Goal: Task Accomplishment & Management: Use online tool/utility

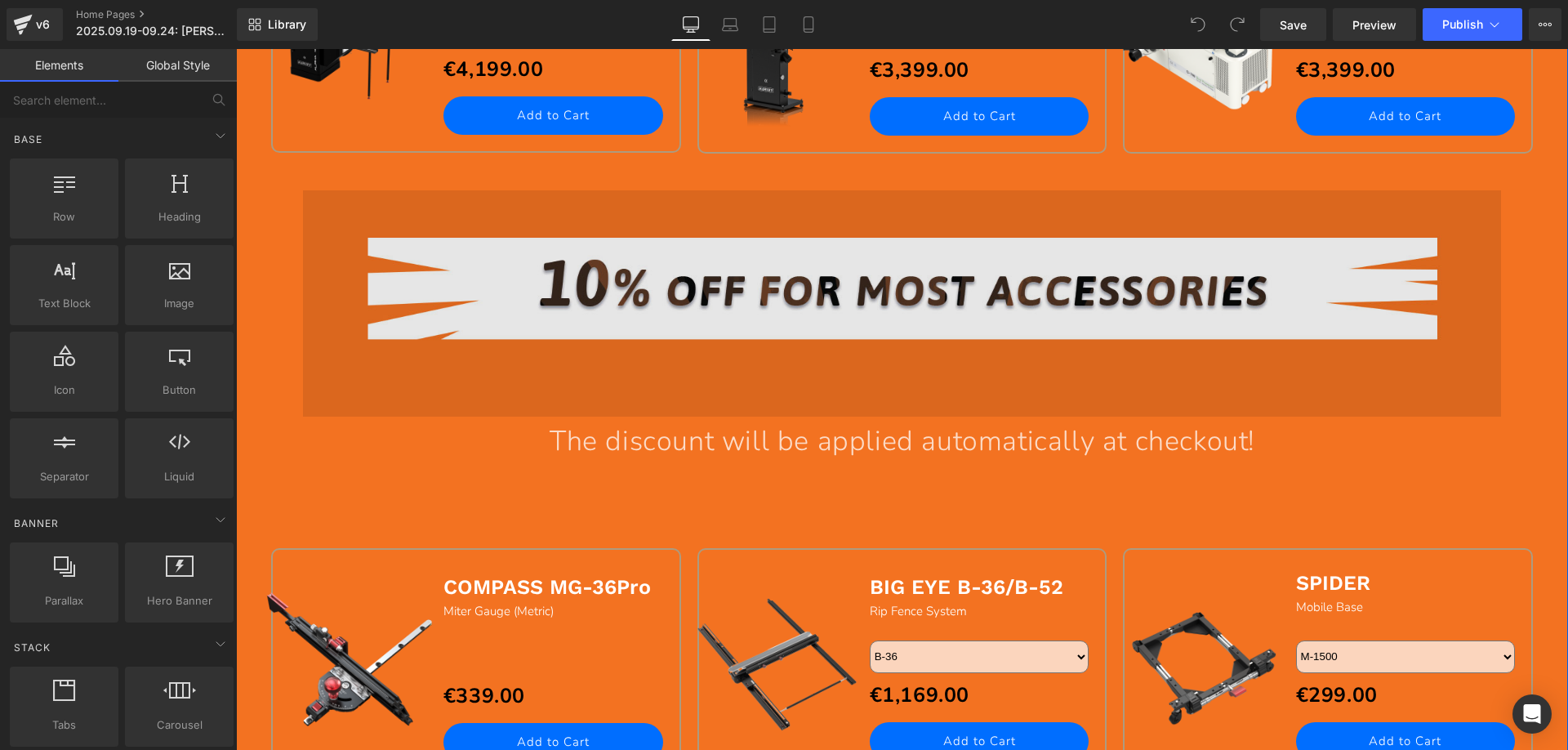
scroll to position [1471, 0]
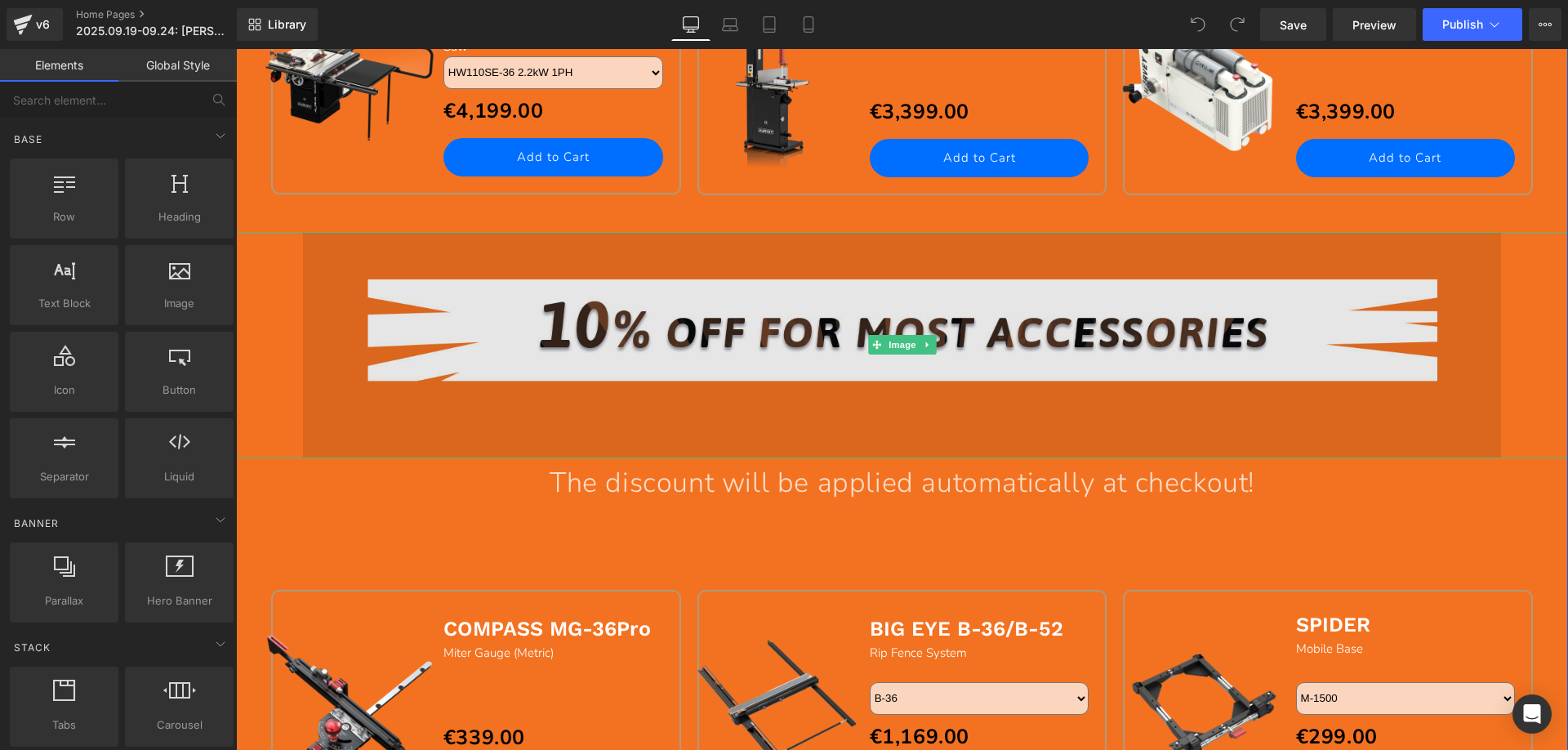
click at [926, 333] on img at bounding box center [903, 346] width 1199 height 227
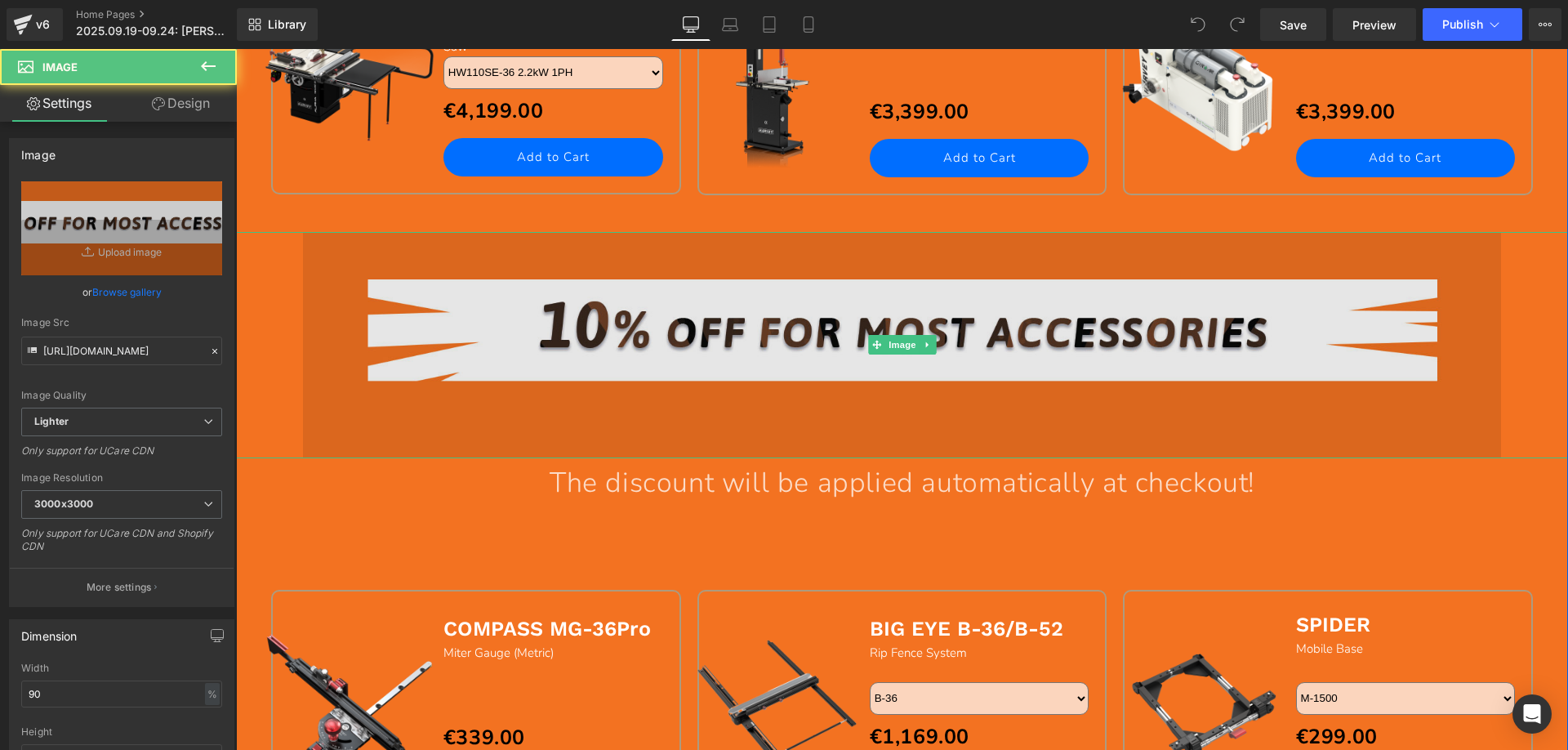
click at [930, 343] on img at bounding box center [903, 346] width 1199 height 227
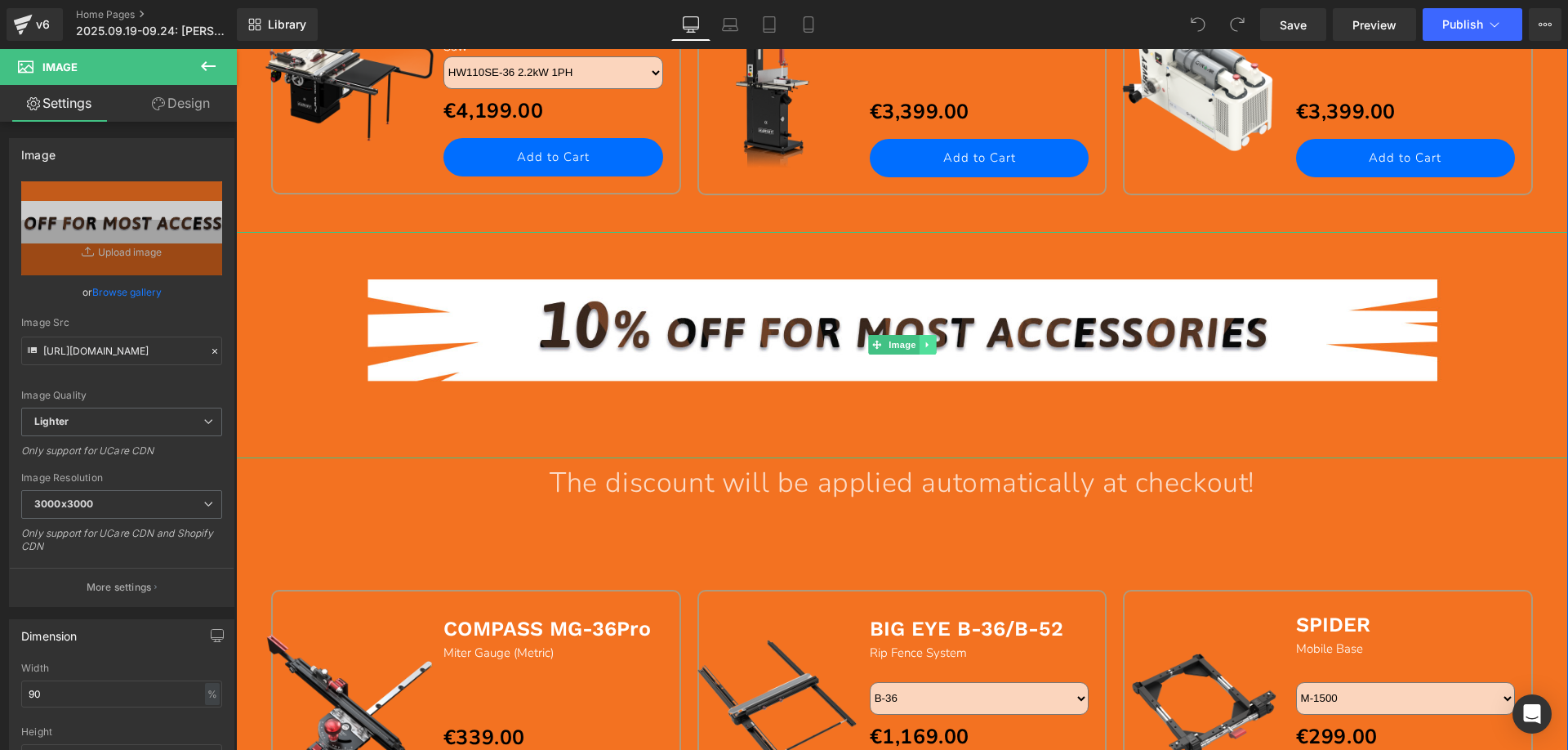
click at [926, 345] on icon at bounding box center [927, 345] width 9 height 10
click at [931, 344] on icon at bounding box center [936, 346] width 9 height 9
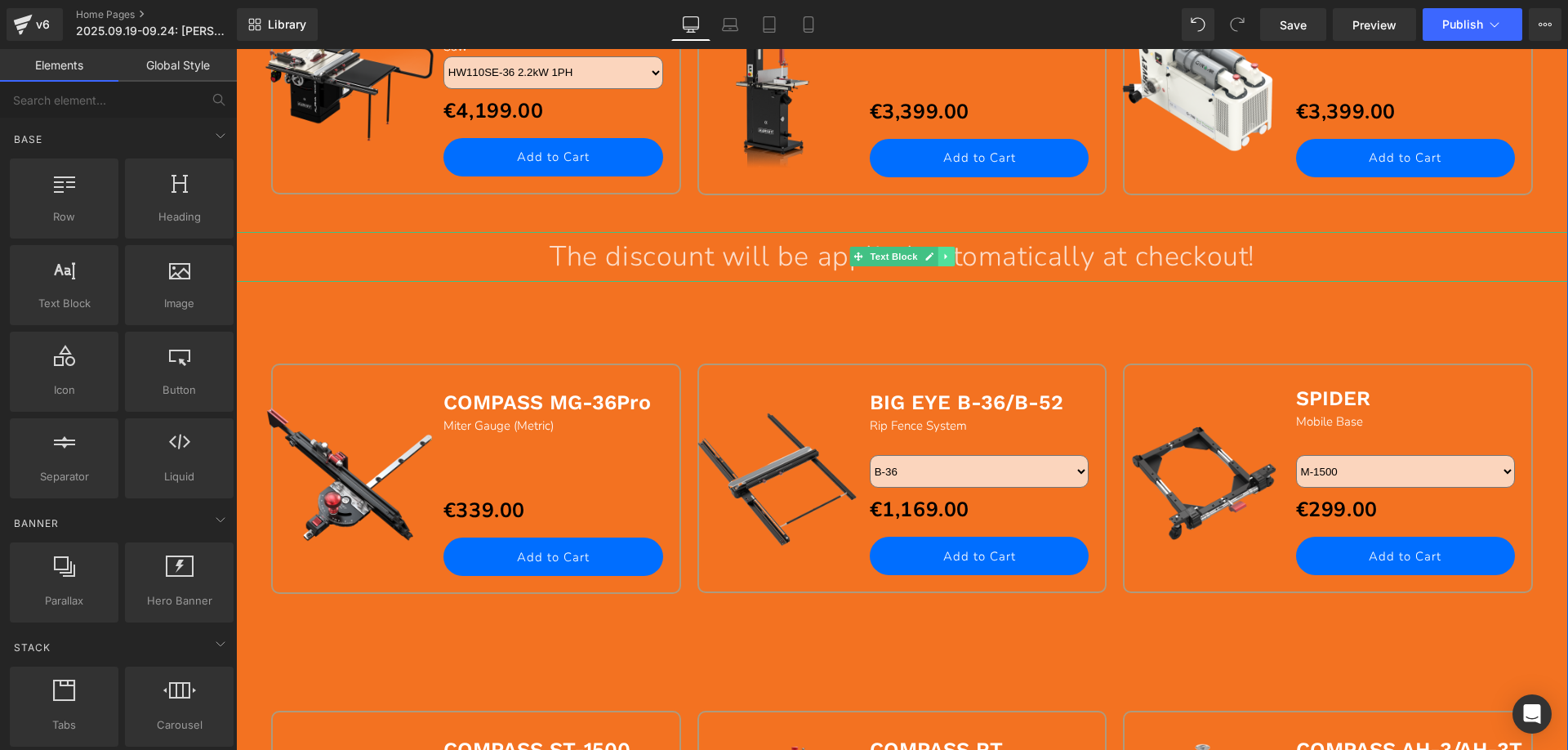
click at [944, 258] on icon at bounding box center [945, 257] width 3 height 6
click at [949, 258] on icon at bounding box center [954, 256] width 9 height 10
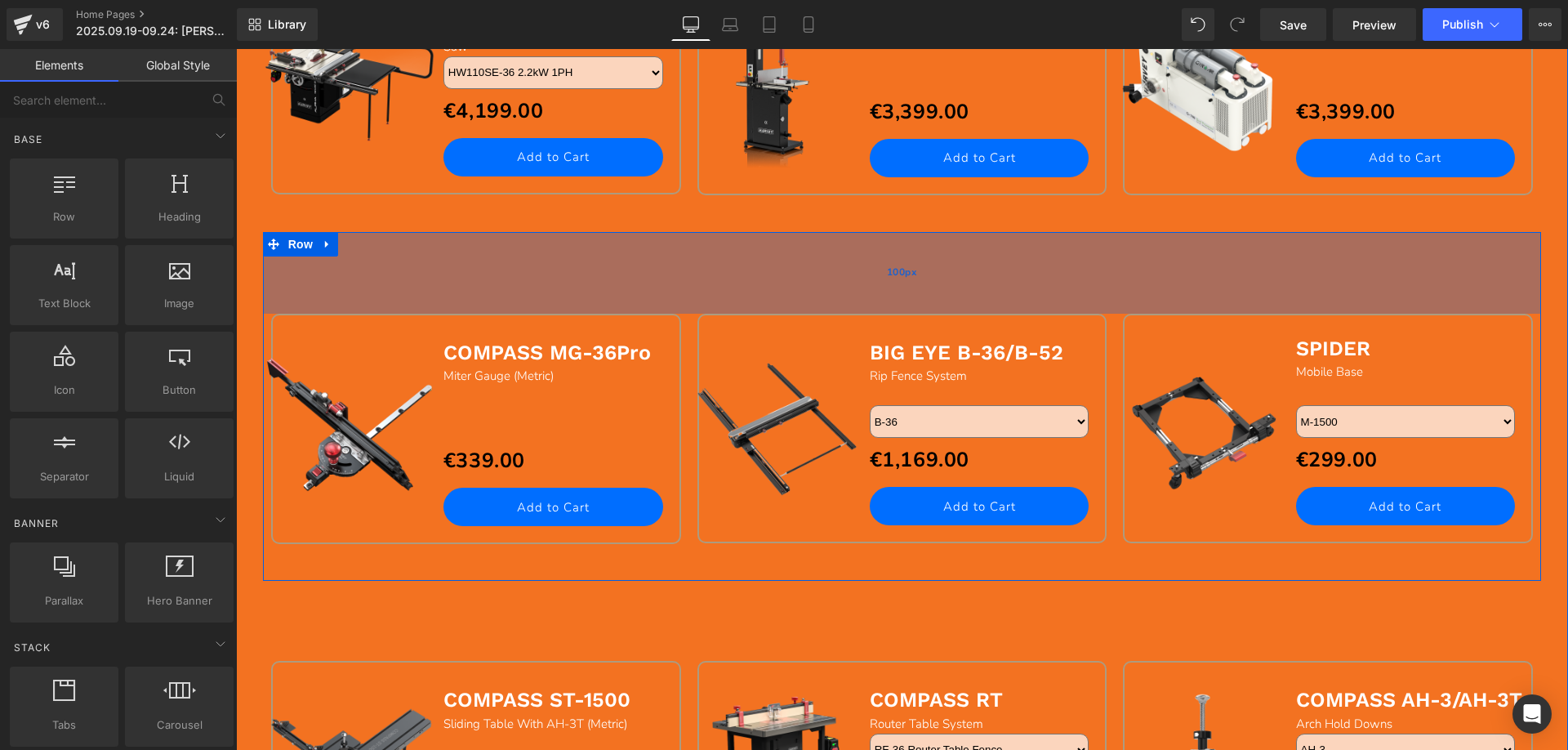
scroll to position [1389, 0]
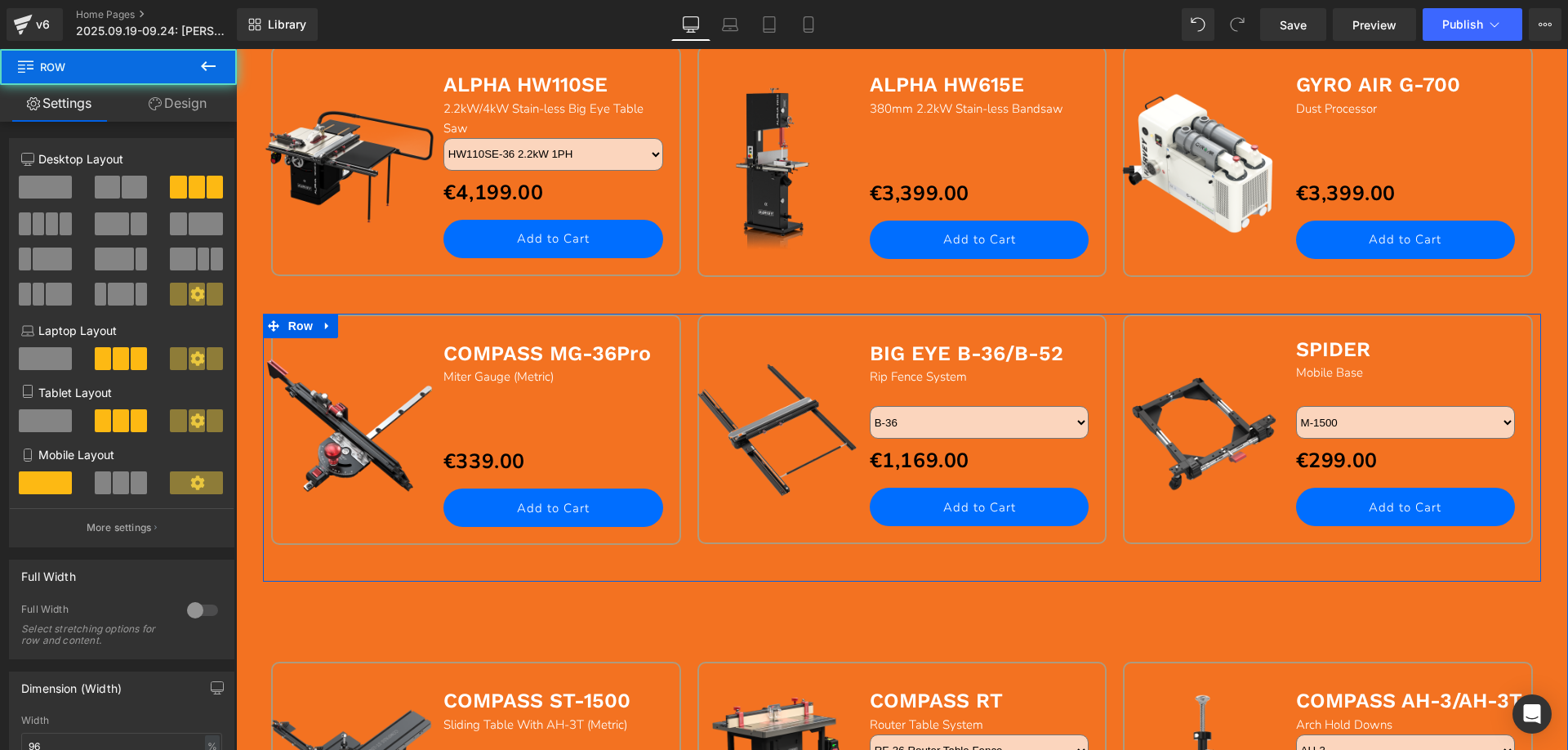
drag, startPoint x: 424, startPoint y: 385, endPoint x: 436, endPoint y: 303, distance: 82.9
click at [436, 303] on div "Image Image Image Sale Off (P) Image ALPHA HW110SE Text Block 2.2kW/4kW Stain-l…" at bounding box center [902, 57] width 1332 height 2496
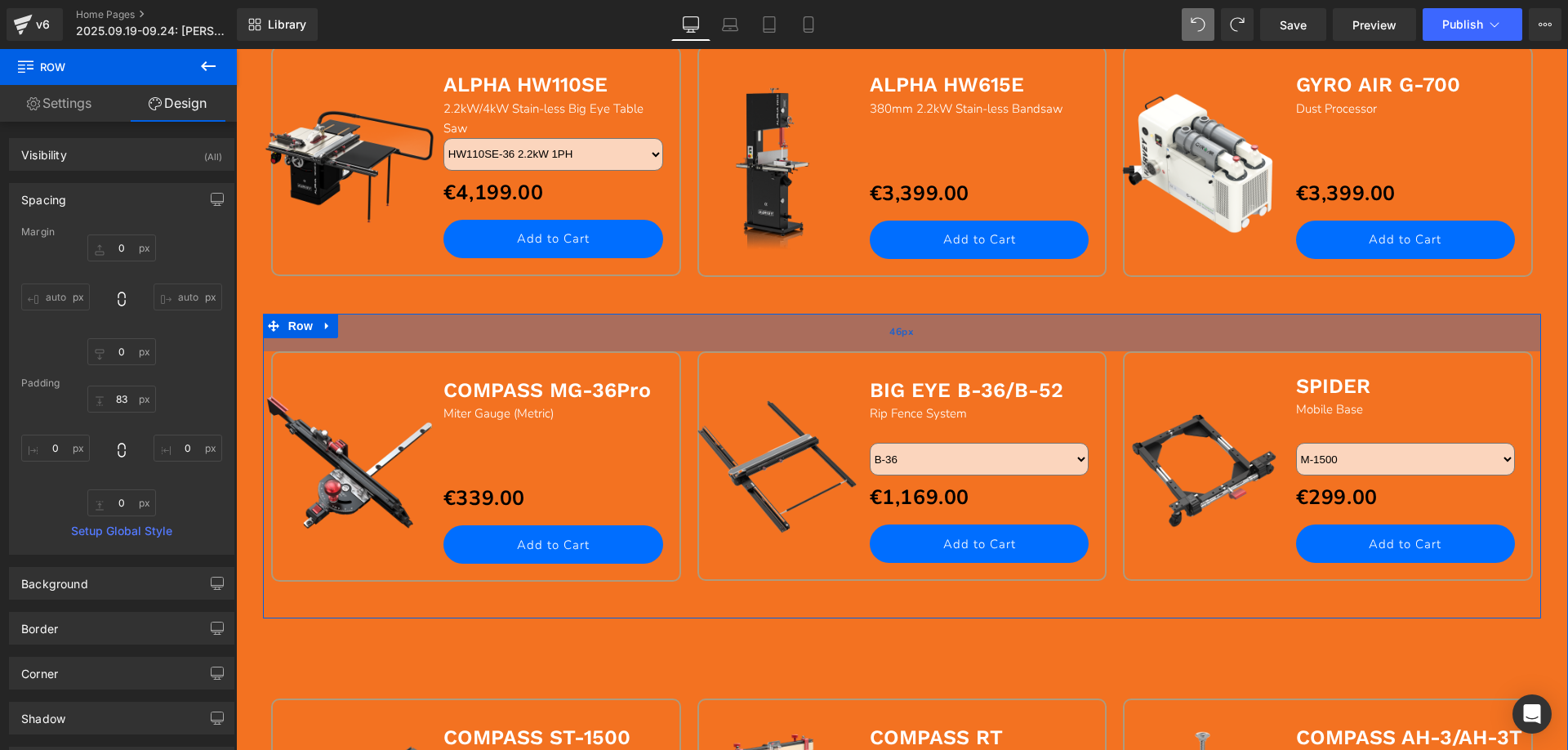
drag, startPoint x: 455, startPoint y: 371, endPoint x: 469, endPoint y: 341, distance: 33.1
click at [469, 341] on div "46px" at bounding box center [902, 332] width 1278 height 38
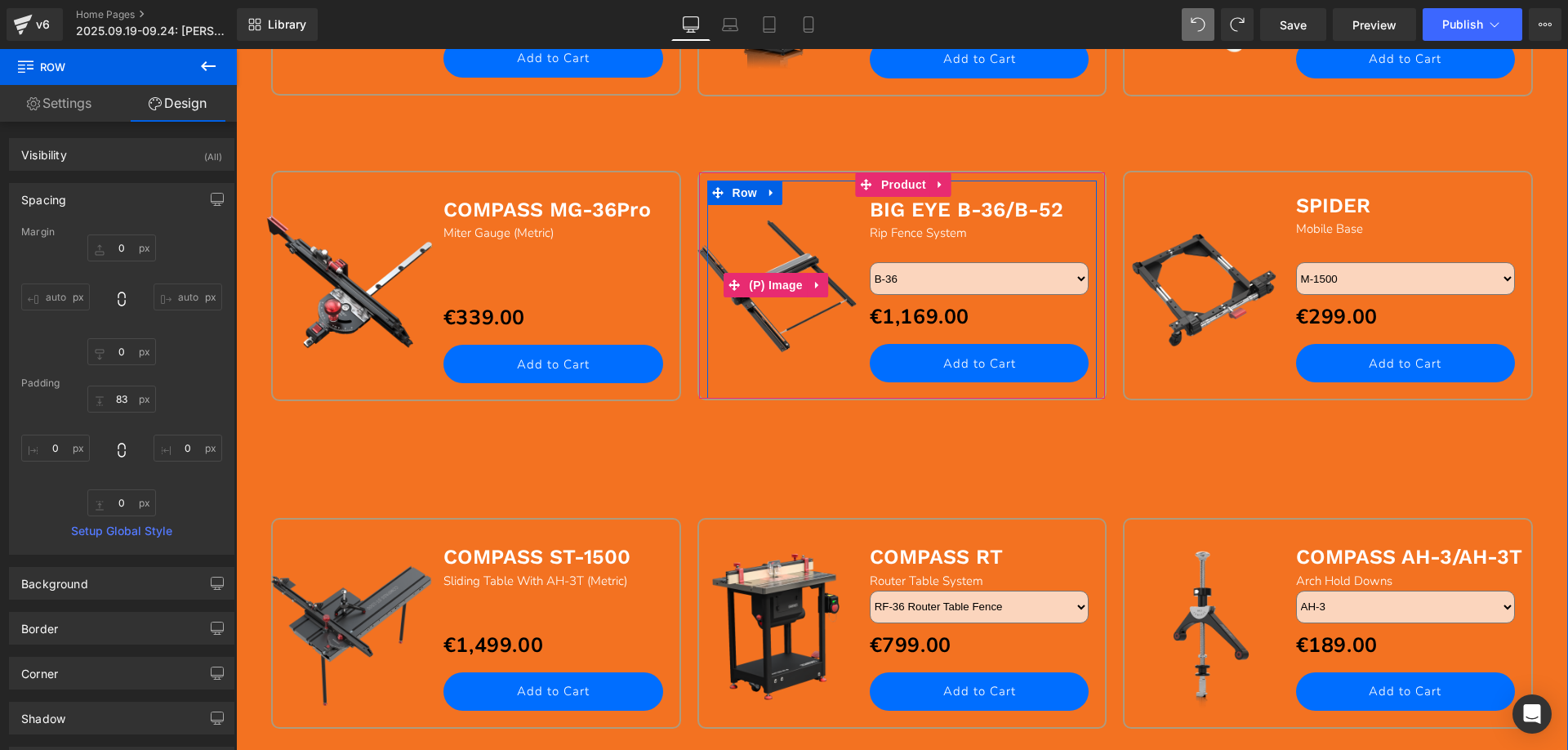
scroll to position [1634, 0]
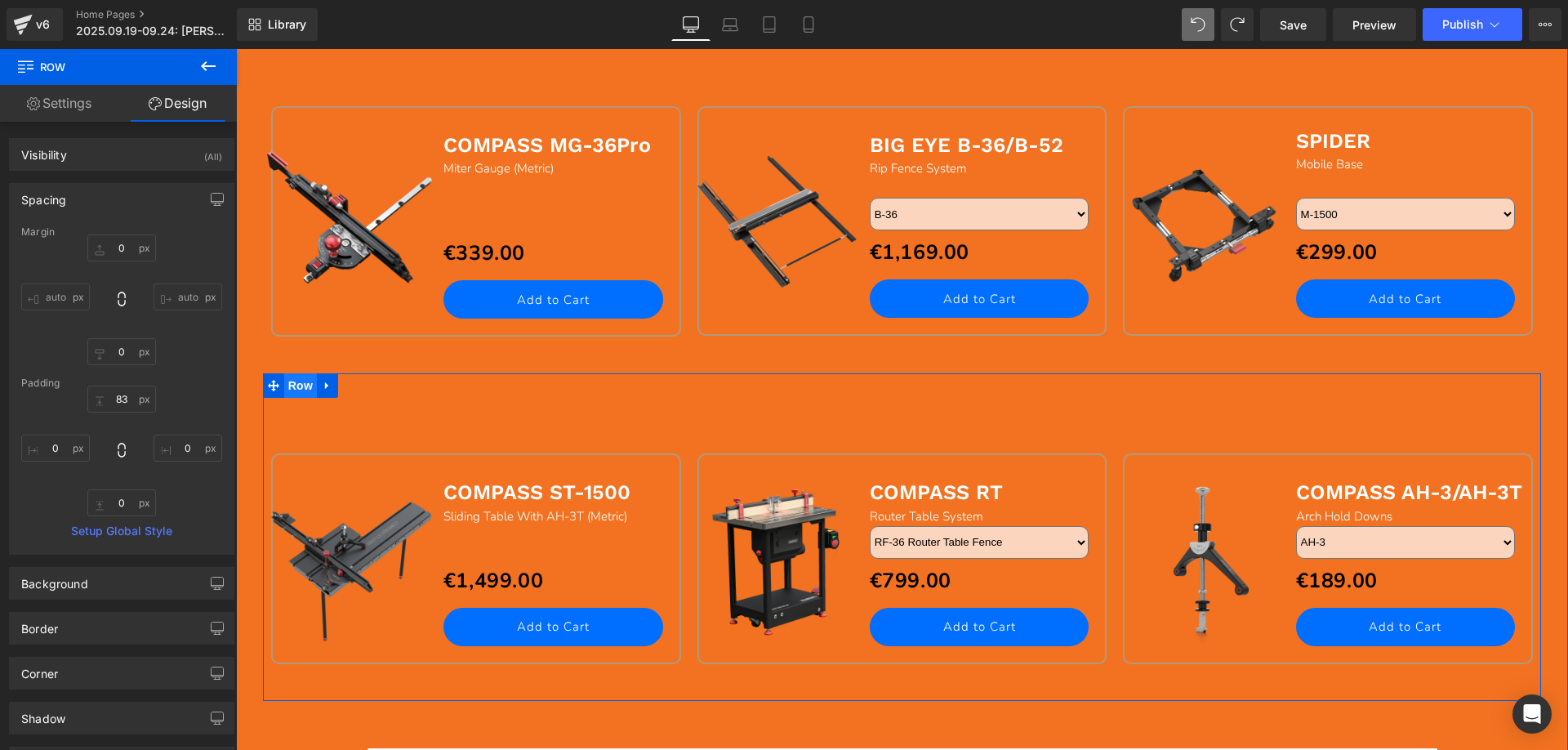
click at [284, 379] on span "Row" at bounding box center [301, 385] width 33 height 25
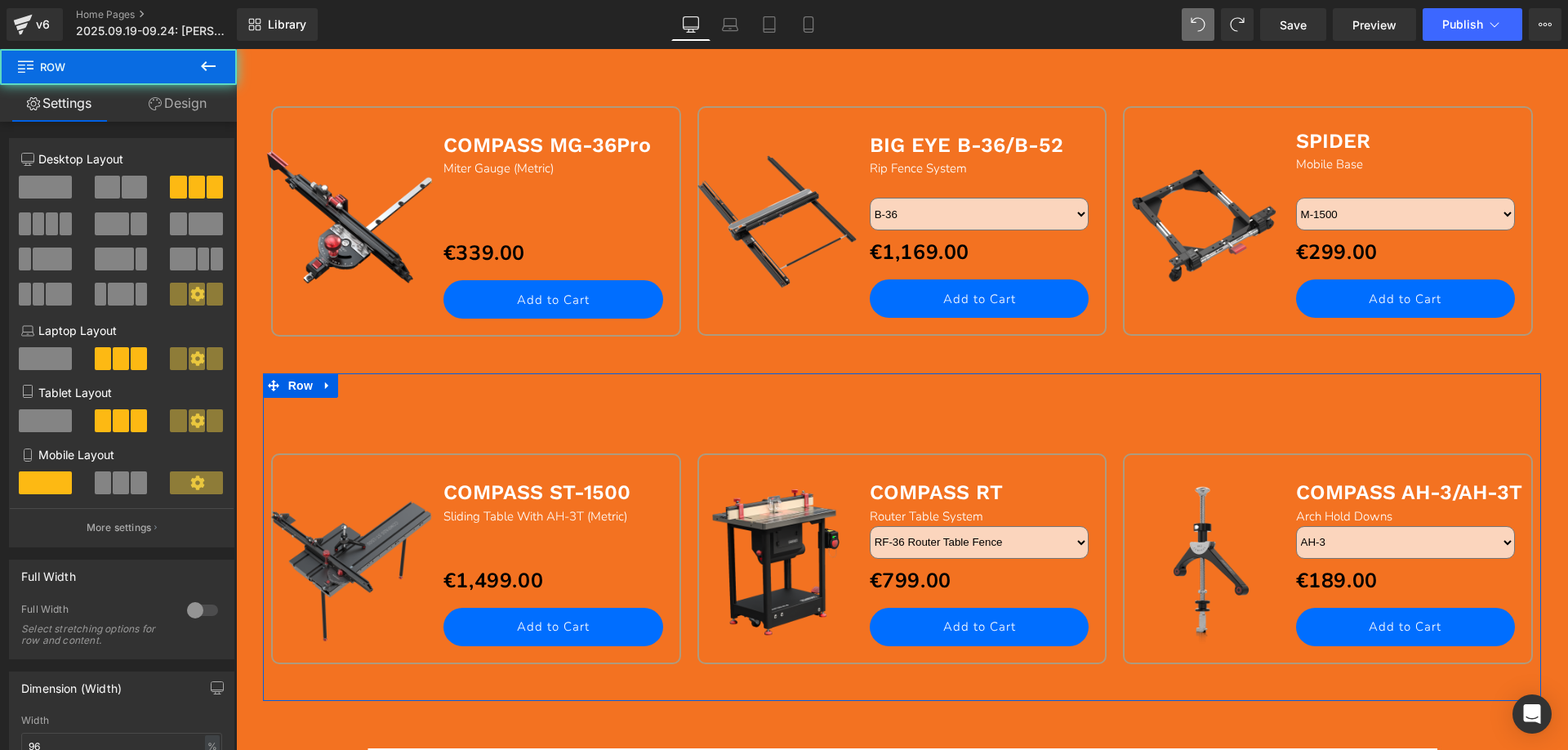
click at [169, 106] on link "Design" at bounding box center [177, 104] width 118 height 37
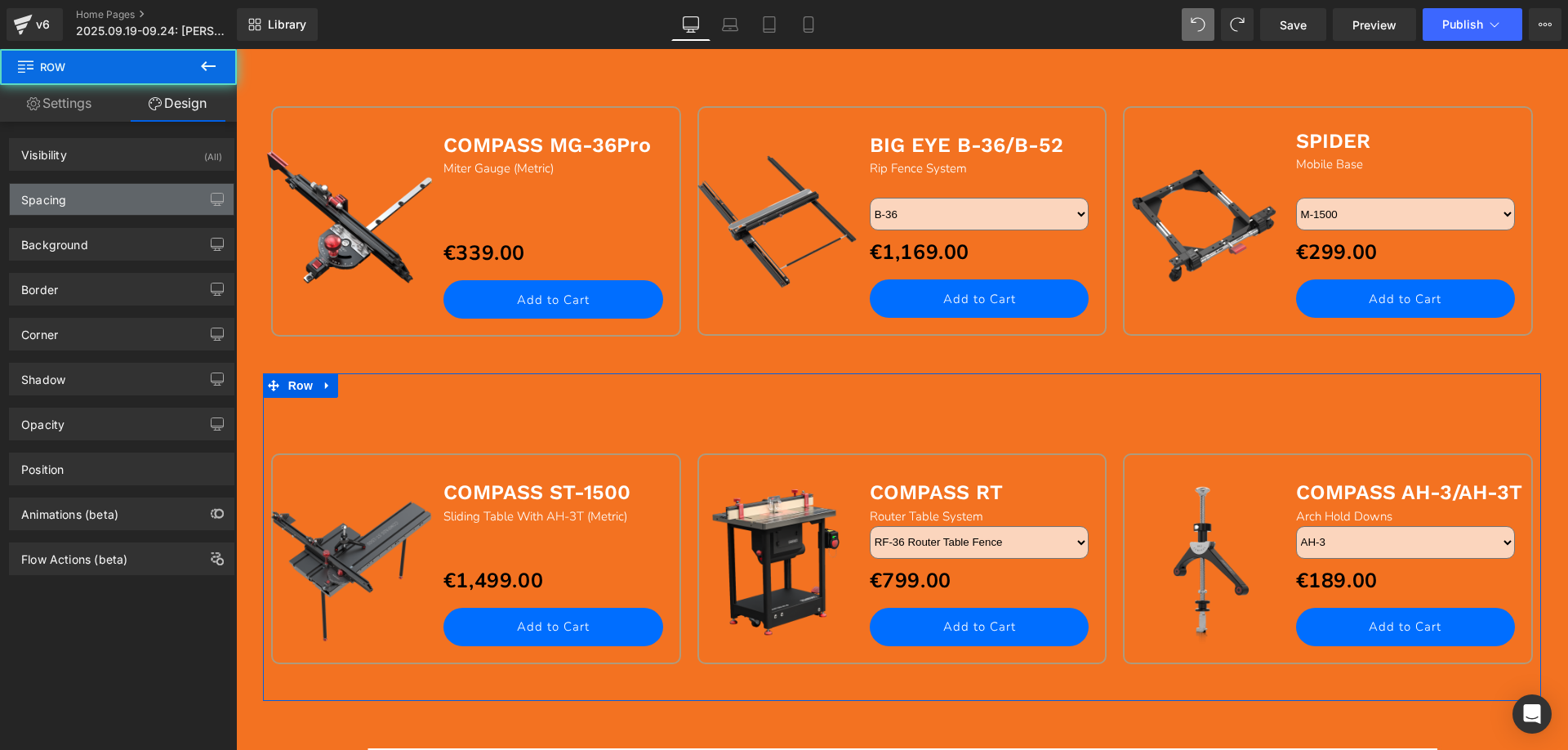
click at [80, 199] on div "Spacing" at bounding box center [122, 199] width 224 height 31
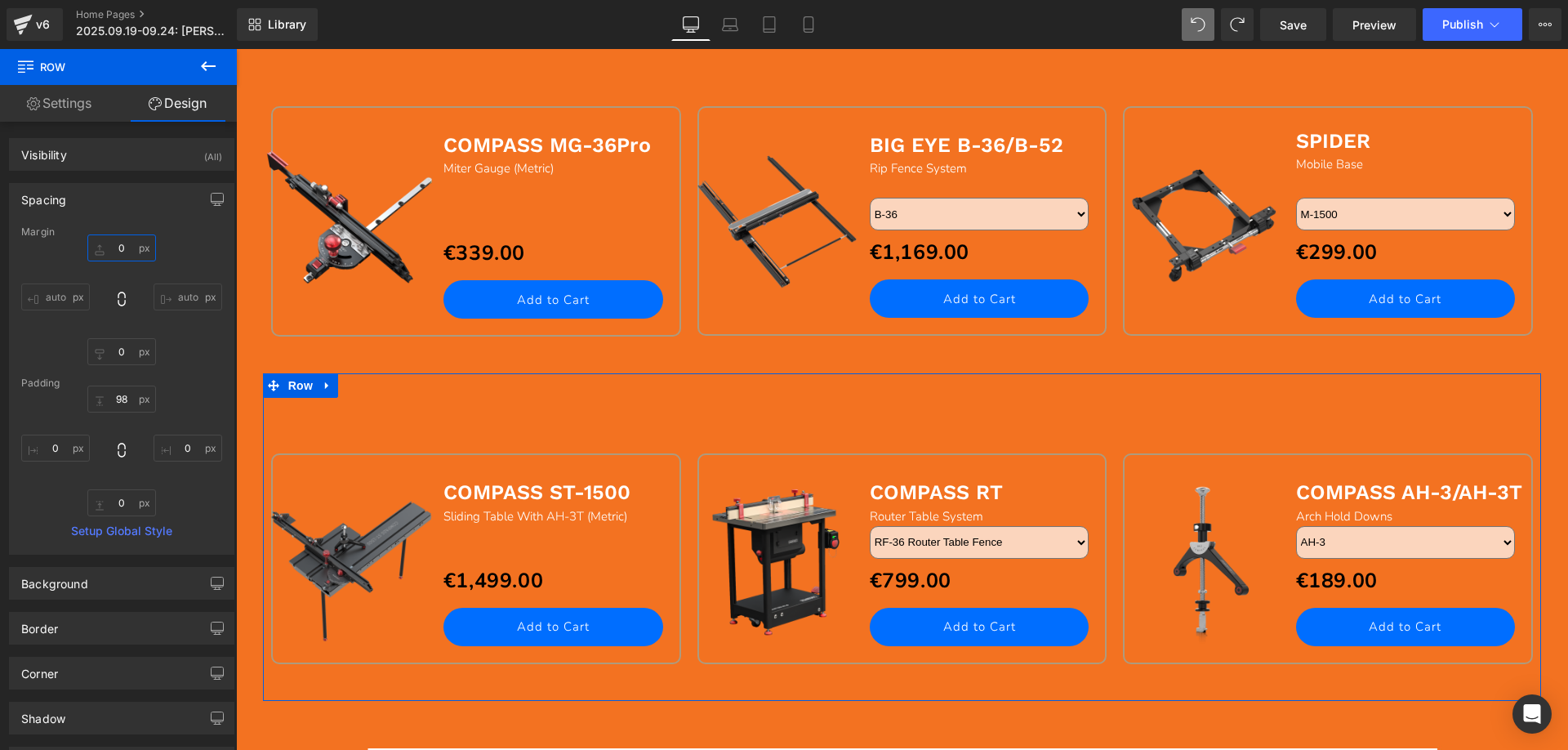
click at [126, 257] on input "0" at bounding box center [121, 248] width 69 height 27
click at [113, 395] on input "98" at bounding box center [121, 399] width 69 height 27
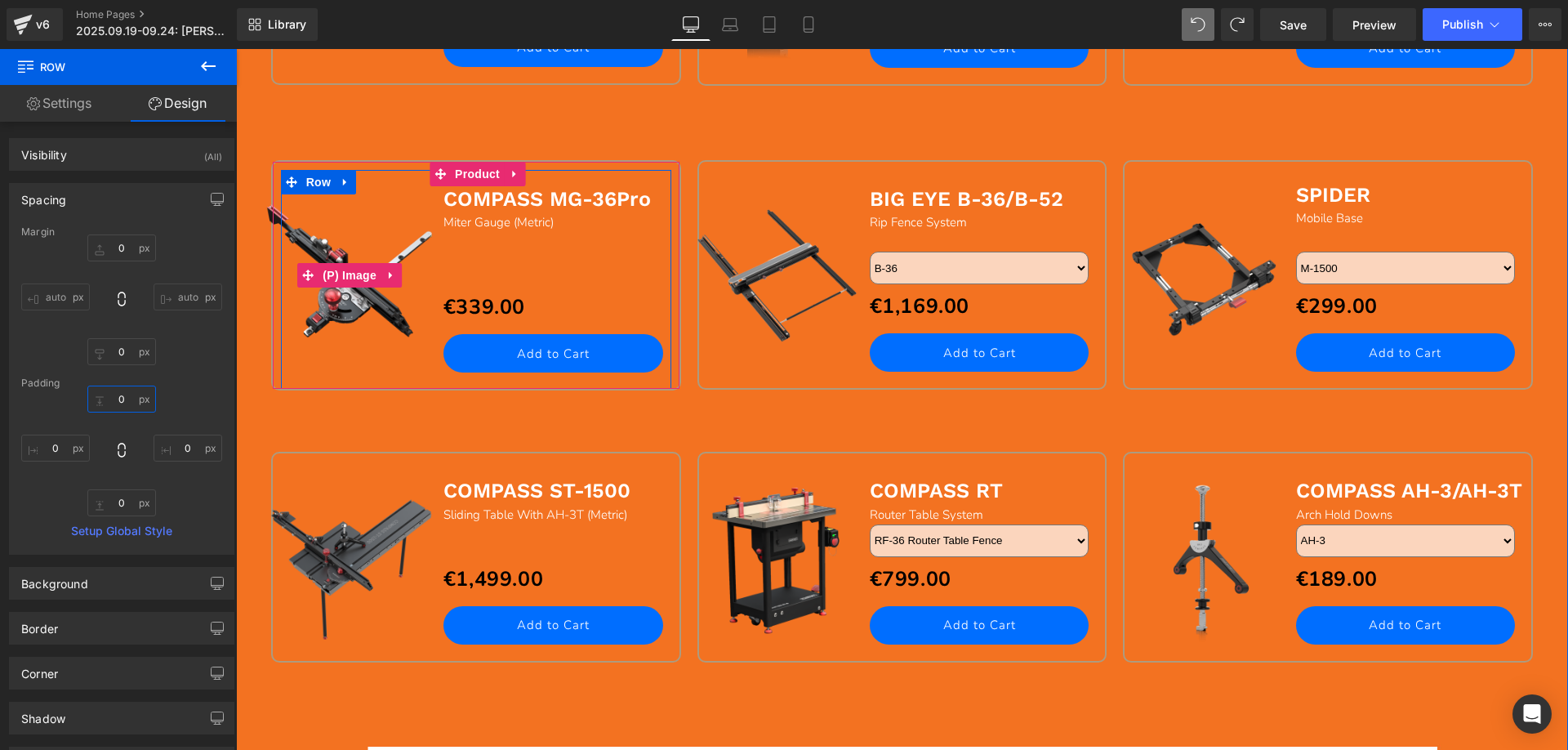
scroll to position [1471, 0]
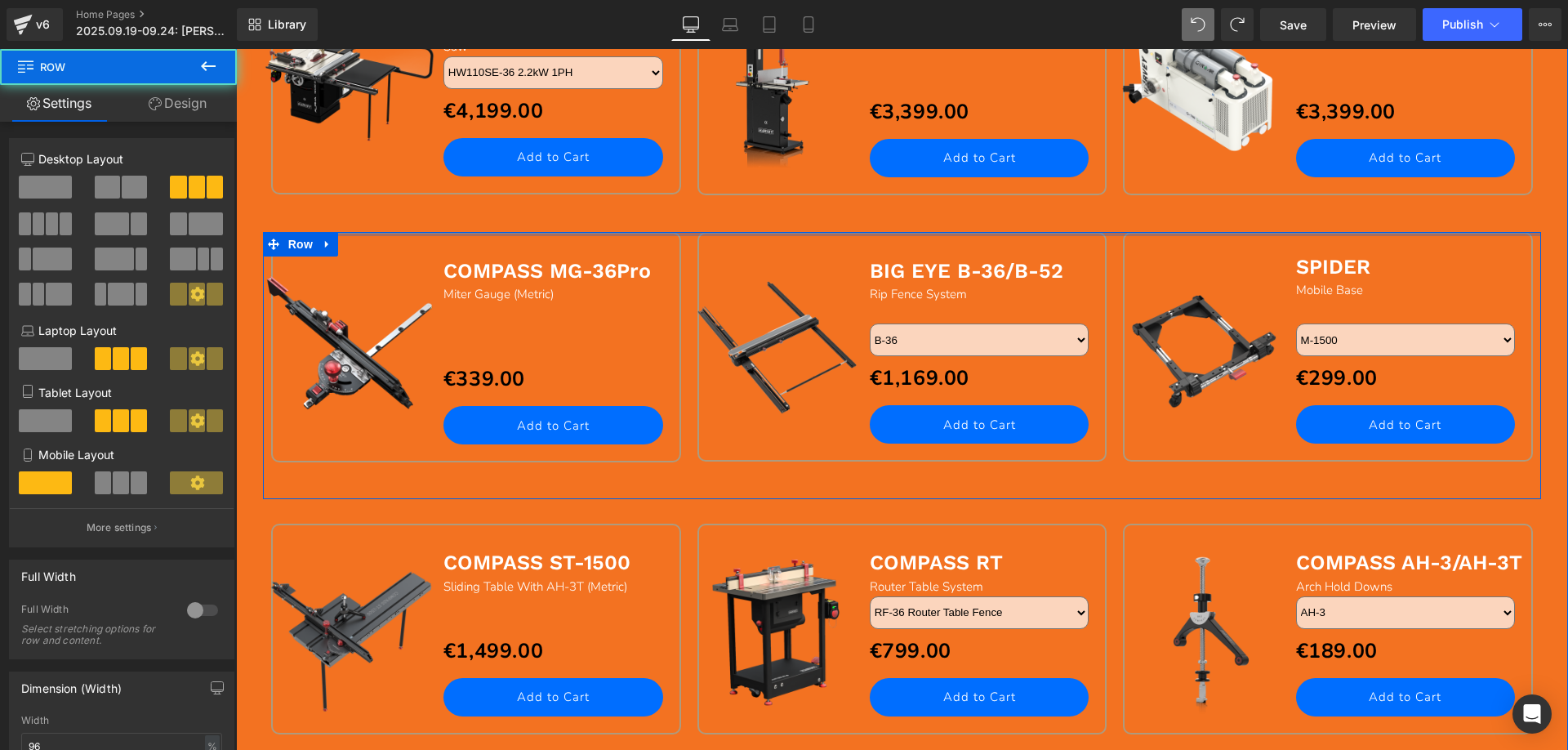
drag, startPoint x: 339, startPoint y: 265, endPoint x: 344, endPoint y: 224, distance: 41.3
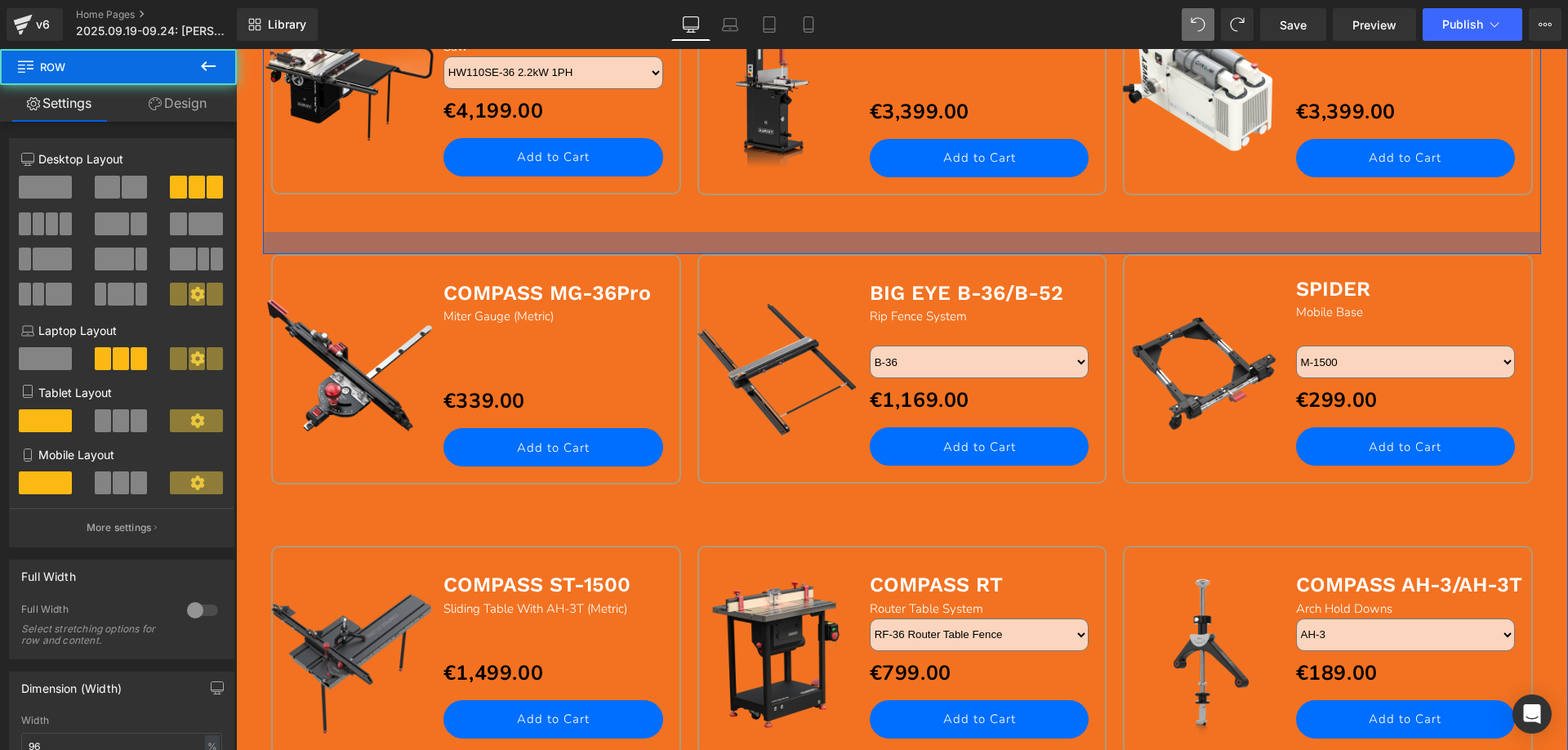
drag, startPoint x: 377, startPoint y: 230, endPoint x: 375, endPoint y: 252, distance: 22.1
click at [375, 252] on div at bounding box center [902, 243] width 1278 height 22
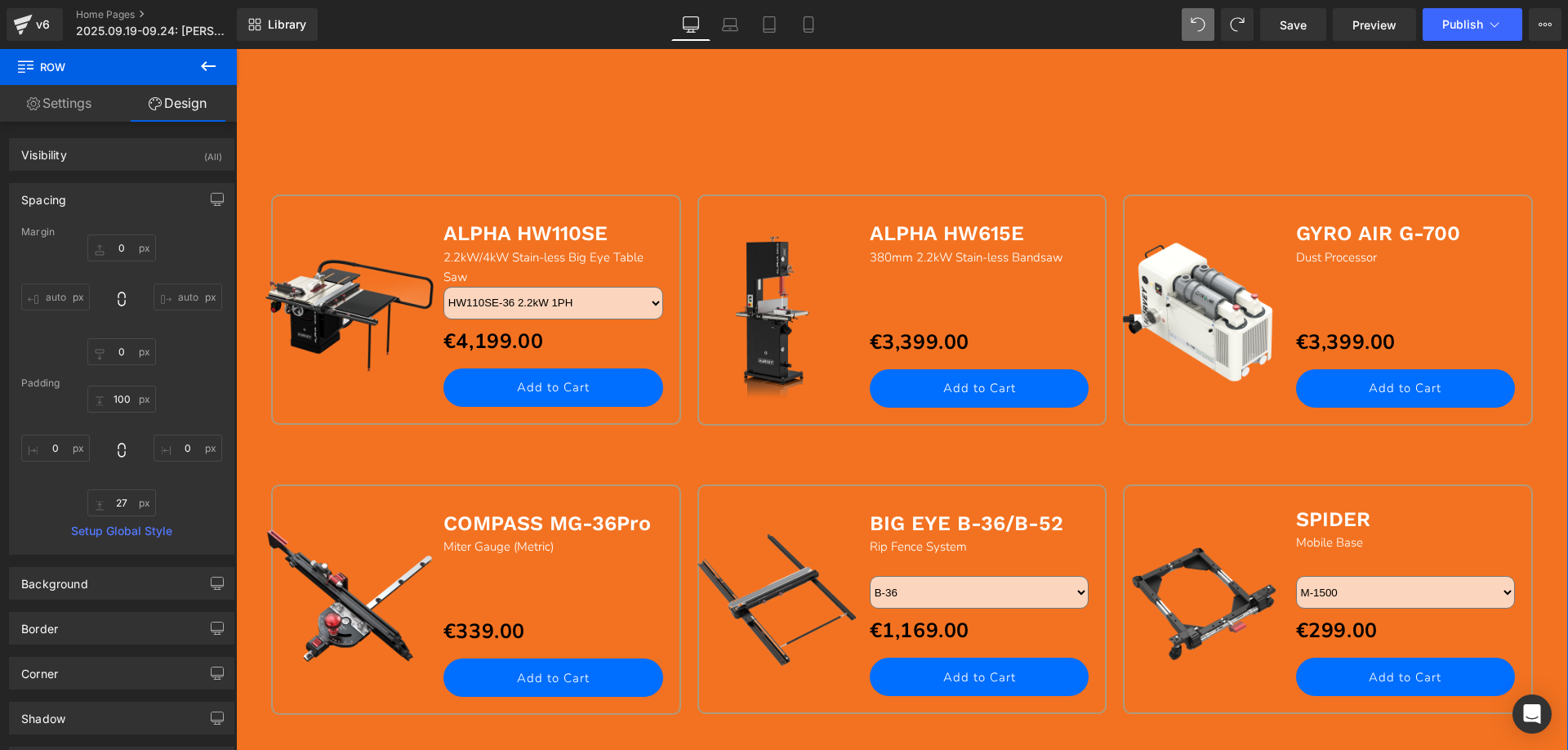
scroll to position [1226, 0]
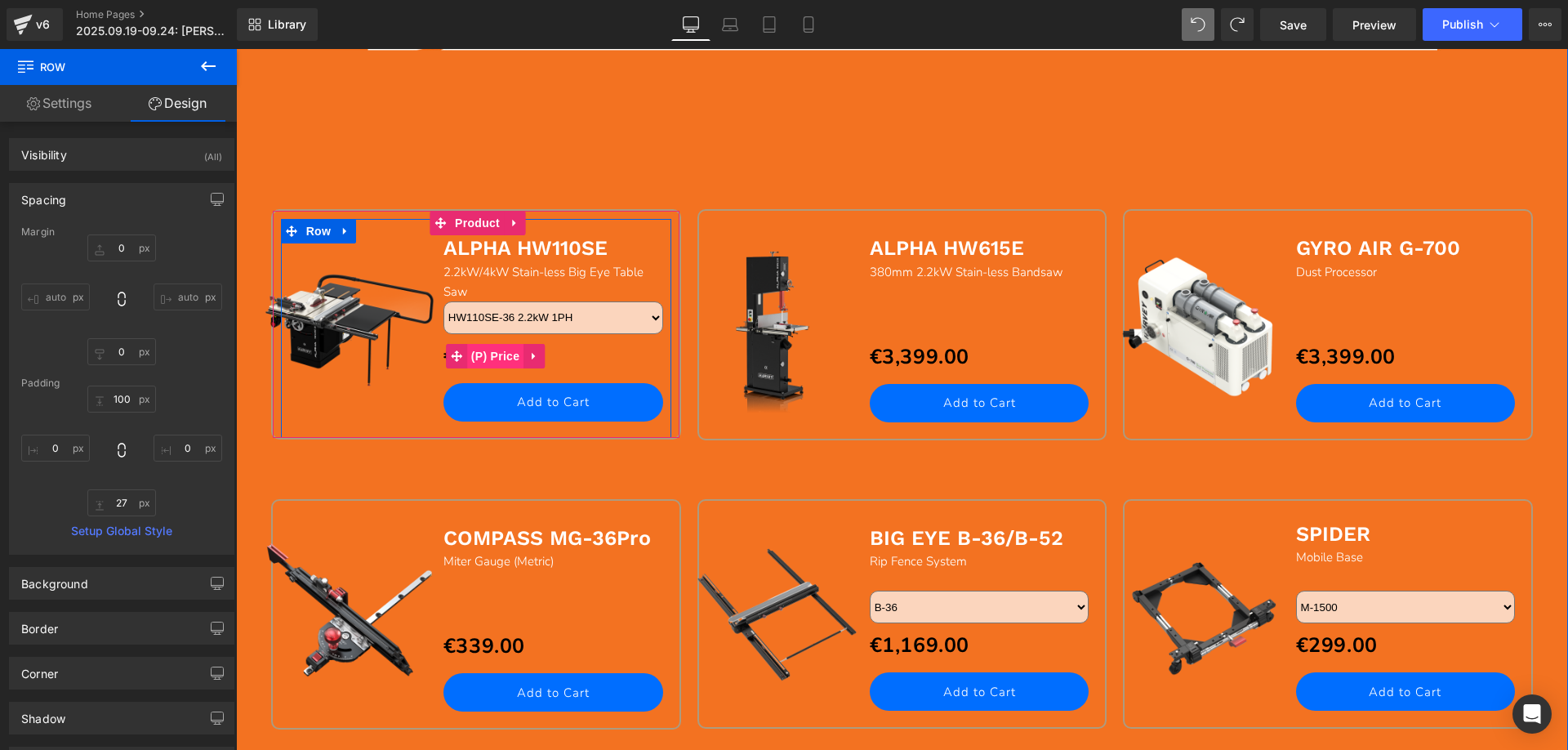
click at [492, 356] on span "(P) Price" at bounding box center [496, 356] width 57 height 25
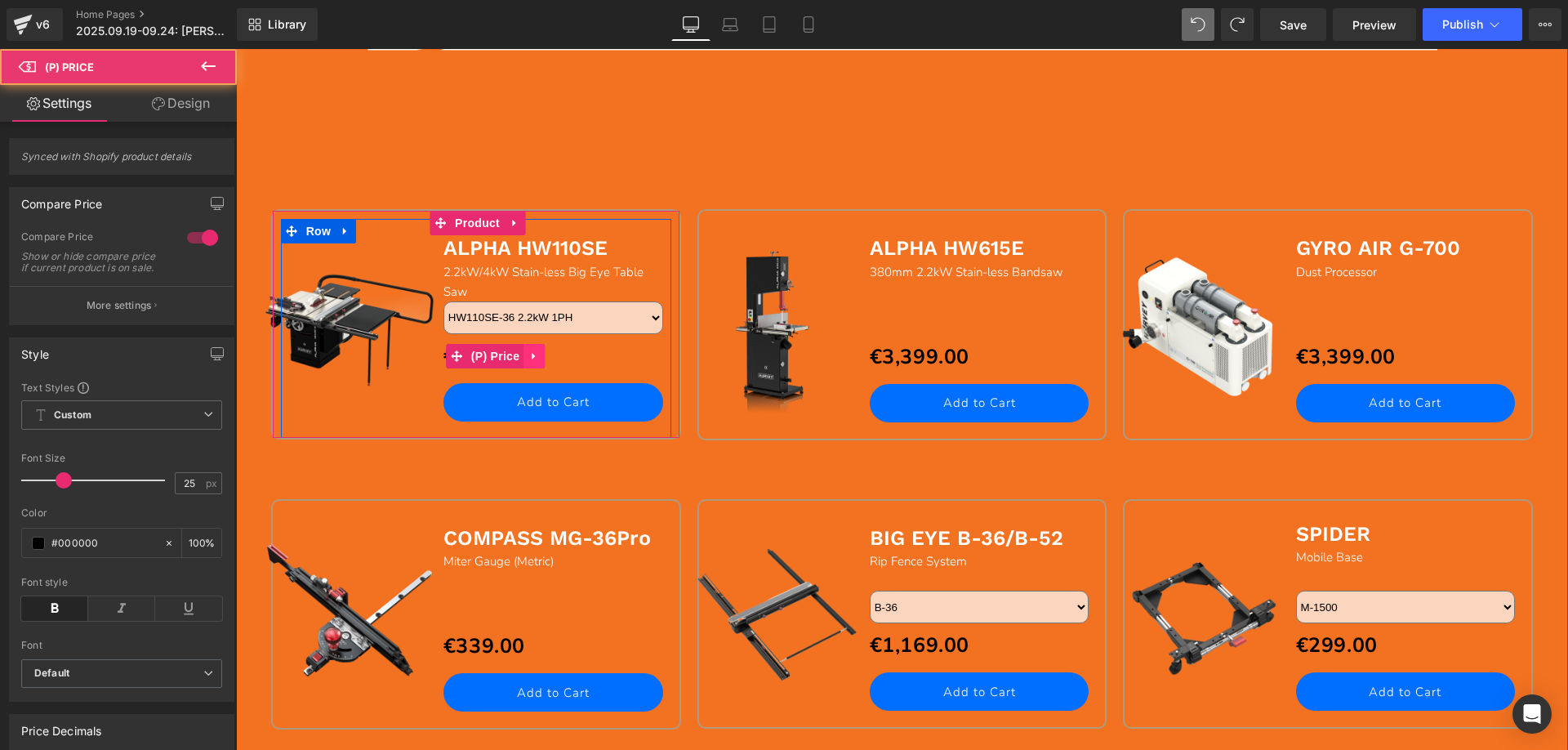
click at [532, 356] on icon at bounding box center [534, 356] width 11 height 12
click at [540, 357] on icon at bounding box center [544, 356] width 11 height 11
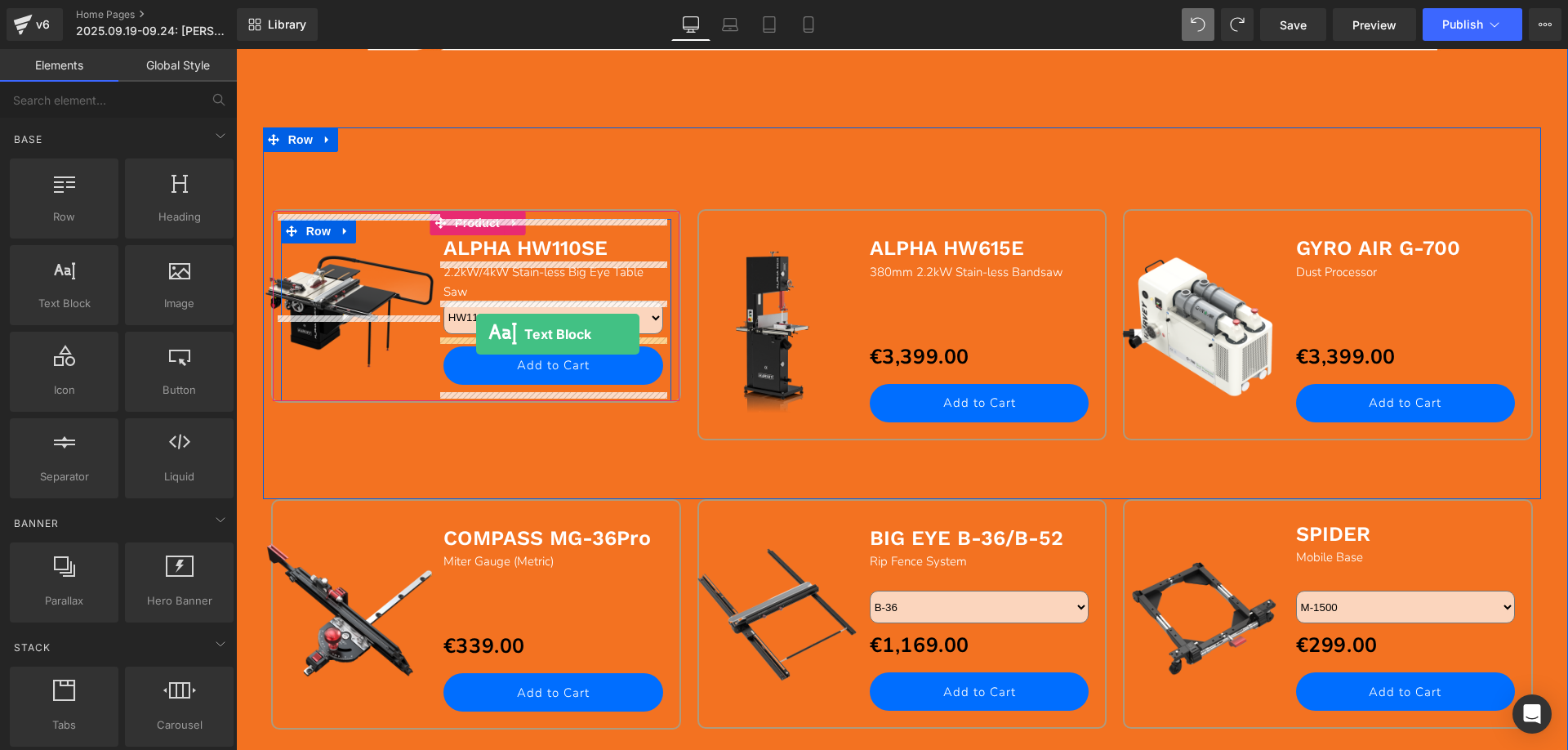
drag, startPoint x: 312, startPoint y: 342, endPoint x: 476, endPoint y: 334, distance: 164.2
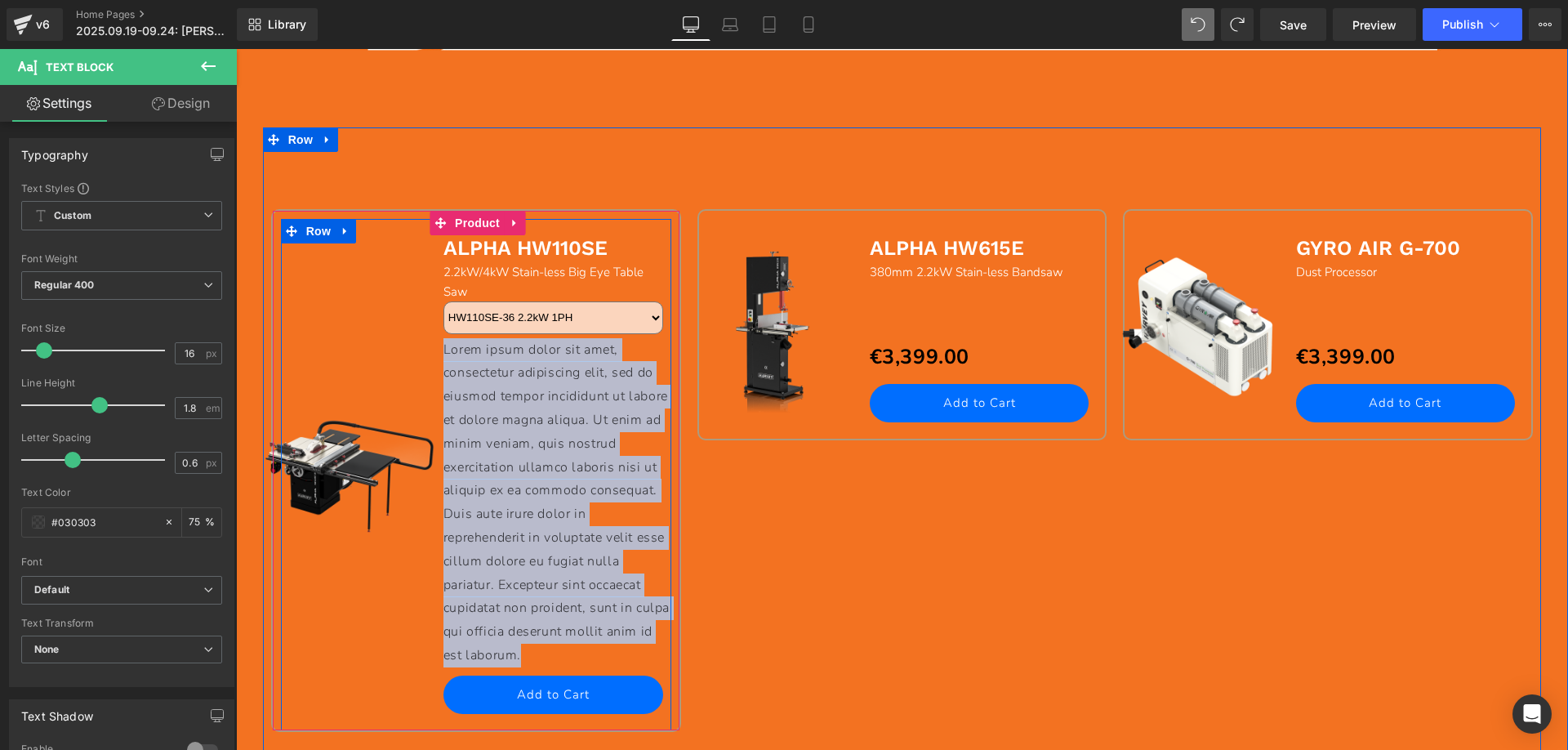
drag, startPoint x: 574, startPoint y: 655, endPoint x: 434, endPoint y: 354, distance: 332.0
click at [434, 354] on div "Sale Off (P) Image ALPHA HW110SE Text Block 2.2kW/4kW Stain-less Big Eye Table …" at bounding box center [477, 475] width 390 height 512
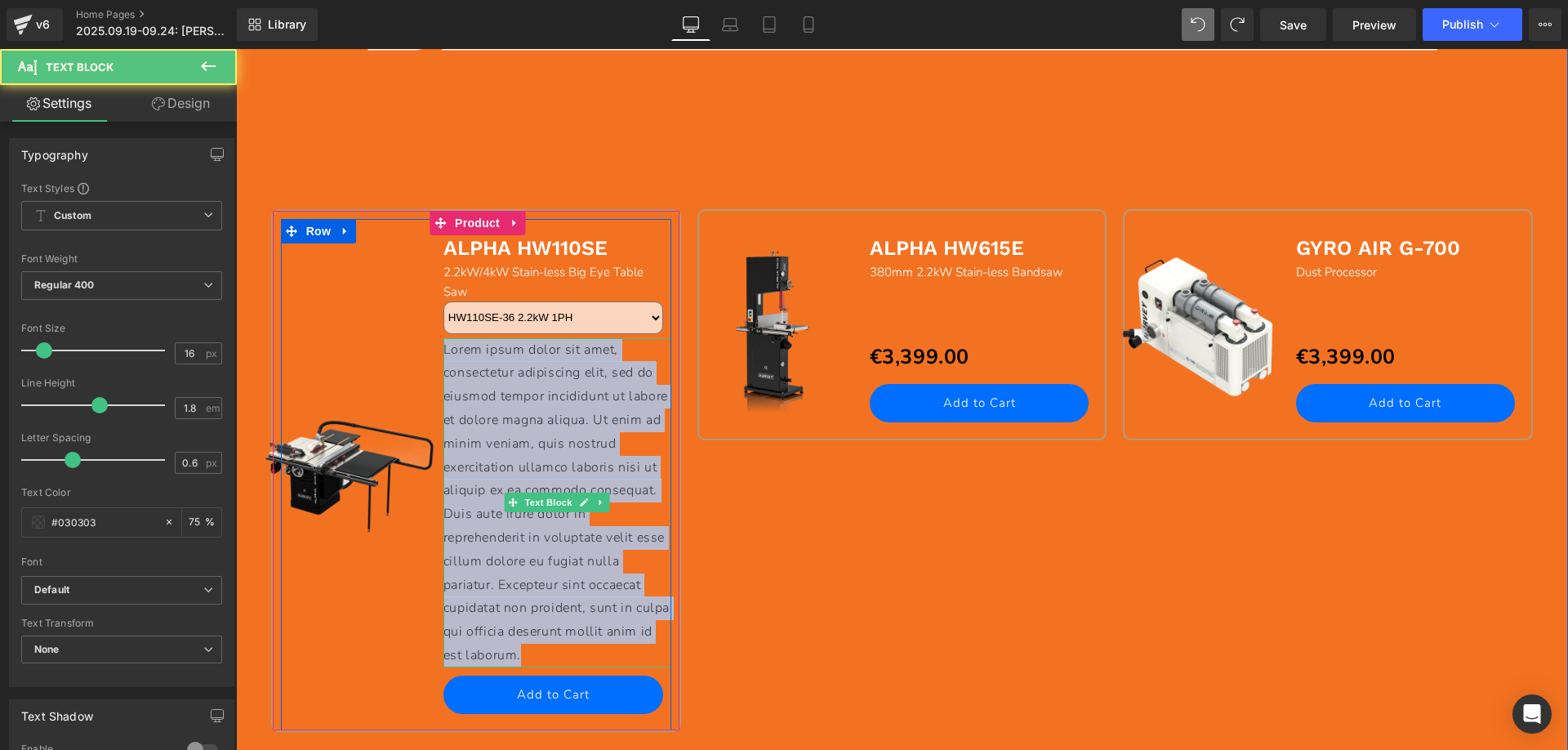
click at [590, 646] on p "Lorem ipsum dolor sit amet, consectetur adipiscing elit, sed do eiusmod tempor …" at bounding box center [557, 502] width 228 height 329
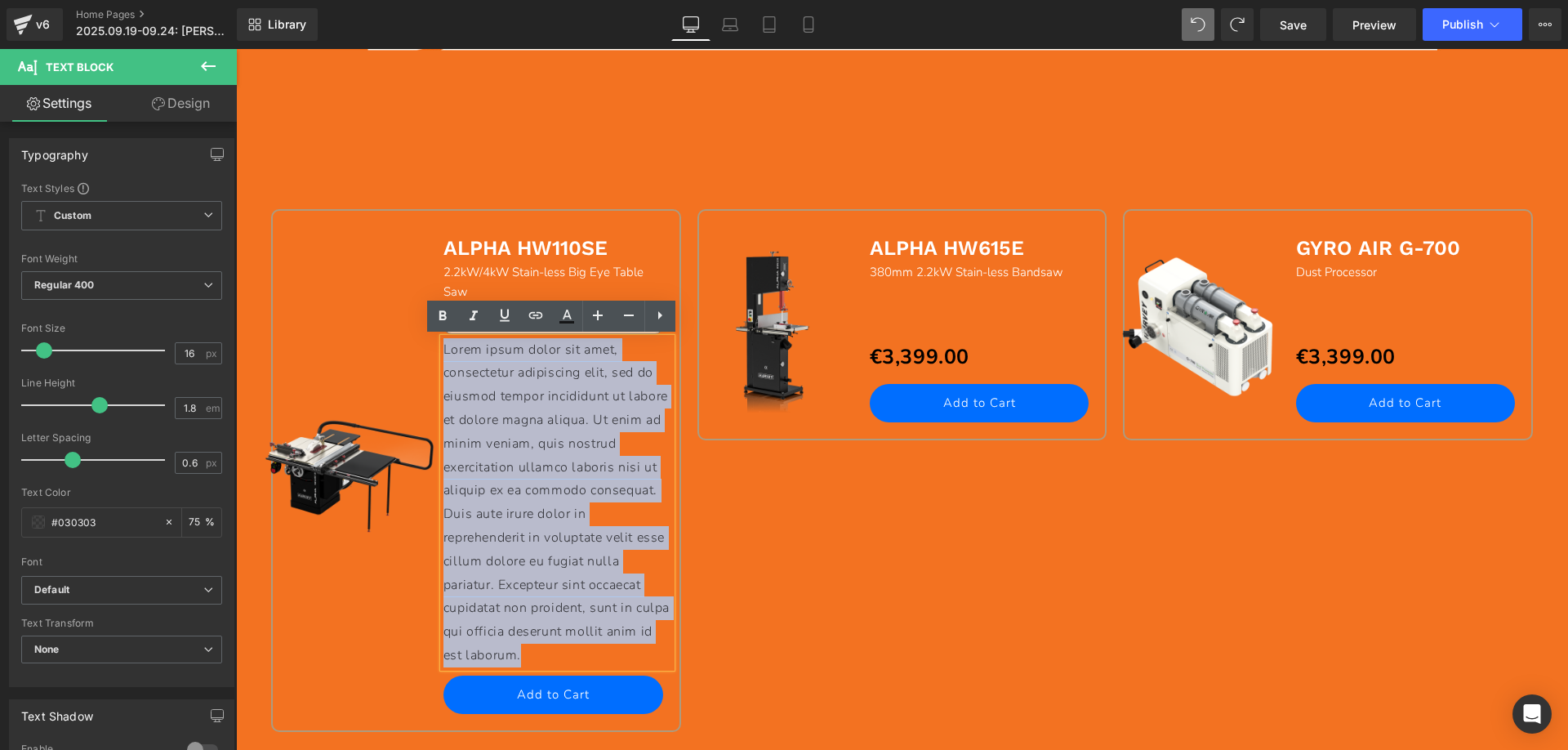
drag, startPoint x: 583, startPoint y: 656, endPoint x: 438, endPoint y: 352, distance: 336.8
click at [444, 352] on p "Lorem ipsum dolor sit amet, consectetur adipiscing elit, sed do eiusmod tempor …" at bounding box center [557, 502] width 228 height 329
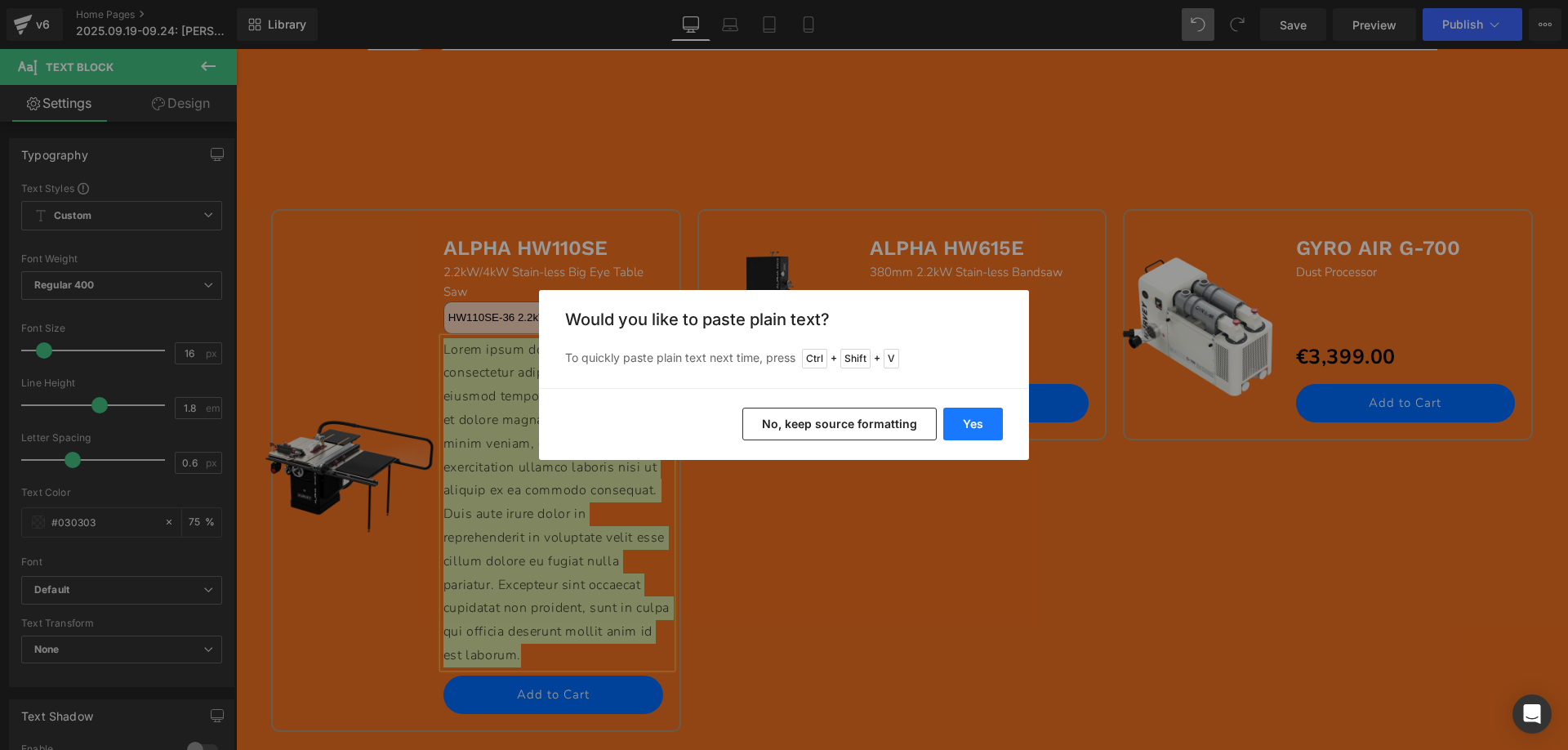
drag, startPoint x: 978, startPoint y: 418, endPoint x: 514, endPoint y: 354, distance: 468.4
click at [978, 418] on button "Yes" at bounding box center [972, 425] width 60 height 33
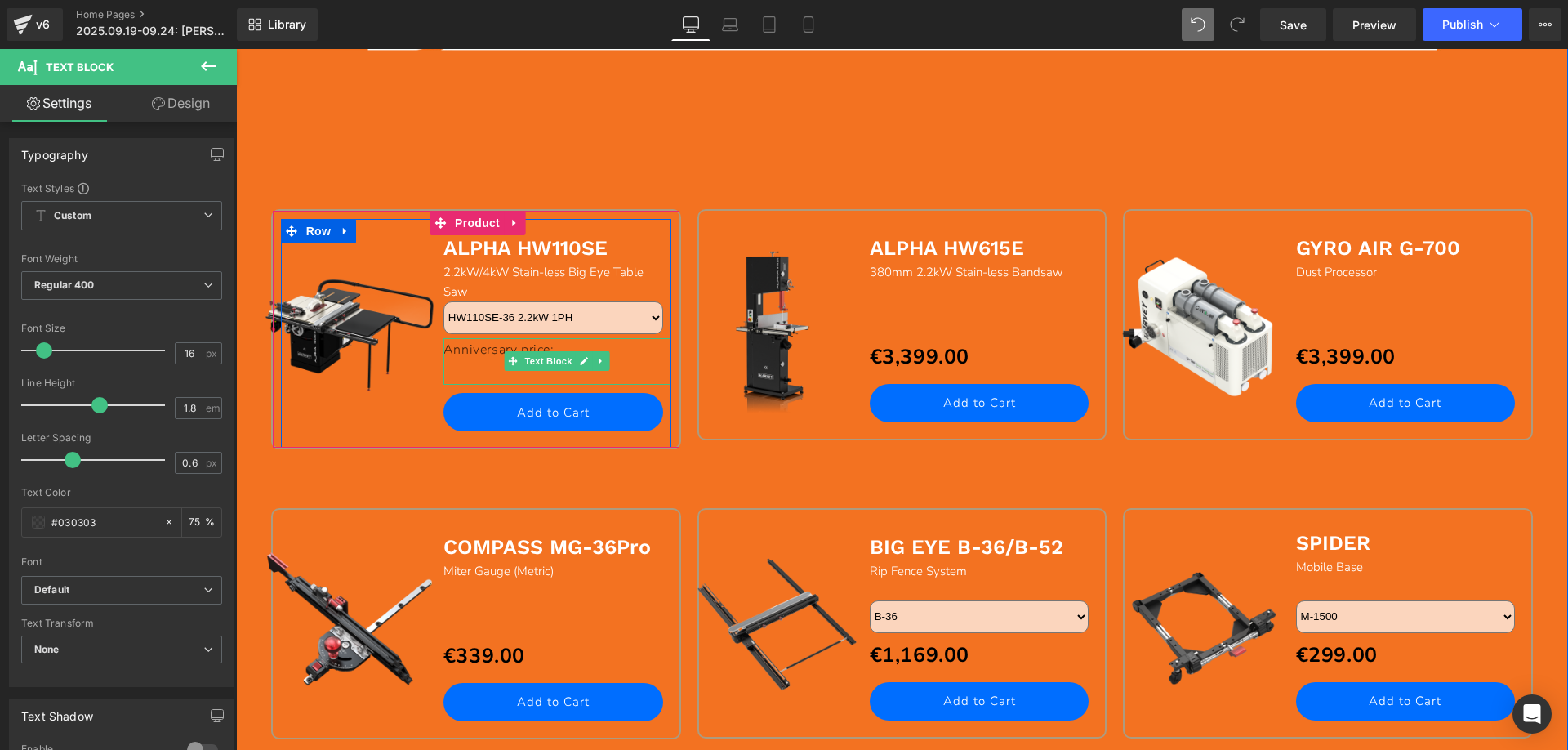
click at [620, 347] on p "Anniversary price:" at bounding box center [557, 350] width 228 height 24
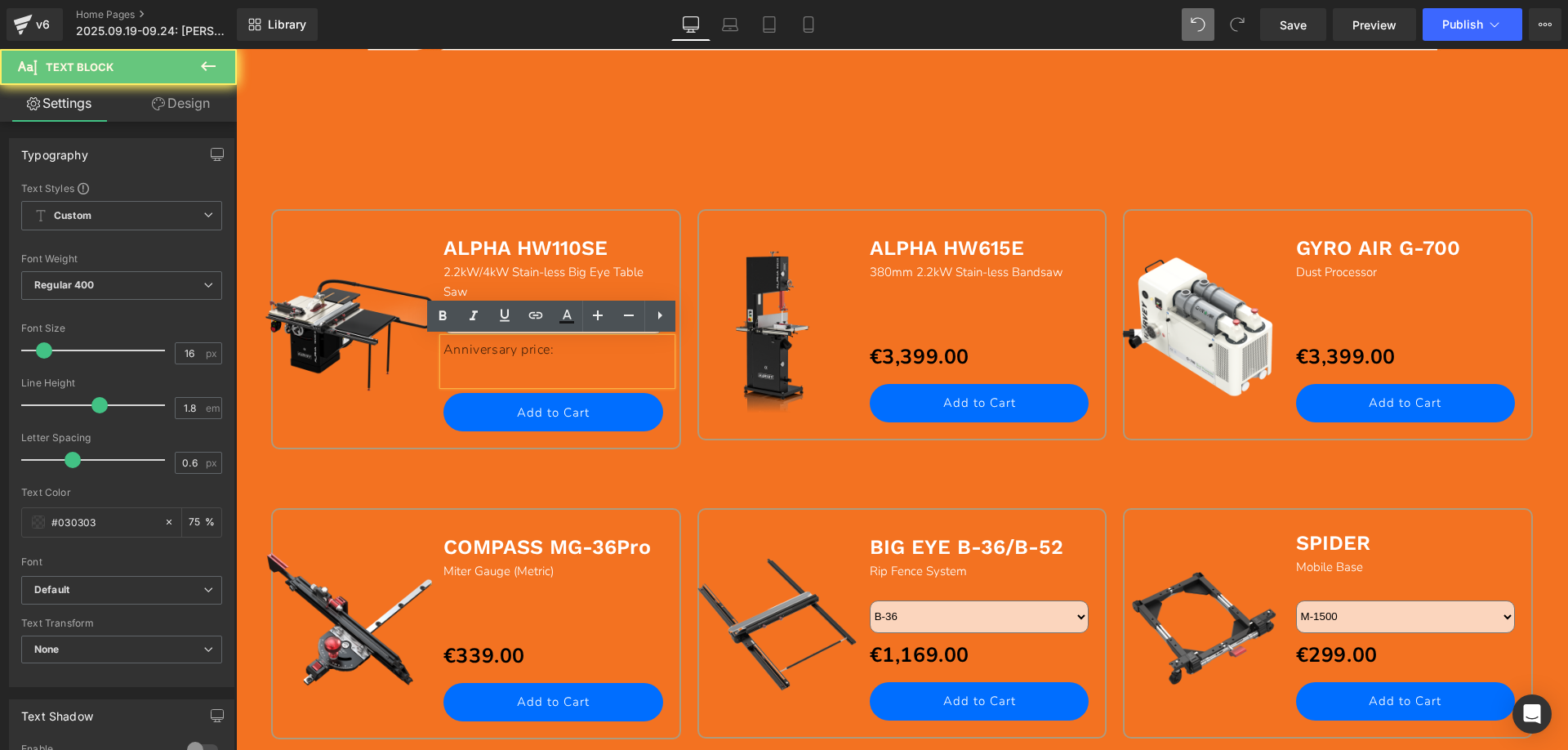
click at [499, 371] on p at bounding box center [557, 373] width 228 height 24
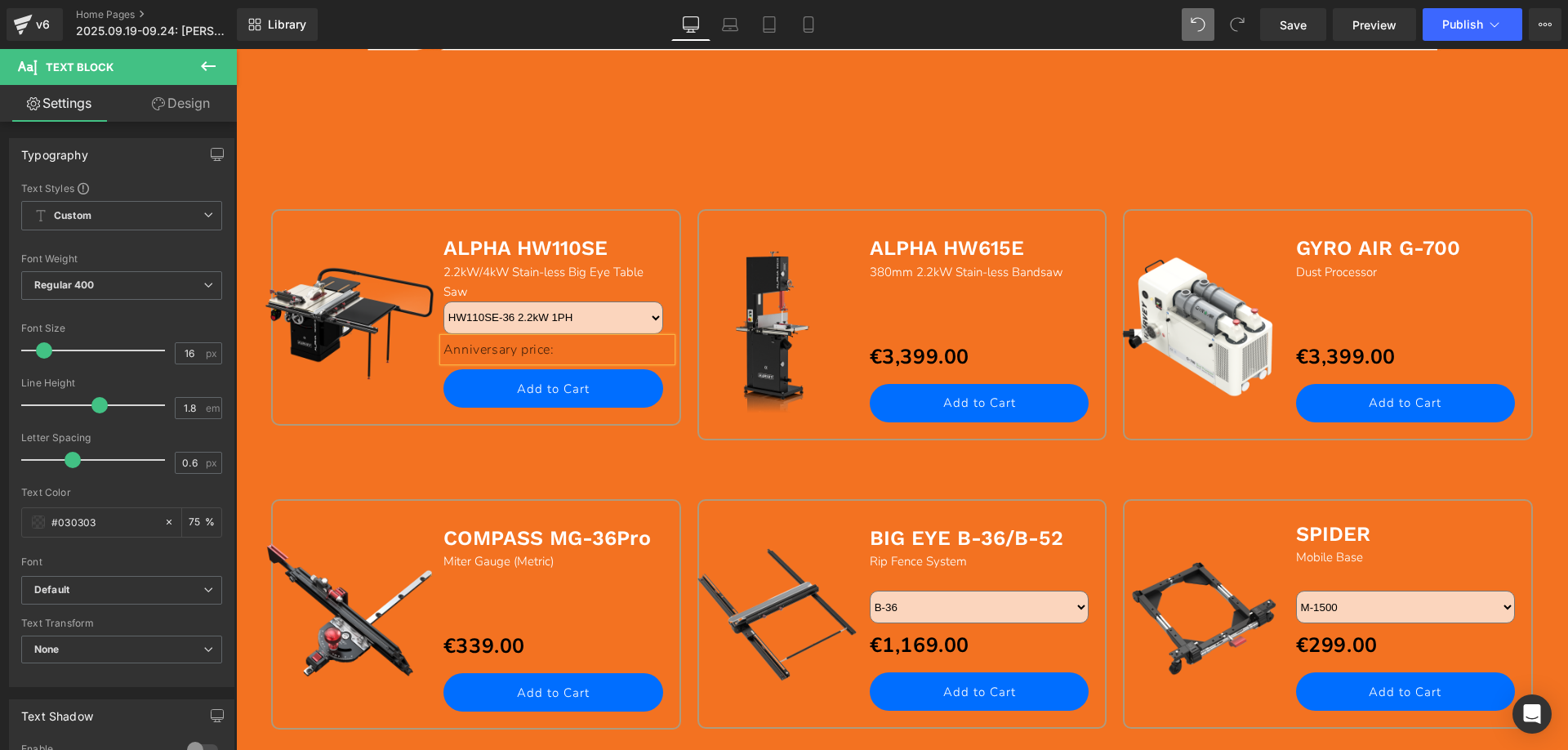
click at [577, 351] on p "Anniversary price:" at bounding box center [557, 350] width 228 height 24
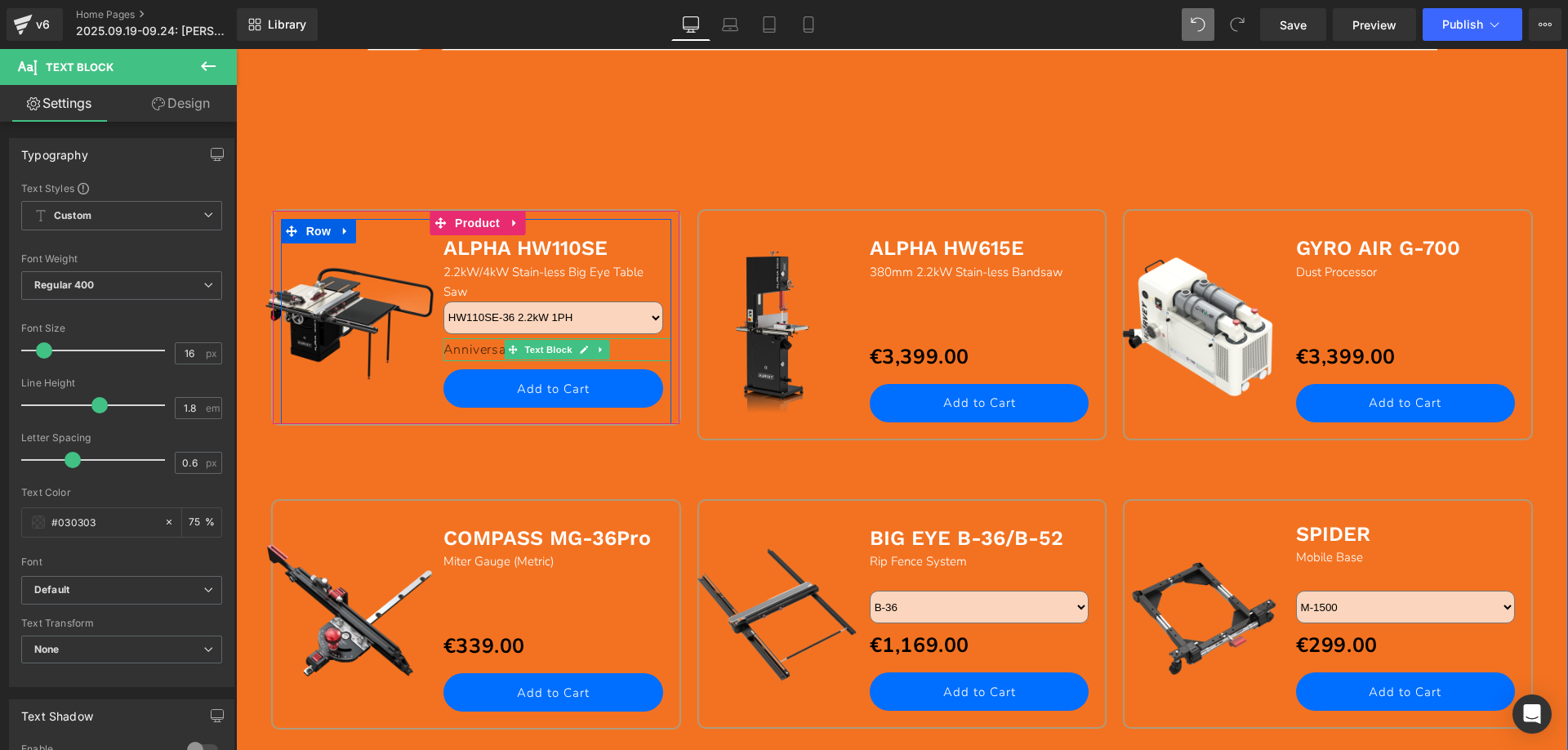
click at [614, 346] on p "Anniversary price:" at bounding box center [557, 350] width 228 height 24
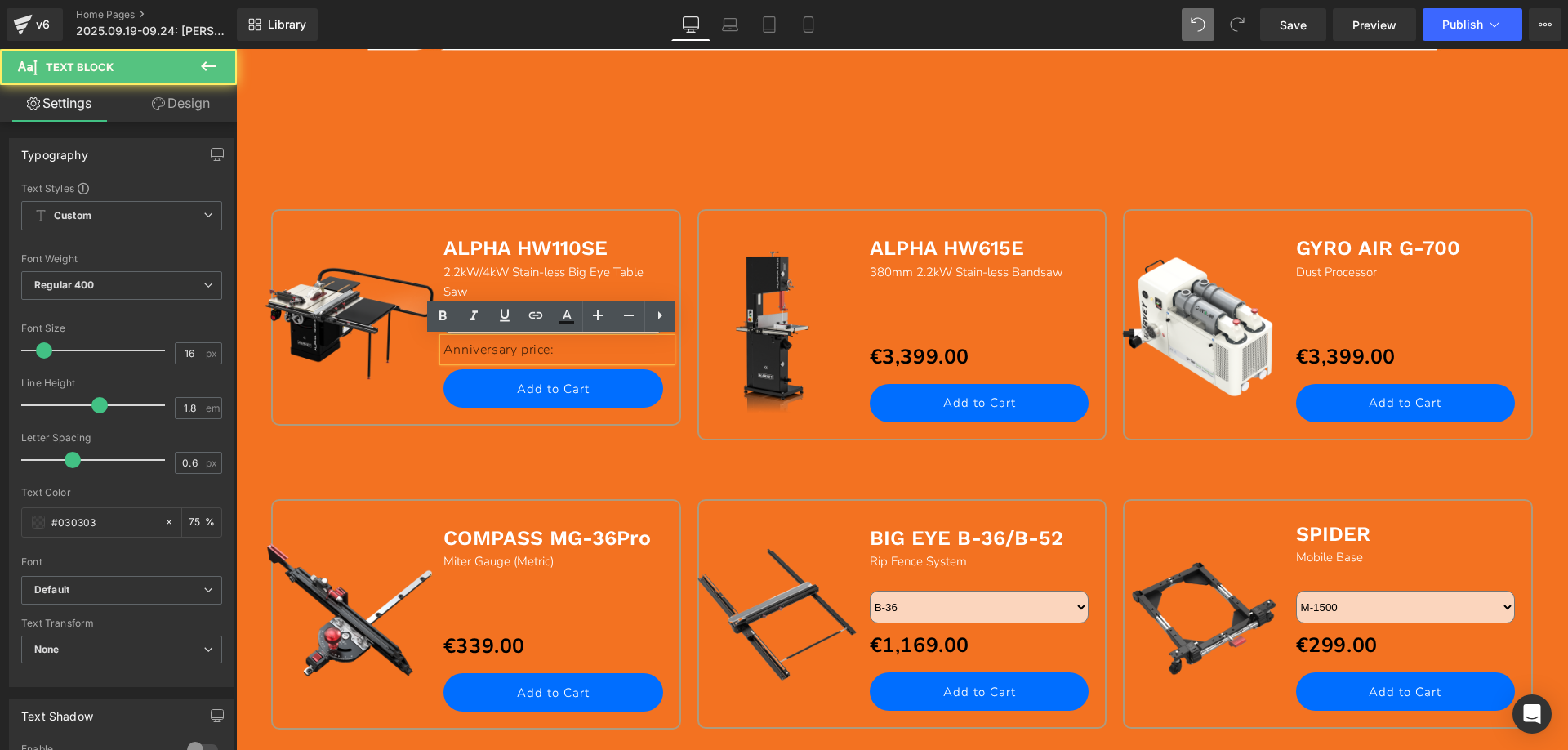
click at [581, 350] on p "Anniversary price:" at bounding box center [557, 350] width 228 height 24
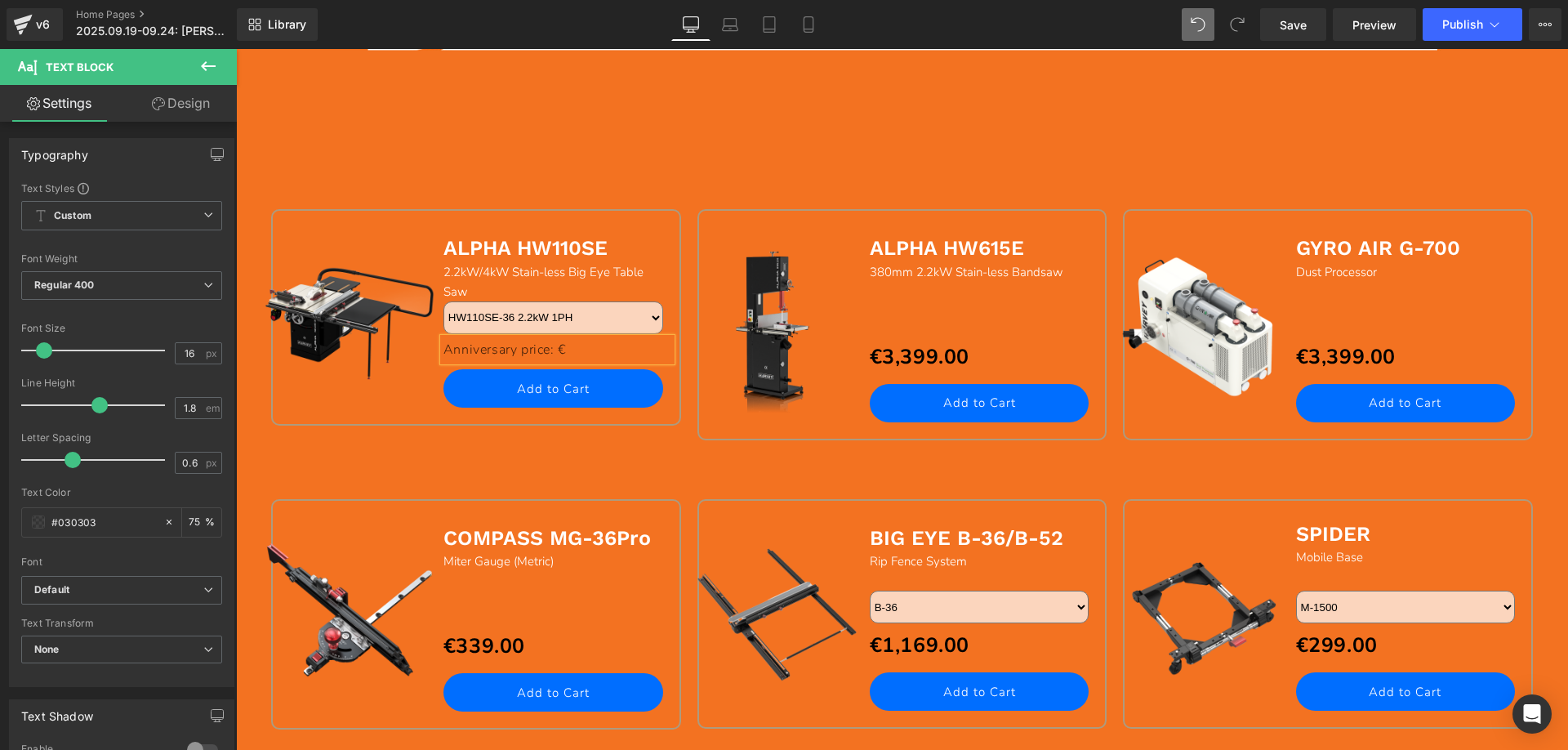
click at [599, 345] on p "Anniversary price: €" at bounding box center [557, 350] width 228 height 24
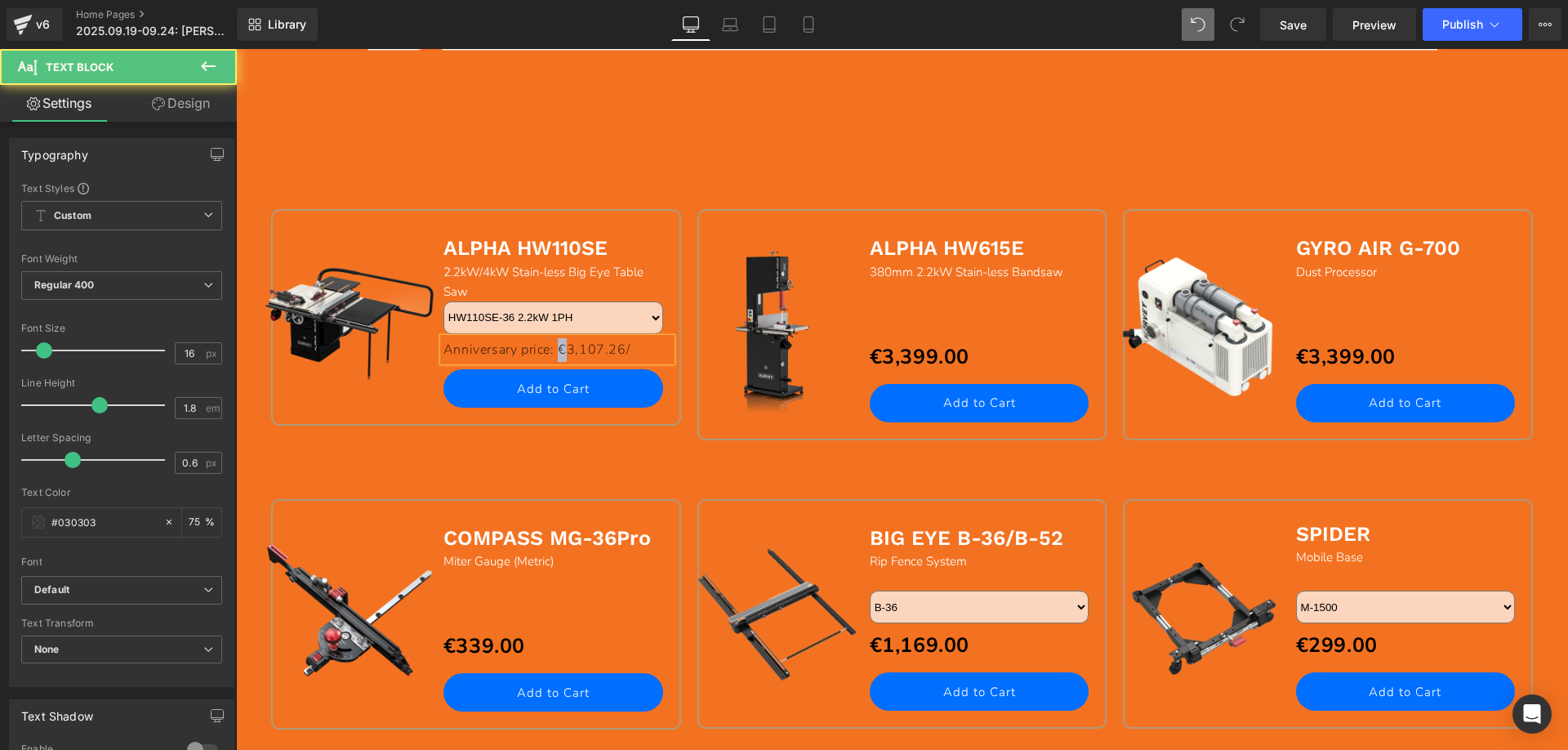
click at [557, 349] on p "Anniversary price: €3,107.26/" at bounding box center [557, 350] width 228 height 24
copy p "€"
click at [641, 348] on p "Anniversary price: €3,107.26/" at bounding box center [557, 350] width 228 height 24
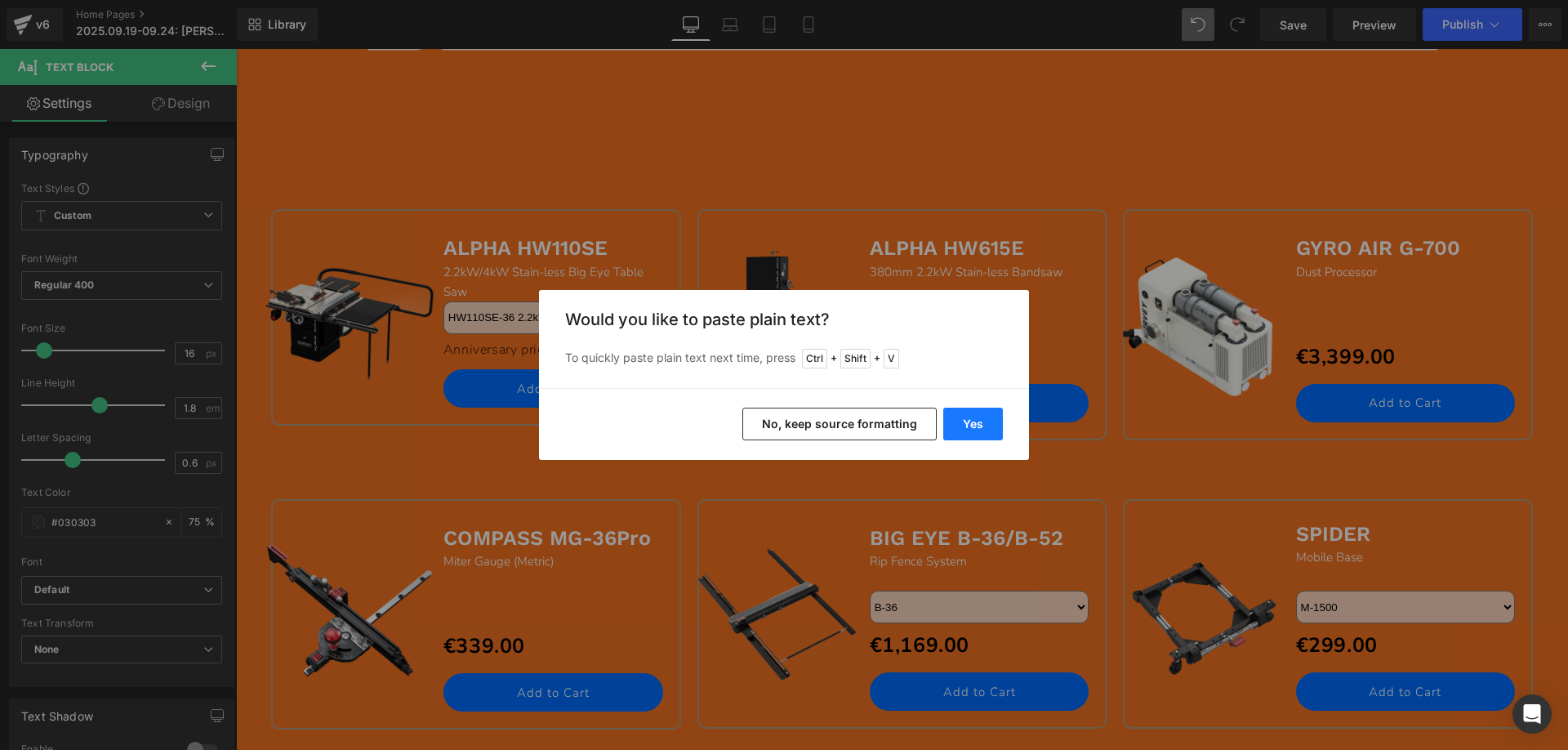
click at [980, 424] on button "Yes" at bounding box center [972, 425] width 60 height 33
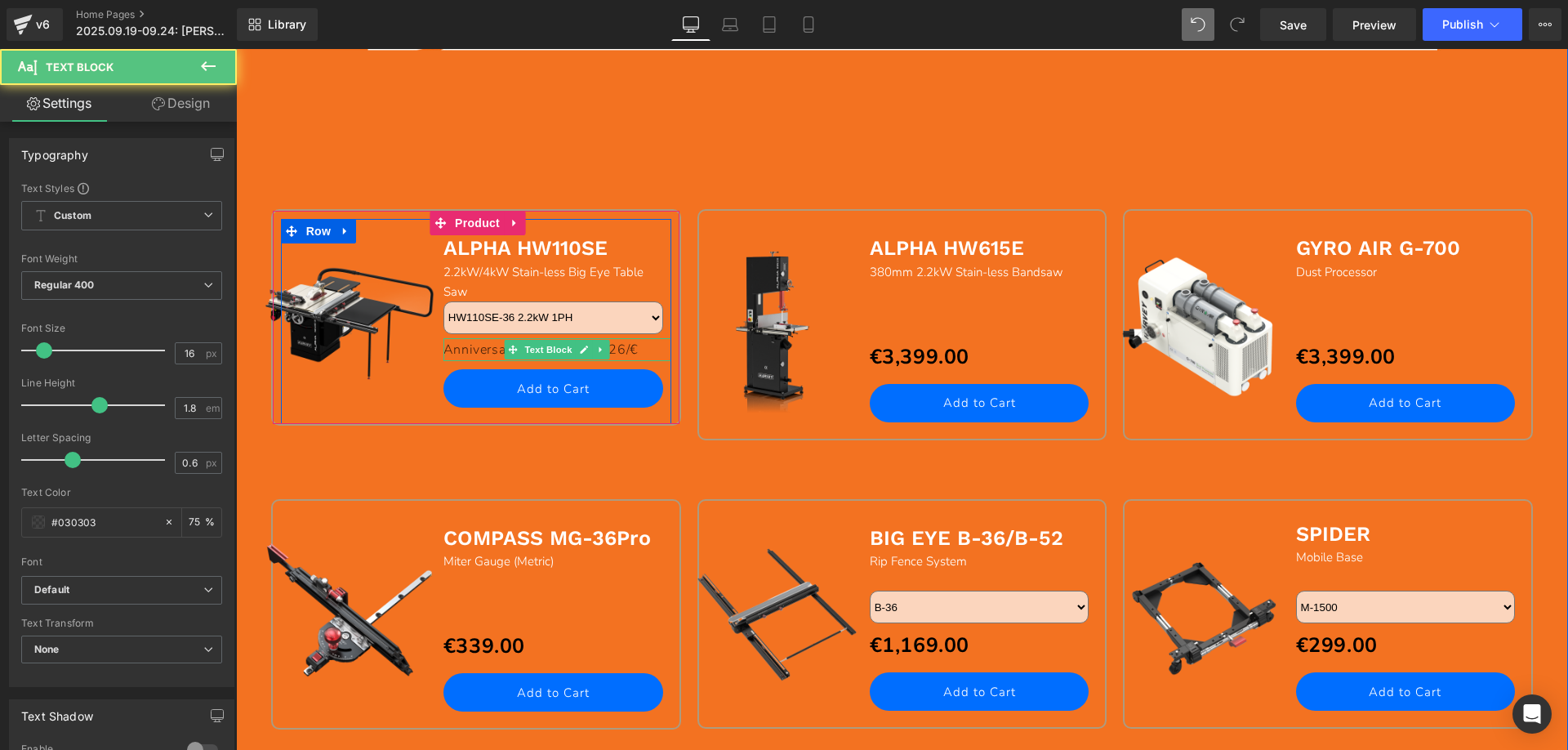
click at [638, 347] on p "Anniversary price: €3,107.26/€" at bounding box center [557, 350] width 228 height 24
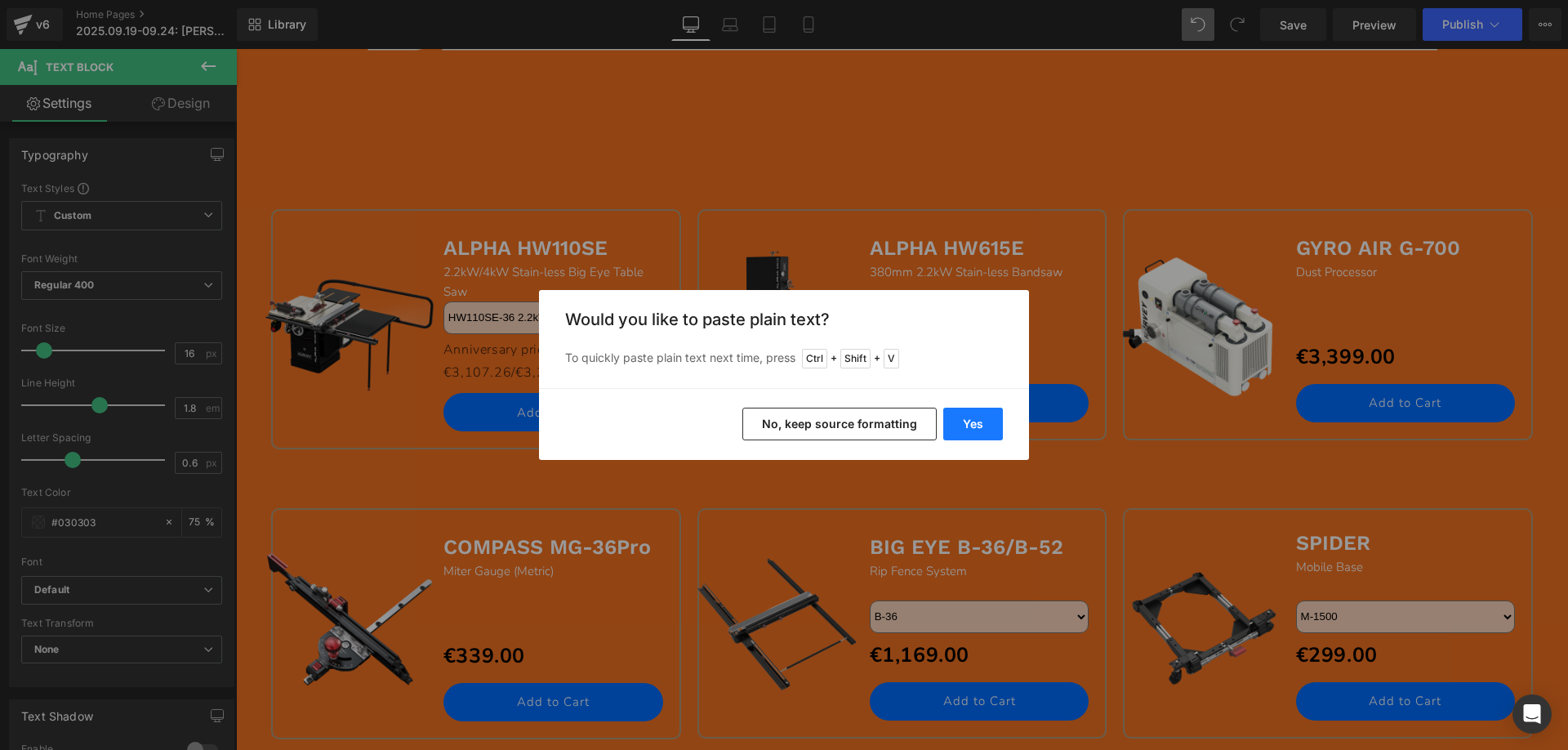
click at [972, 425] on button "Yes" at bounding box center [972, 425] width 60 height 33
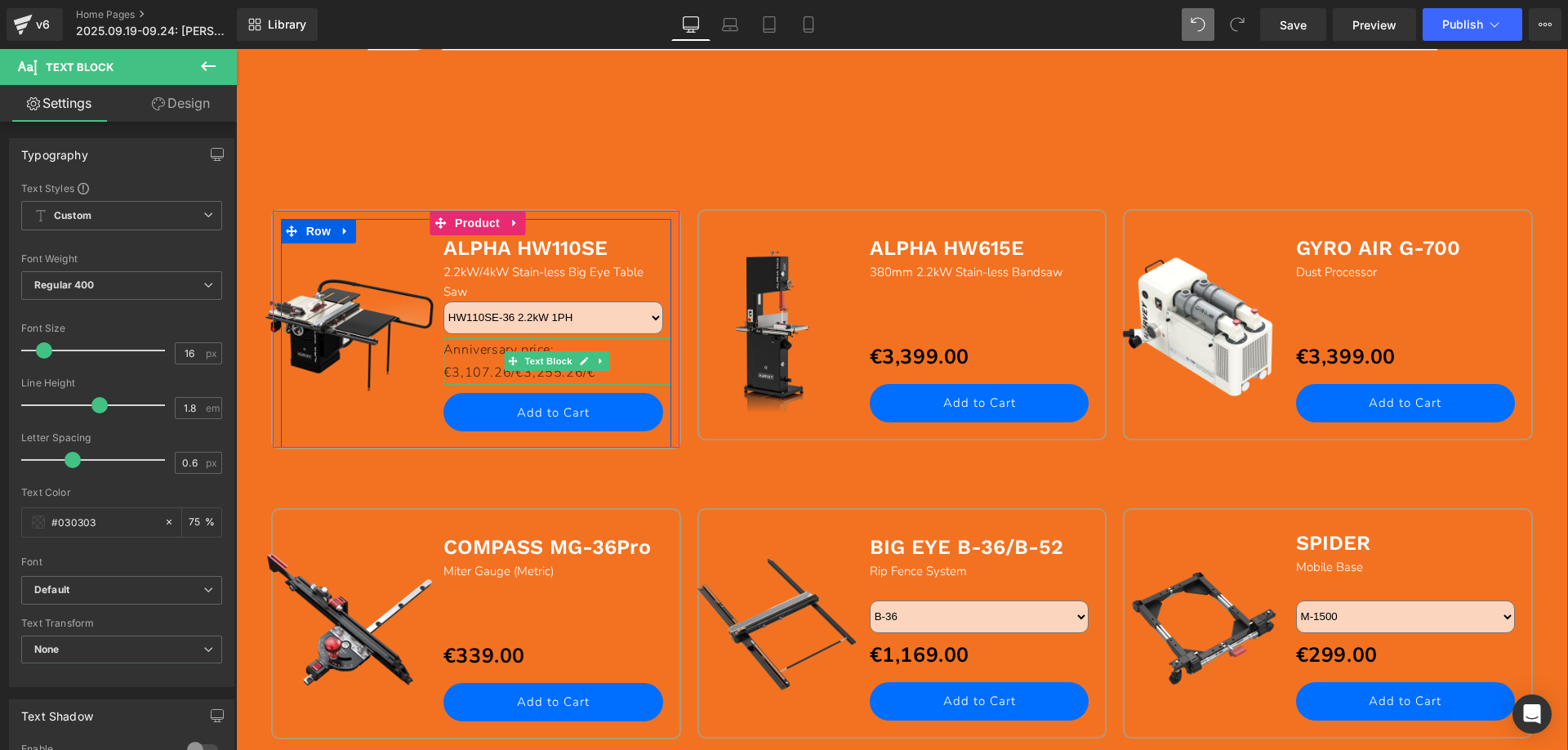
click at [620, 370] on p "Anniversary price: €3,107.26/€3,255.26/€" at bounding box center [557, 362] width 228 height 48
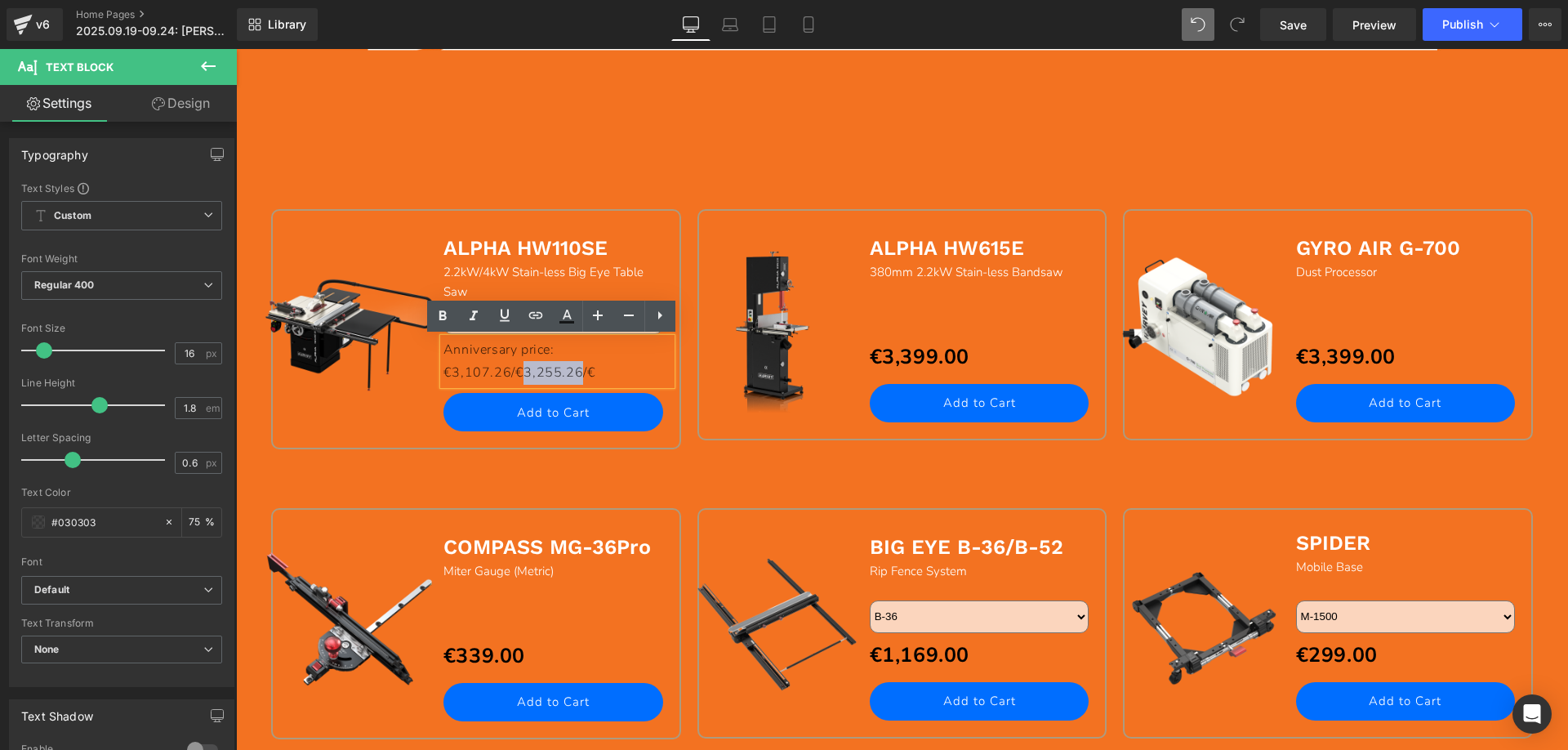
drag, startPoint x: 509, startPoint y: 370, endPoint x: 562, endPoint y: 368, distance: 53.0
click at [562, 368] on p "Anniversary price: €3,107.26/€3,255.26/€" at bounding box center [557, 362] width 228 height 48
copy p "3,255.26"
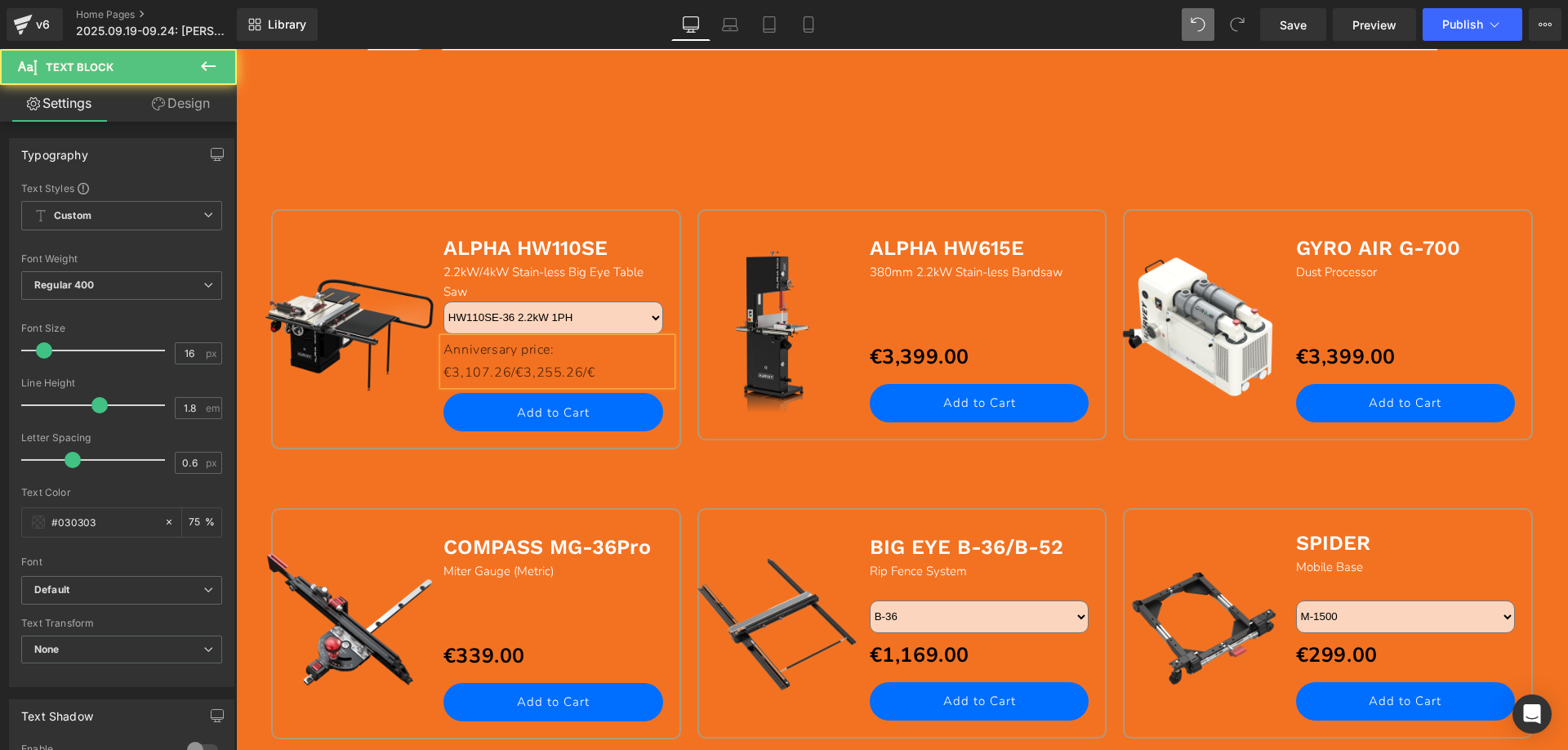
click at [588, 372] on p "Anniversary price: €3,107.26/€3,255.26/€" at bounding box center [557, 362] width 228 height 48
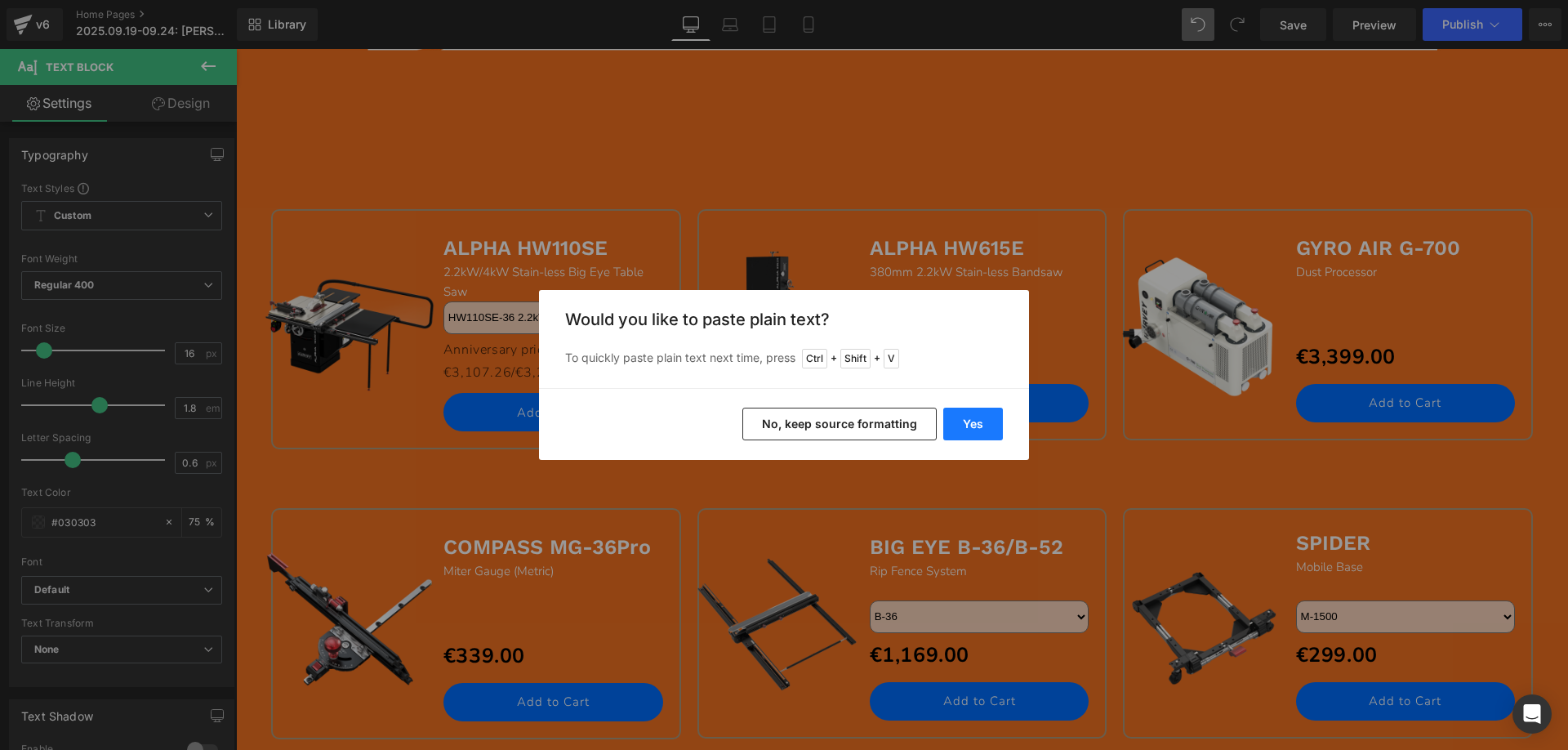
click at [979, 419] on button "Yes" at bounding box center [972, 425] width 60 height 33
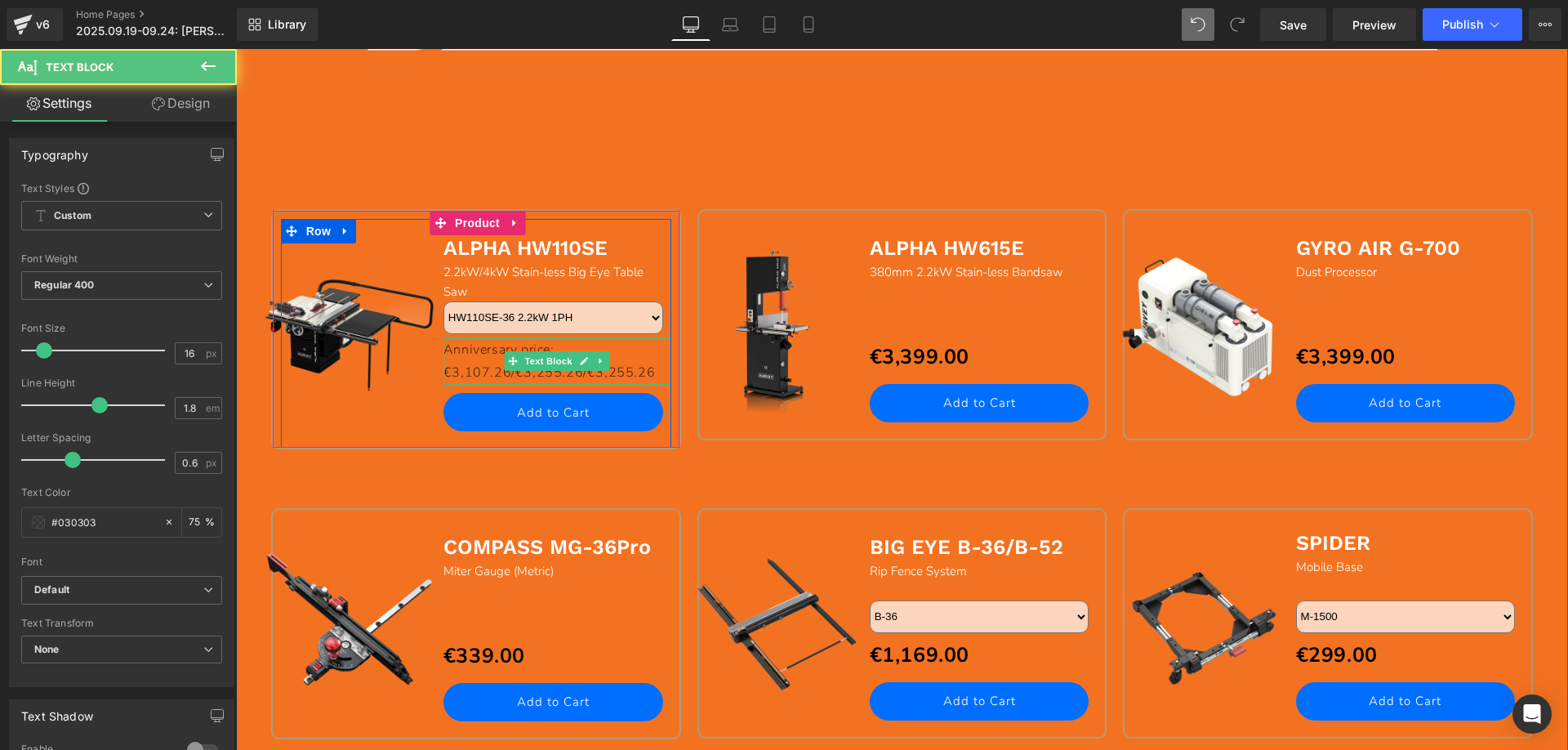
click at [641, 369] on p "Anniversary price: €3,107.26/€3,255.26/€3,255.26" at bounding box center [557, 362] width 228 height 48
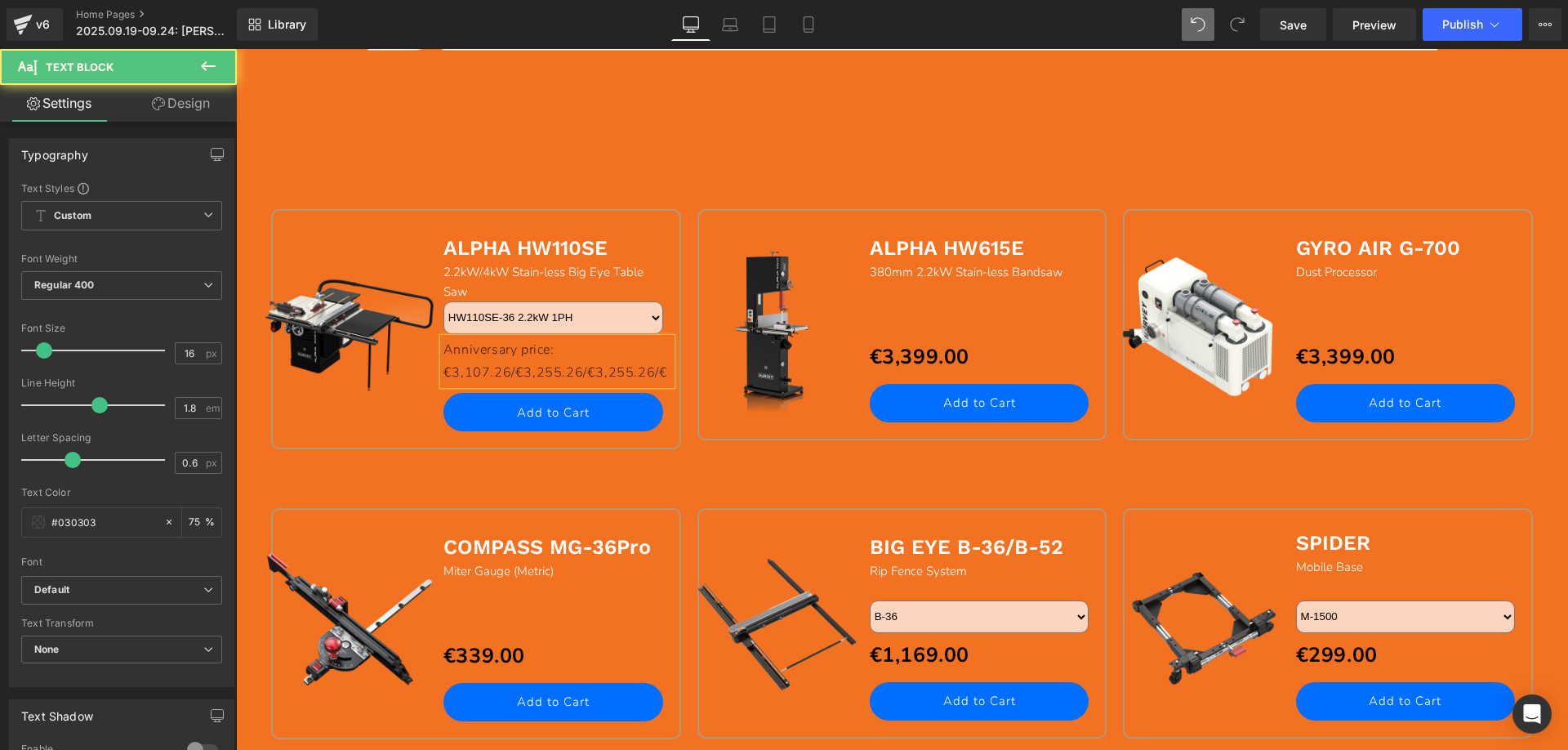
click at [653, 376] on p "Anniversary price: €3,107.26/€3,255.26/€3,255.26/€" at bounding box center [557, 362] width 228 height 48
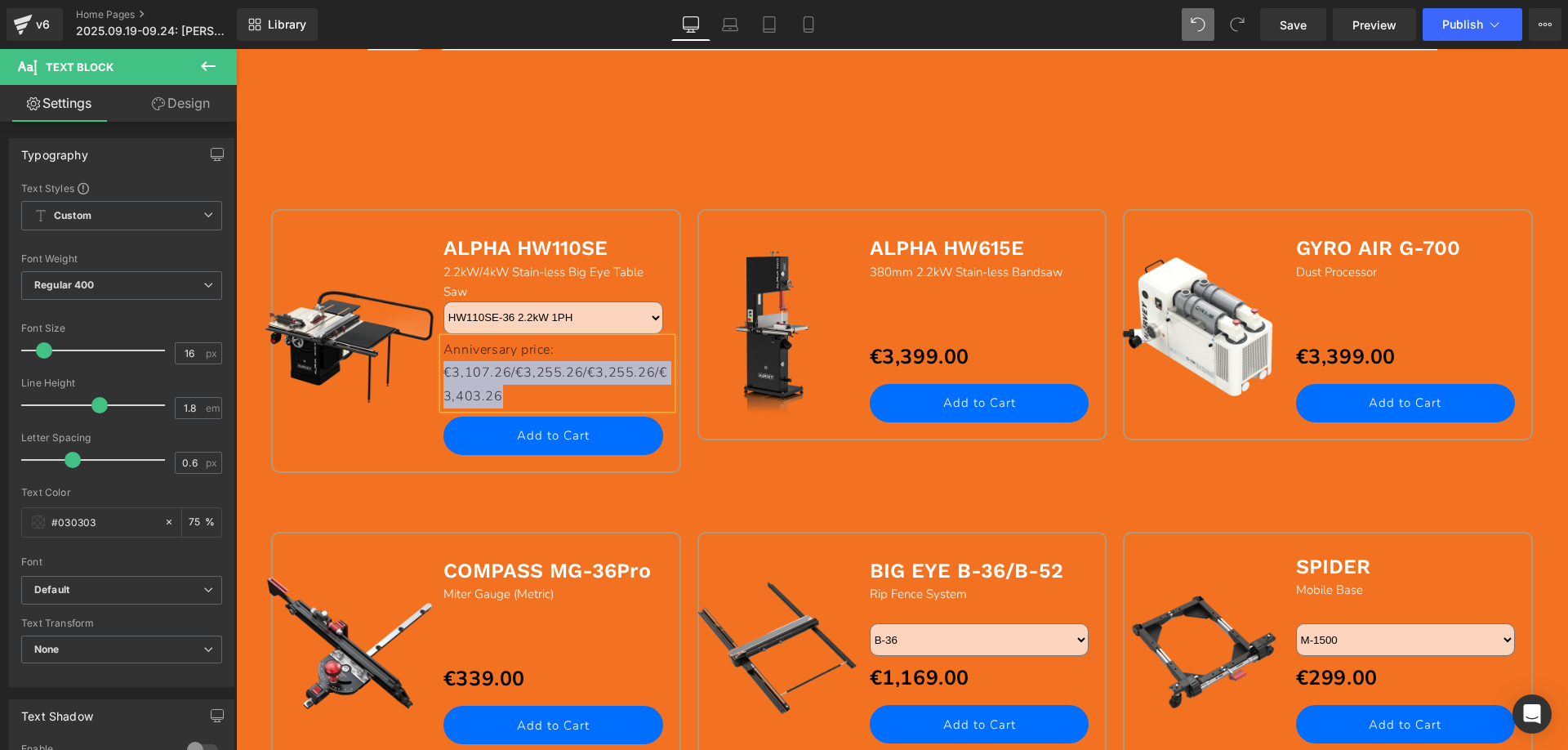
drag, startPoint x: 487, startPoint y: 391, endPoint x: 438, endPoint y: 369, distance: 53.7
click at [444, 369] on p "Anniversary price: €3,107.26/€3,255.26/€3,255.26/€3,403.26" at bounding box center [557, 373] width 228 height 71
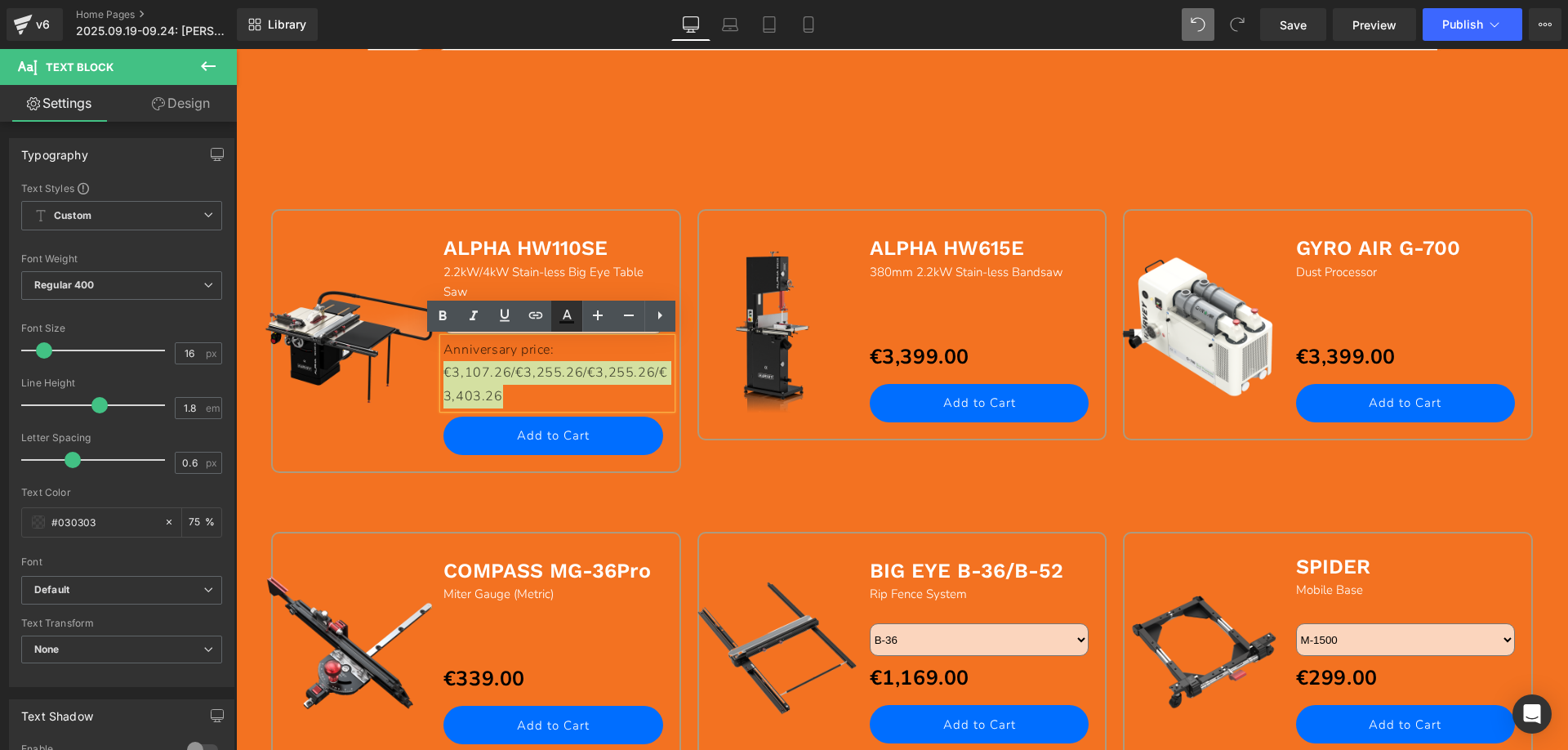
click at [574, 318] on icon at bounding box center [566, 315] width 19 height 19
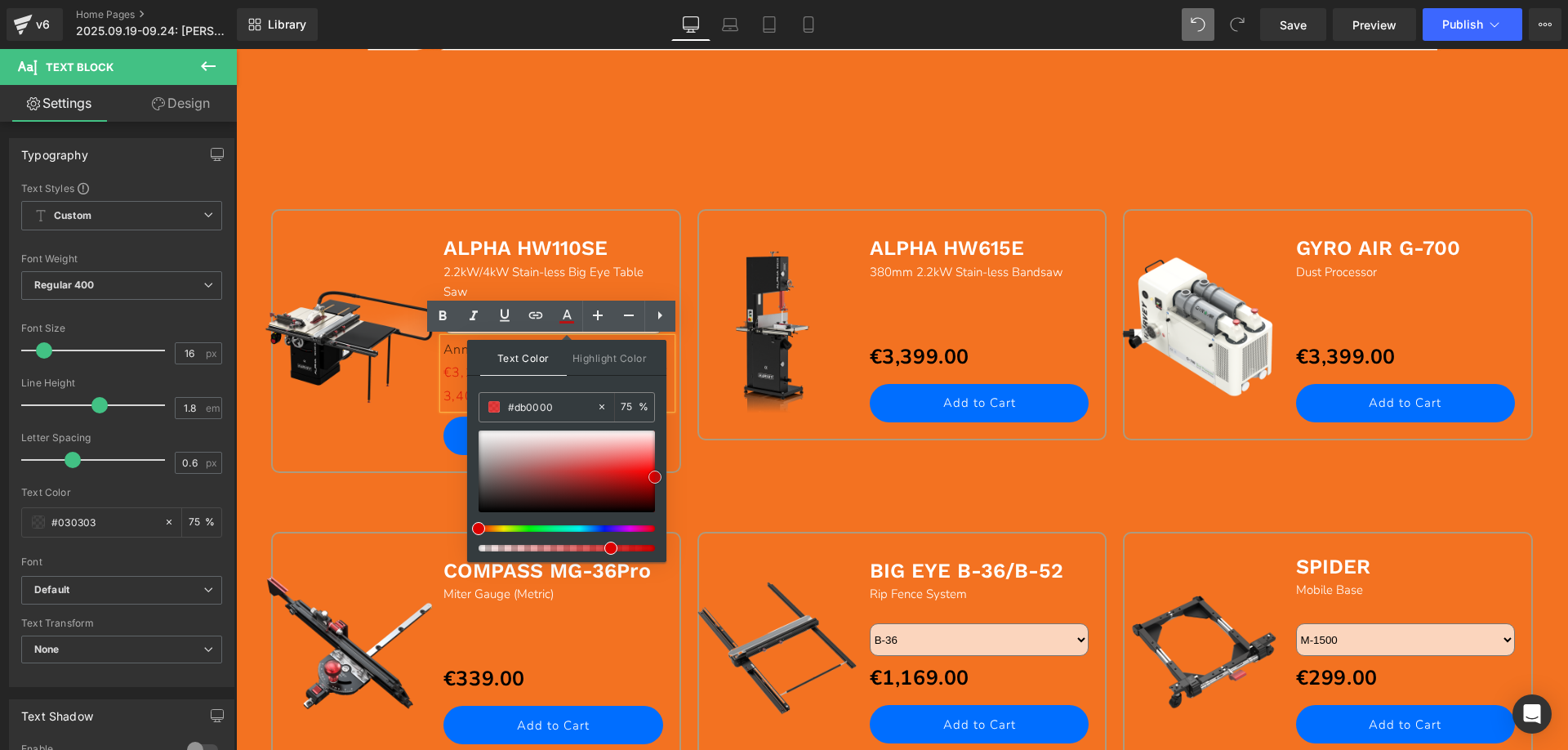
drag, startPoint x: 476, startPoint y: 505, endPoint x: 661, endPoint y: 470, distance: 188.3
click at [661, 470] on div "Text Color Highlight Color #333333 #030303 75 % transparent 0 %" at bounding box center [566, 451] width 199 height 222
click at [600, 311] on icon at bounding box center [598, 314] width 19 height 19
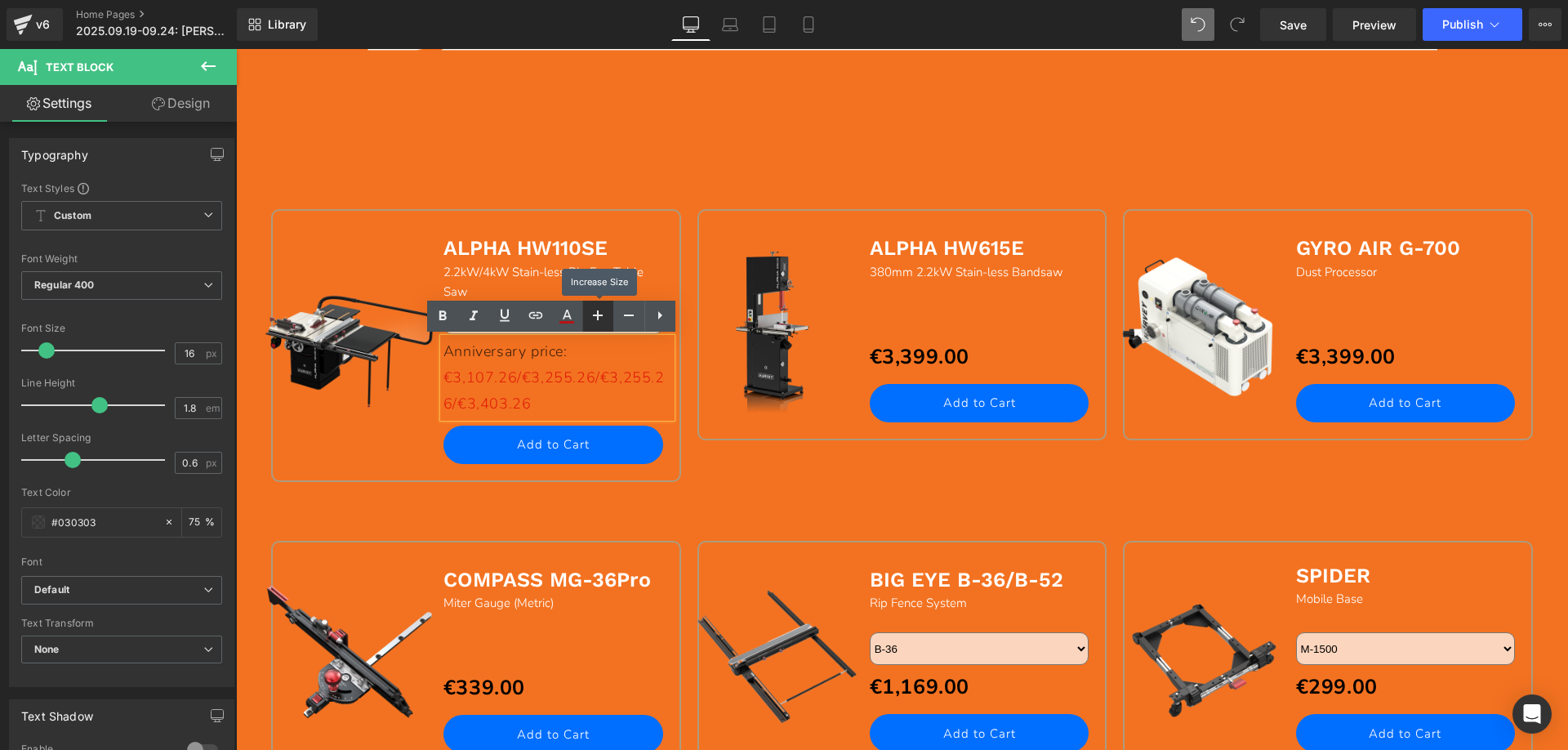
click at [600, 311] on icon at bounding box center [598, 314] width 19 height 19
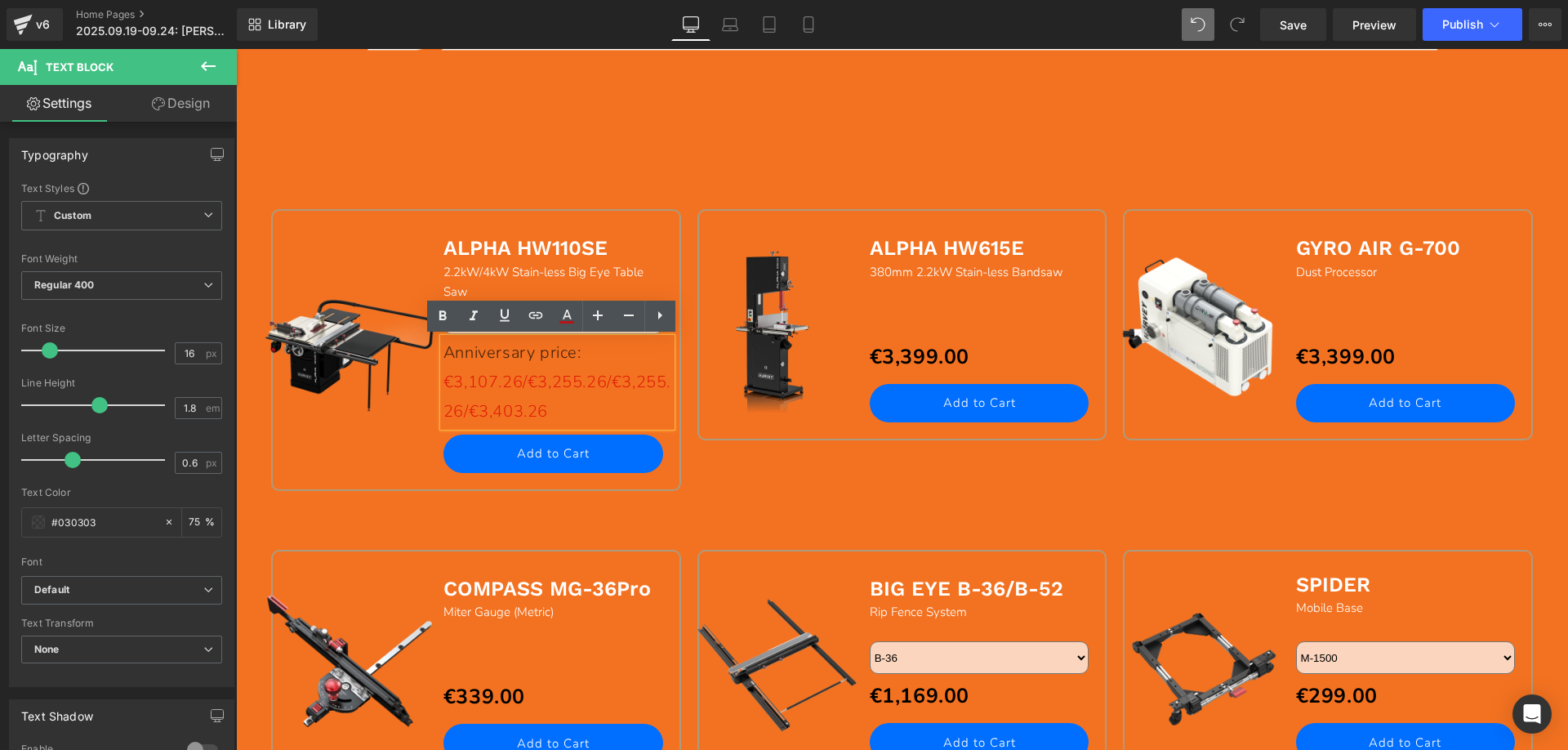
click at [600, 380] on span "€3,107.26/€3,255.26/€3,255.26/€3,403.26" at bounding box center [557, 397] width 227 height 51
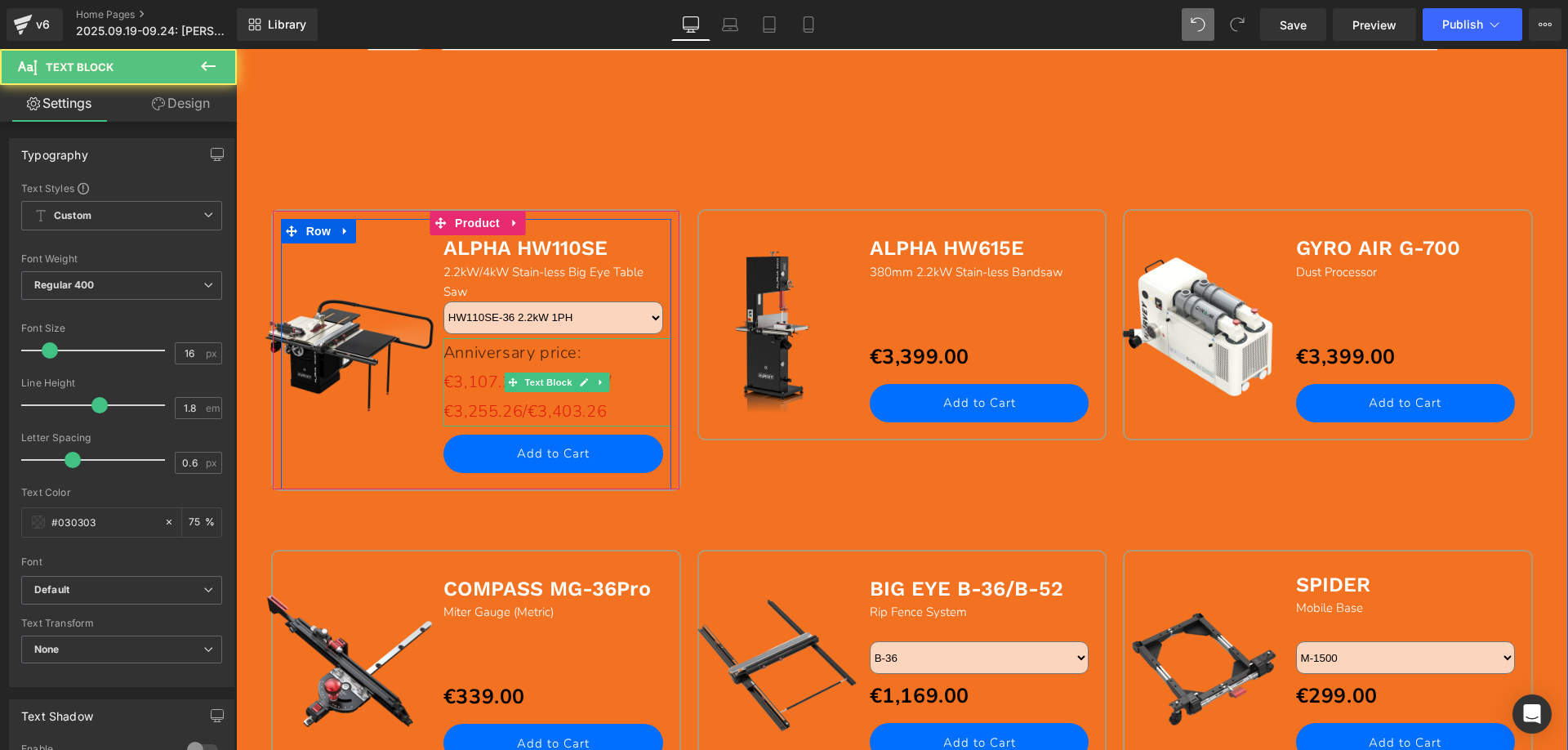
click at [487, 404] on span "€3,255.26/€3,403.26" at bounding box center [525, 412] width 163 height 22
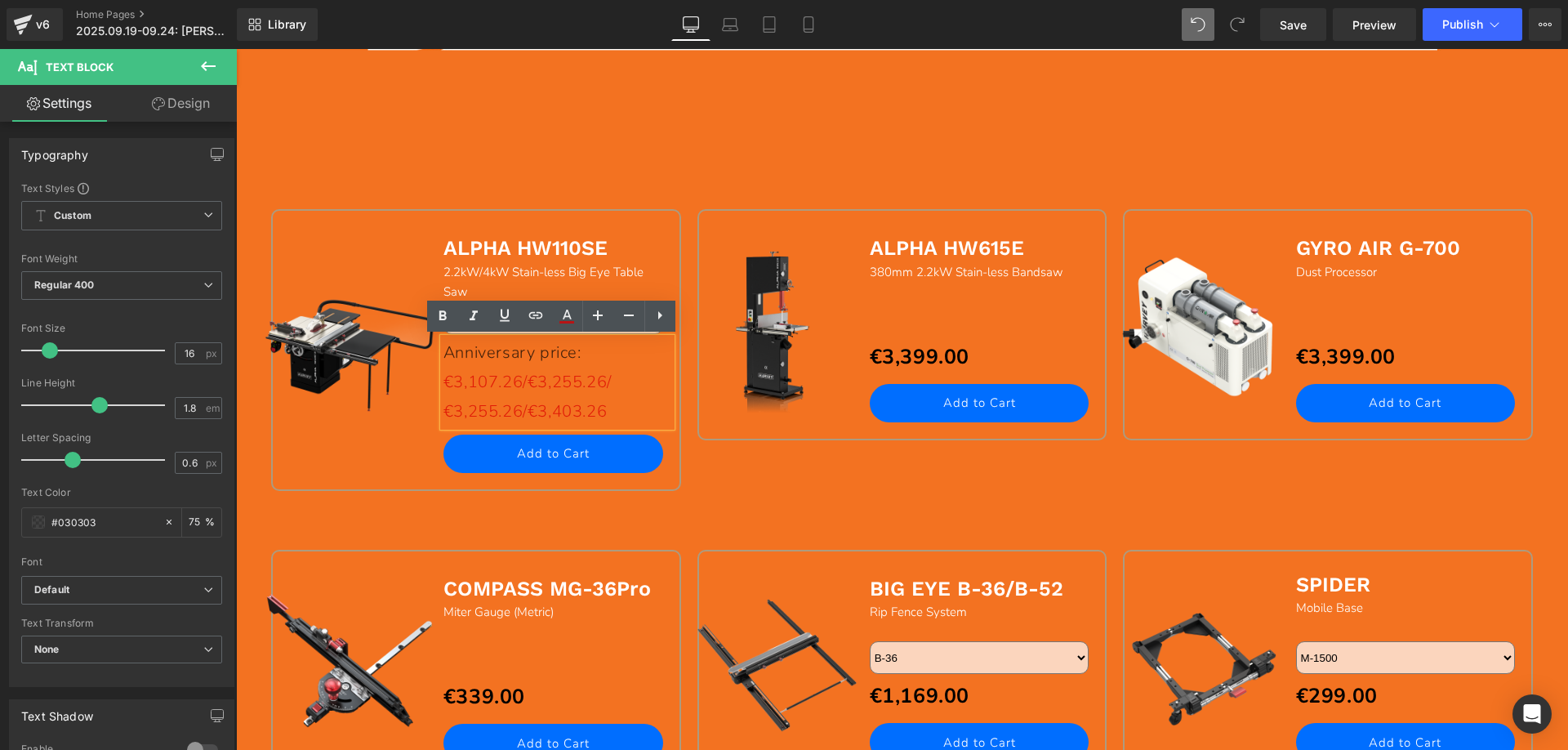
click at [529, 382] on span "€3,107.26/€3,255.26/" at bounding box center [528, 382] width 169 height 22
click at [448, 409] on span "€3,255.26/€3,403.26" at bounding box center [525, 412] width 163 height 22
click at [521, 409] on span "3,255.26/€3,403.26" at bounding box center [521, 412] width 154 height 22
drag, startPoint x: 594, startPoint y: 406, endPoint x: 433, endPoint y: 388, distance: 162.0
click at [444, 388] on div "Anniversary price: €3,107.26/3,255.26/ 3,255.26/3,403.26" at bounding box center [557, 382] width 228 height 88
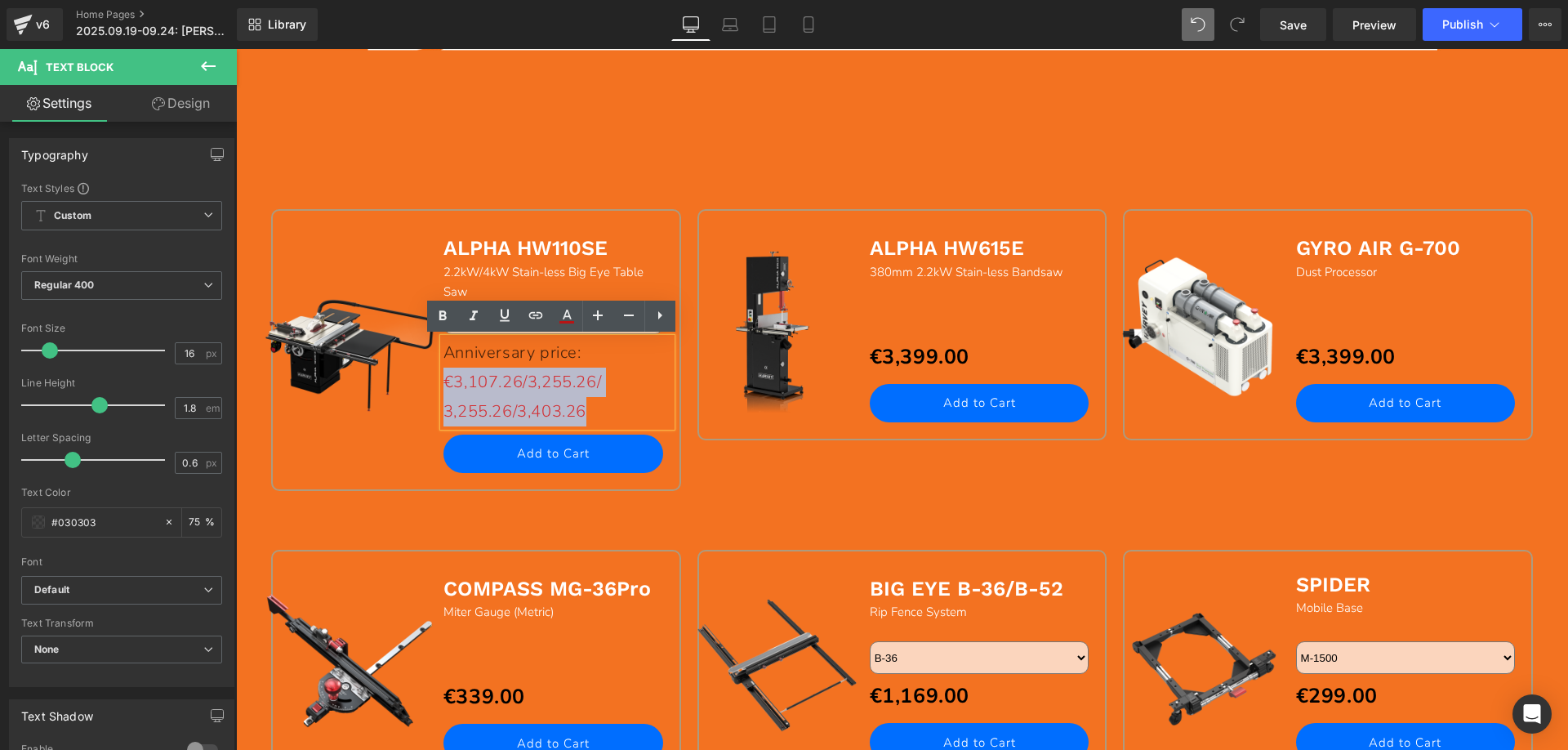
drag, startPoint x: 574, startPoint y: 409, endPoint x: 438, endPoint y: 381, distance: 138.9
click at [444, 381] on div "Anniversary price: €3,107.26/3,255.26/ 3,255.26/3,403.26" at bounding box center [557, 382] width 228 height 88
click at [631, 316] on icon at bounding box center [628, 314] width 19 height 19
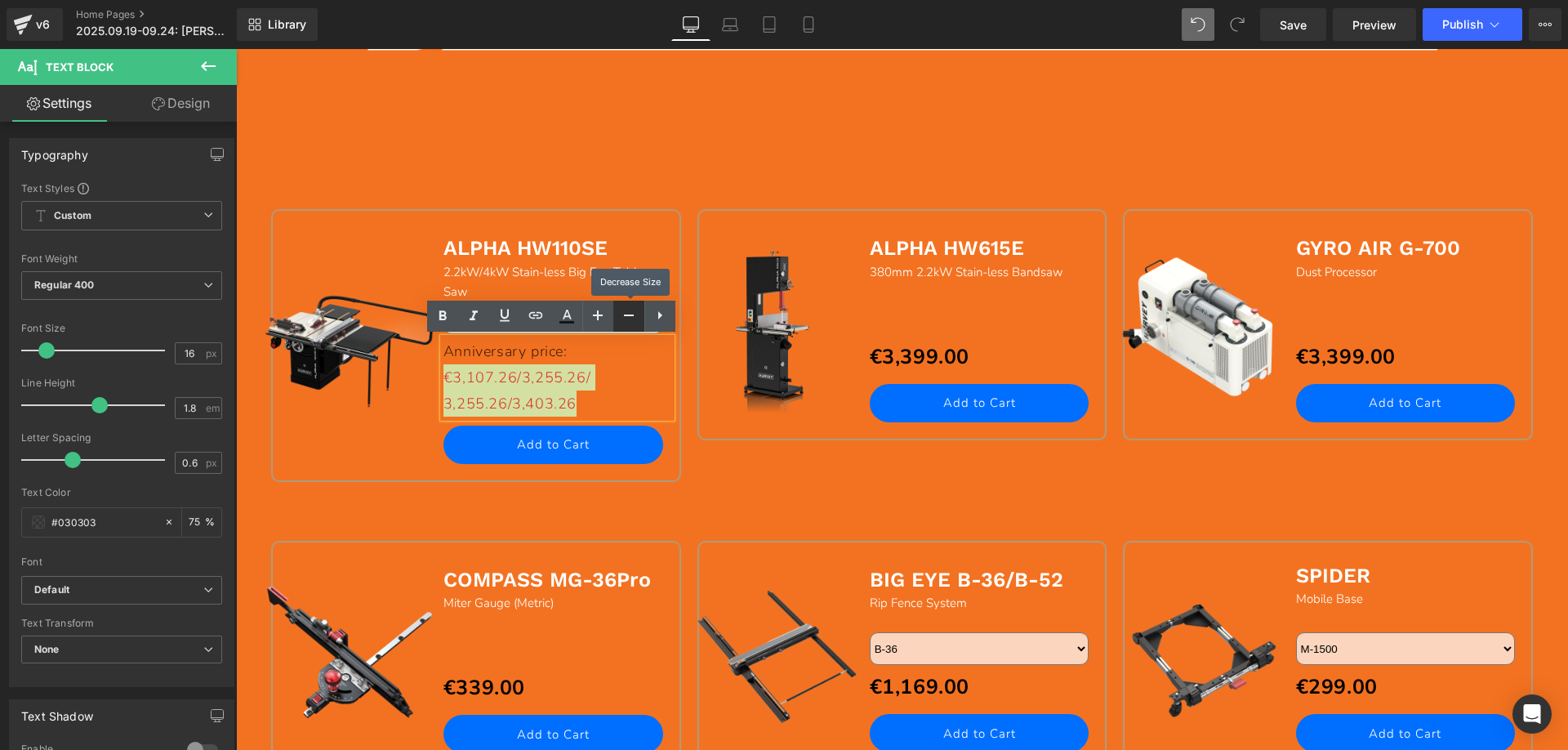
click at [630, 316] on icon at bounding box center [628, 314] width 19 height 19
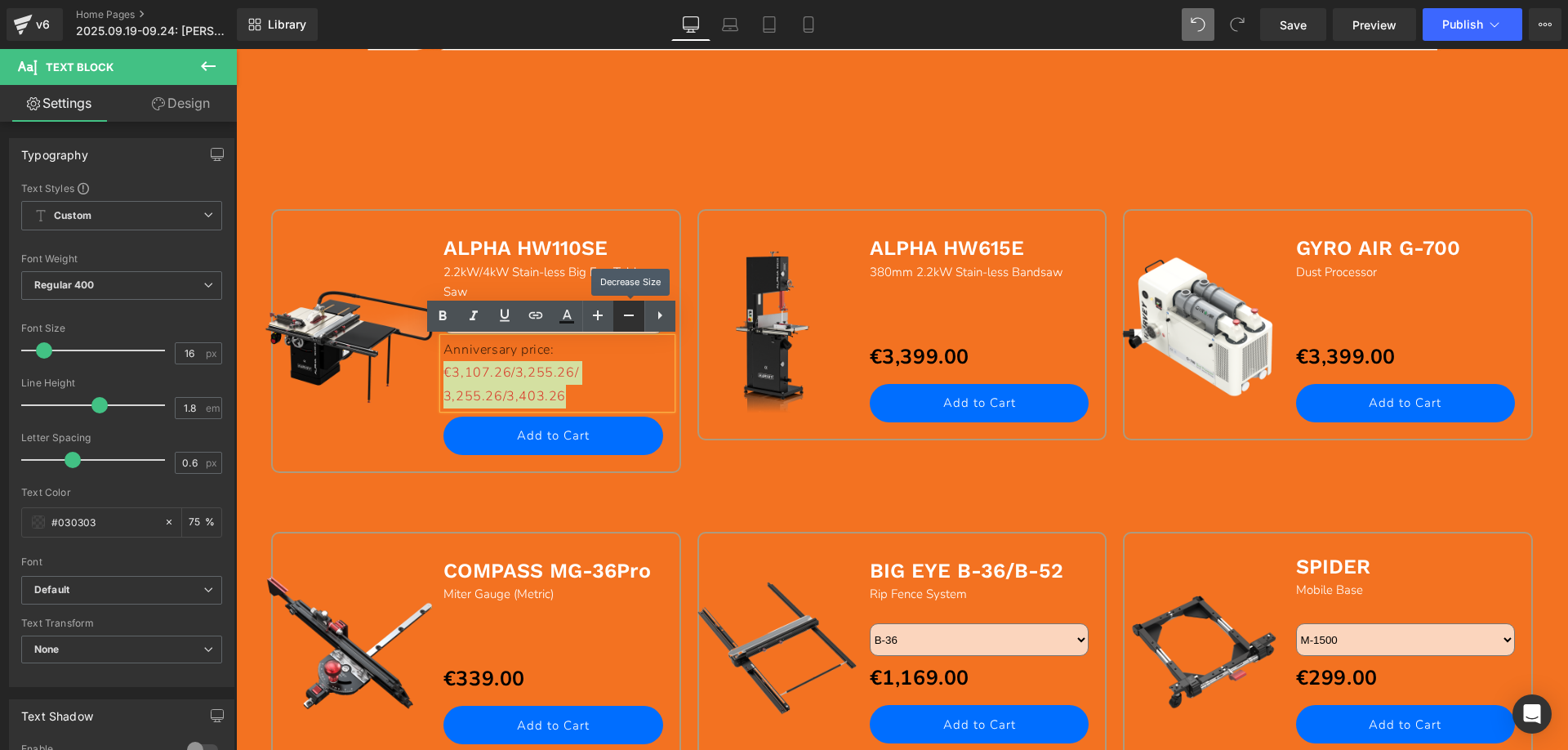
click at [630, 316] on icon at bounding box center [628, 314] width 19 height 19
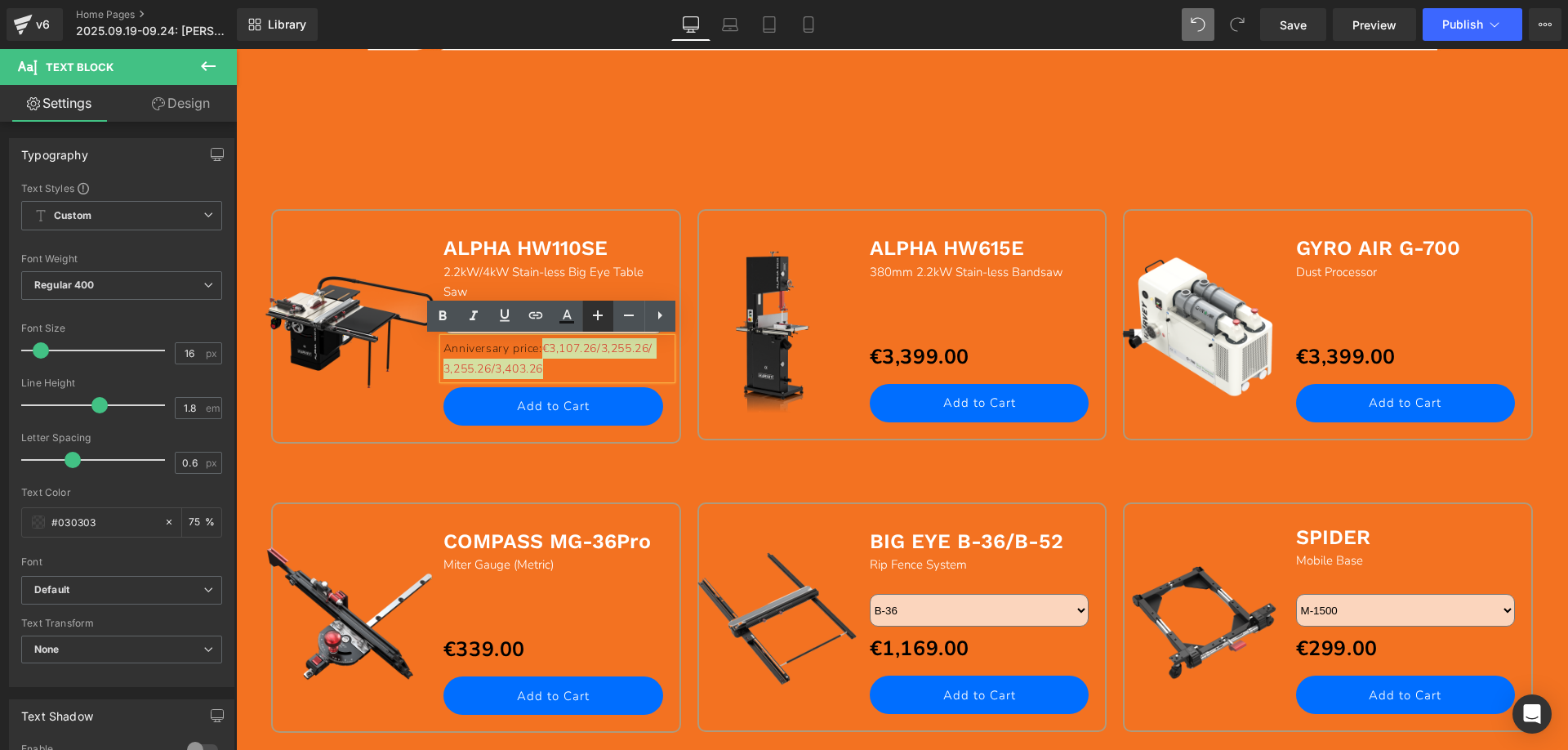
click at [606, 316] on icon at bounding box center [598, 314] width 19 height 19
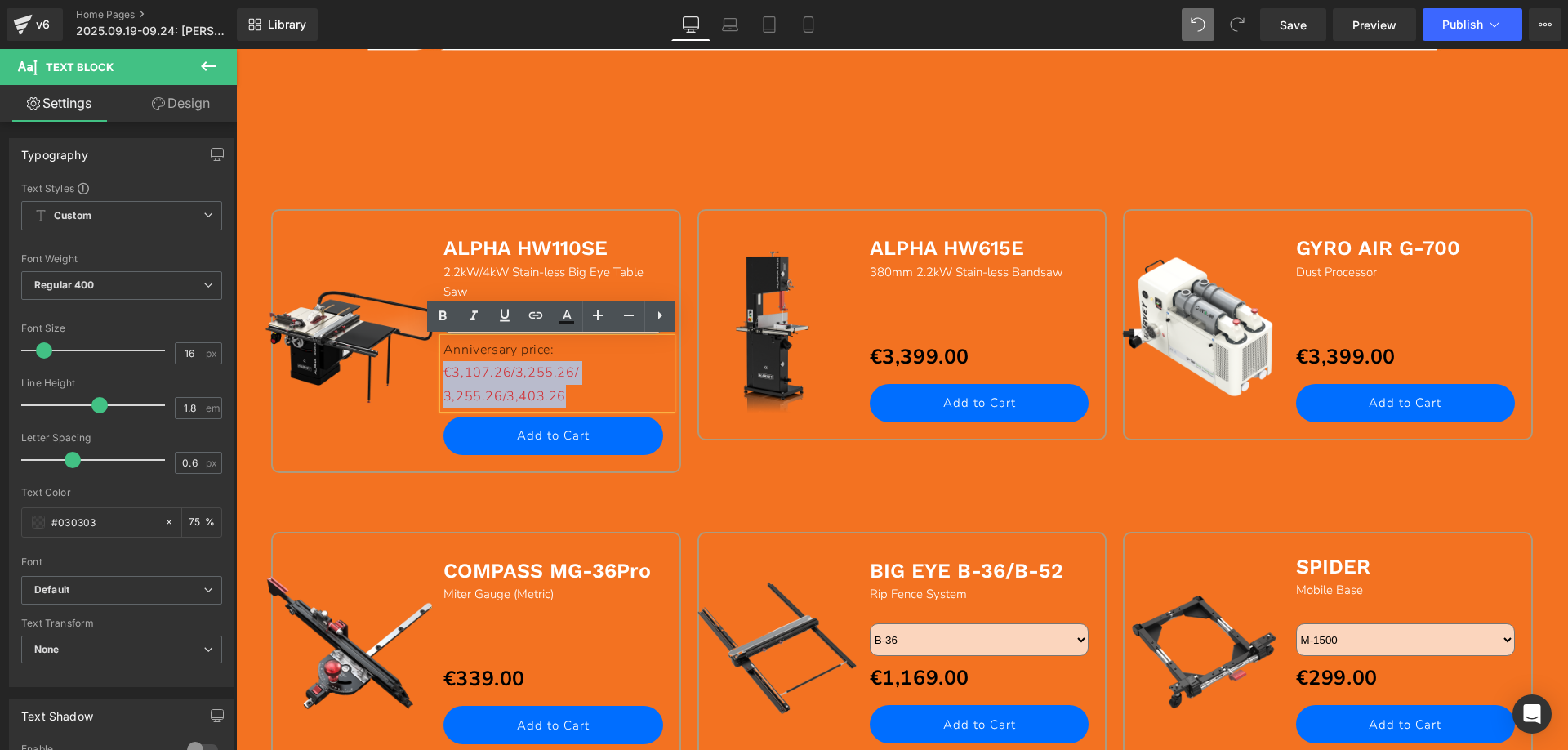
click at [588, 396] on p "3,255.26/3,403.26" at bounding box center [557, 397] width 228 height 24
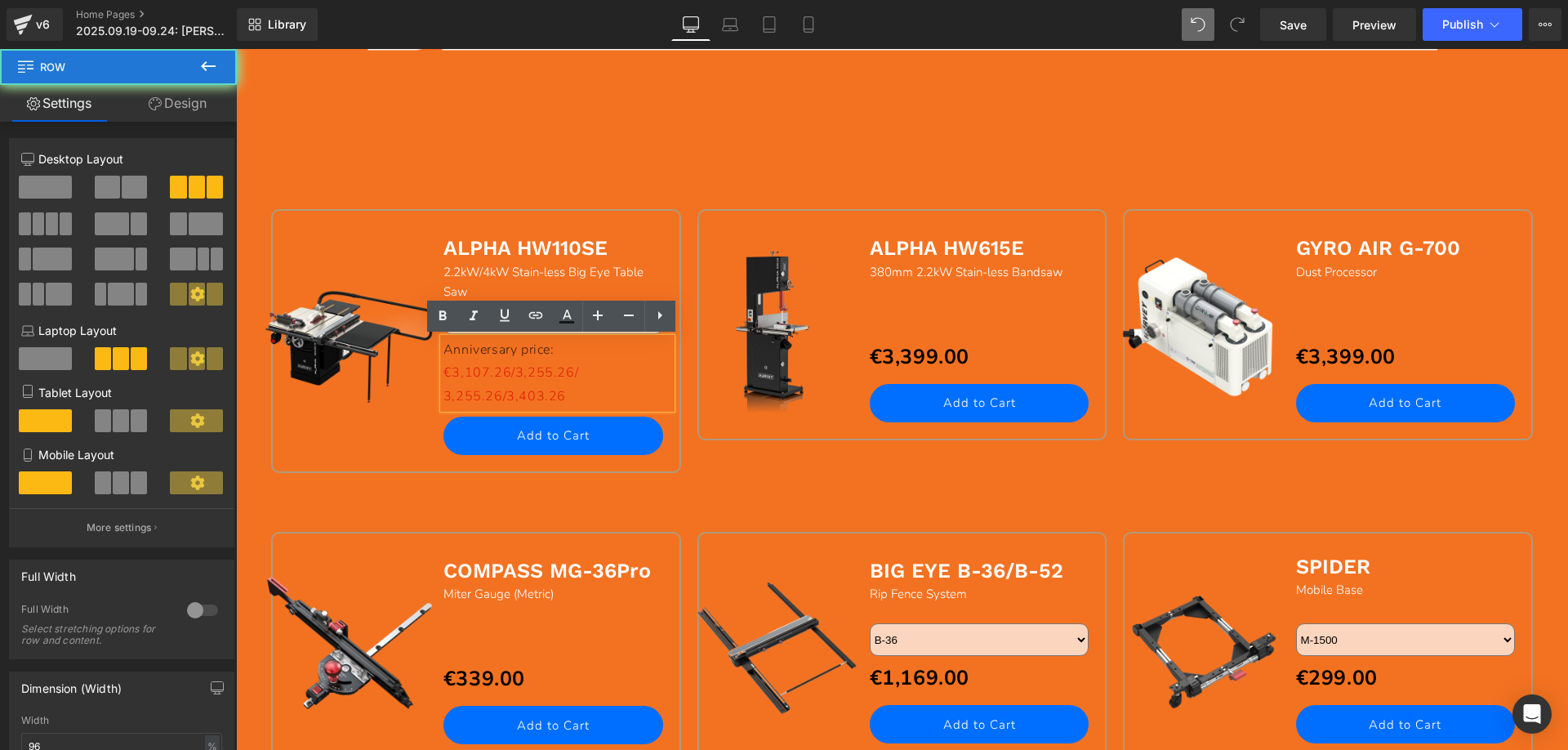
click at [794, 469] on div "Sale Off (P) Image ALPHA HW615E Text Block 380mm 2.2kW Stain-less Bandsaw Text …" at bounding box center [902, 343] width 426 height 268
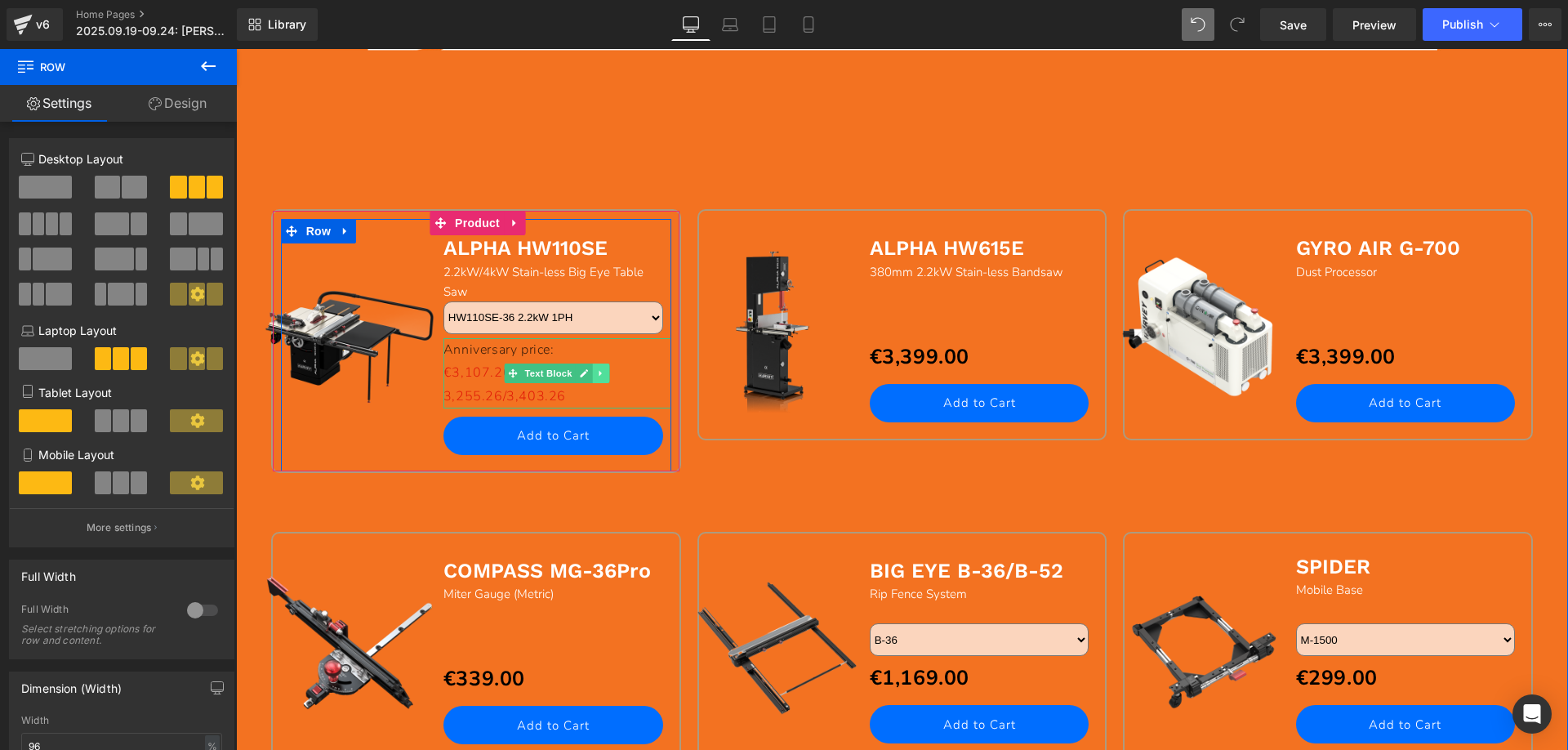
click at [598, 374] on icon at bounding box center [599, 373] width 3 height 6
click at [588, 372] on icon at bounding box center [593, 373] width 9 height 9
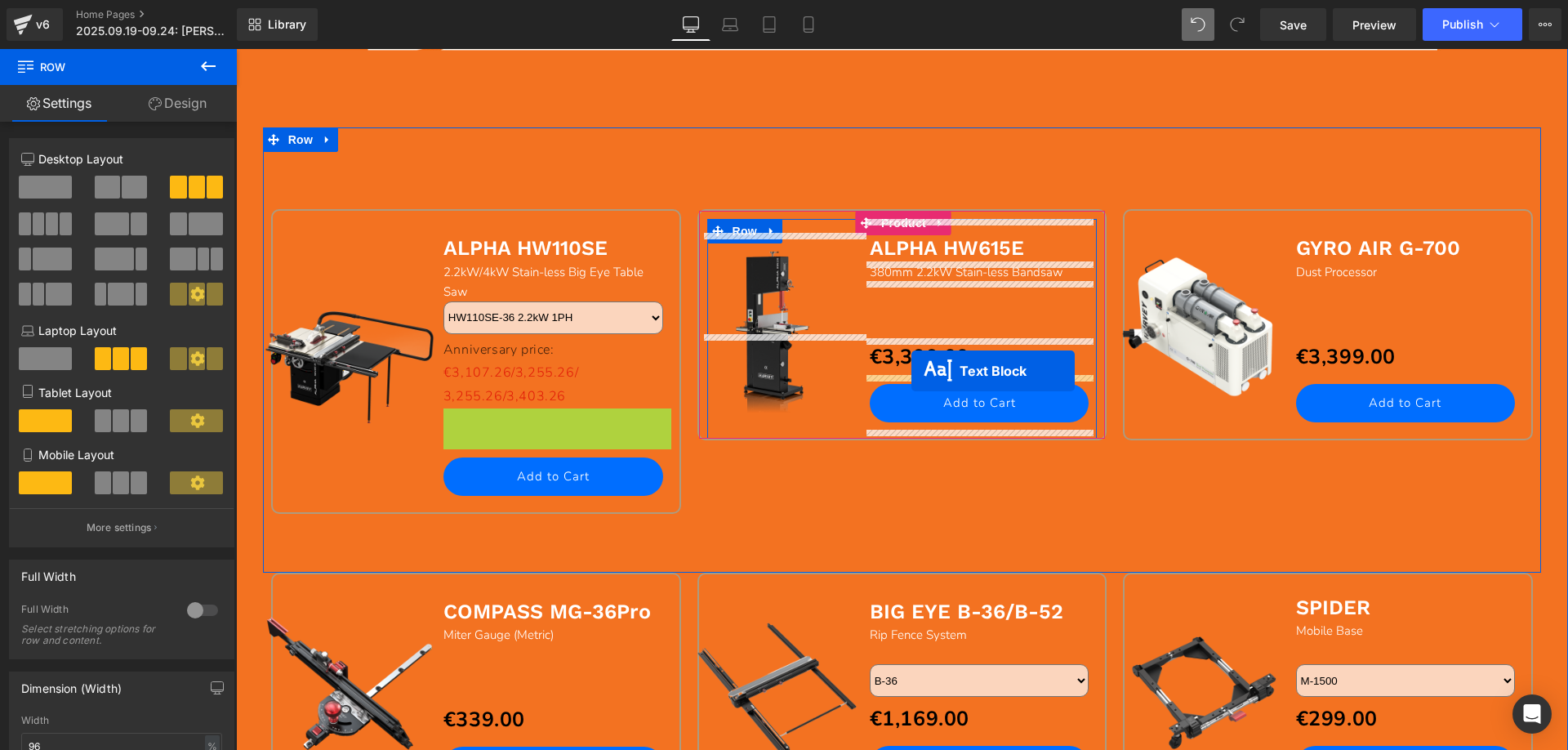
drag, startPoint x: 502, startPoint y: 444, endPoint x: 911, endPoint y: 371, distance: 415.5
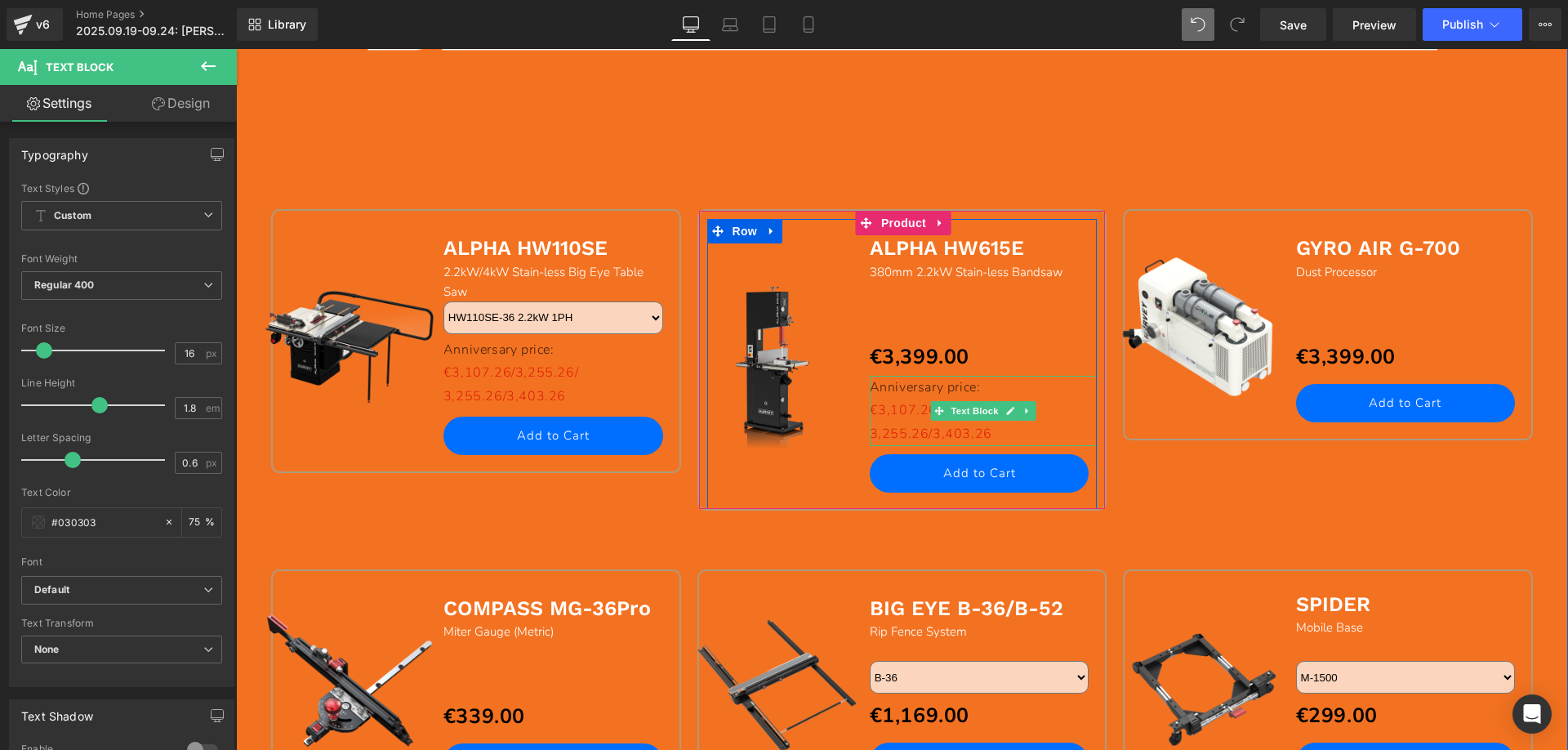
click at [888, 424] on p "3,255.26/3,403.26" at bounding box center [983, 435] width 228 height 24
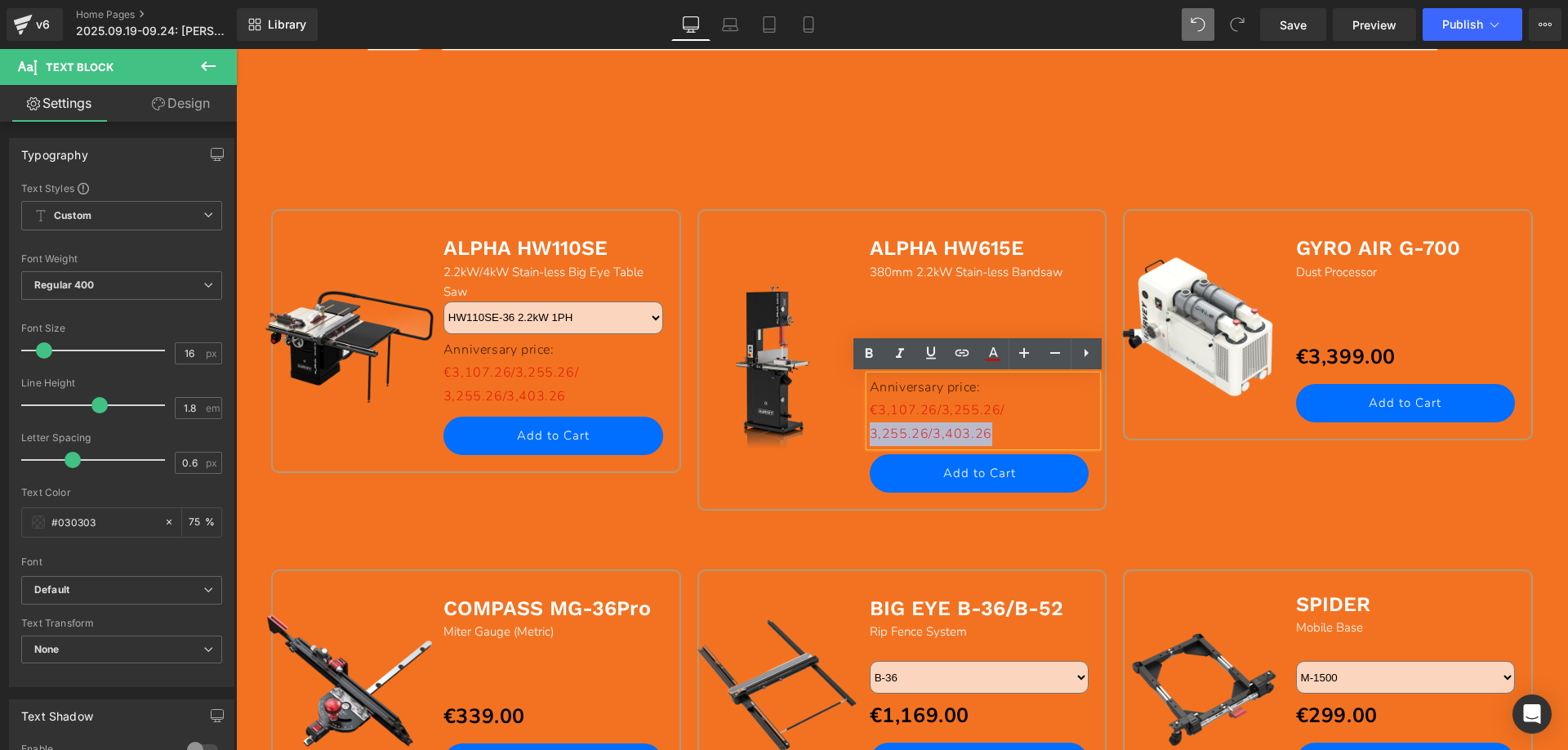
drag, startPoint x: 994, startPoint y: 434, endPoint x: 865, endPoint y: 430, distance: 129.1
click at [870, 430] on p "3,255.26/3,403.26" at bounding box center [983, 435] width 228 height 24
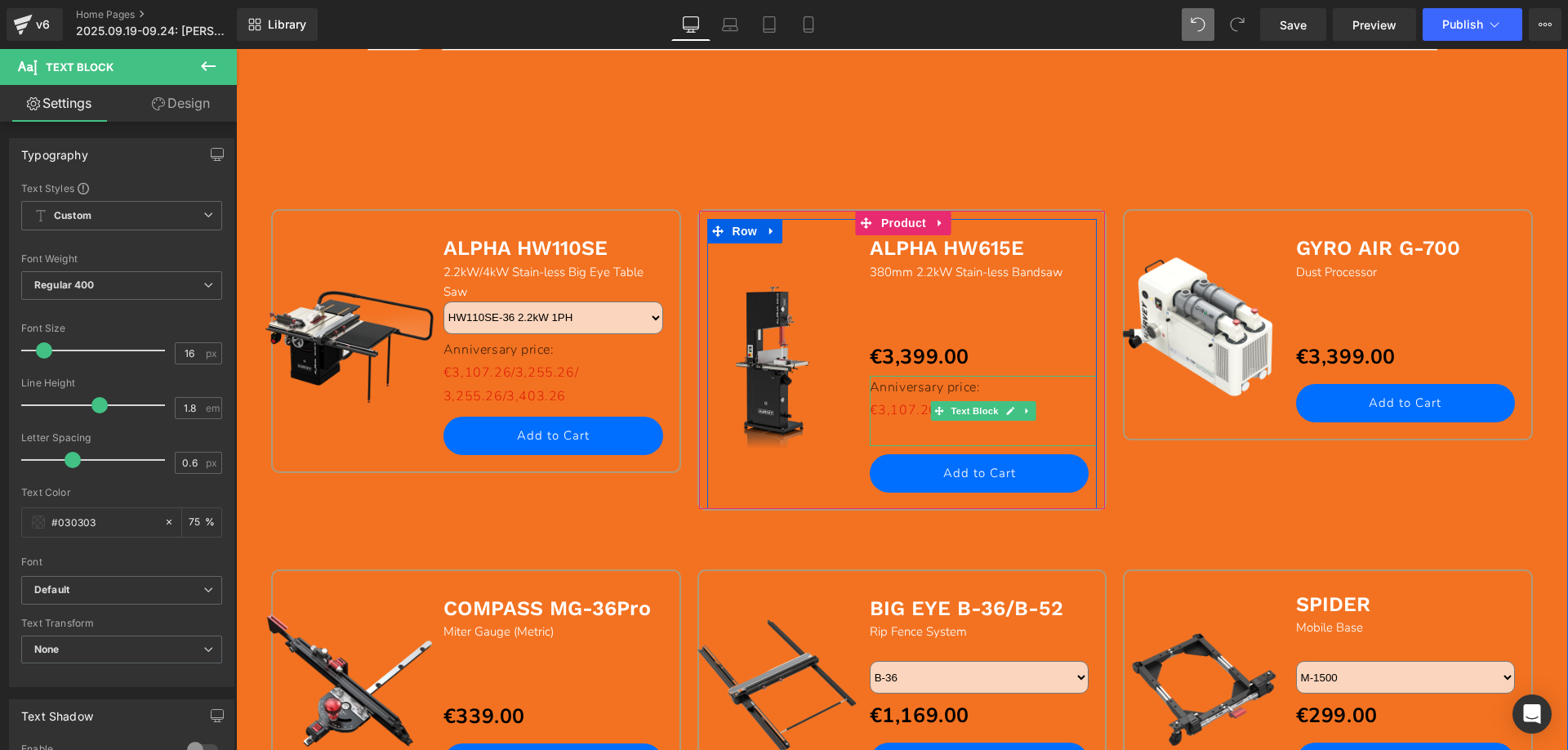
click at [907, 411] on span "€3,107.26/3,255.26/" at bounding box center [937, 410] width 135 height 18
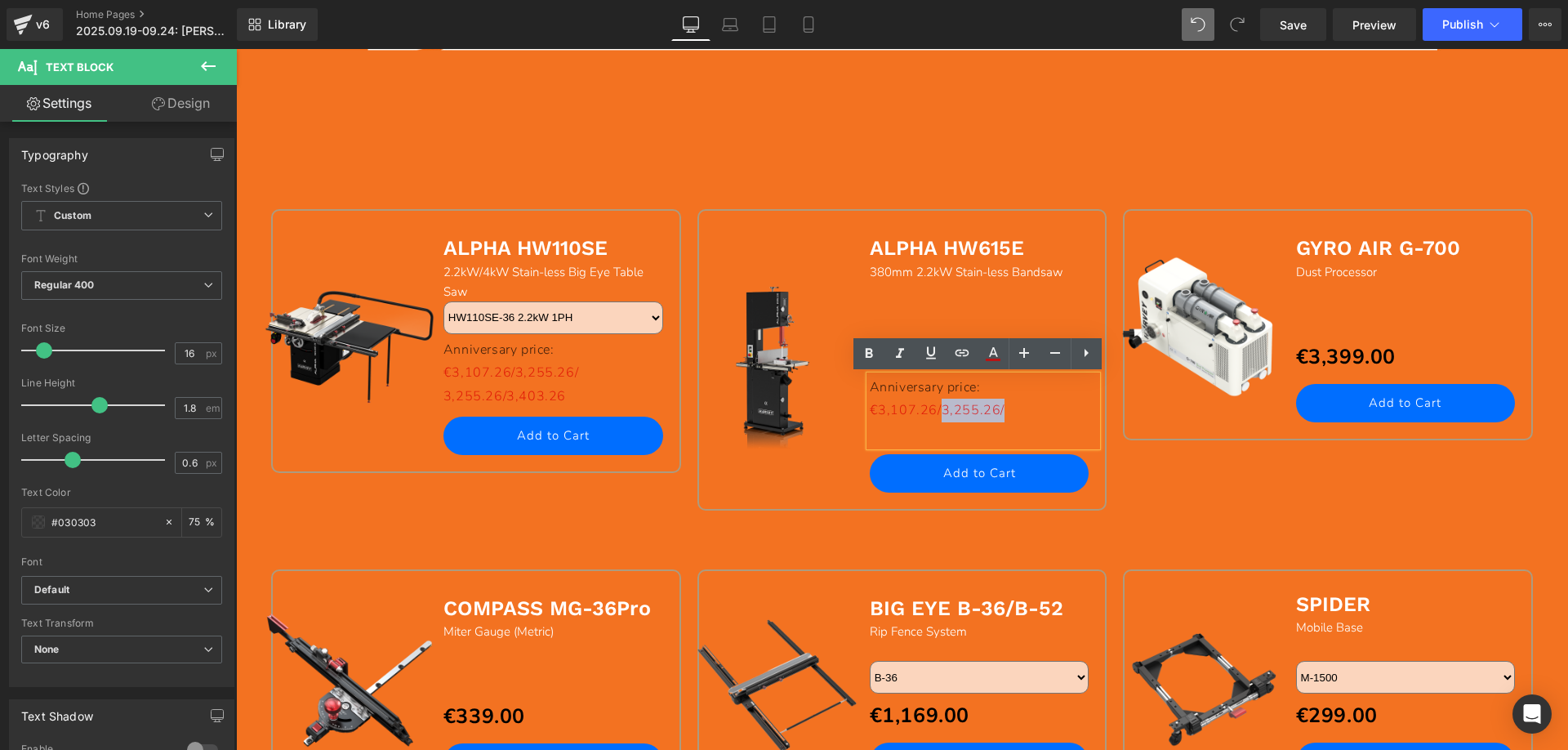
drag, startPoint x: 931, startPoint y: 410, endPoint x: 1026, endPoint y: 410, distance: 95.0
click at [1026, 410] on p "Anniversary price: €3,107.26/3,255.26/" at bounding box center [983, 400] width 228 height 48
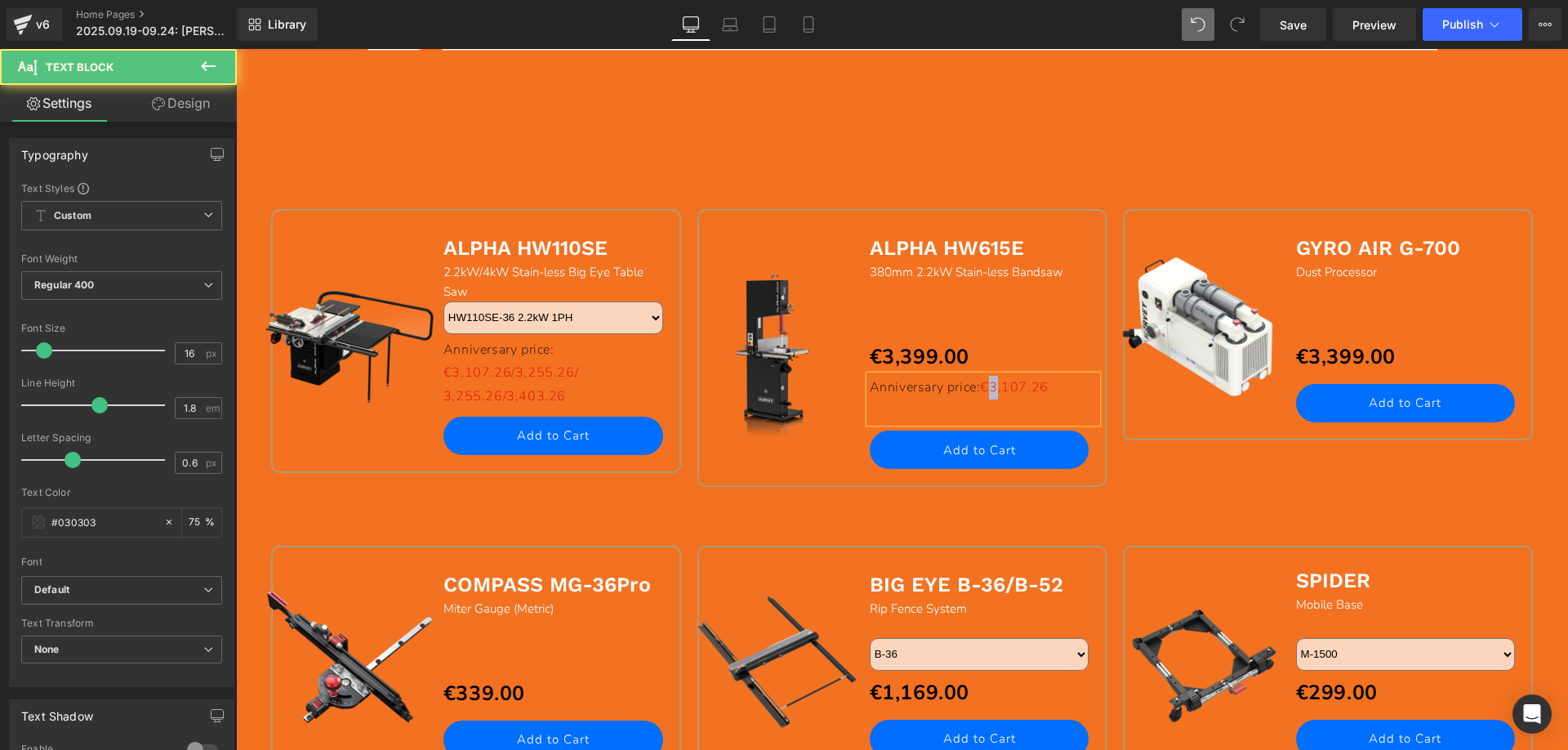
click at [992, 389] on span "€3,107.26" at bounding box center [1014, 388] width 68 height 18
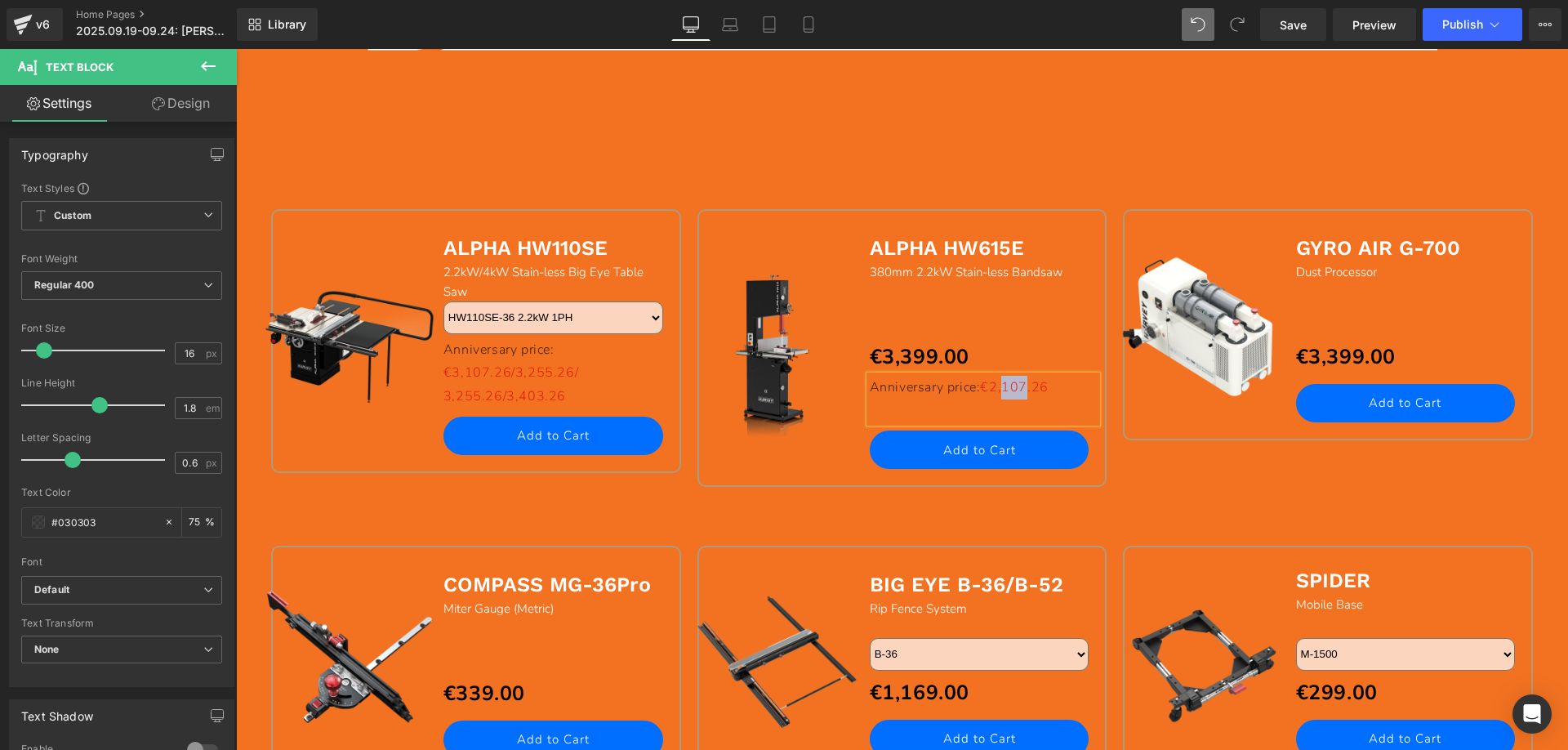
drag, startPoint x: 1020, startPoint y: 388, endPoint x: 1002, endPoint y: 382, distance: 19.0
click at [1002, 382] on span "€2,107.26" at bounding box center [1014, 388] width 68 height 18
click at [796, 162] on div "Sale Off (P) Image ALPHA HW110SE Text Block 2.2kW/4kW Stain-less Big Eye Table …" at bounding box center [902, 336] width 1278 height 418
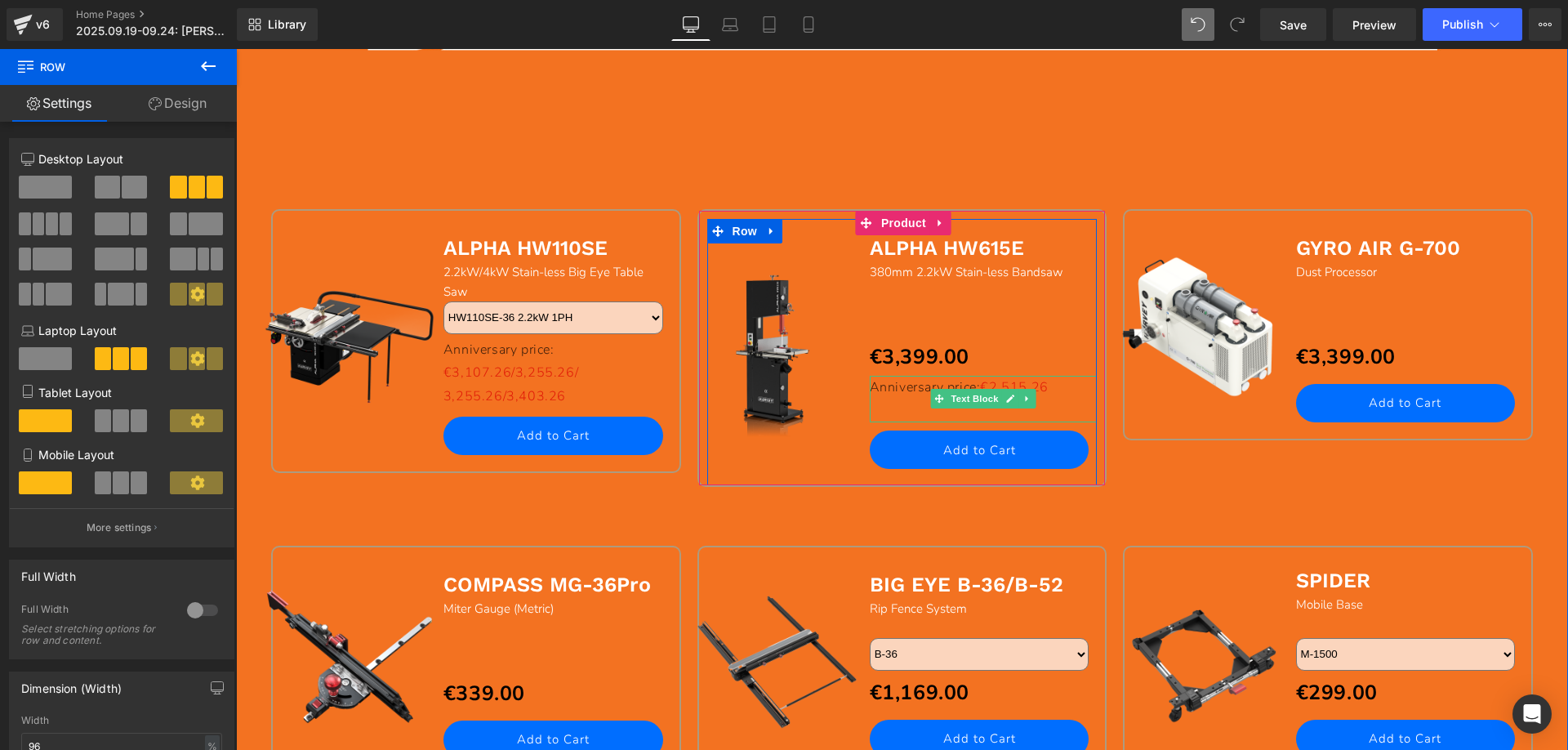
click at [1040, 381] on span "€2,515.26" at bounding box center [1014, 388] width 68 height 18
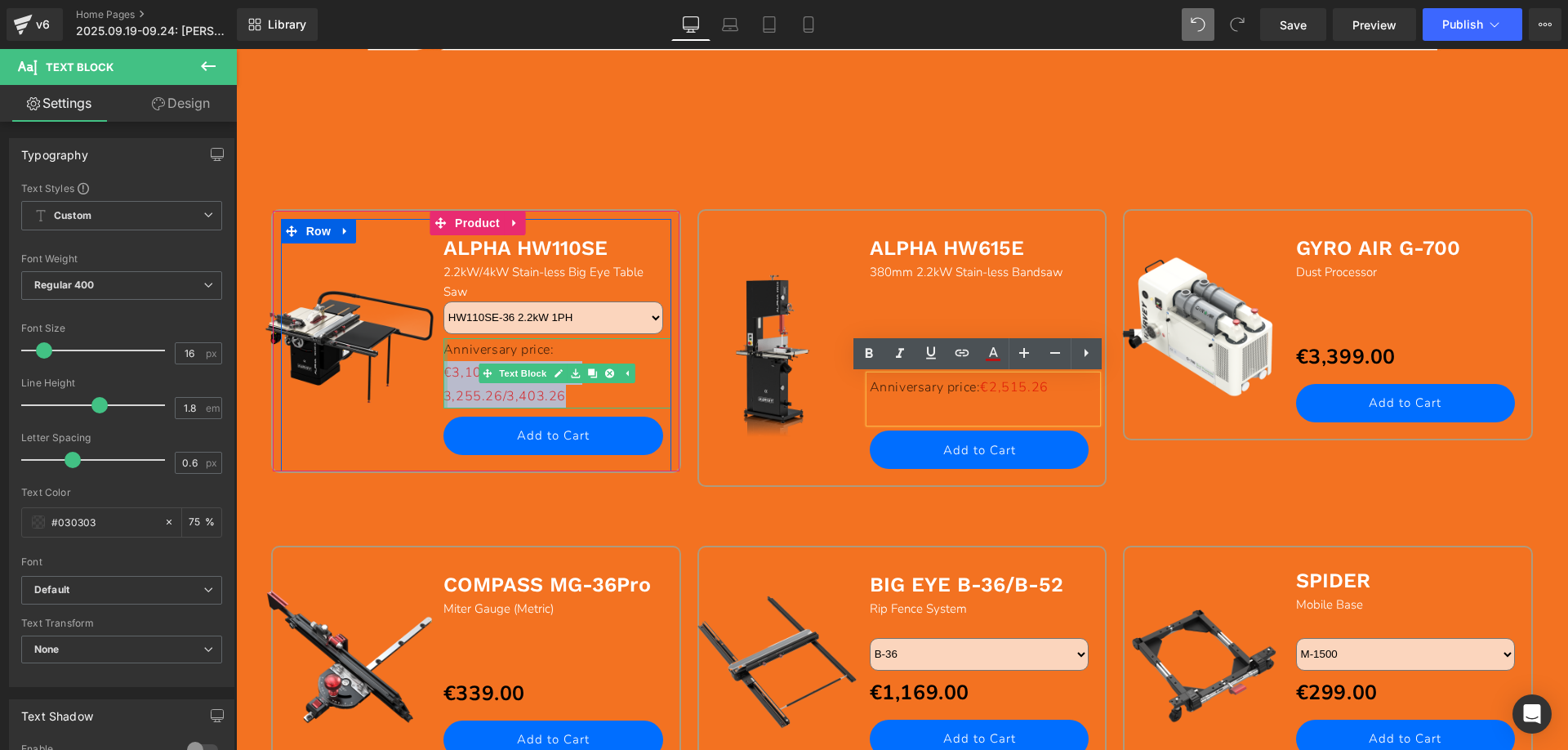
drag, startPoint x: 557, startPoint y: 396, endPoint x: 440, endPoint y: 371, distance: 119.6
click at [444, 371] on div "Anniversary price: €3,107.26/3,255.26/ 3,255.26/3,403.26 Text Block" at bounding box center [557, 373] width 228 height 71
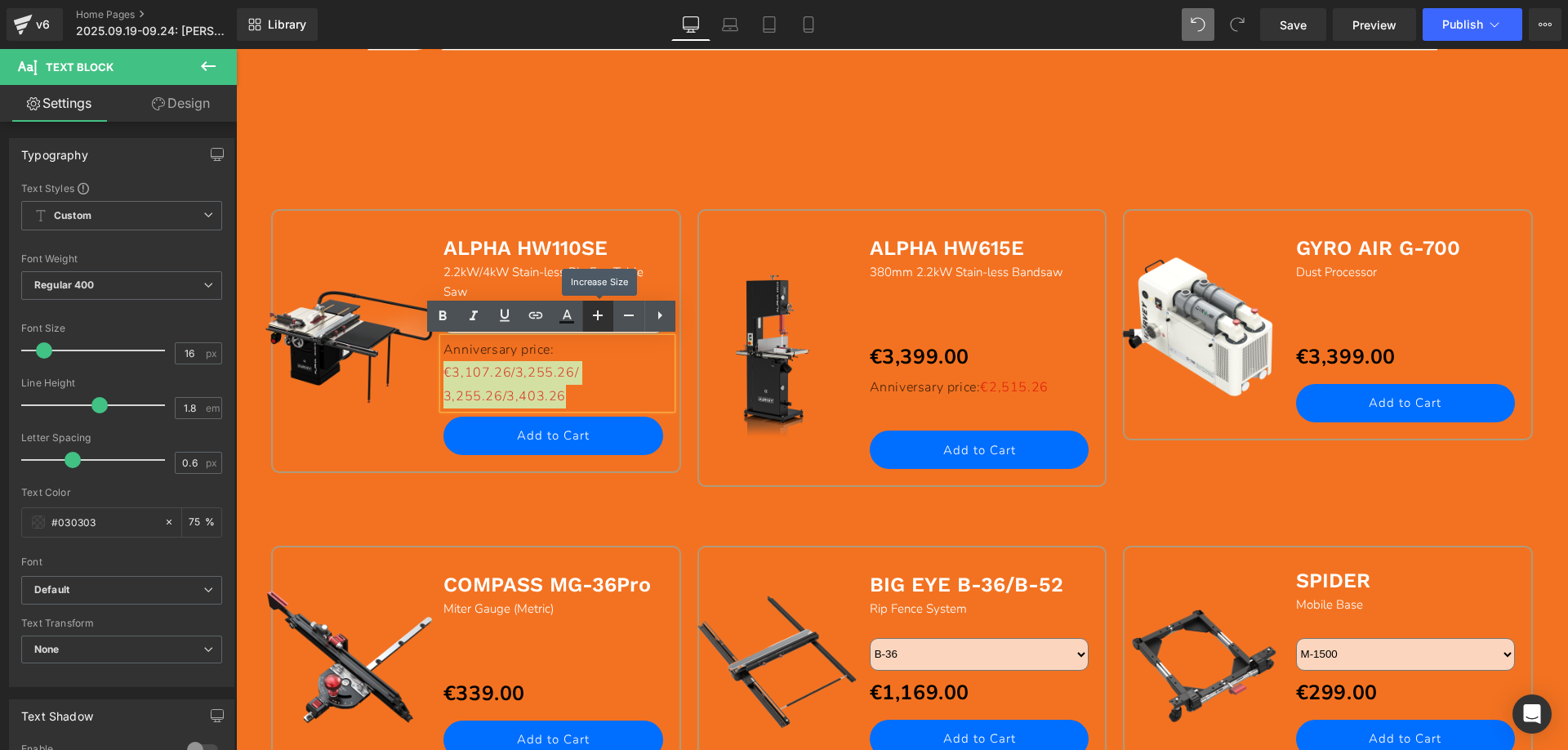
click at [596, 318] on icon at bounding box center [598, 314] width 19 height 19
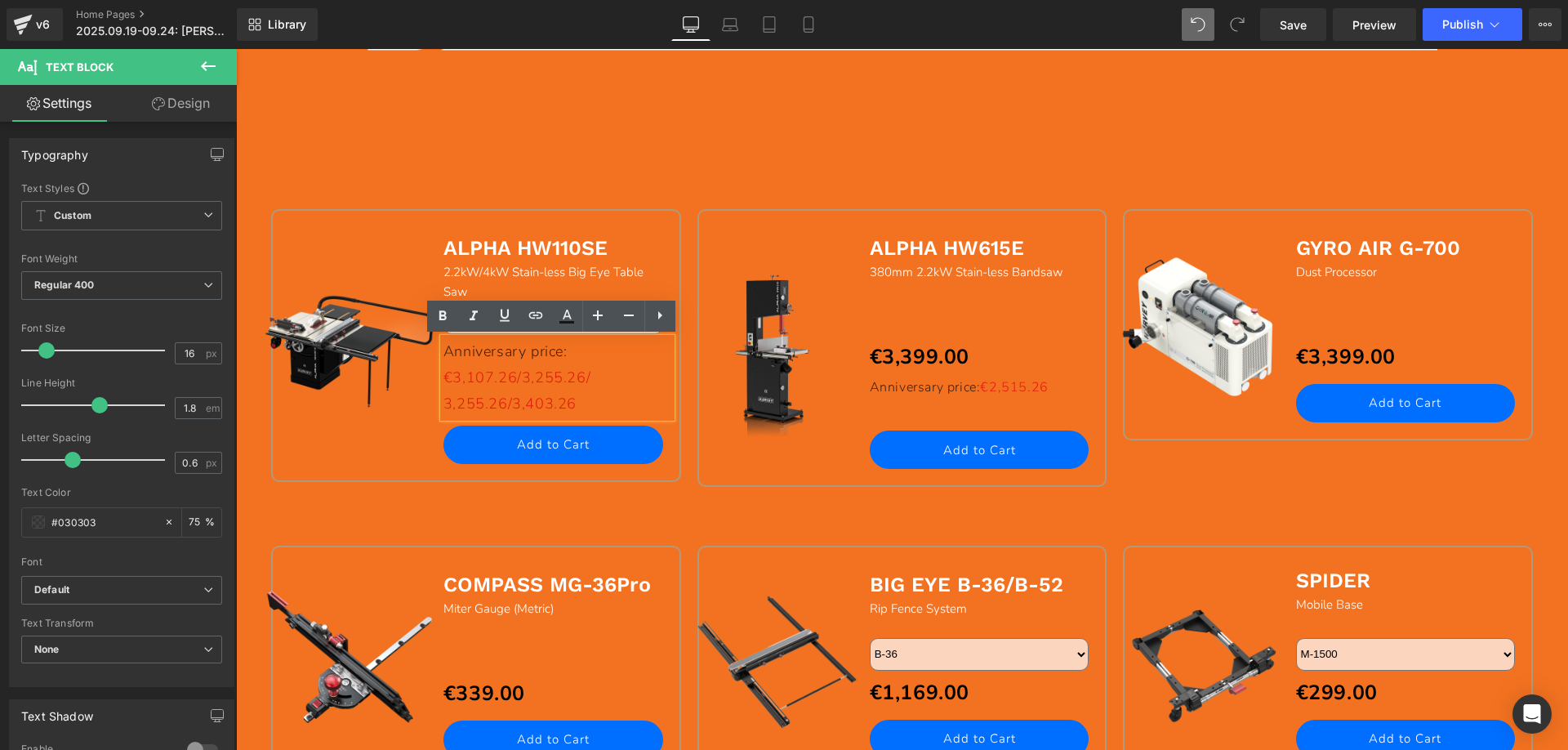
click at [586, 357] on p "Anniversary price: €3,107.26/3,255.26/" at bounding box center [557, 365] width 228 height 53
drag, startPoint x: 567, startPoint y: 352, endPoint x: 441, endPoint y: 352, distance: 126.0
click at [444, 352] on p "Anniversary price: €3,107.26/3,255.26/" at bounding box center [557, 365] width 228 height 53
click at [625, 319] on icon at bounding box center [628, 314] width 19 height 19
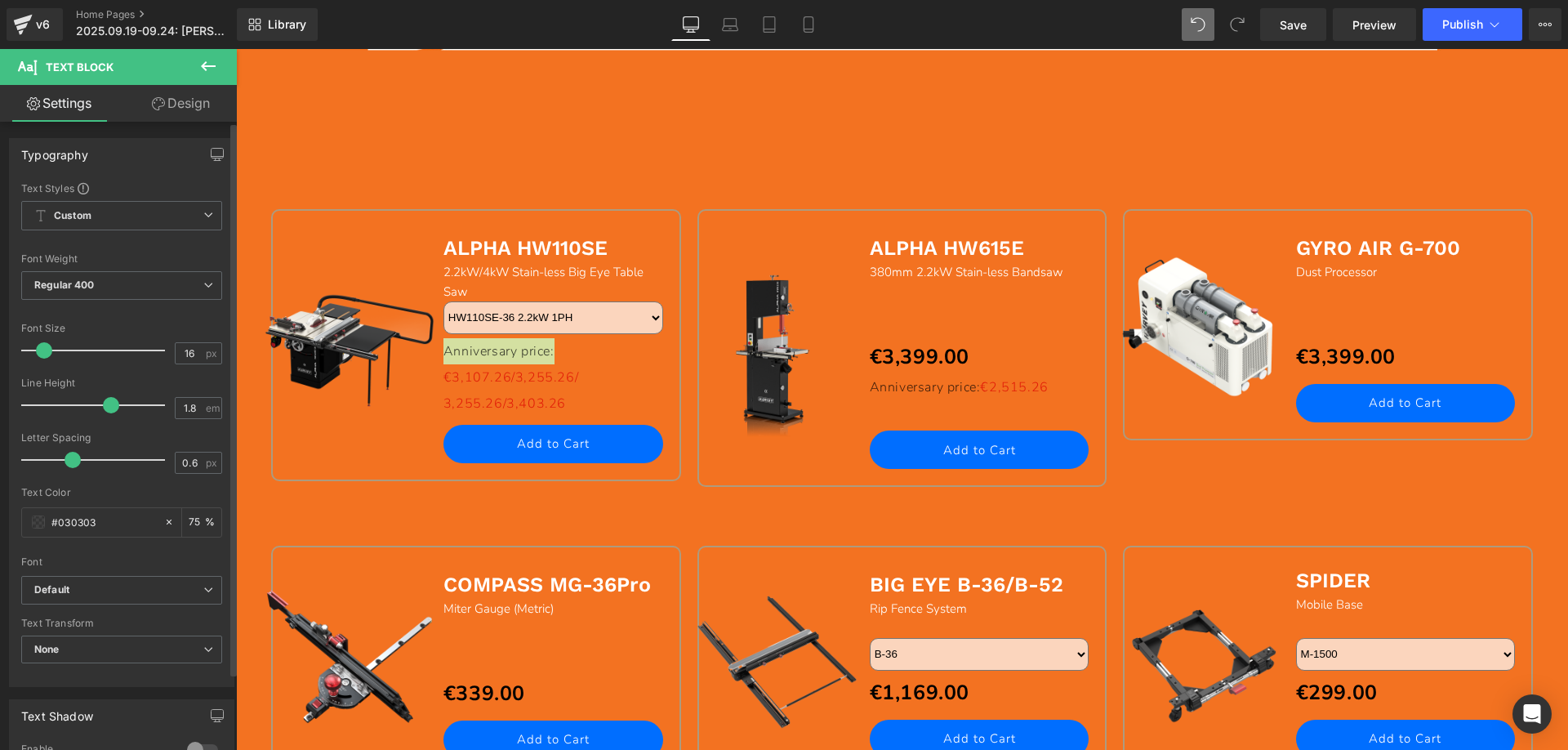
drag, startPoint x: 100, startPoint y: 403, endPoint x: 108, endPoint y: 394, distance: 12.0
click at [108, 394] on div at bounding box center [97, 405] width 136 height 33
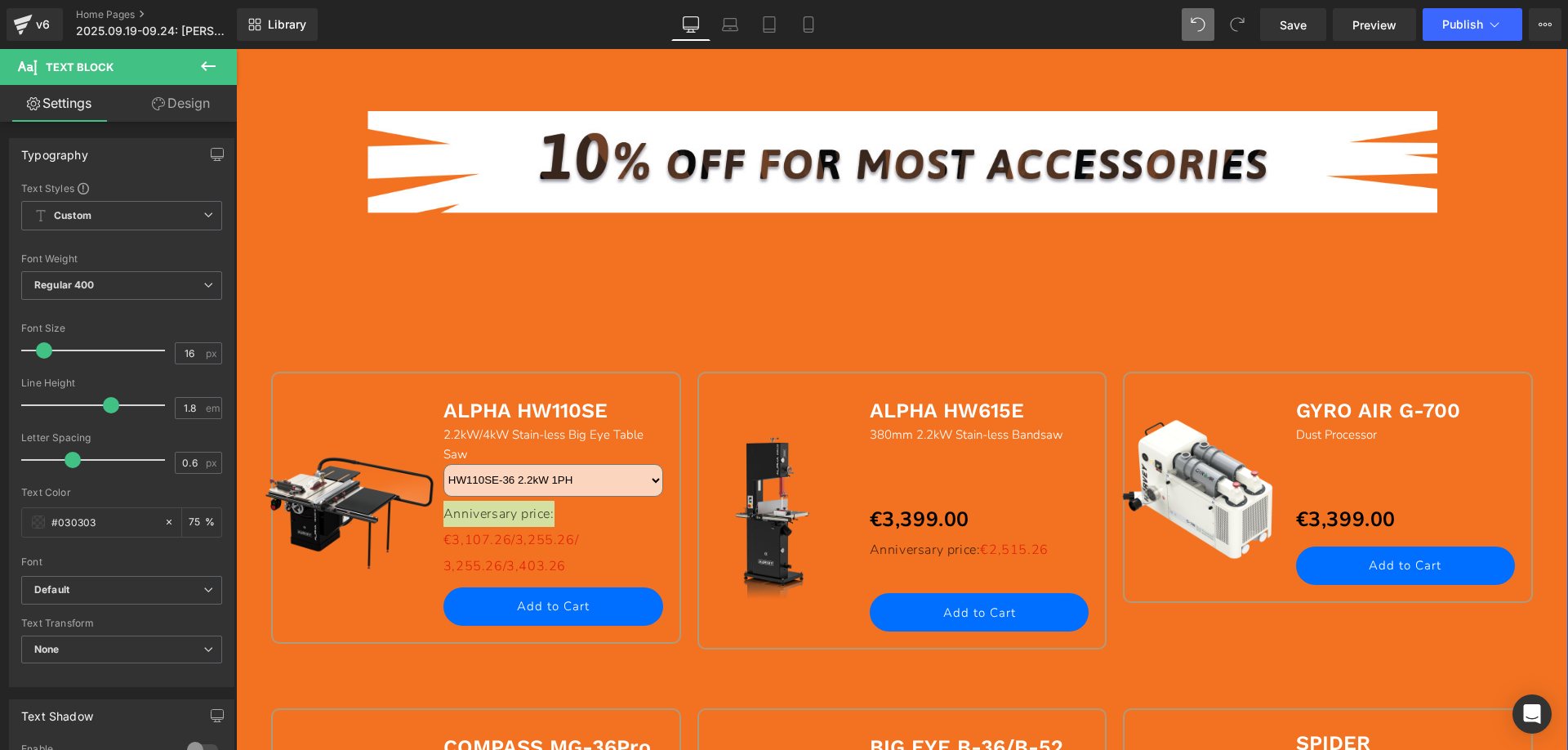
scroll to position [1062, 0]
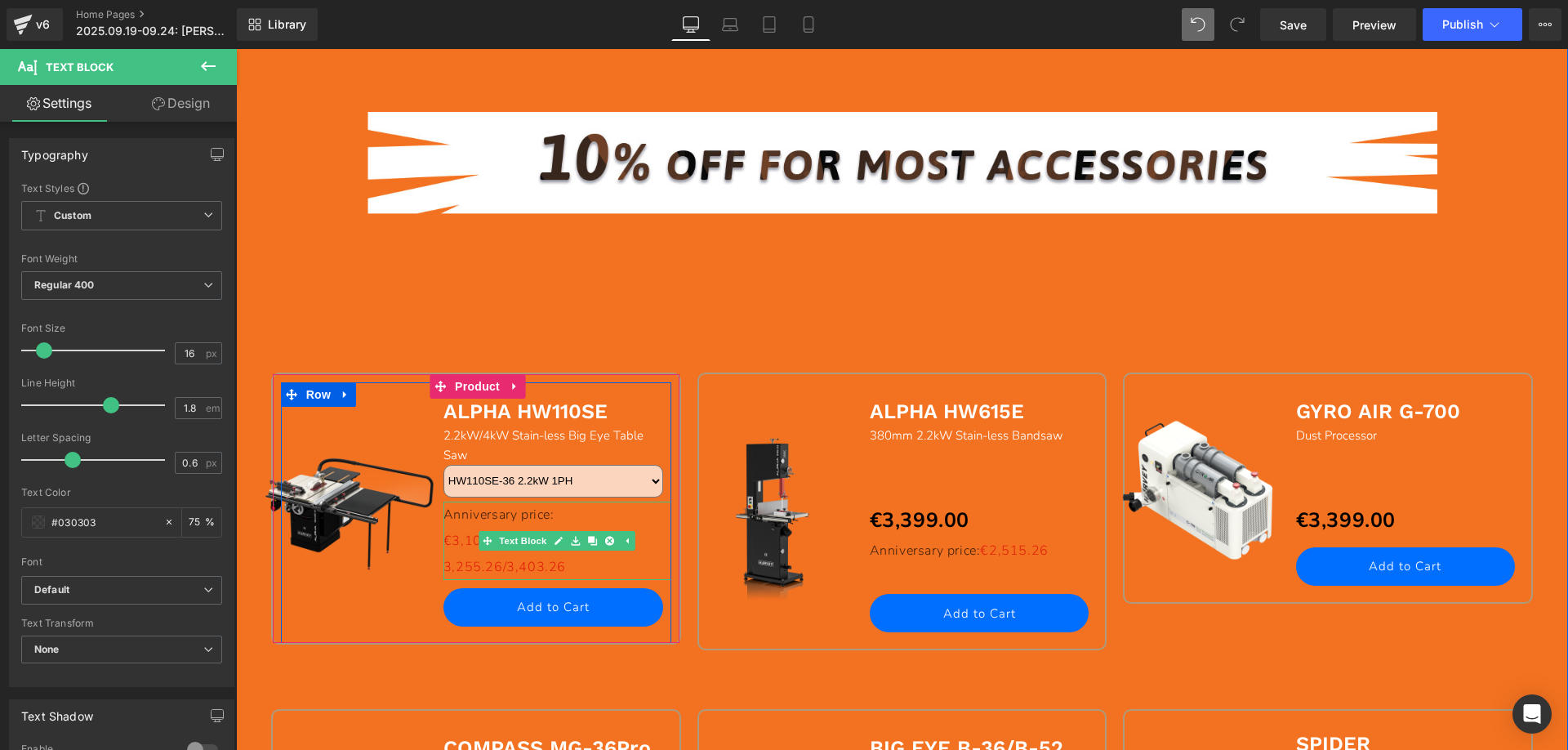
click at [562, 572] on p "3,255.26/3,403.26" at bounding box center [557, 567] width 228 height 27
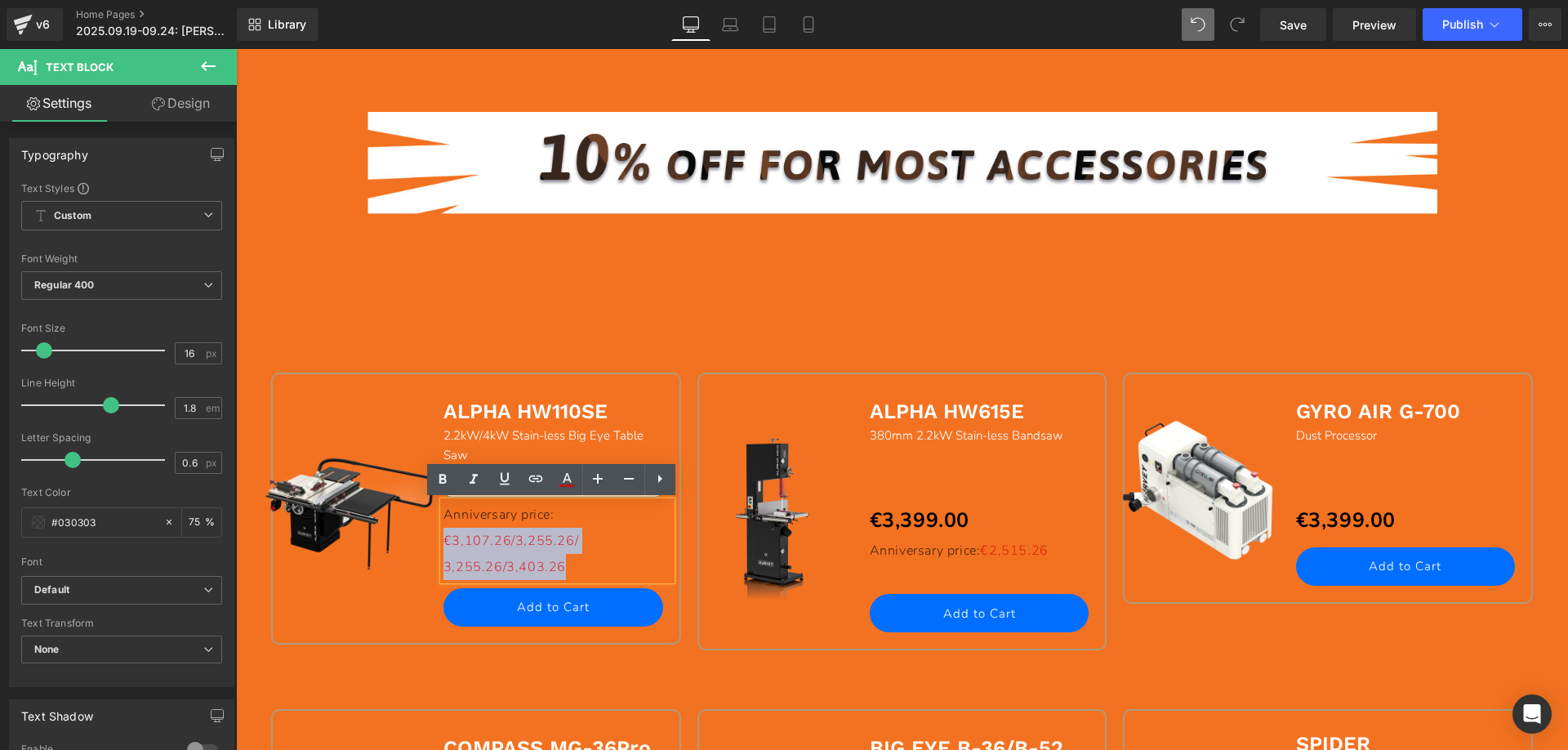
drag, startPoint x: 567, startPoint y: 568, endPoint x: 440, endPoint y: 539, distance: 130.3
click at [444, 539] on div "Anniversary price: €3,107.26/3,255.26/ 3,255.26/3,403.26" at bounding box center [557, 541] width 228 height 79
copy div "€3,107.26/3,255.26/ 3,255.26/3,403.26"
click at [577, 559] on p "3,255.26/3,403.26" at bounding box center [557, 567] width 228 height 27
drag, startPoint x: 518, startPoint y: 559, endPoint x: 438, endPoint y: 539, distance: 82.5
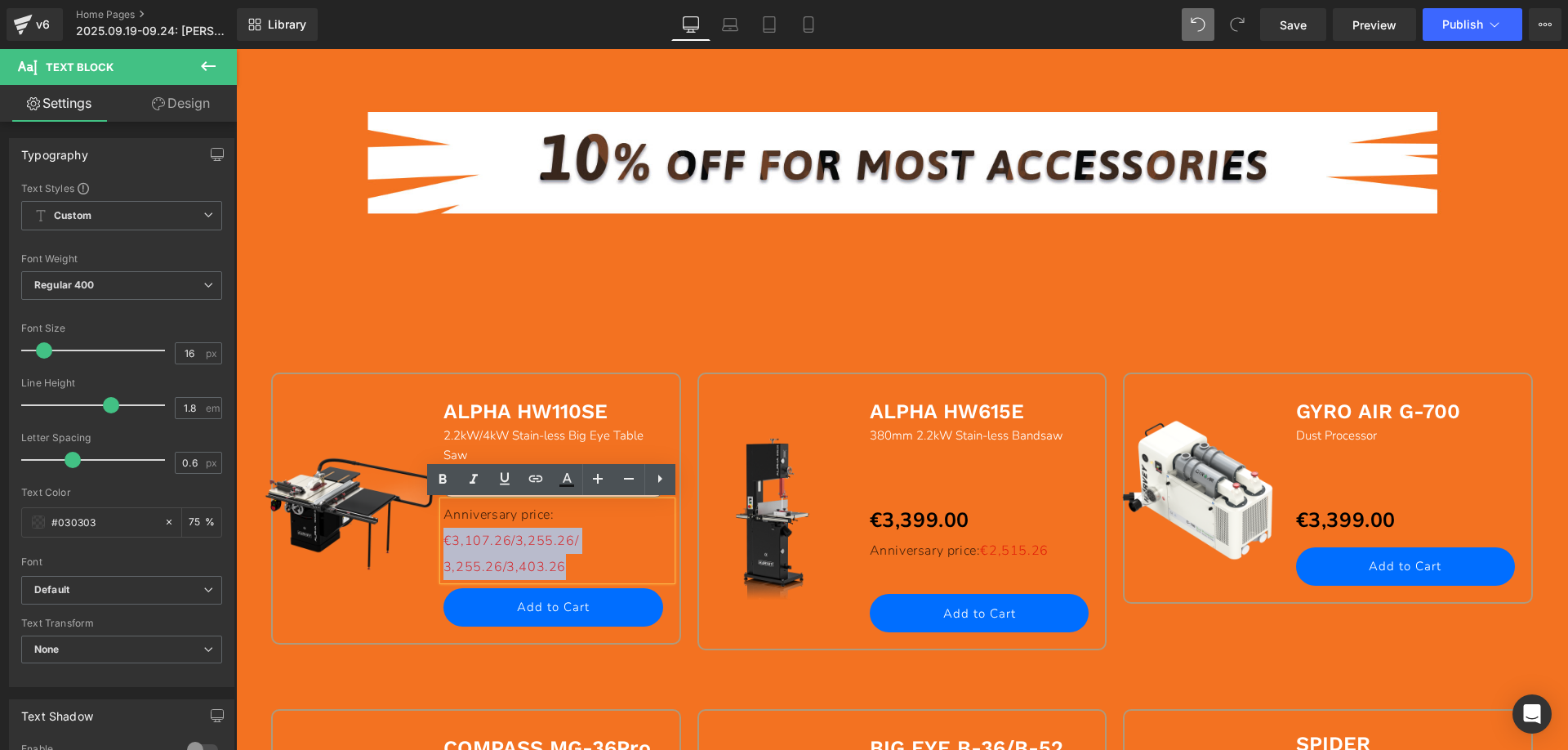
click at [444, 539] on div "Anniversary price: €3,107.26/3,255.26/ 3,255.26/3,403.26" at bounding box center [557, 541] width 228 height 79
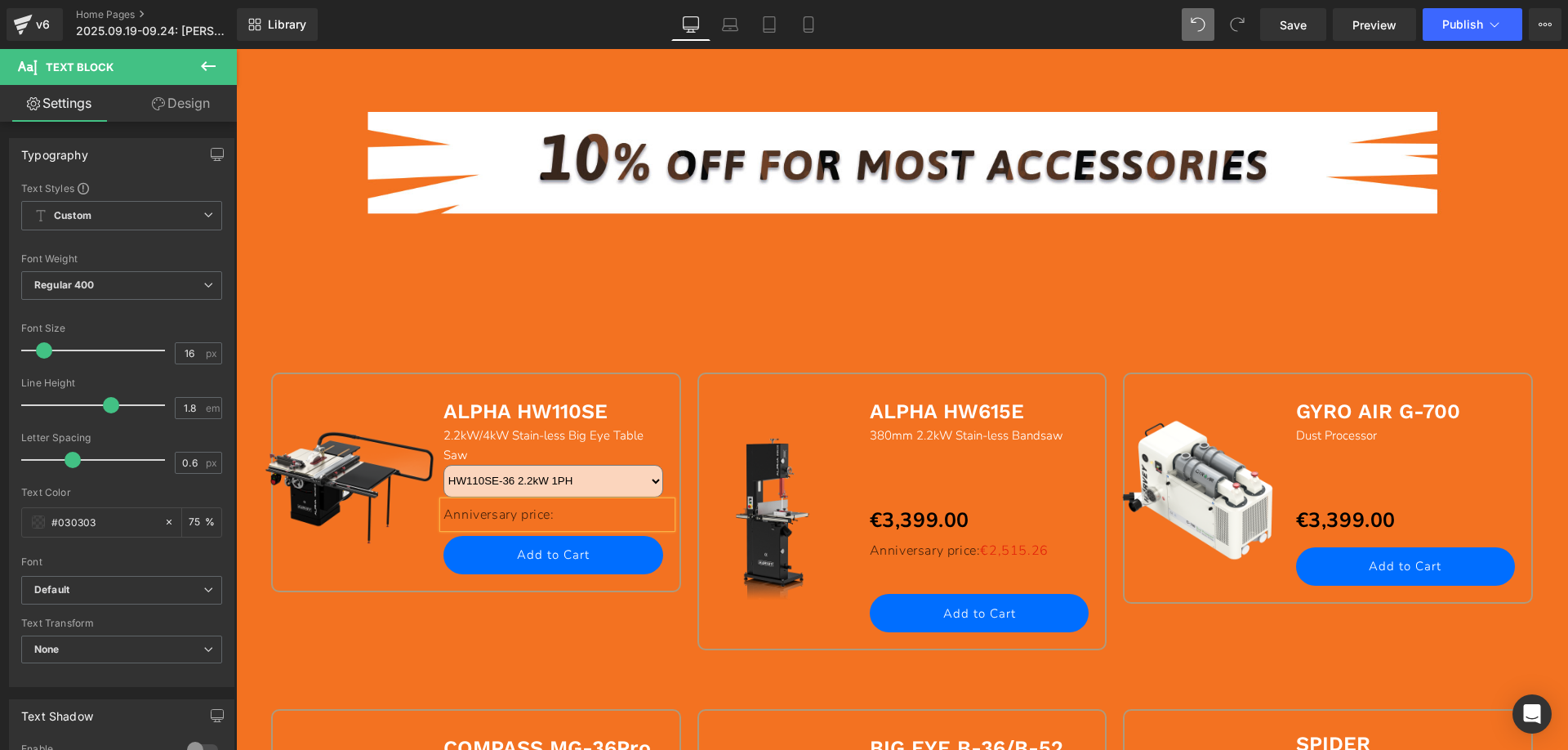
click at [298, 641] on div "Sale Off (P) Image ALPHA HW110SE Text Block 2.2kW/4kW Stain-less Big Eye Table …" at bounding box center [902, 500] width 1278 height 418
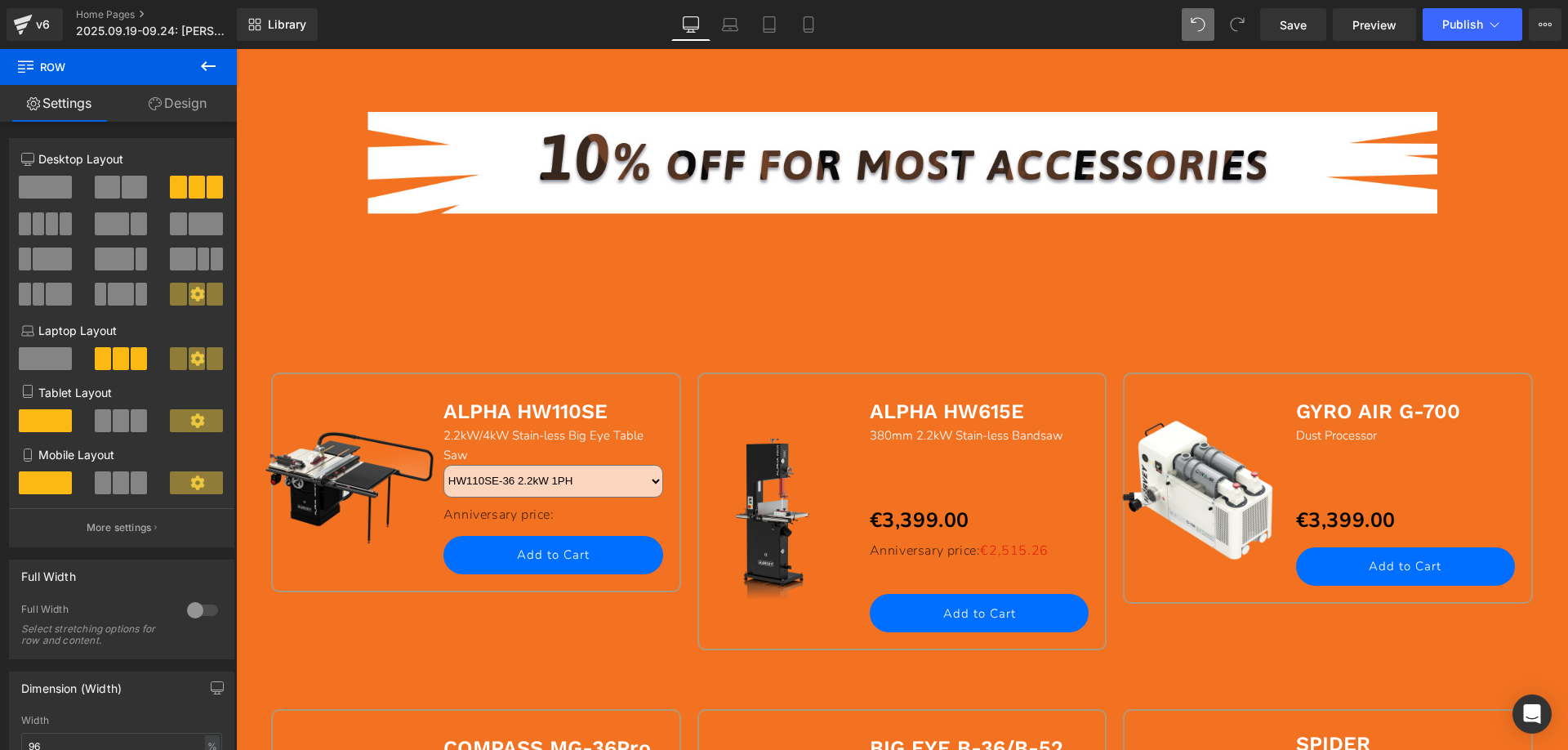
click at [207, 68] on icon at bounding box center [208, 65] width 19 height 19
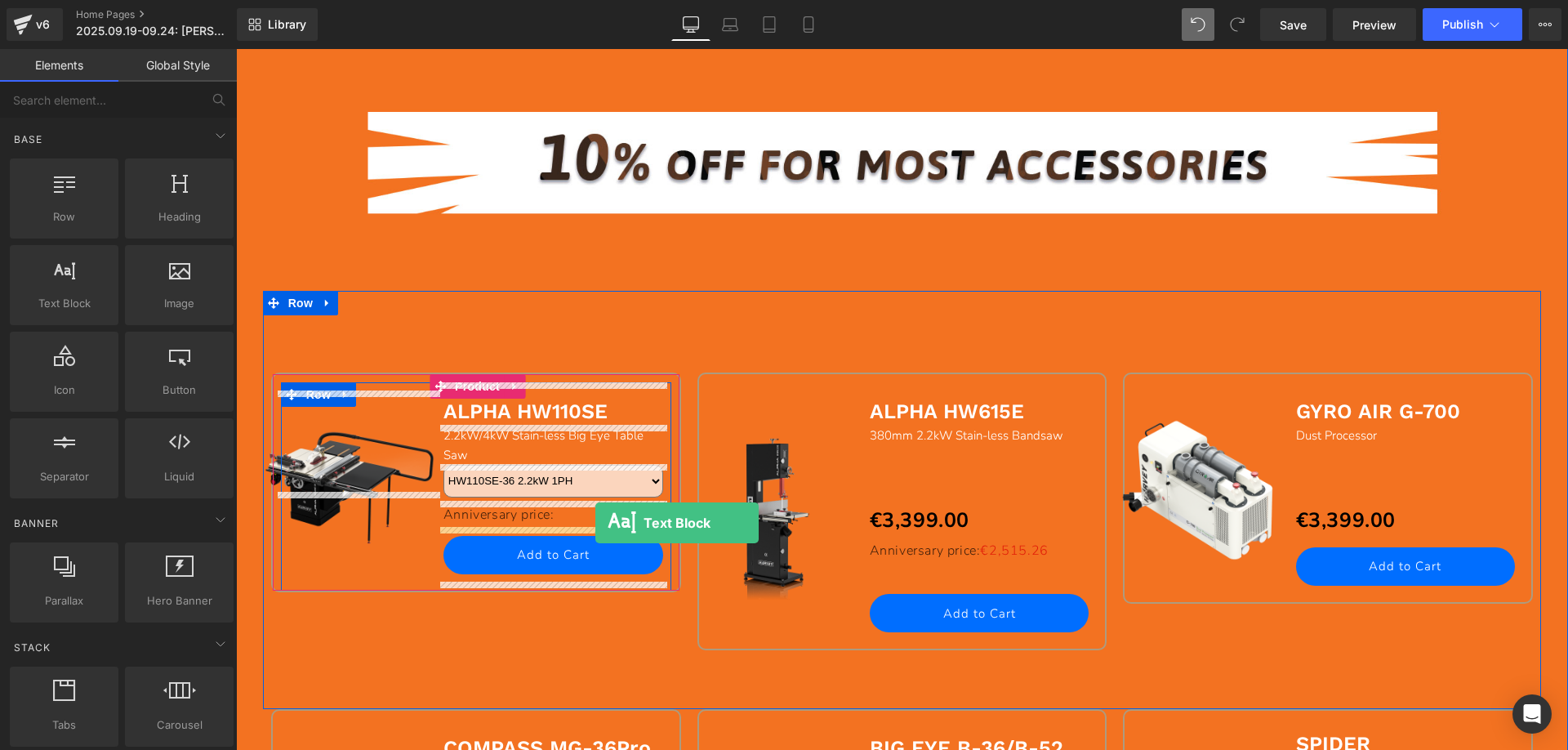
drag, startPoint x: 326, startPoint y: 349, endPoint x: 594, endPoint y: 523, distance: 319.5
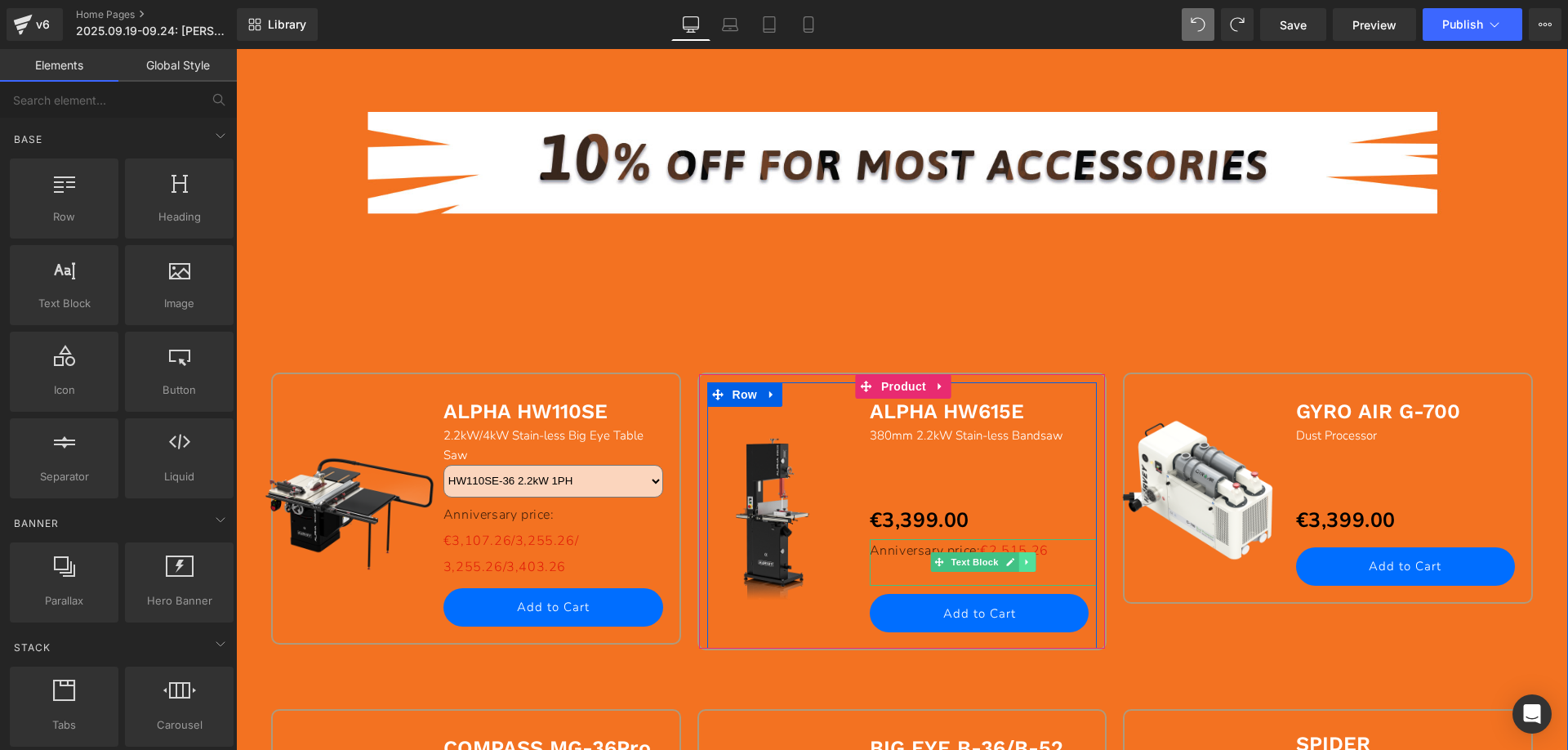
click at [1023, 563] on icon at bounding box center [1027, 562] width 9 height 10
click at [1014, 566] on icon at bounding box center [1019, 562] width 9 height 10
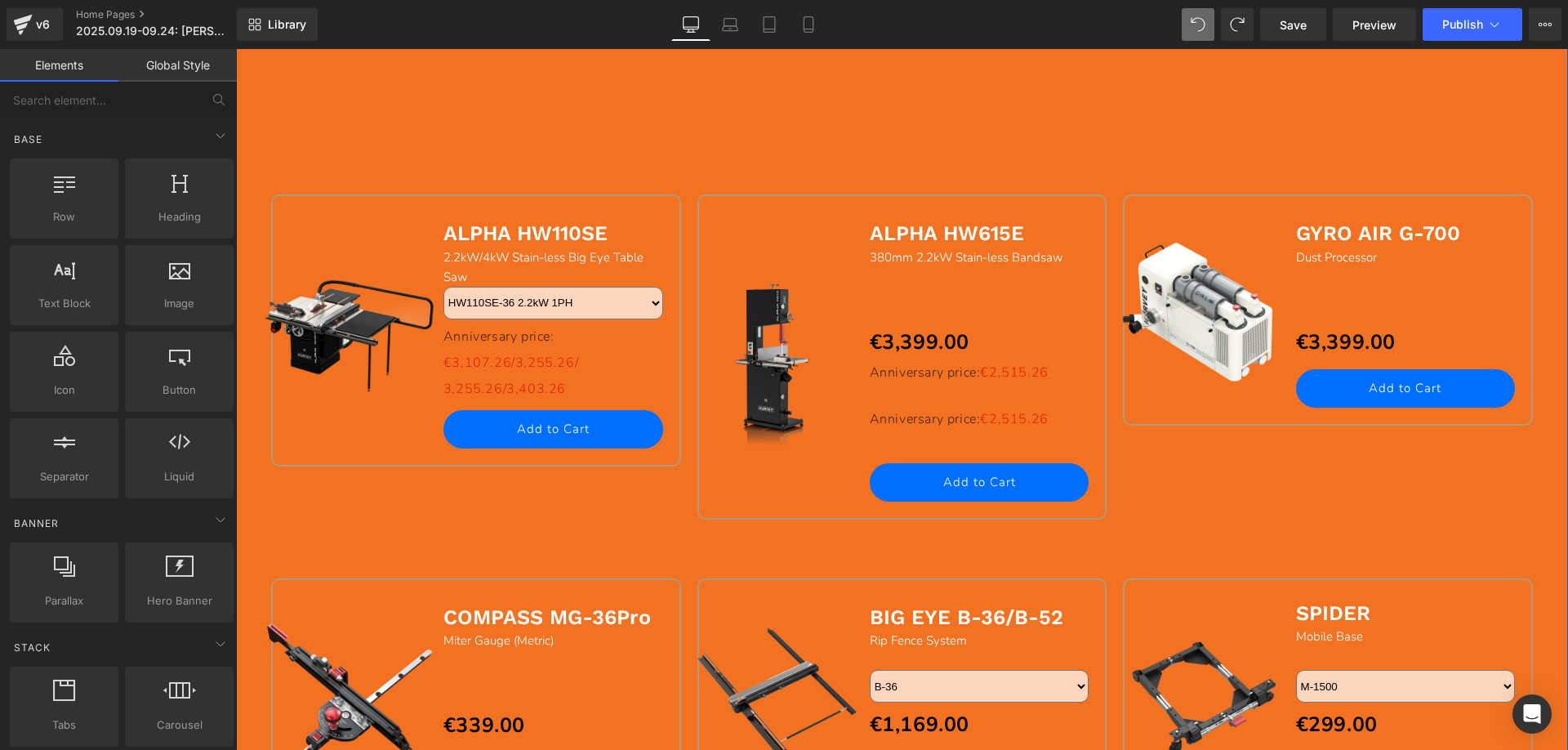
scroll to position [1146, 0]
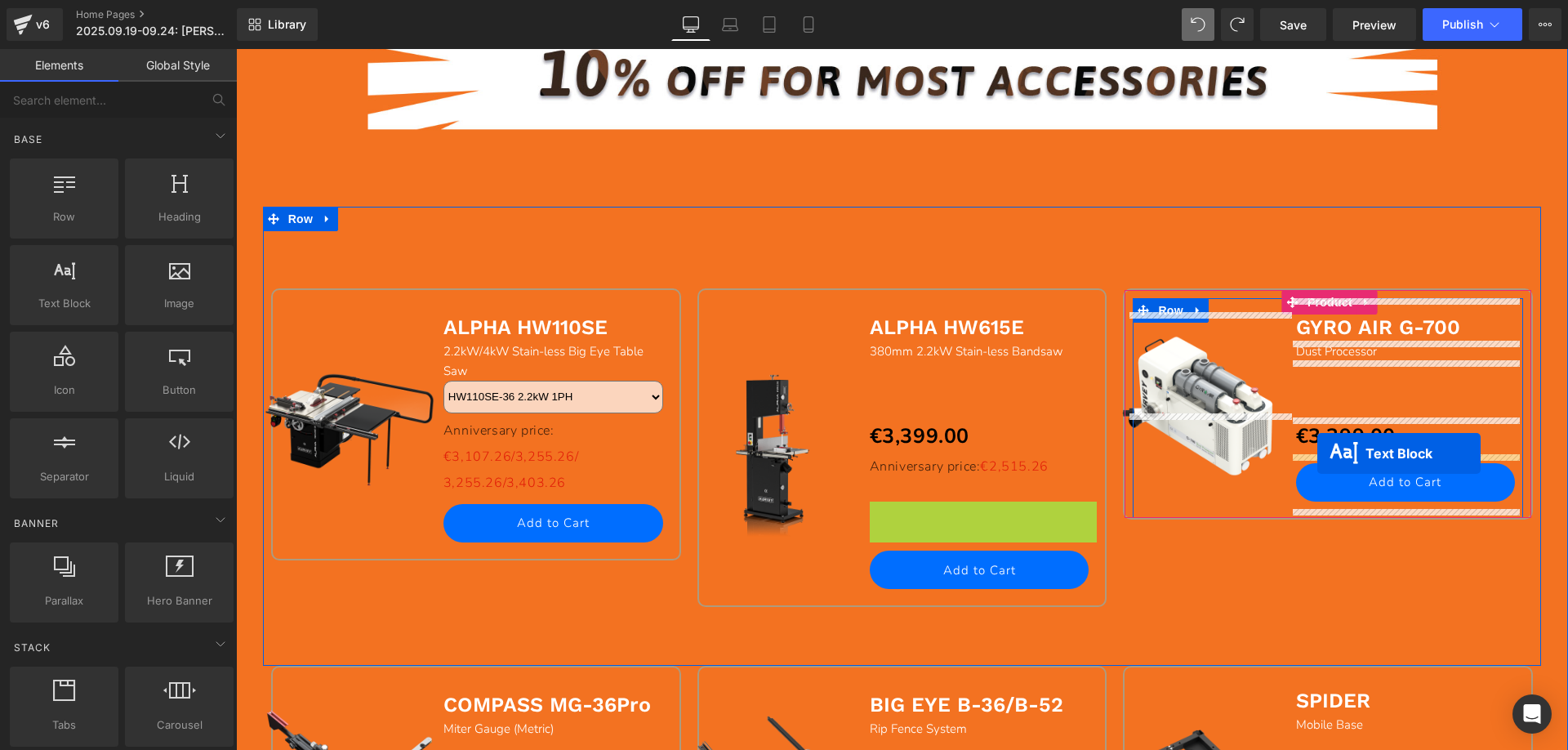
drag, startPoint x: 935, startPoint y: 525, endPoint x: 1317, endPoint y: 454, distance: 388.5
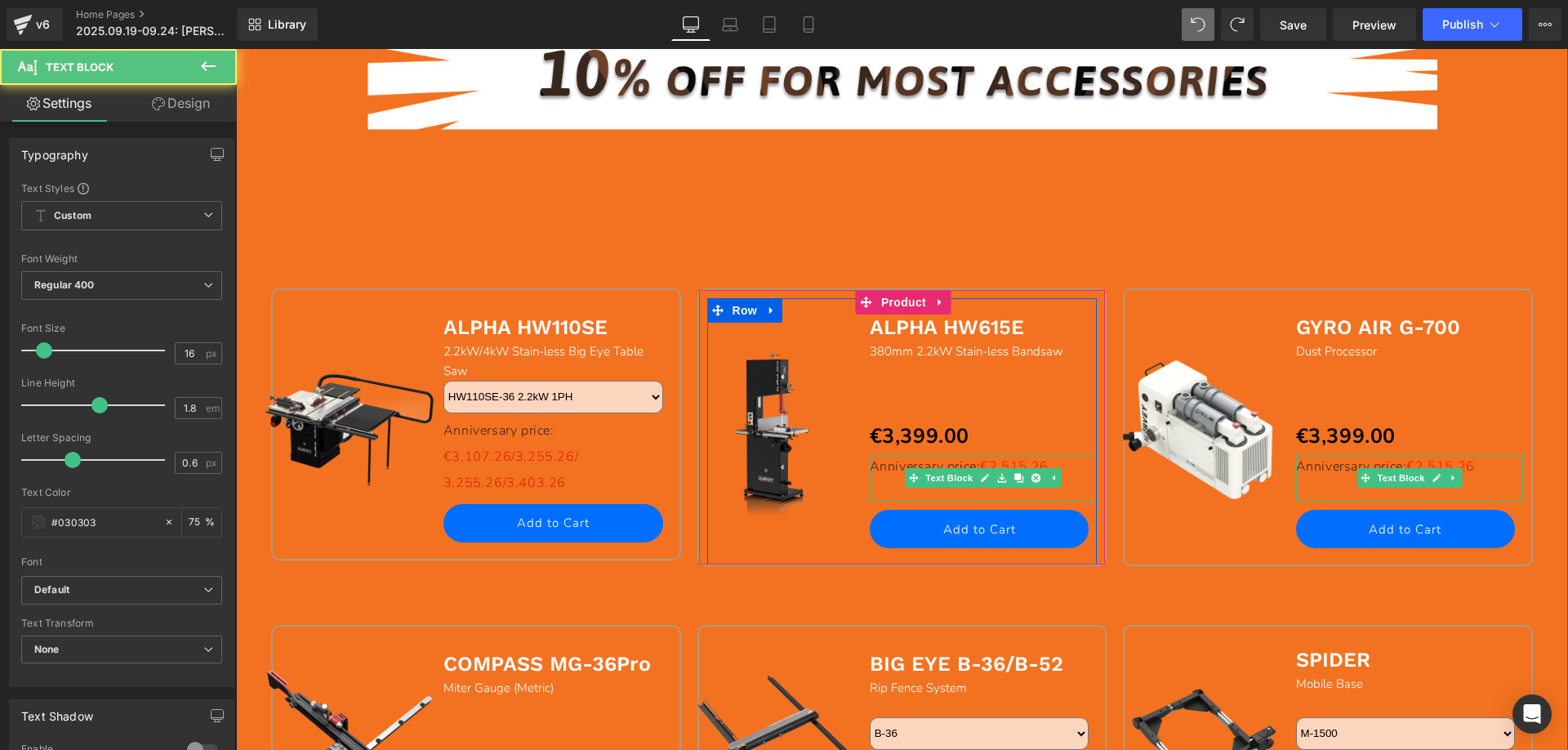
click at [874, 473] on p "Anniversary price: €2,515.26" at bounding box center [983, 467] width 228 height 24
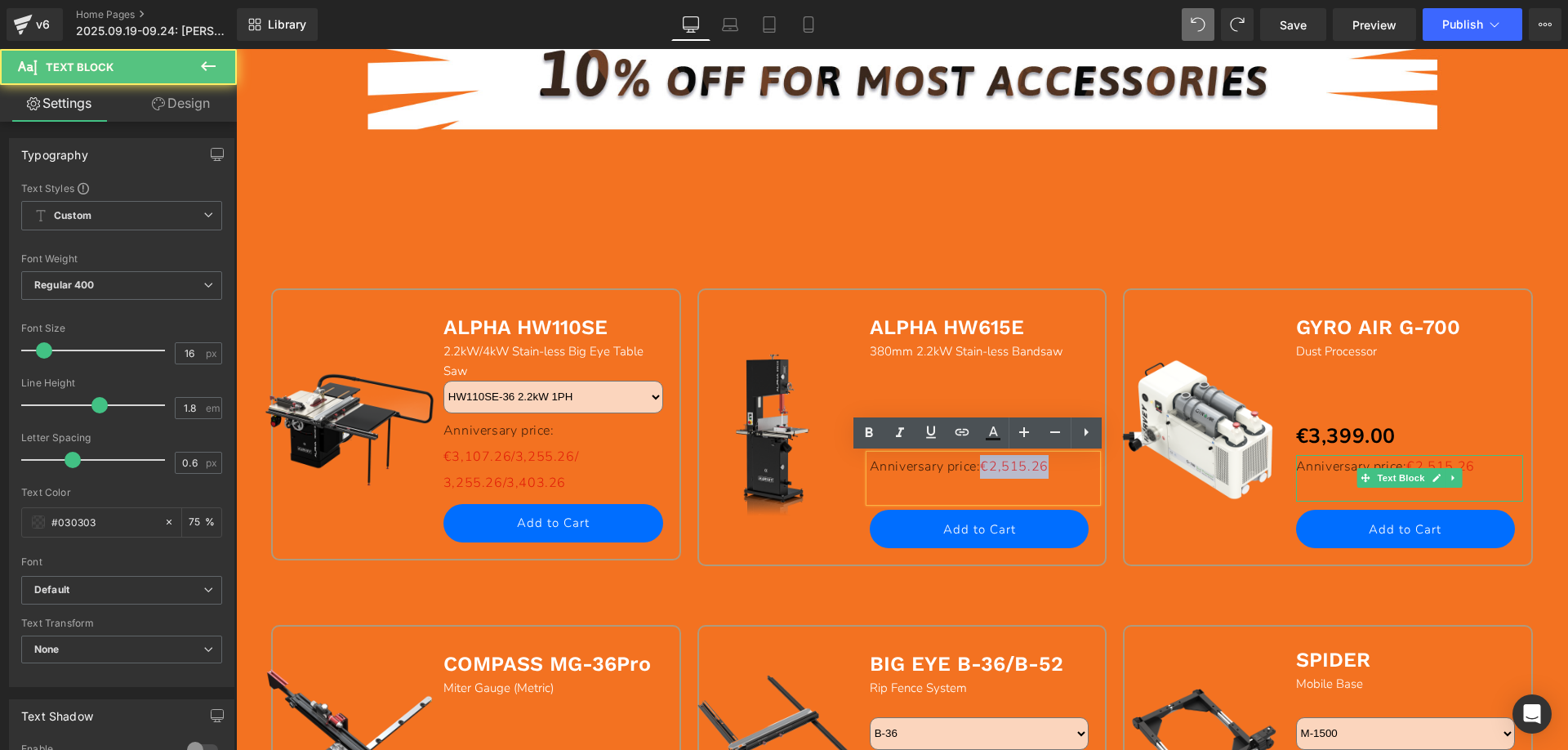
drag, startPoint x: 1051, startPoint y: 468, endPoint x: 978, endPoint y: 466, distance: 73.0
click at [978, 466] on p "Anniversary price: €2,515.26" at bounding box center [983, 467] width 228 height 24
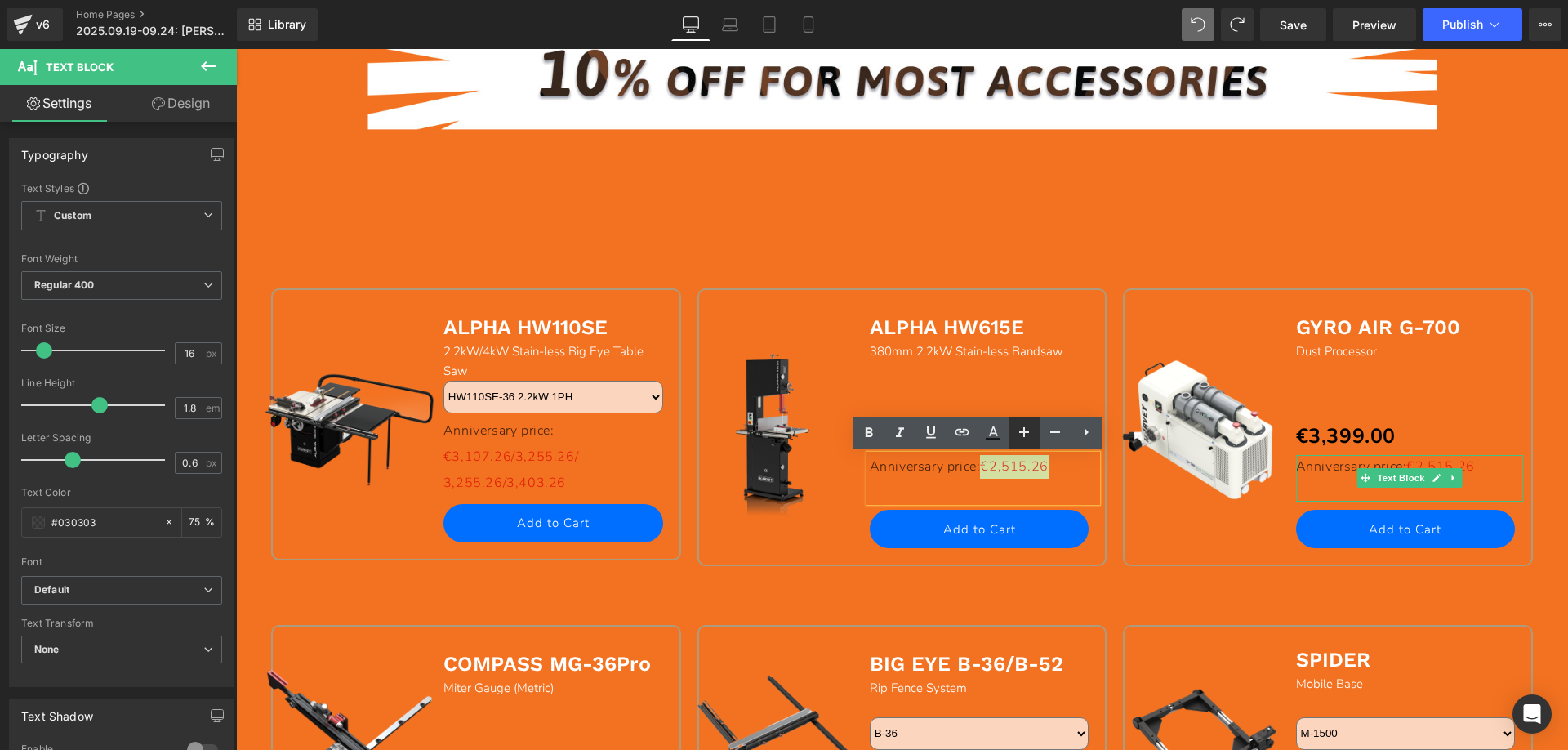
click at [1021, 436] on icon at bounding box center [1024, 432] width 19 height 19
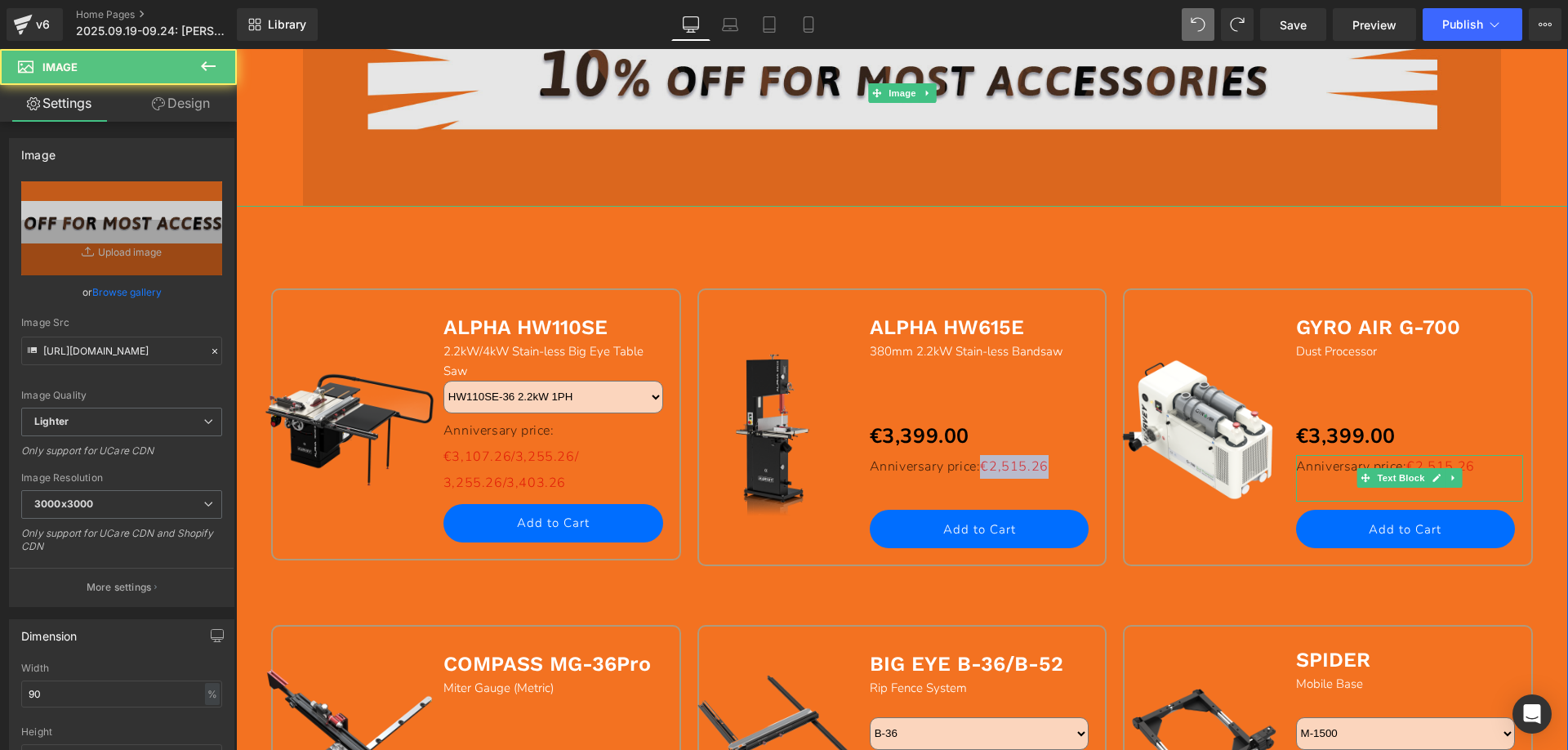
click at [1039, 181] on img at bounding box center [903, 94] width 1199 height 227
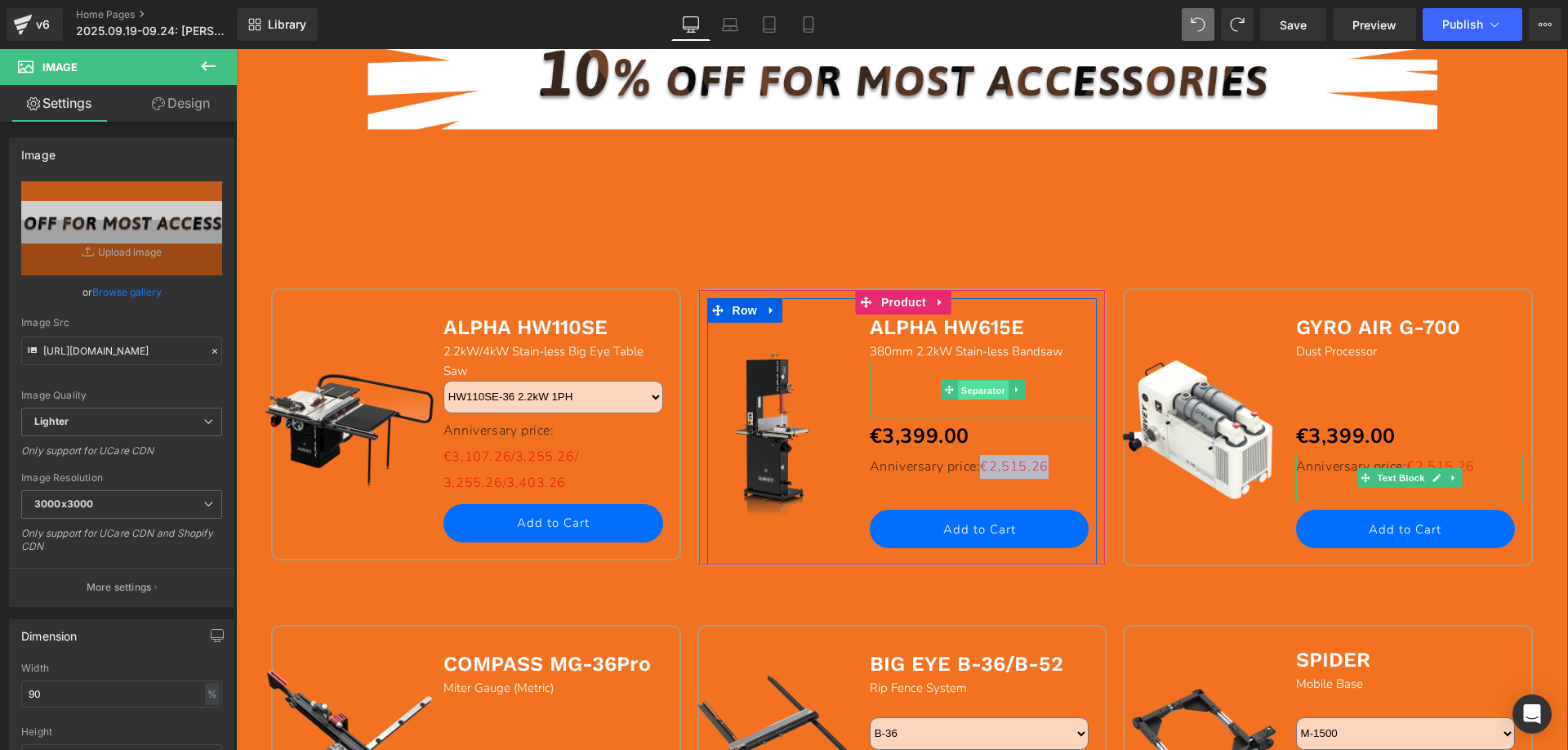
click at [963, 391] on span "Separator" at bounding box center [982, 389] width 50 height 19
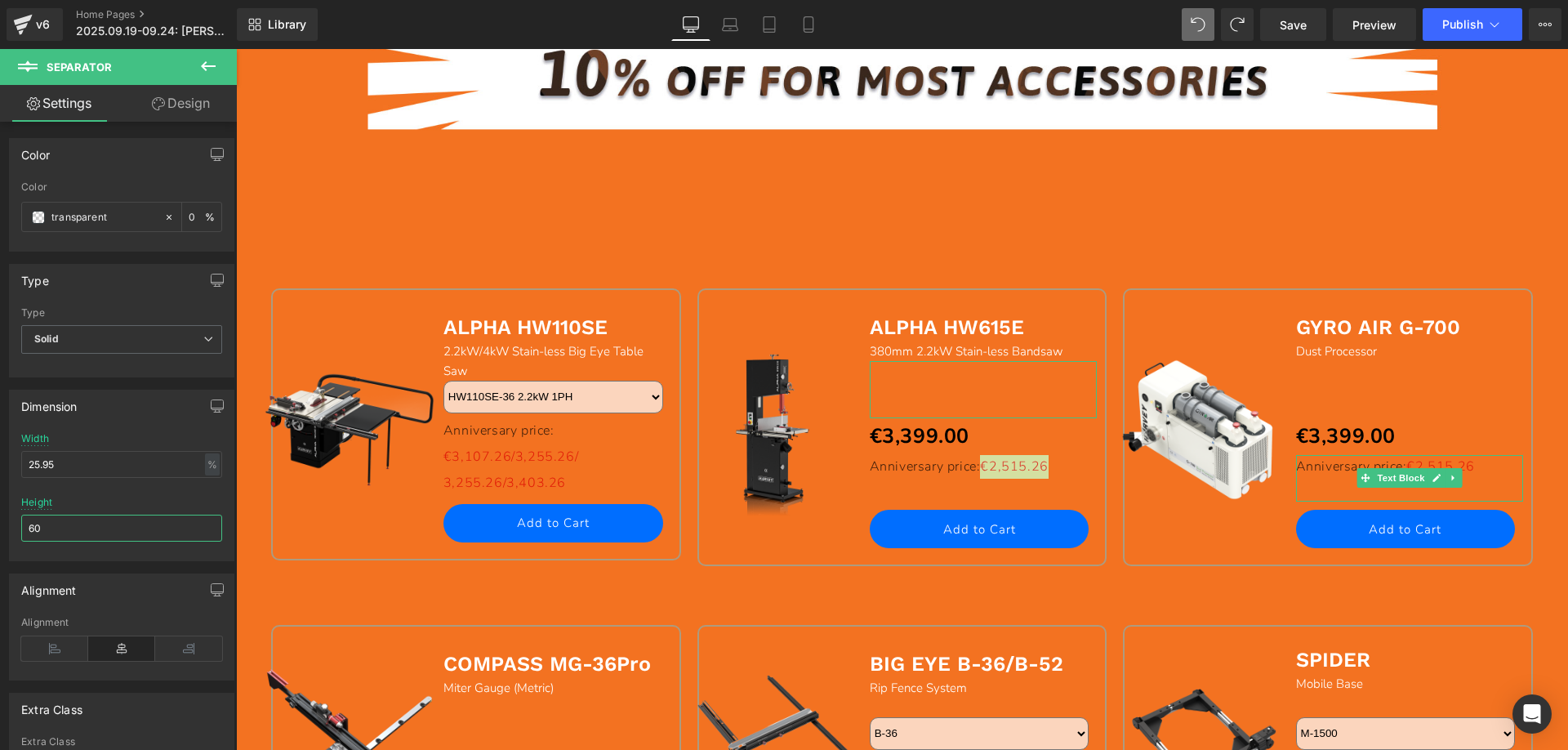
drag, startPoint x: 67, startPoint y: 532, endPoint x: 6, endPoint y: 532, distance: 61.0
click at [6, 532] on div "Dimension 25.95% Width 25.95 % % px 60px Height 60" at bounding box center [122, 469] width 244 height 183
type input "55"
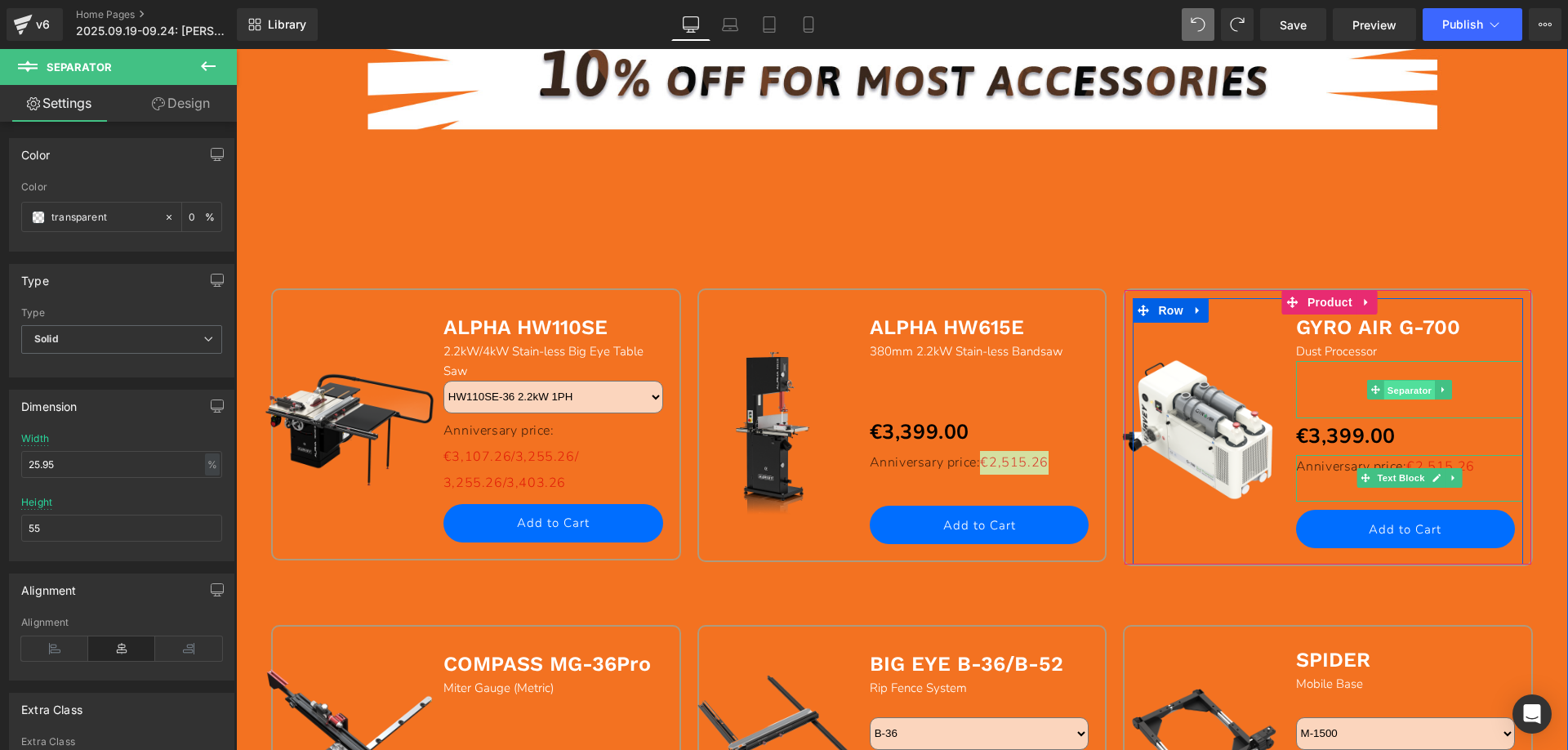
click at [1384, 392] on span "Separator" at bounding box center [1409, 389] width 50 height 19
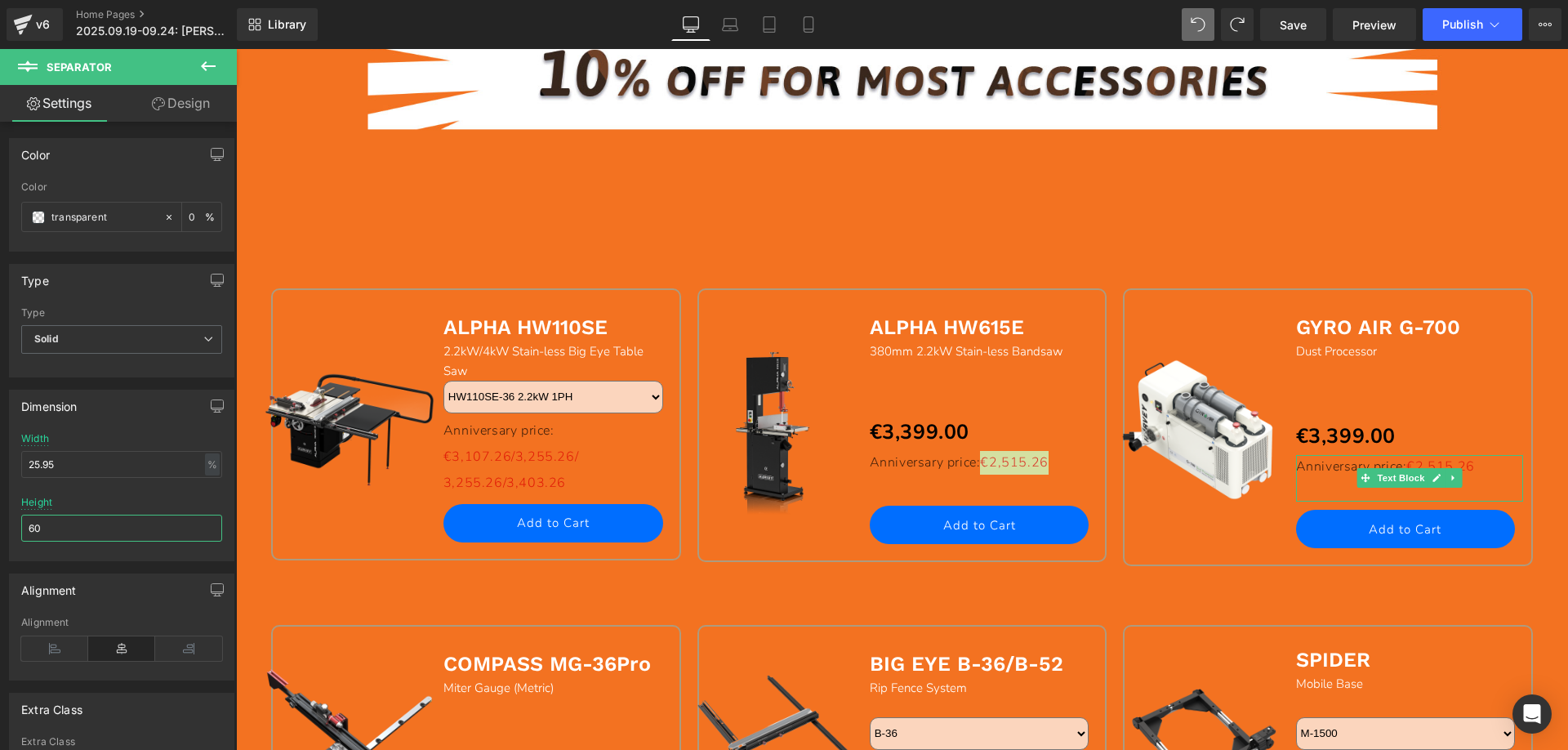
drag, startPoint x: 58, startPoint y: 521, endPoint x: 1, endPoint y: 520, distance: 57.0
click at [0, 521] on html "Separator You are previewing how the will restyle your page. You can not edit E…" at bounding box center [784, 375] width 1568 height 750
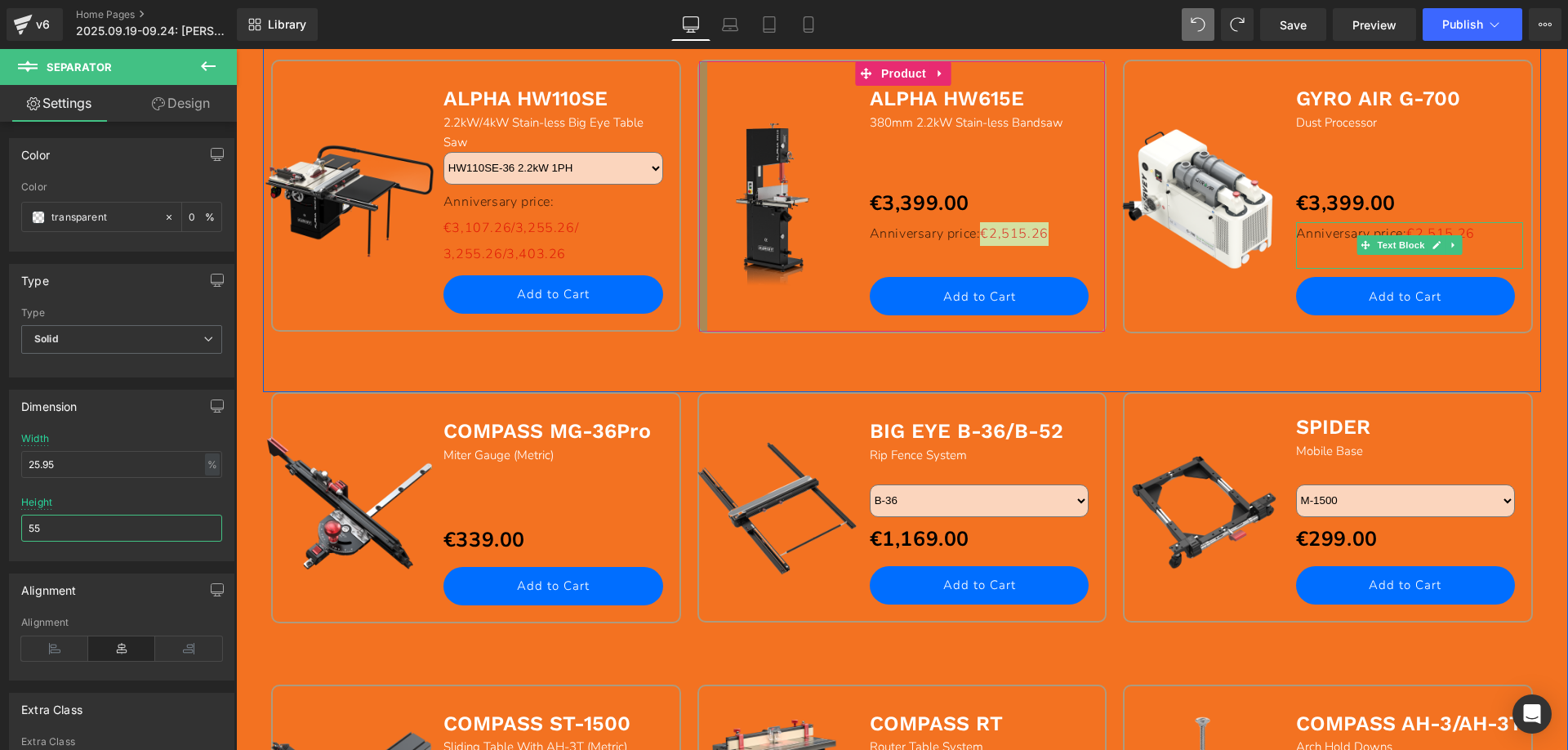
scroll to position [1391, 0]
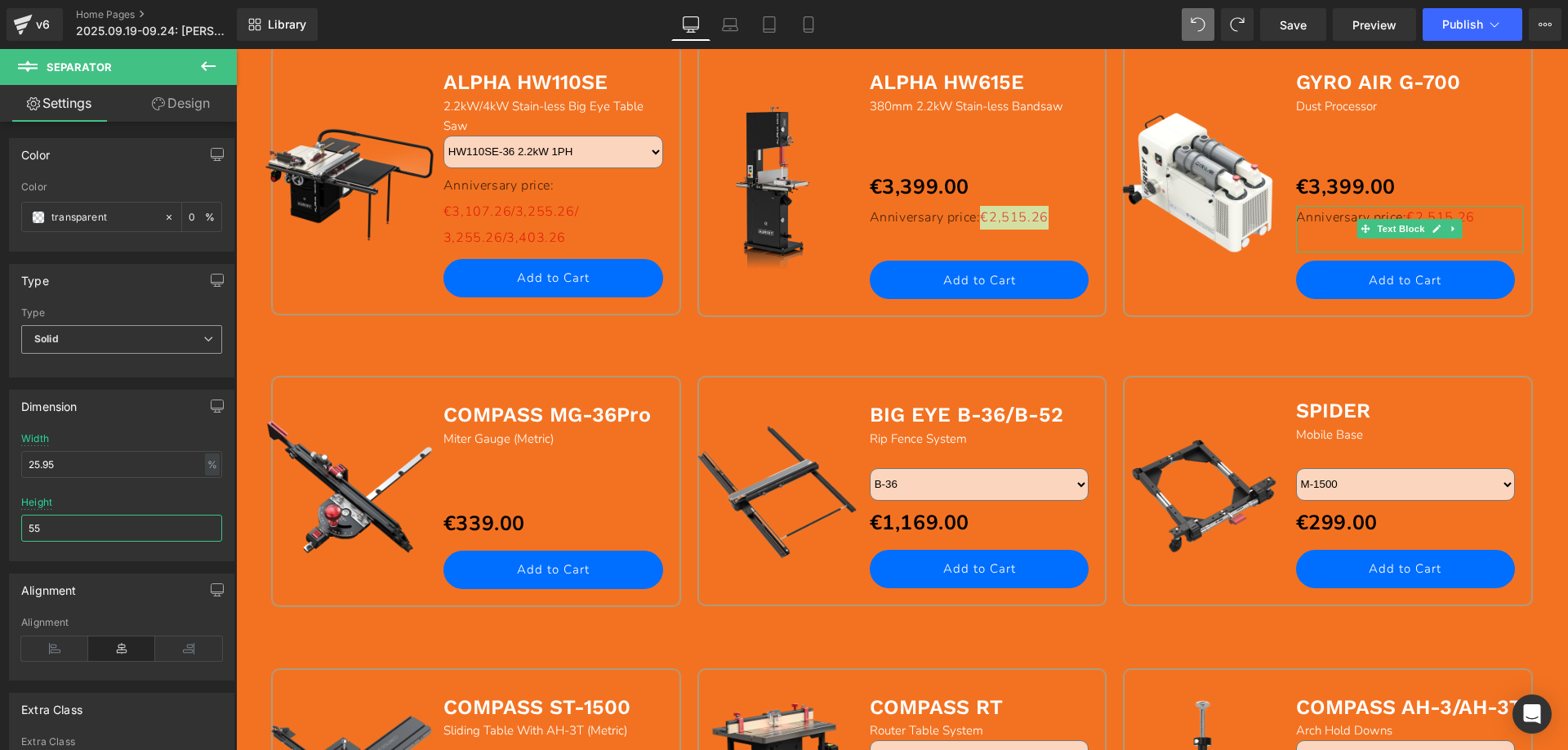
type input "55"
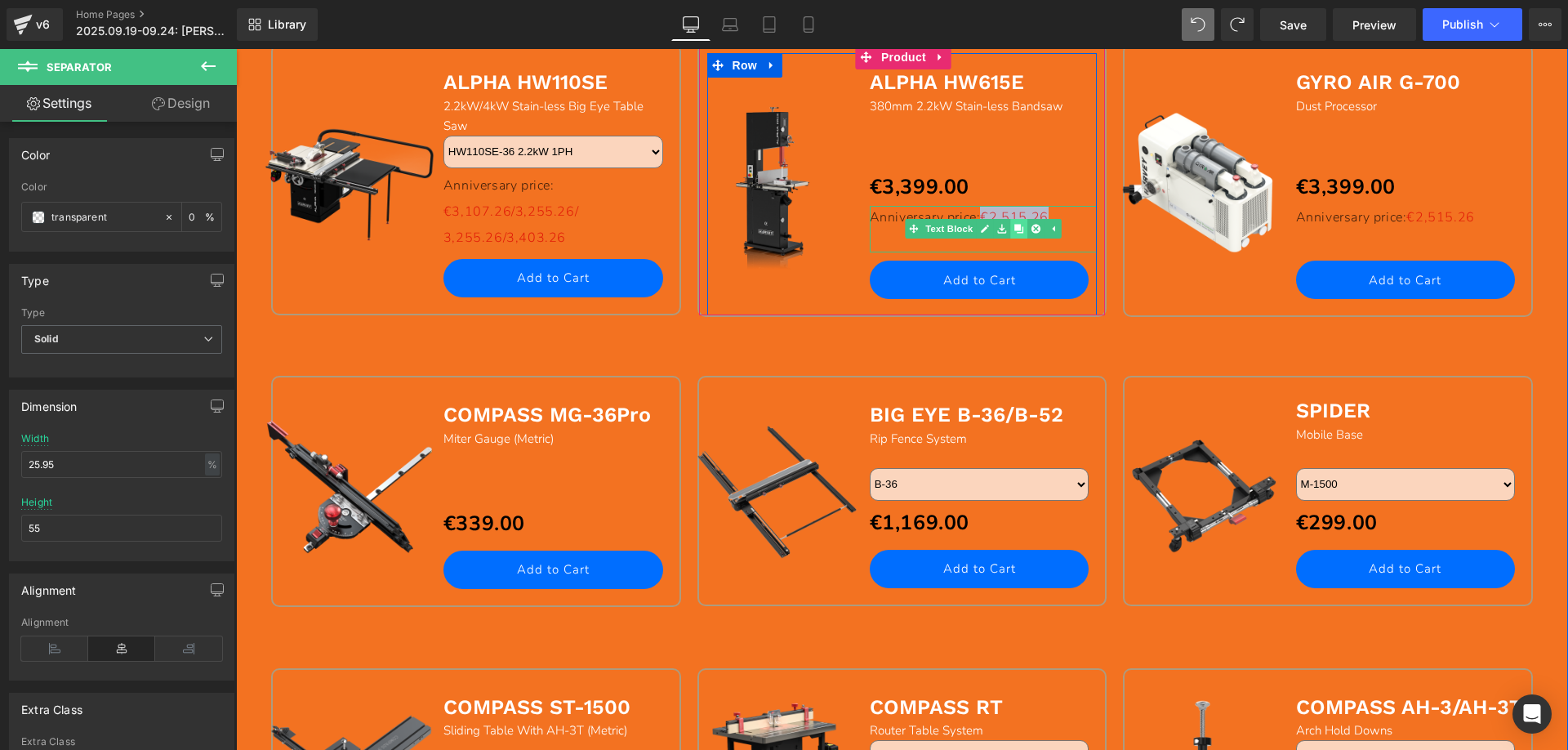
click at [1014, 233] on icon at bounding box center [1019, 229] width 9 height 9
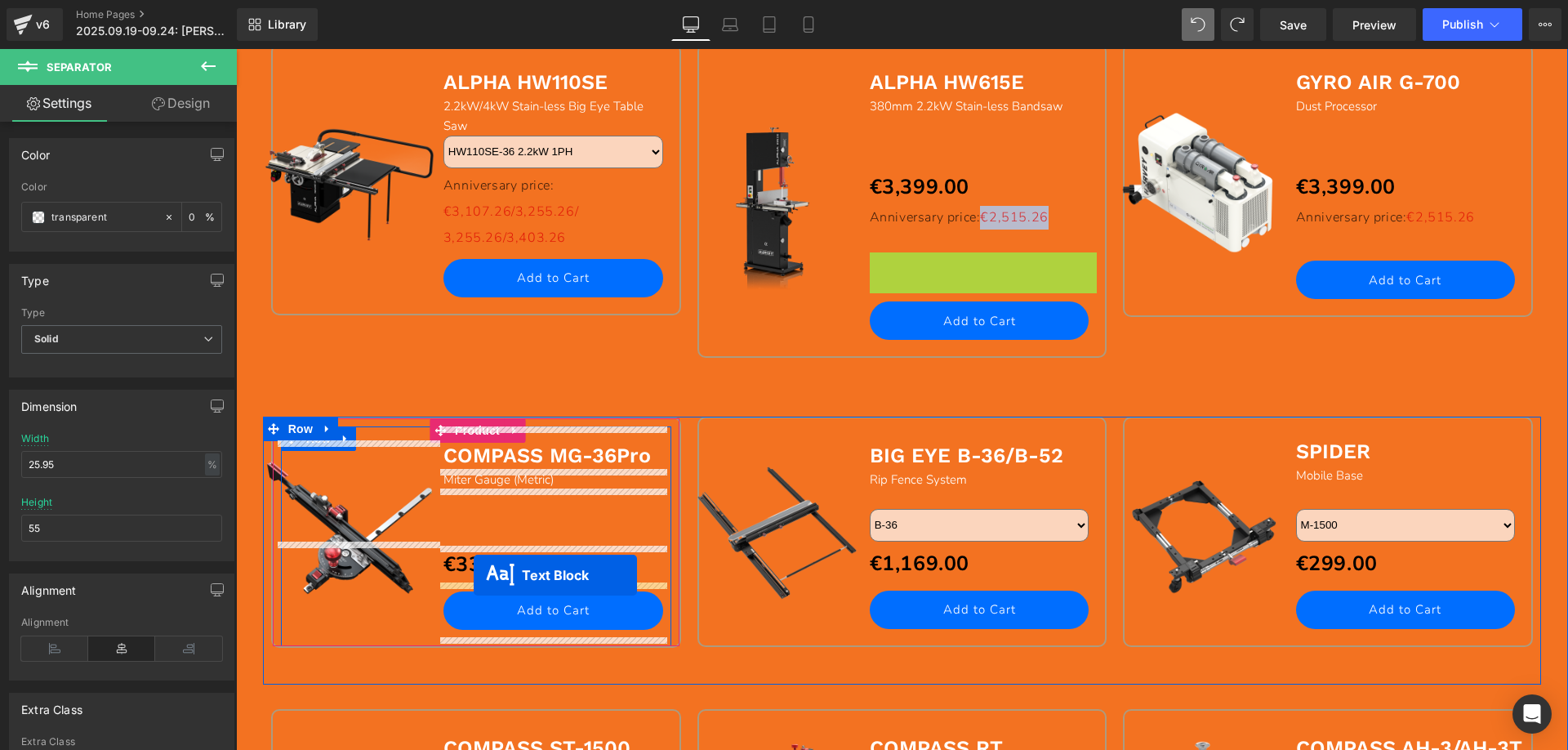
drag, startPoint x: 936, startPoint y: 272, endPoint x: 474, endPoint y: 575, distance: 552.5
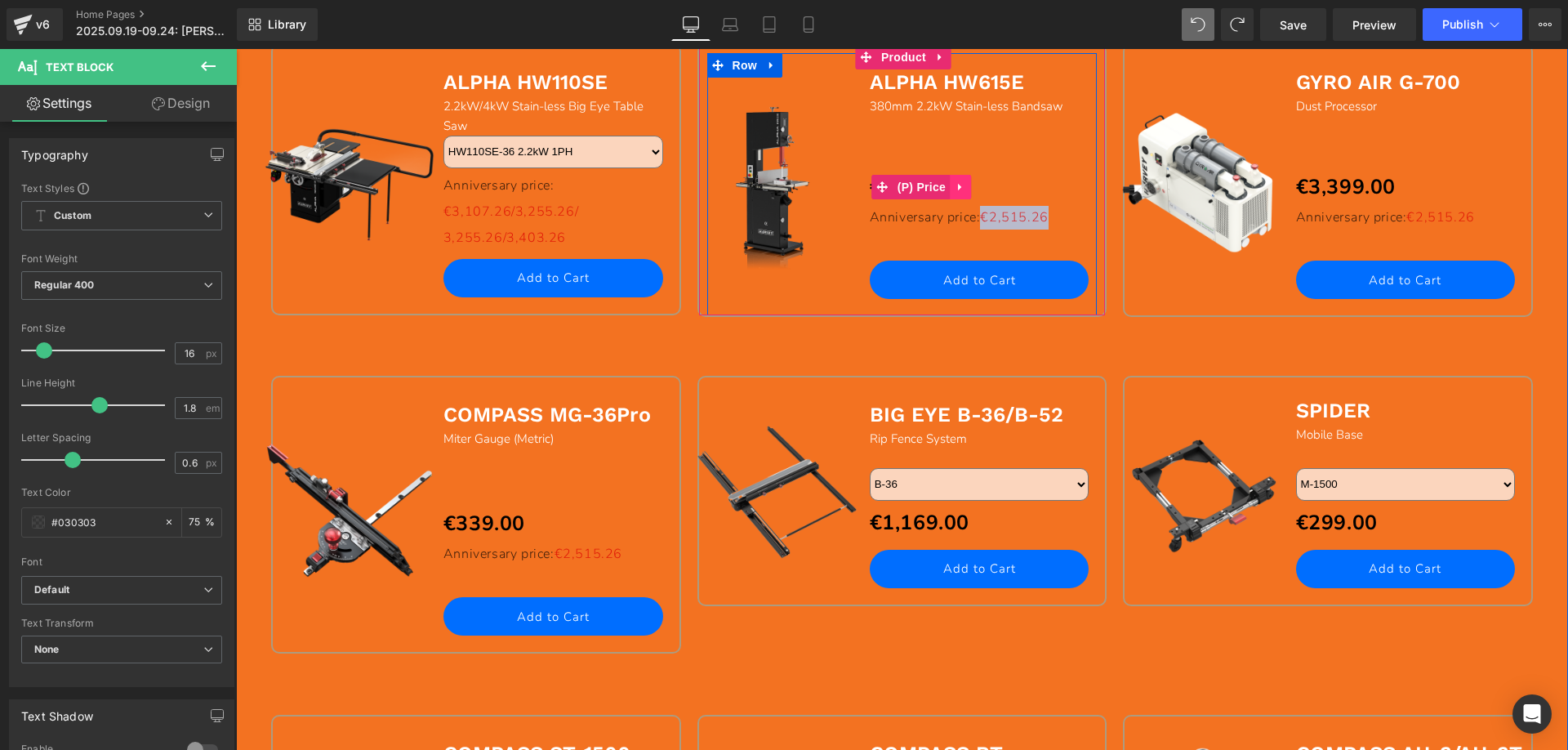
click at [955, 185] on icon at bounding box center [960, 187] width 11 height 12
click at [965, 187] on icon at bounding box center [970, 187] width 11 height 12
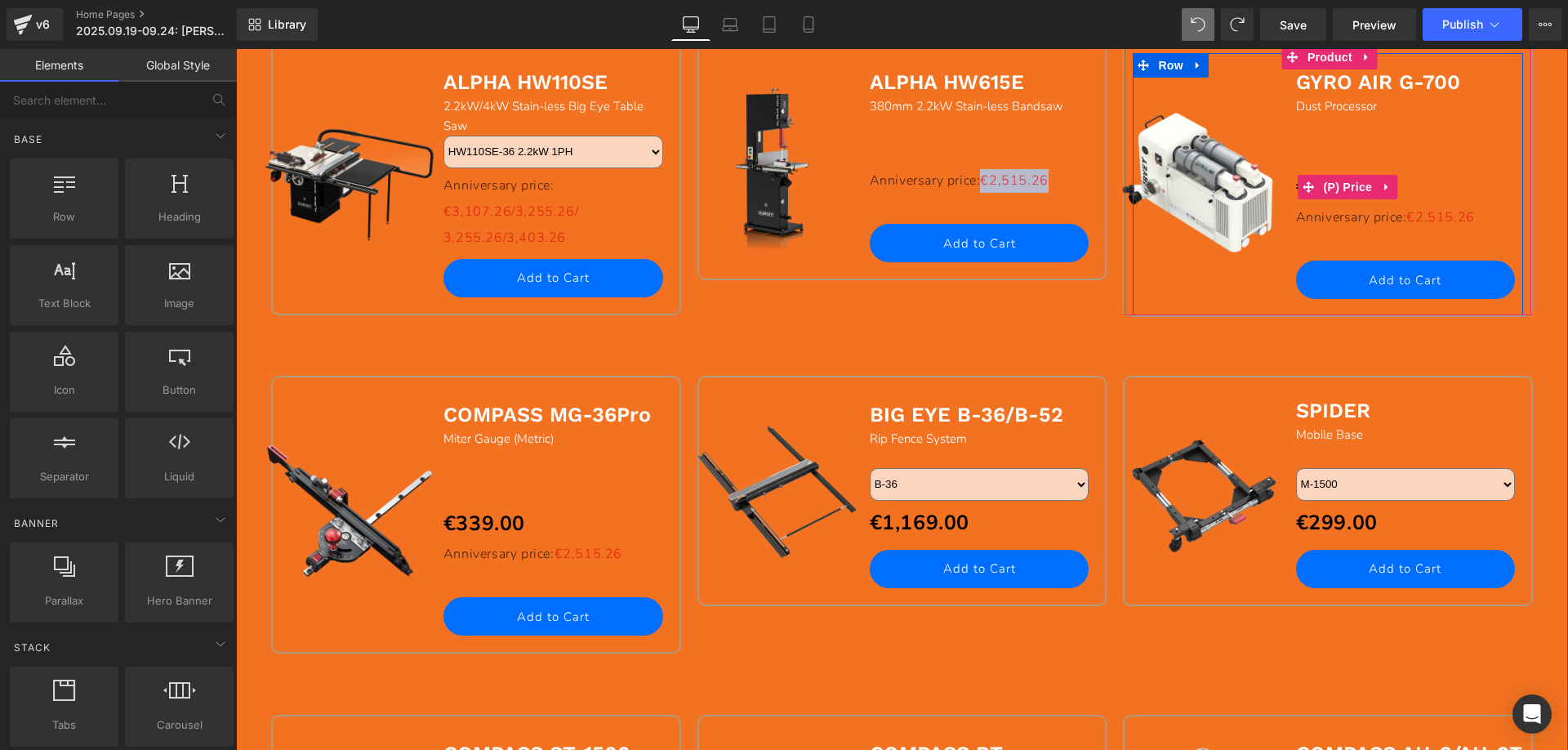
click at [1384, 187] on link at bounding box center [1386, 187] width 21 height 25
click at [1391, 186] on icon at bounding box center [1397, 187] width 11 height 11
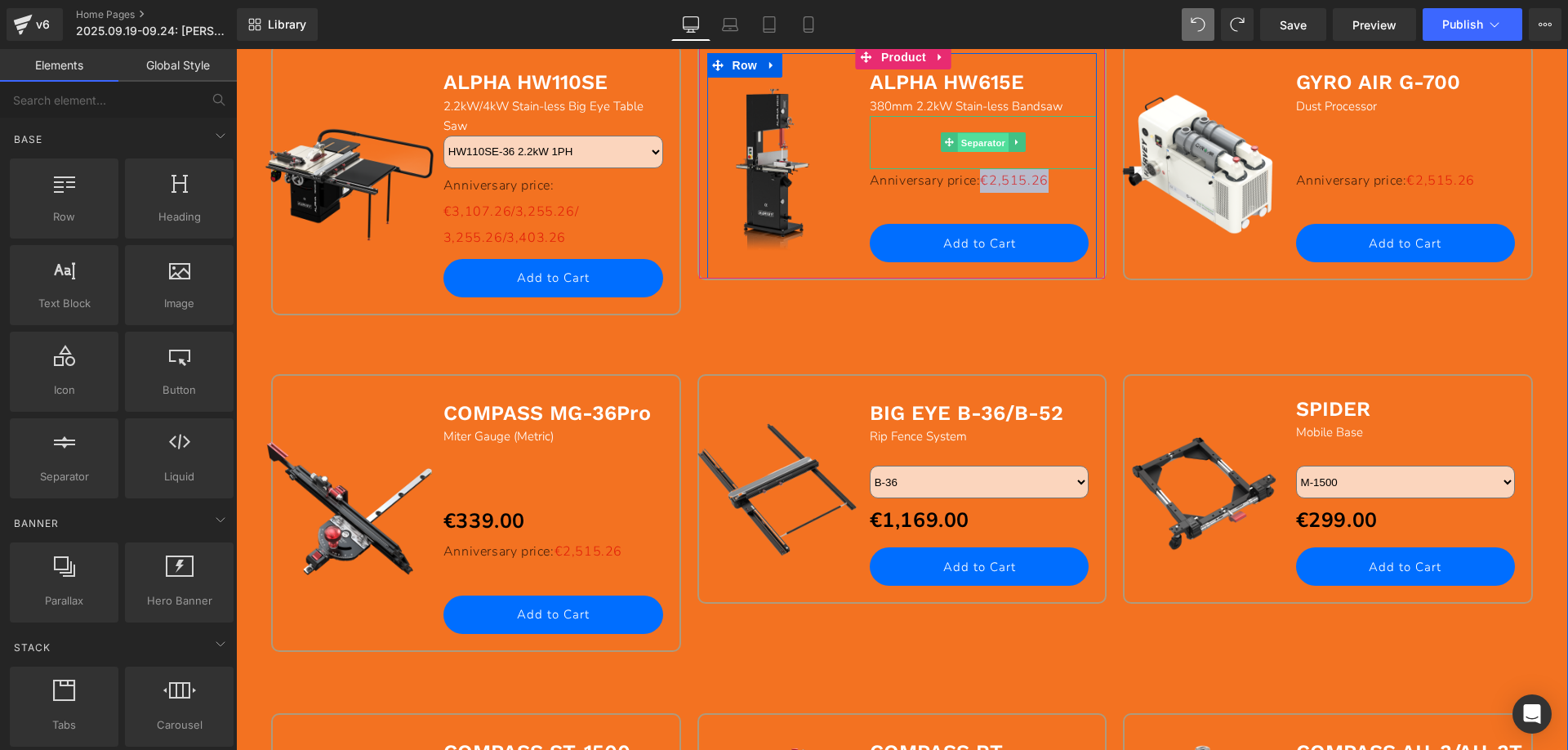
click at [972, 145] on span "Separator" at bounding box center [982, 142] width 50 height 19
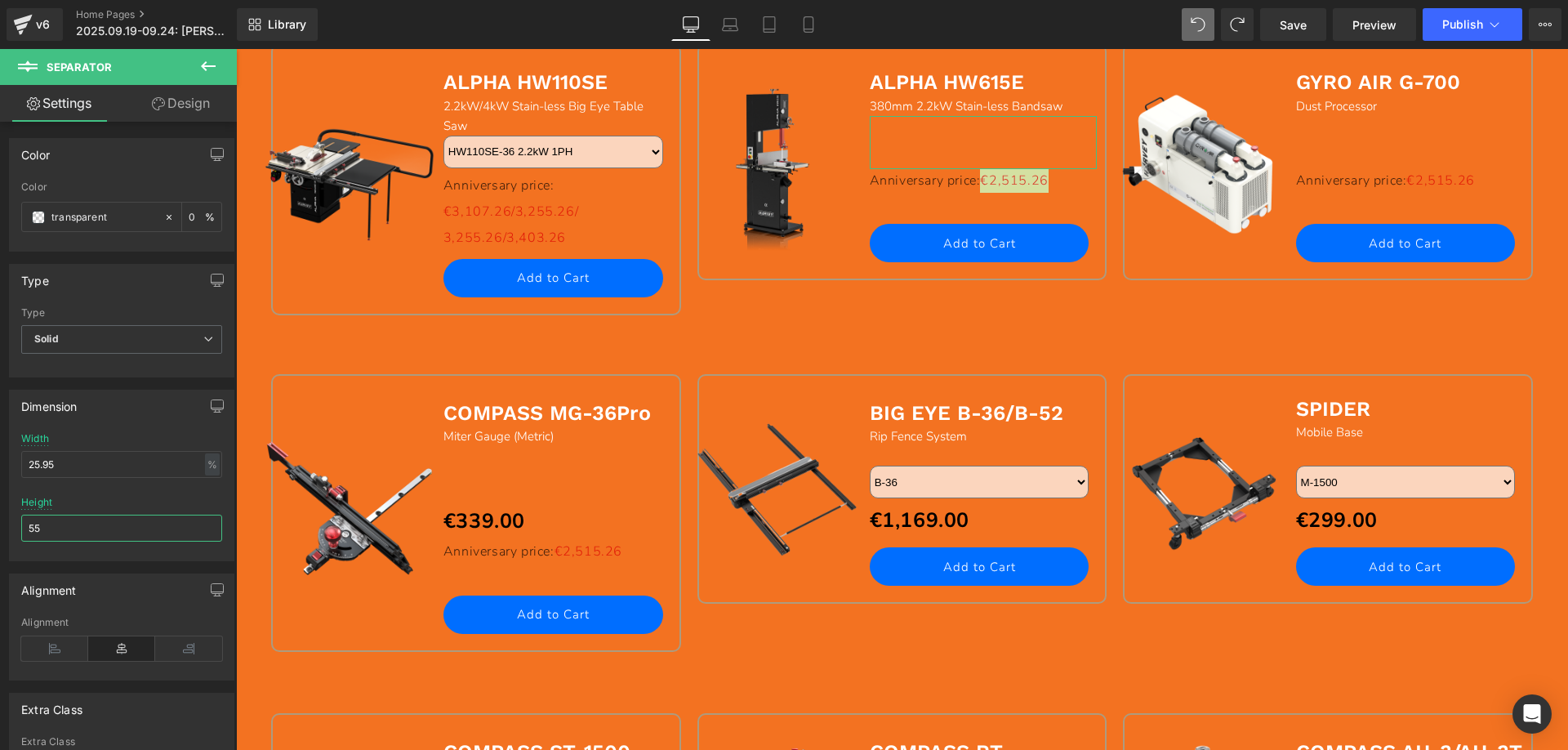
drag, startPoint x: 51, startPoint y: 529, endPoint x: 16, endPoint y: 524, distance: 35.4
click at [16, 524] on div "25.95% Width 25.95 % % px 55px Height 55" at bounding box center [122, 496] width 224 height 127
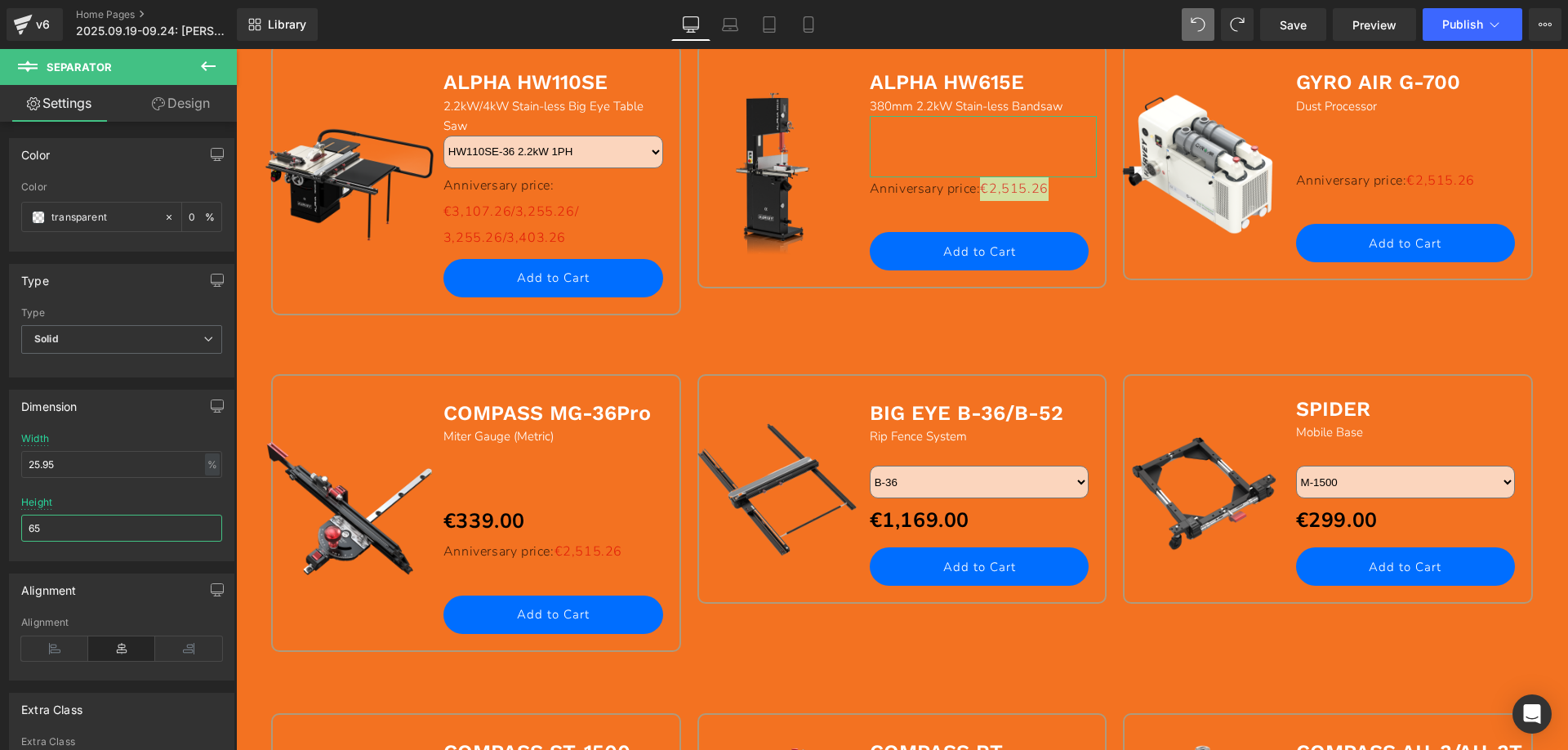
drag, startPoint x: 65, startPoint y: 531, endPoint x: 7, endPoint y: 525, distance: 58.3
click at [7, 525] on div "Dimension 25.95% Width 25.95 % % px 55px Height 65" at bounding box center [122, 469] width 244 height 183
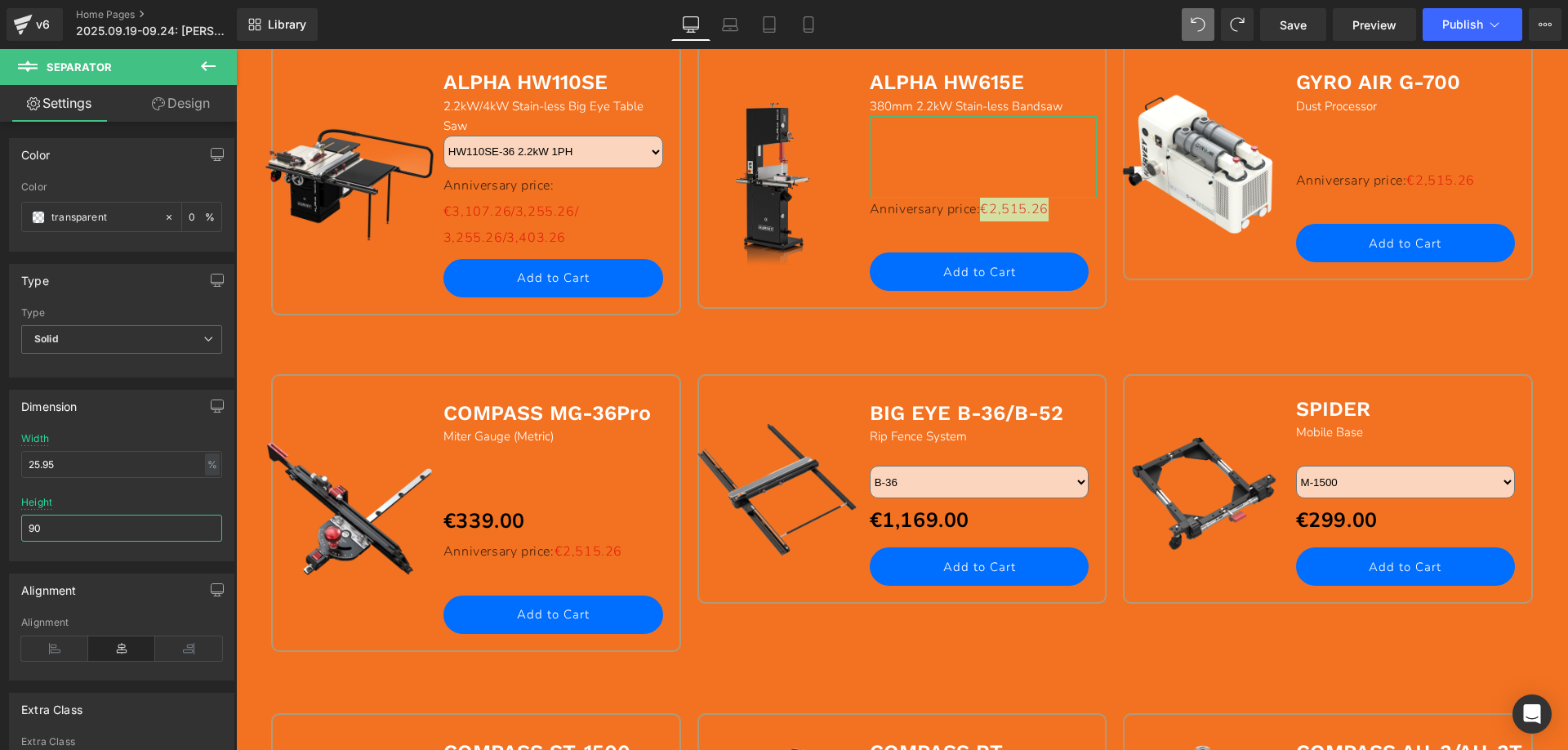
type input "9"
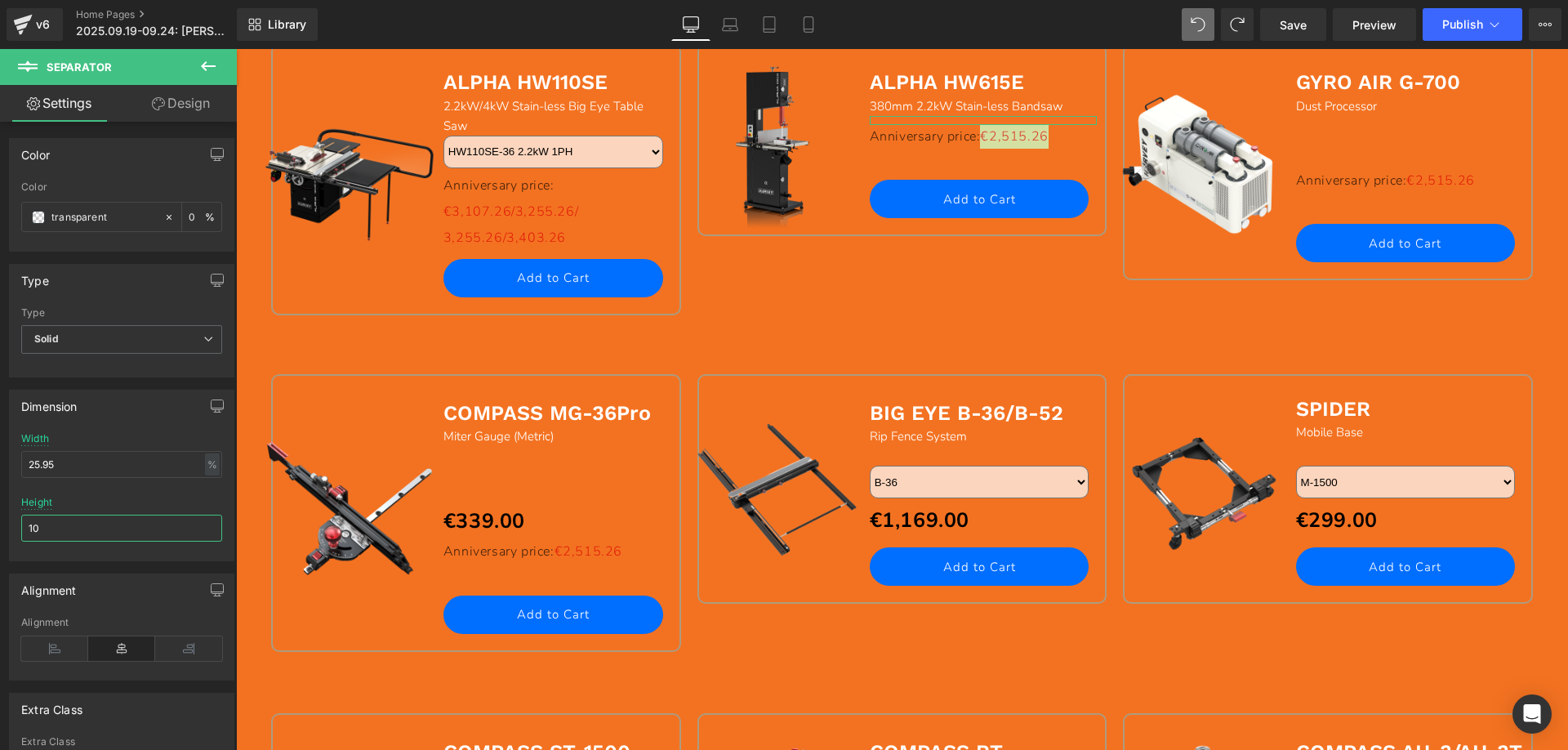
type input "100"
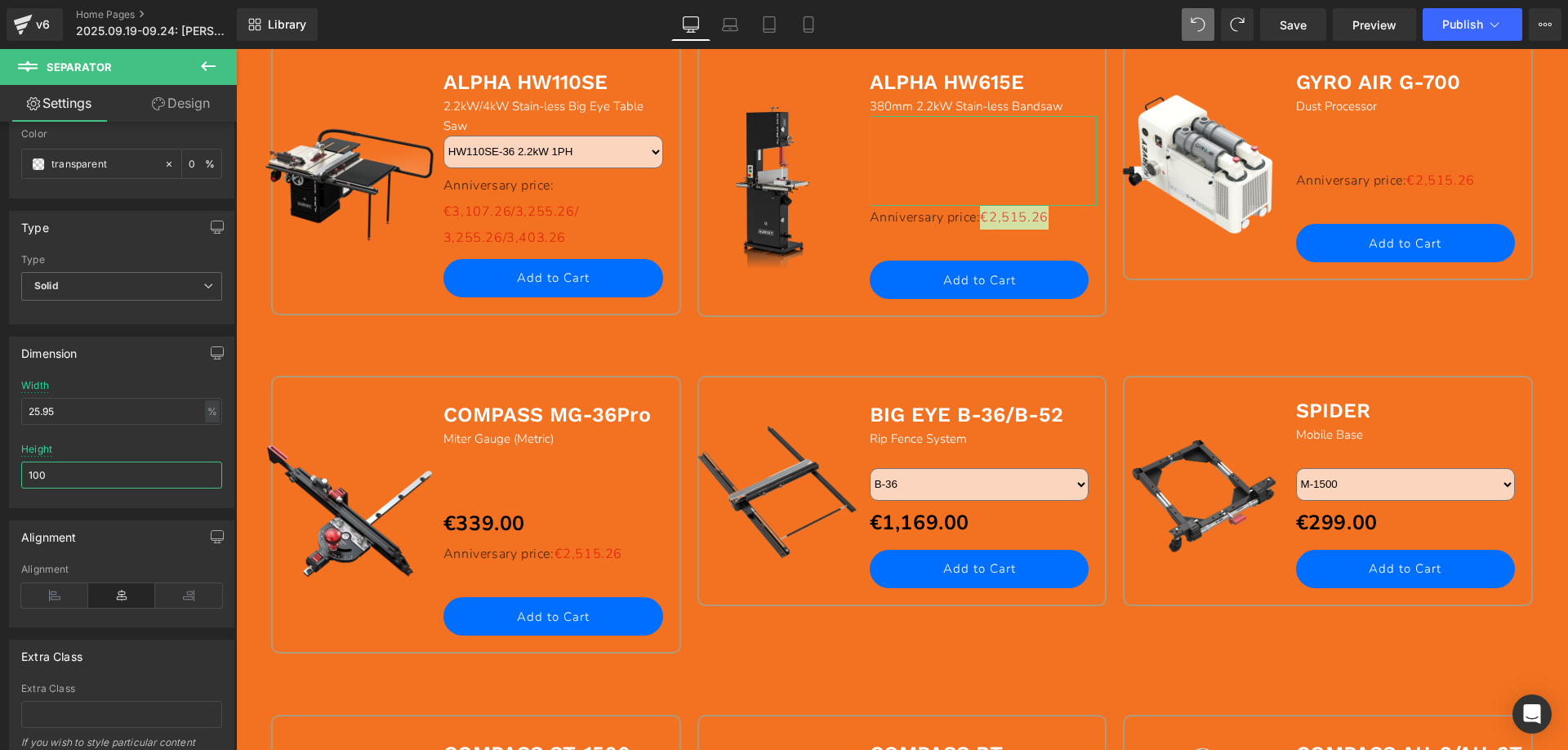
scroll to position [82, 0]
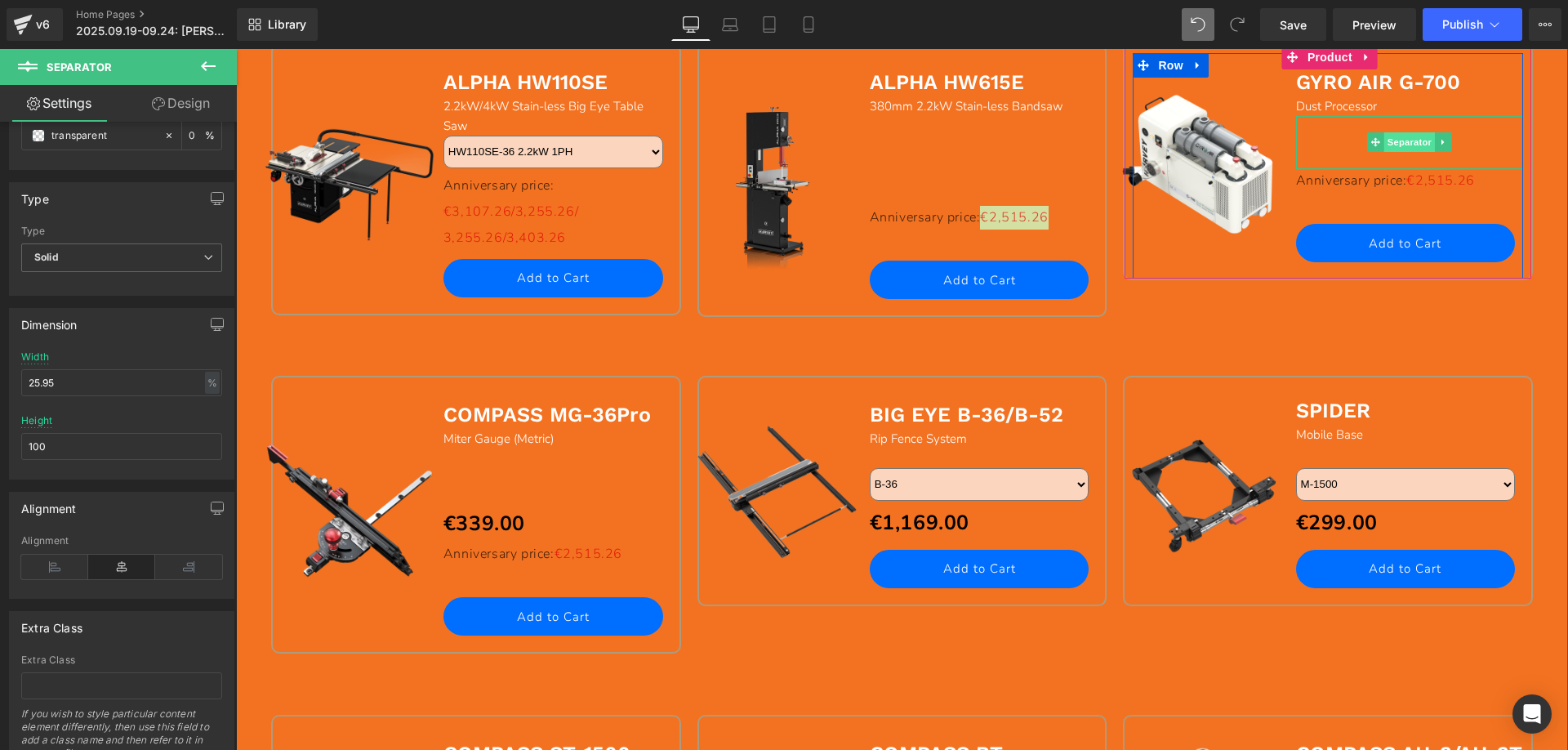
click at [1393, 140] on span "Separator" at bounding box center [1409, 141] width 50 height 19
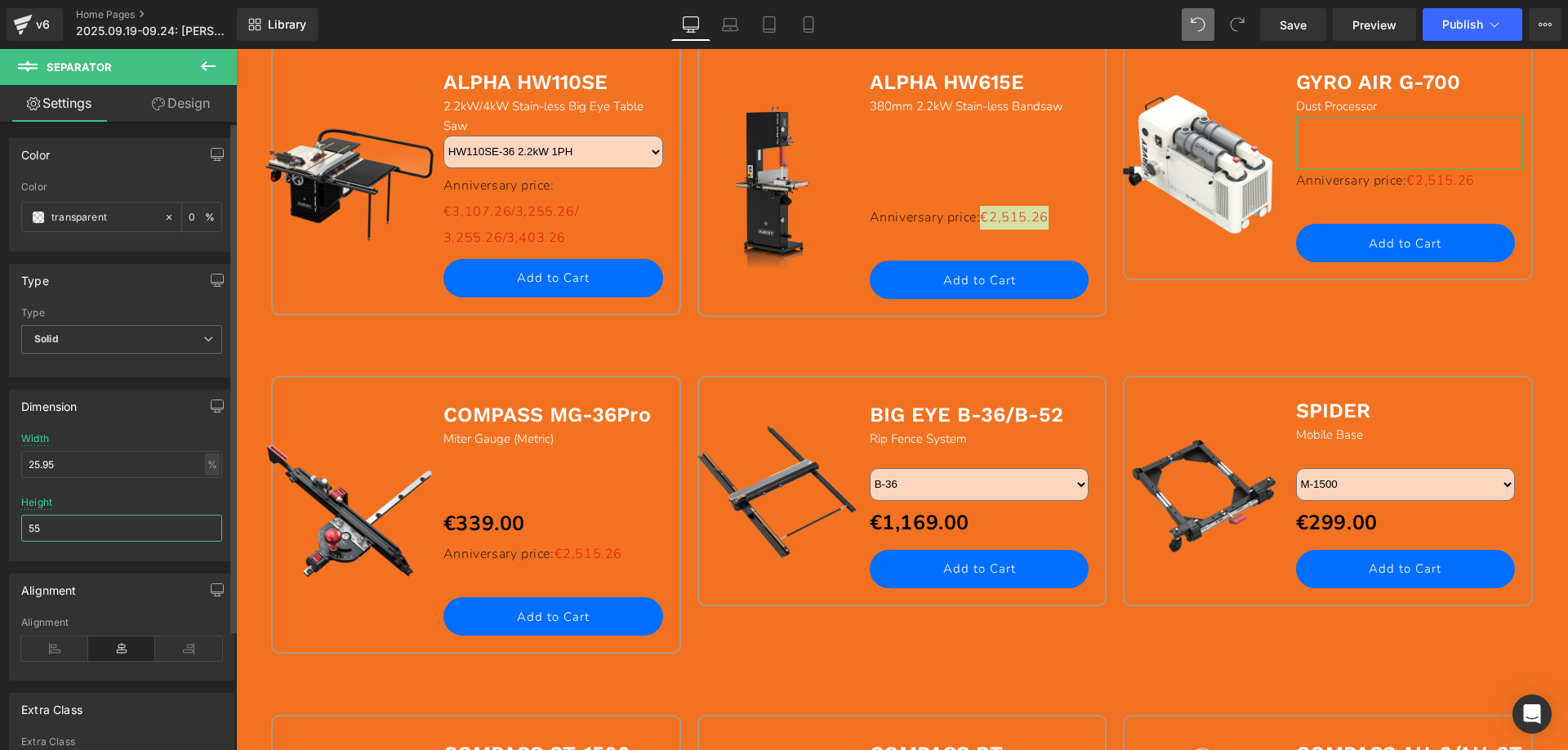
drag, startPoint x: 114, startPoint y: 529, endPoint x: 8, endPoint y: 529, distance: 106.0
click at [8, 529] on div "Dimension 25.95% Width 25.95 % % px 55px Height 55" at bounding box center [122, 469] width 244 height 183
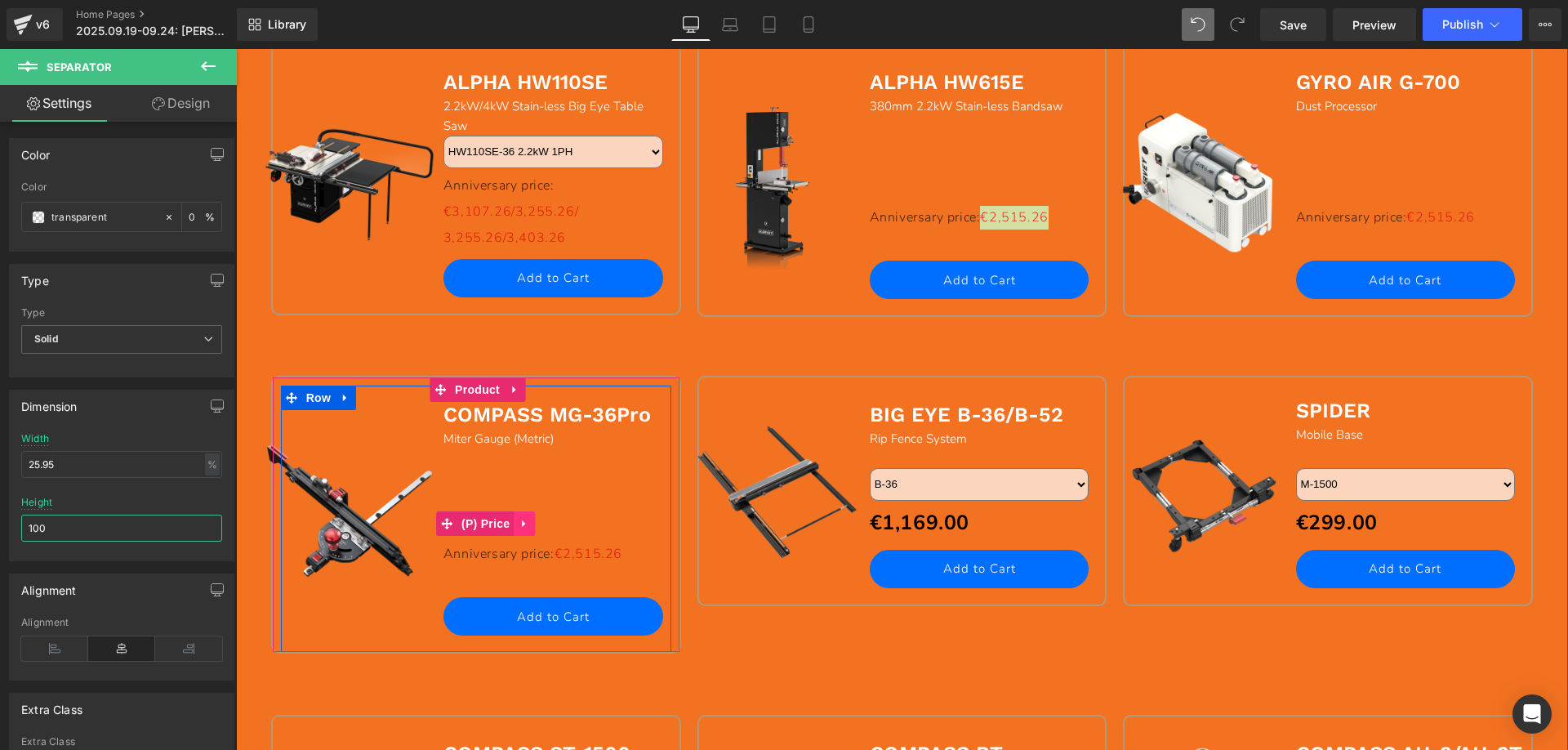
type input "100"
click at [520, 524] on icon at bounding box center [524, 524] width 11 height 12
click at [529, 522] on icon at bounding box center [534, 524] width 11 height 11
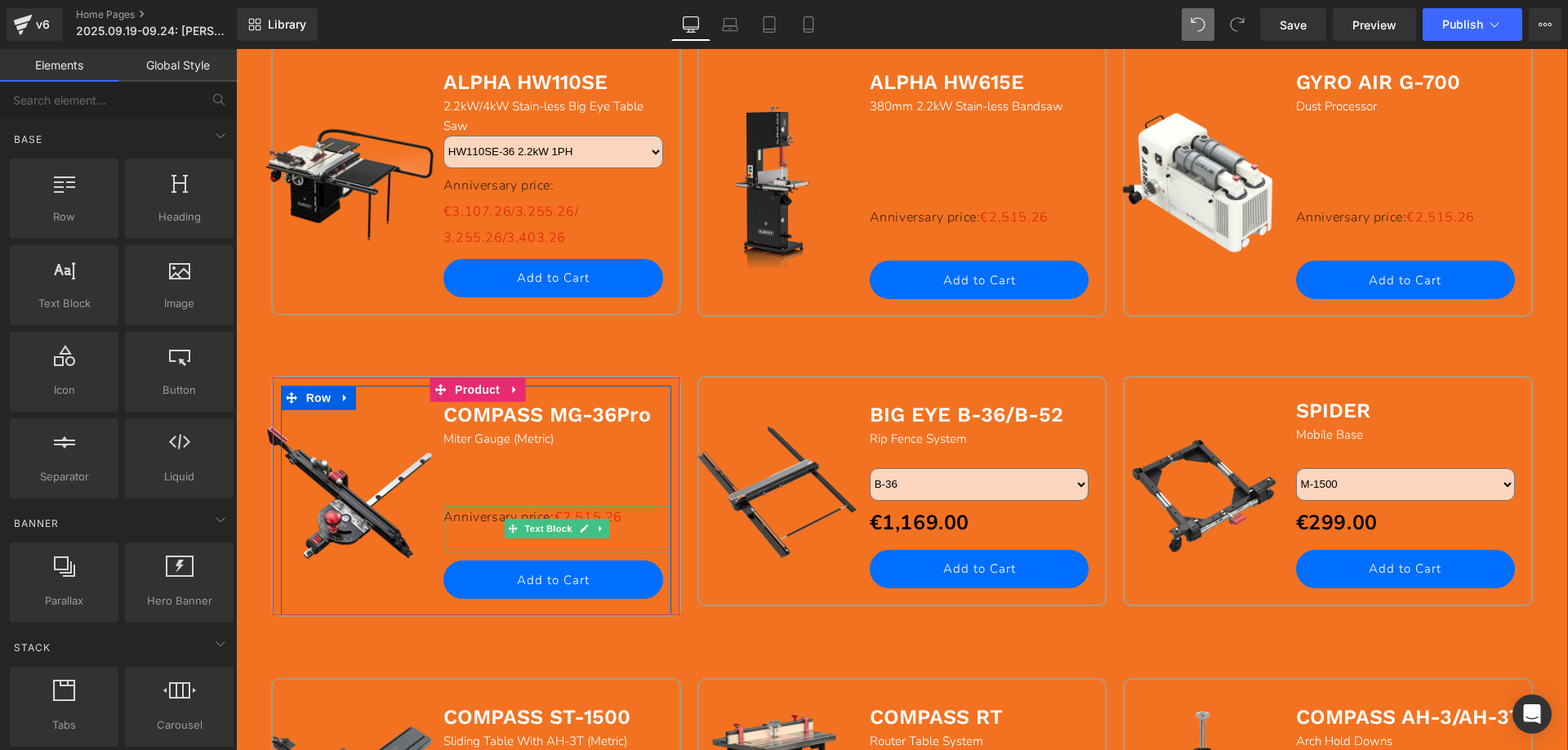
click at [622, 524] on span "€2,515.26" at bounding box center [588, 517] width 68 height 18
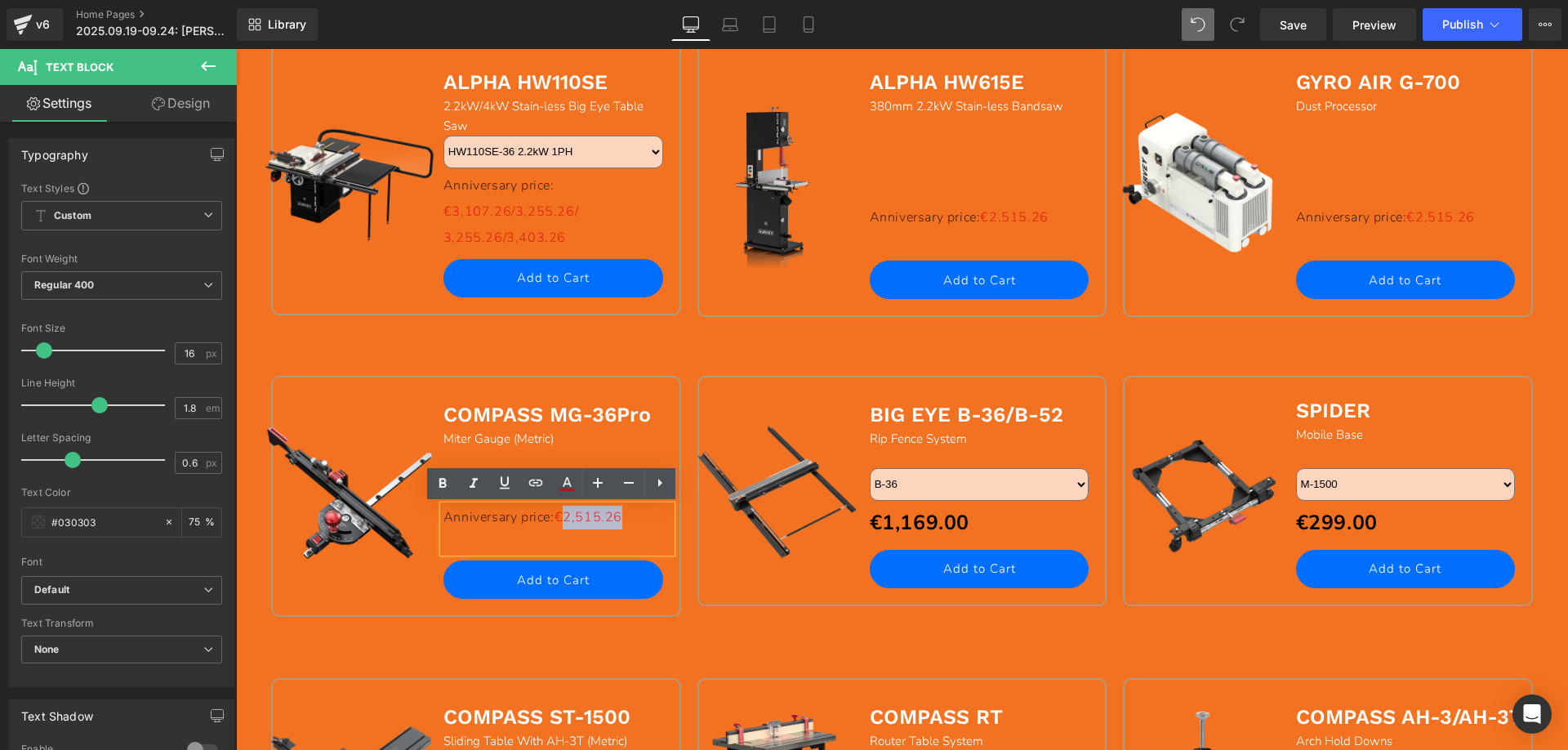
drag, startPoint x: 573, startPoint y: 518, endPoint x: 624, endPoint y: 515, distance: 51.1
click at [622, 515] on span "€2,515.26" at bounding box center [588, 517] width 68 height 18
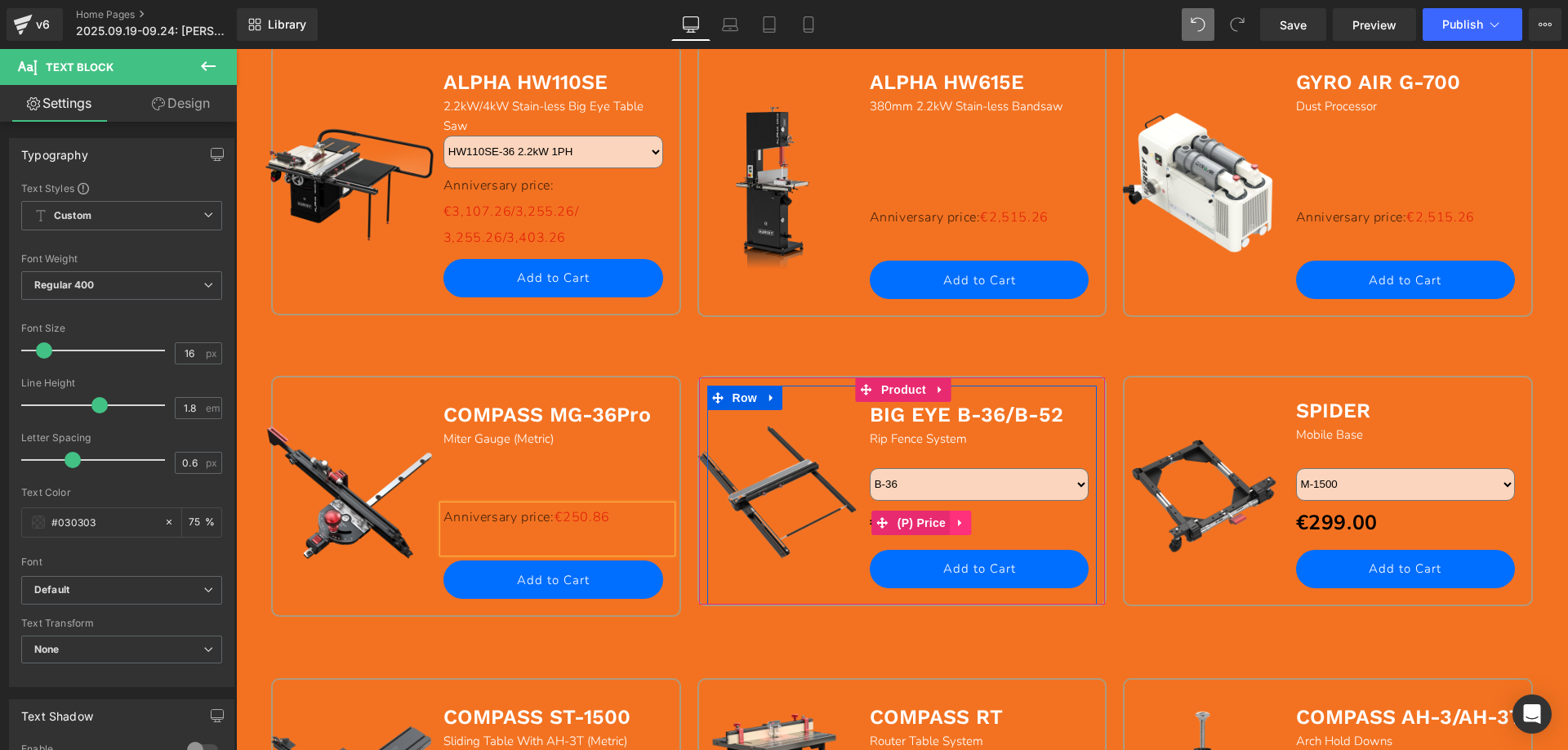
click at [955, 524] on icon at bounding box center [960, 523] width 11 height 12
click at [965, 523] on icon at bounding box center [970, 523] width 11 height 12
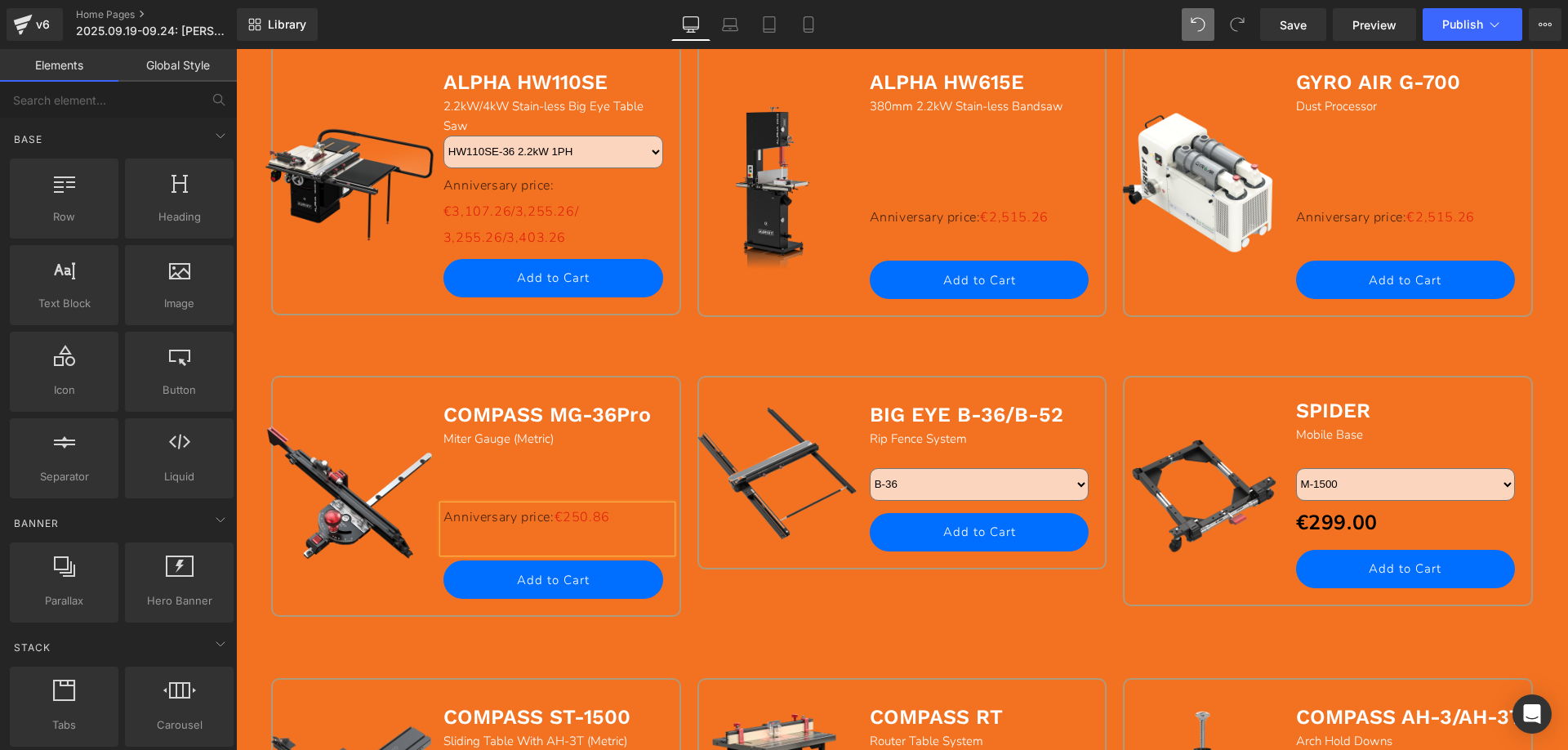
click at [507, 519] on p "Anniversary price: €250.86" at bounding box center [557, 518] width 228 height 24
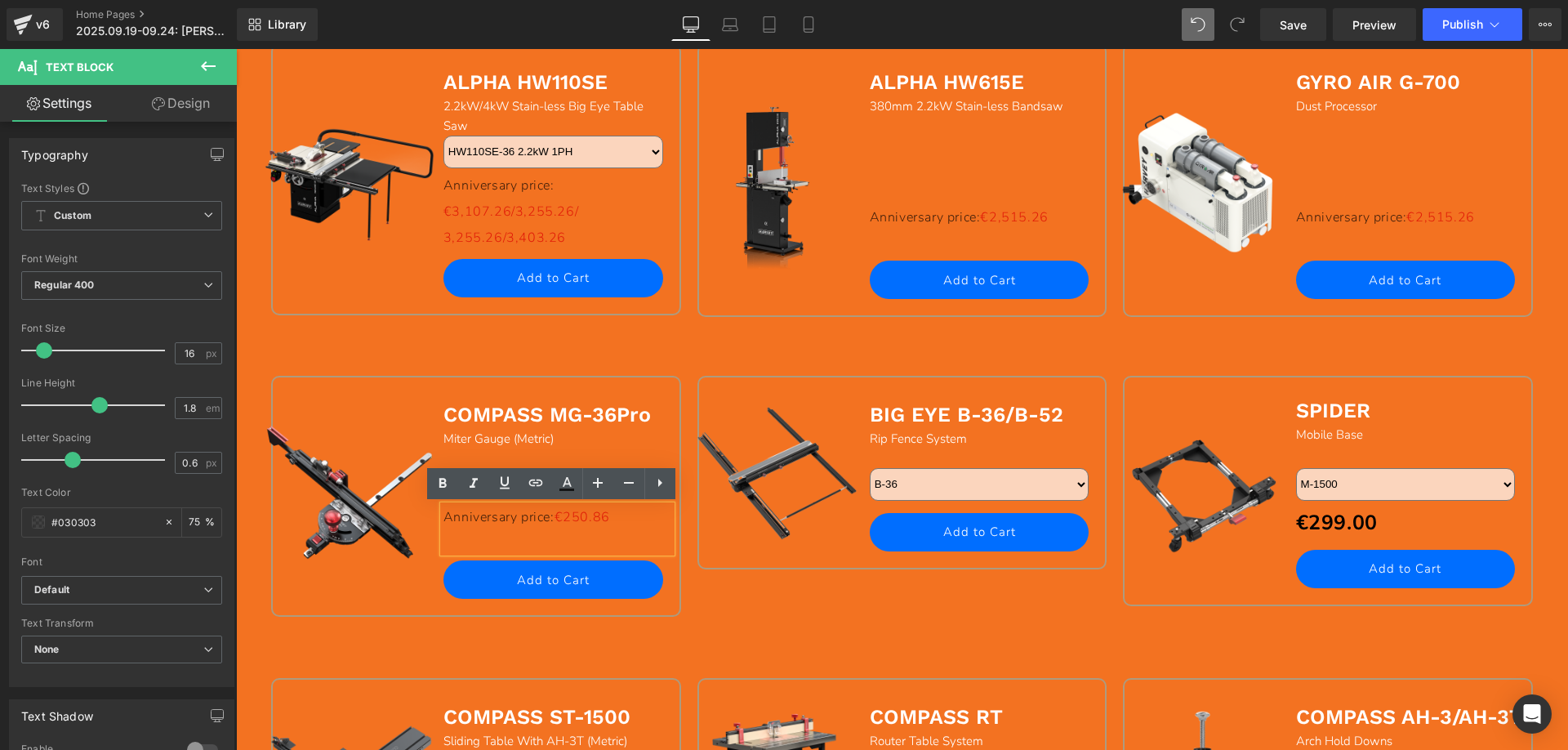
click at [302, 634] on div "Sale Off (P) Image COMPASS MG-36Pro Text Block Miter Gauge (Metric) Text Block …" at bounding box center [476, 514] width 426 height 278
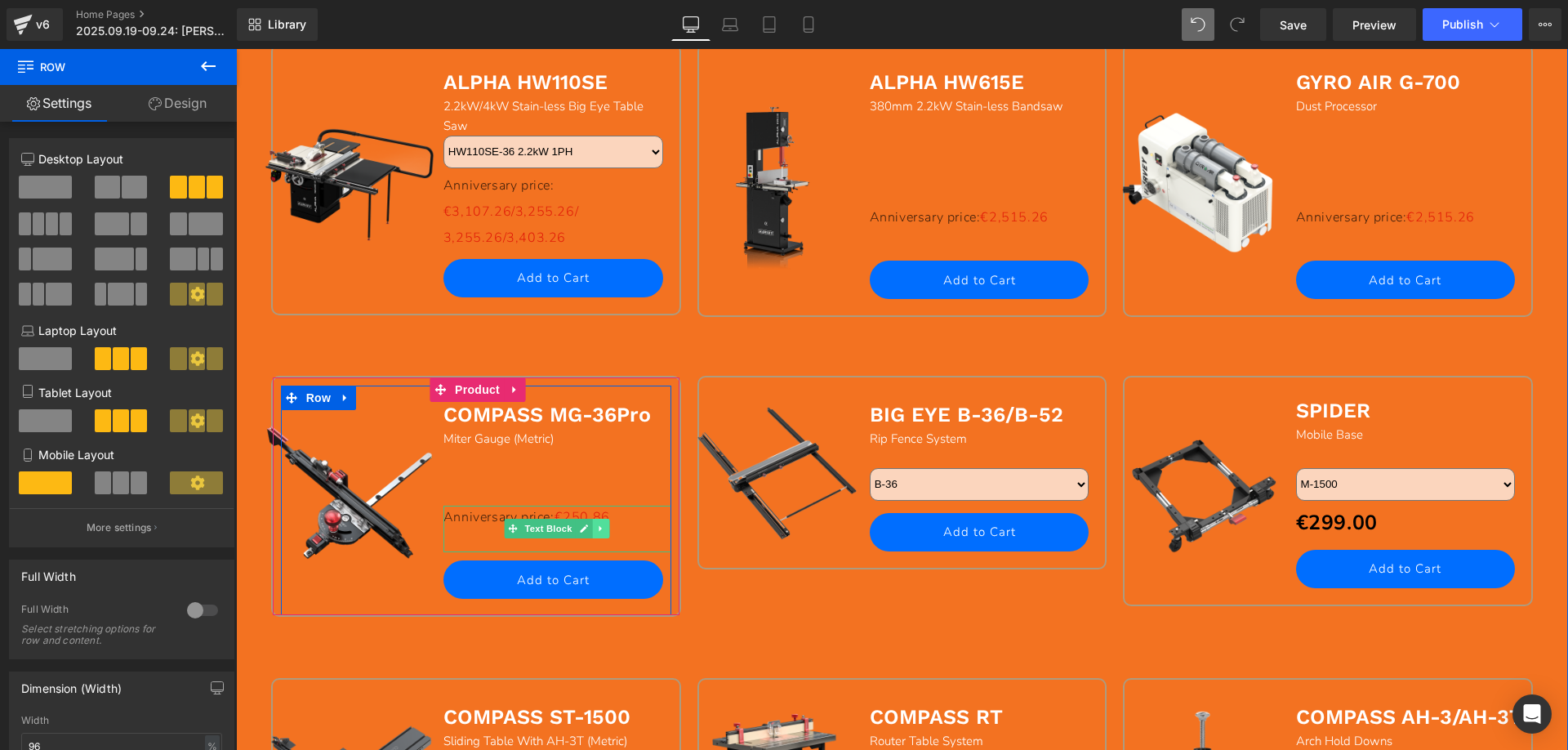
click at [597, 535] on link at bounding box center [601, 528] width 17 height 19
click at [588, 530] on icon at bounding box center [593, 529] width 9 height 9
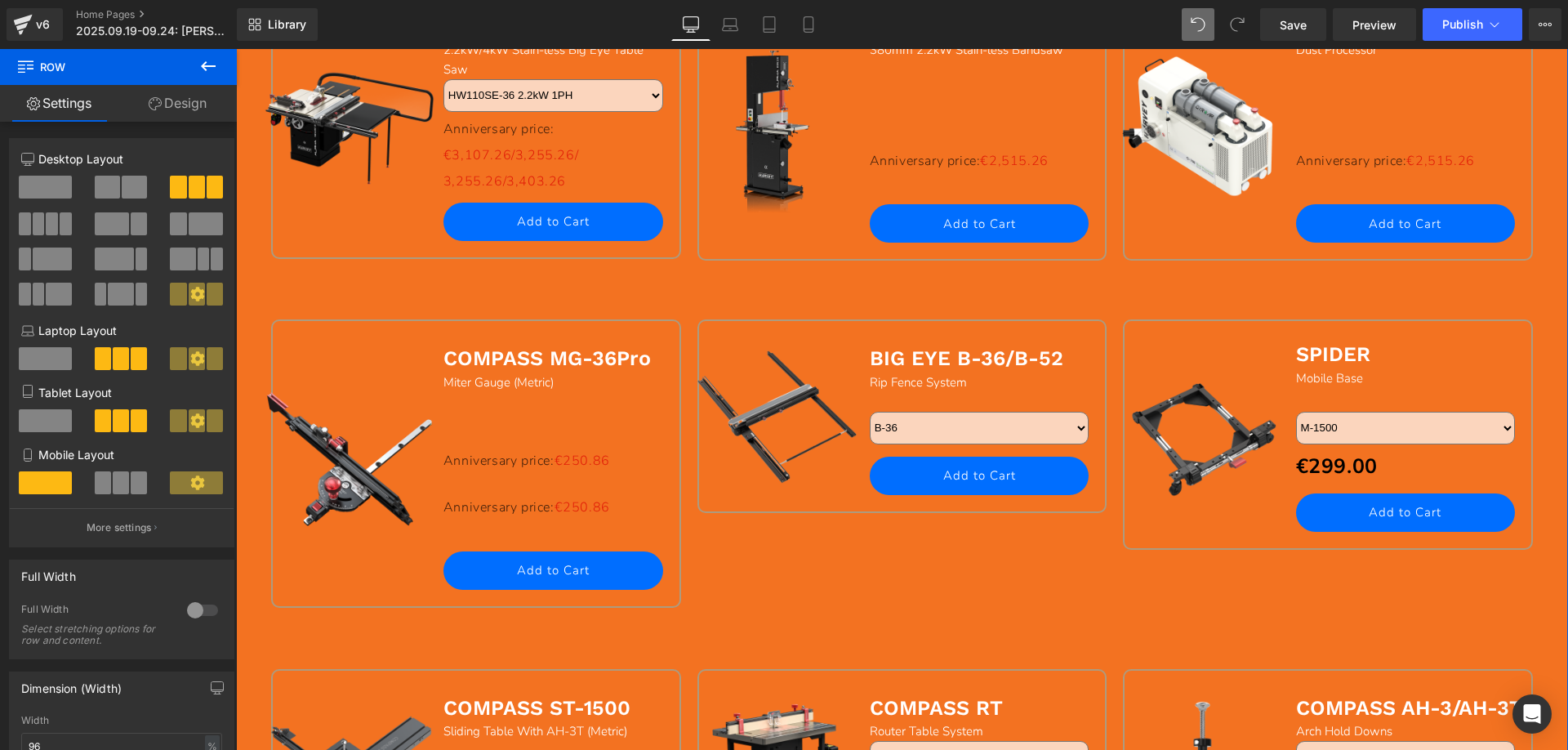
scroll to position [1432, 0]
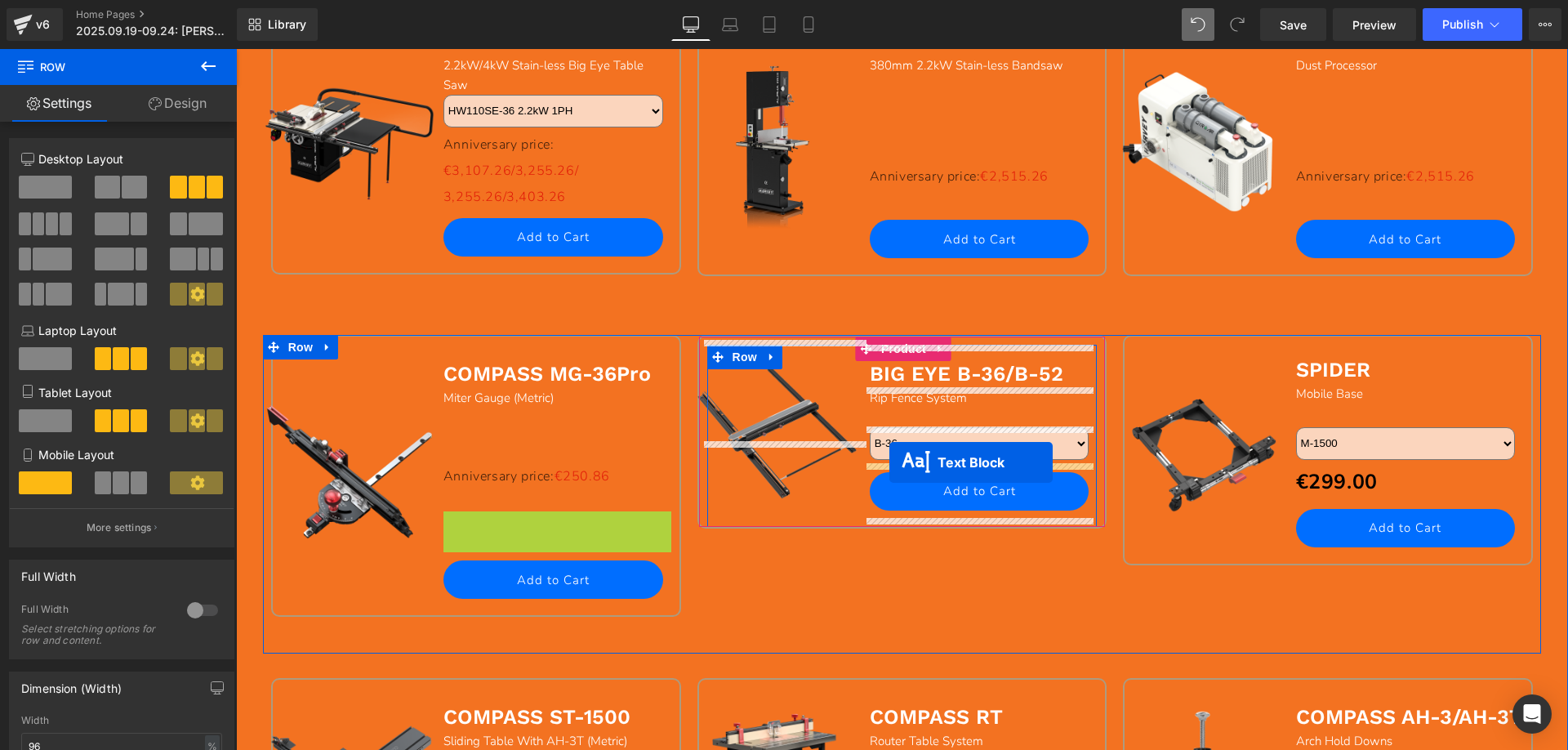
drag, startPoint x: 510, startPoint y: 536, endPoint x: 889, endPoint y: 462, distance: 386.2
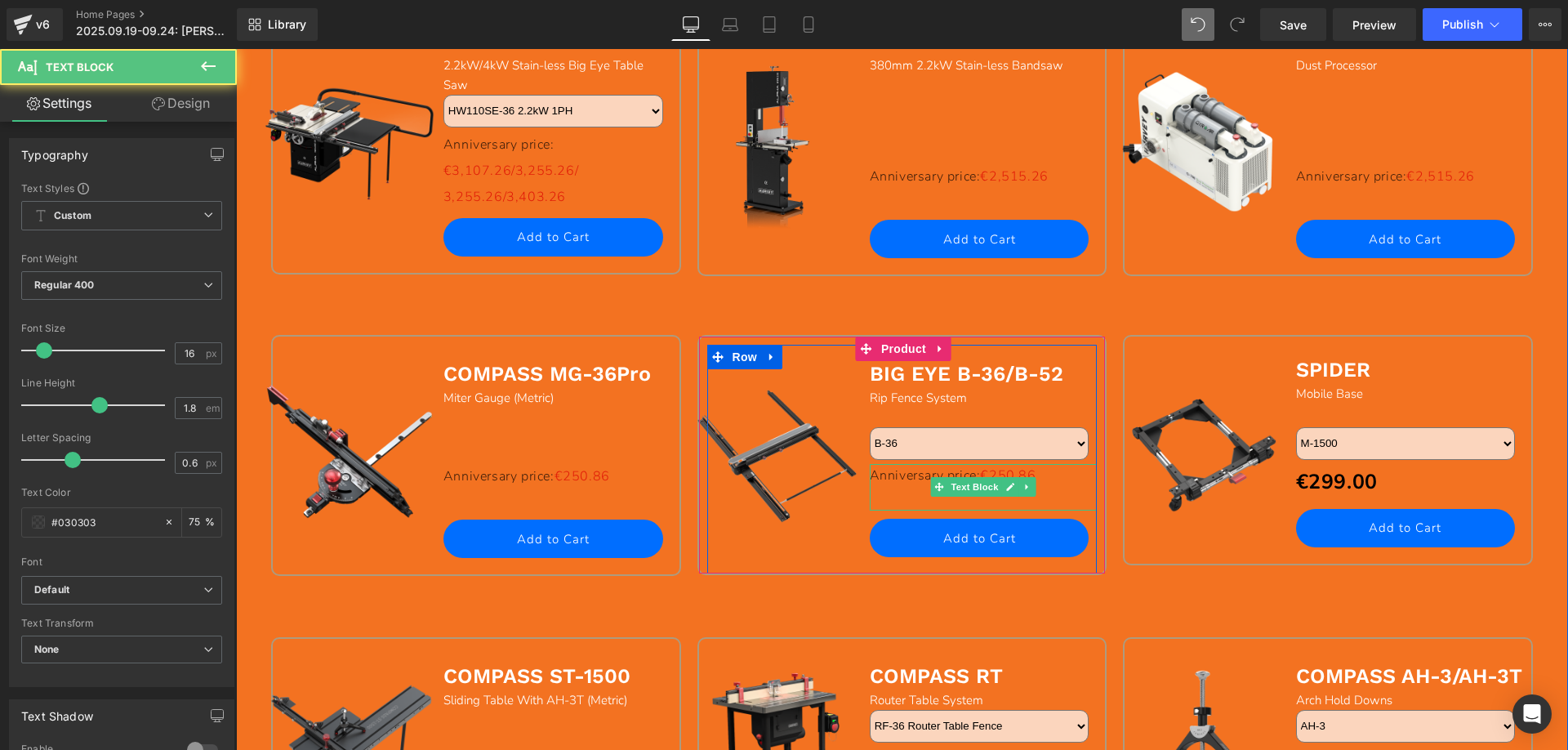
click at [1049, 478] on p "Anniversary price: €250.86" at bounding box center [983, 476] width 228 height 24
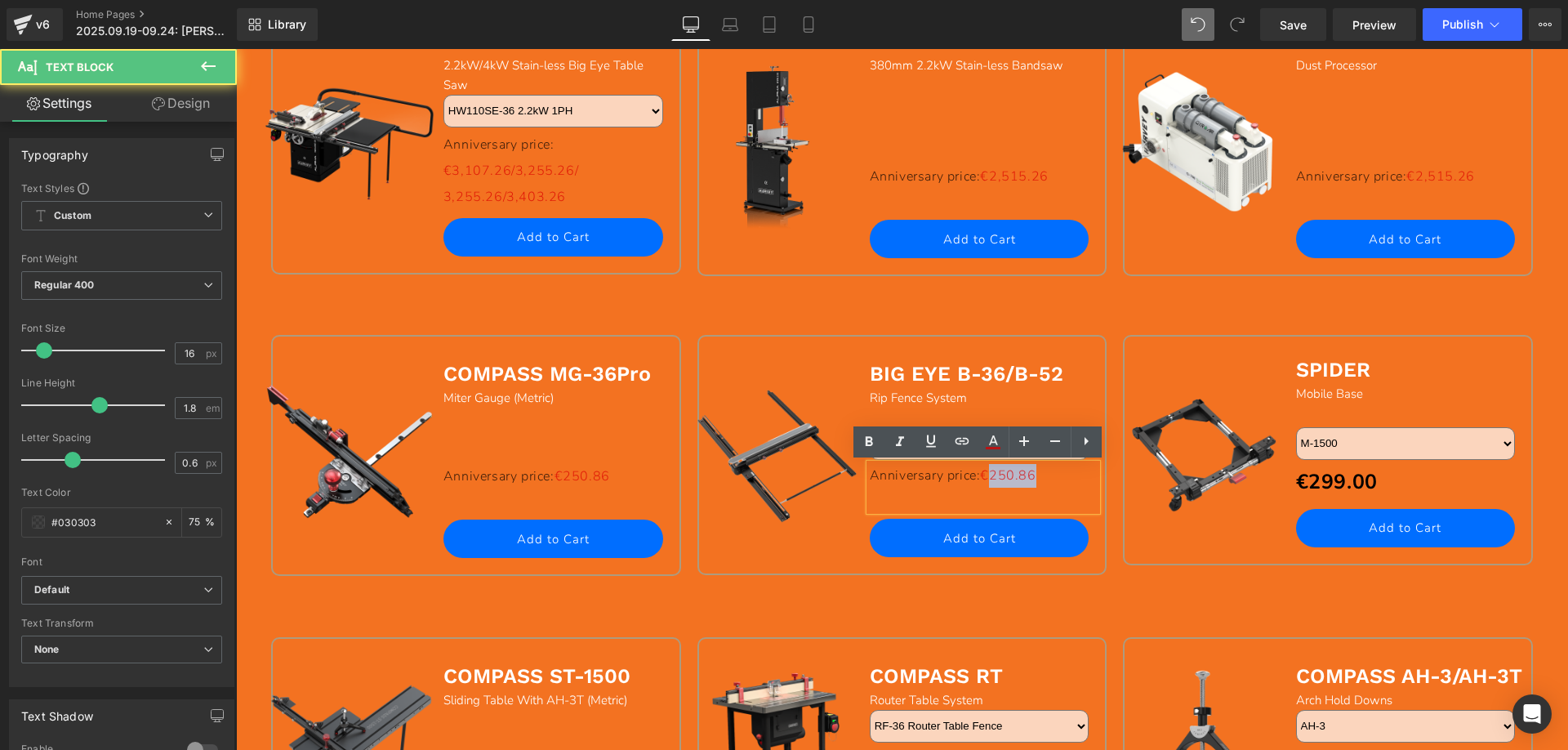
drag, startPoint x: 1000, startPoint y: 474, endPoint x: 1038, endPoint y: 472, distance: 38.1
click at [1036, 472] on span "€250.86" at bounding box center [1007, 476] width 56 height 18
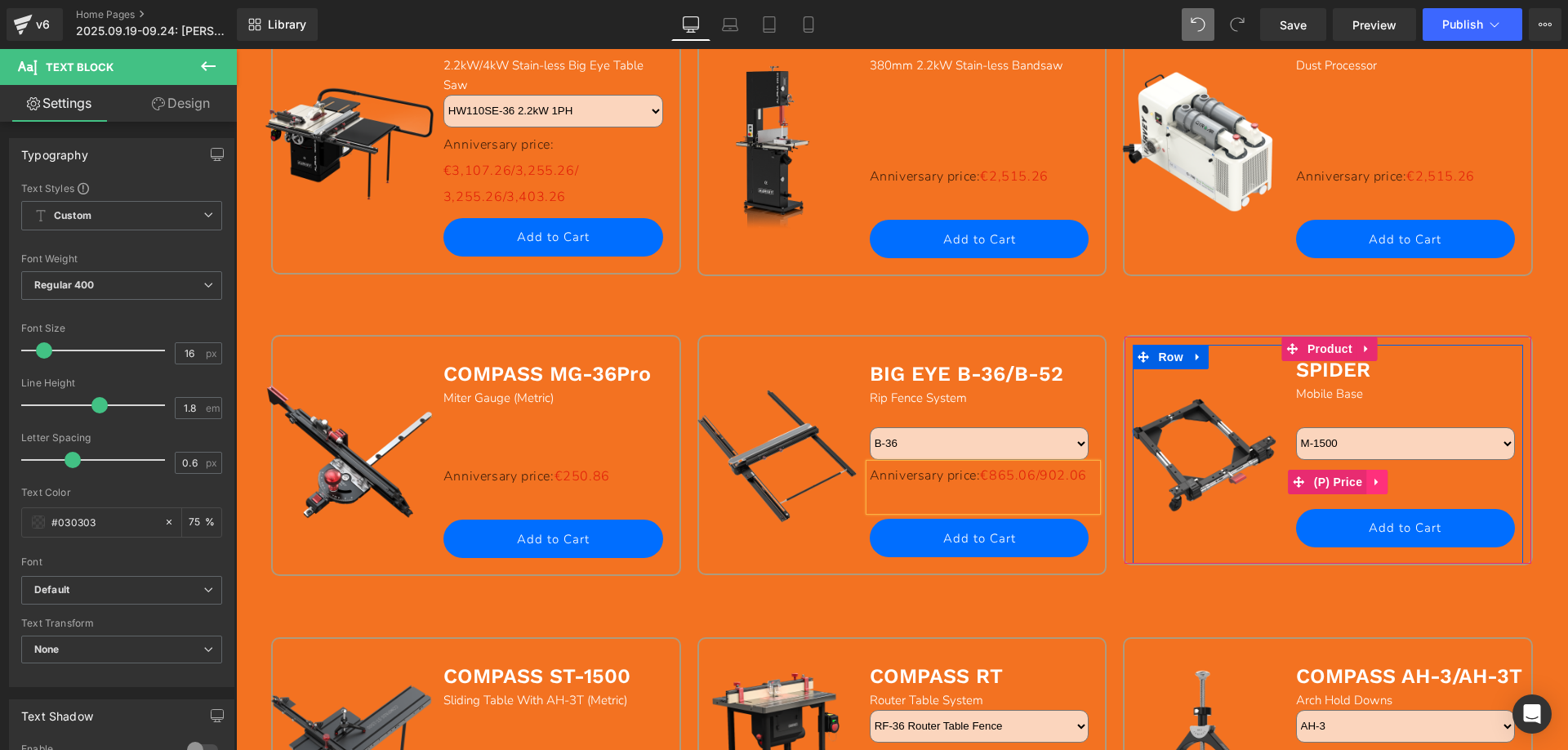
click at [1371, 483] on icon at bounding box center [1376, 481] width 11 height 12
click at [1382, 484] on icon at bounding box center [1387, 481] width 11 height 11
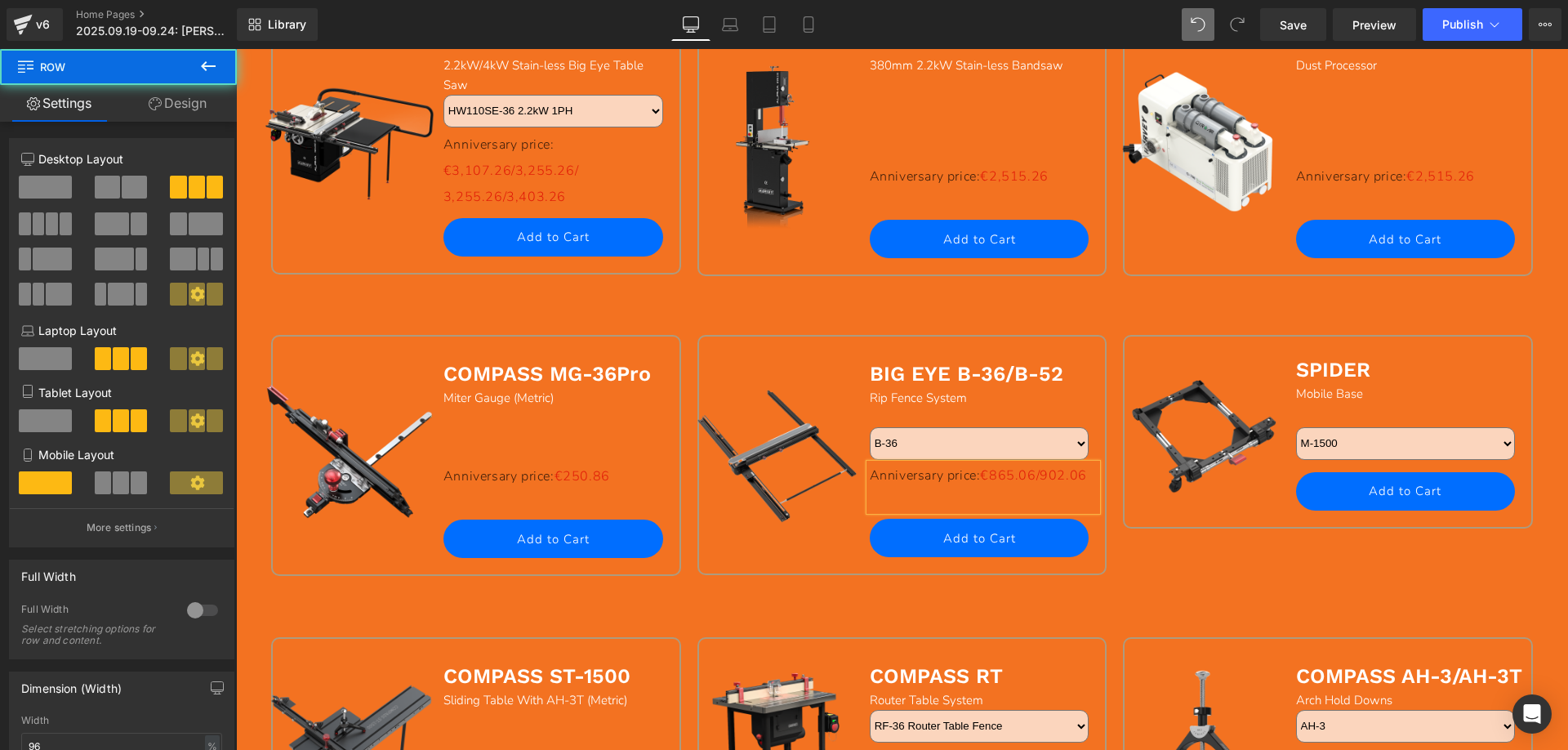
click at [558, 612] on div "Sale Off (P) Image COMPASS MG-36Pro Text Block Miter Gauge (Metric) Text Block …" at bounding box center [902, 473] width 1278 height 278
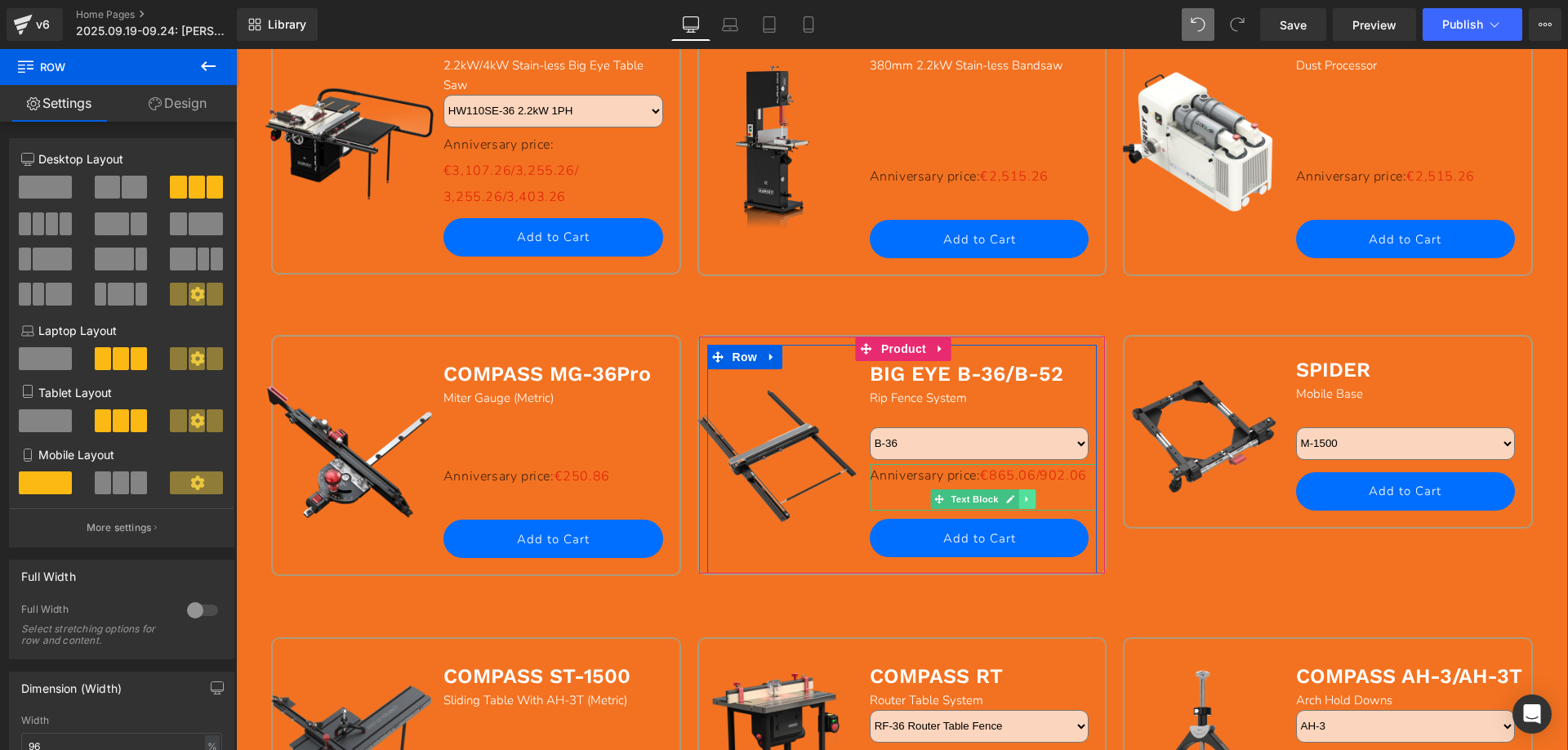
click at [1024, 499] on icon at bounding box center [1027, 499] width 9 height 10
click at [1014, 500] on icon at bounding box center [1019, 499] width 9 height 9
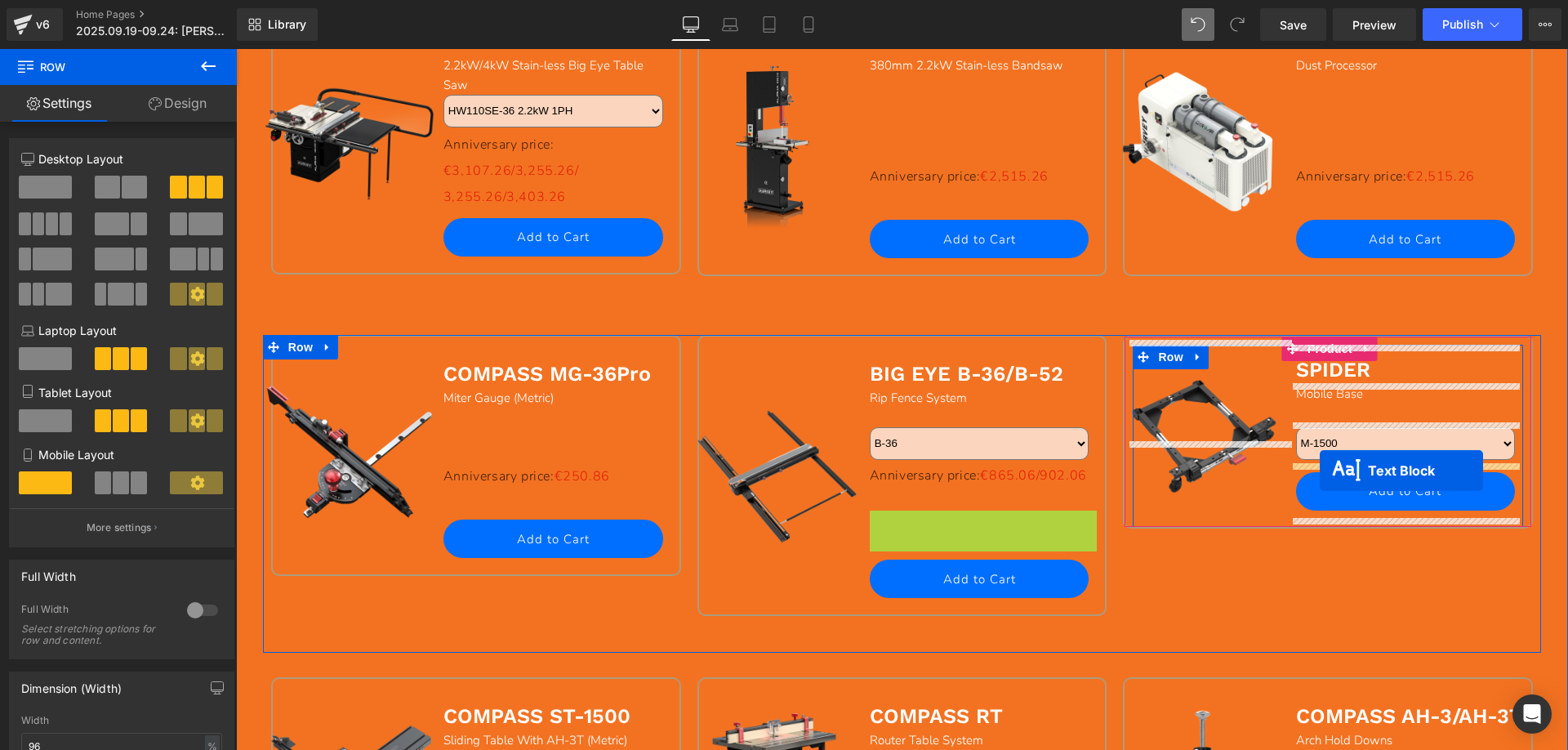
drag, startPoint x: 938, startPoint y: 566, endPoint x: 1320, endPoint y: 470, distance: 393.9
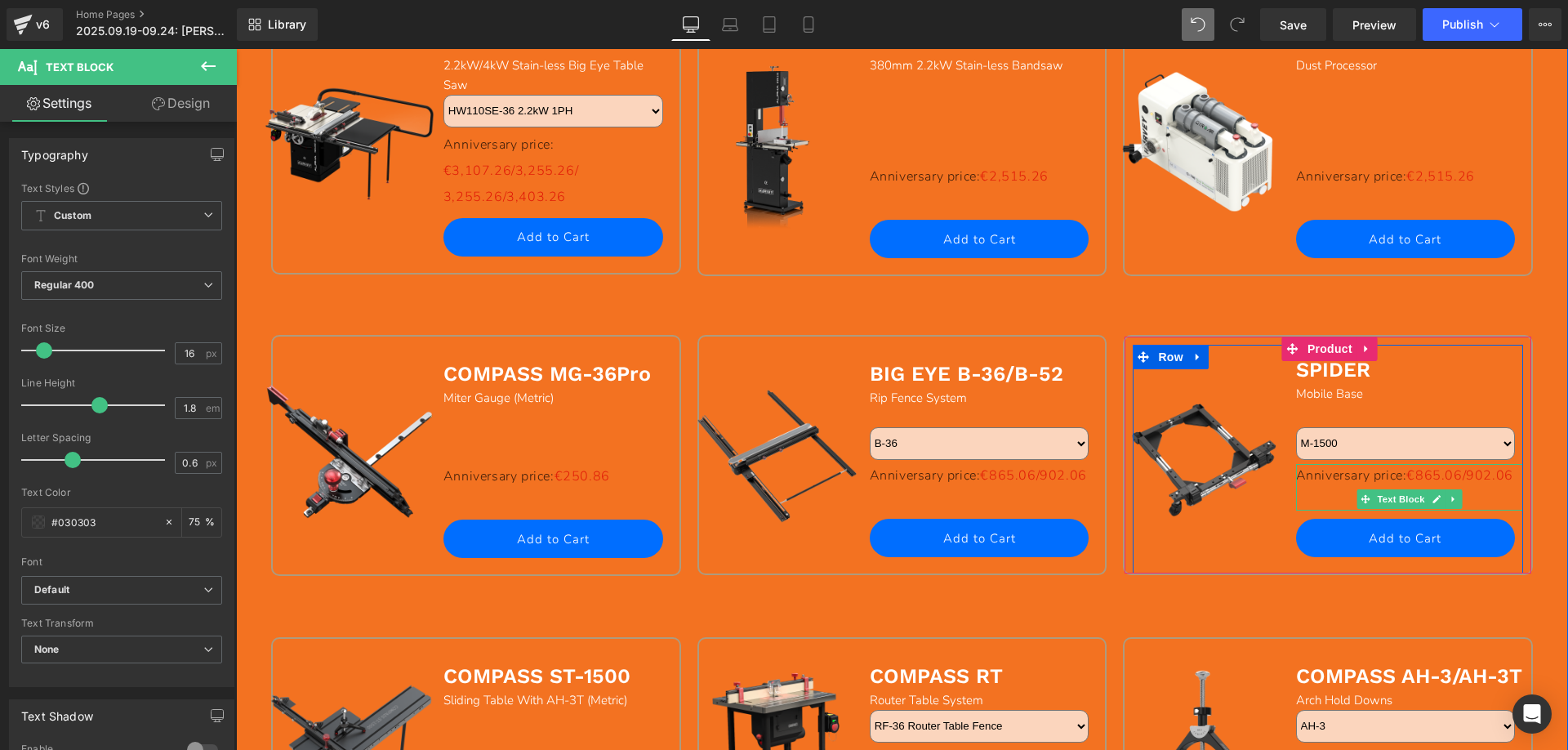
click at [1406, 484] on span "€865.06/902.06" at bounding box center [1459, 476] width 106 height 18
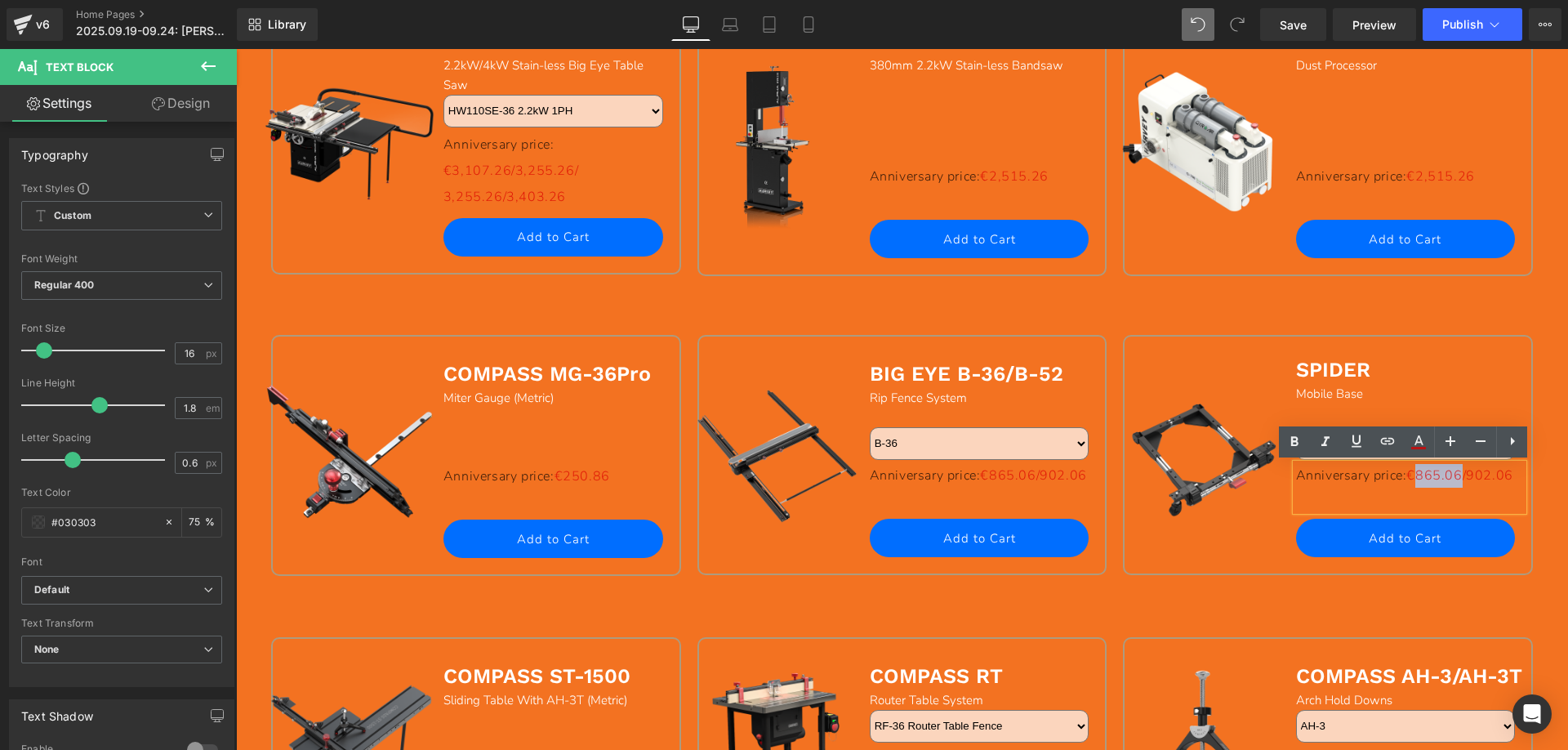
drag, startPoint x: 1299, startPoint y: 499, endPoint x: 1341, endPoint y: 499, distance: 42.0
click at [1406, 484] on span "€865.06/902.06" at bounding box center [1459, 476] width 106 height 18
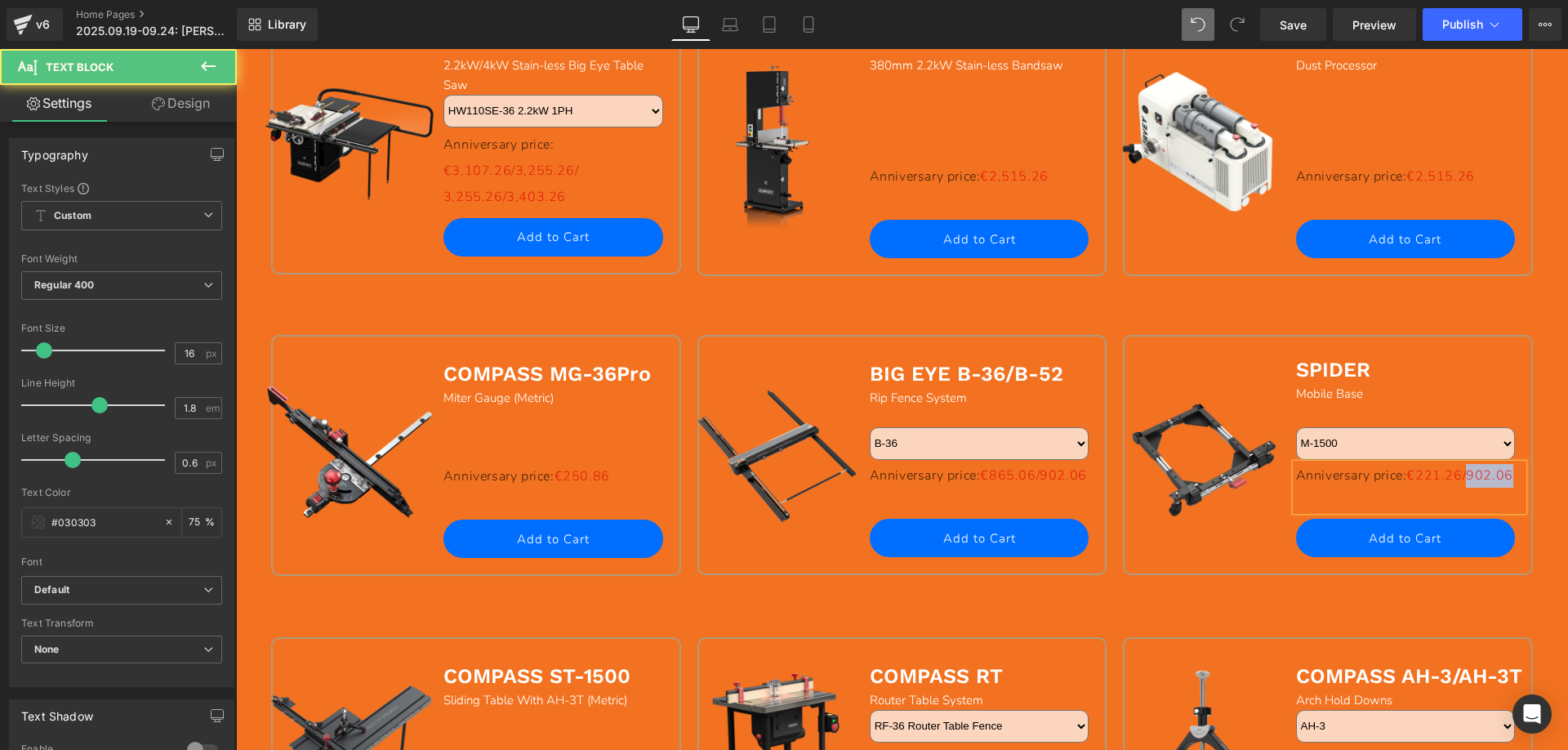
drag, startPoint x: 1350, startPoint y: 498, endPoint x: 1398, endPoint y: 496, distance: 48.0
click at [1398, 488] on p "Anniversary price: €221.26/902.06" at bounding box center [1409, 476] width 228 height 24
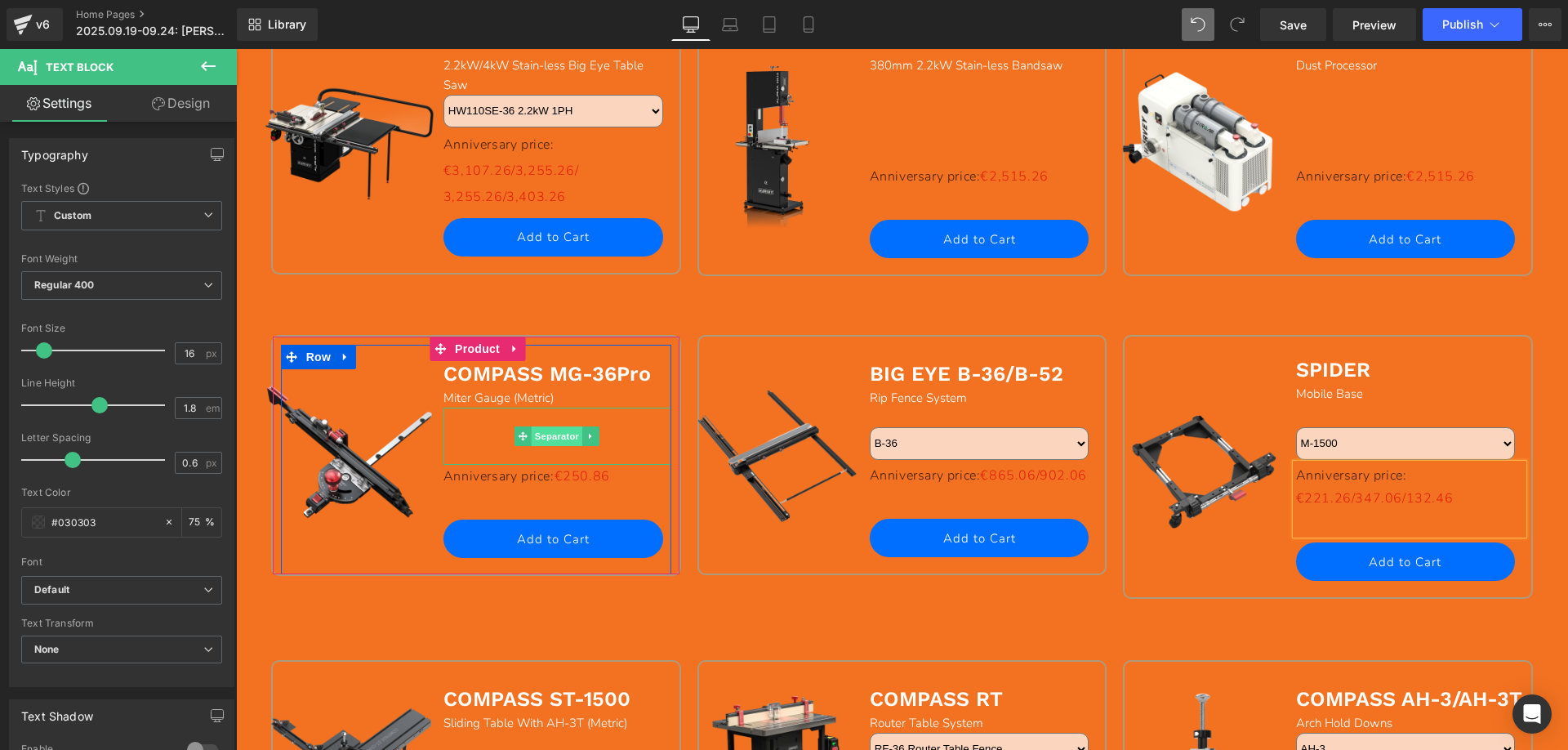
click at [550, 441] on span "Separator" at bounding box center [556, 436] width 50 height 19
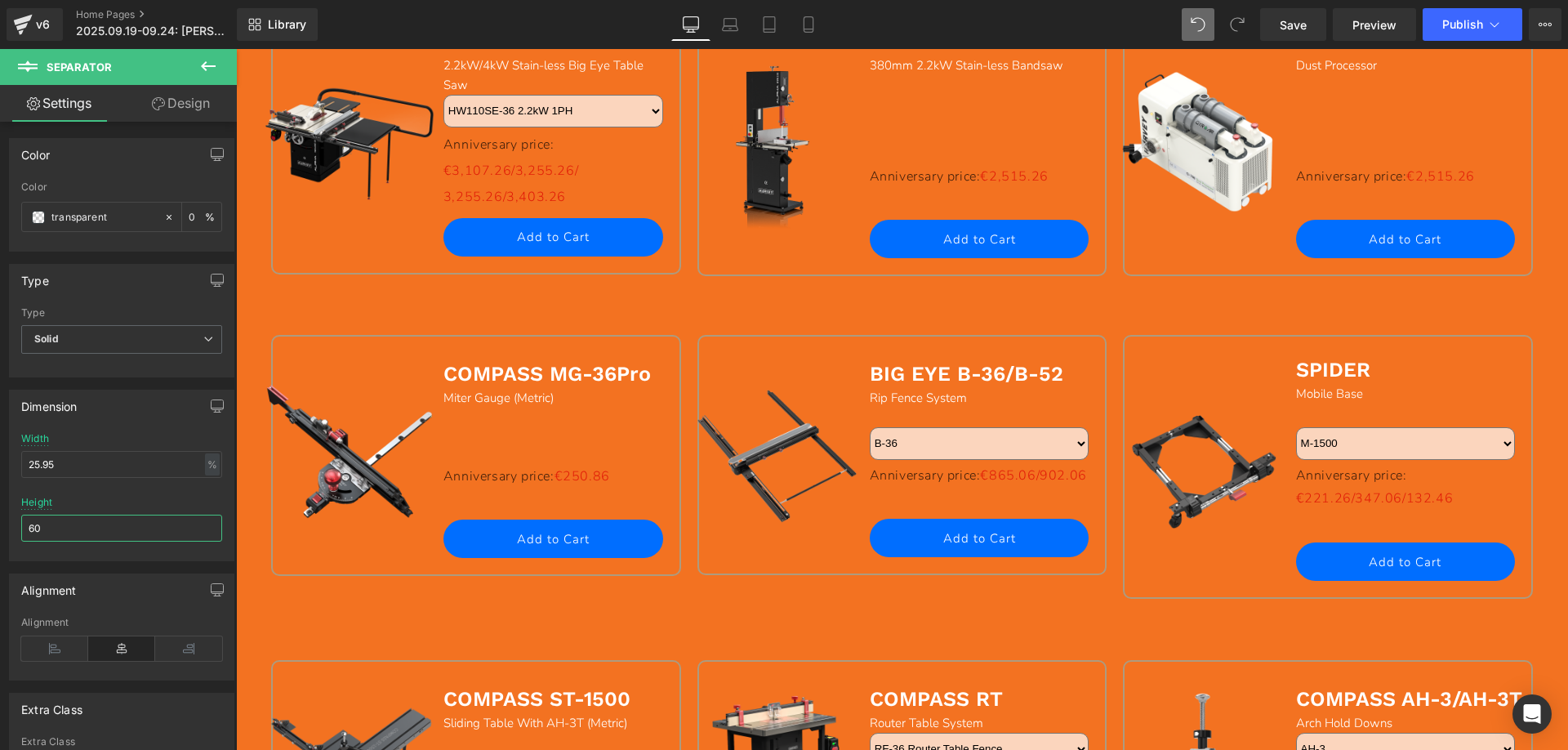
drag, startPoint x: 59, startPoint y: 529, endPoint x: -6, endPoint y: 524, distance: 65.2
click at [0, 524] on html "Separator You are previewing how the will restyle your page. You can not edit E…" at bounding box center [784, 375] width 1568 height 750
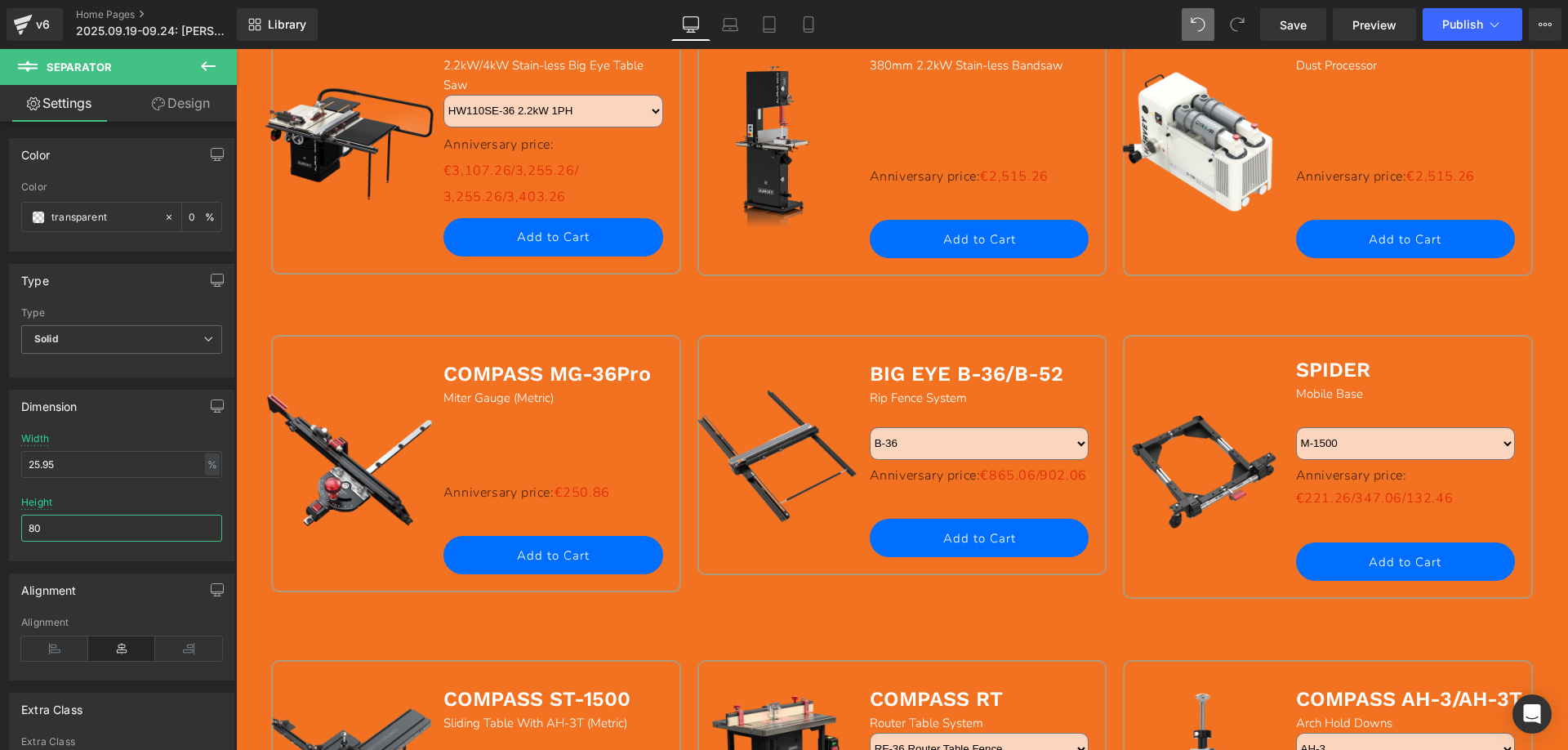
type input "8"
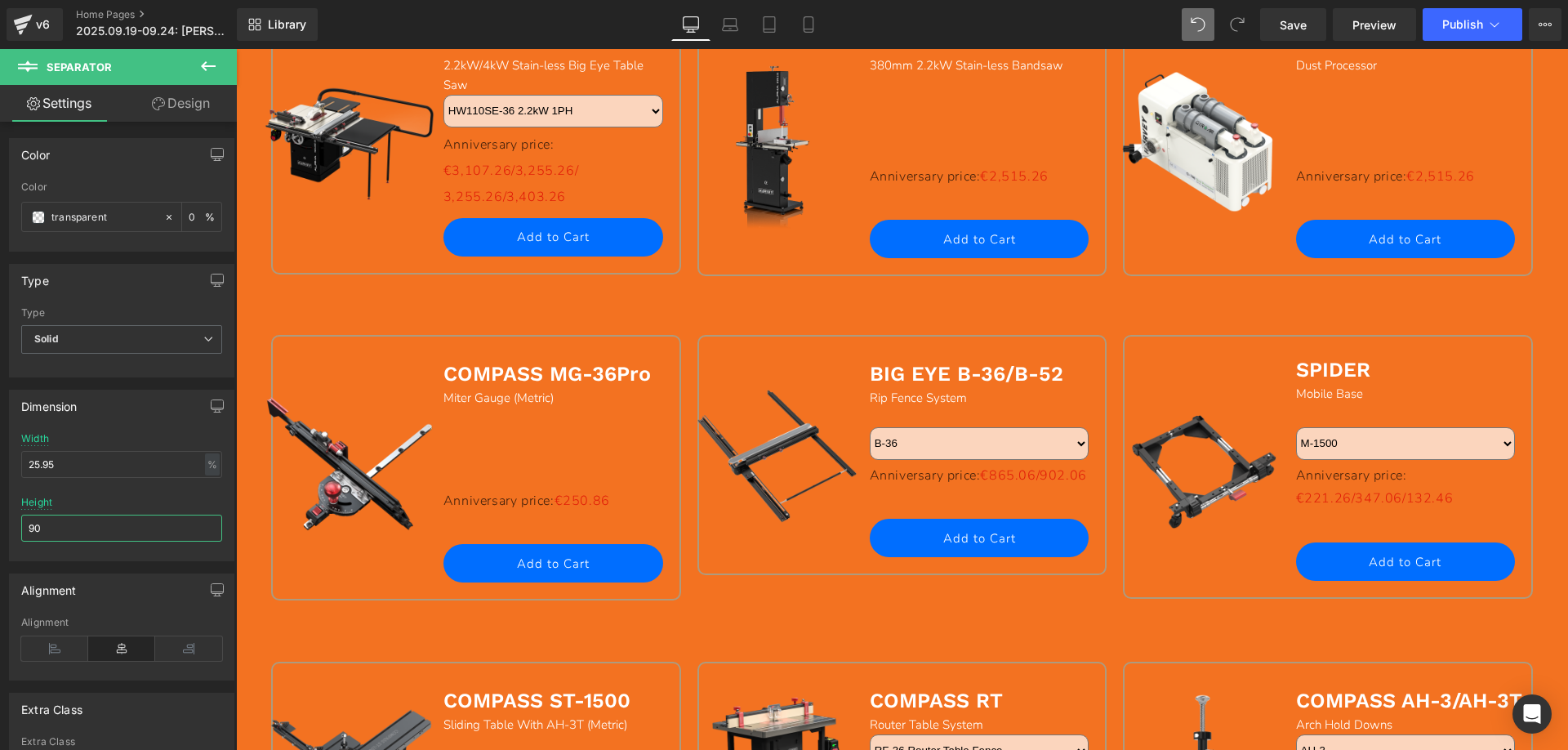
type input "9"
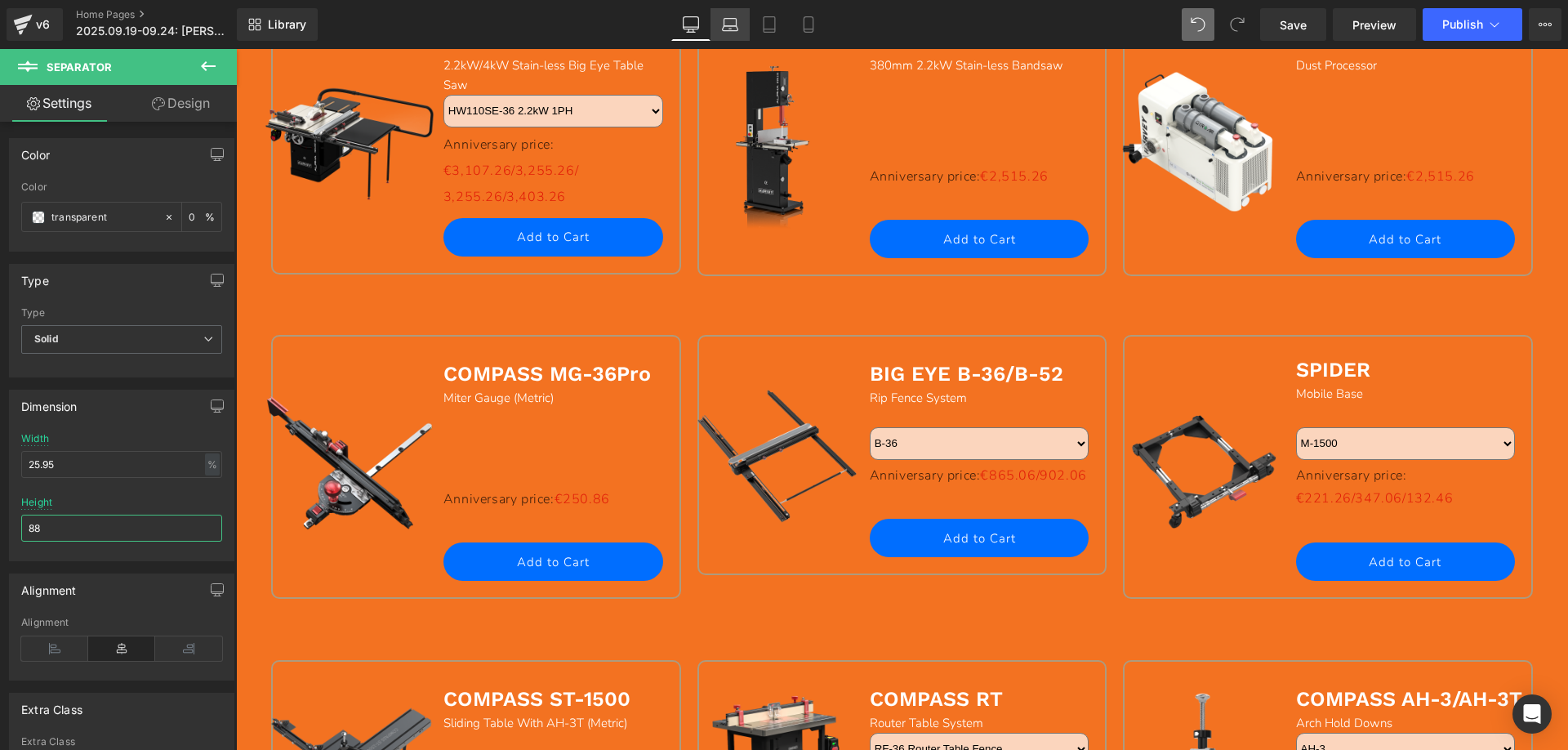
type input "88"
click at [733, 25] on icon at bounding box center [730, 25] width 16 height 17
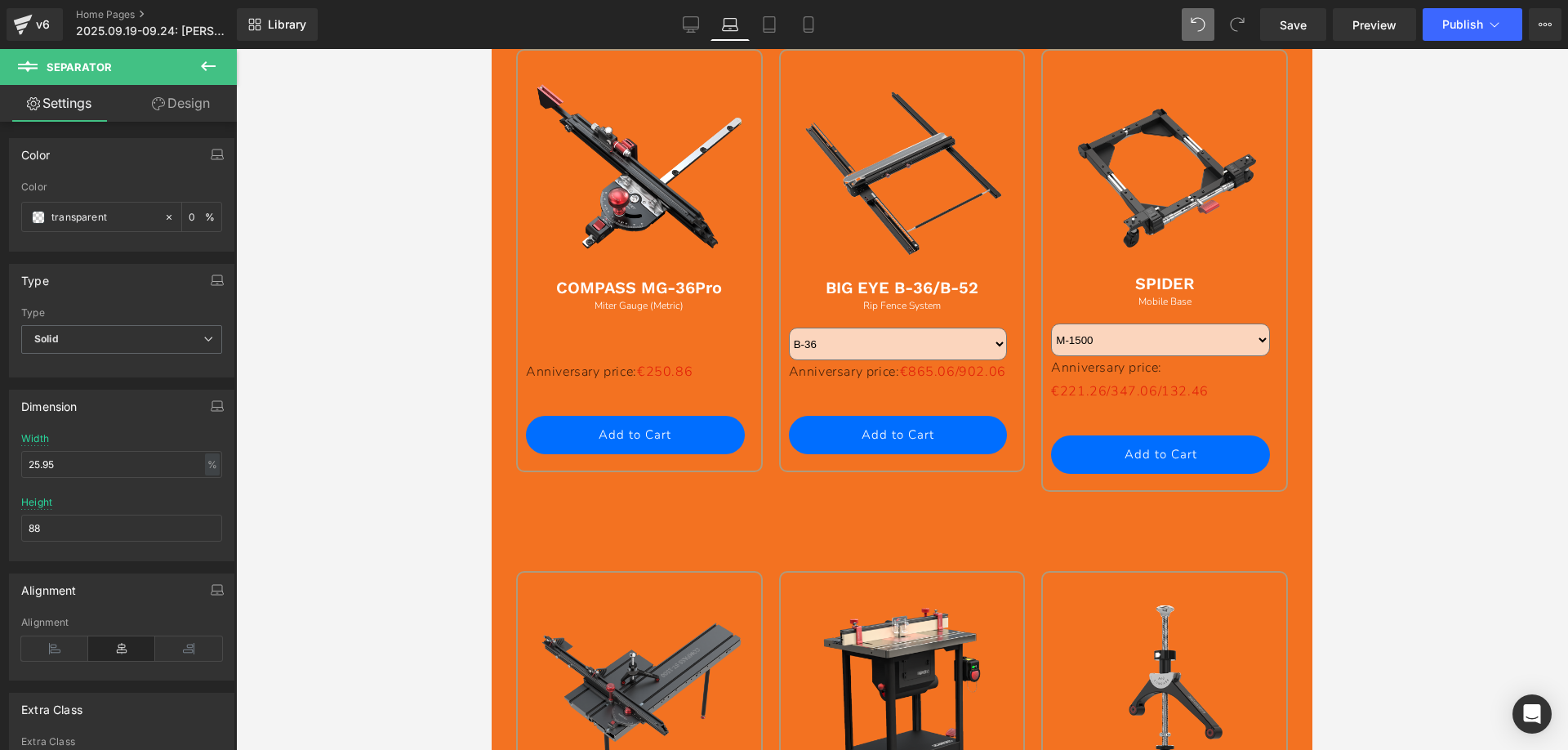
scroll to position [1460, 0]
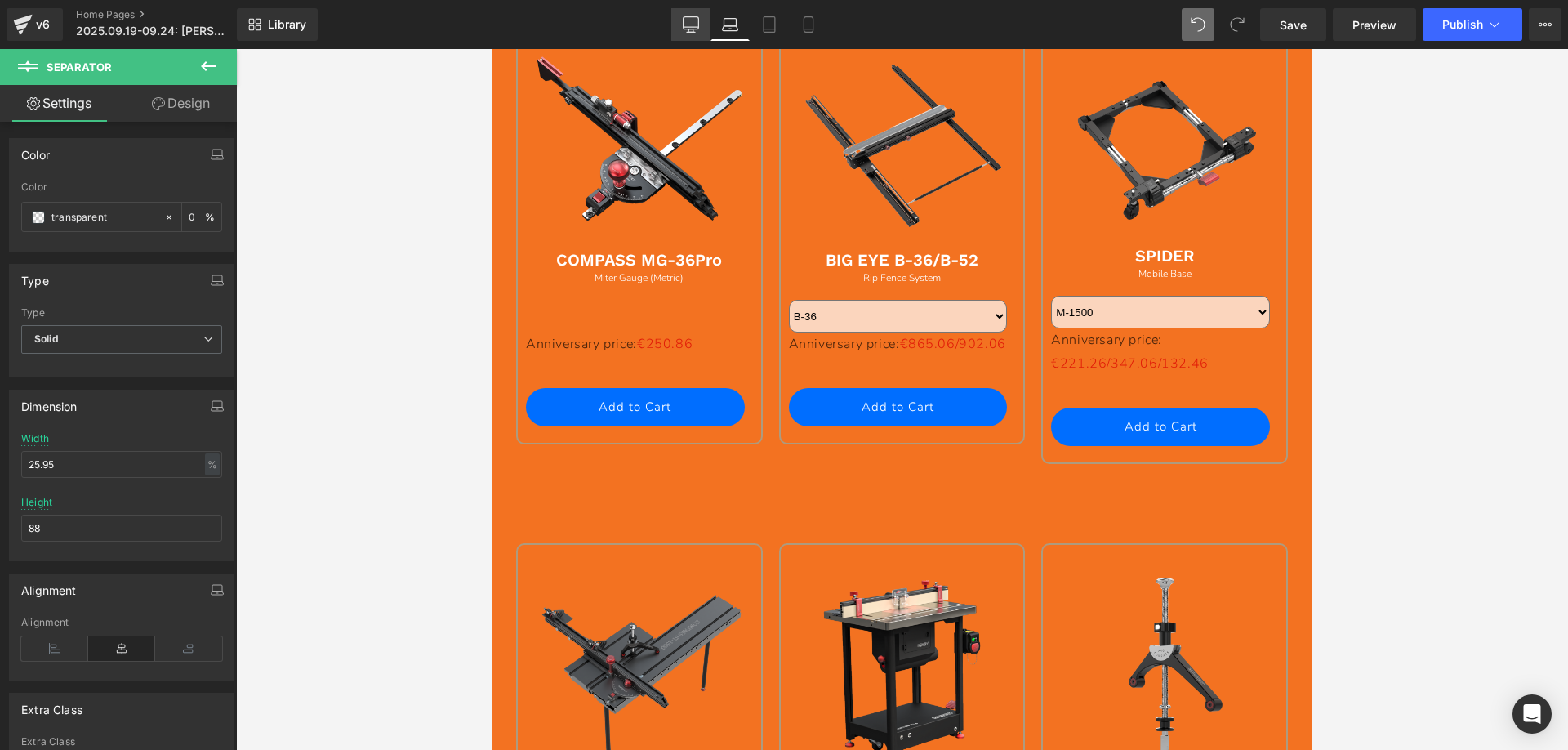
click at [698, 25] on icon at bounding box center [691, 25] width 16 height 17
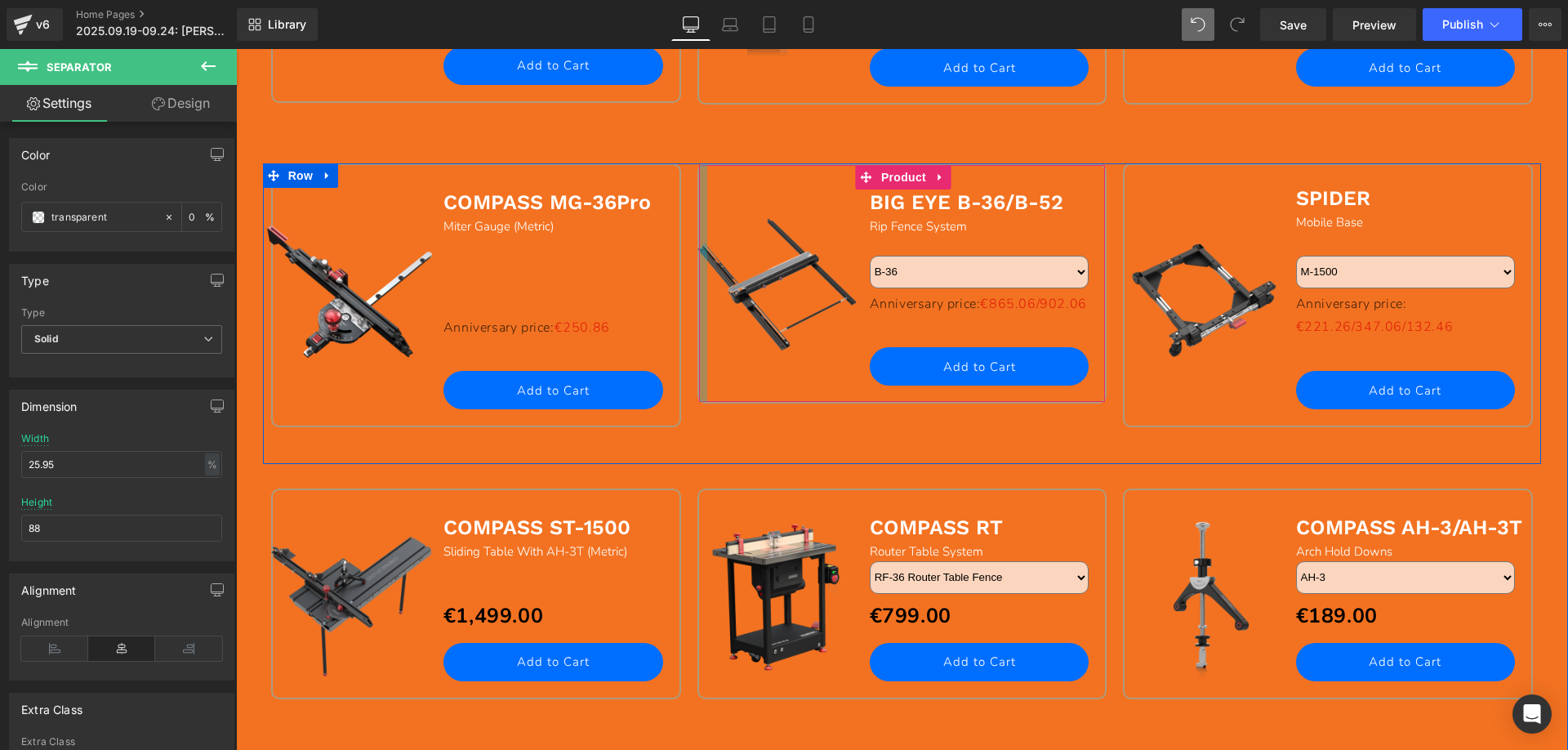
scroll to position [1799, 0]
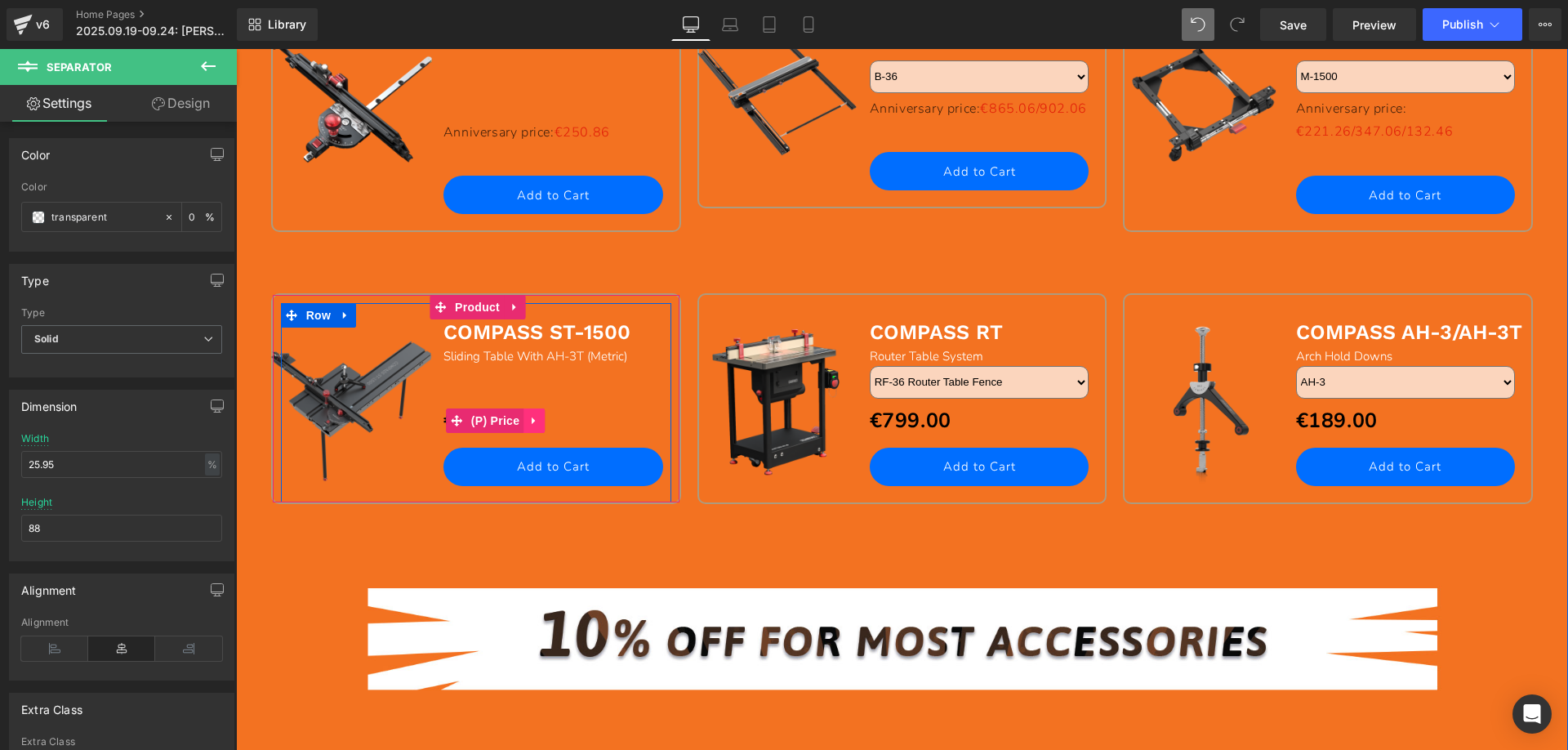
click at [532, 421] on icon at bounding box center [533, 421] width 4 height 7
click at [539, 421] on icon at bounding box center [544, 421] width 11 height 11
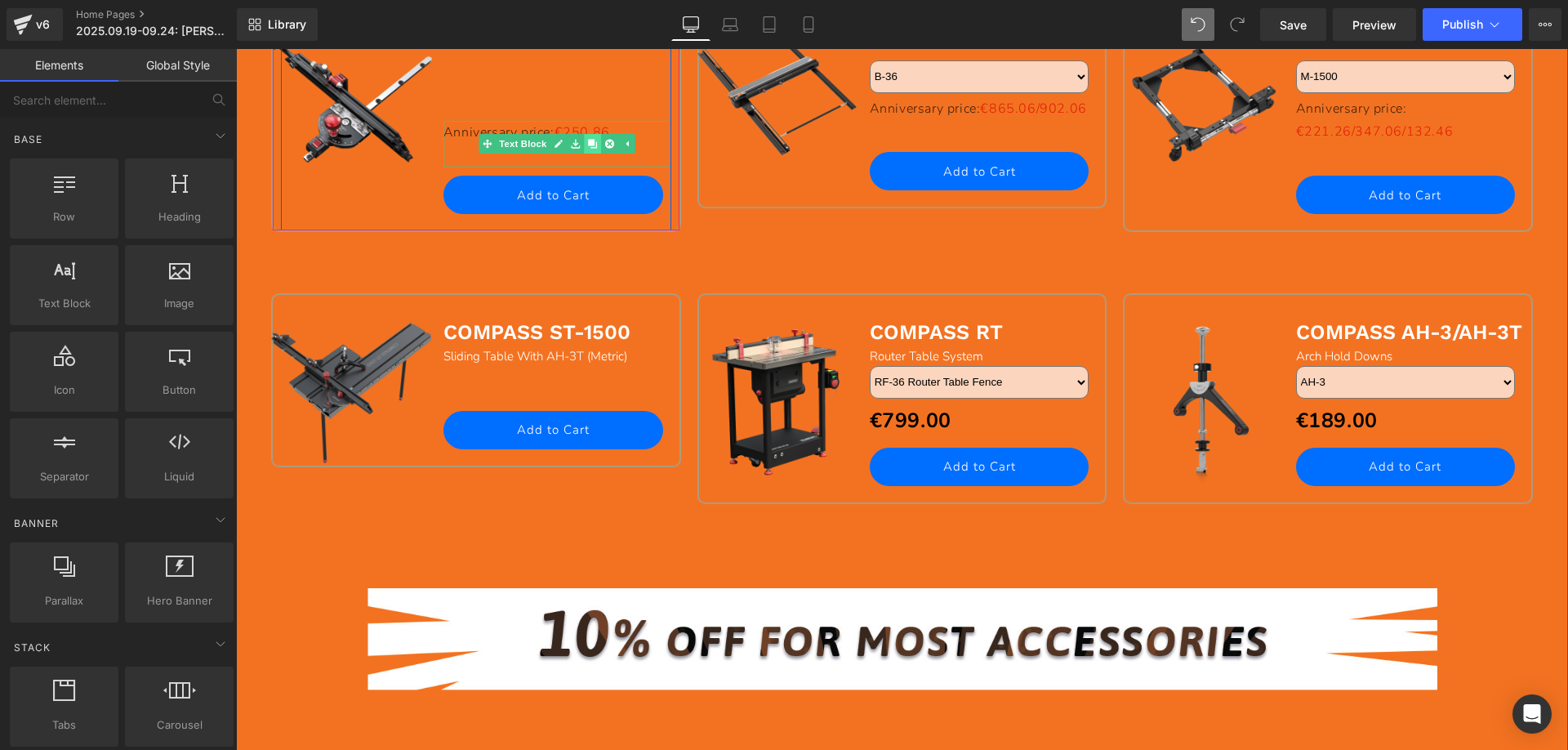
click at [588, 144] on icon at bounding box center [593, 144] width 9 height 9
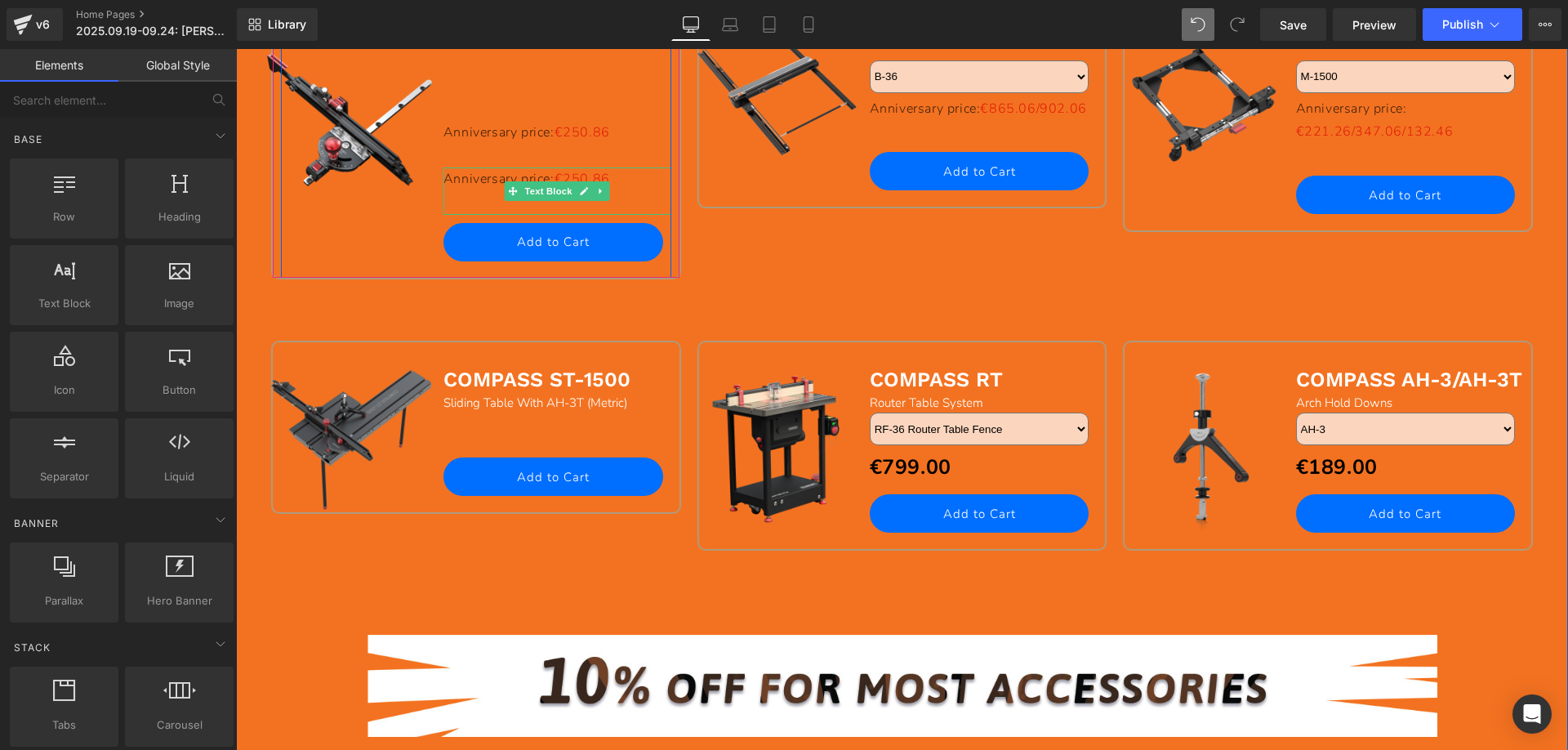
scroll to position [1796, 0]
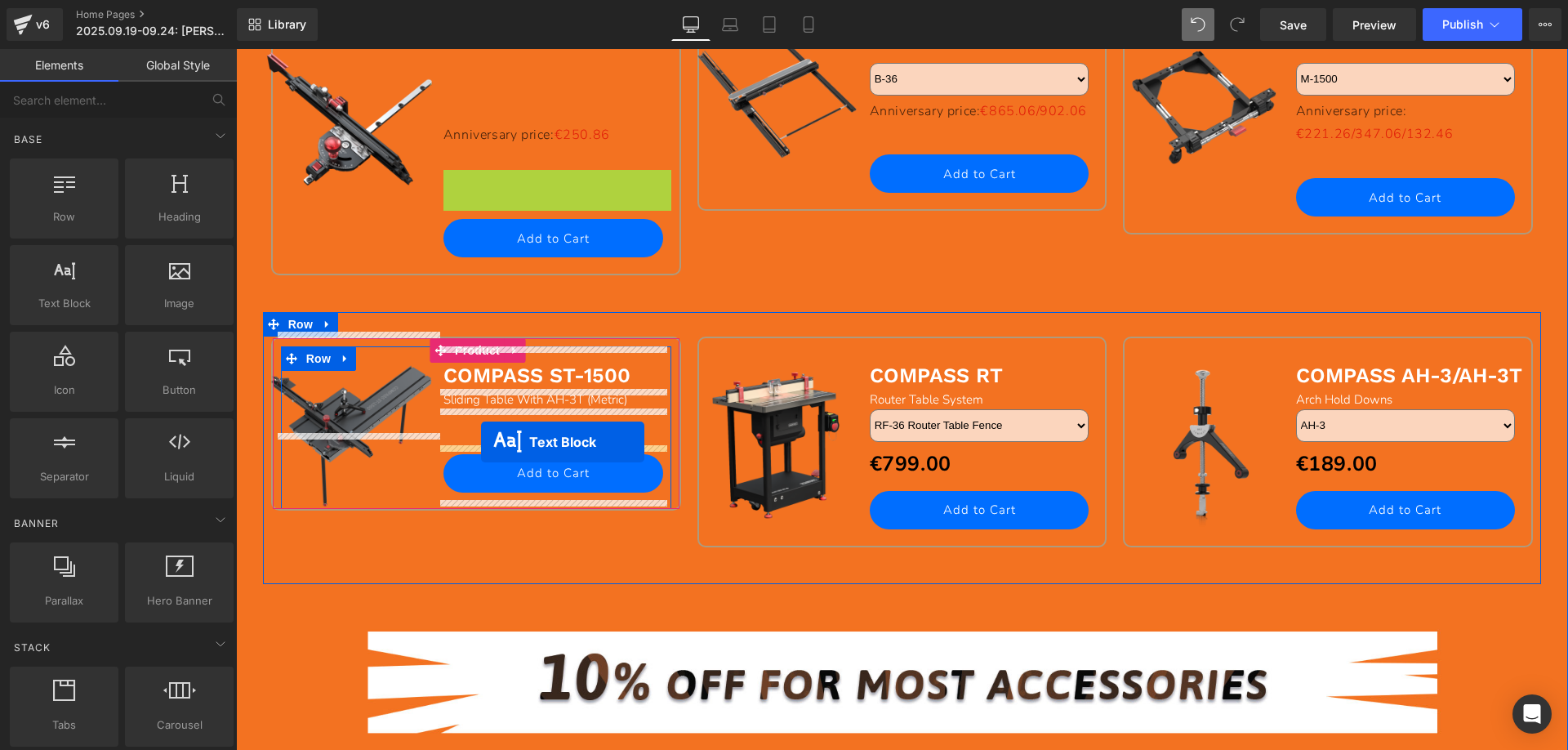
drag, startPoint x: 505, startPoint y: 191, endPoint x: 481, endPoint y: 442, distance: 252.1
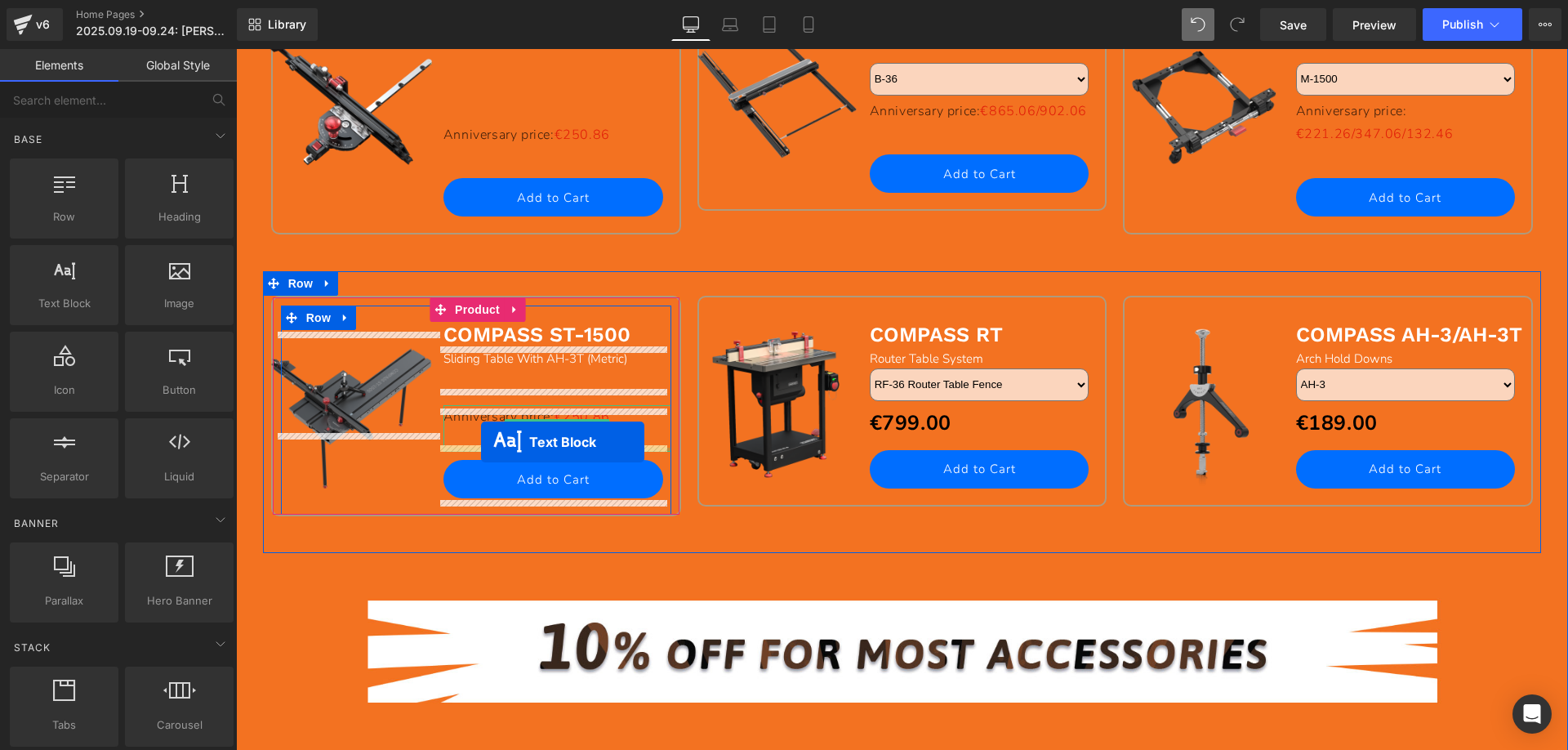
scroll to position [1776, 0]
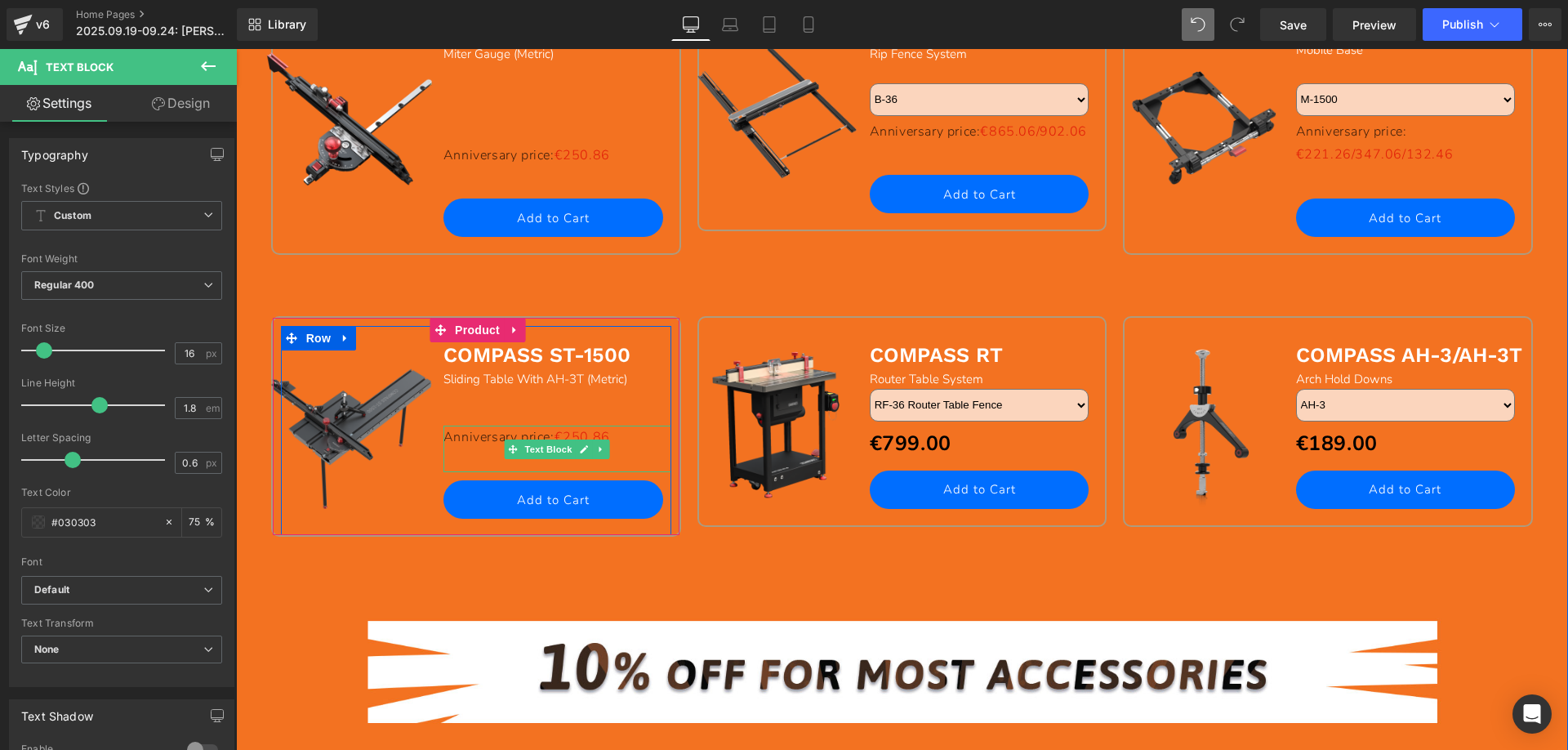
drag, startPoint x: 620, startPoint y: 439, endPoint x: 607, endPoint y: 442, distance: 13.3
click at [620, 439] on p "Anniversary price: €250.86" at bounding box center [557, 437] width 228 height 24
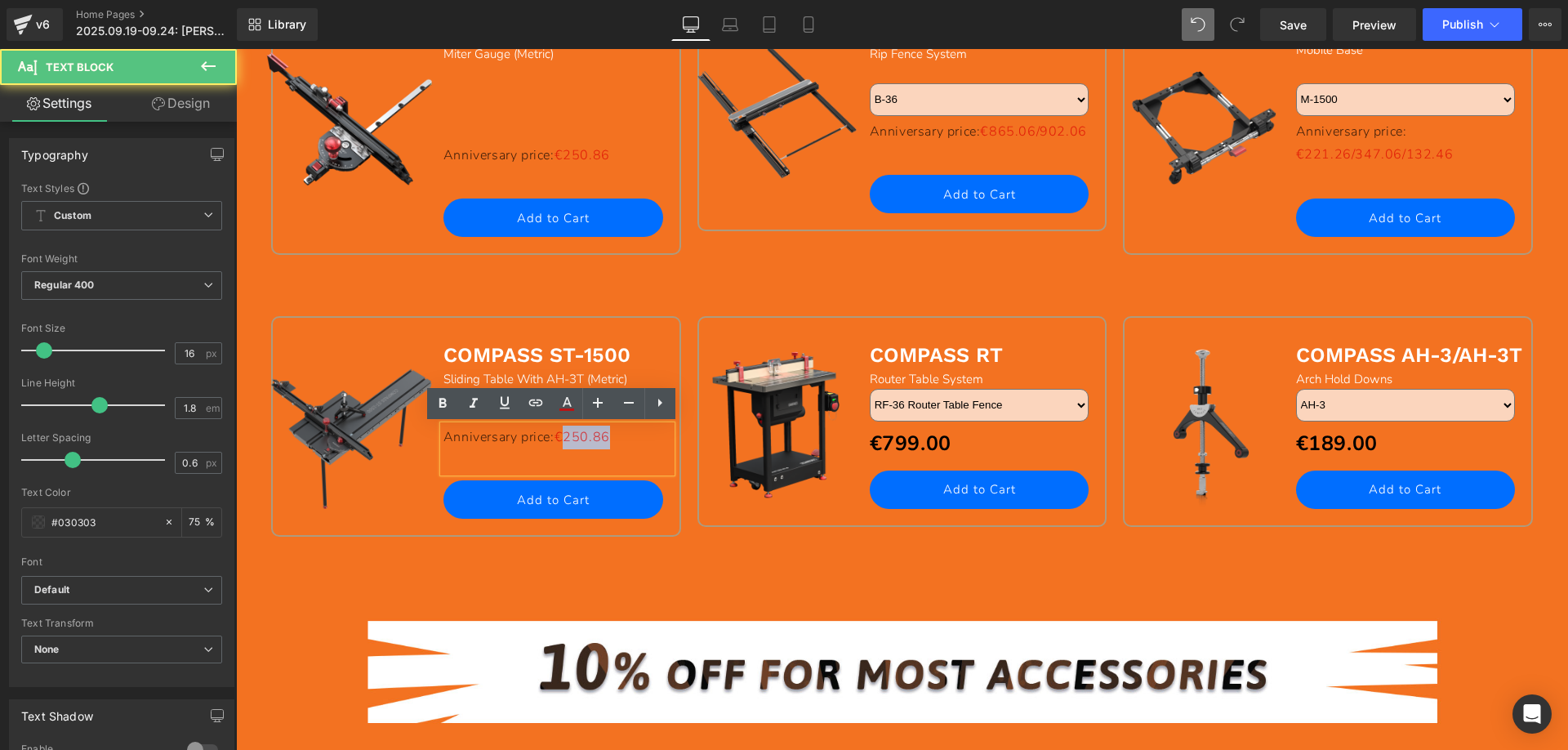
drag, startPoint x: 572, startPoint y: 436, endPoint x: 617, endPoint y: 435, distance: 45.0
click at [617, 435] on p "Anniversary price: €250.86" at bounding box center [557, 437] width 228 height 24
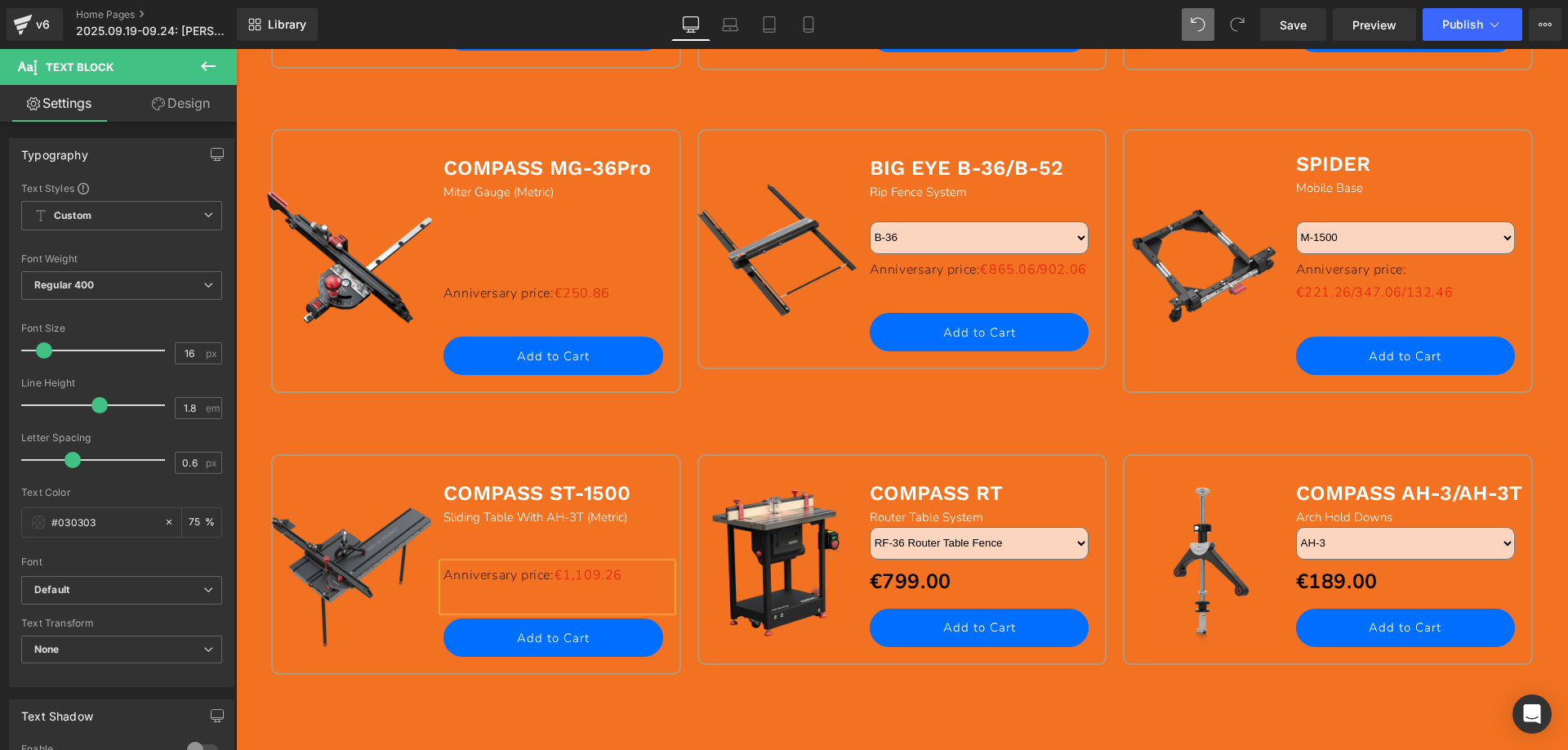
scroll to position [1613, 0]
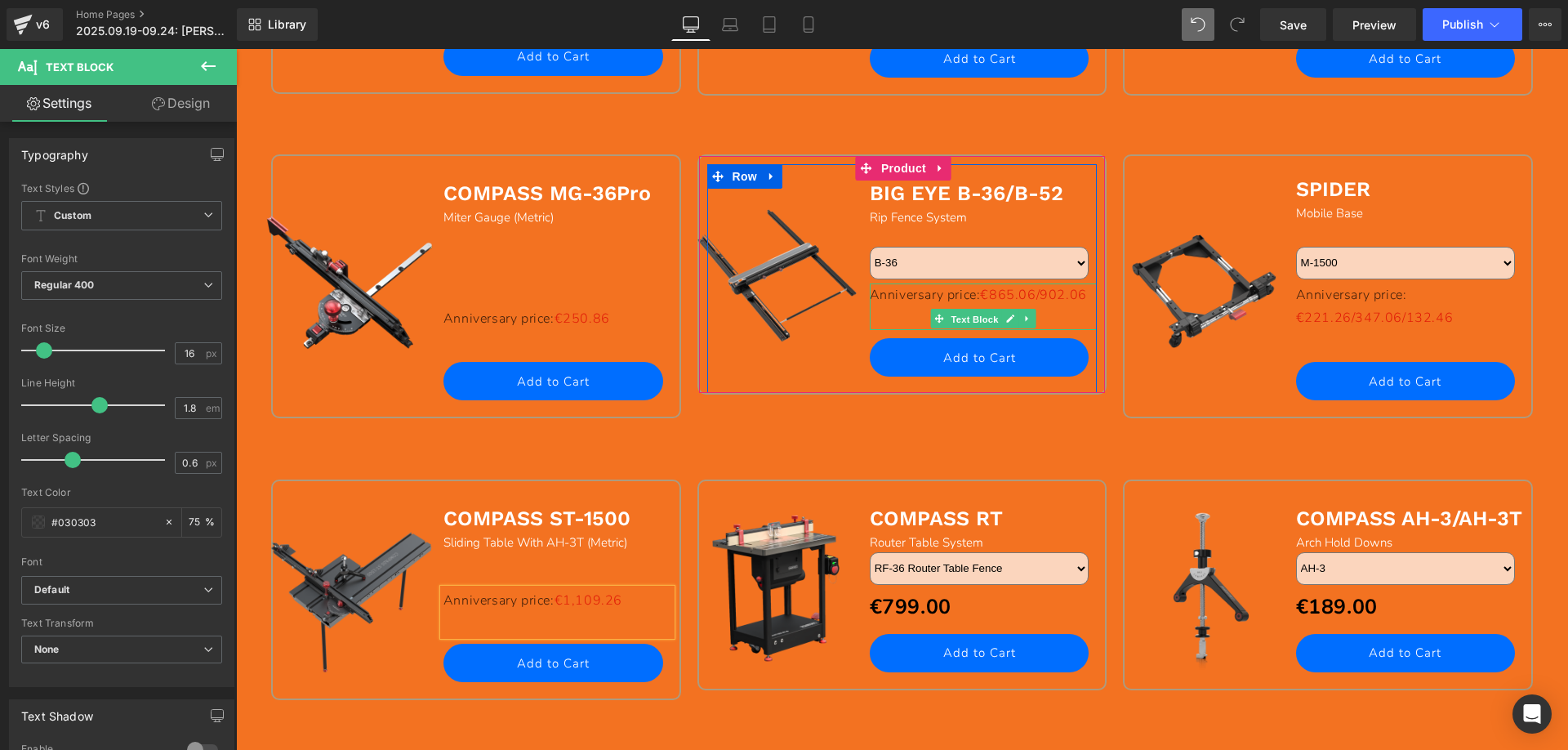
click at [963, 314] on span "Text Block" at bounding box center [974, 319] width 54 height 19
click at [1025, 321] on icon at bounding box center [1025, 318] width 3 height 6
click at [1014, 323] on icon at bounding box center [1019, 318] width 9 height 9
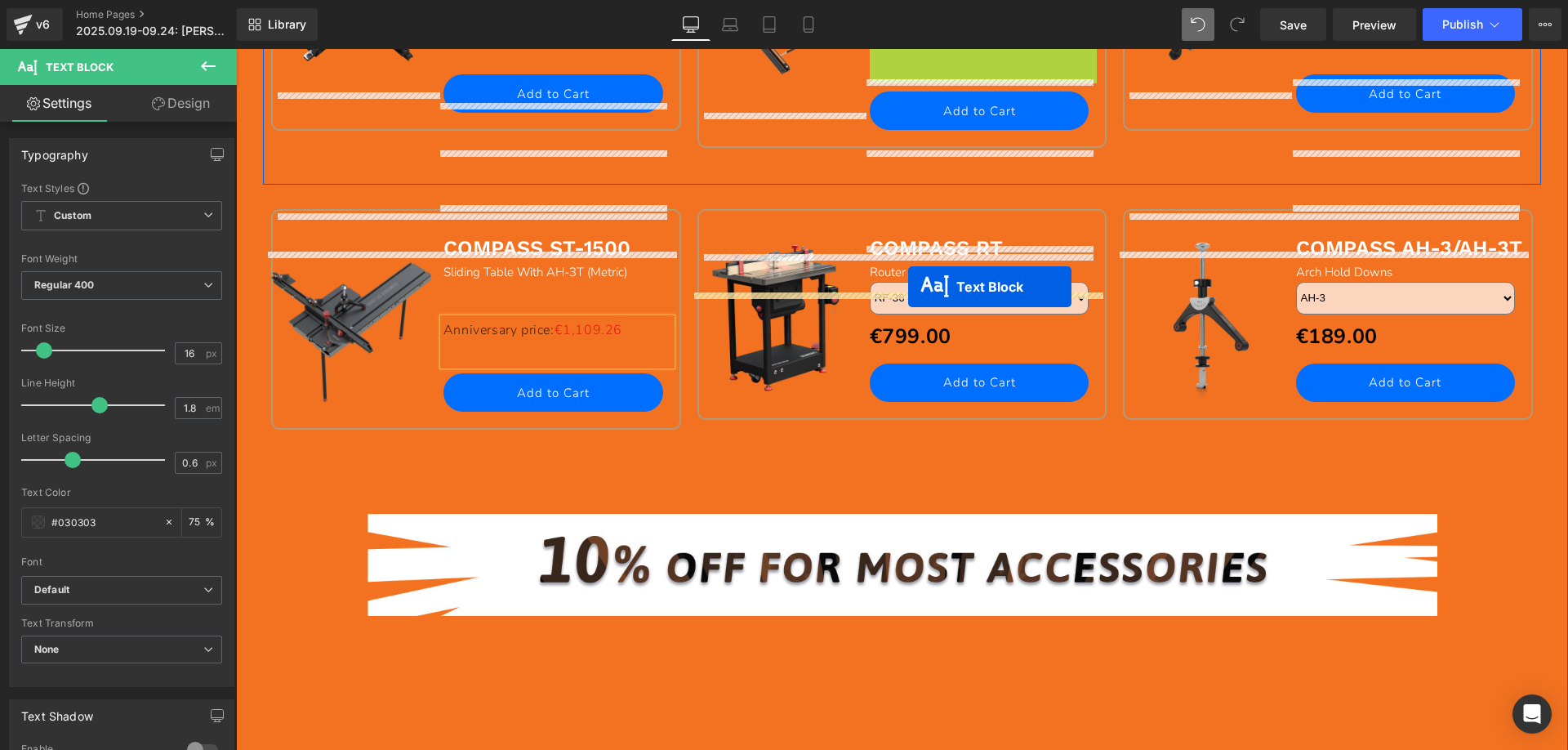
scroll to position [1939, 0]
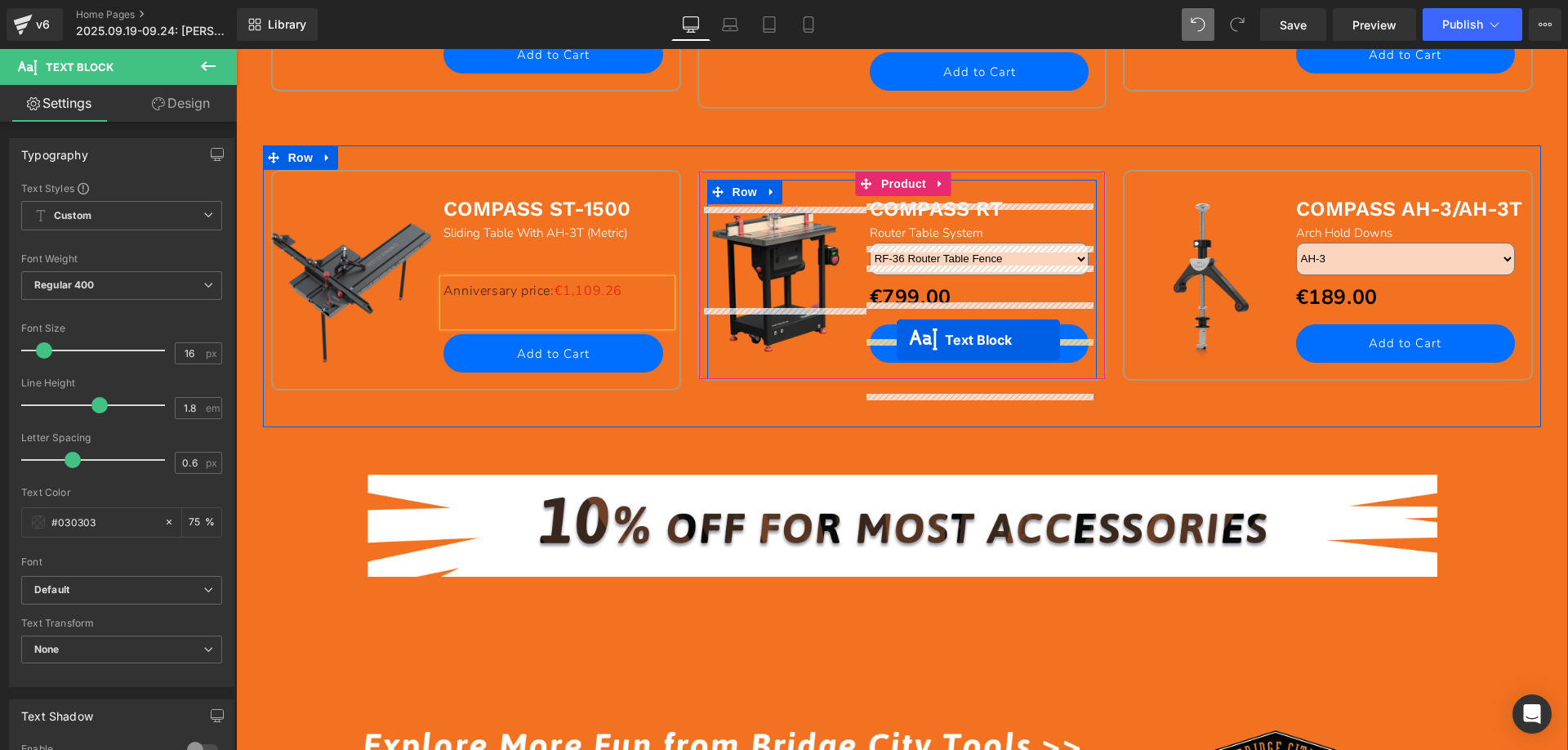
drag, startPoint x: 936, startPoint y: 389, endPoint x: 896, endPoint y: 340, distance: 63.3
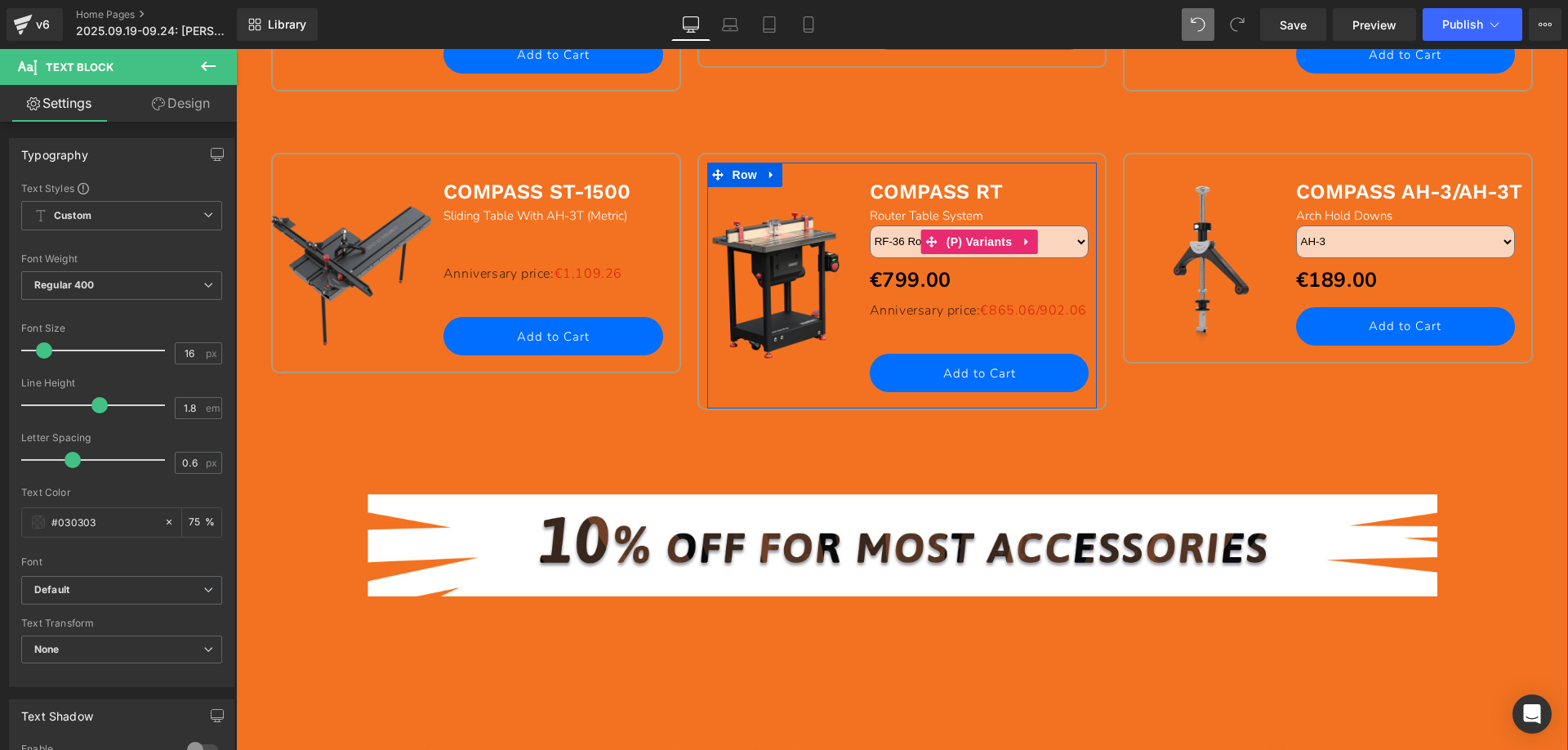
click at [1060, 235] on select "RF-36 Router Table Fence RT-800 800mm Stain-less Router Table RT-DC Dust Collec…" at bounding box center [980, 242] width 220 height 33
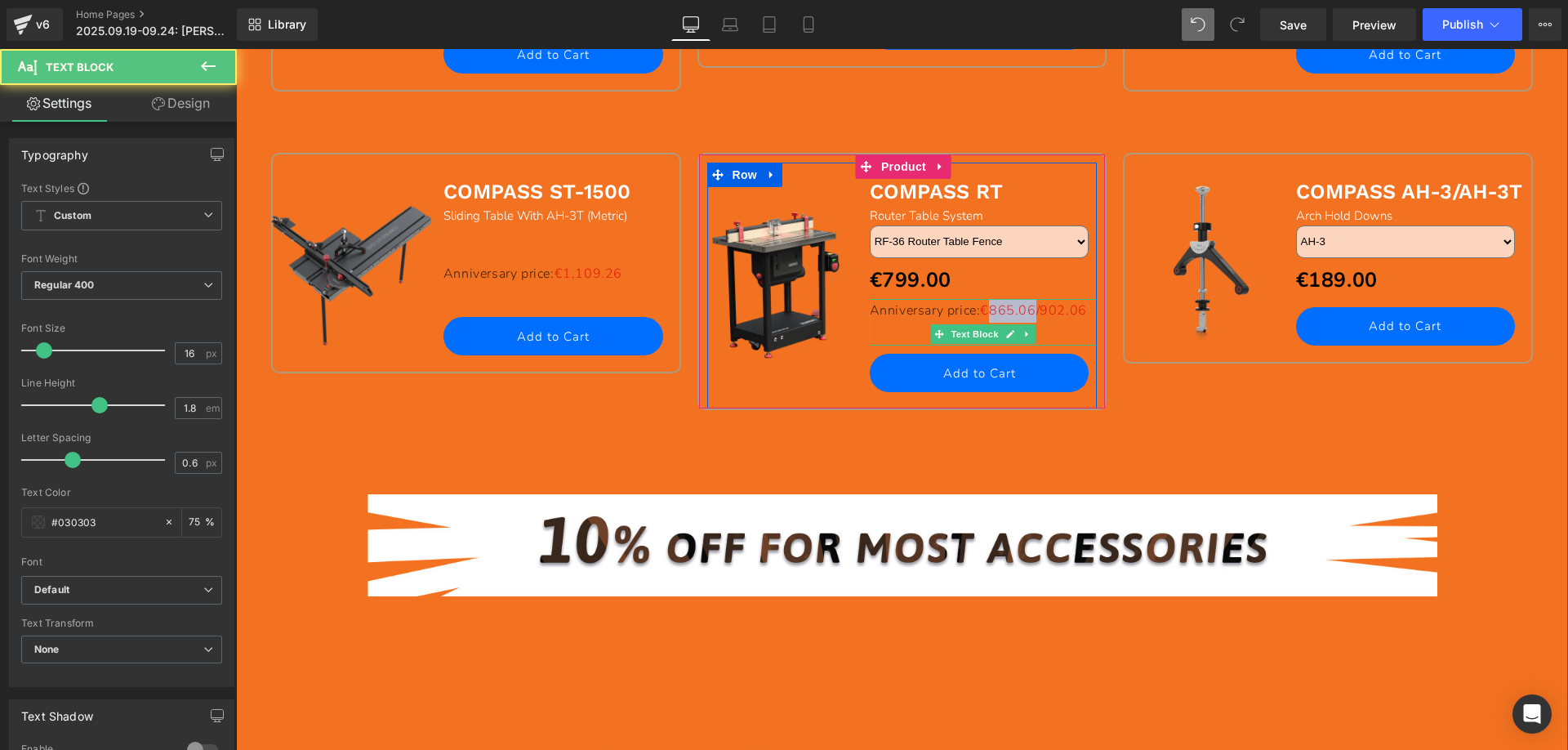
drag, startPoint x: 874, startPoint y: 332, endPoint x: 913, endPoint y: 333, distance: 39.0
click at [980, 319] on span "€865.06/902.06" at bounding box center [1033, 311] width 106 height 18
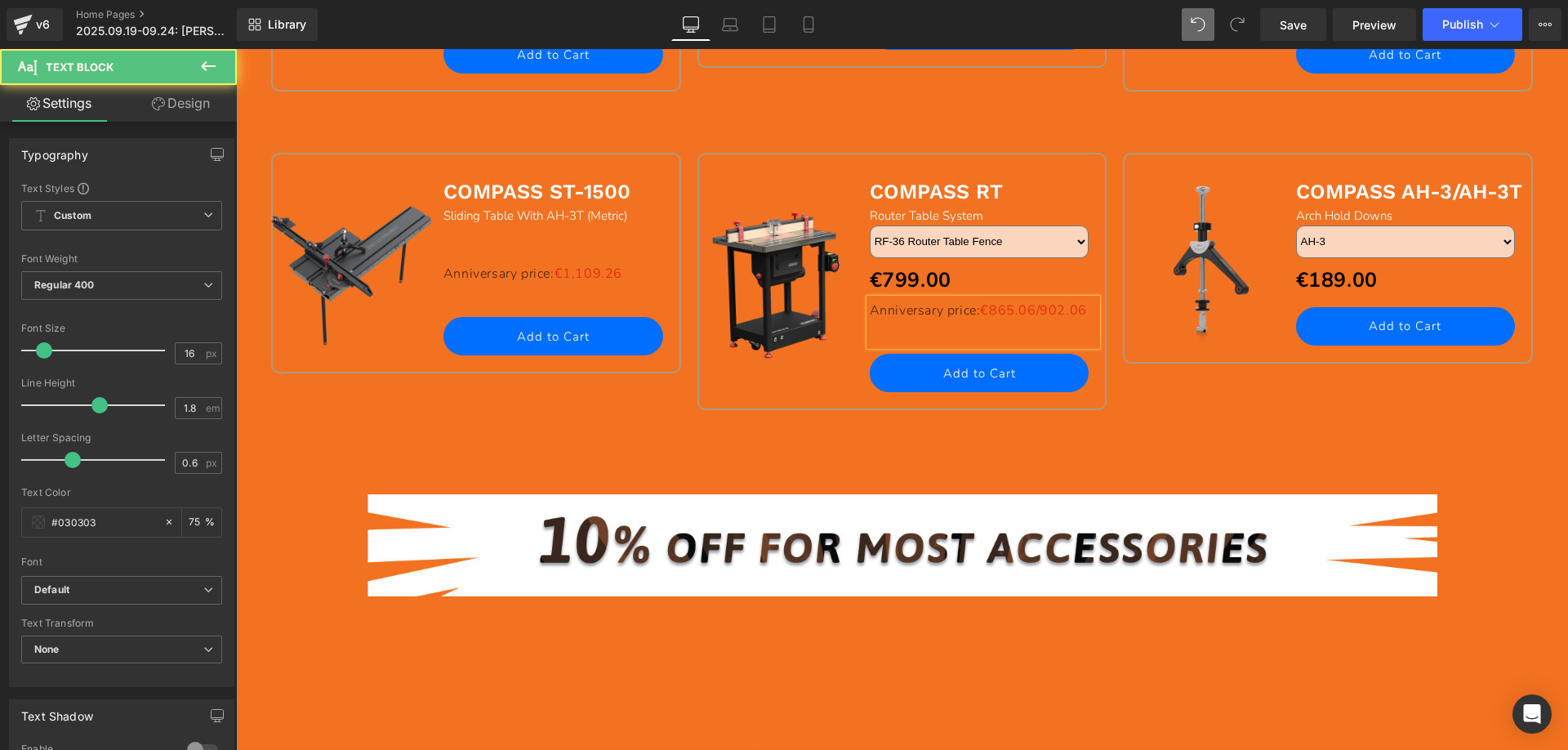
click at [985, 323] on p "Anniversary price: €865.06/902.06" at bounding box center [983, 311] width 228 height 24
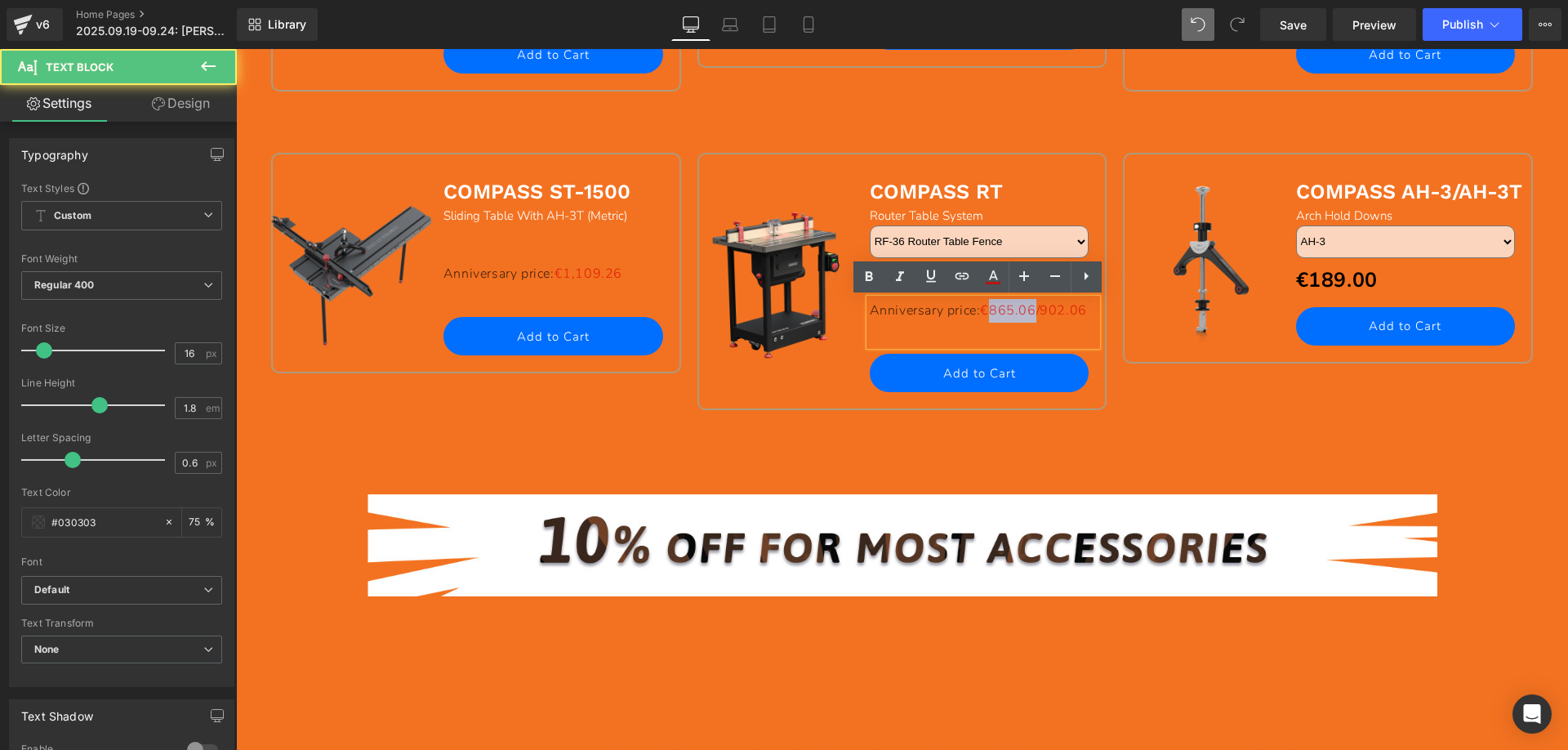
drag, startPoint x: 872, startPoint y: 334, endPoint x: 915, endPoint y: 334, distance: 43.0
click at [980, 319] on span "€865.06/902.06" at bounding box center [1033, 311] width 106 height 18
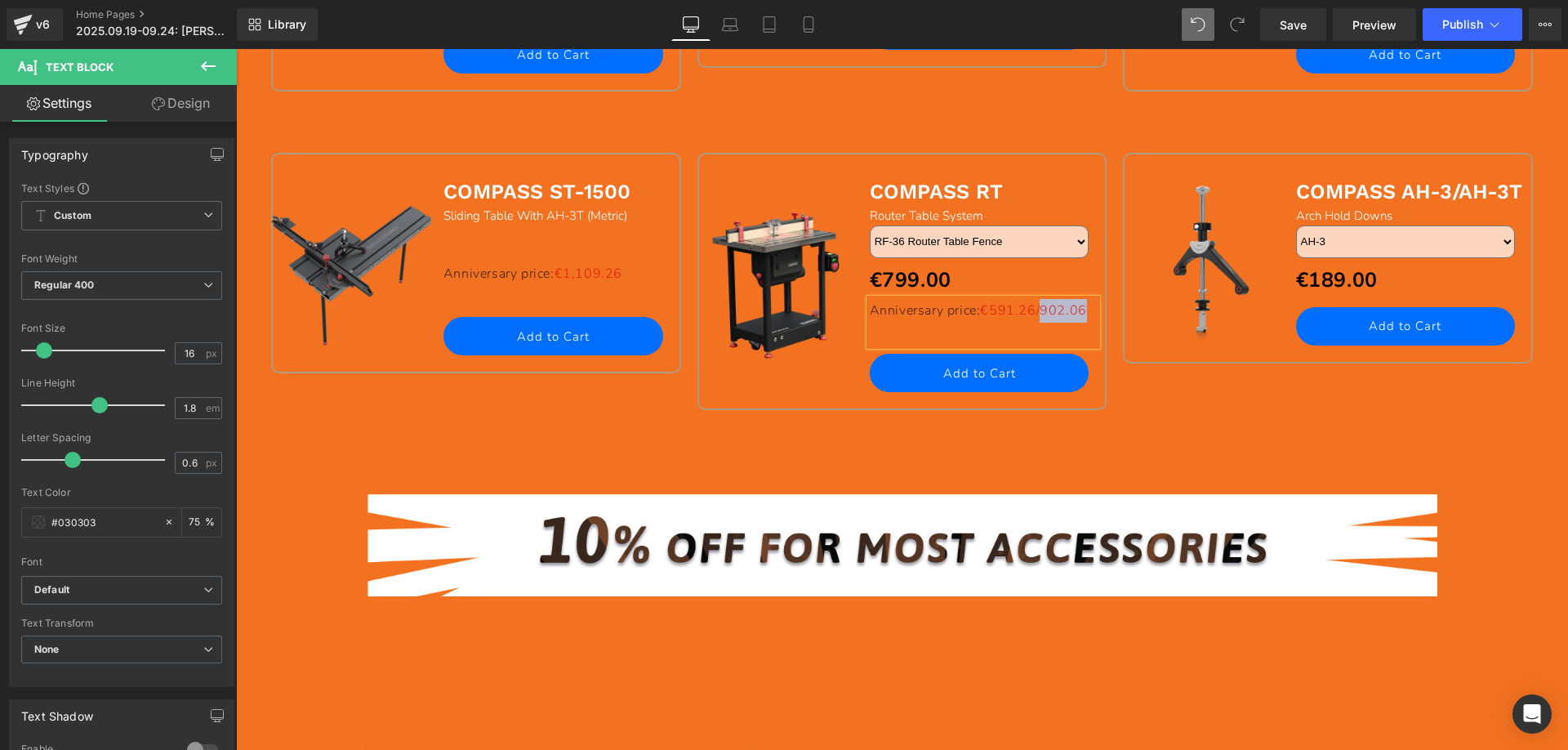
drag, startPoint x: 926, startPoint y: 331, endPoint x: 964, endPoint y: 333, distance: 38.1
click at [980, 319] on span "€591.26/902.06" at bounding box center [1033, 311] width 106 height 18
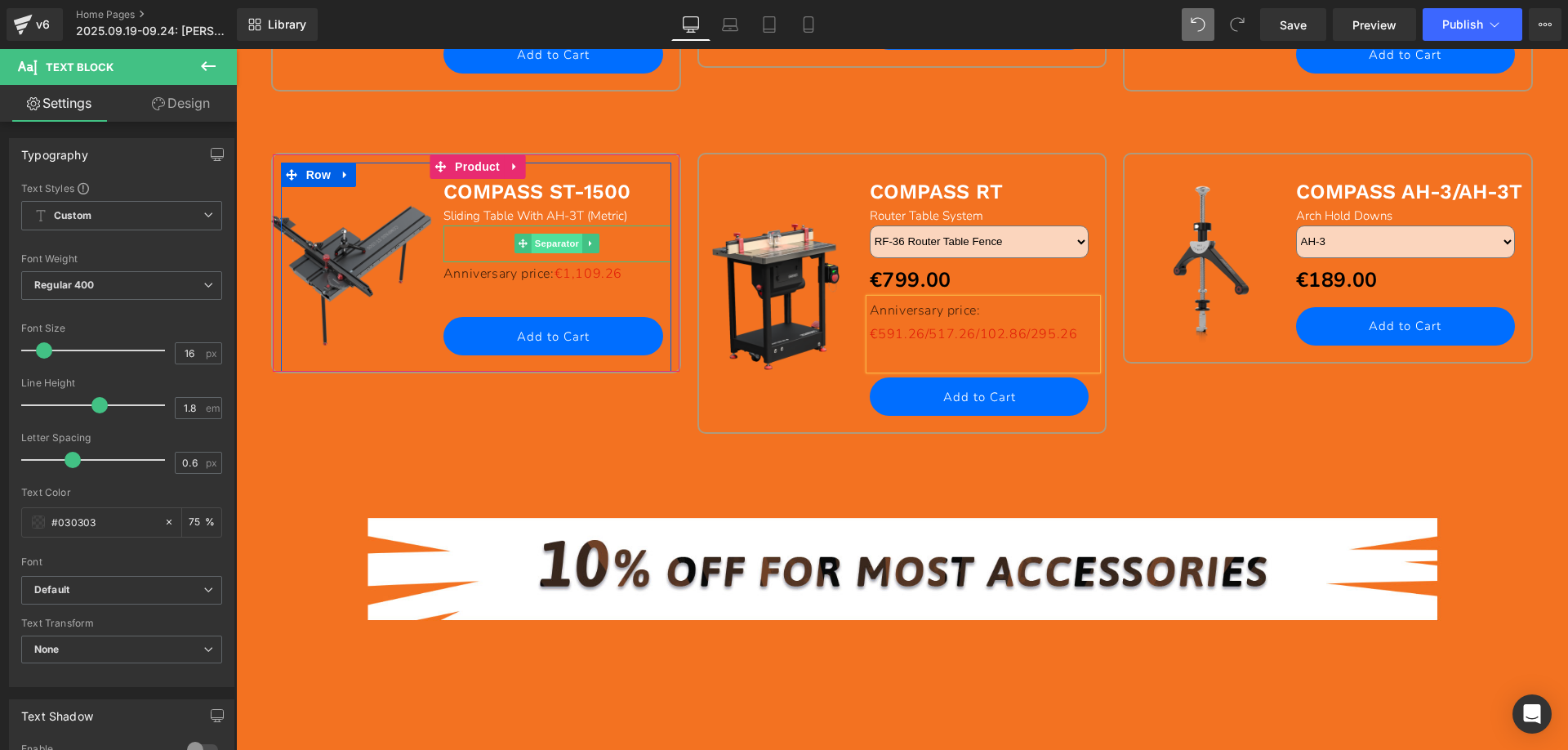
click at [538, 244] on span "Separator" at bounding box center [556, 243] width 50 height 19
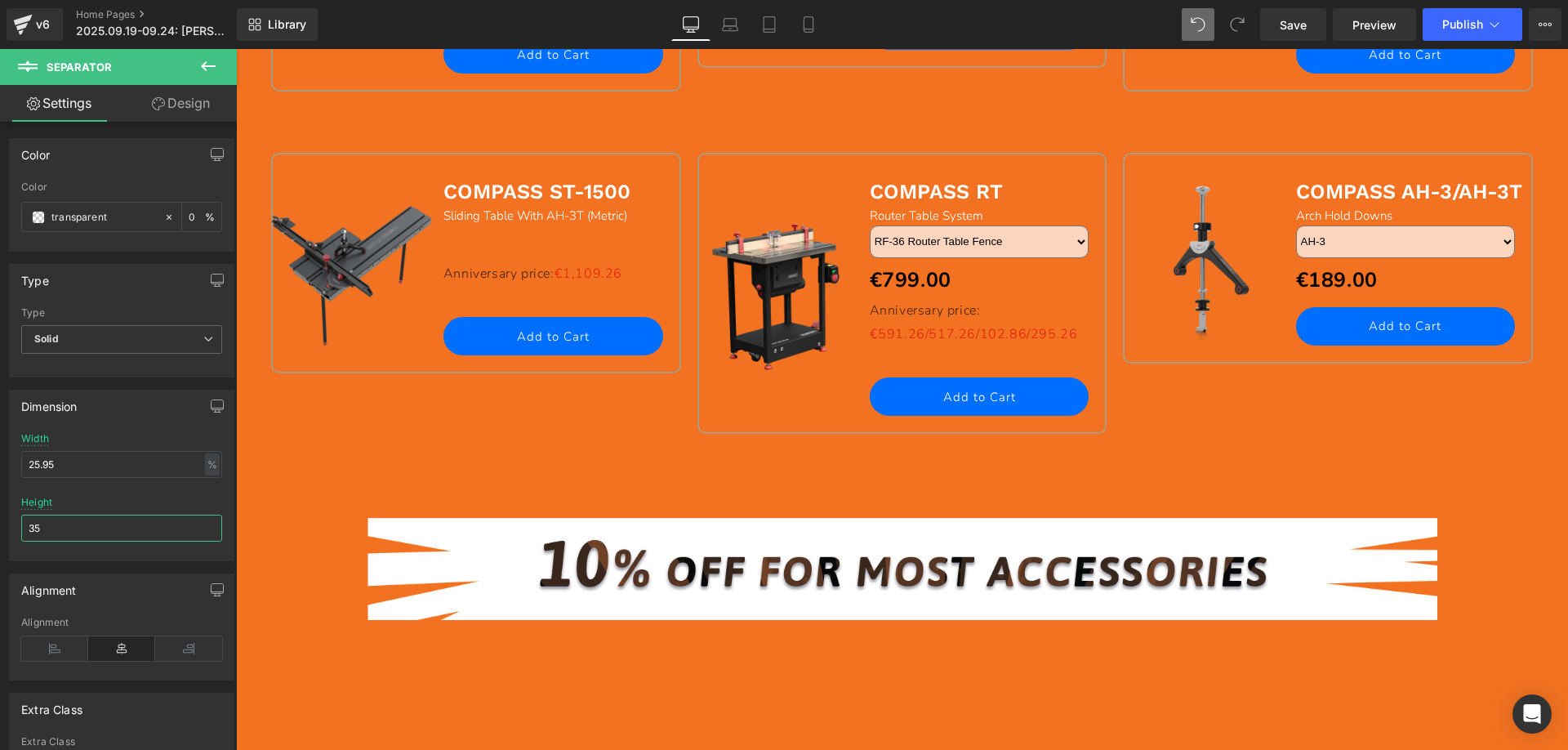
drag, startPoint x: 71, startPoint y: 529, endPoint x: -5, endPoint y: 521, distance: 76.4
click at [0, 521] on html "Separator You are previewing how the will restyle your page. You can not edit E…" at bounding box center [784, 375] width 1568 height 750
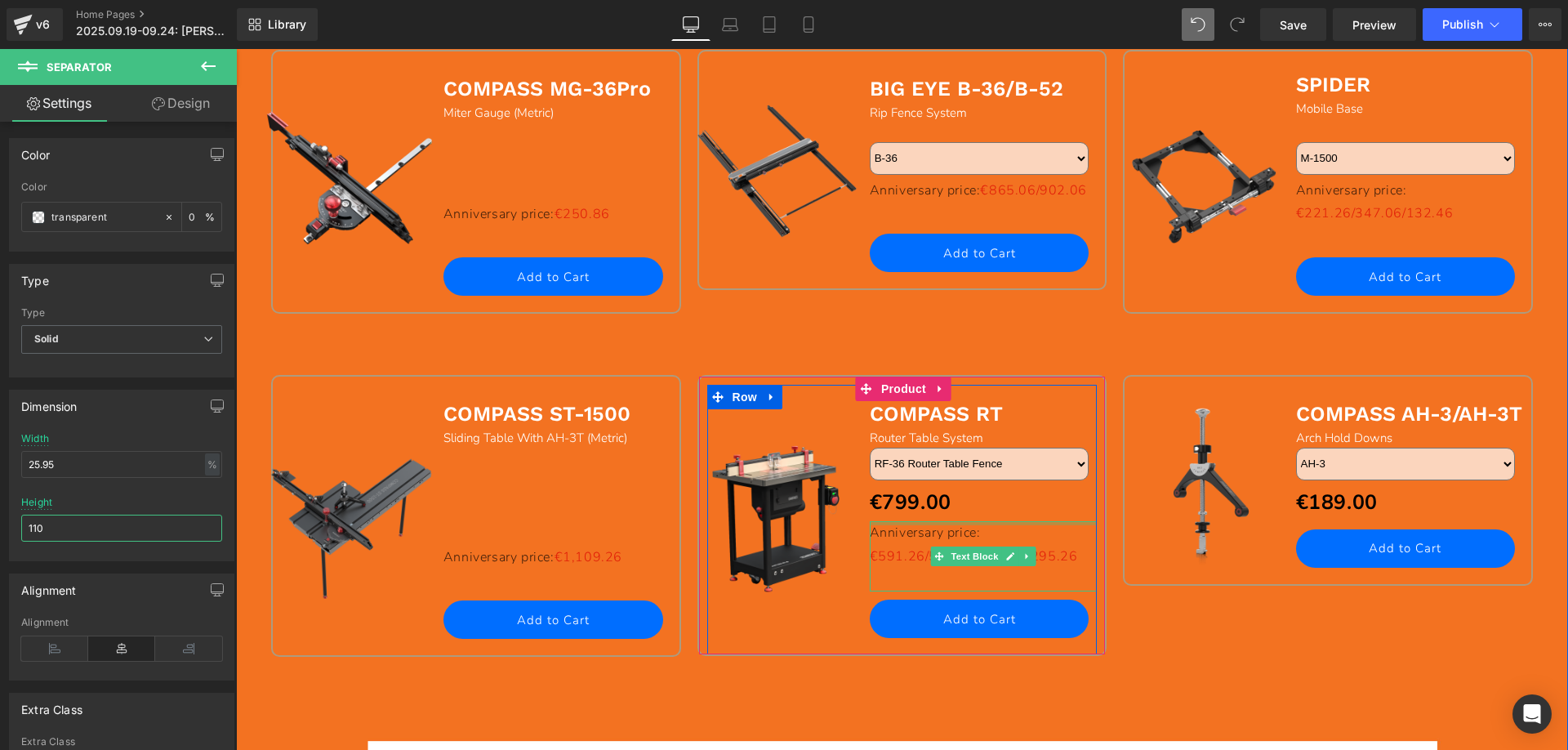
scroll to position [1694, 0]
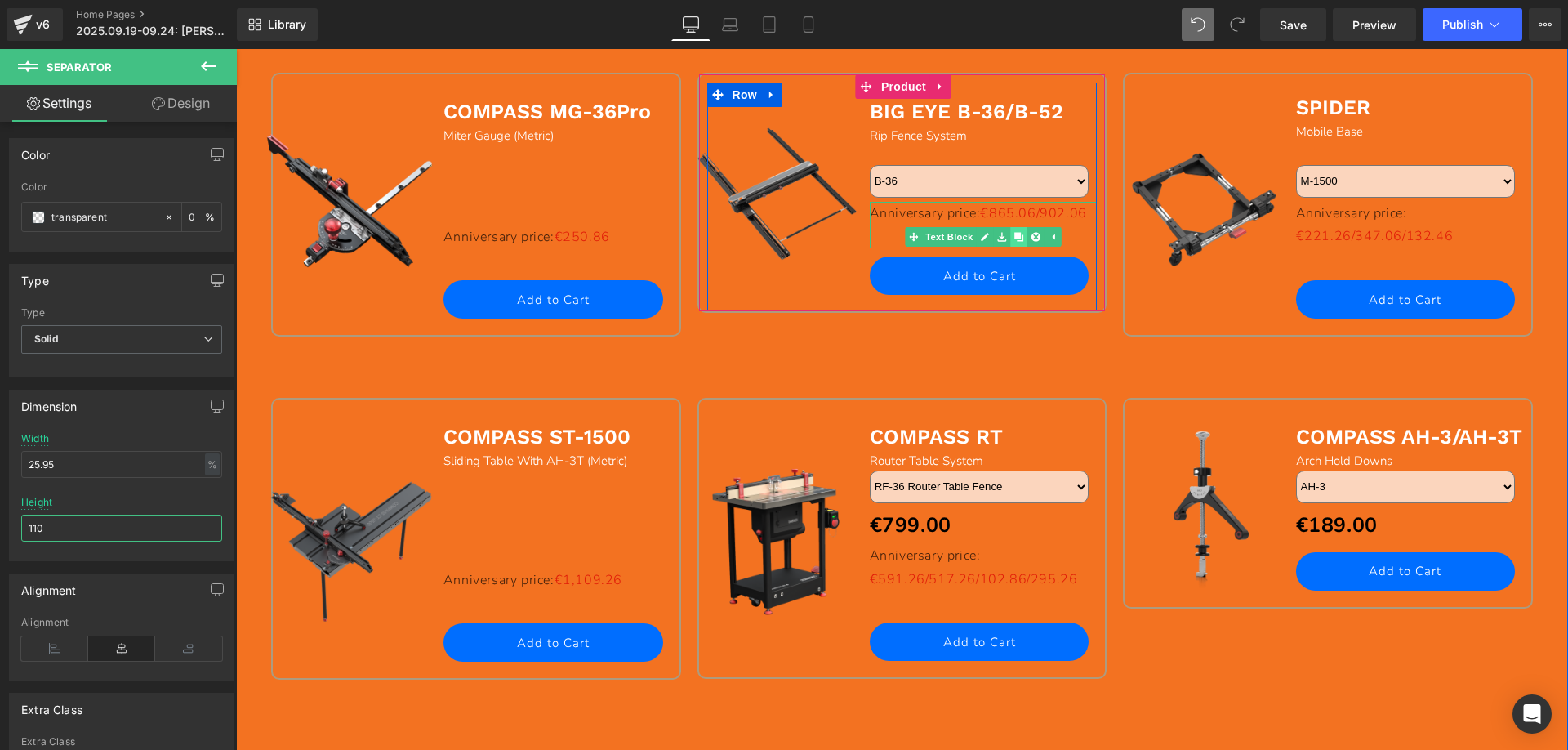
type input "110"
click at [1014, 237] on icon at bounding box center [1019, 237] width 9 height 9
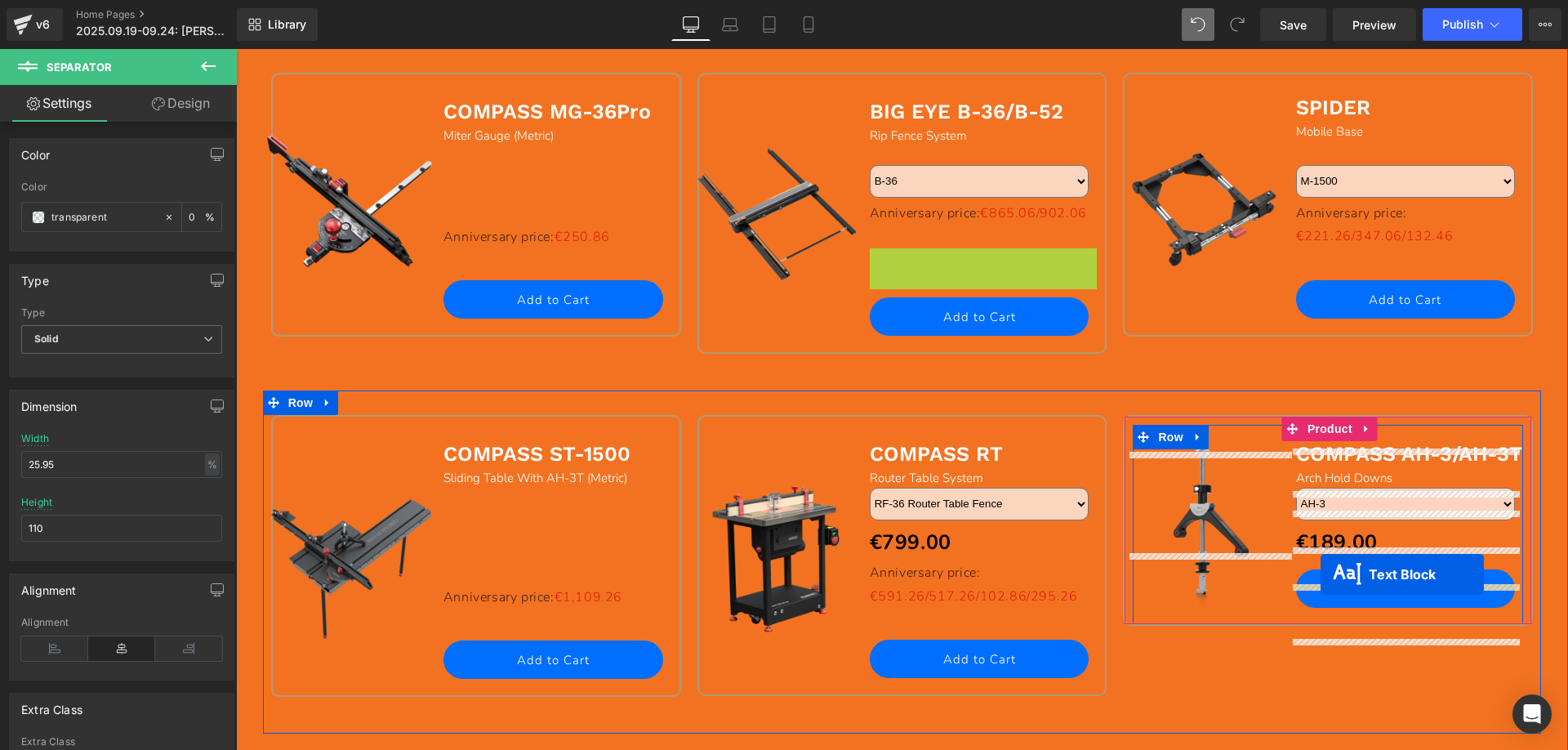
drag, startPoint x: 928, startPoint y: 308, endPoint x: 1321, endPoint y: 574, distance: 474.6
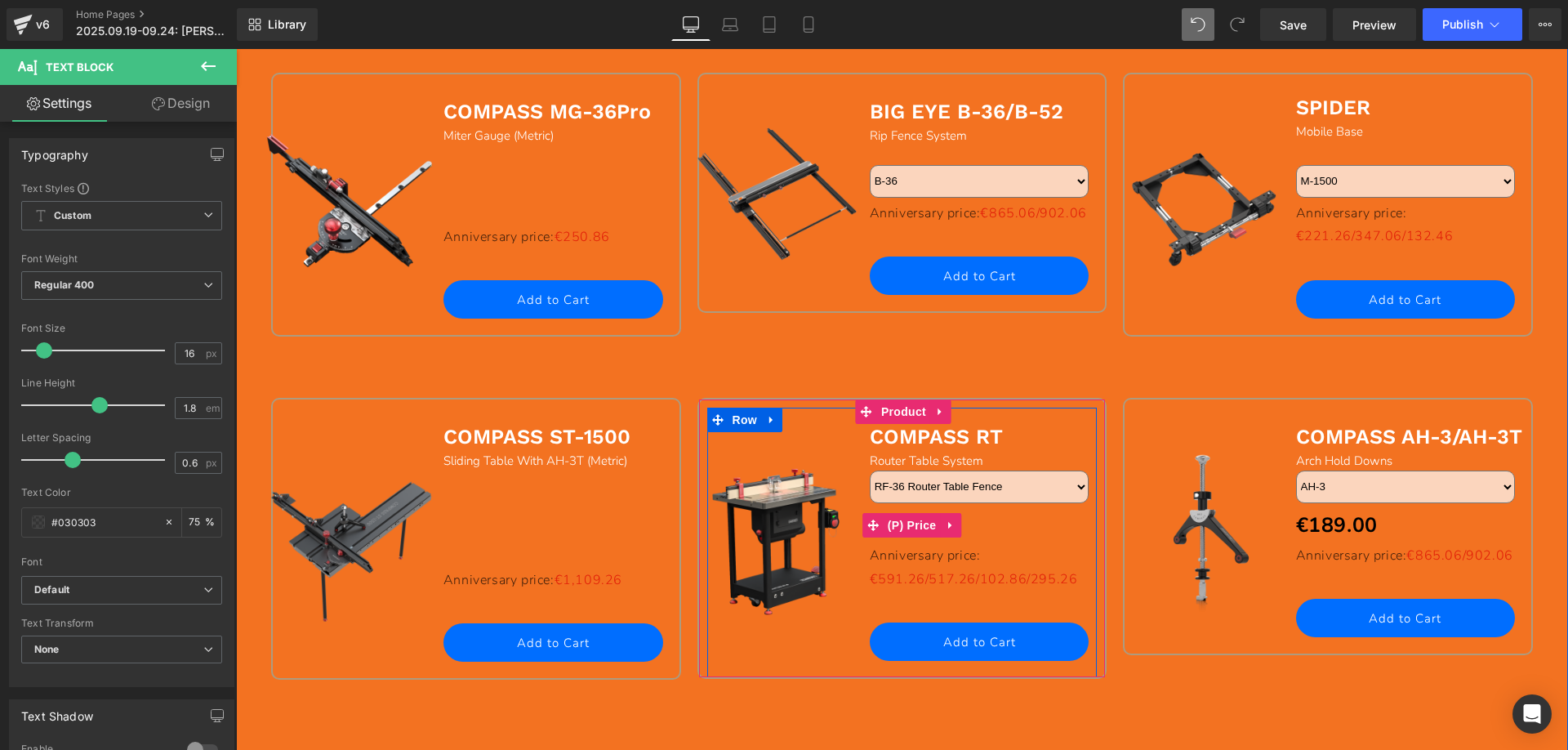
click at [945, 526] on icon at bounding box center [950, 525] width 11 height 12
click at [956, 524] on icon at bounding box center [961, 525] width 11 height 12
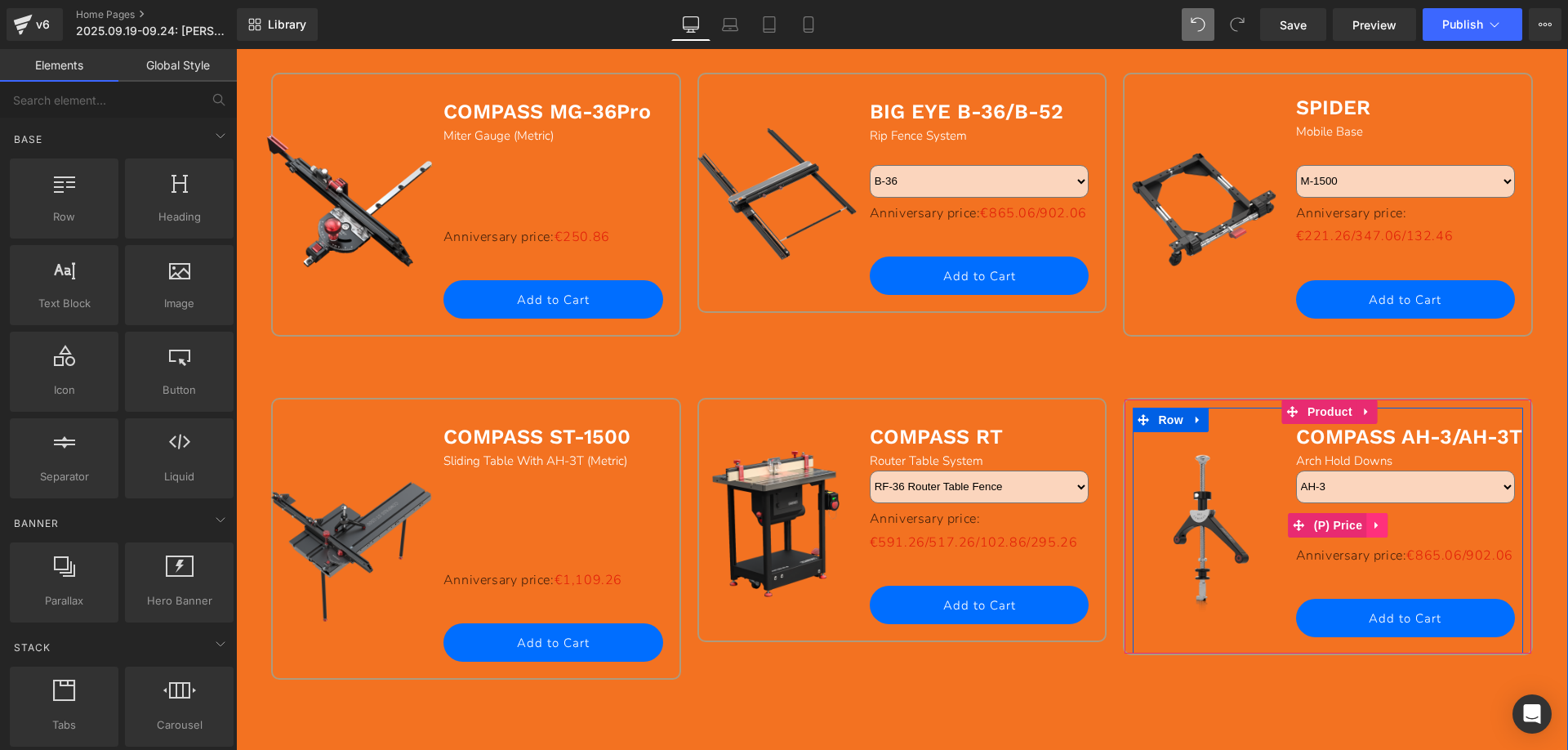
click at [1372, 528] on icon at bounding box center [1376, 525] width 11 height 12
click at [1376, 526] on link at bounding box center [1387, 525] width 21 height 25
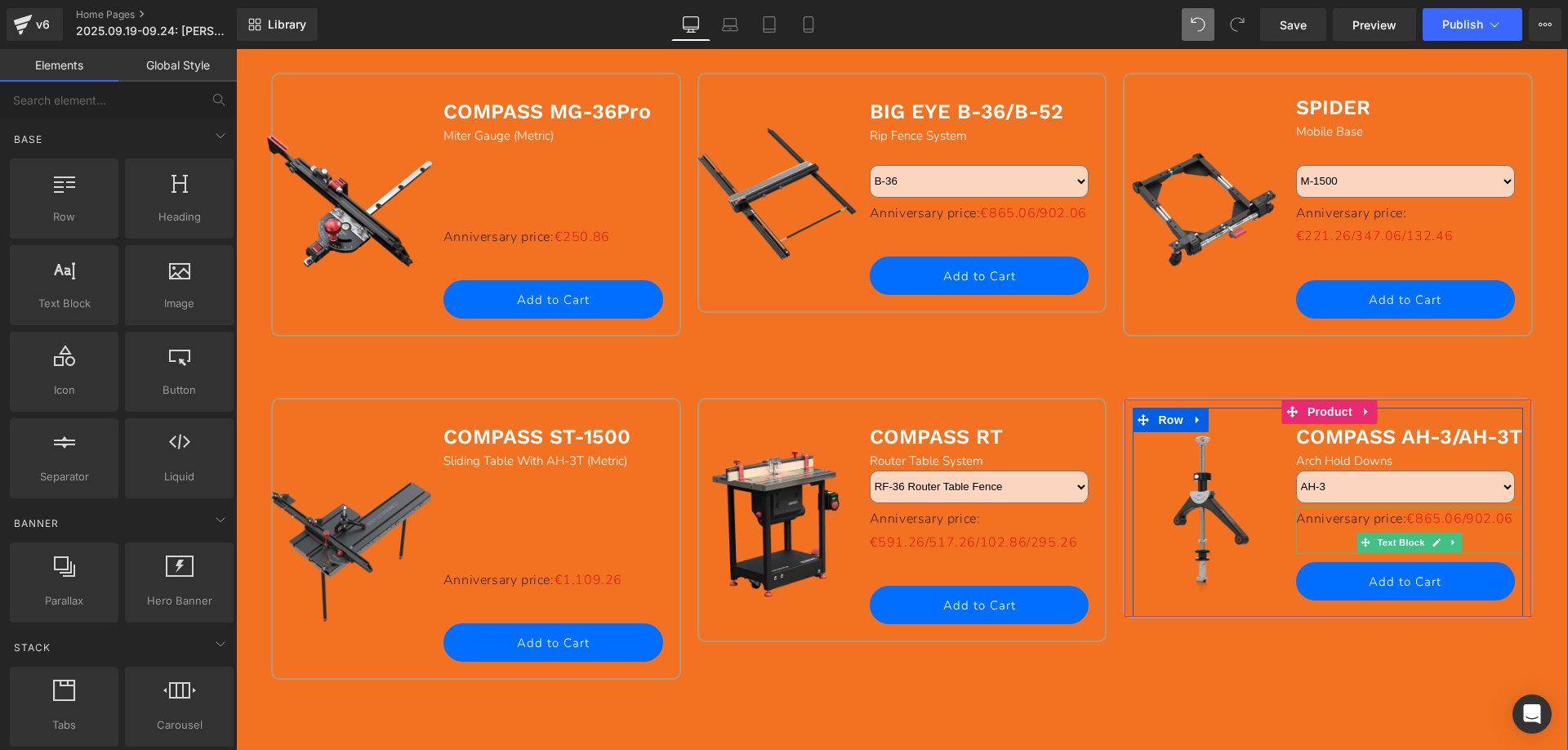
click at [1406, 528] on span "€865.06/902.06" at bounding box center [1459, 519] width 106 height 18
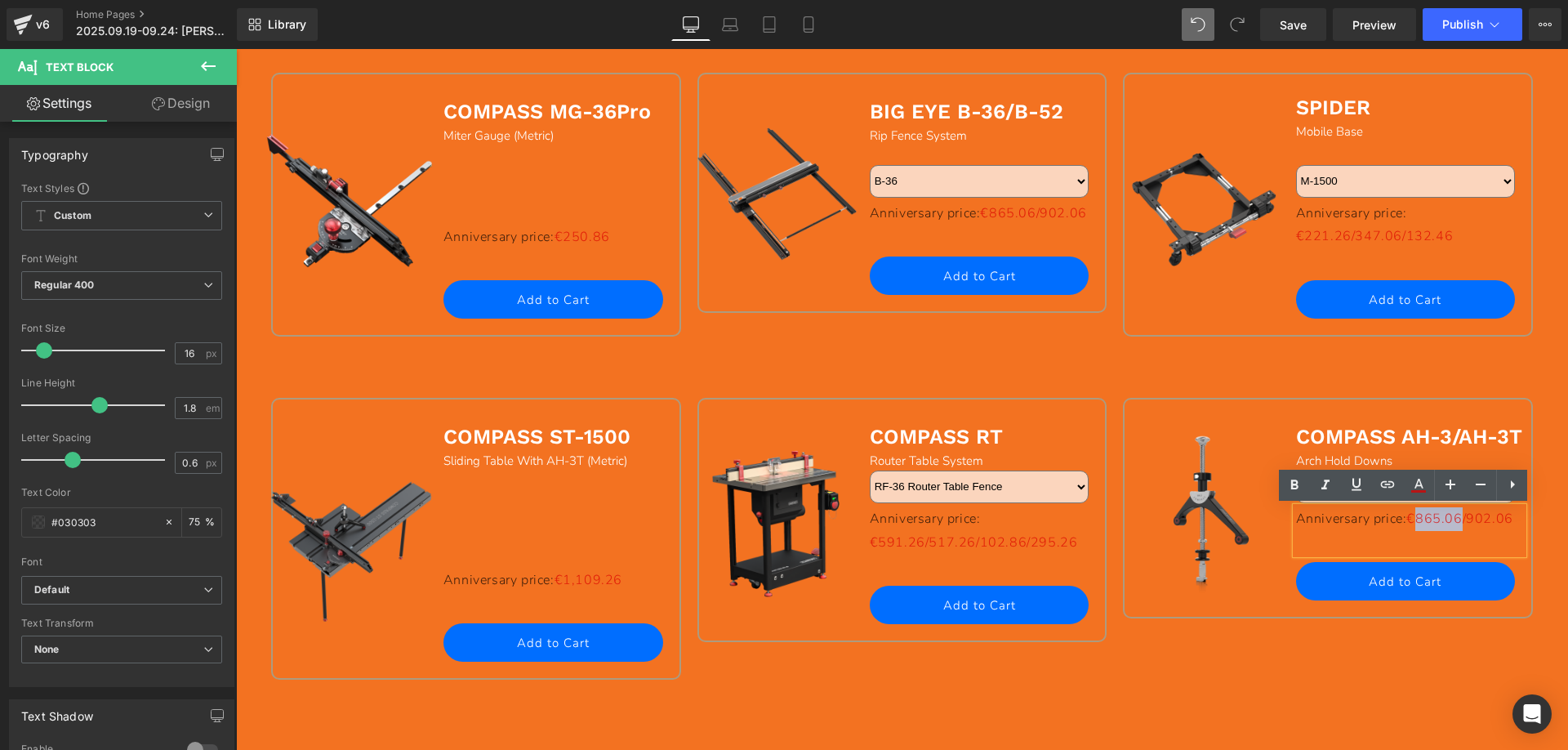
drag, startPoint x: 1299, startPoint y: 541, endPoint x: 1345, endPoint y: 544, distance: 46.1
click at [1406, 528] on span "€865.06/902.06" at bounding box center [1459, 519] width 106 height 18
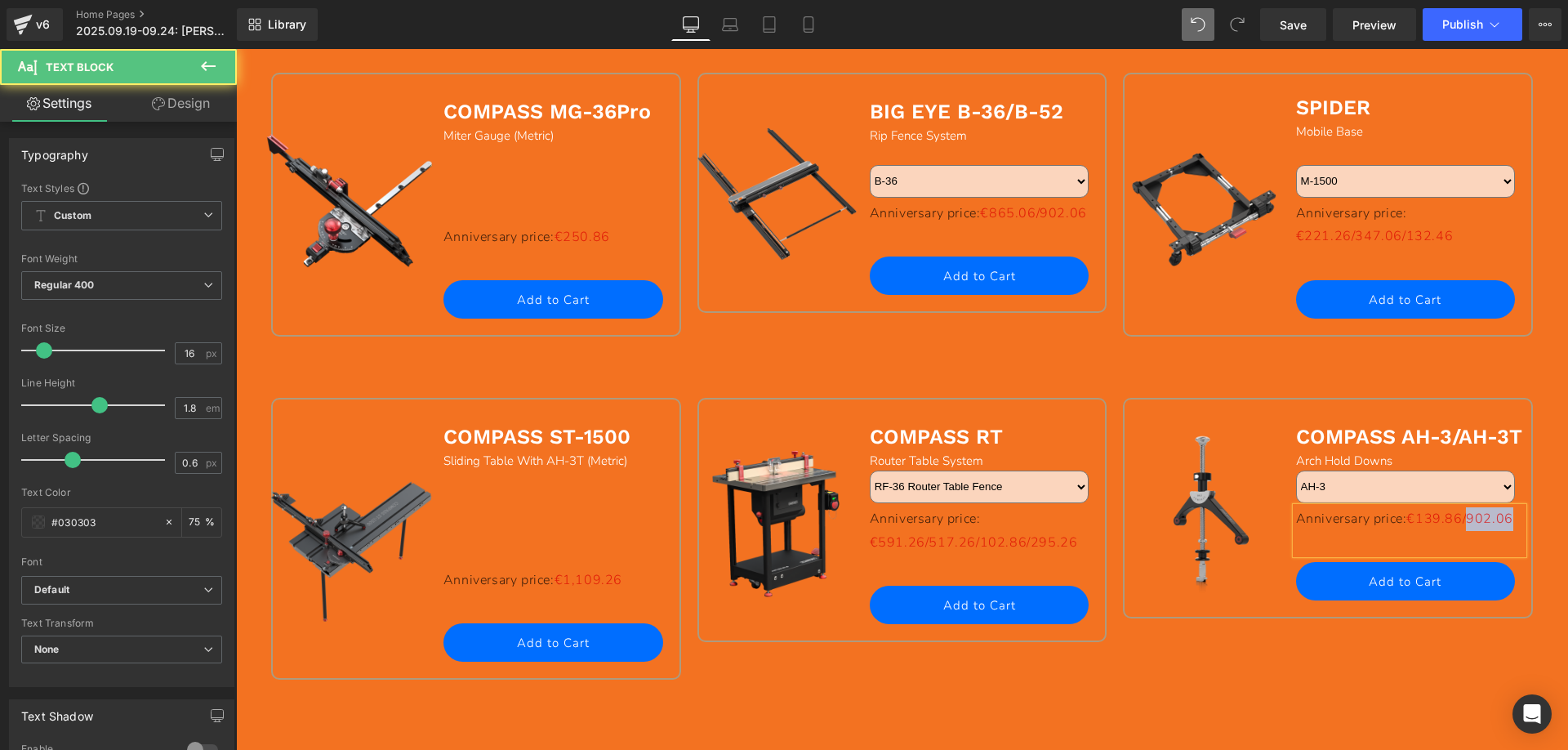
drag, startPoint x: 1347, startPoint y: 542, endPoint x: 1404, endPoint y: 539, distance: 57.1
click at [1404, 531] on p "Anniversary price: €139.86/902.06" at bounding box center [1409, 519] width 228 height 24
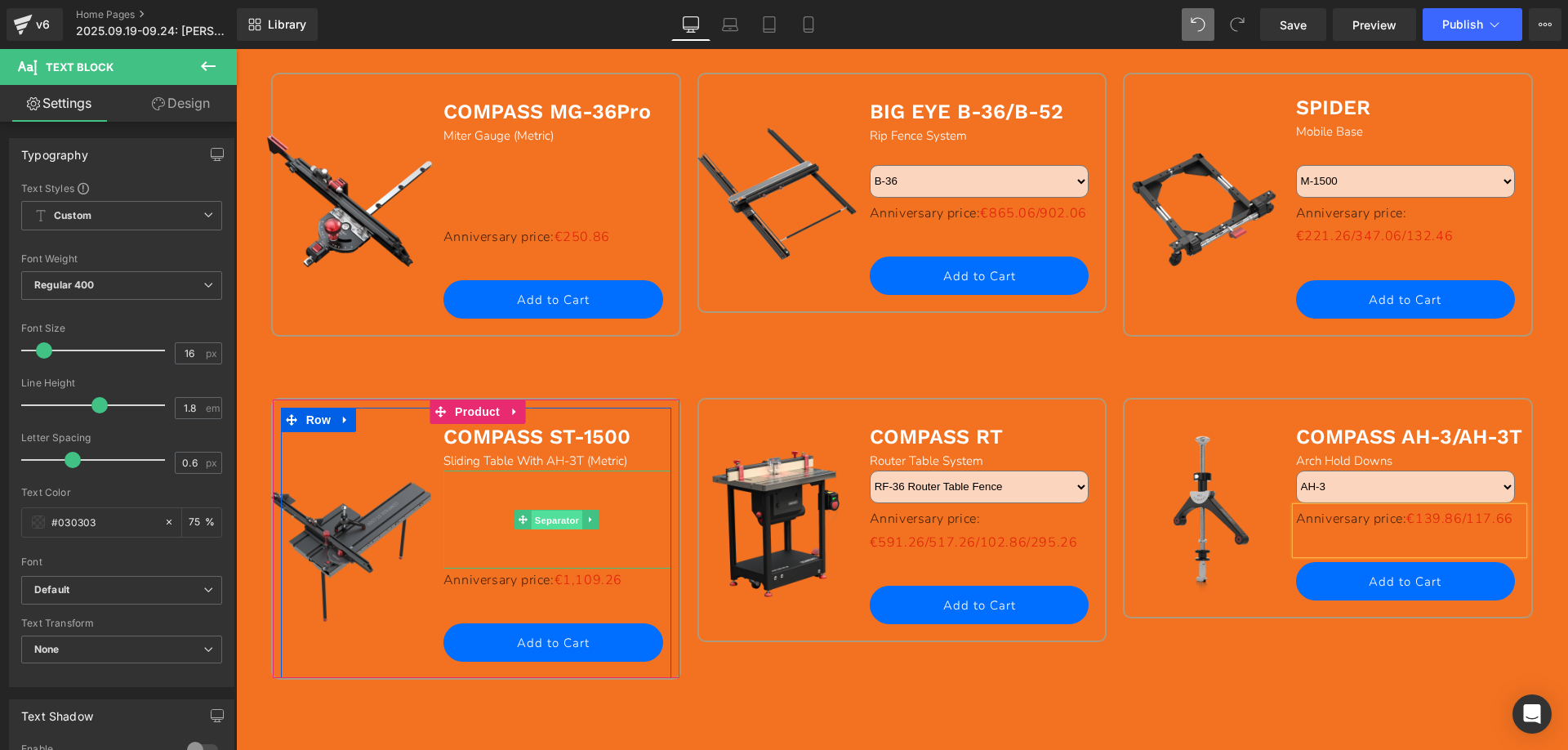
click at [543, 523] on span "Separator" at bounding box center [556, 520] width 50 height 19
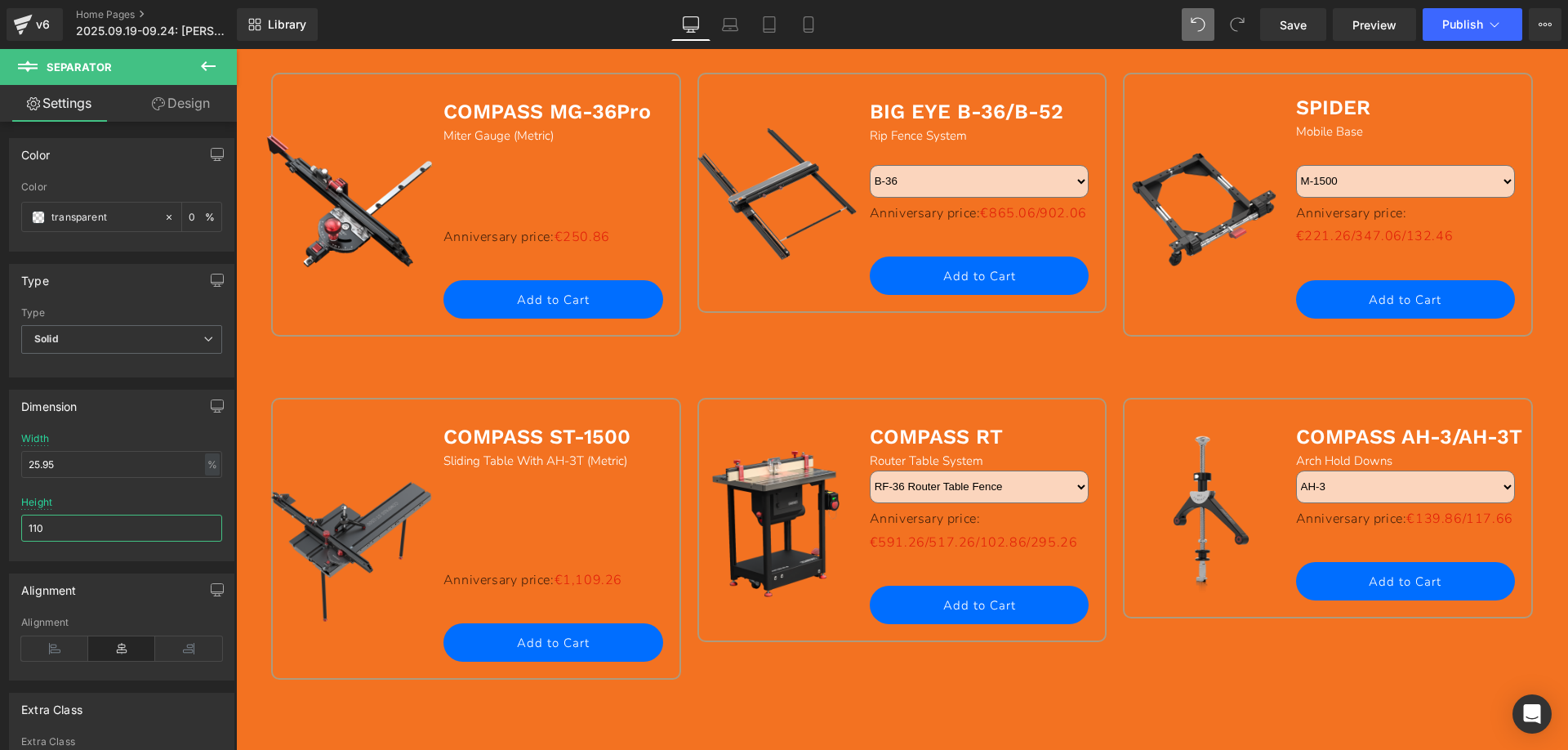
drag, startPoint x: 67, startPoint y: 534, endPoint x: -5, endPoint y: 523, distance: 72.8
click at [0, 523] on html "Separator You are previewing how the will restyle your page. You can not edit E…" at bounding box center [784, 375] width 1568 height 750
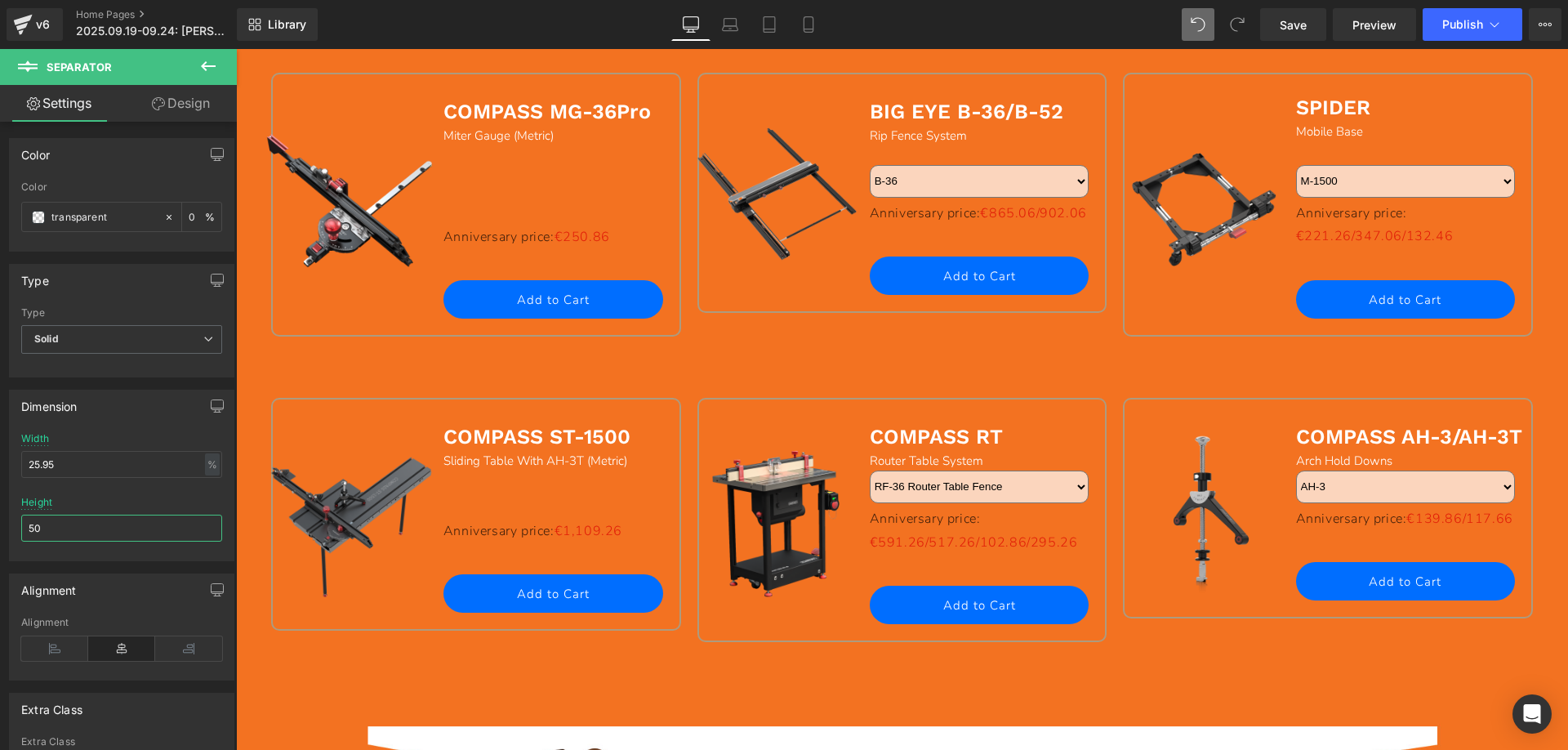
type input "5"
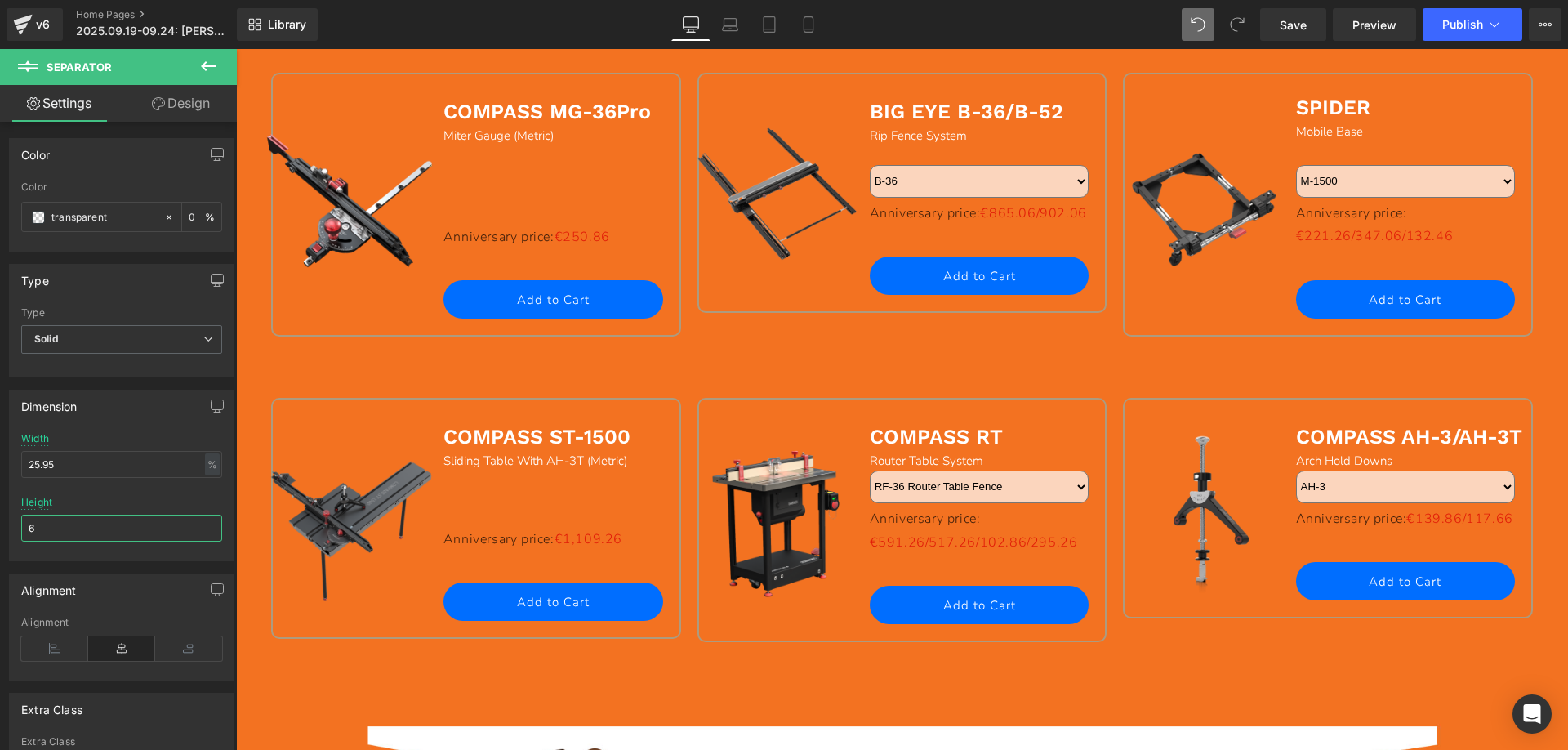
type input "65"
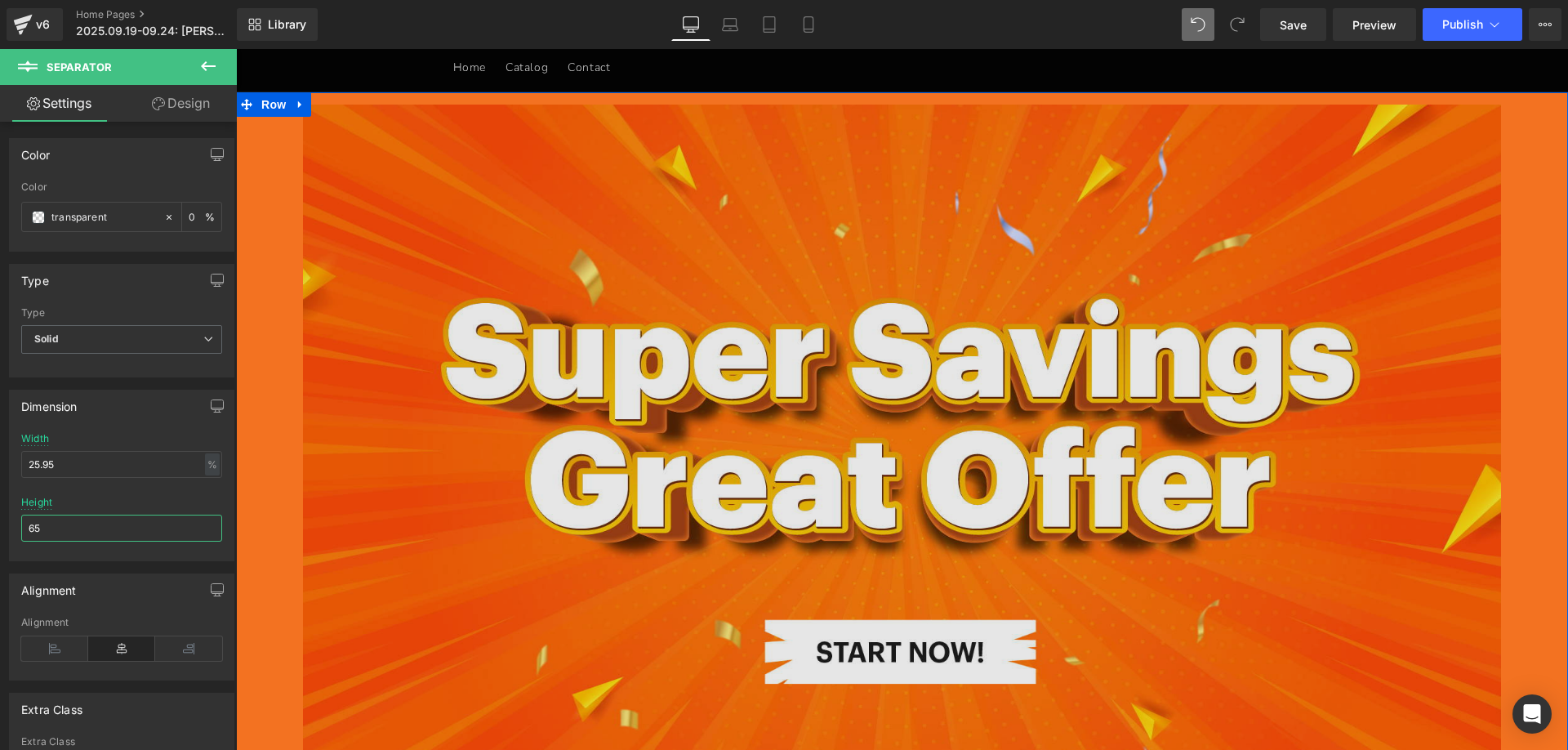
scroll to position [0, 0]
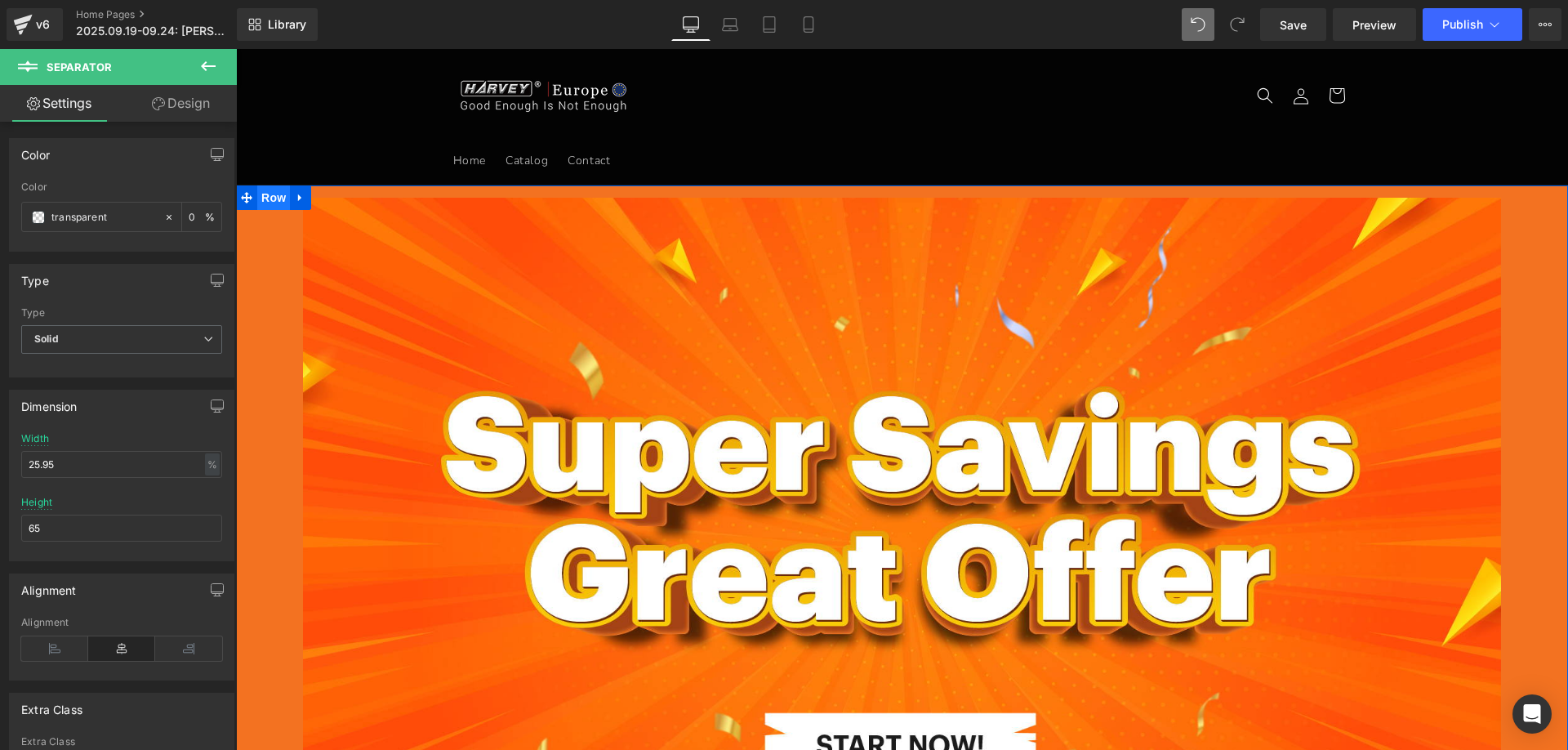
click at [275, 201] on span "Row" at bounding box center [274, 197] width 33 height 25
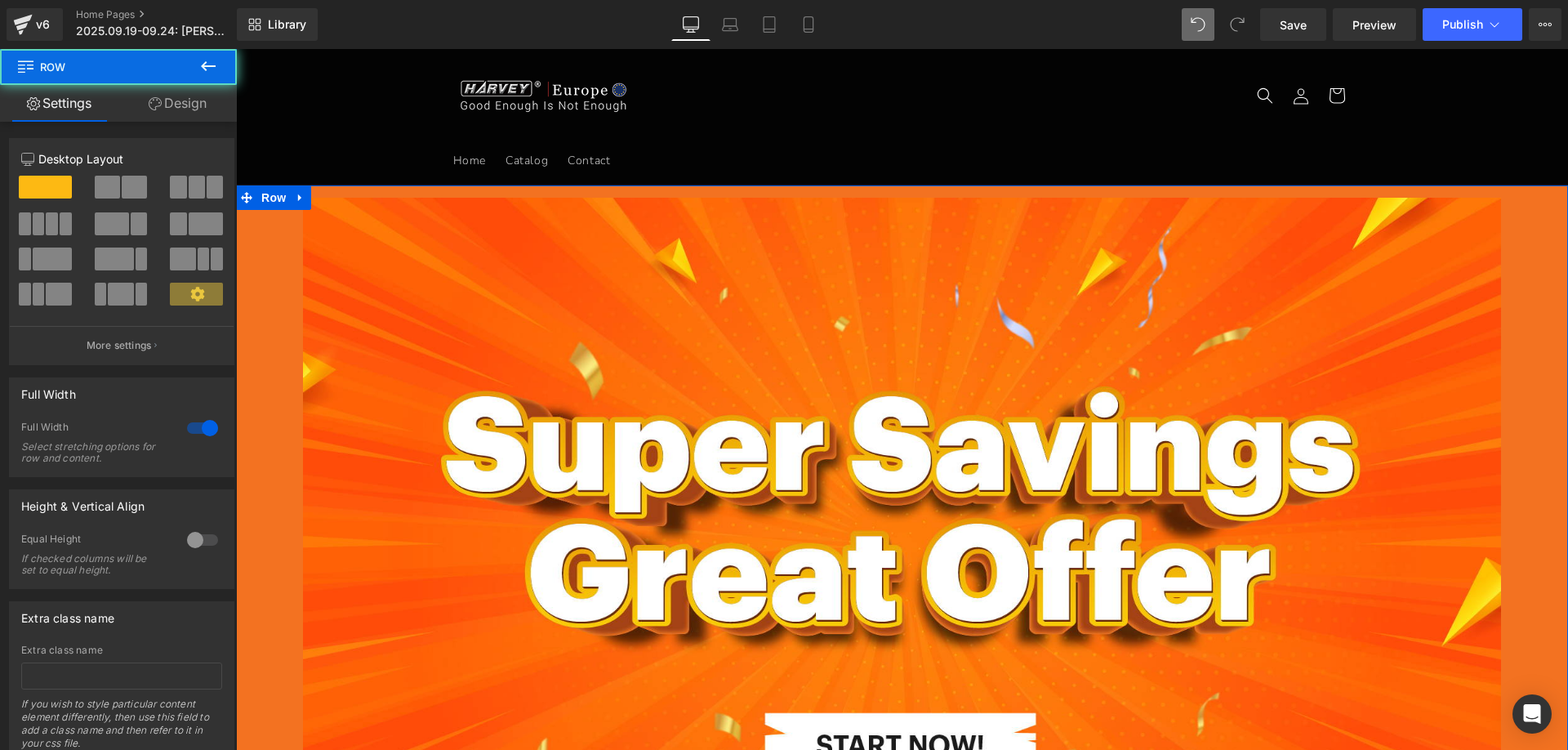
drag, startPoint x: 192, startPoint y: 105, endPoint x: 224, endPoint y: 124, distance: 37.2
click at [190, 105] on link "Design" at bounding box center [177, 104] width 118 height 37
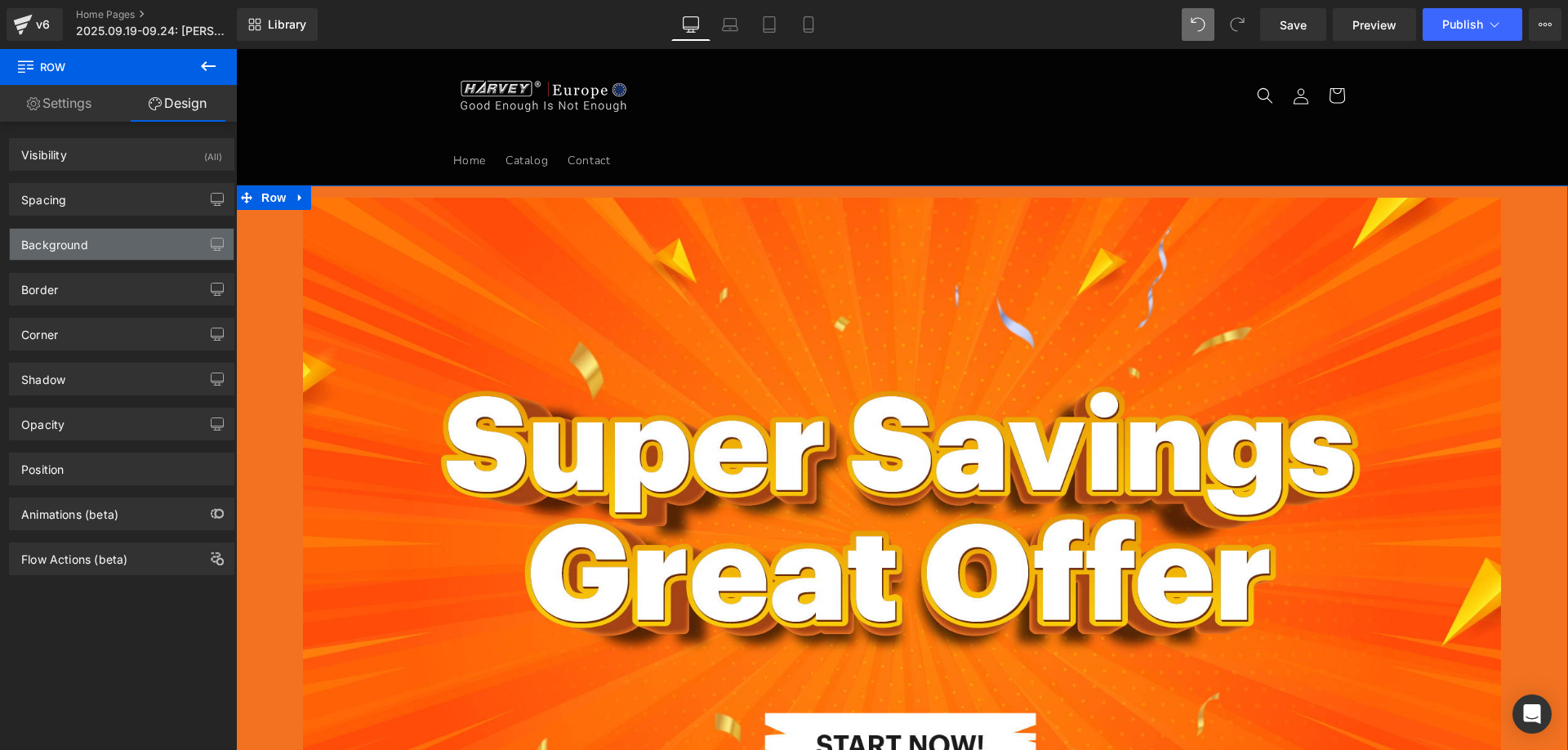
click at [87, 246] on div "Background" at bounding box center [54, 239] width 67 height 23
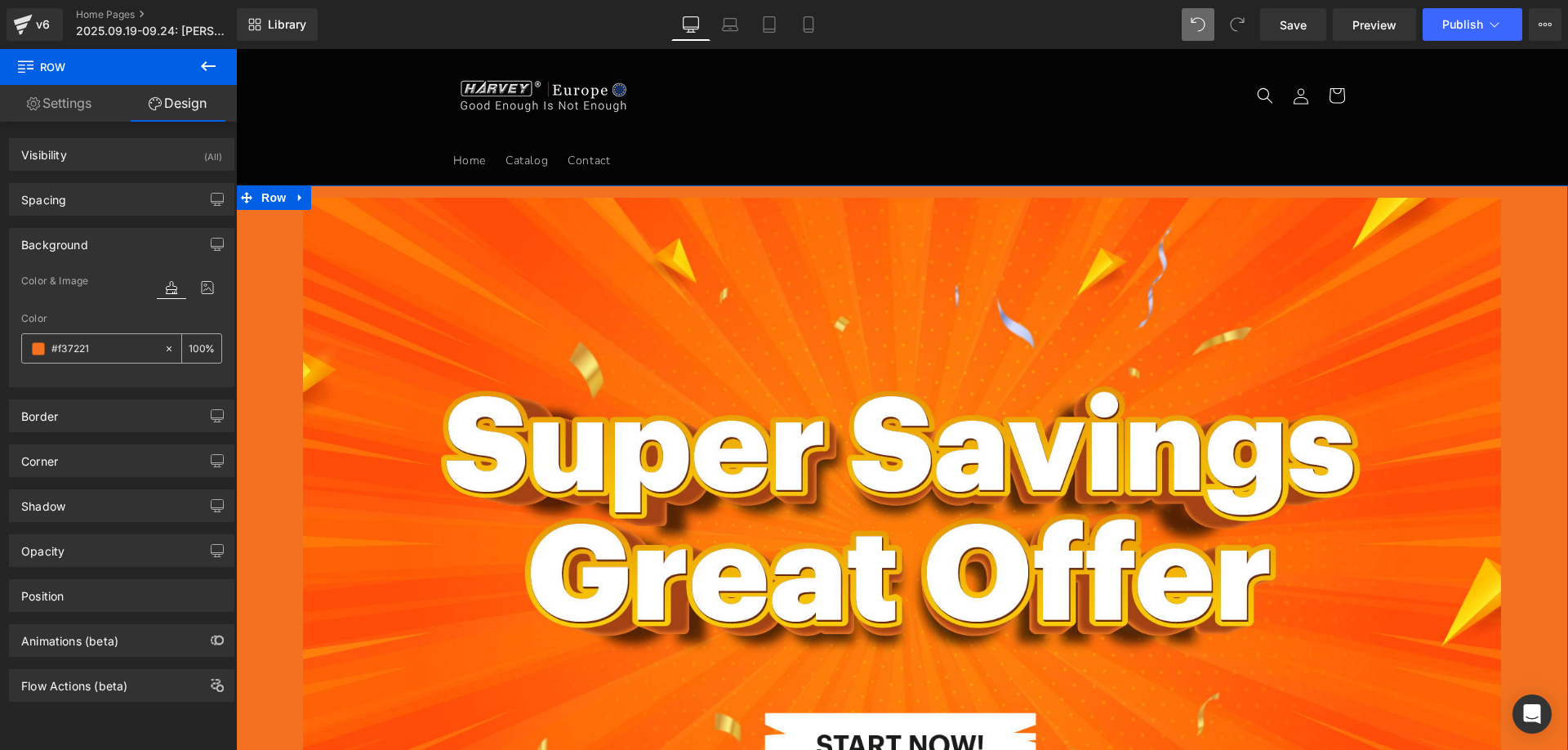
click at [105, 348] on input "text" at bounding box center [104, 349] width 104 height 18
type input "000000"
drag, startPoint x: 94, startPoint y: 349, endPoint x: 64, endPoint y: 340, distance: 31.3
click at [15, 333] on div "Color & Image color Color 000000 % Image Replace Image Upload image or Browse g…" at bounding box center [122, 329] width 224 height 116
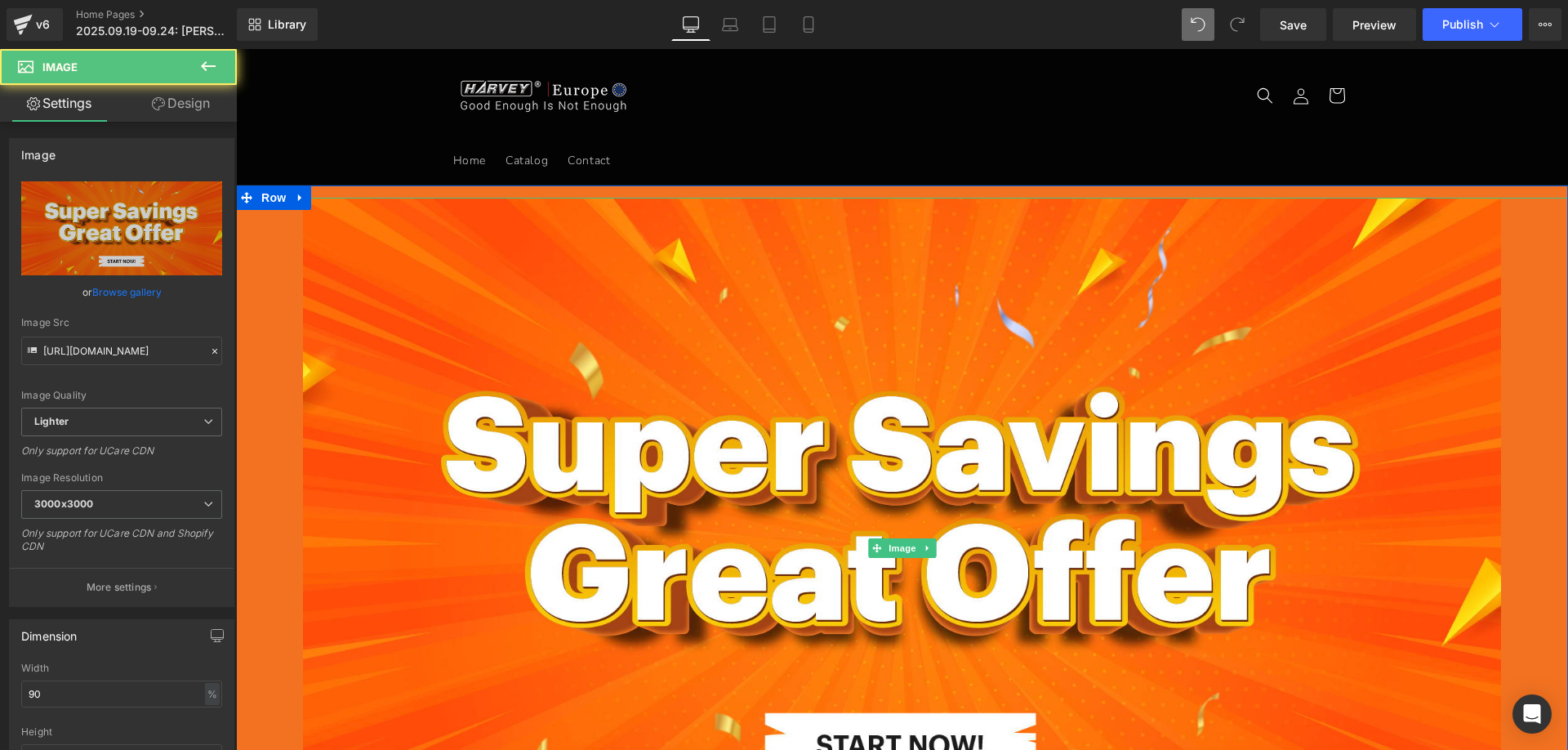
click at [286, 295] on div at bounding box center [902, 548] width 1332 height 701
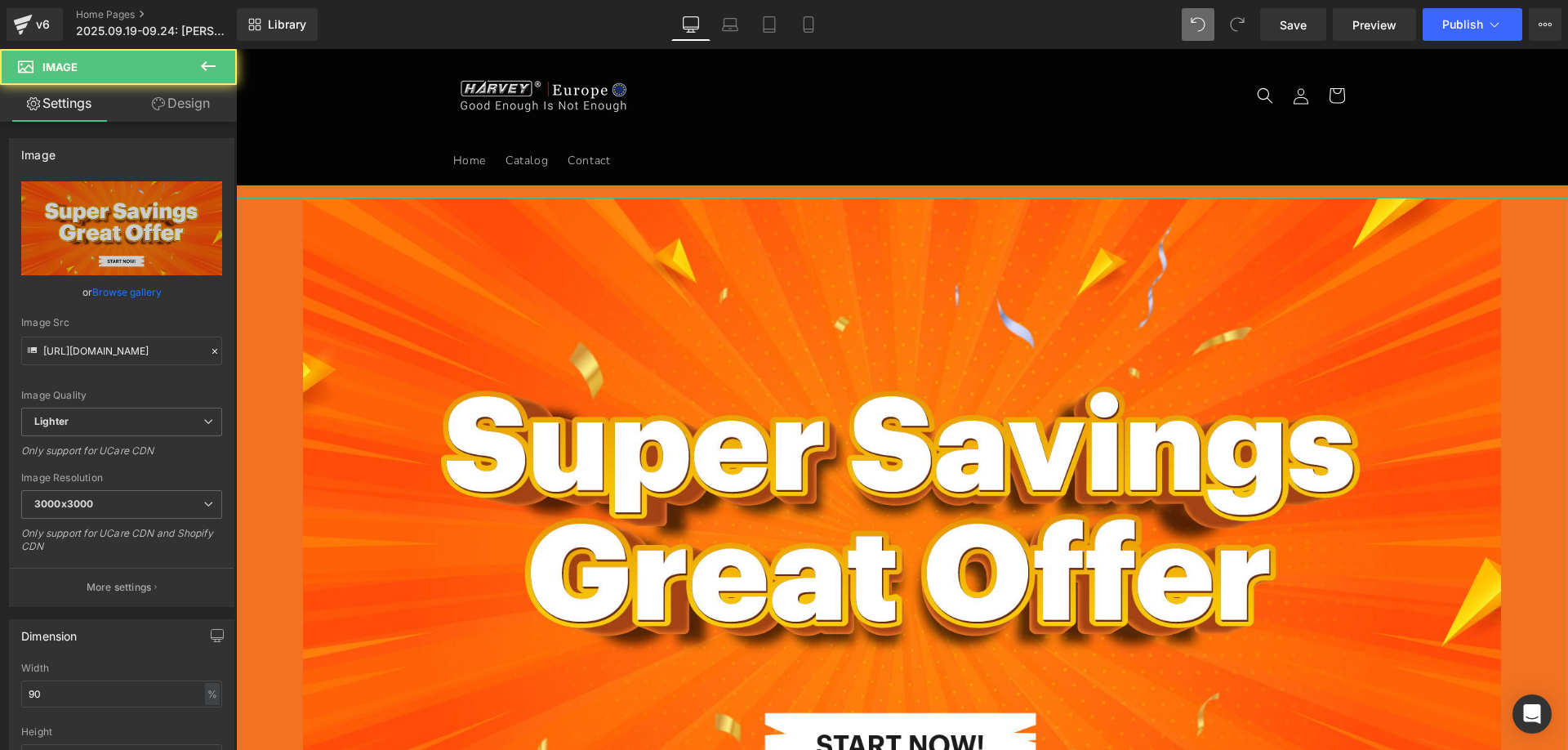
click at [176, 116] on link "Design" at bounding box center [181, 104] width 118 height 37
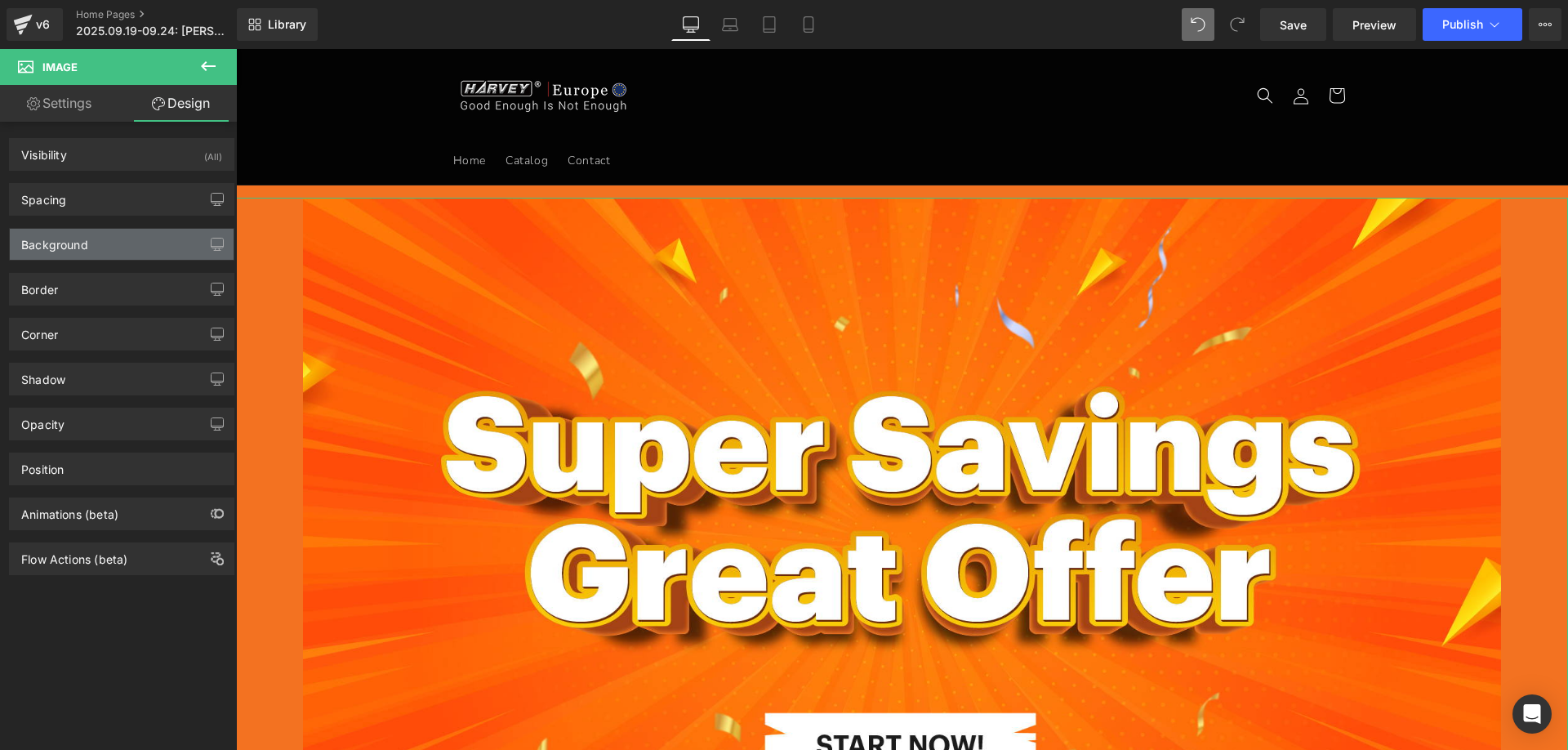
click at [82, 251] on div "Background" at bounding box center [54, 239] width 67 height 23
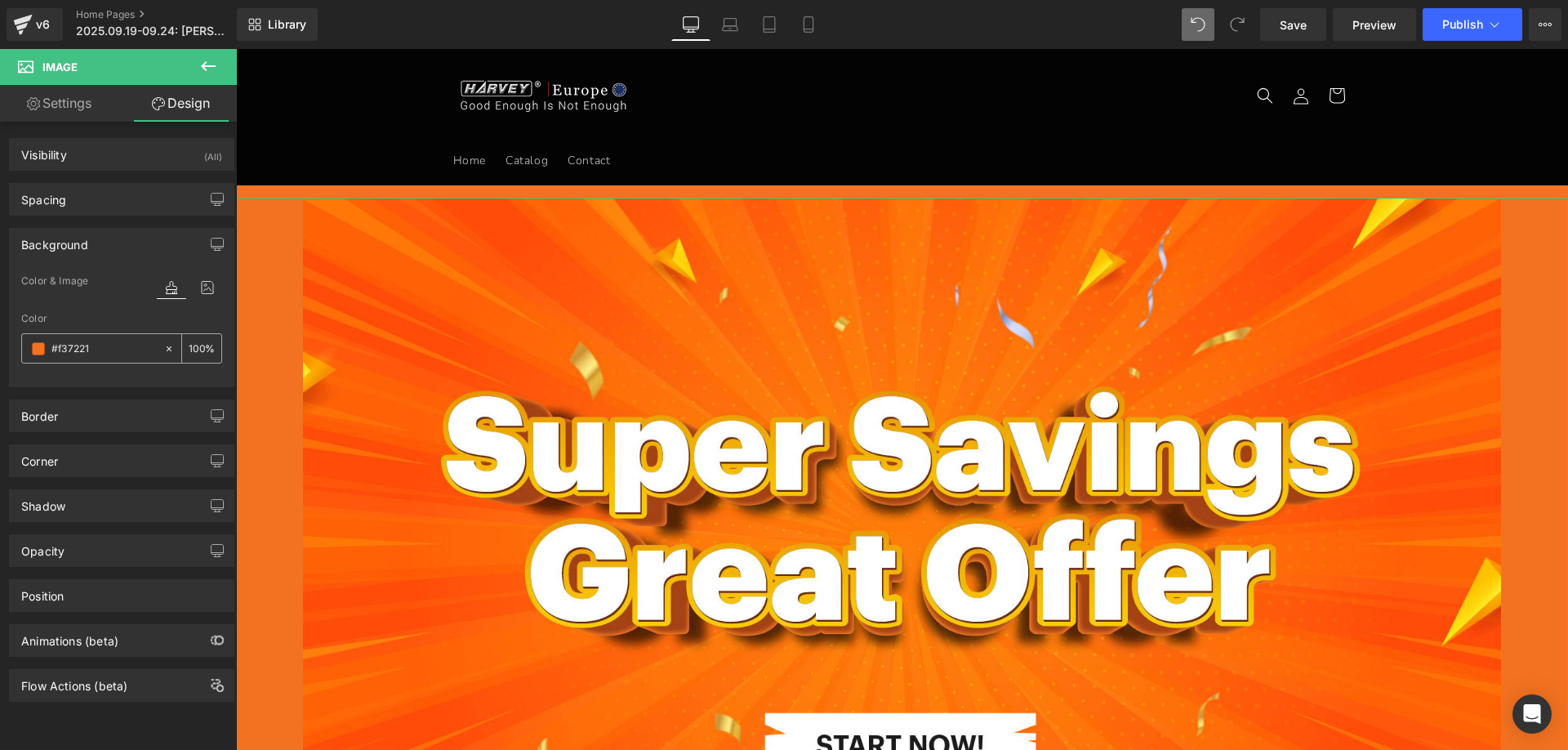
click at [104, 348] on input "#f37221" at bounding box center [104, 349] width 104 height 18
paste input "000000"
type input "000000"
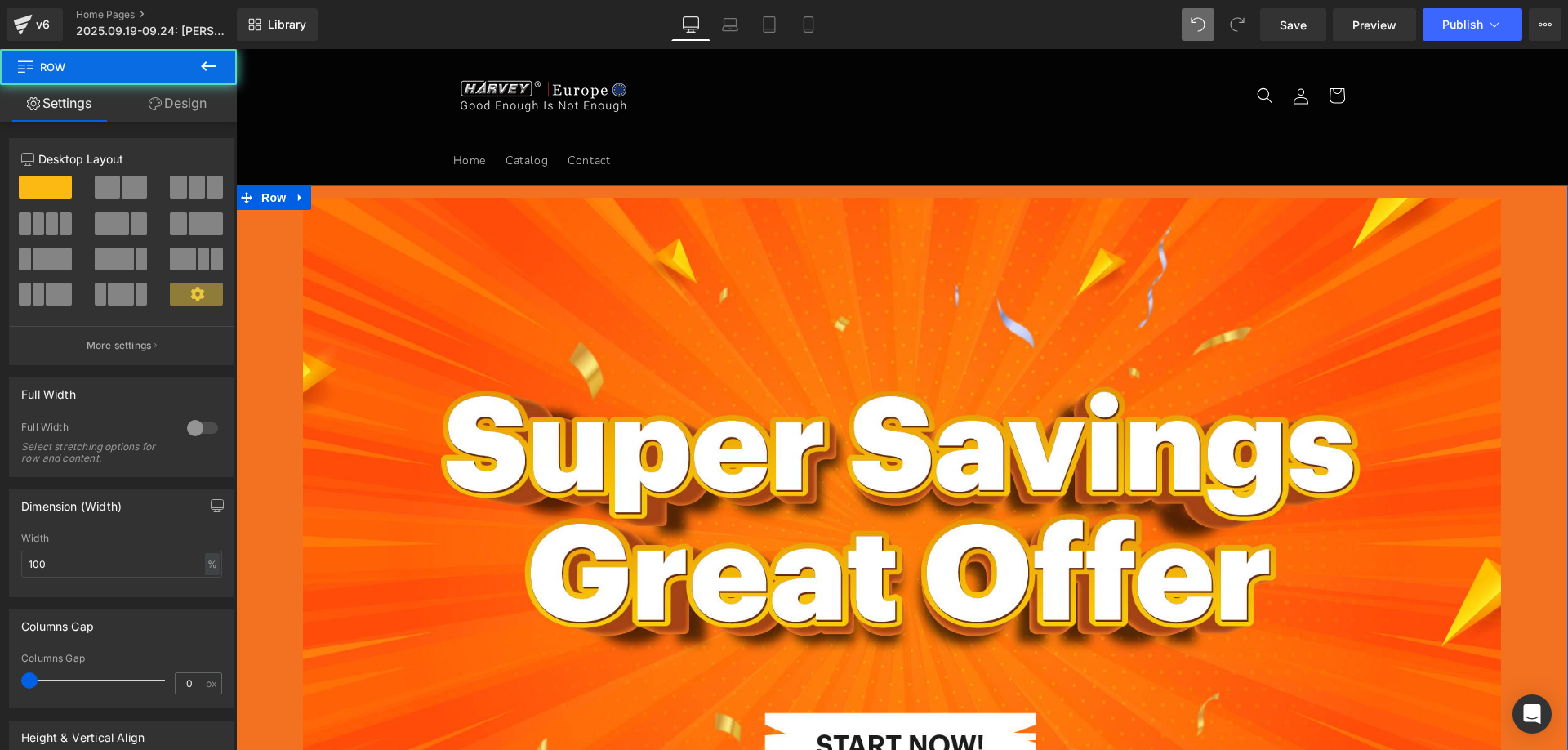
click at [178, 112] on link "Design" at bounding box center [177, 104] width 118 height 37
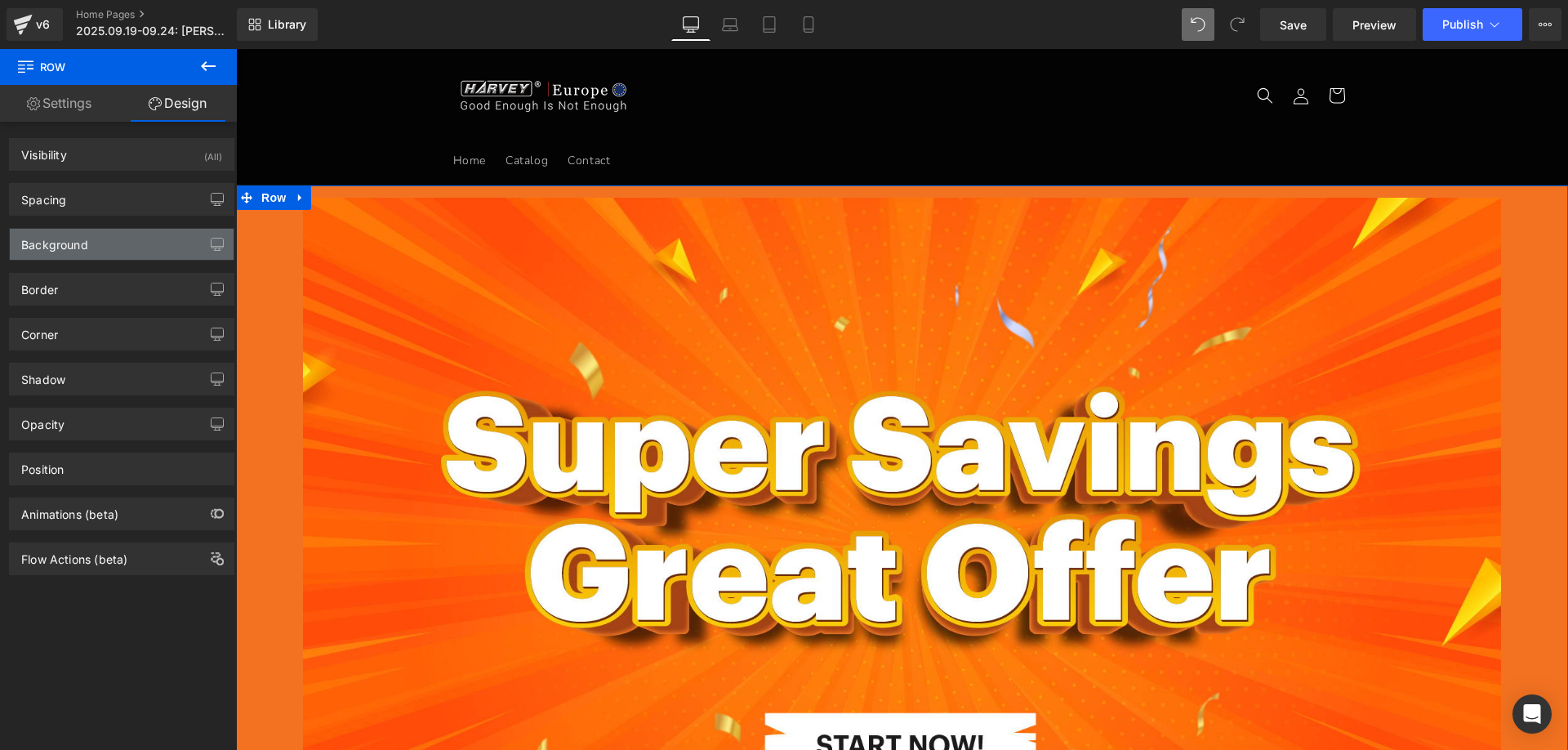
click at [93, 254] on div "Background" at bounding box center [122, 244] width 224 height 31
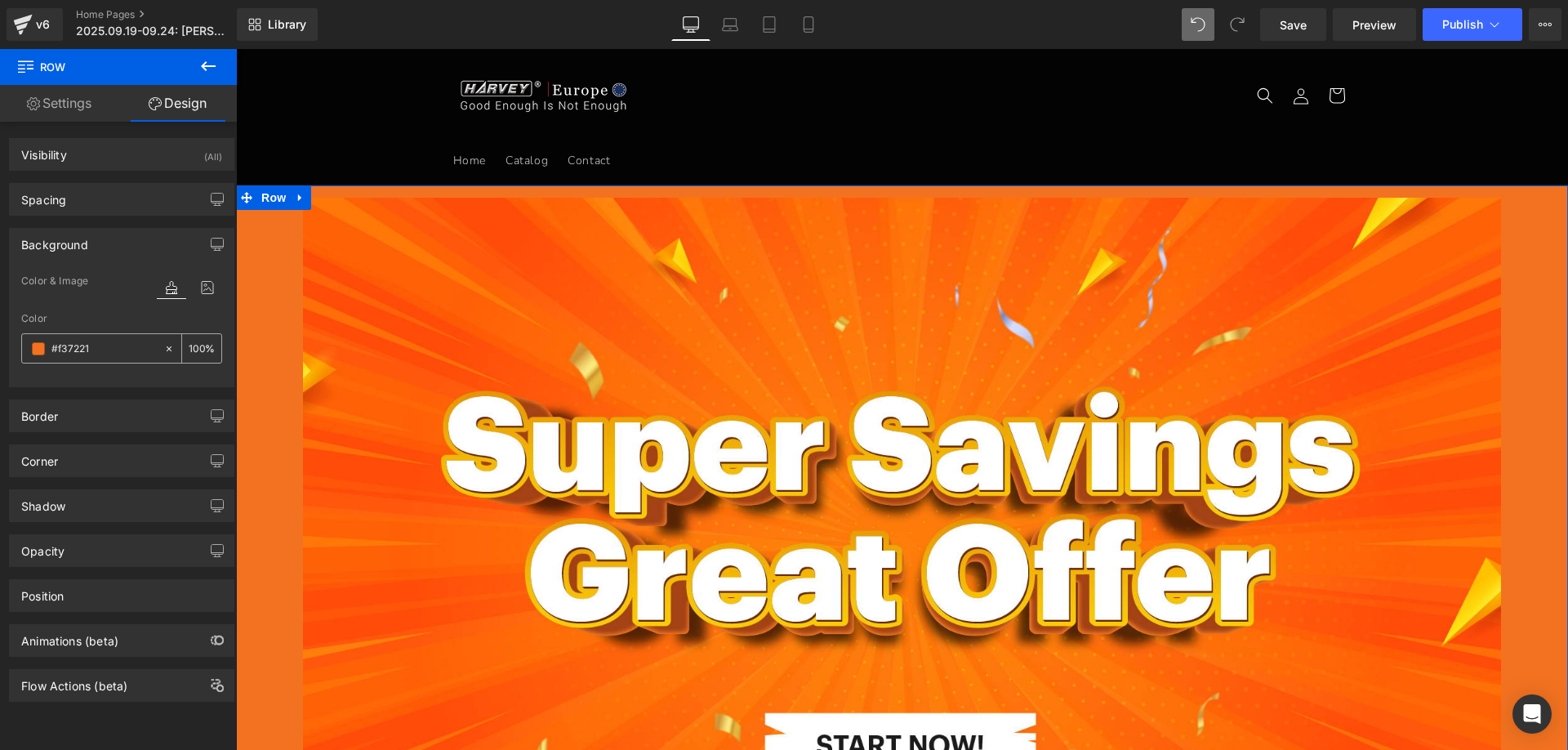
click at [115, 347] on input "#f37221" at bounding box center [104, 349] width 104 height 18
paste input "000000"
type input "000000"
click at [282, 402] on div at bounding box center [902, 548] width 1332 height 701
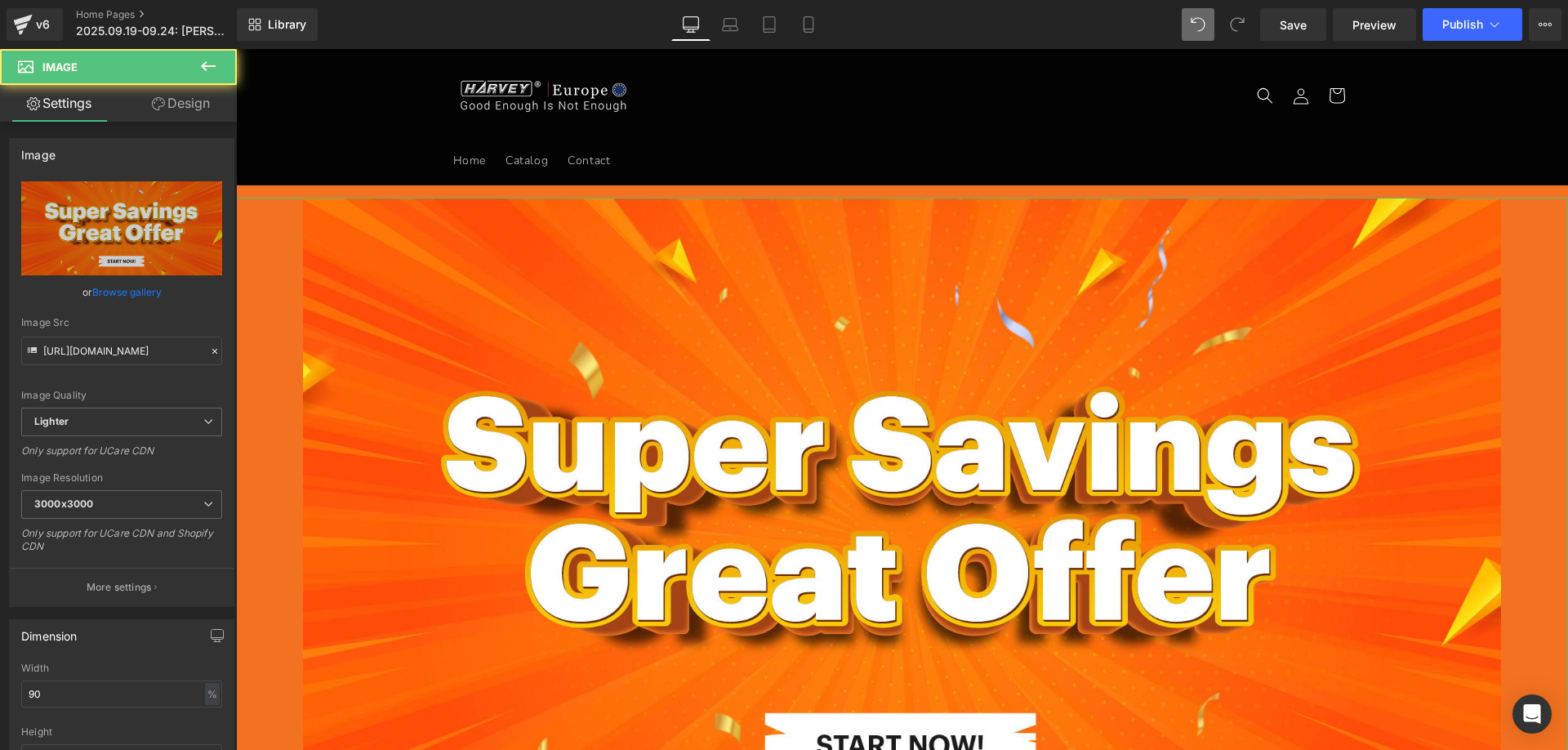
click at [183, 109] on link "Design" at bounding box center [181, 104] width 118 height 37
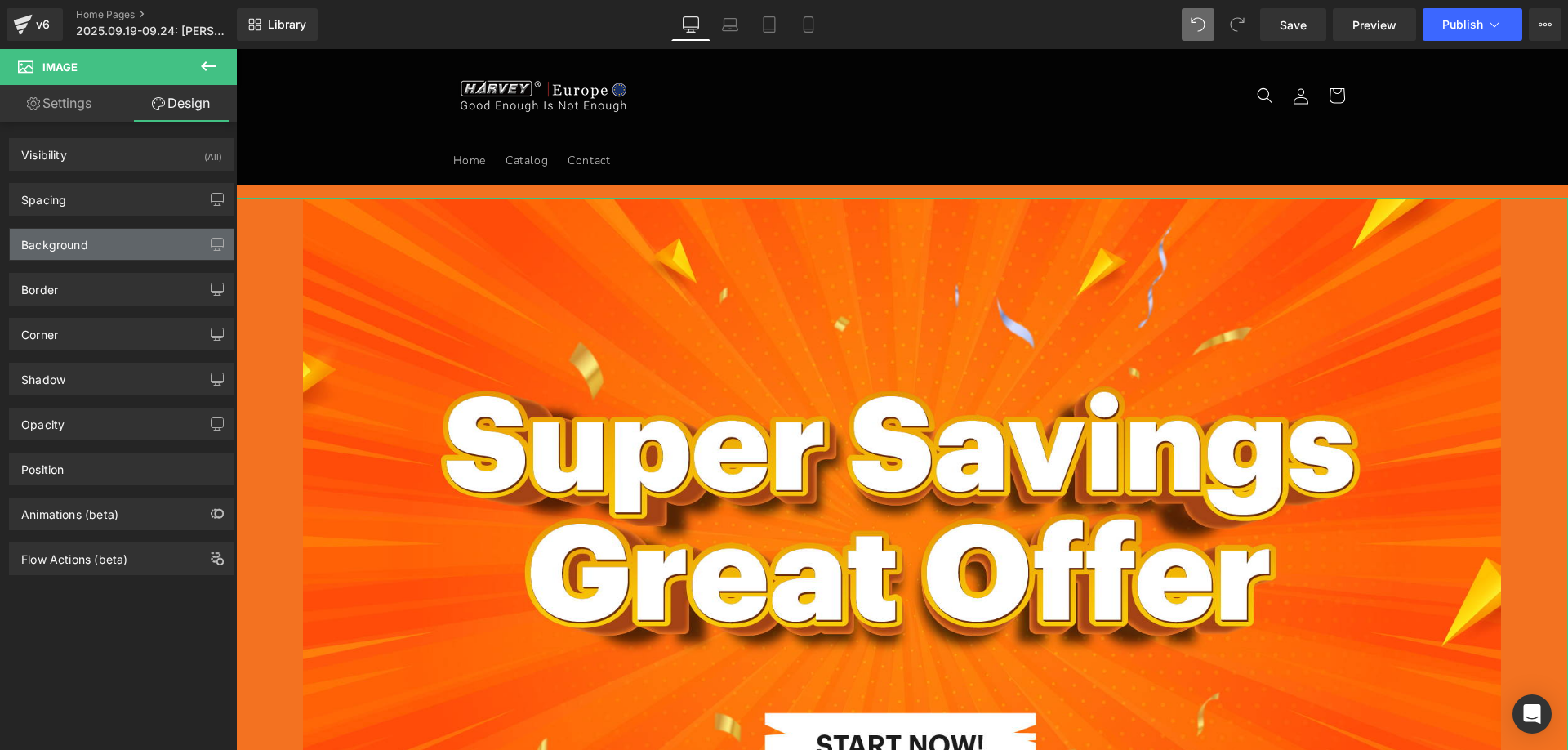
click at [91, 240] on div "Background" at bounding box center [122, 244] width 224 height 31
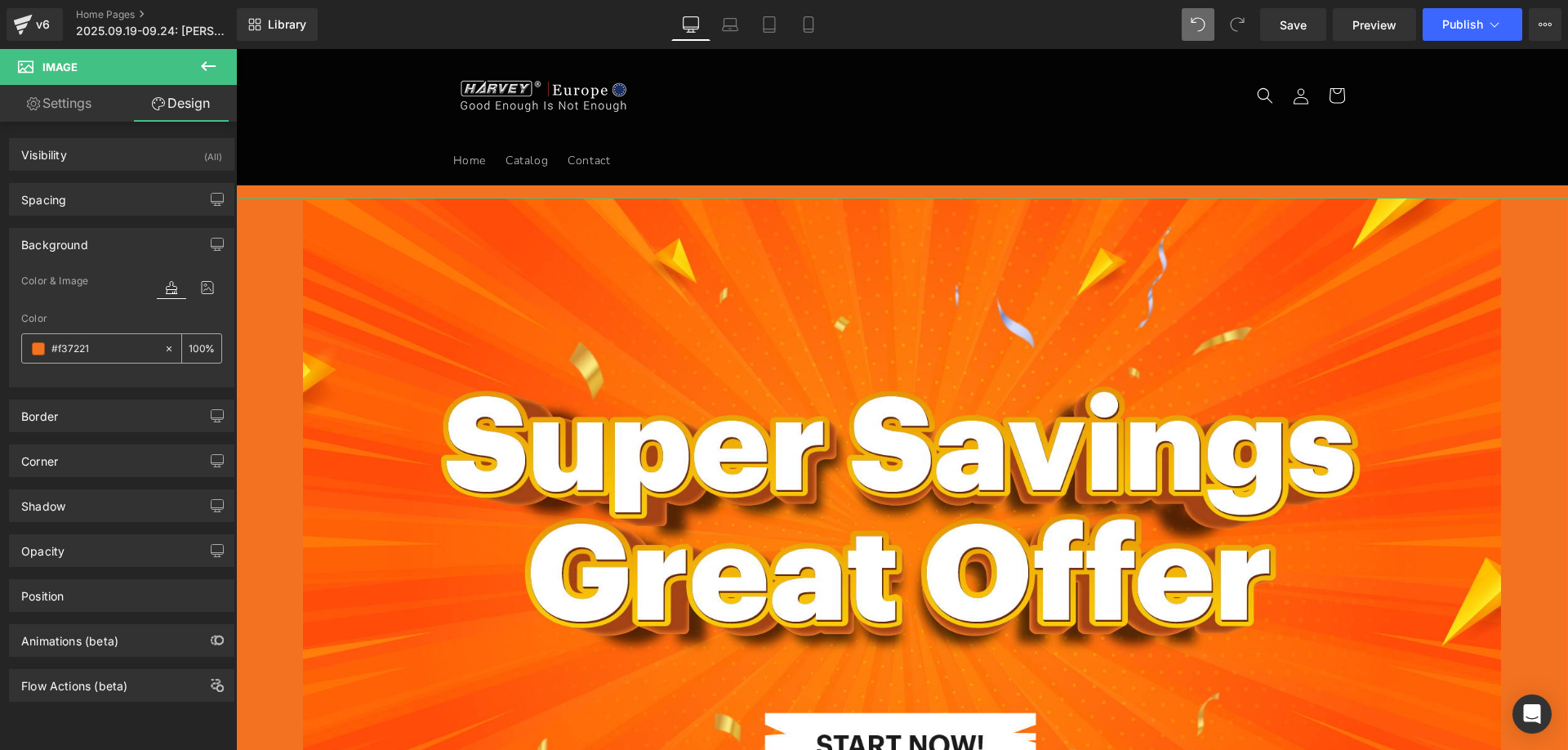
click at [99, 349] on input "#f37221" at bounding box center [104, 349] width 104 height 18
paste input "000000"
type input "000000"
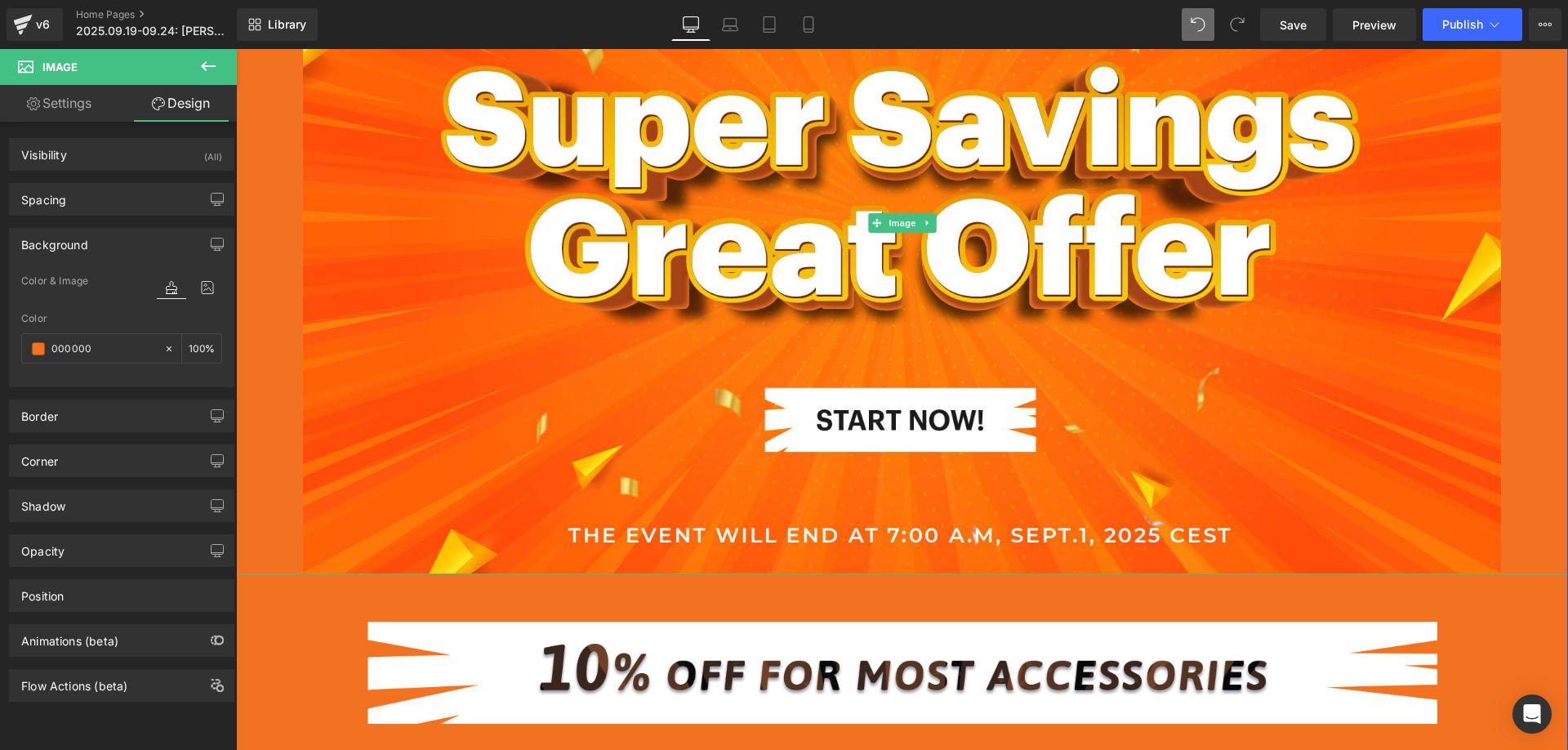
scroll to position [326, 0]
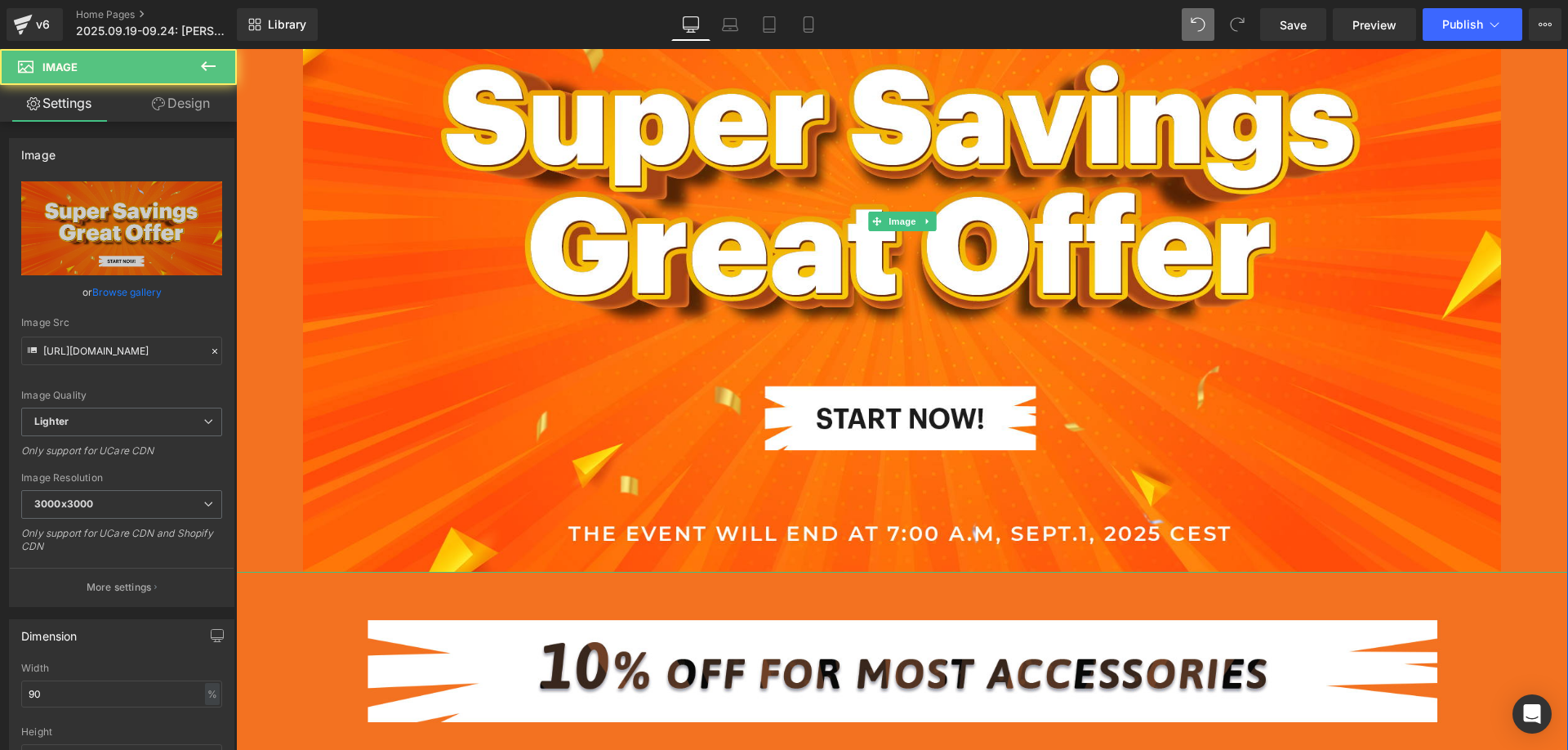
click at [257, 377] on div at bounding box center [902, 221] width 1332 height 701
click at [190, 107] on link "Design" at bounding box center [181, 104] width 118 height 37
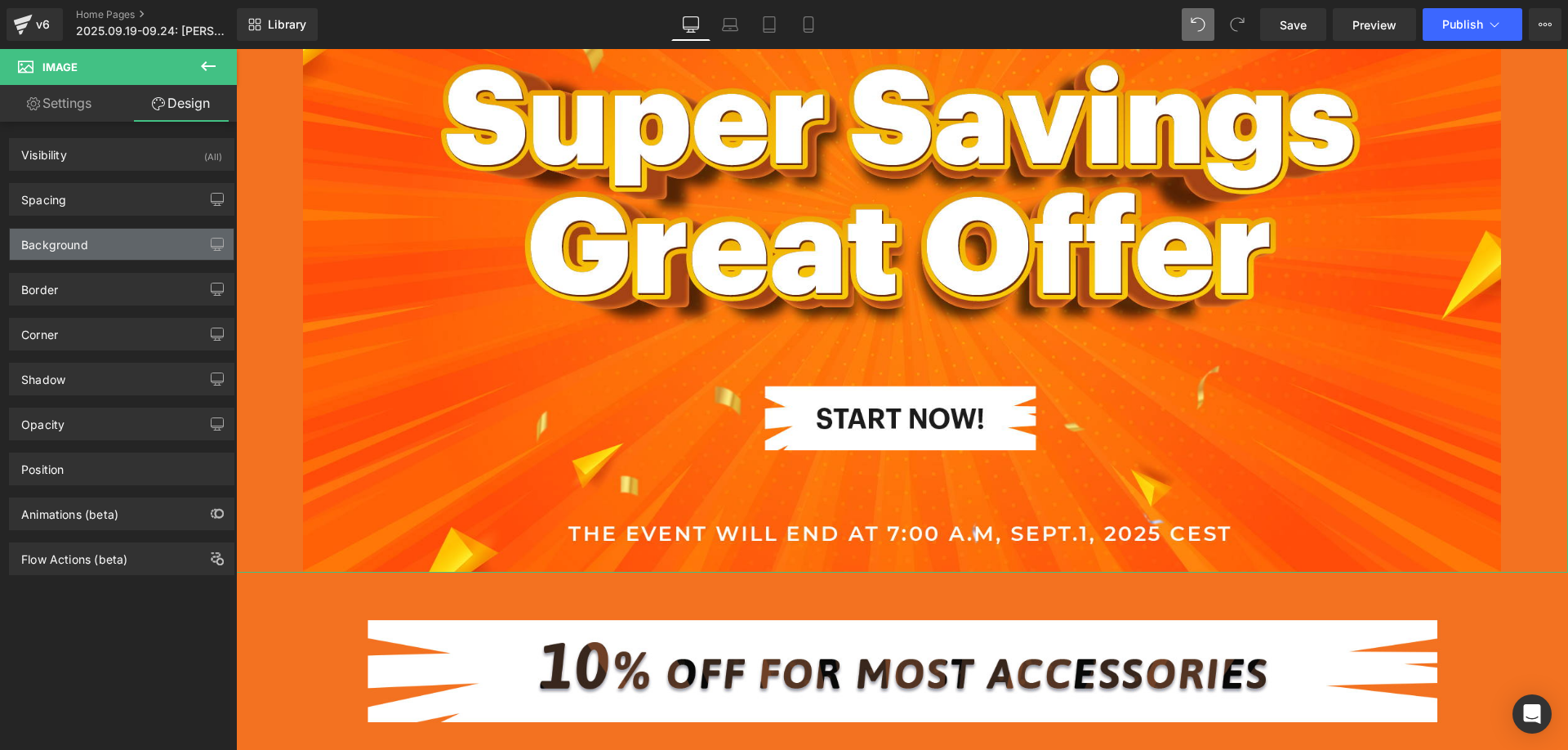
click at [94, 238] on div "Background" at bounding box center [122, 244] width 224 height 31
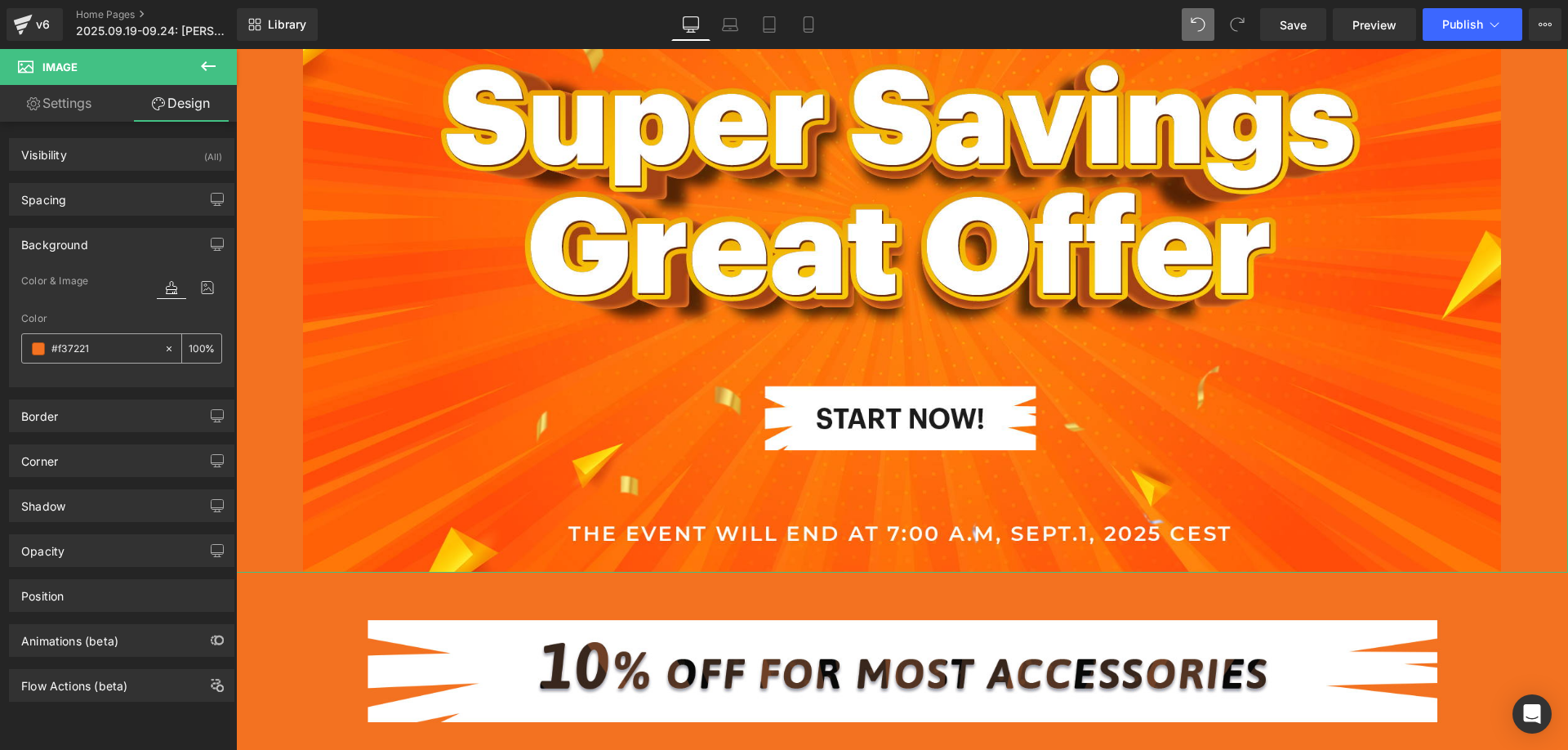
click at [106, 350] on input "#f37221" at bounding box center [104, 349] width 104 height 18
paste input "000000"
type input "000000"
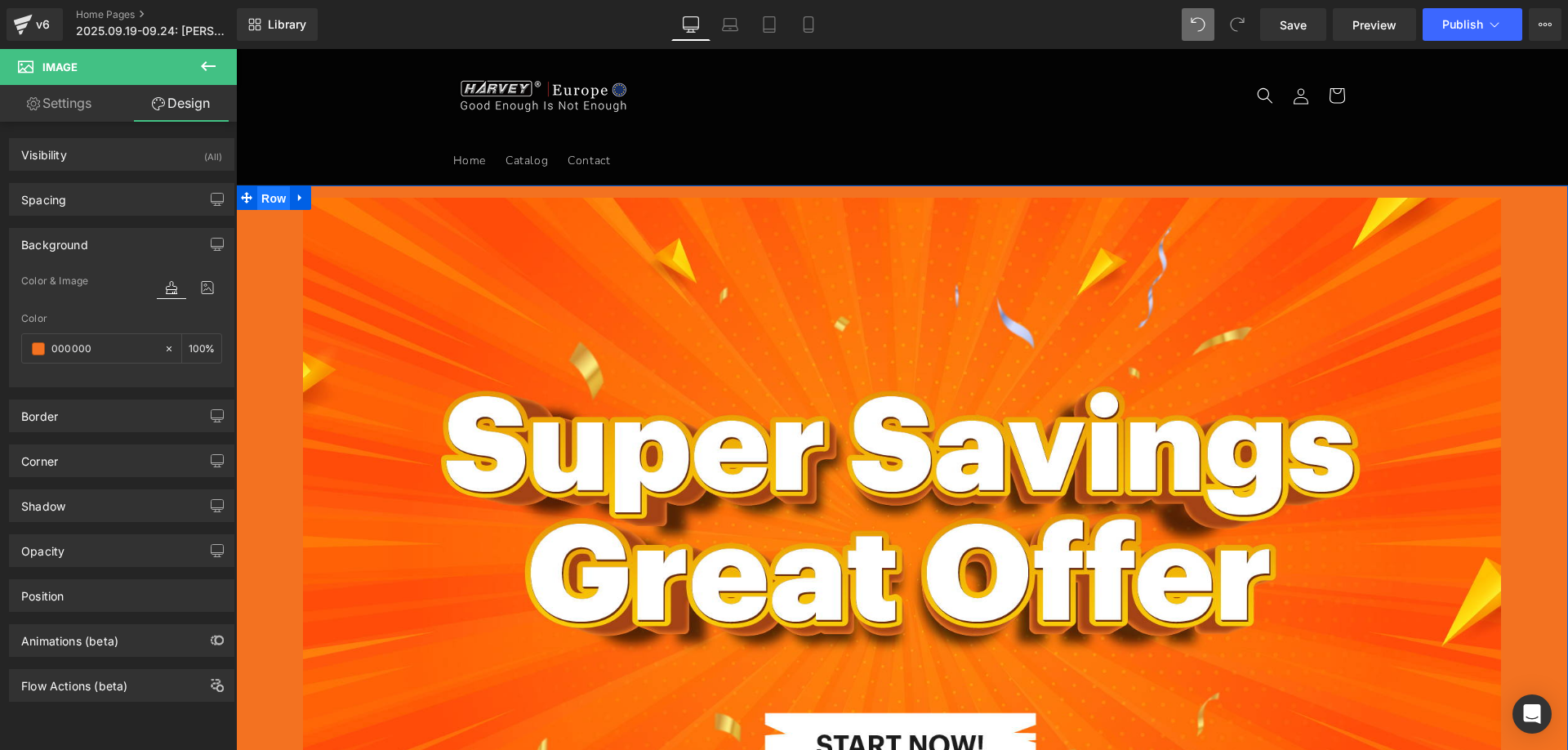
click at [261, 197] on span "Row" at bounding box center [274, 198] width 33 height 25
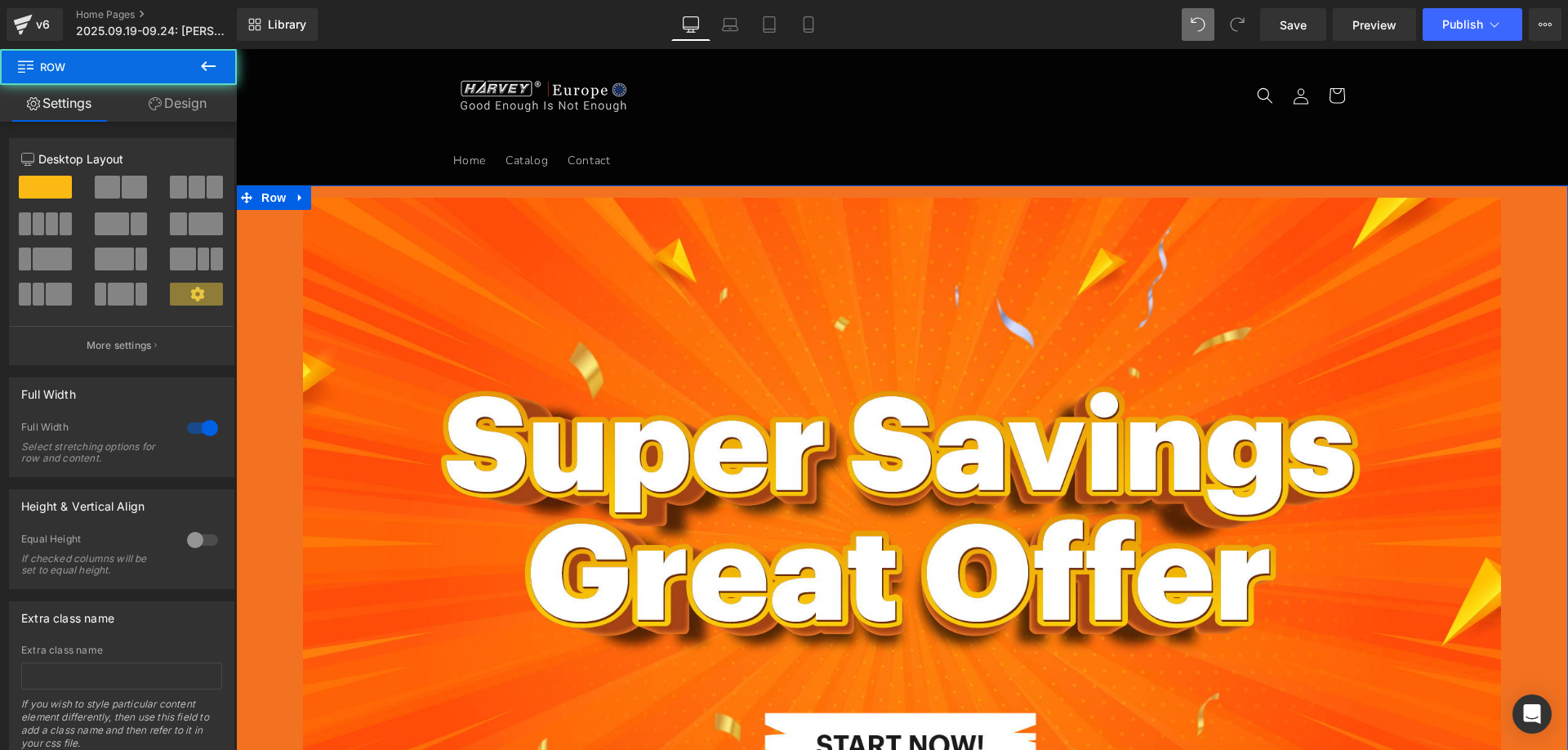
click at [188, 108] on link "Design" at bounding box center [177, 104] width 118 height 37
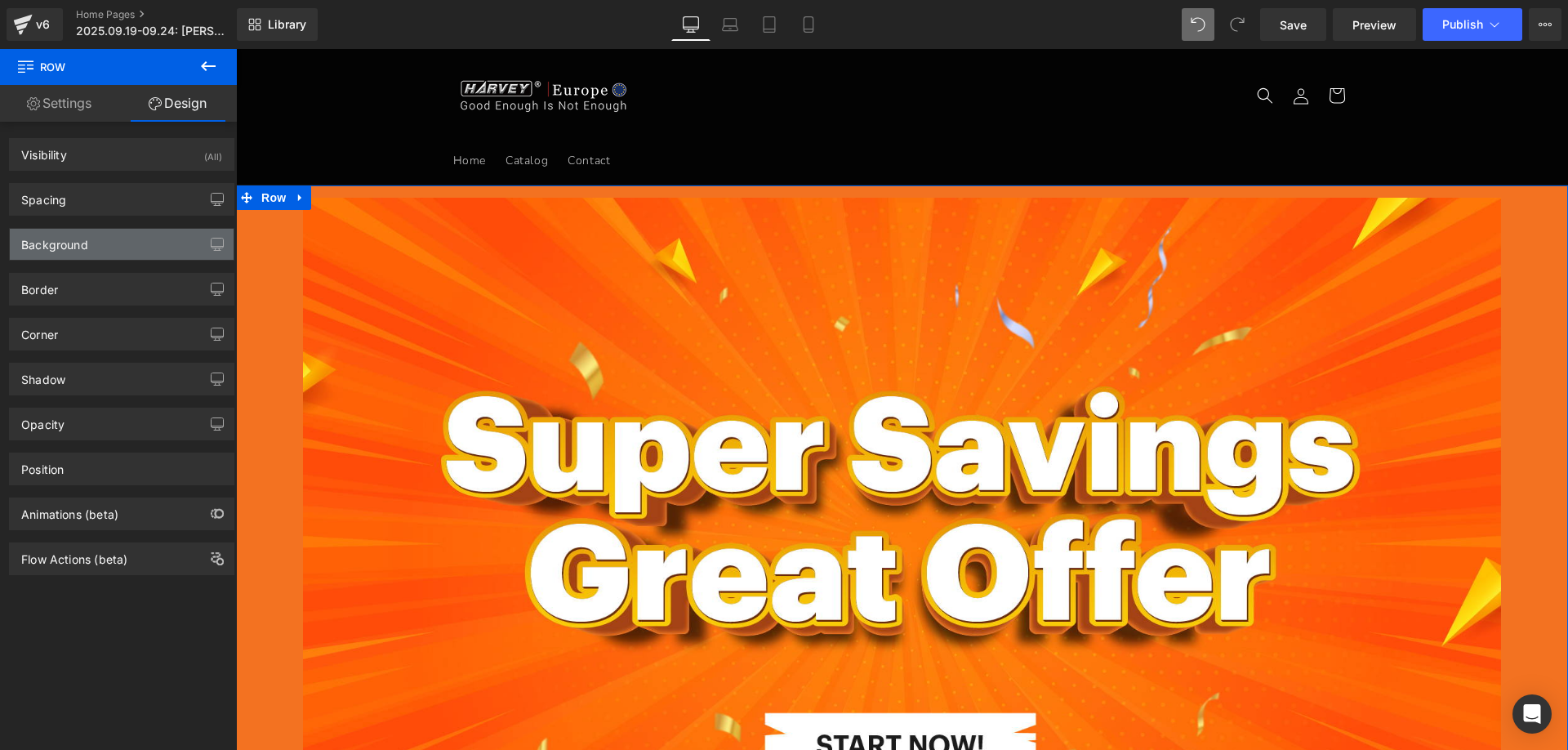
click at [66, 240] on div "Background" at bounding box center [54, 239] width 67 height 23
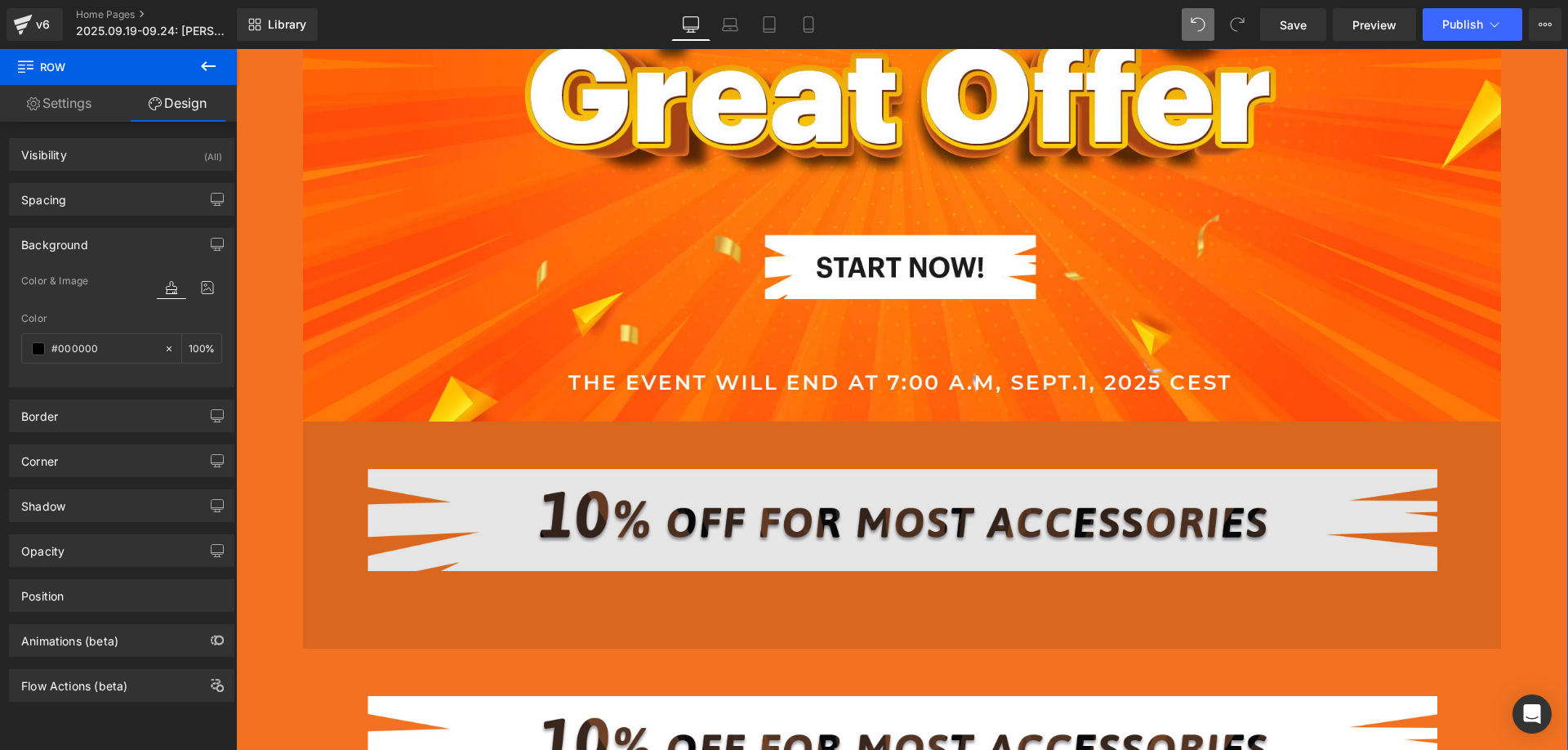
scroll to position [82, 0]
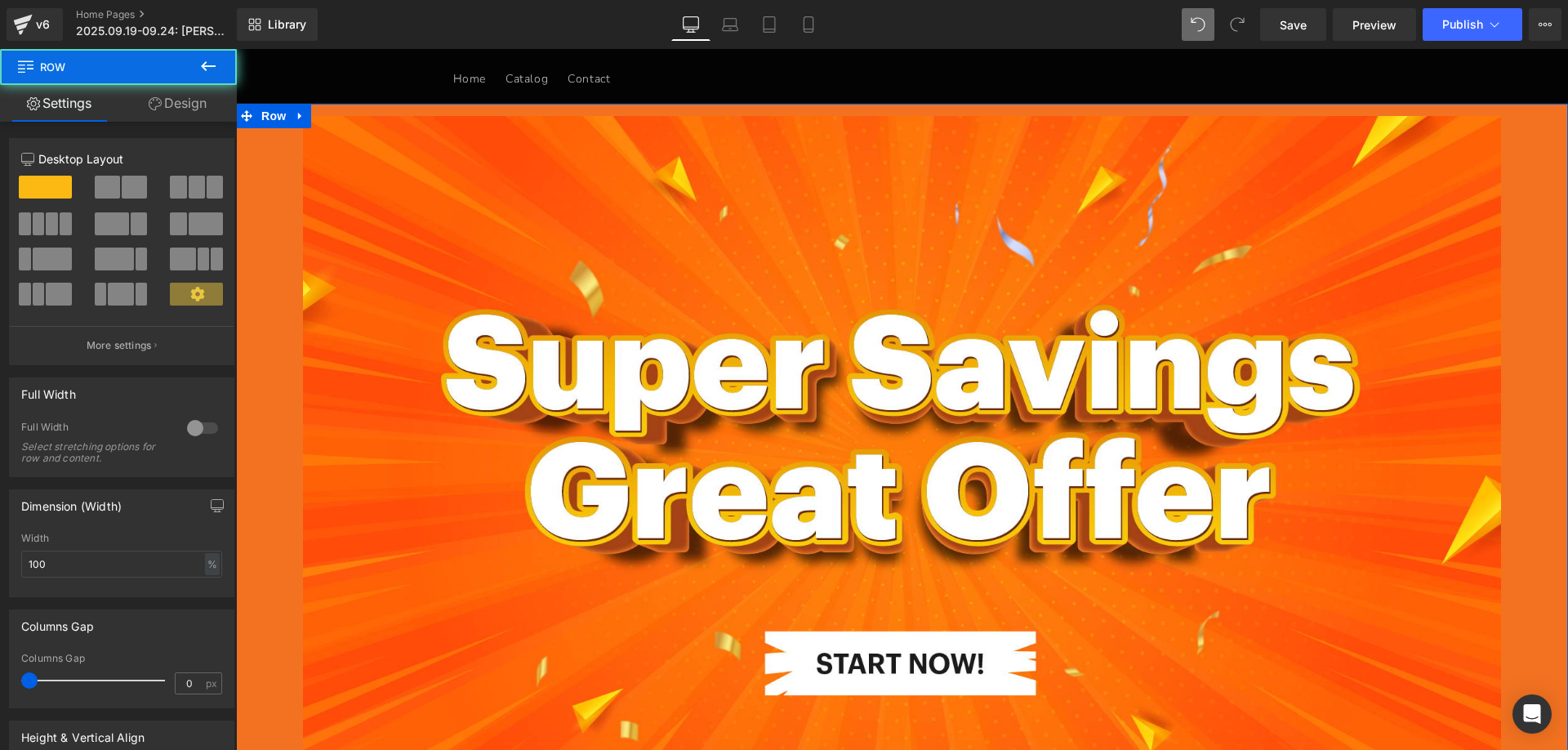
click at [188, 102] on link "Design" at bounding box center [177, 104] width 118 height 37
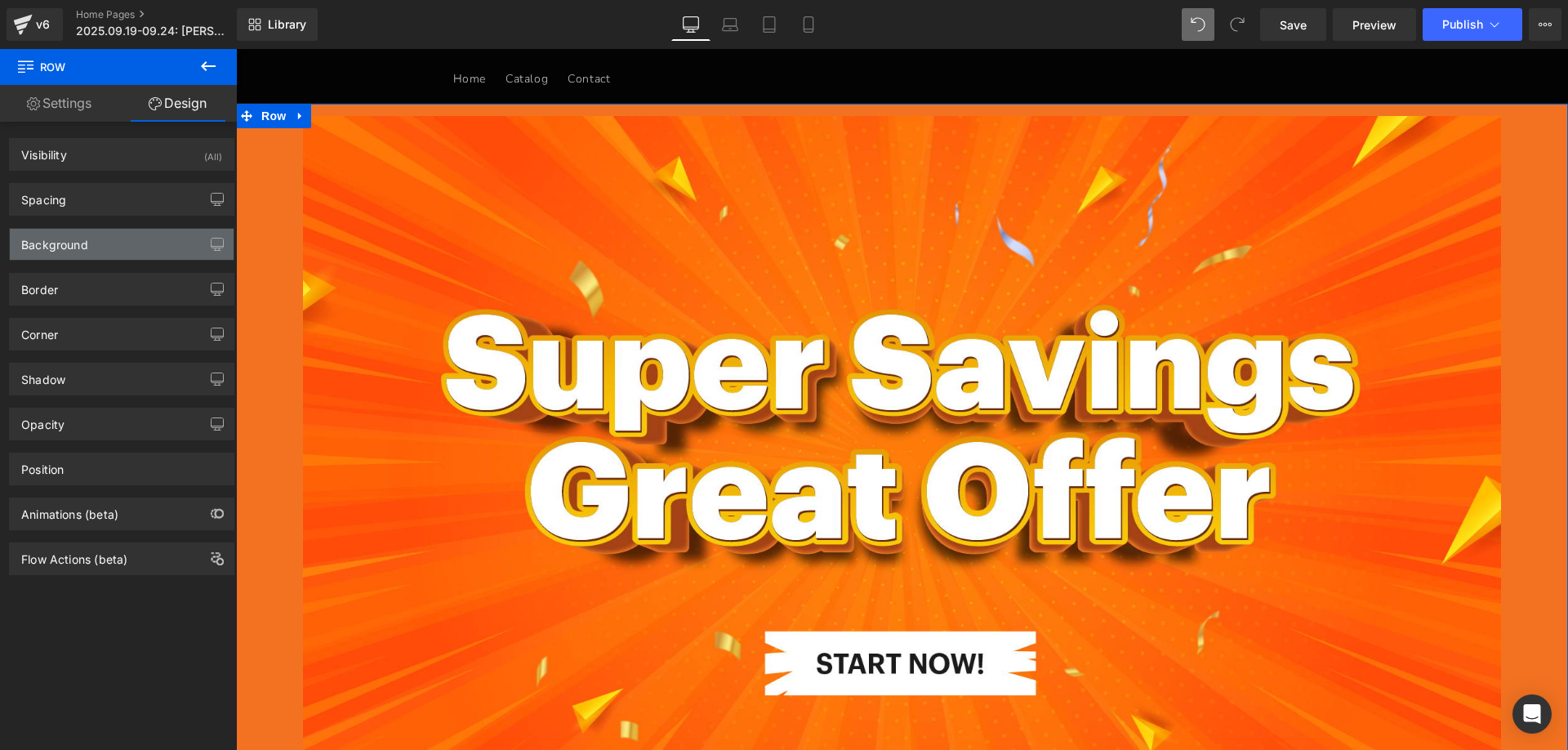
click at [106, 244] on div "Background" at bounding box center [122, 244] width 224 height 31
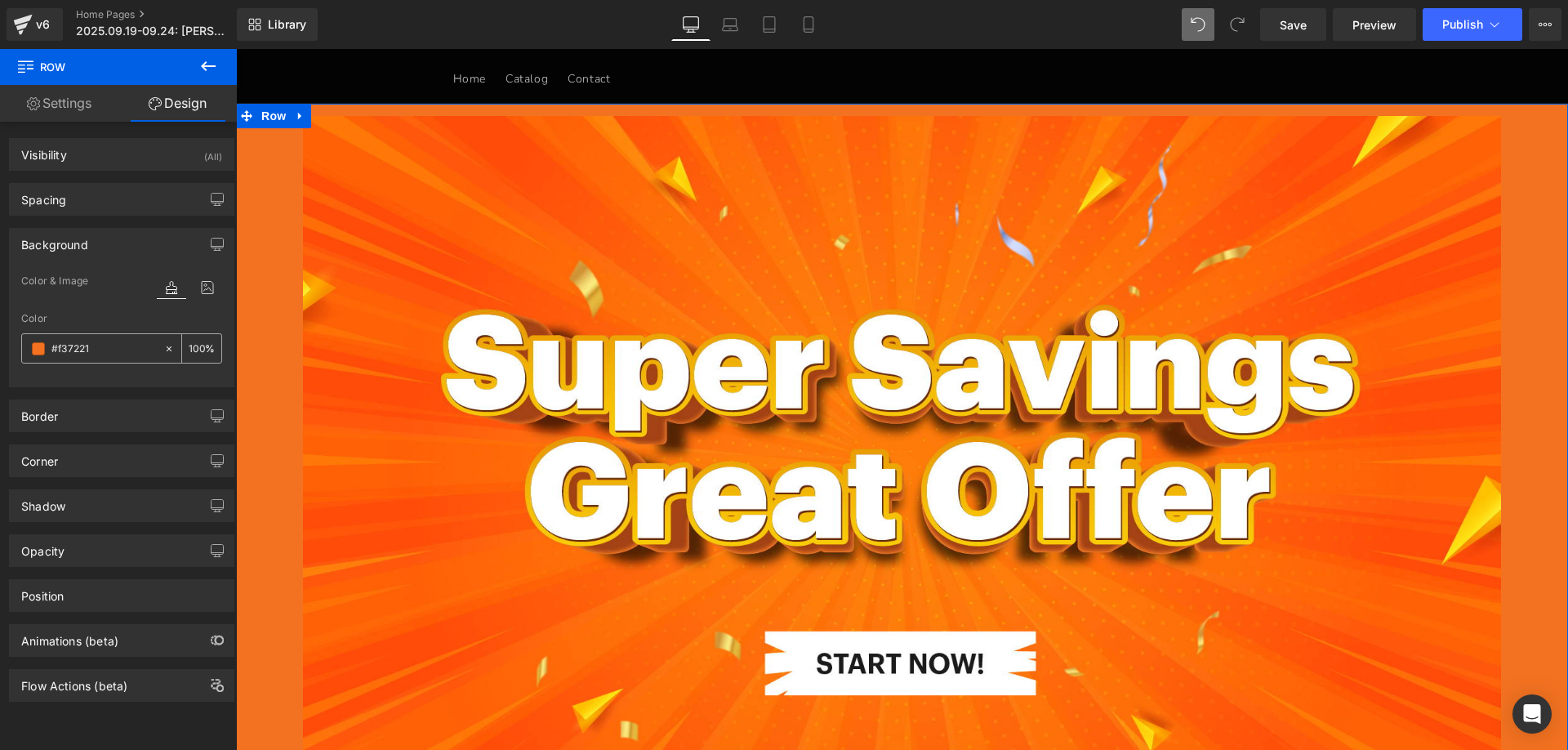
click at [98, 356] on input "#f37221" at bounding box center [104, 349] width 104 height 18
paste input "000000"
type input "000000"
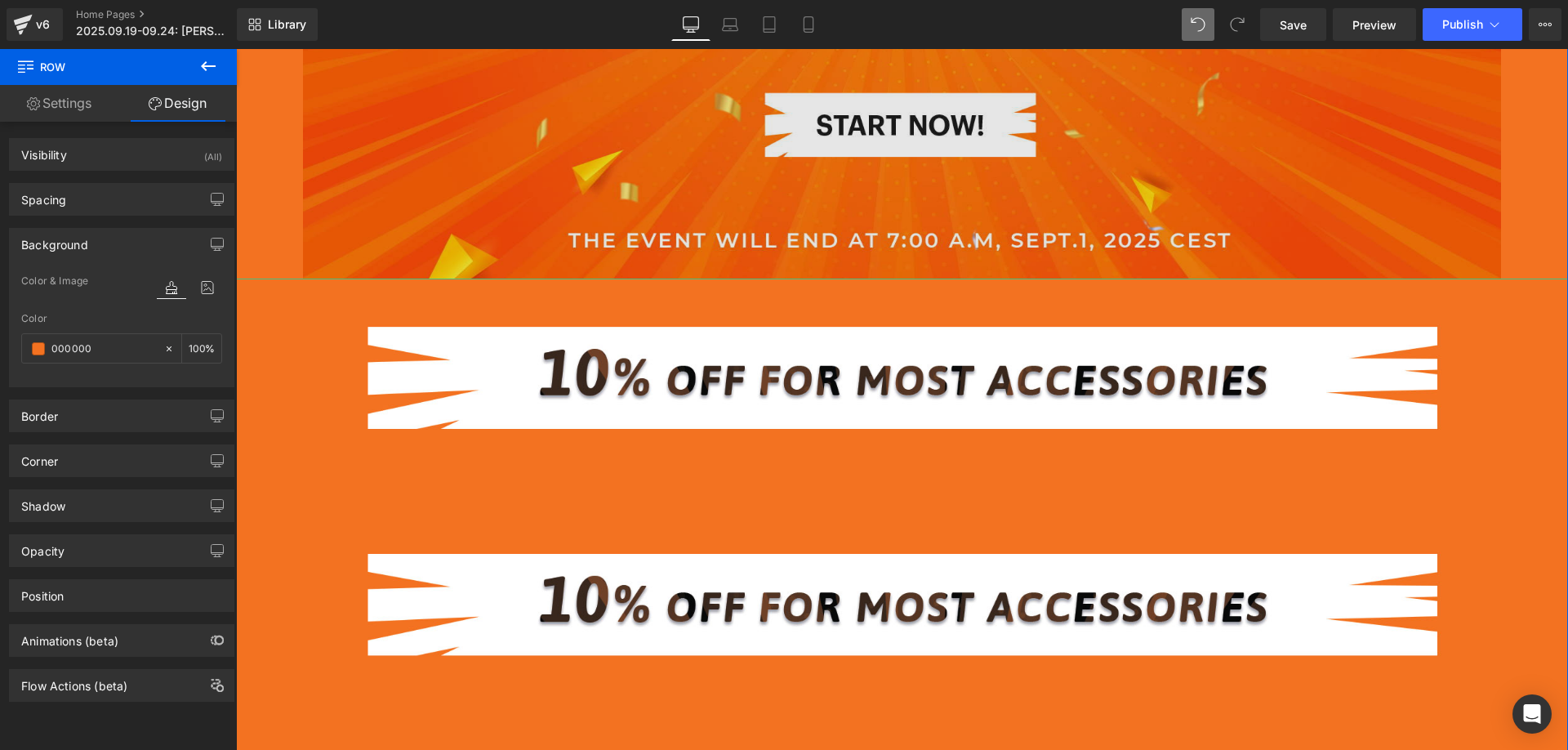
scroll to position [654, 0]
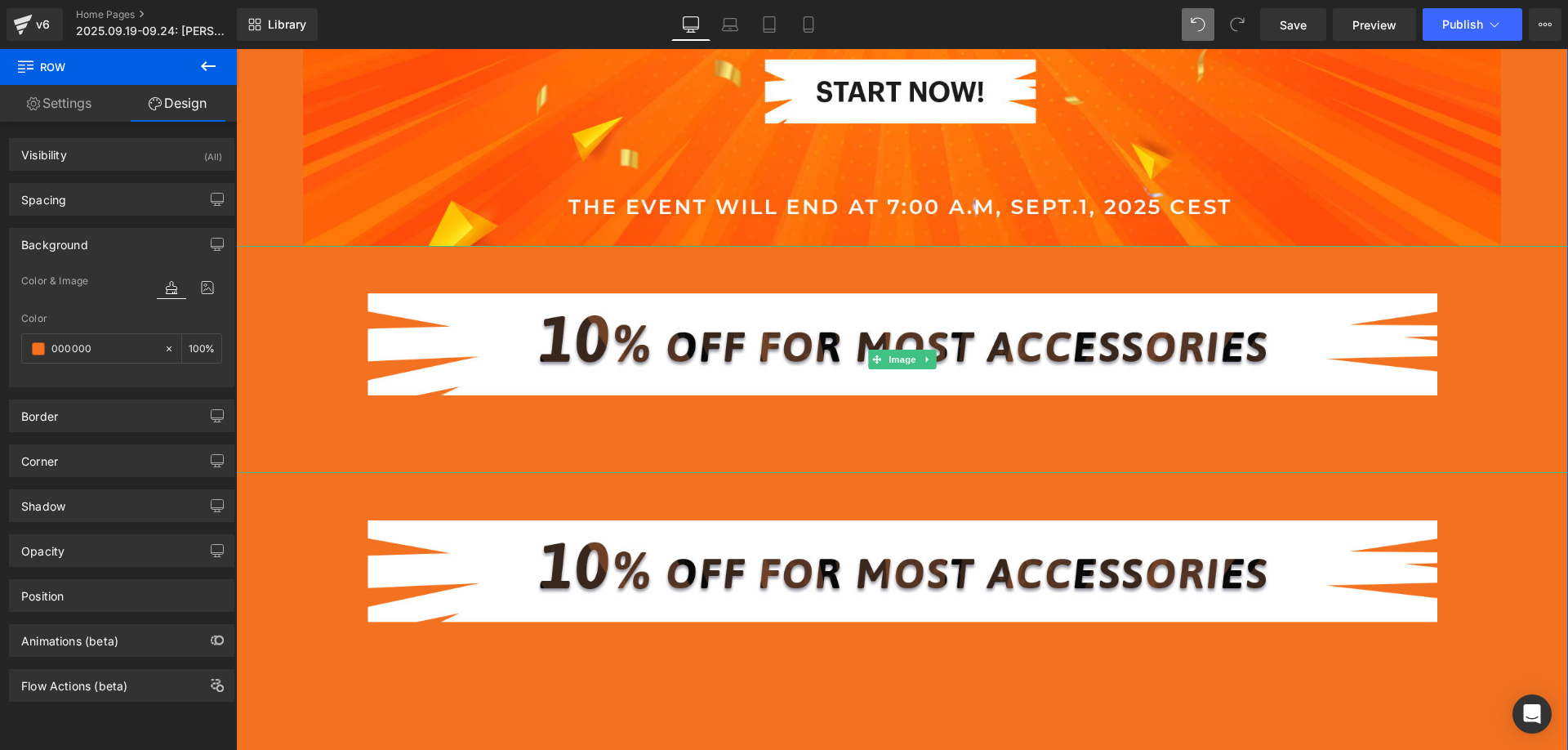
click at [267, 355] on div at bounding box center [902, 359] width 1332 height 227
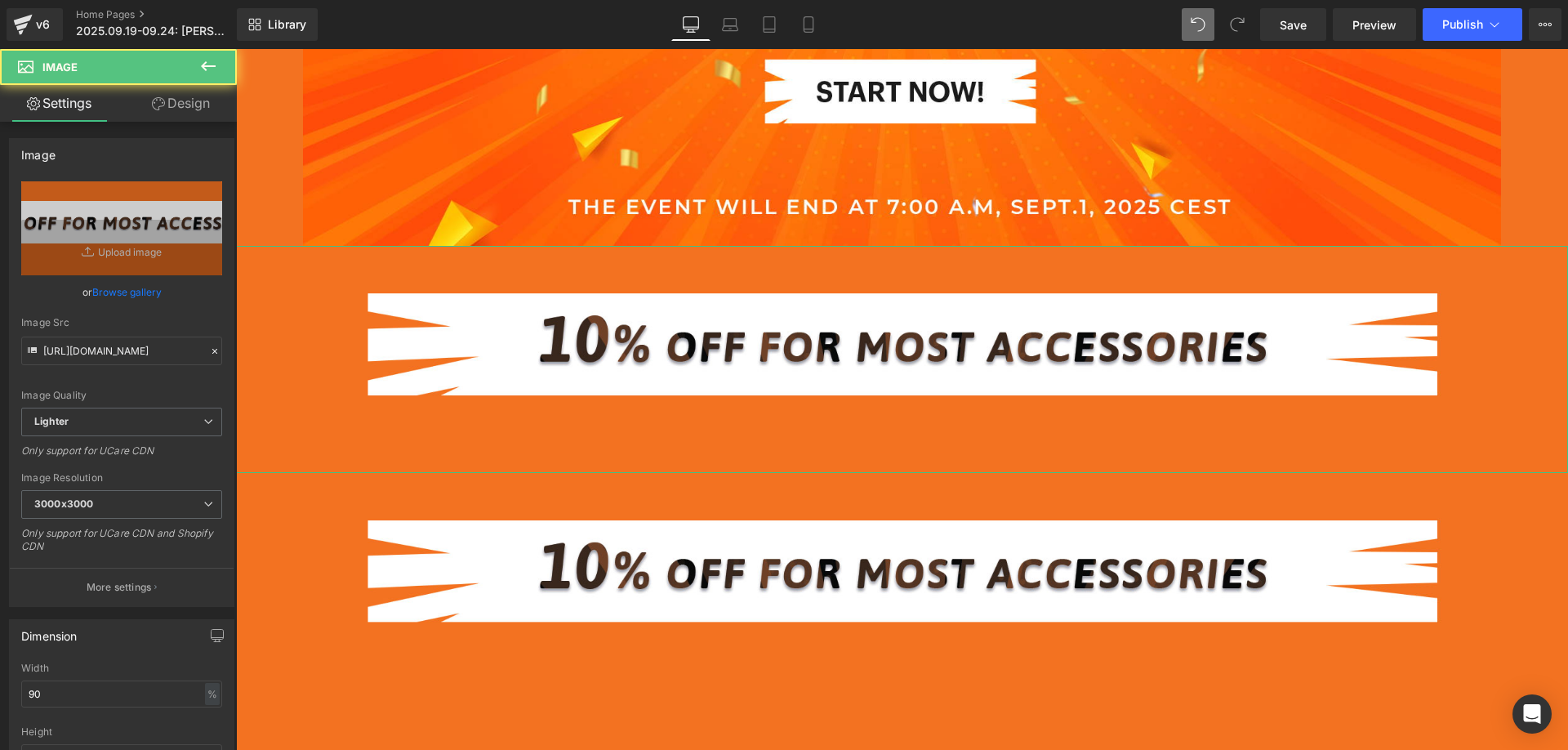
click at [198, 105] on link "Design" at bounding box center [181, 104] width 118 height 37
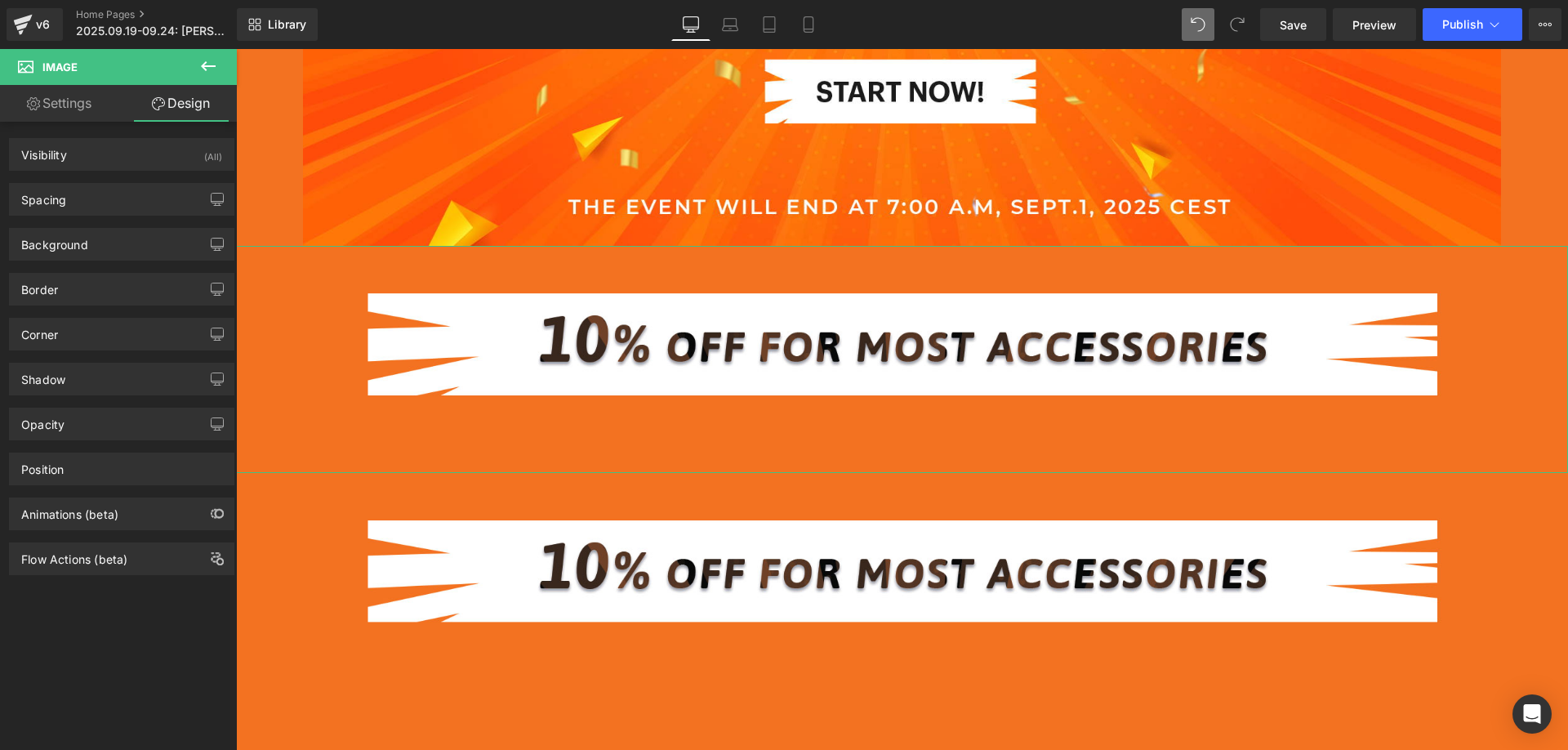
drag, startPoint x: 78, startPoint y: 244, endPoint x: 78, endPoint y: 285, distance: 41.0
click at [78, 244] on div "Background" at bounding box center [54, 239] width 67 height 23
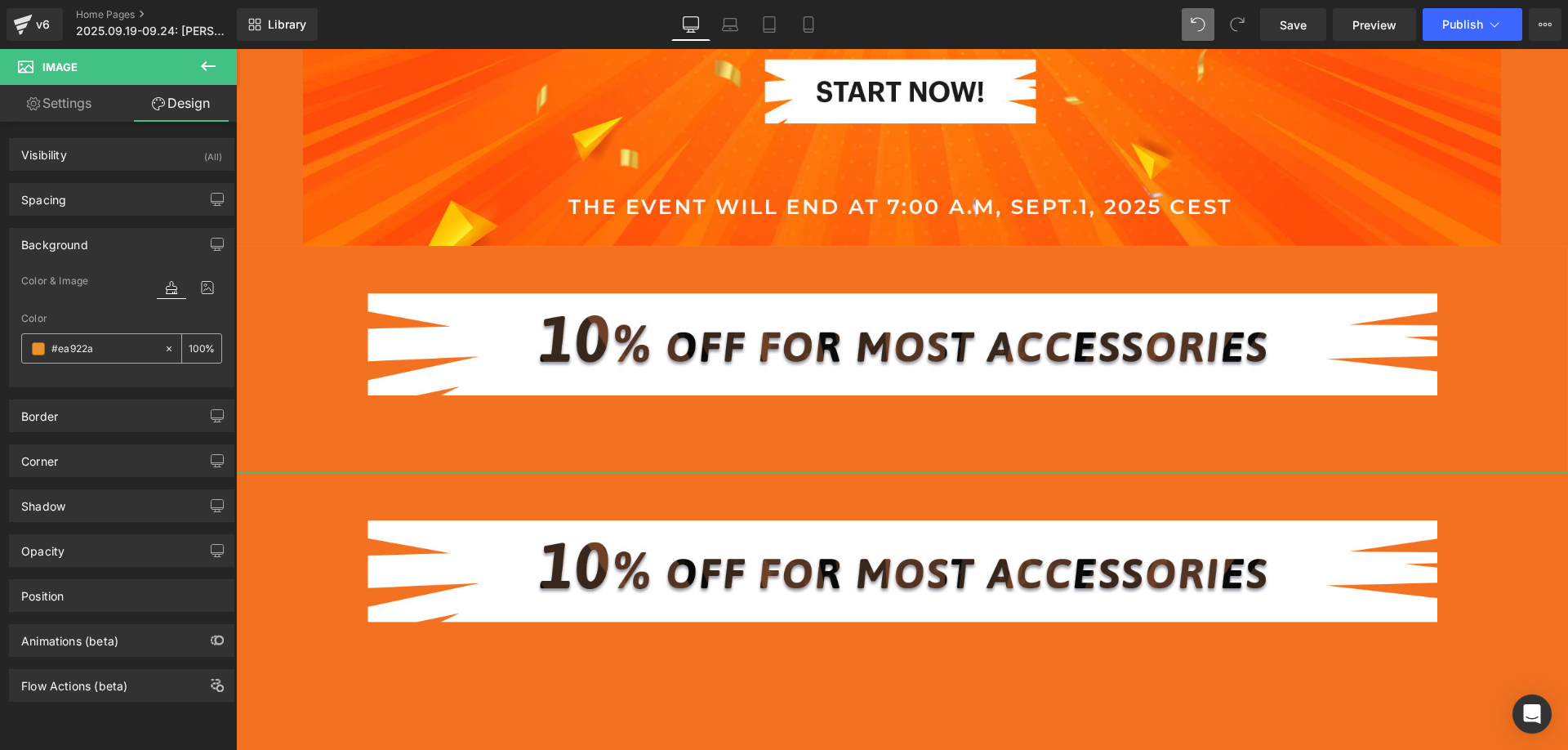
click at [101, 345] on input "#ea922a" at bounding box center [104, 349] width 104 height 18
paste input "000000"
type input "000000"
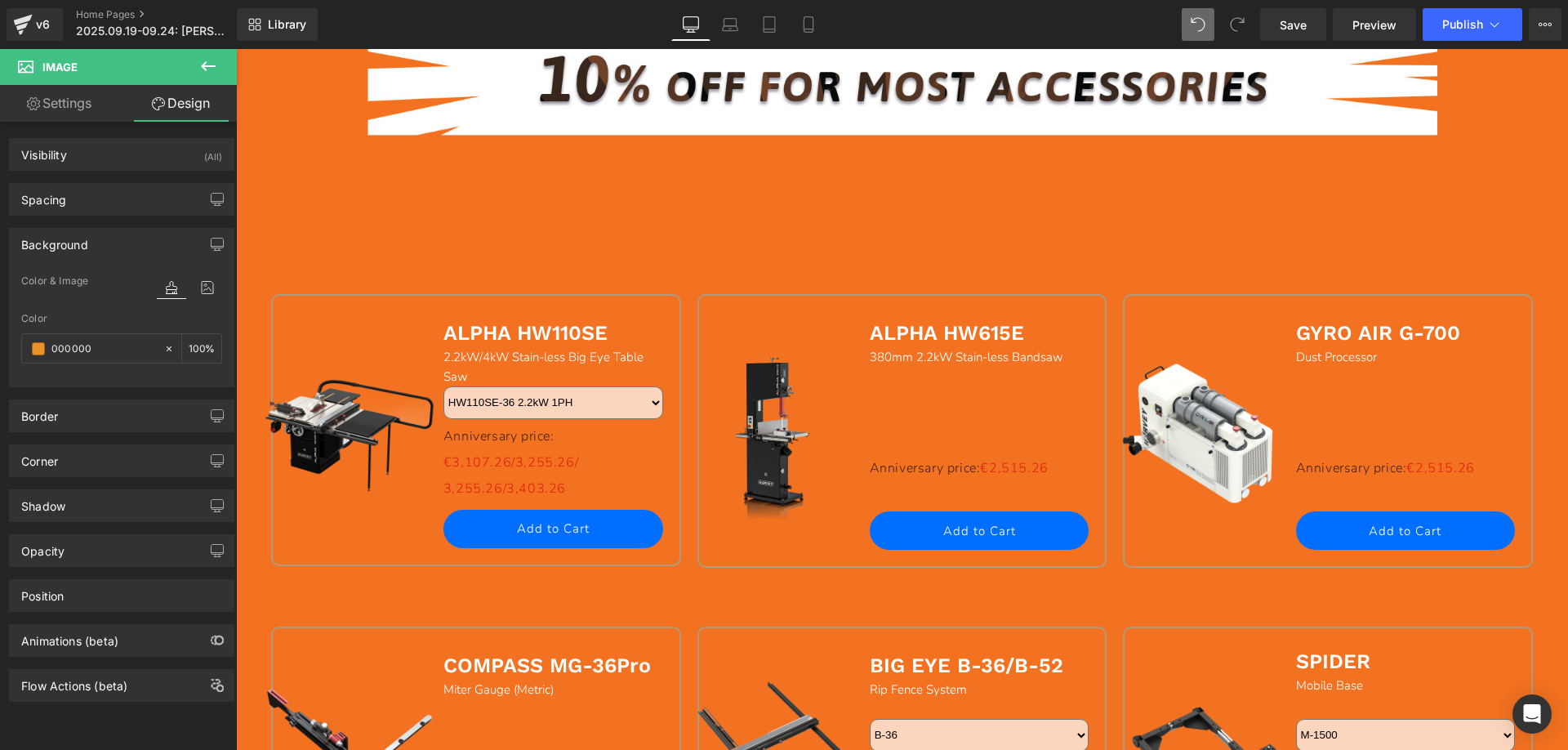
scroll to position [1143, 0]
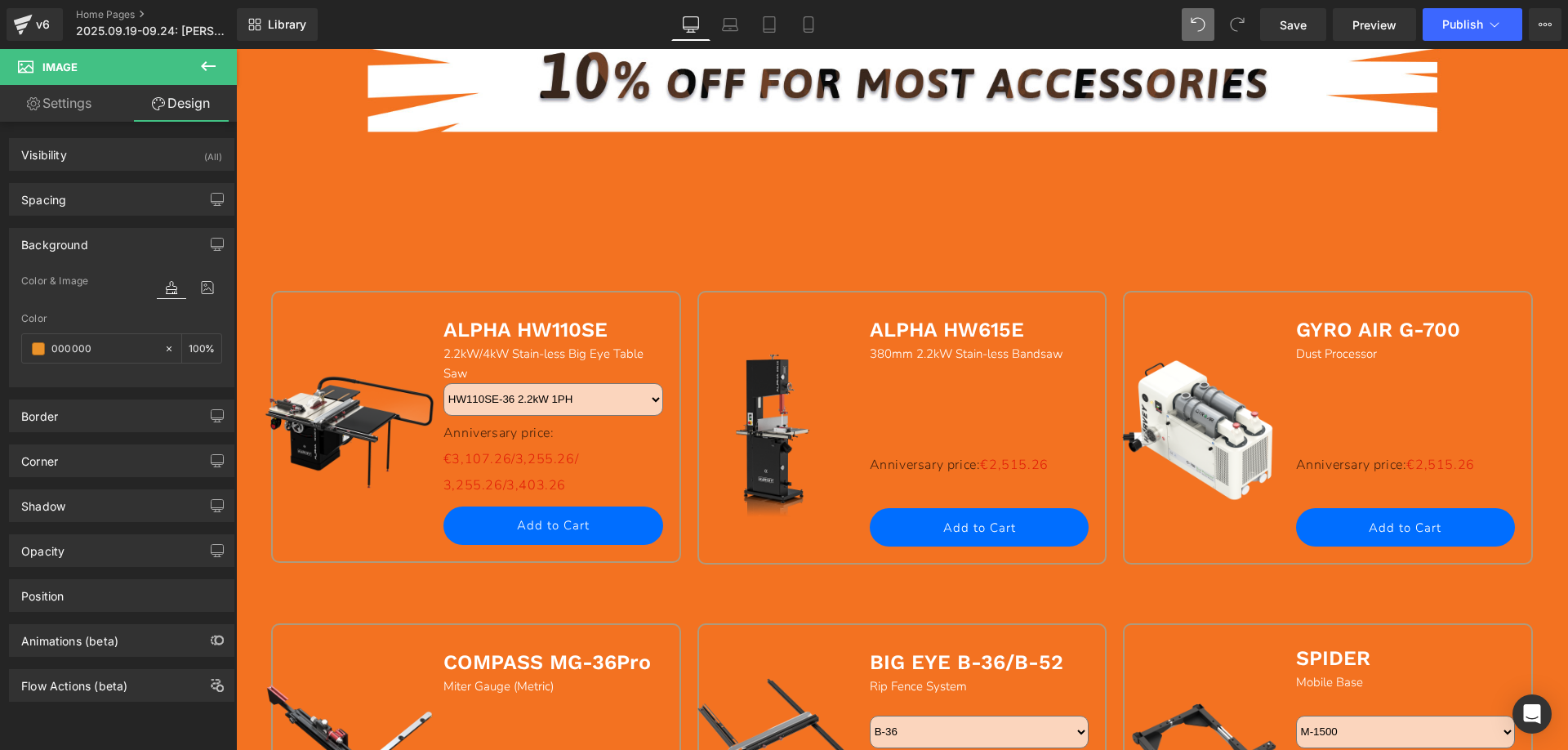
click at [251, 355] on link "Sale Off" at bounding box center [350, 426] width 203 height 183
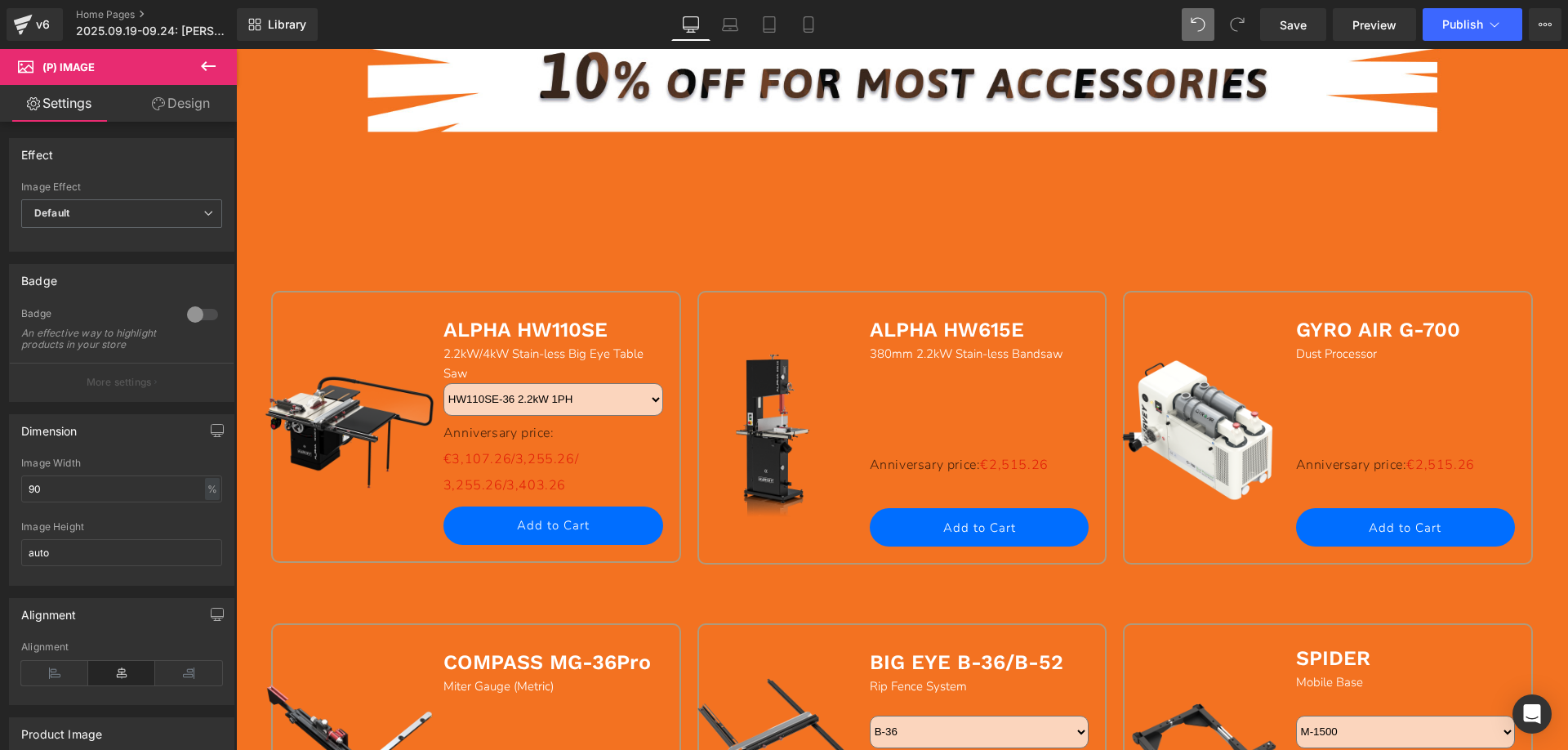
click at [195, 106] on link "Design" at bounding box center [181, 104] width 118 height 37
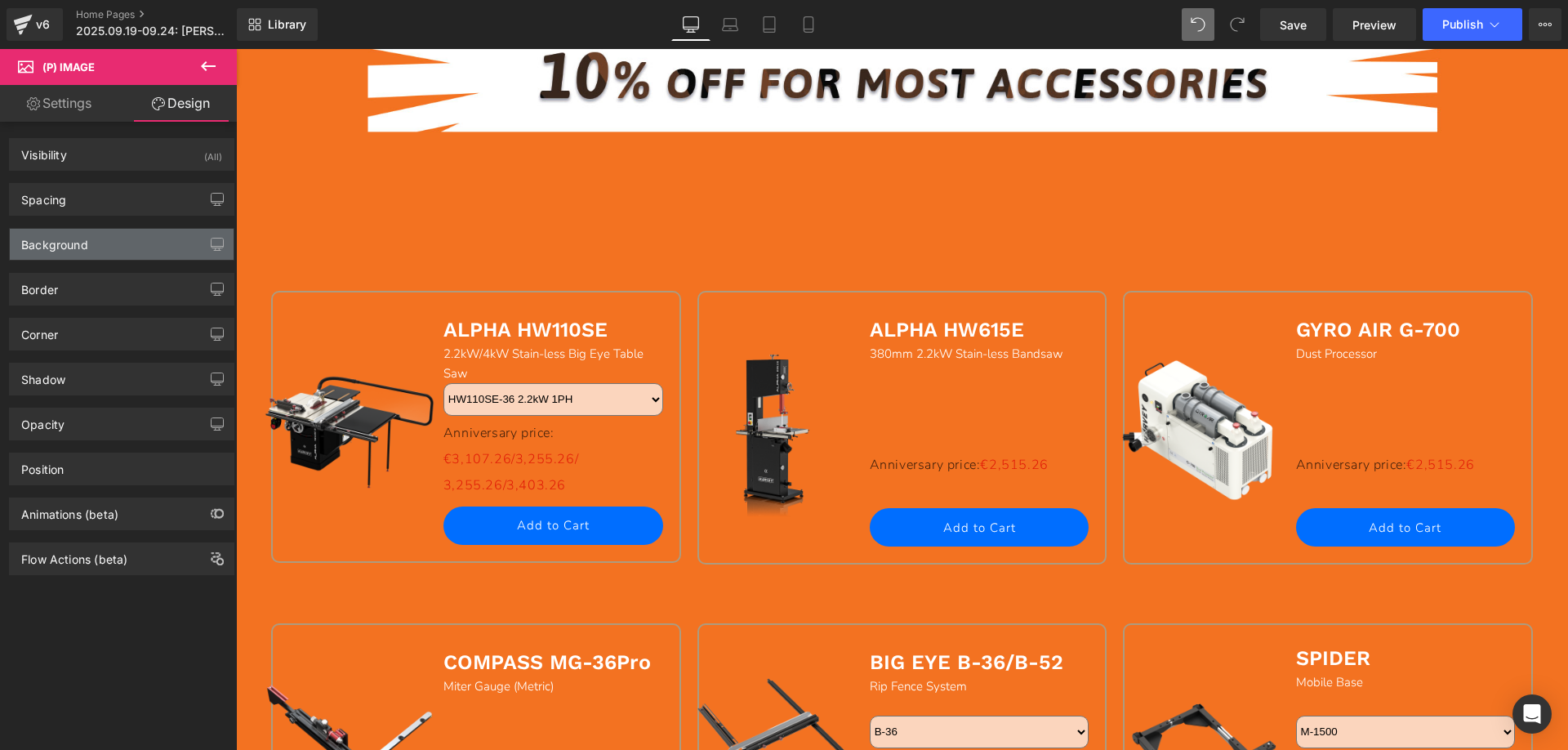
click at [85, 237] on div "Background" at bounding box center [54, 239] width 67 height 23
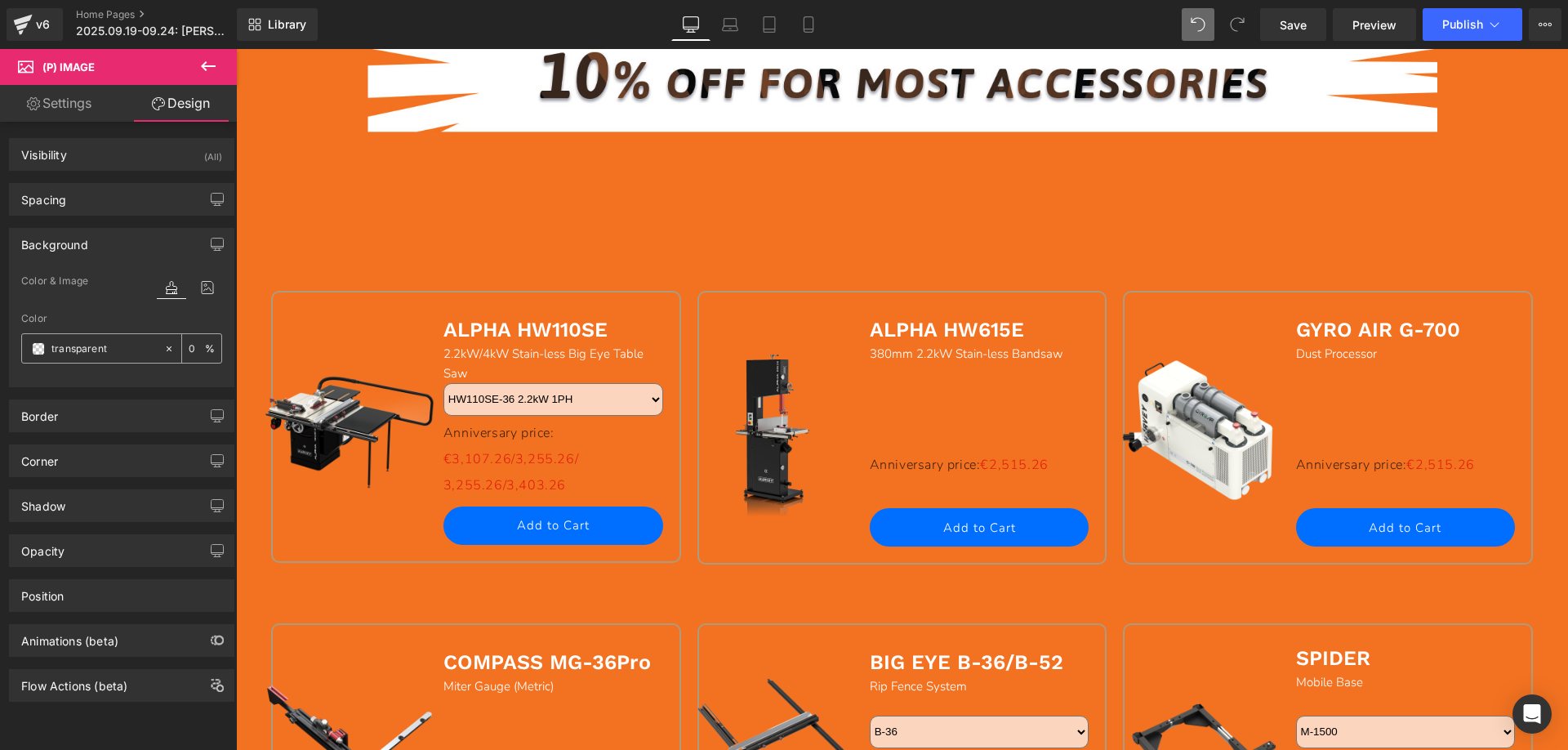
click at [122, 350] on input "text" at bounding box center [104, 349] width 104 height 18
paste input "000000"
type input "000000"
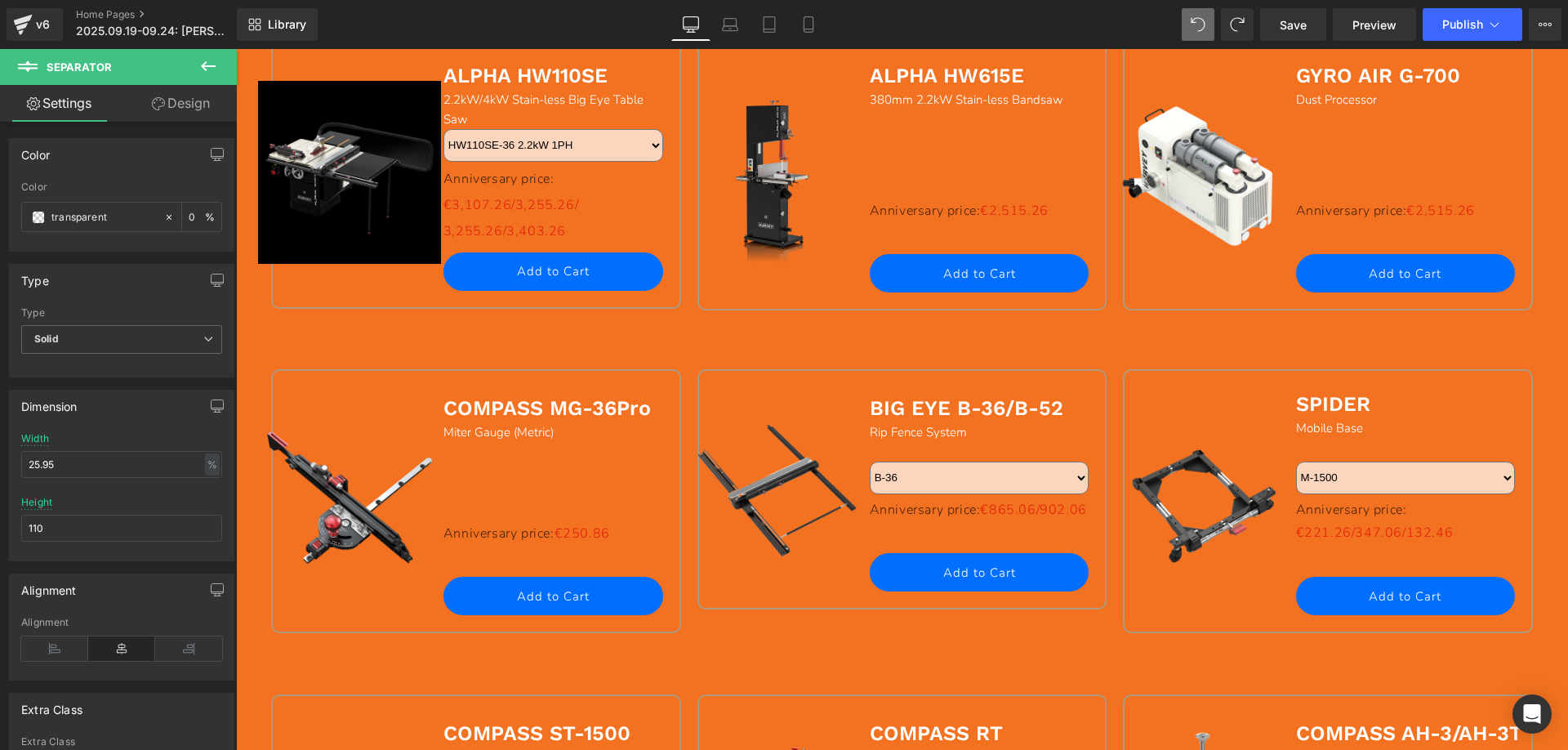
scroll to position [1389, 0]
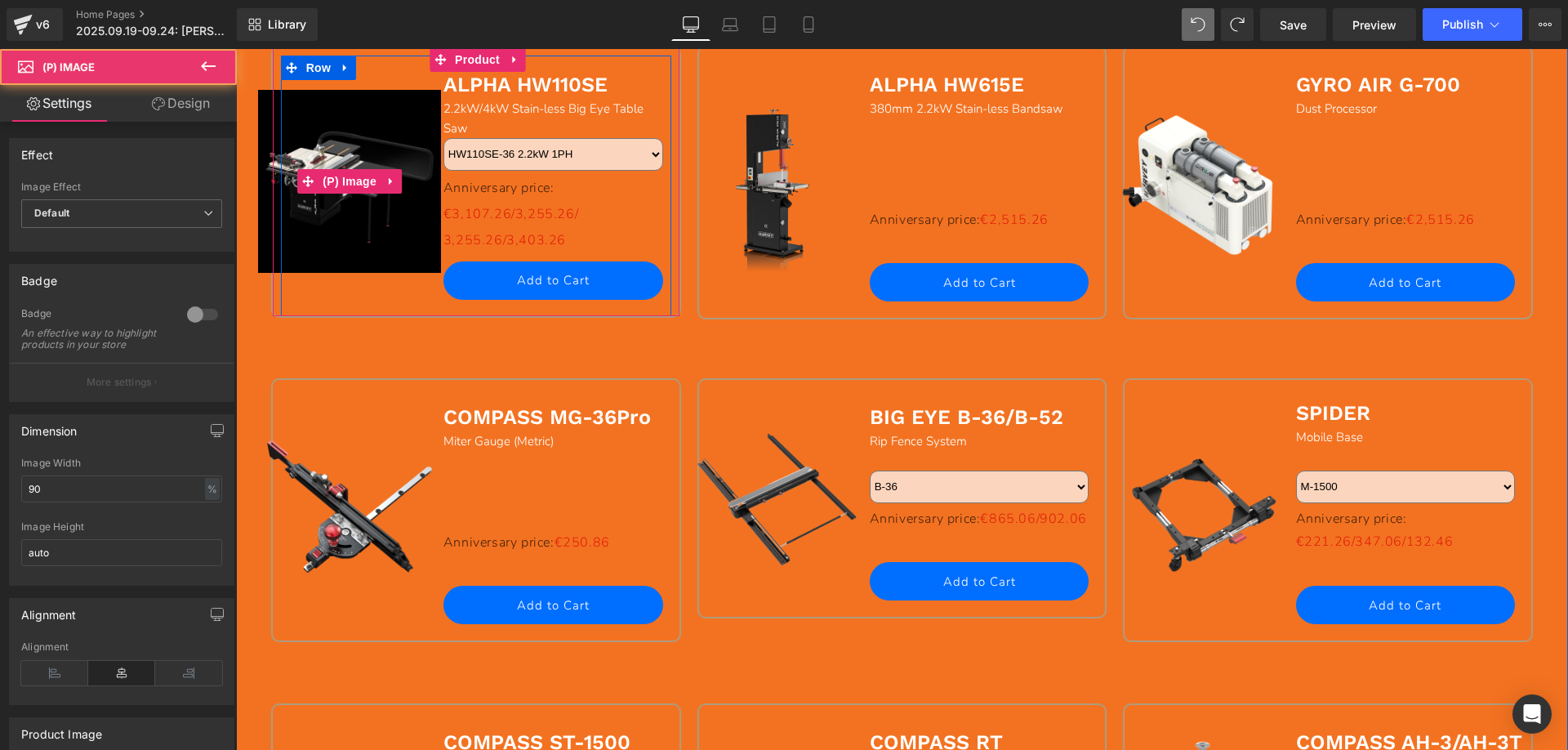
click at [248, 149] on link "Sale Off" at bounding box center [350, 182] width 203 height 183
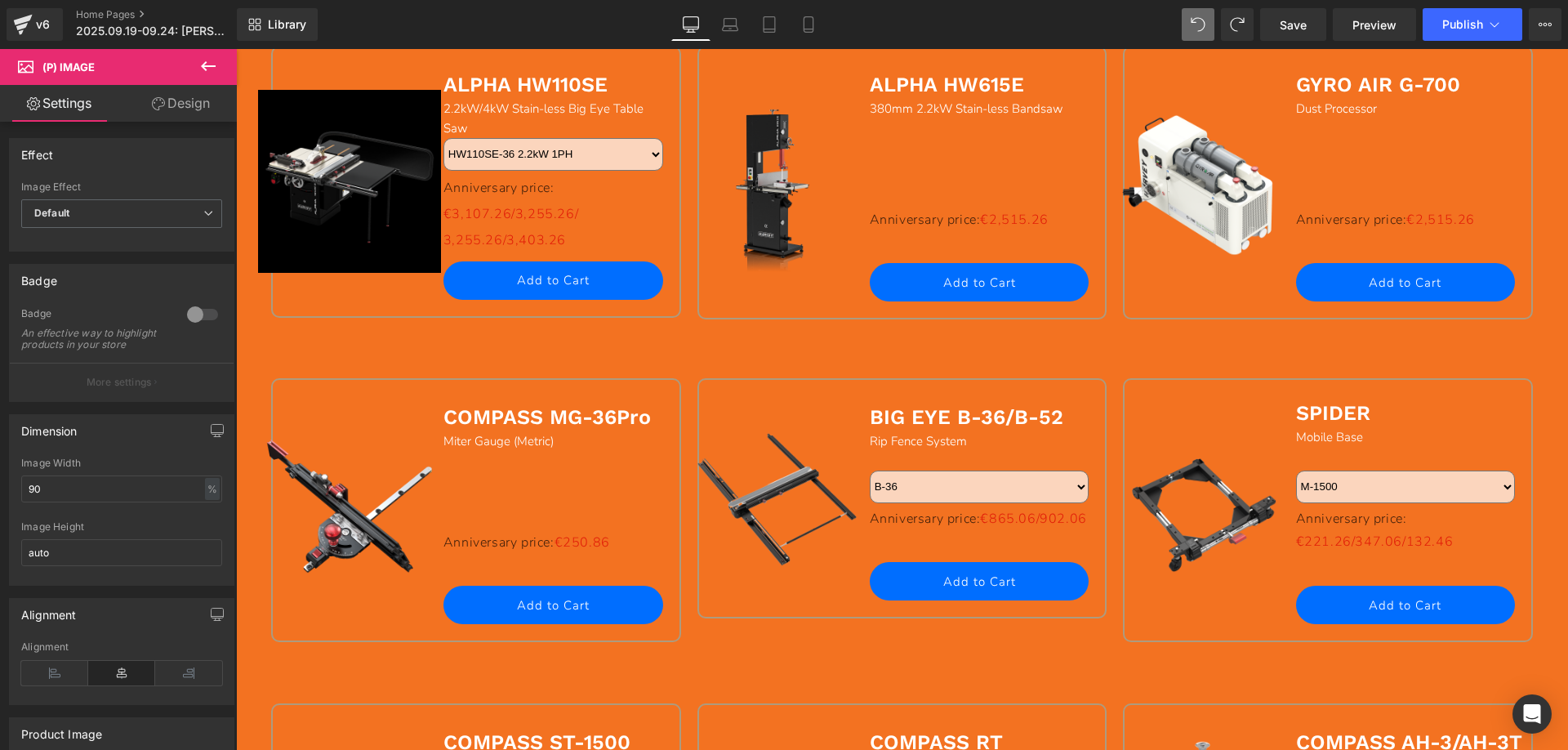
click at [191, 109] on link "Design" at bounding box center [181, 104] width 118 height 37
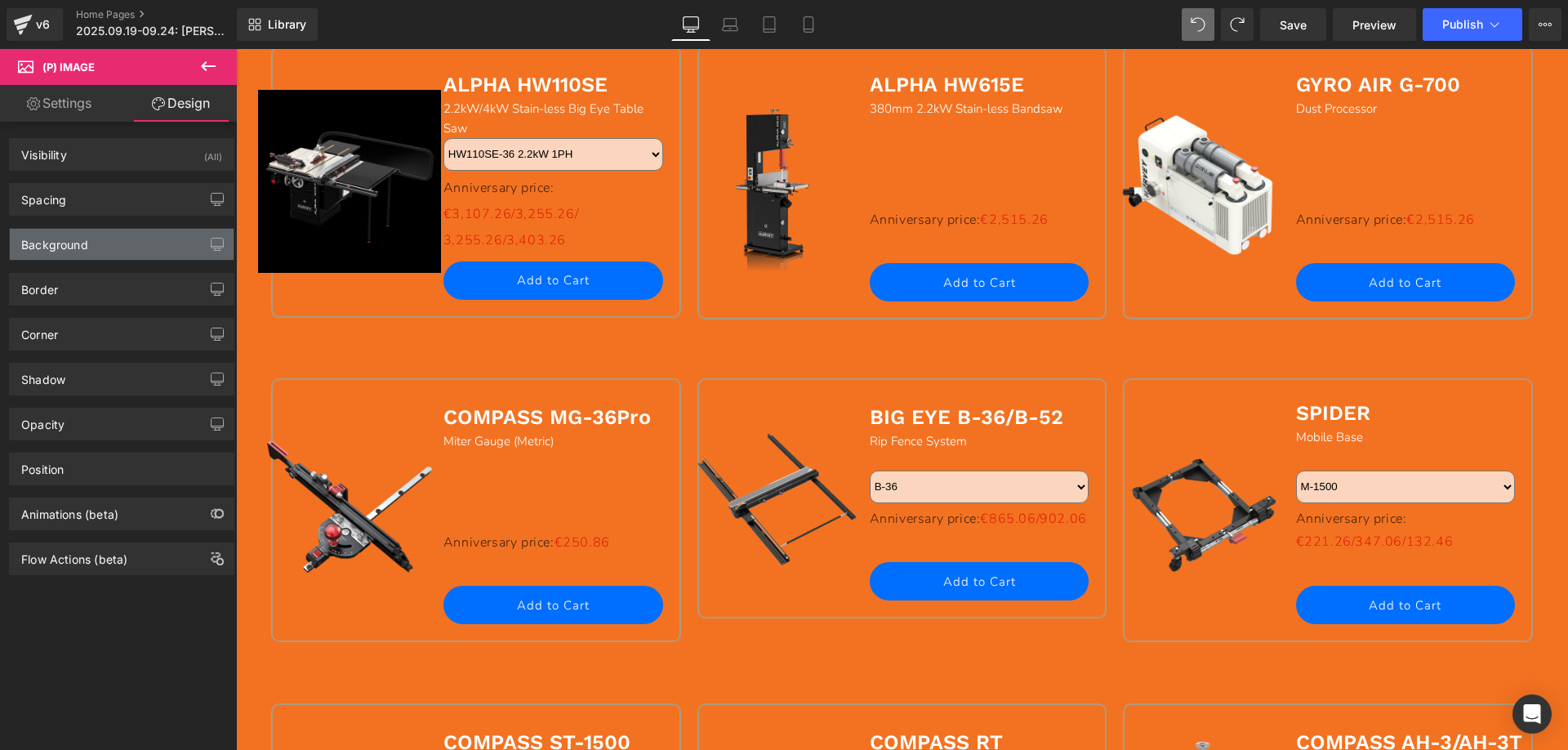
click at [75, 243] on div "Background" at bounding box center [54, 239] width 67 height 23
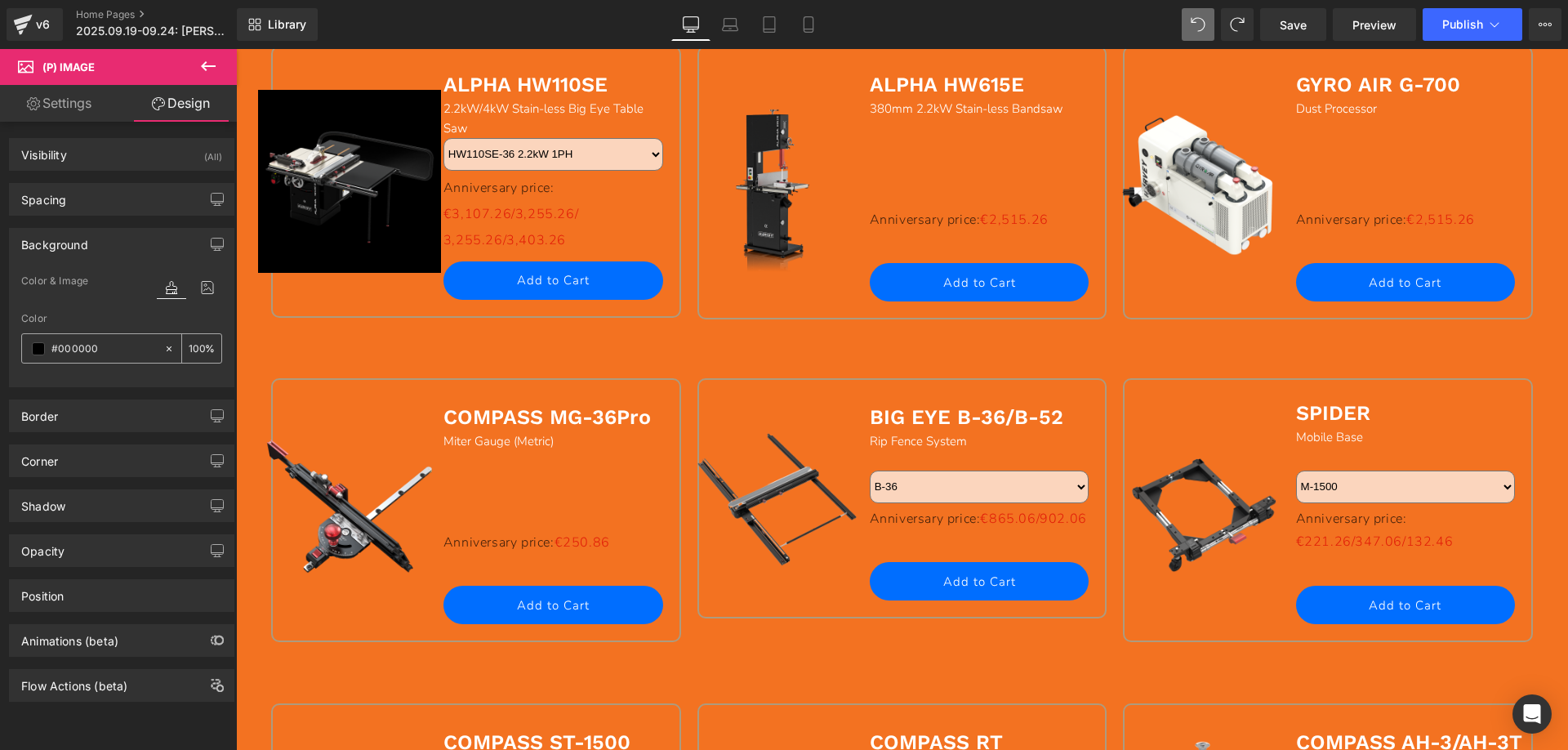
click at [167, 347] on icon at bounding box center [169, 347] width 5 height 5
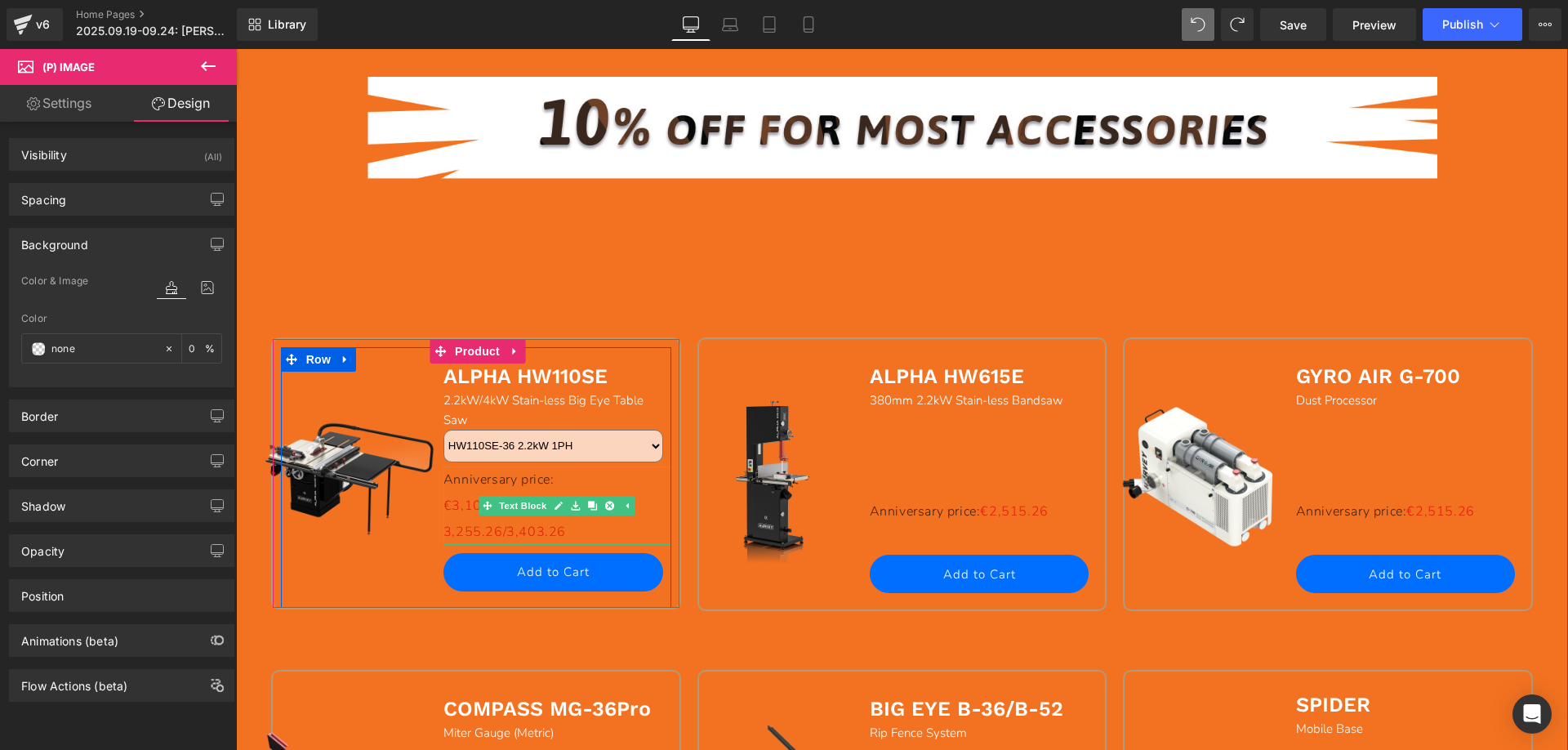
scroll to position [899, 0]
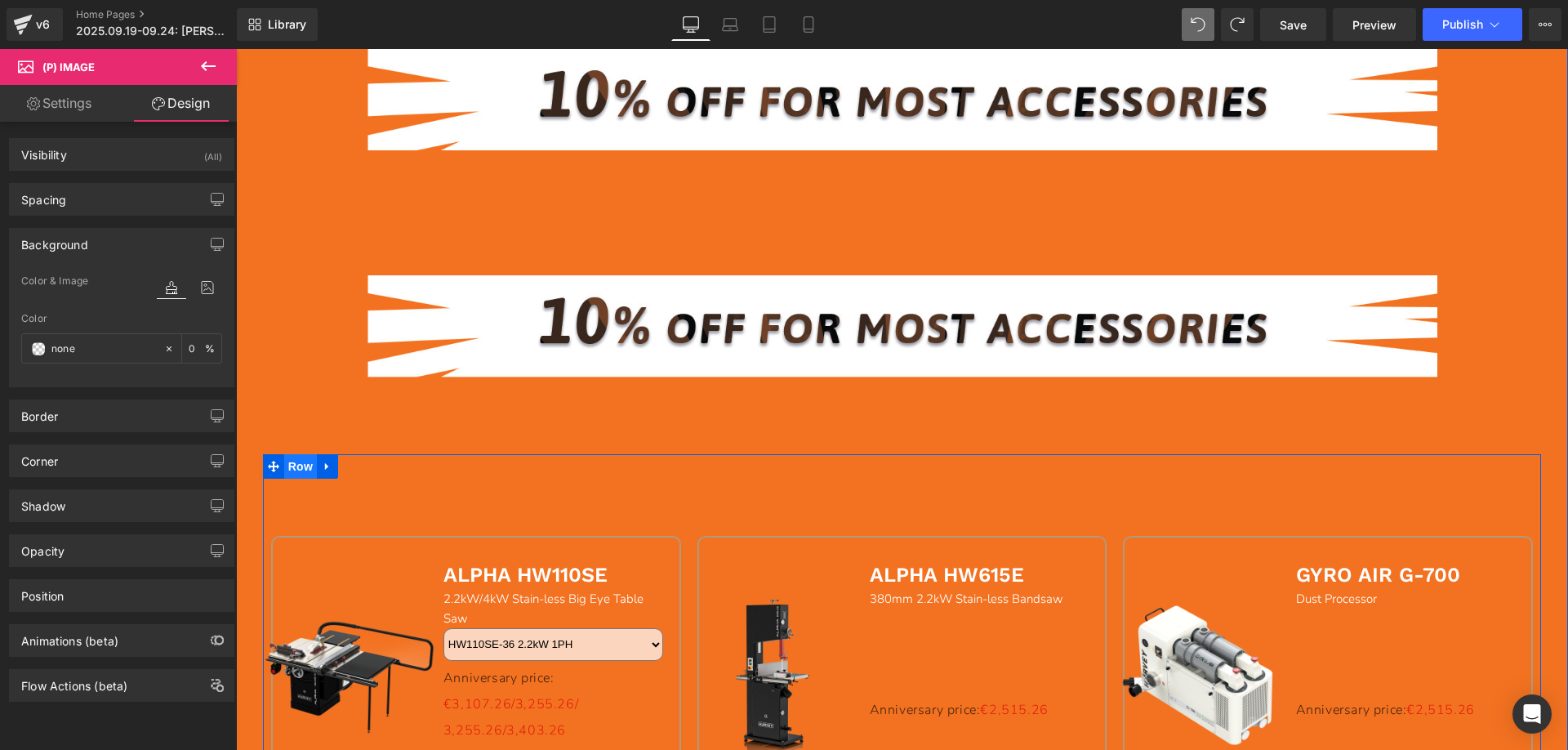
click at [292, 467] on span "Row" at bounding box center [301, 466] width 33 height 25
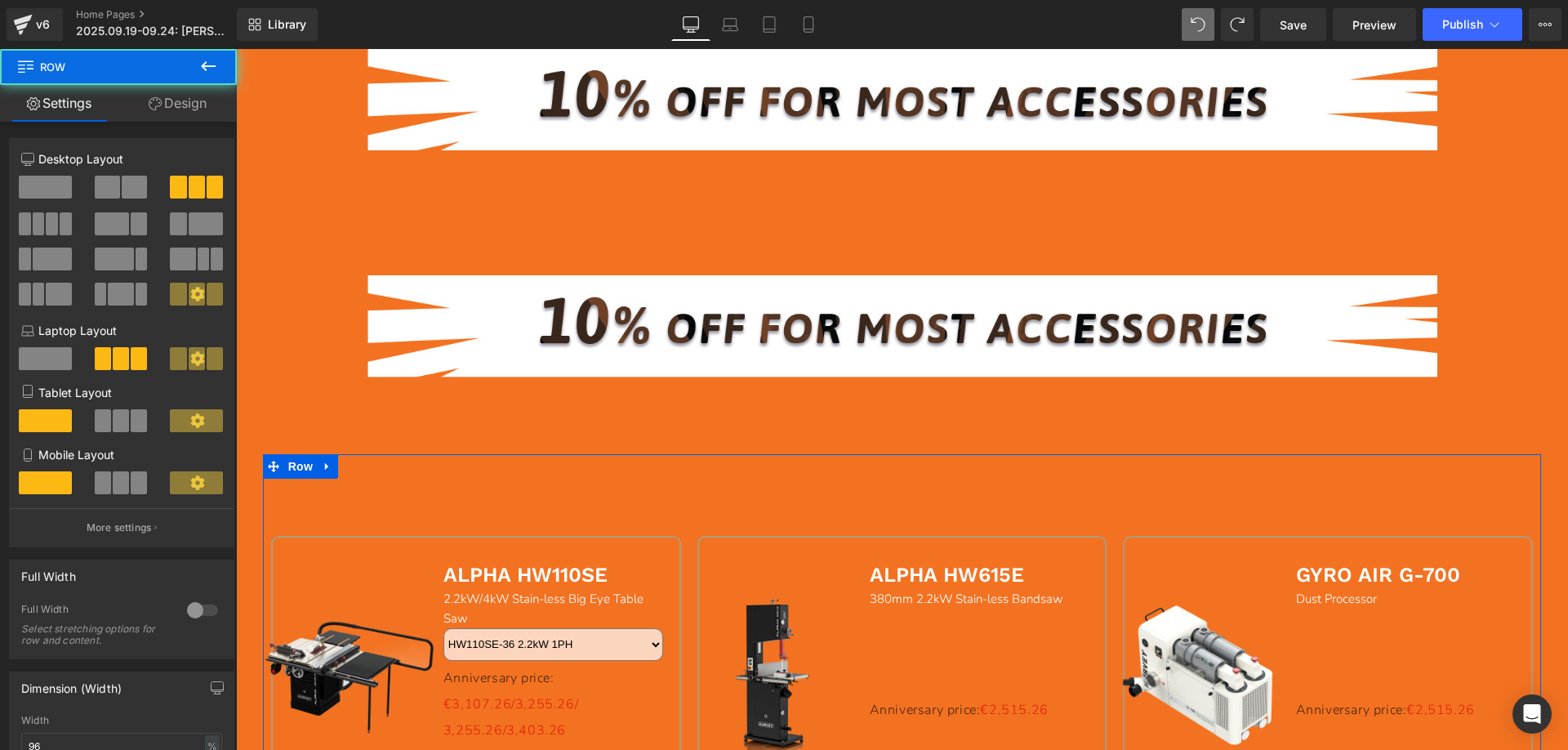
click at [188, 113] on link "Design" at bounding box center [177, 104] width 118 height 37
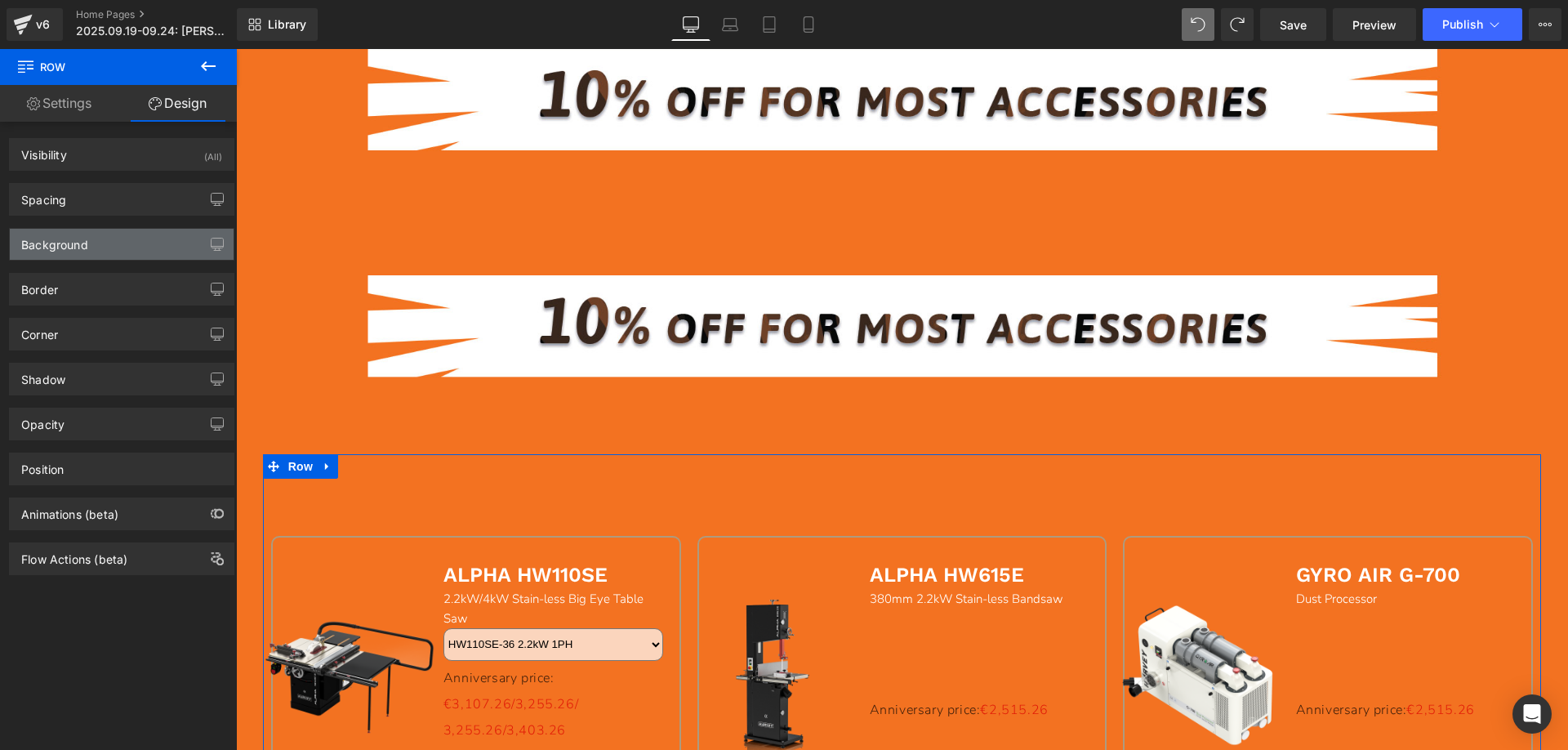
click at [97, 244] on div "Background" at bounding box center [122, 244] width 224 height 31
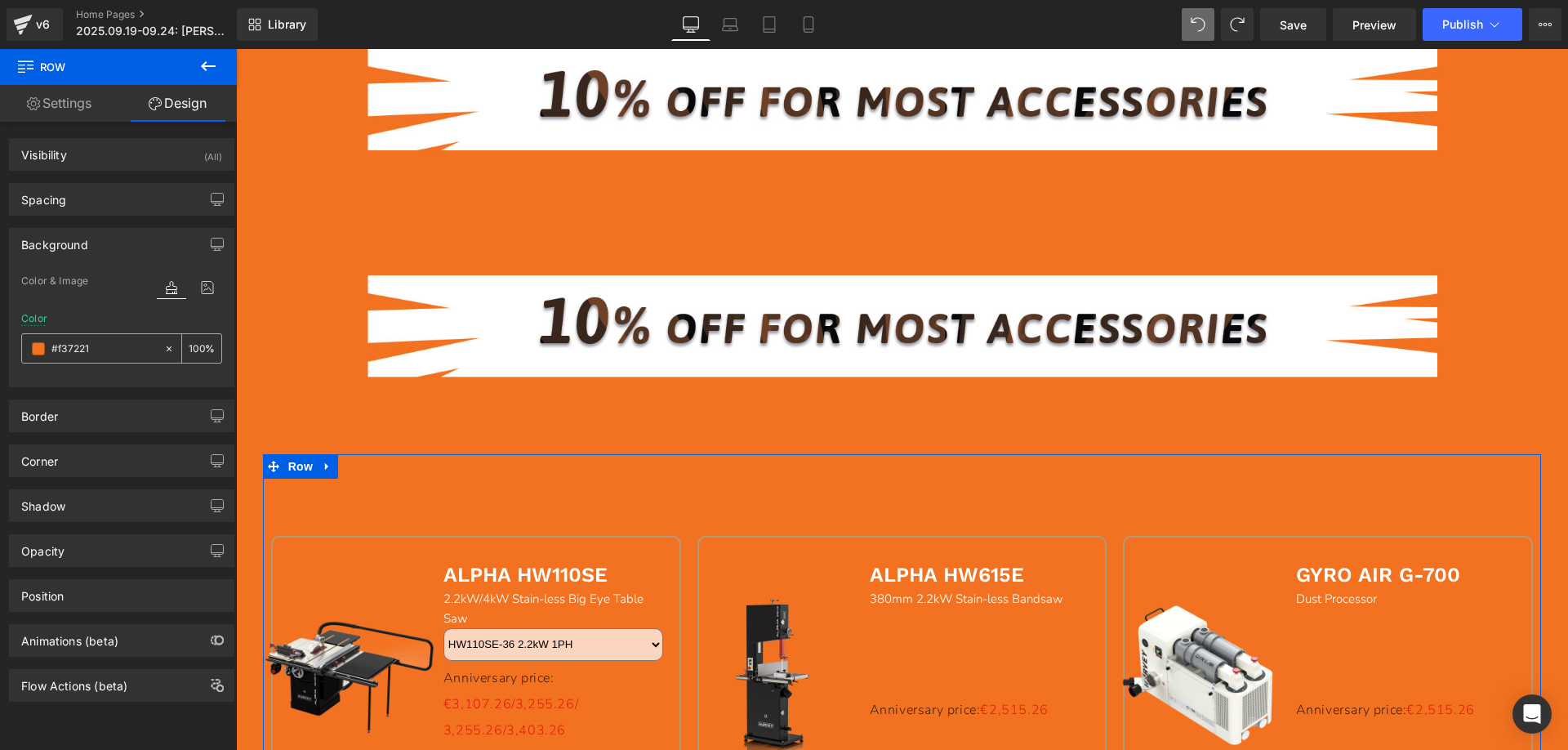
click at [109, 334] on div "#f37221 100 %" at bounding box center [121, 348] width 201 height 30
click at [105, 348] on input "#f37221" at bounding box center [104, 349] width 104 height 18
paste input "000000"
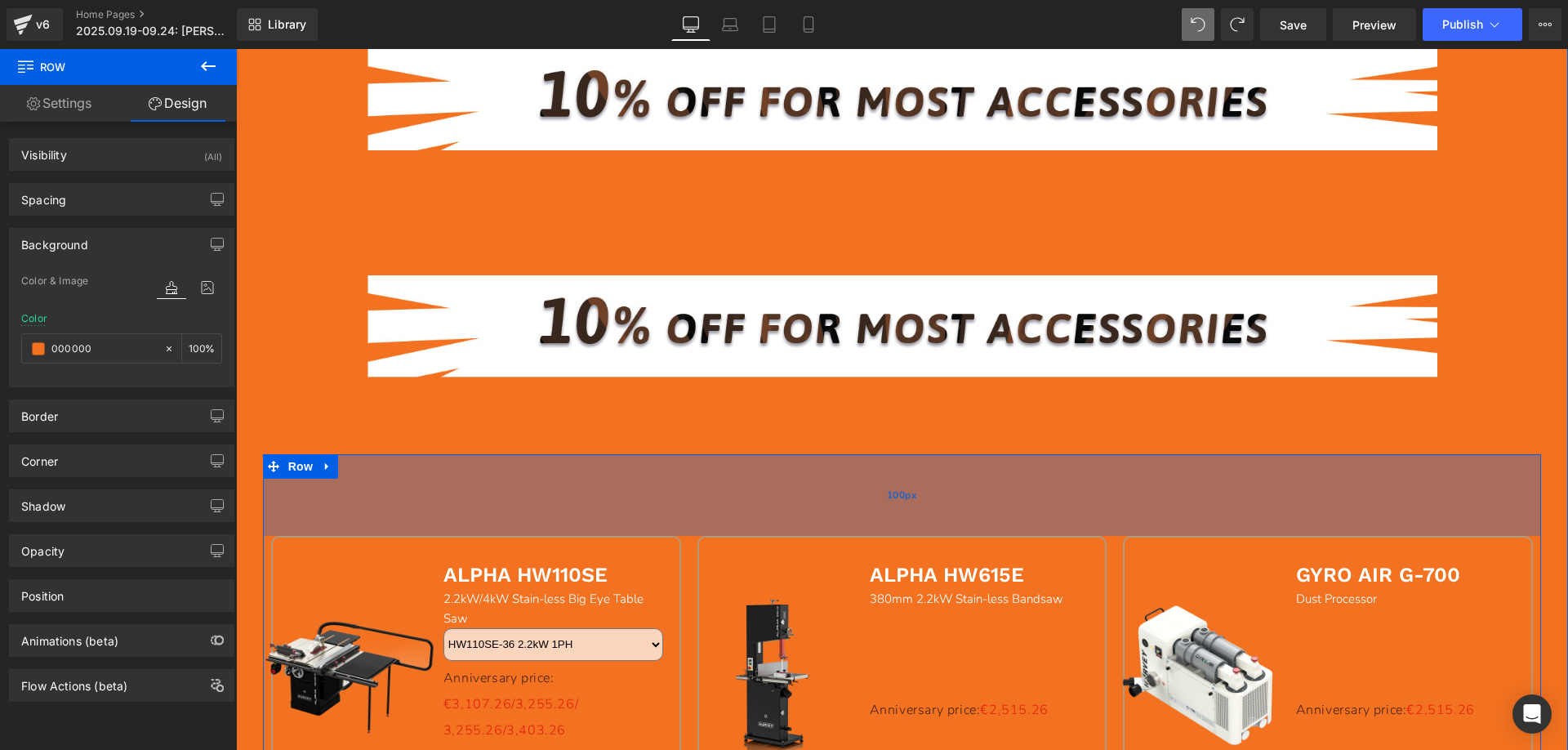
click at [445, 496] on div "100px" at bounding box center [902, 494] width 1278 height 82
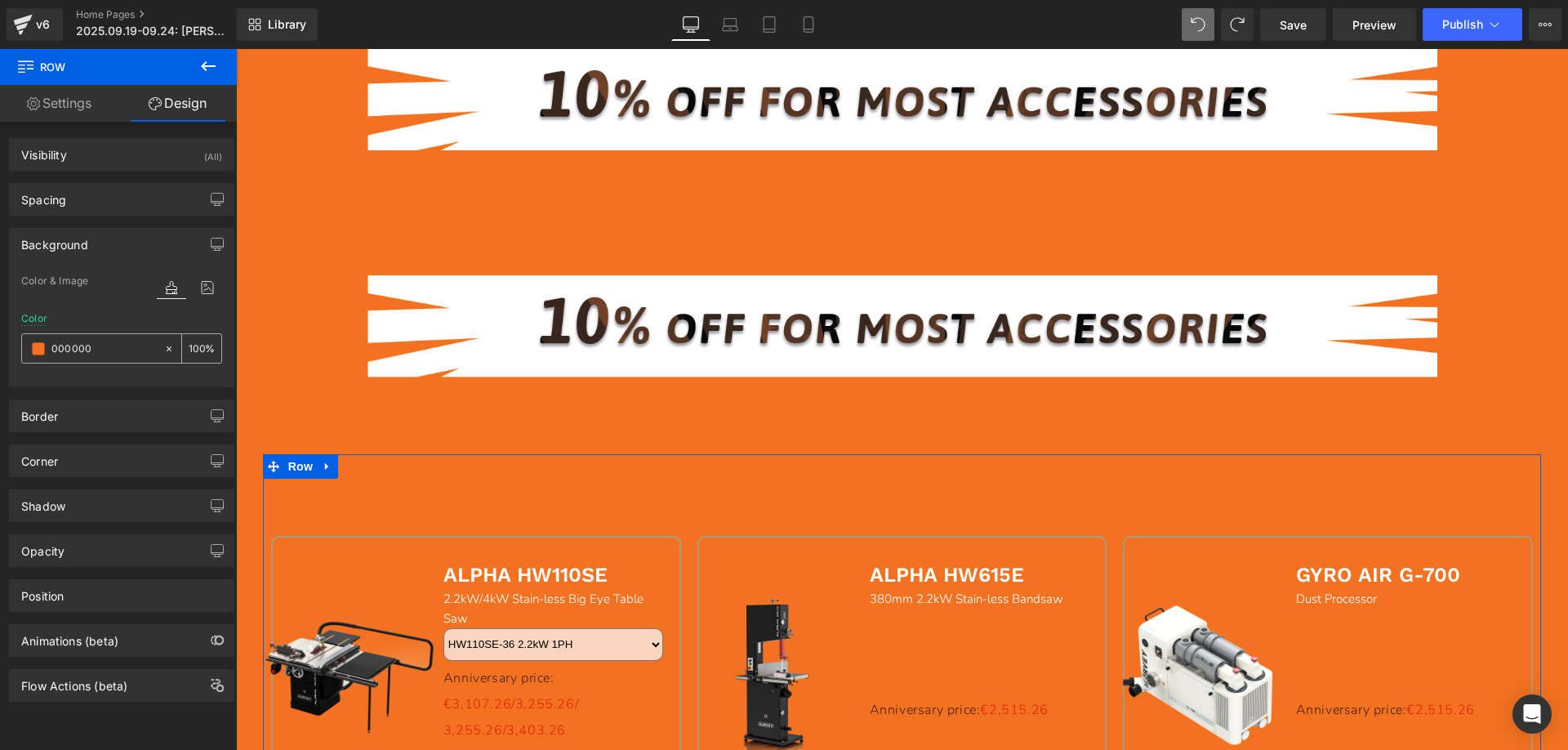
drag, startPoint x: 102, startPoint y: 348, endPoint x: 25, endPoint y: 343, distance: 77.2
click at [25, 343] on div "000000" at bounding box center [93, 347] width 141 height 28
paste input "text"
type input "000000"
click at [167, 348] on icon at bounding box center [169, 347] width 5 height 5
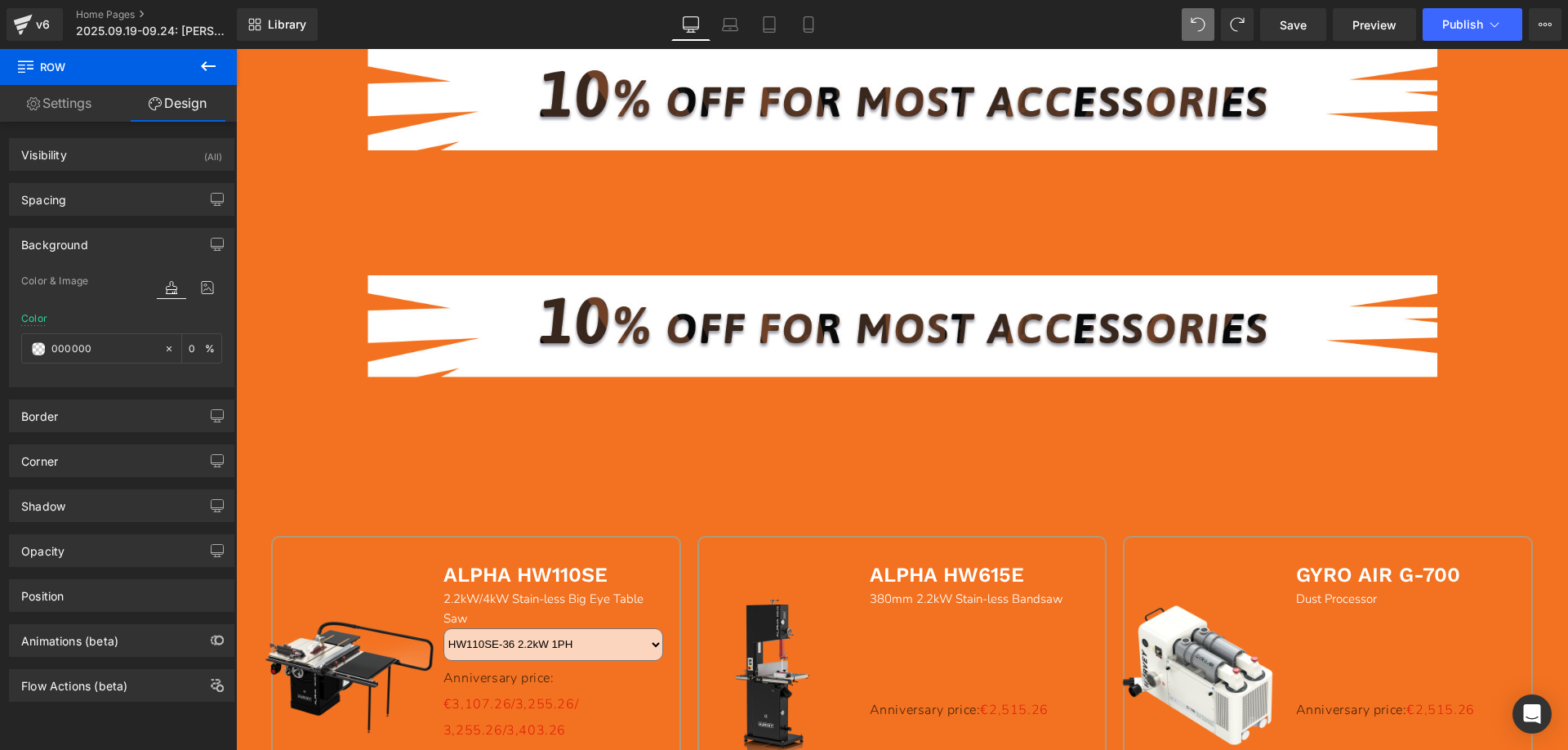
click at [211, 68] on icon at bounding box center [208, 65] width 19 height 19
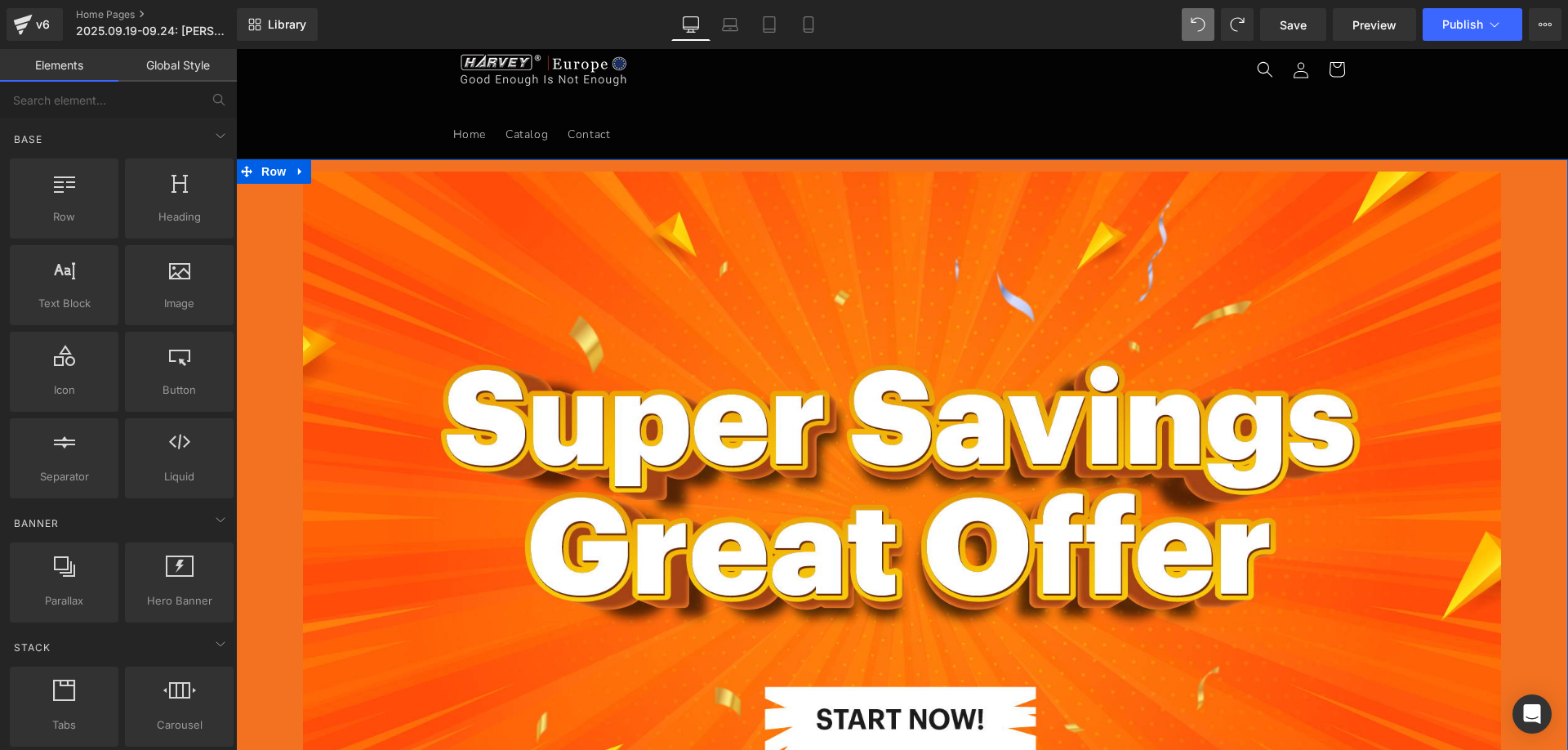
scroll to position [0, 0]
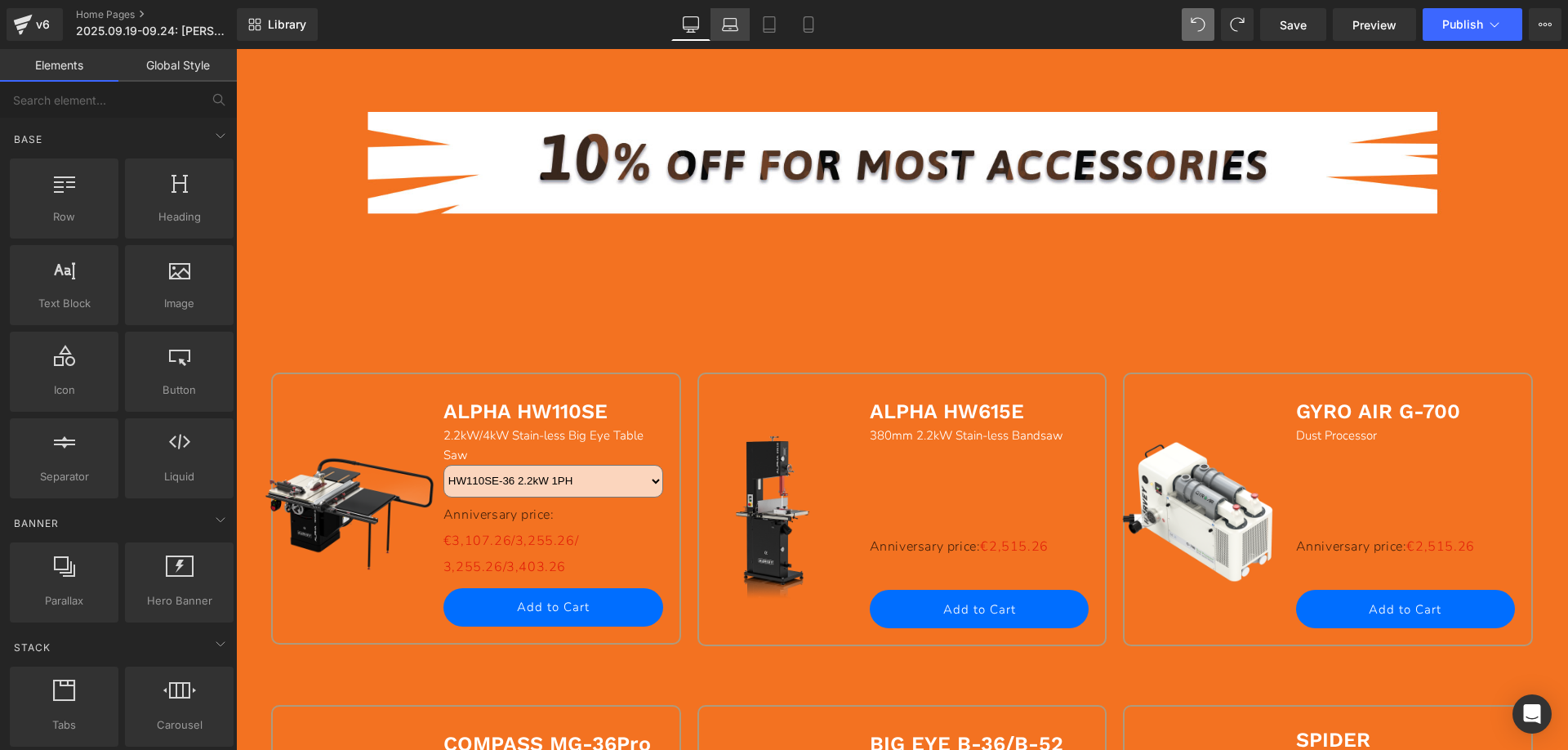
click at [727, 19] on icon at bounding box center [730, 25] width 16 height 17
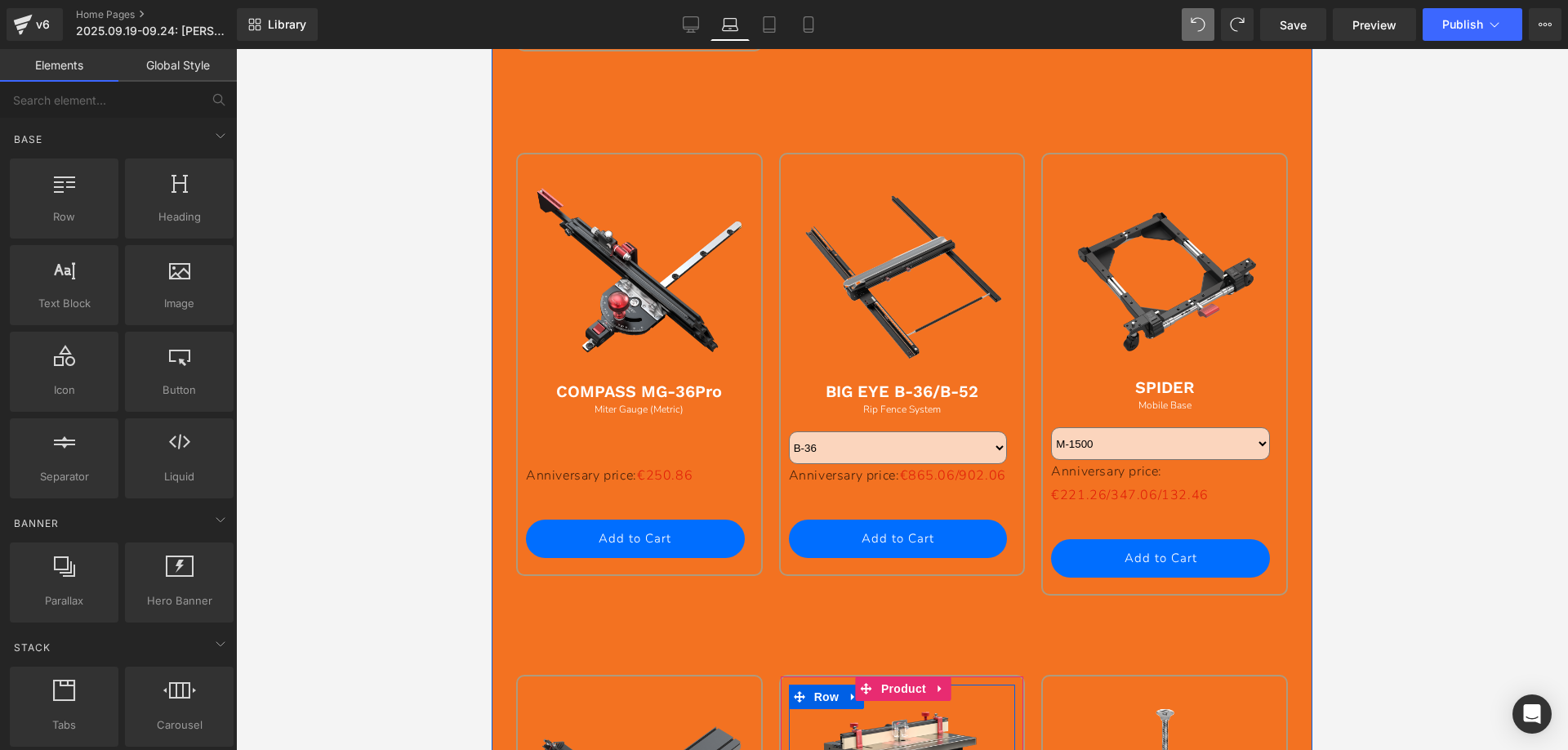
scroll to position [1324, 0]
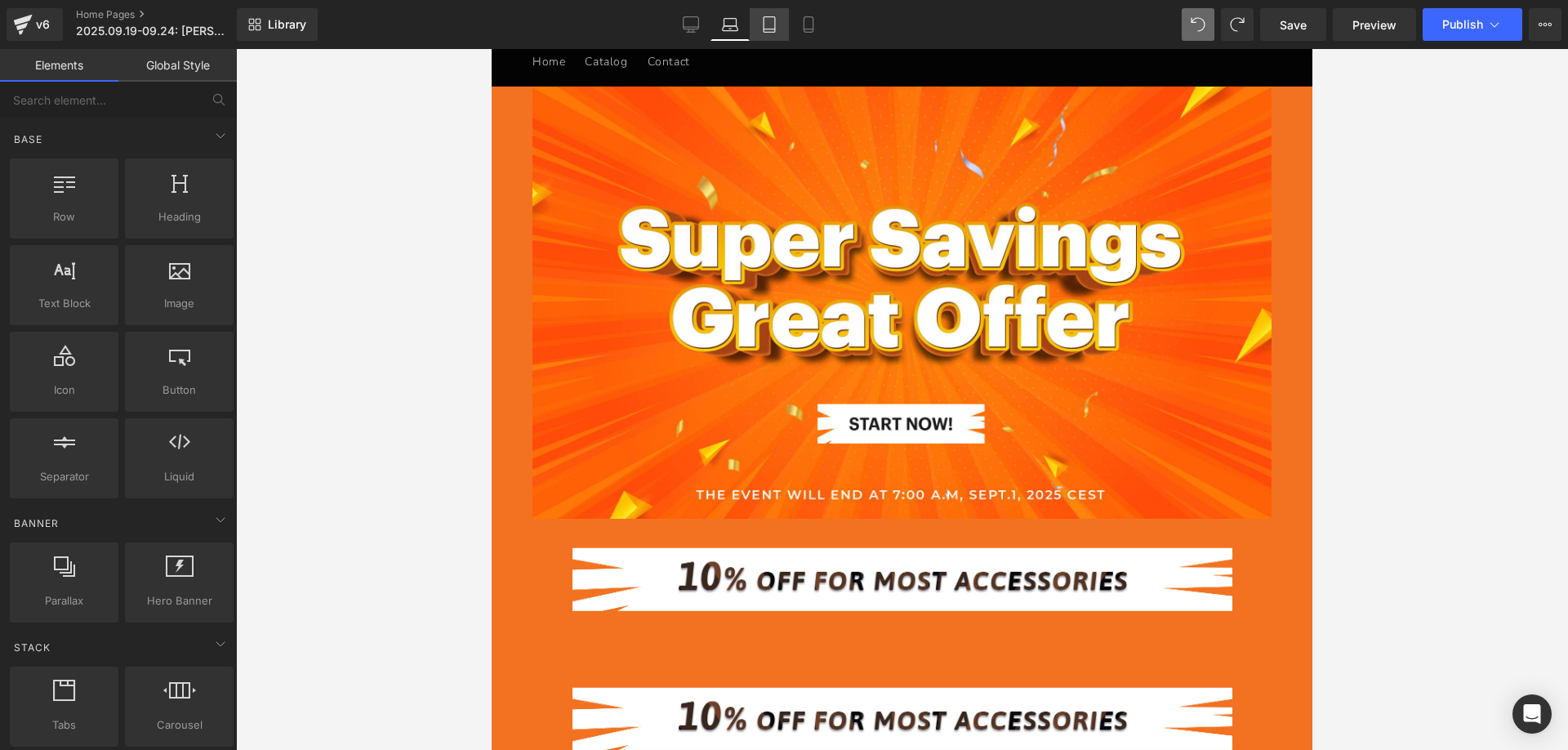
click at [764, 28] on icon at bounding box center [769, 25] width 11 height 16
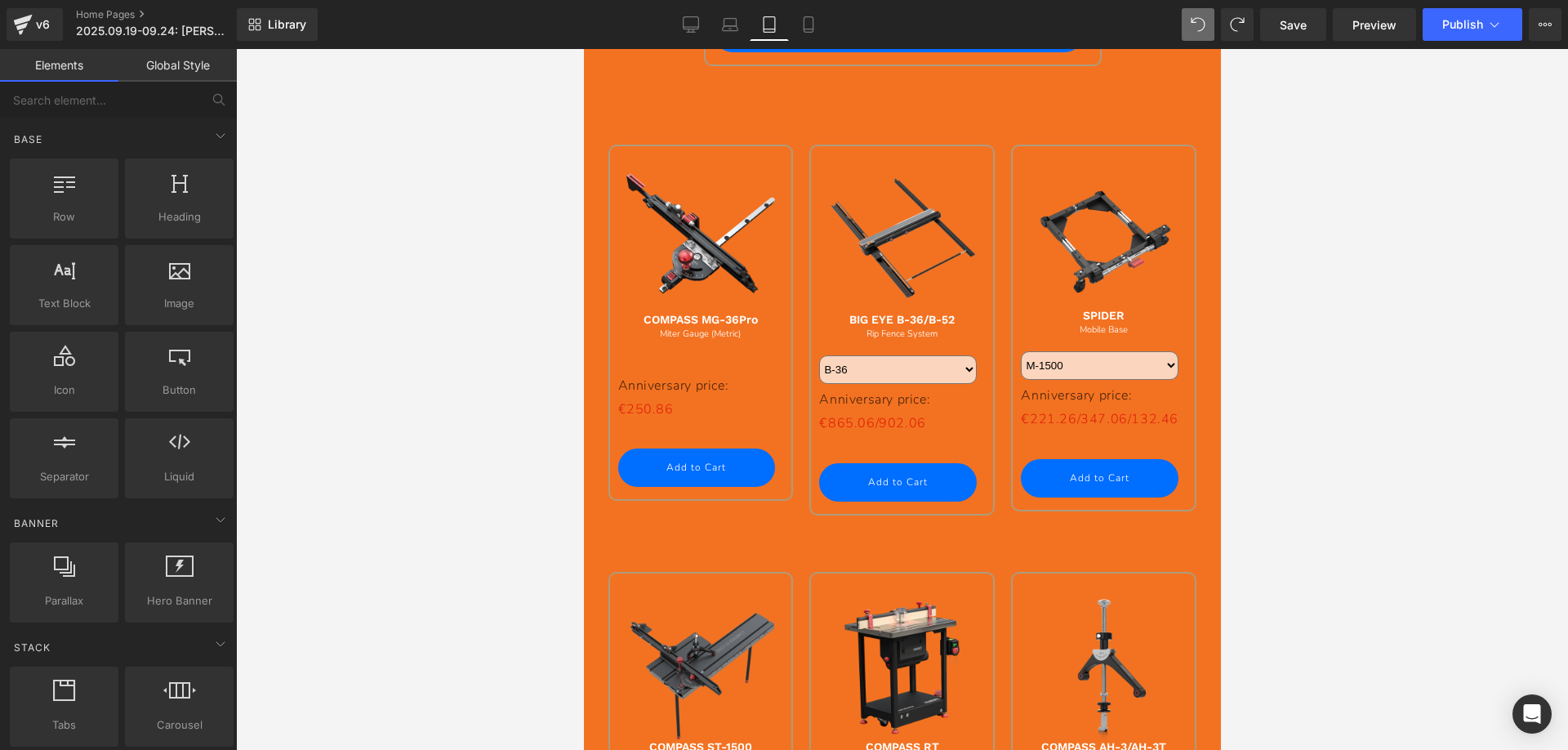
scroll to position [2455, 0]
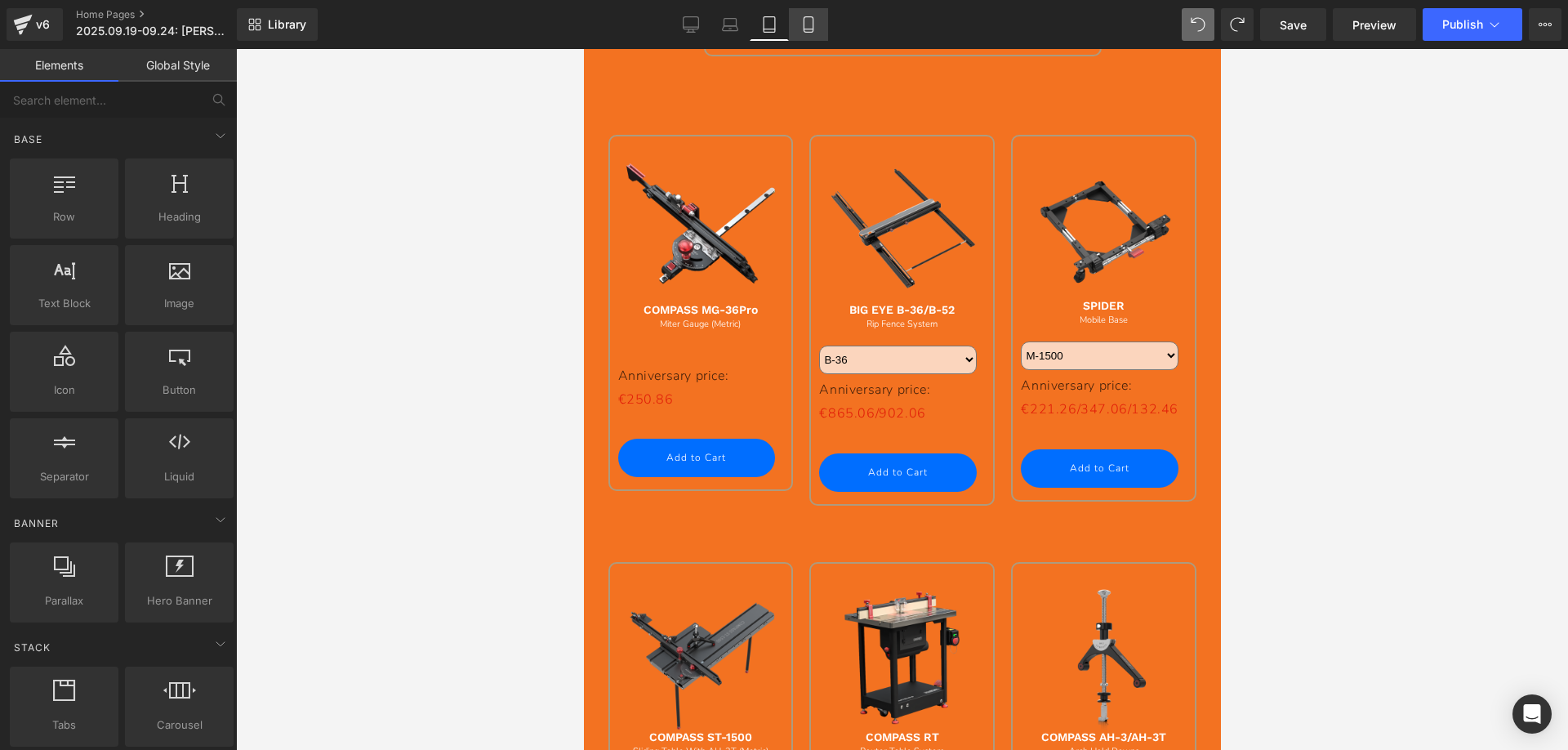
click at [811, 21] on icon at bounding box center [808, 25] width 16 height 17
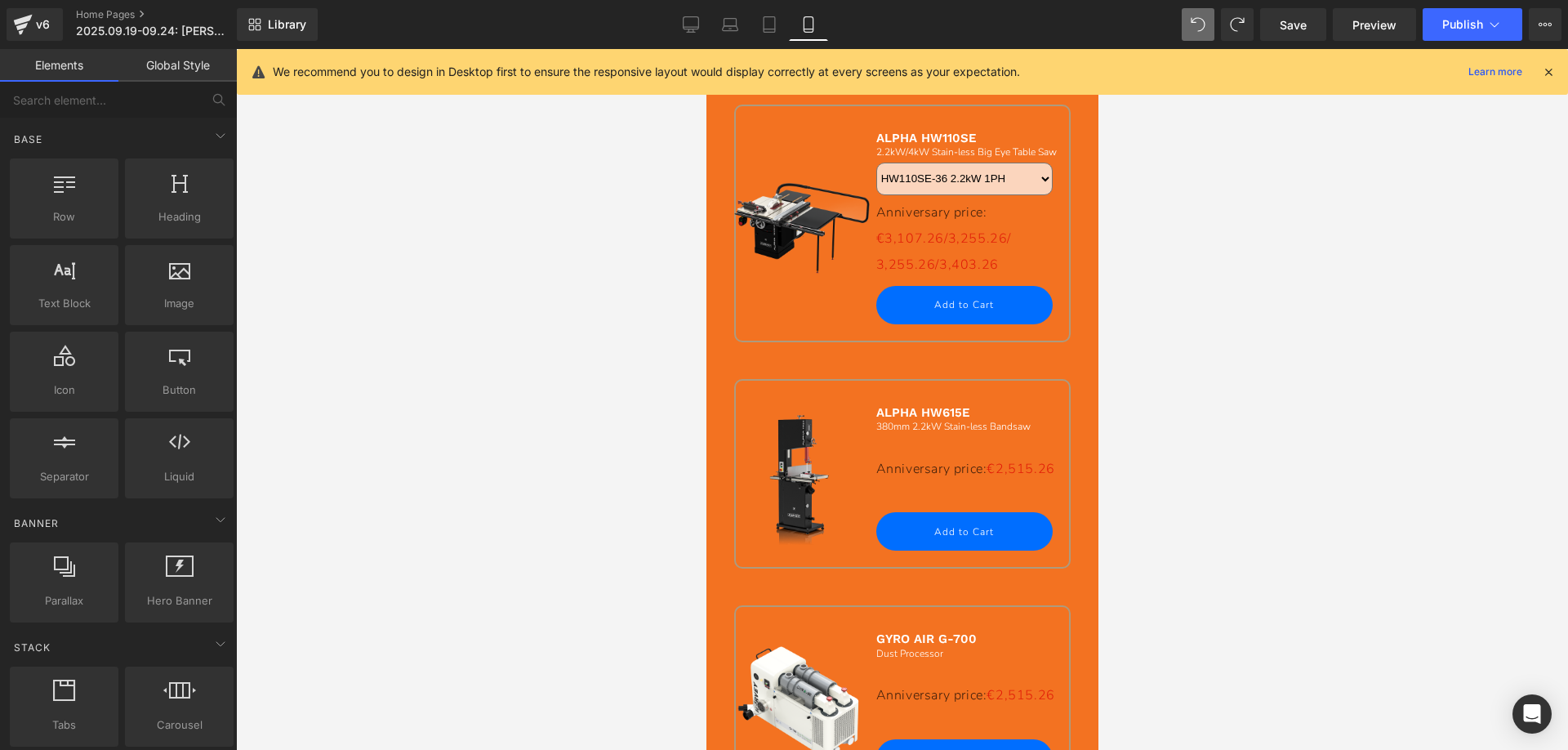
scroll to position [362, 0]
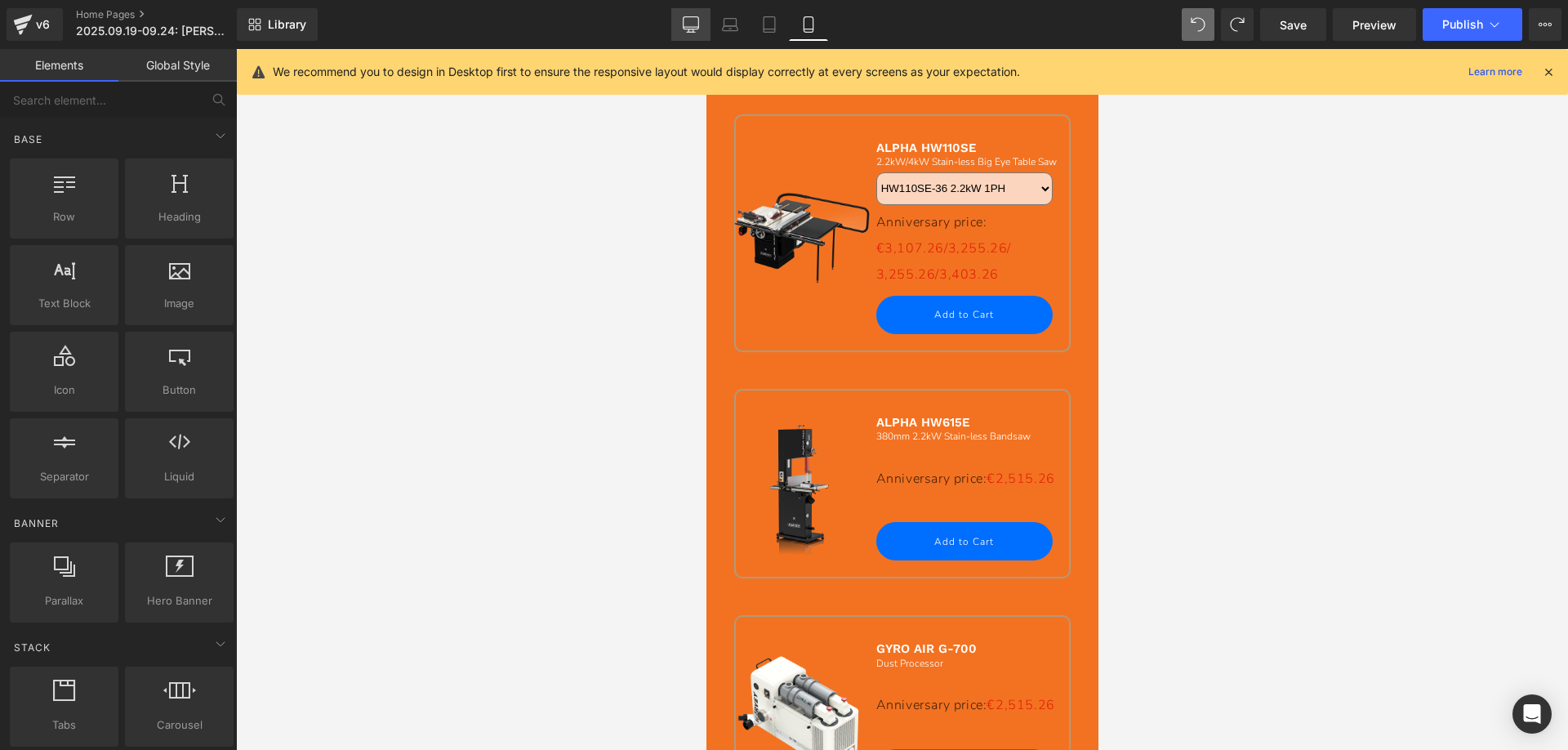
click at [696, 34] on link "Desktop" at bounding box center [690, 25] width 39 height 33
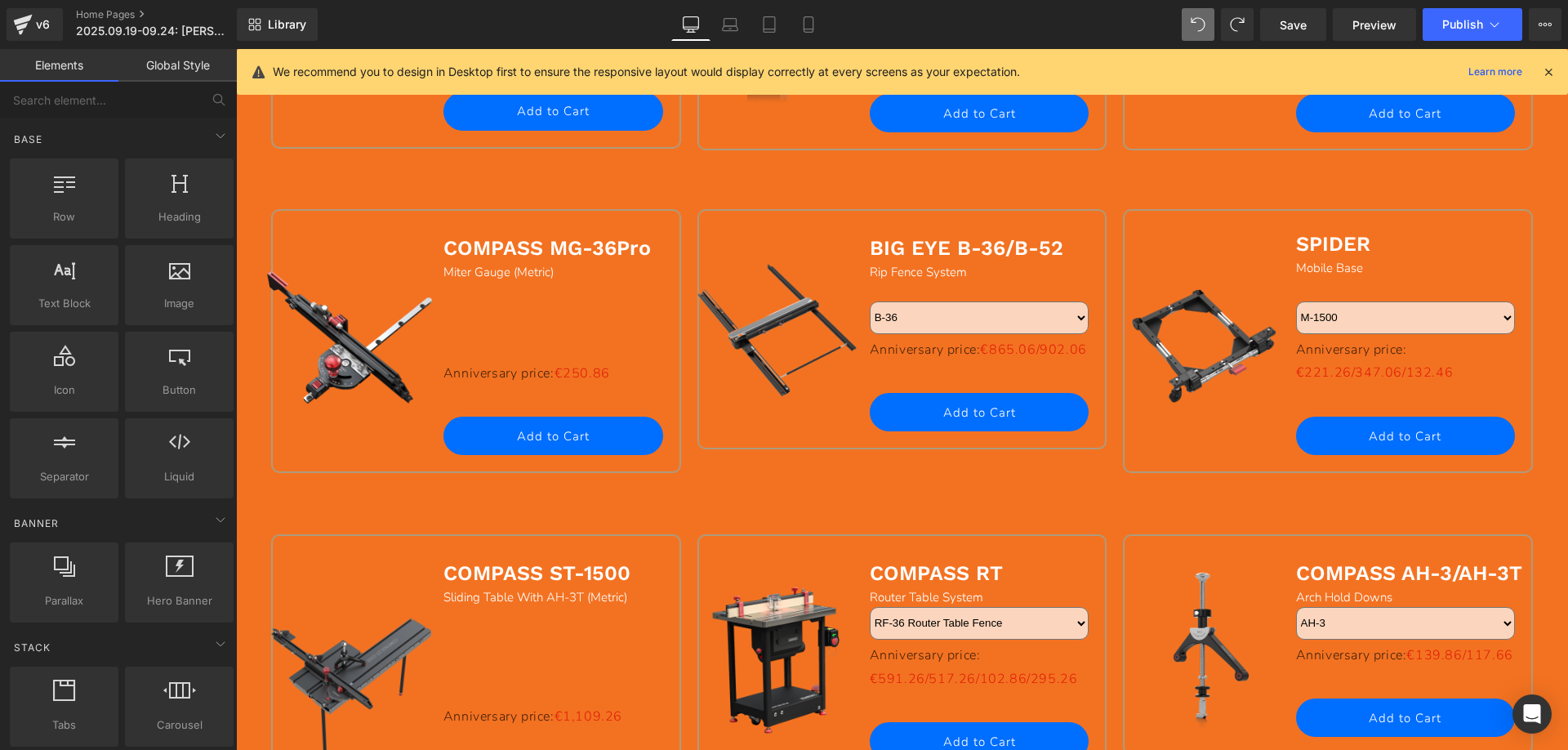
scroll to position [1869, 0]
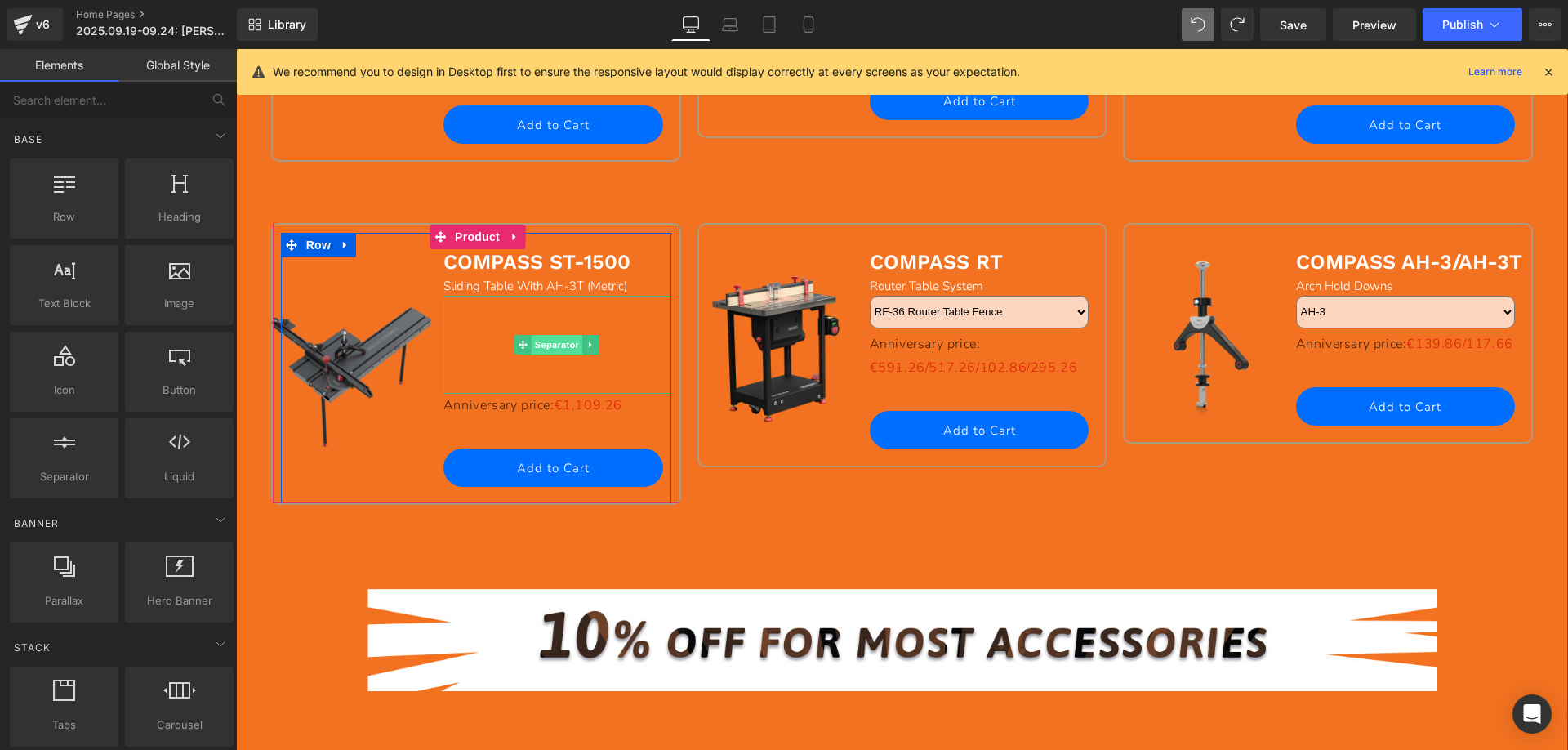
click at [550, 343] on span "Separator" at bounding box center [556, 344] width 50 height 19
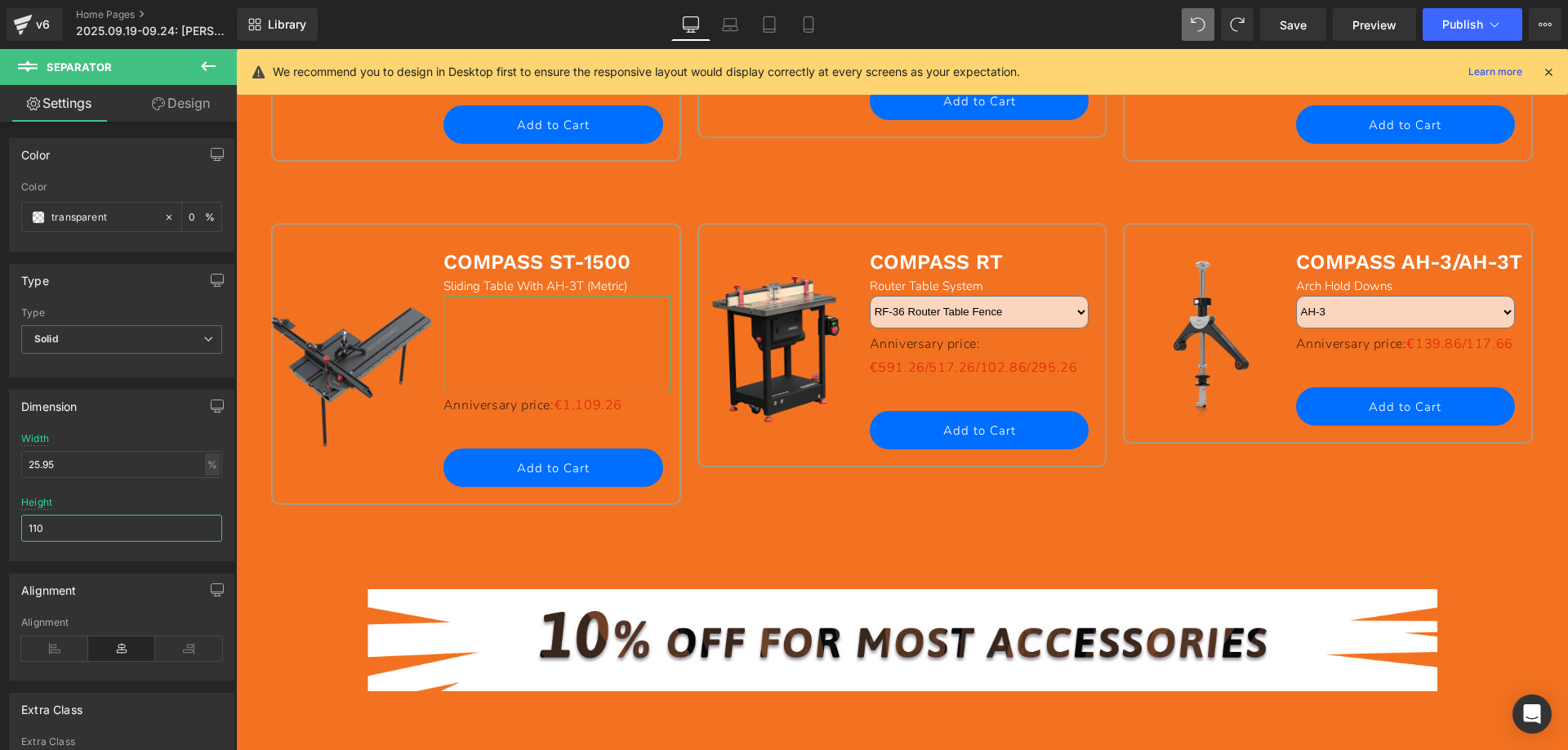
drag, startPoint x: 79, startPoint y: 522, endPoint x: 4, endPoint y: 522, distance: 75.0
click at [4, 522] on div "Dimension 25.95% Width 25.95 % % px 110px Height 110" at bounding box center [122, 469] width 244 height 183
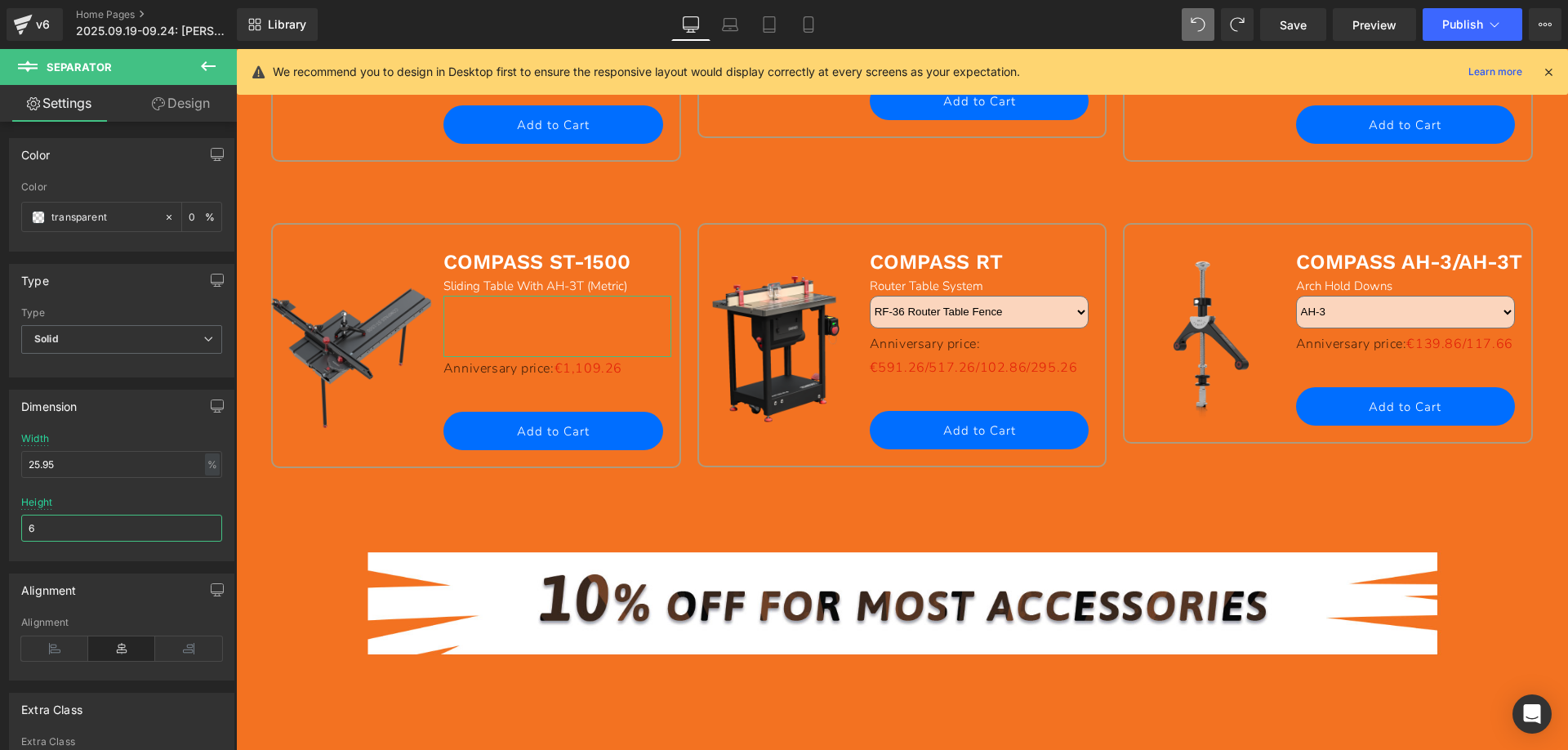
type input "60"
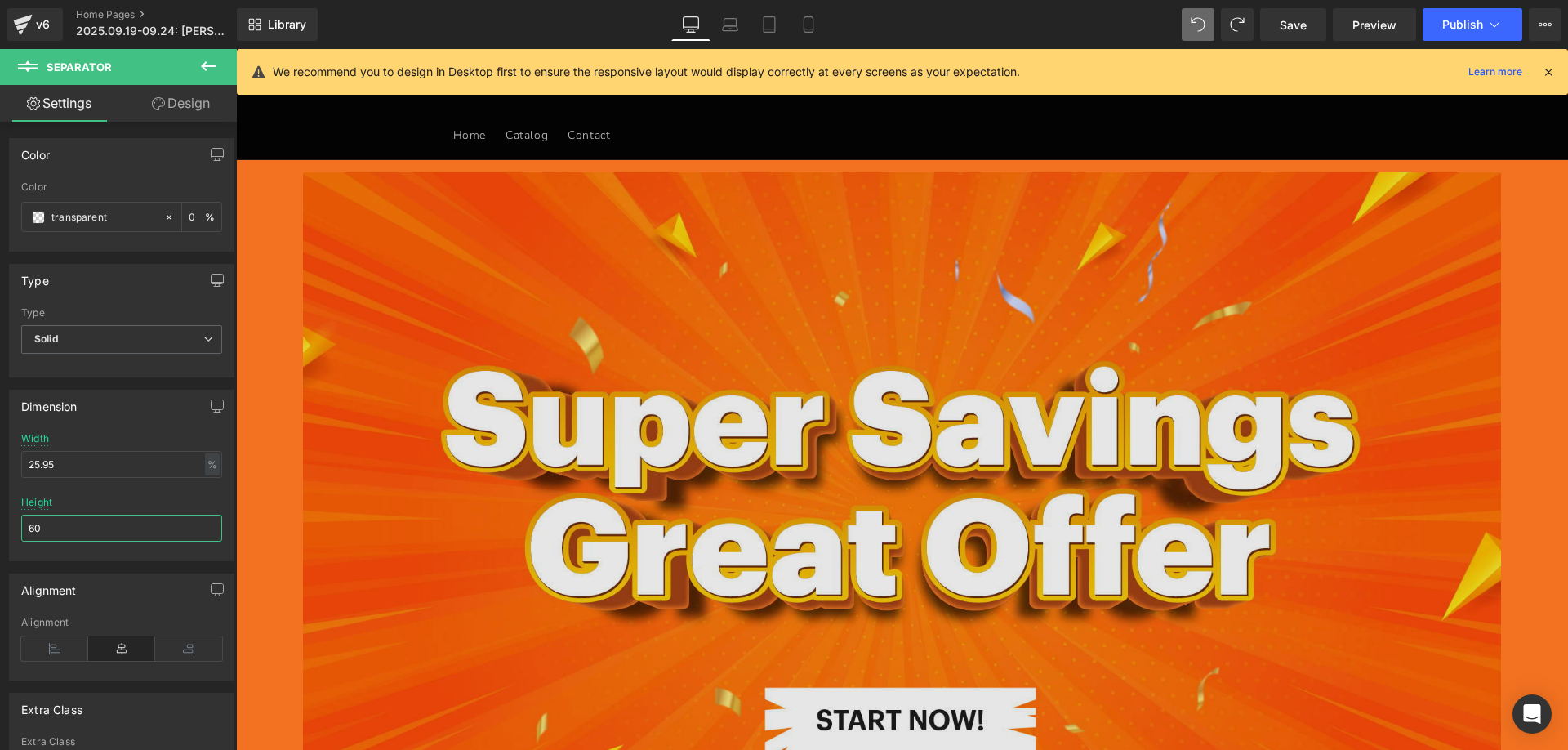
scroll to position [0, 0]
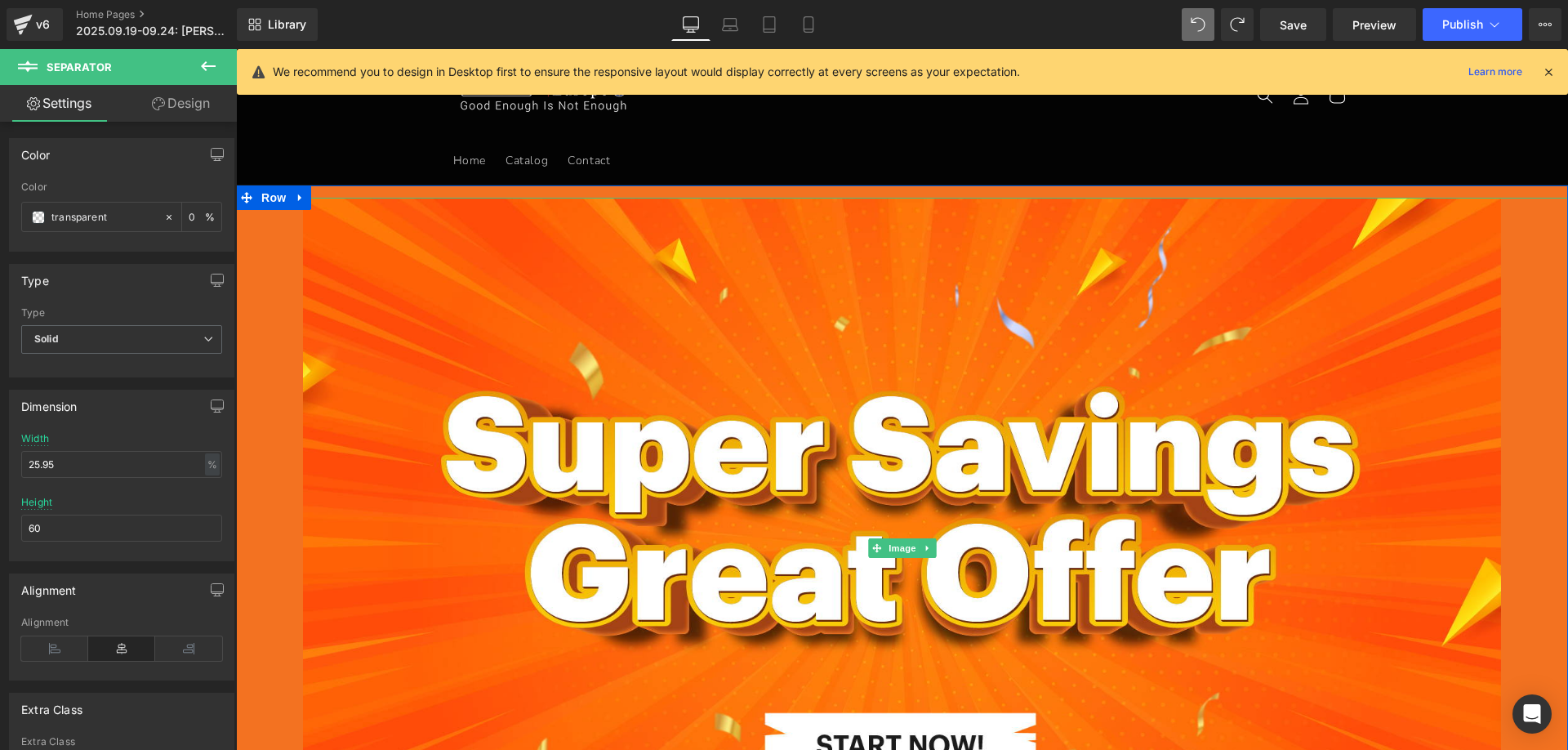
click at [276, 236] on div at bounding box center [902, 548] width 1332 height 701
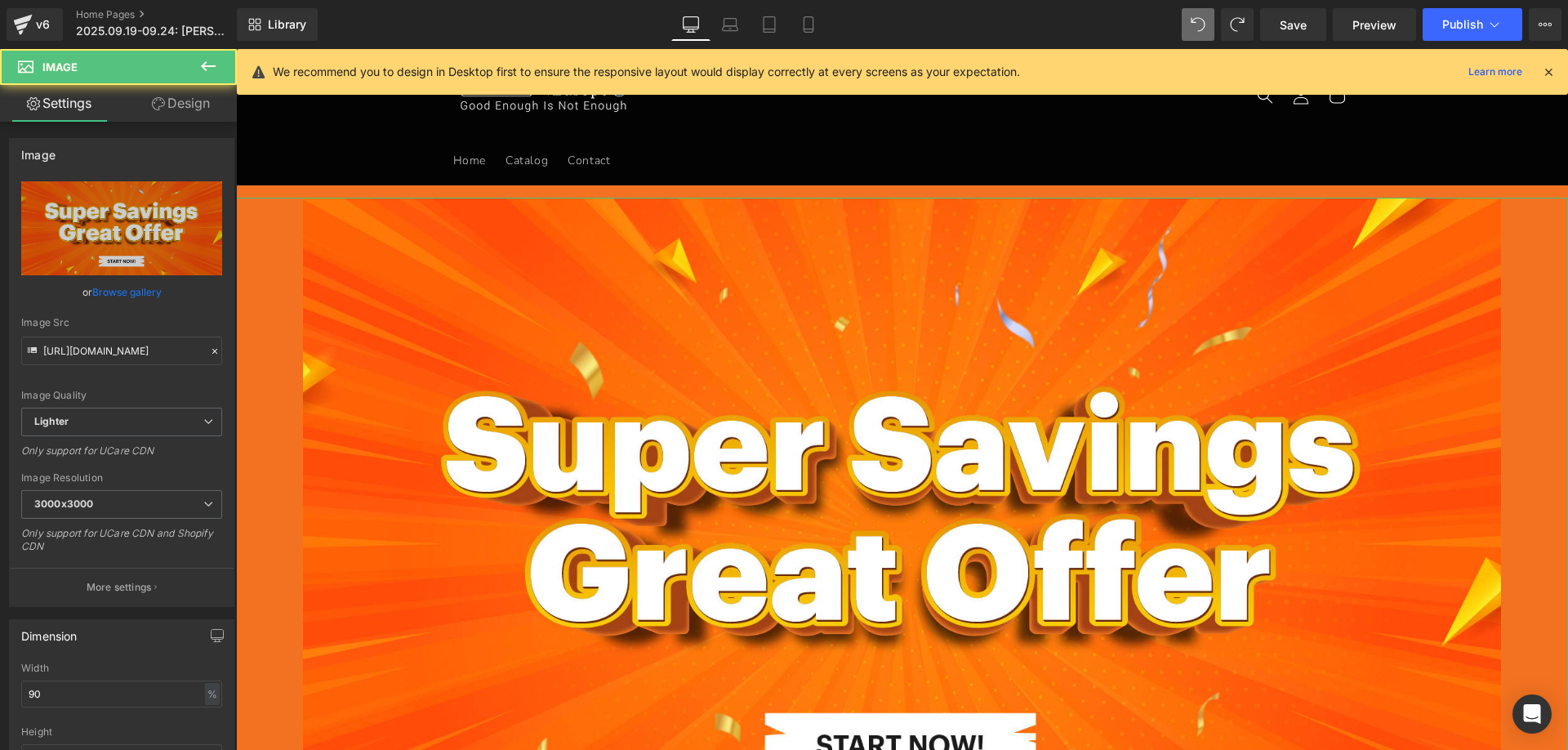
click at [192, 115] on link "Design" at bounding box center [181, 104] width 118 height 37
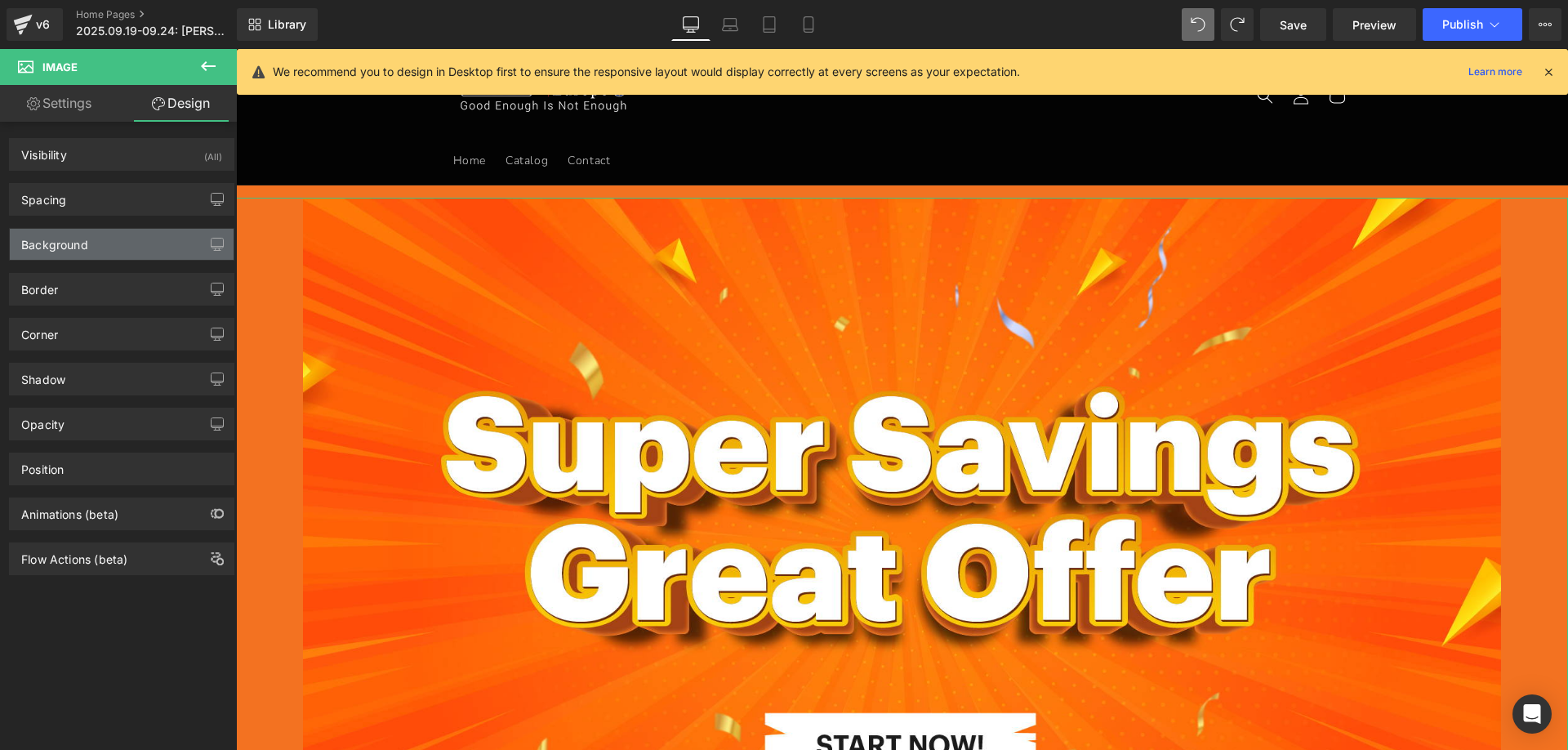
click at [75, 243] on div "Background" at bounding box center [54, 239] width 67 height 23
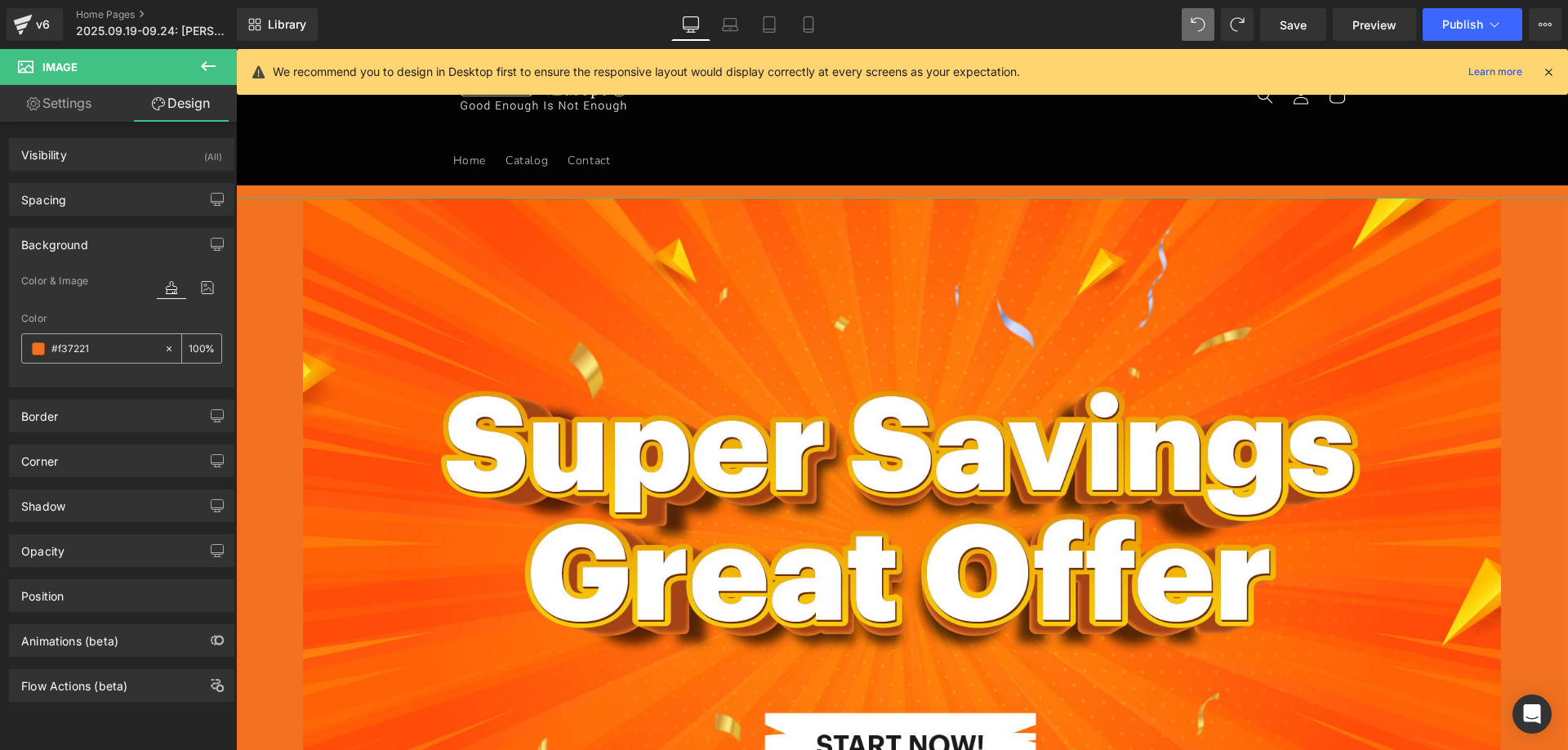
click at [107, 348] on input "#f37221" at bounding box center [104, 349] width 104 height 18
paste input "000000"
type input "000000"
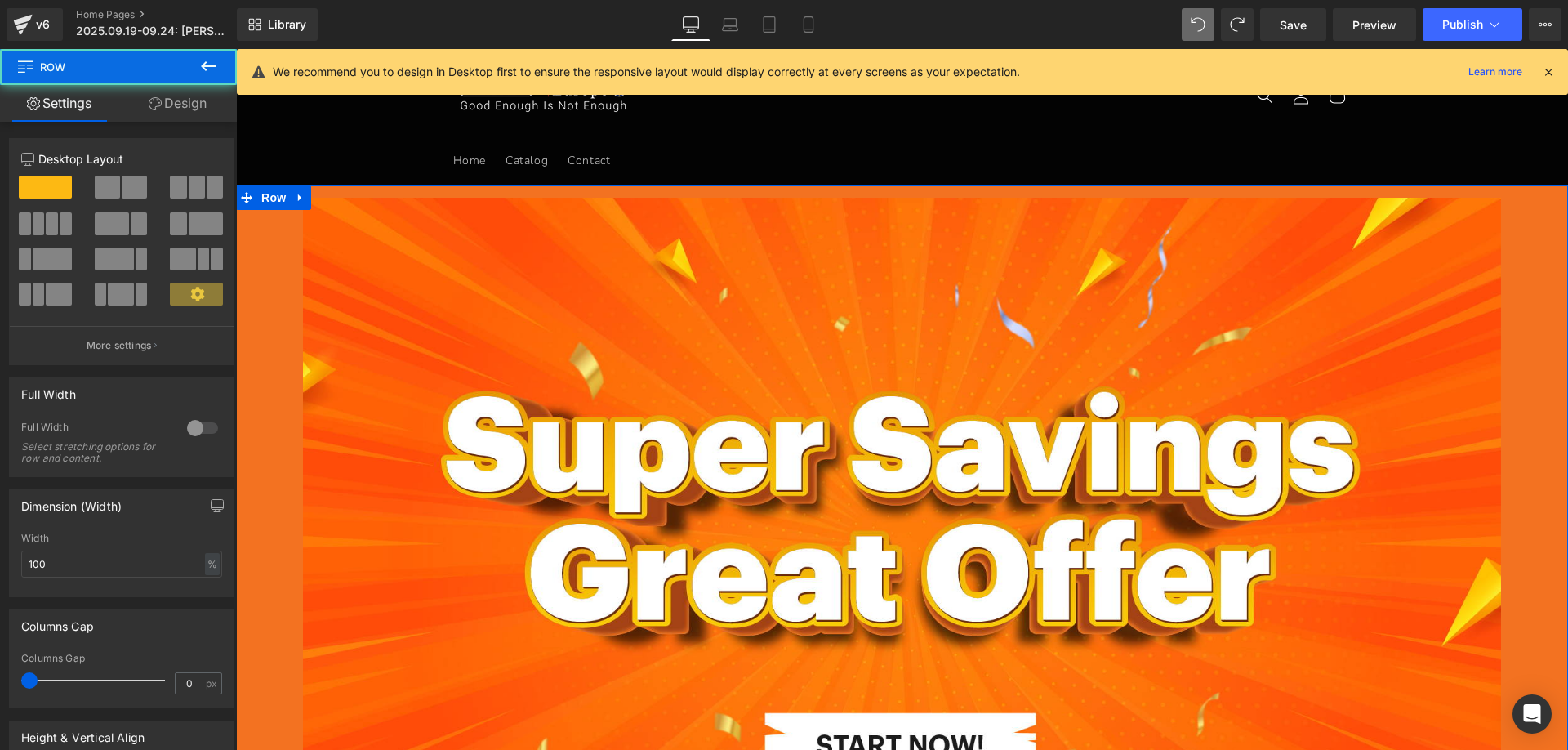
drag, startPoint x: 195, startPoint y: 107, endPoint x: 78, endPoint y: 236, distance: 174.2
click at [193, 107] on link "Design" at bounding box center [177, 104] width 118 height 37
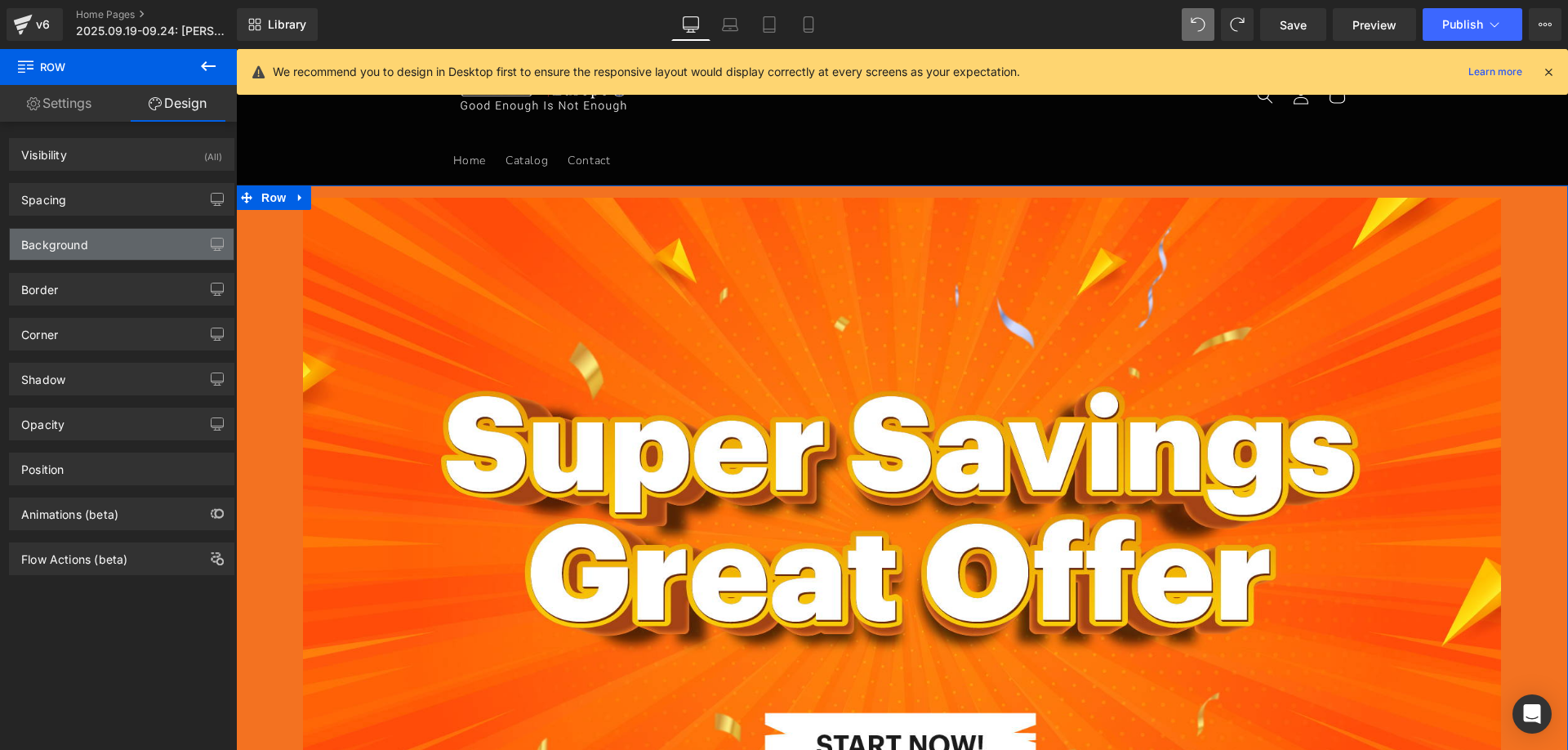
click at [71, 244] on div "Background" at bounding box center [54, 239] width 67 height 23
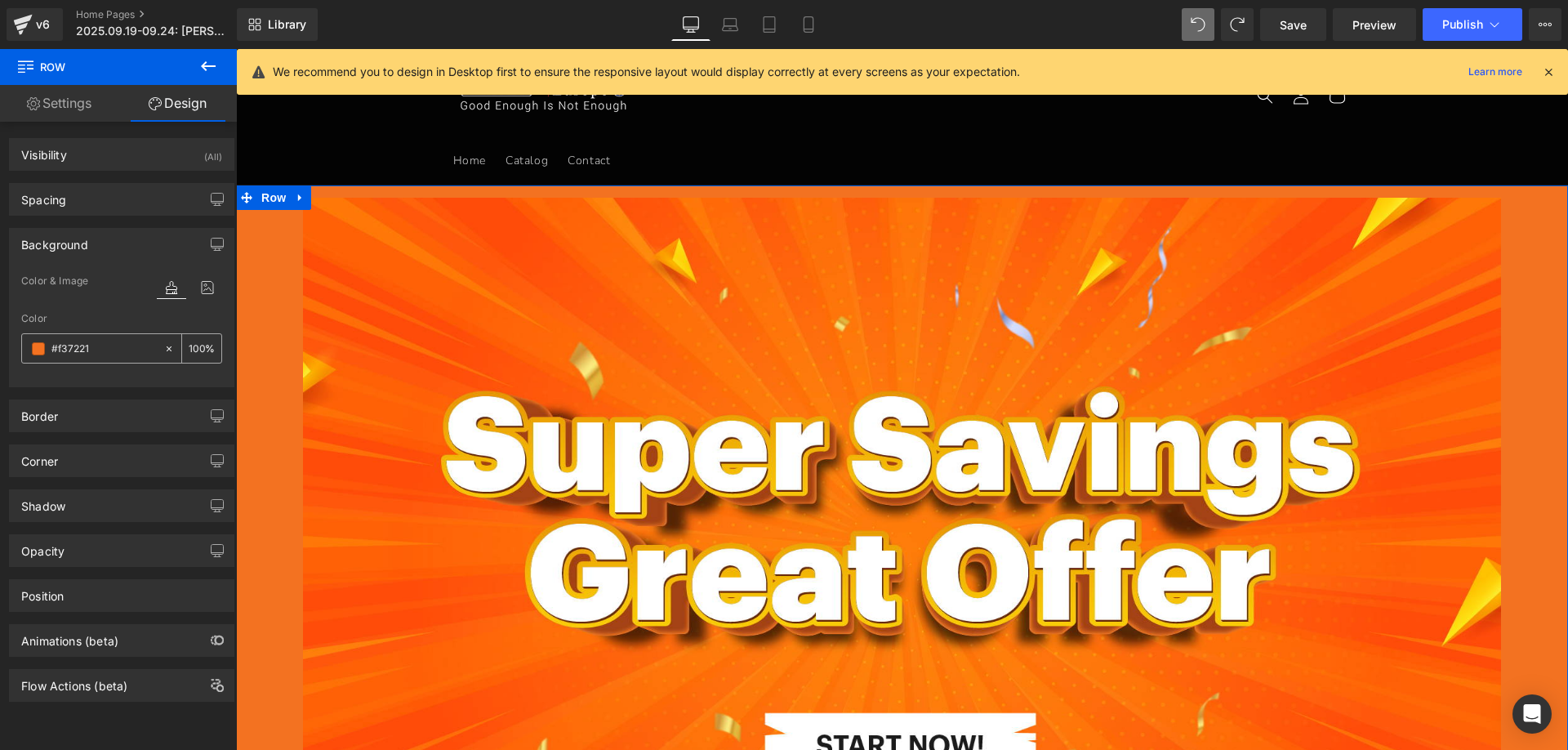
click at [102, 353] on input "#f37221" at bounding box center [104, 349] width 104 height 18
paste input "000000"
type input "000000"
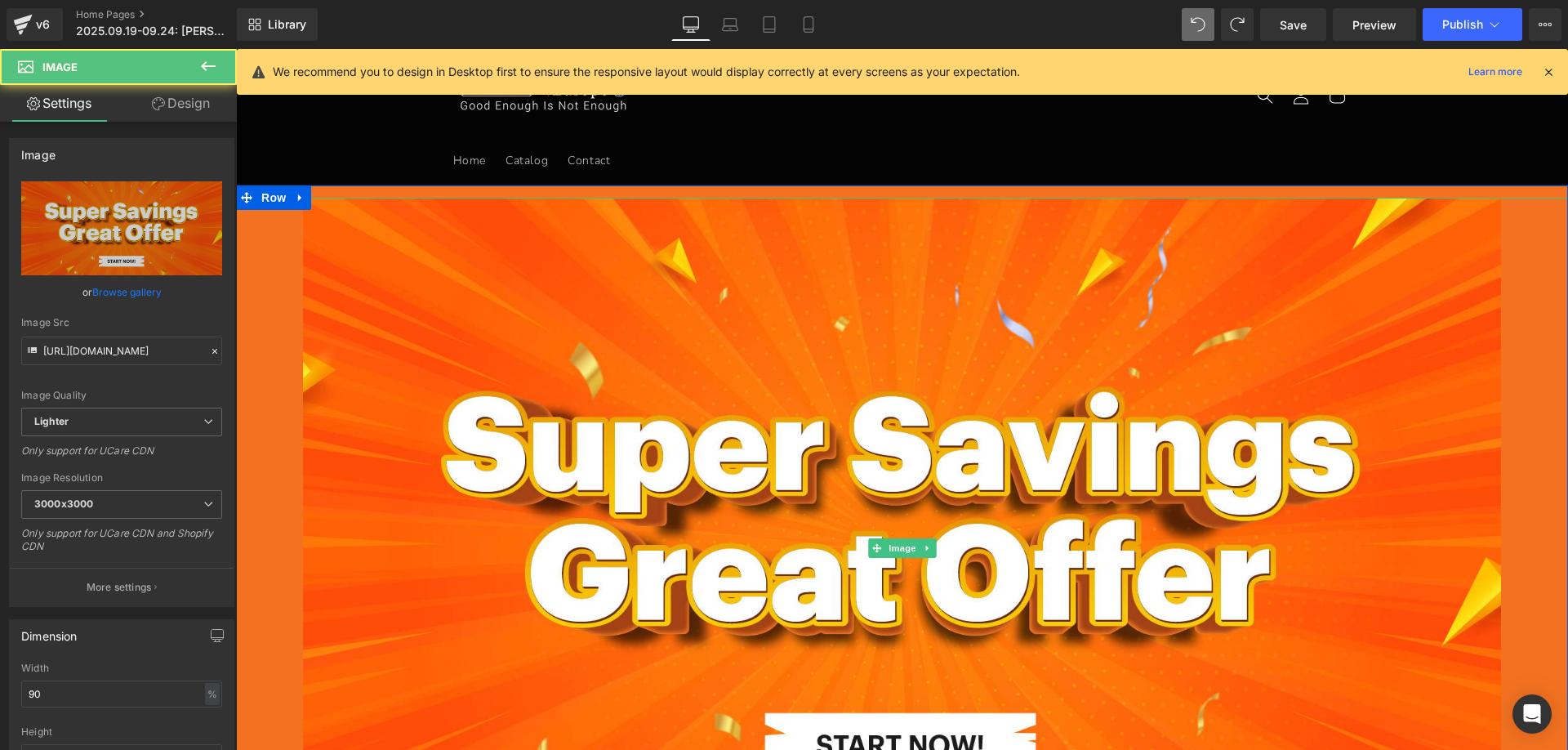
click at [1508, 289] on div at bounding box center [902, 548] width 1332 height 701
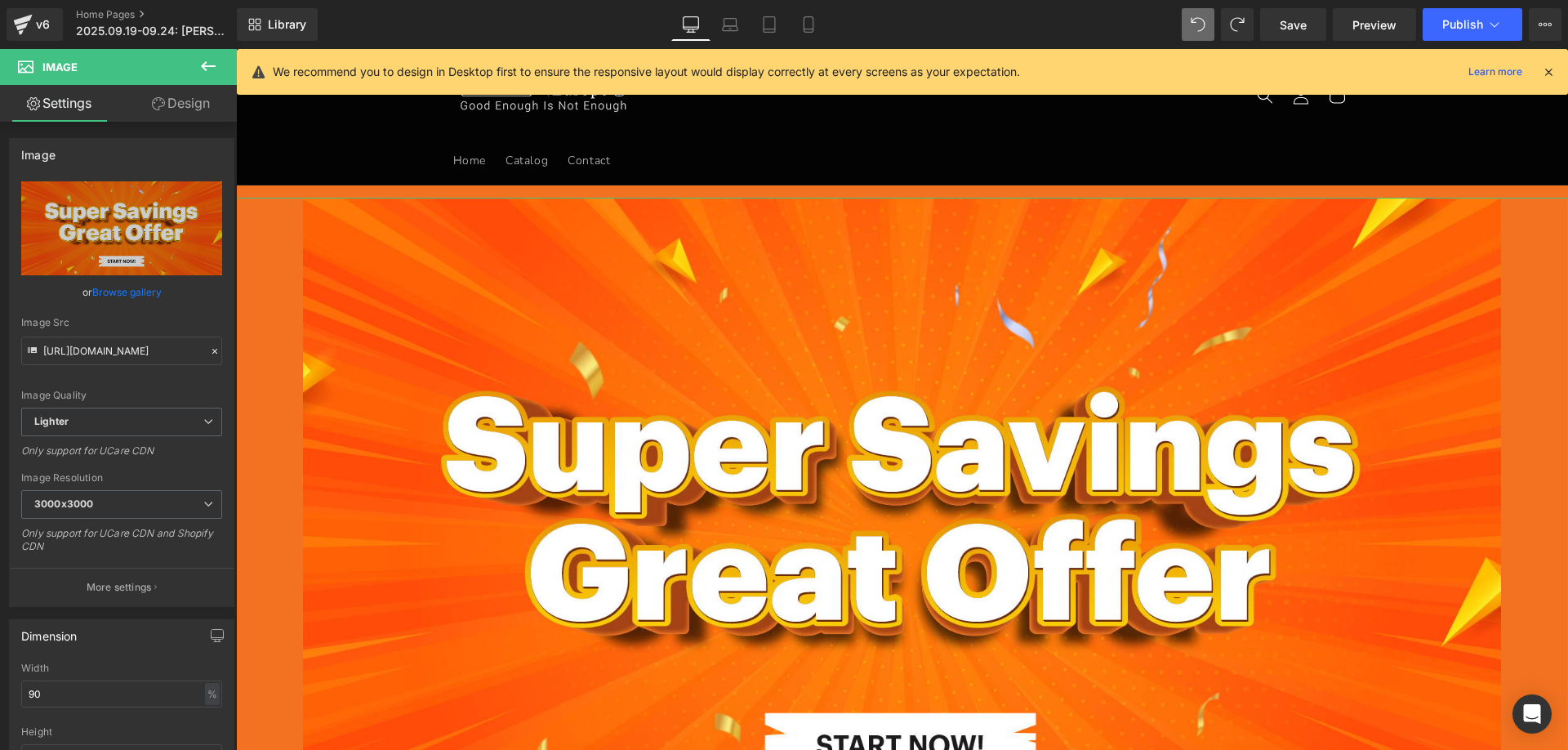
click at [192, 94] on link "Design" at bounding box center [181, 104] width 118 height 37
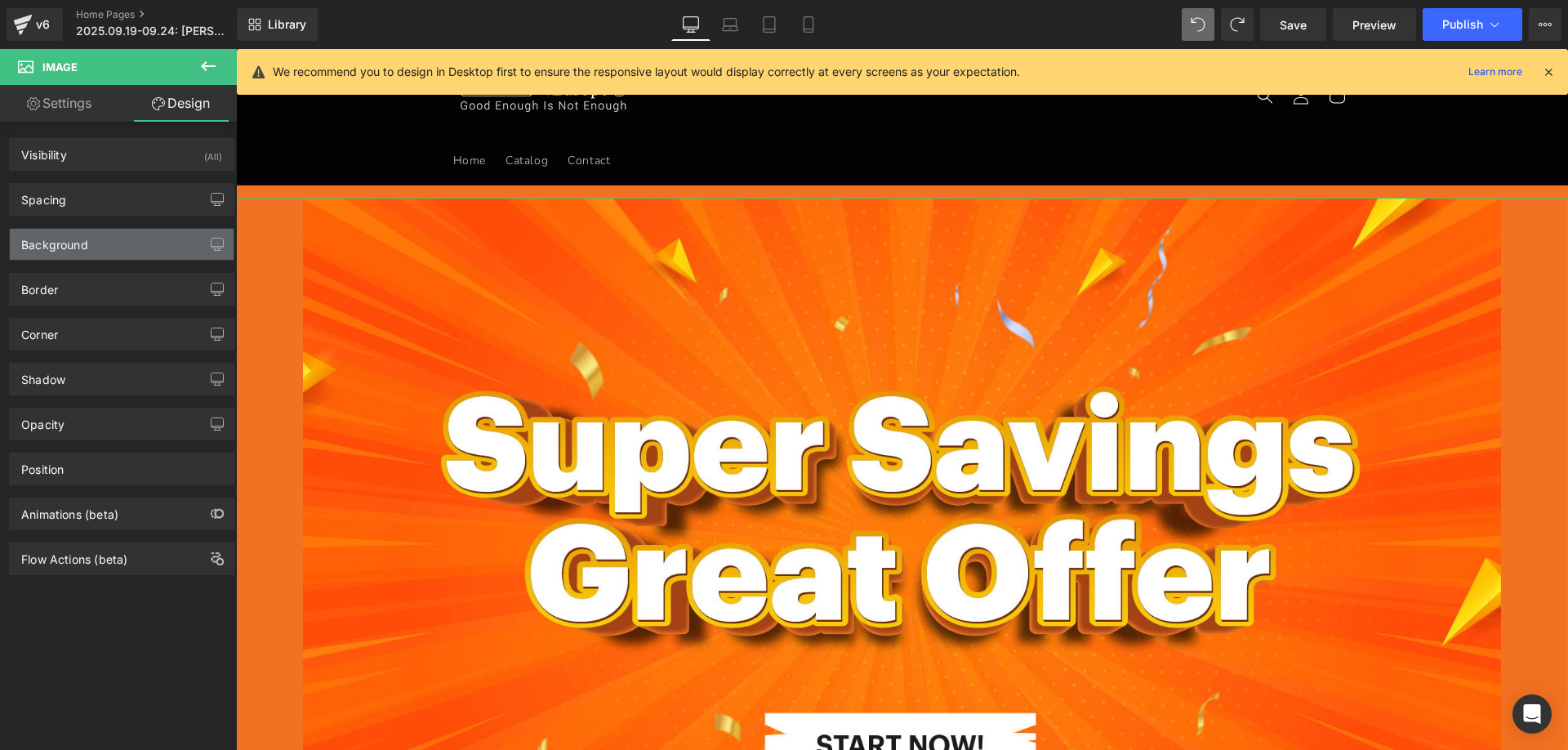
click at [79, 245] on div "Background" at bounding box center [54, 239] width 67 height 23
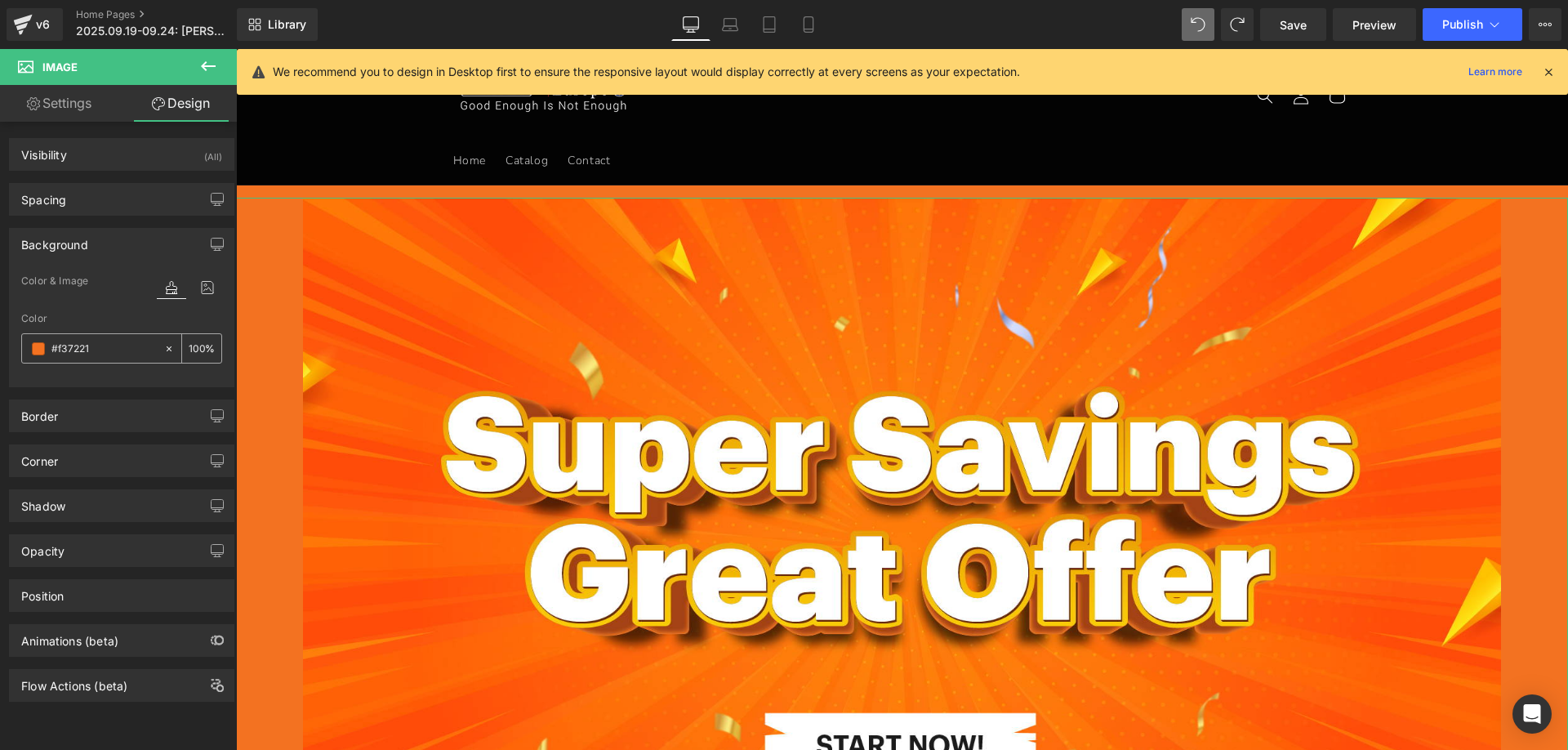
click at [107, 349] on input "#f37221" at bounding box center [104, 349] width 104 height 18
paste input "000000"
type input "000000"
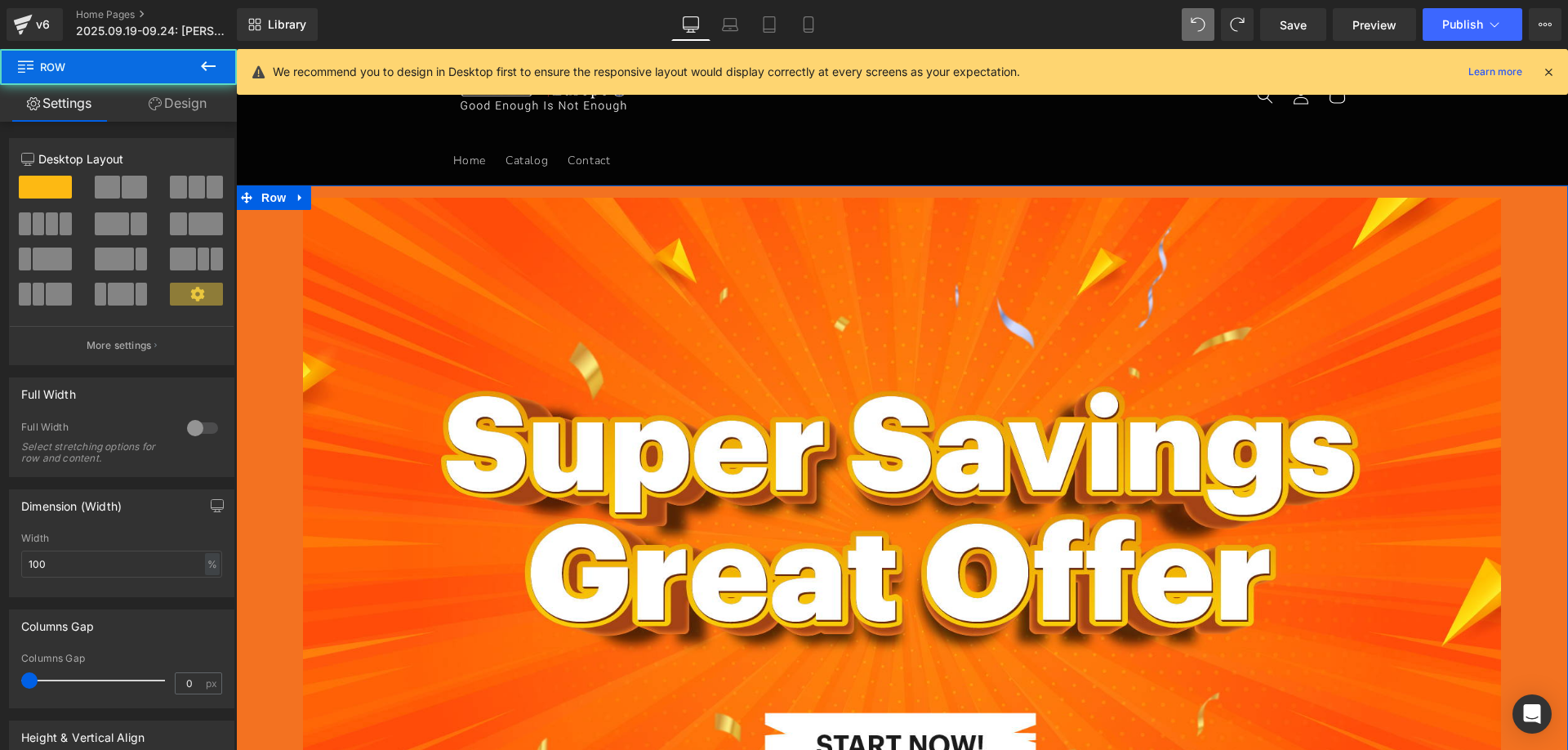
click at [181, 108] on link "Design" at bounding box center [177, 104] width 118 height 37
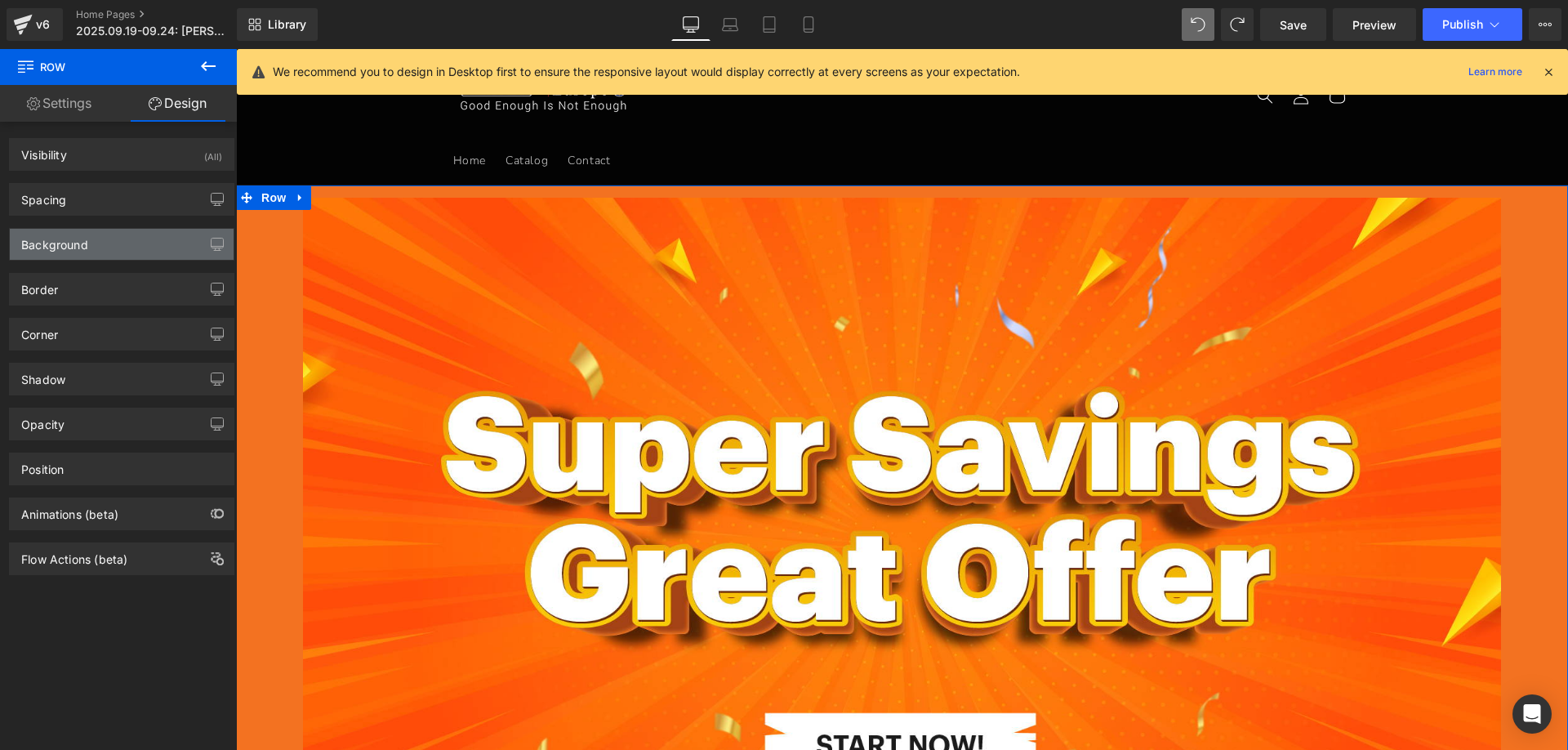
click at [82, 251] on div "Background" at bounding box center [54, 239] width 67 height 23
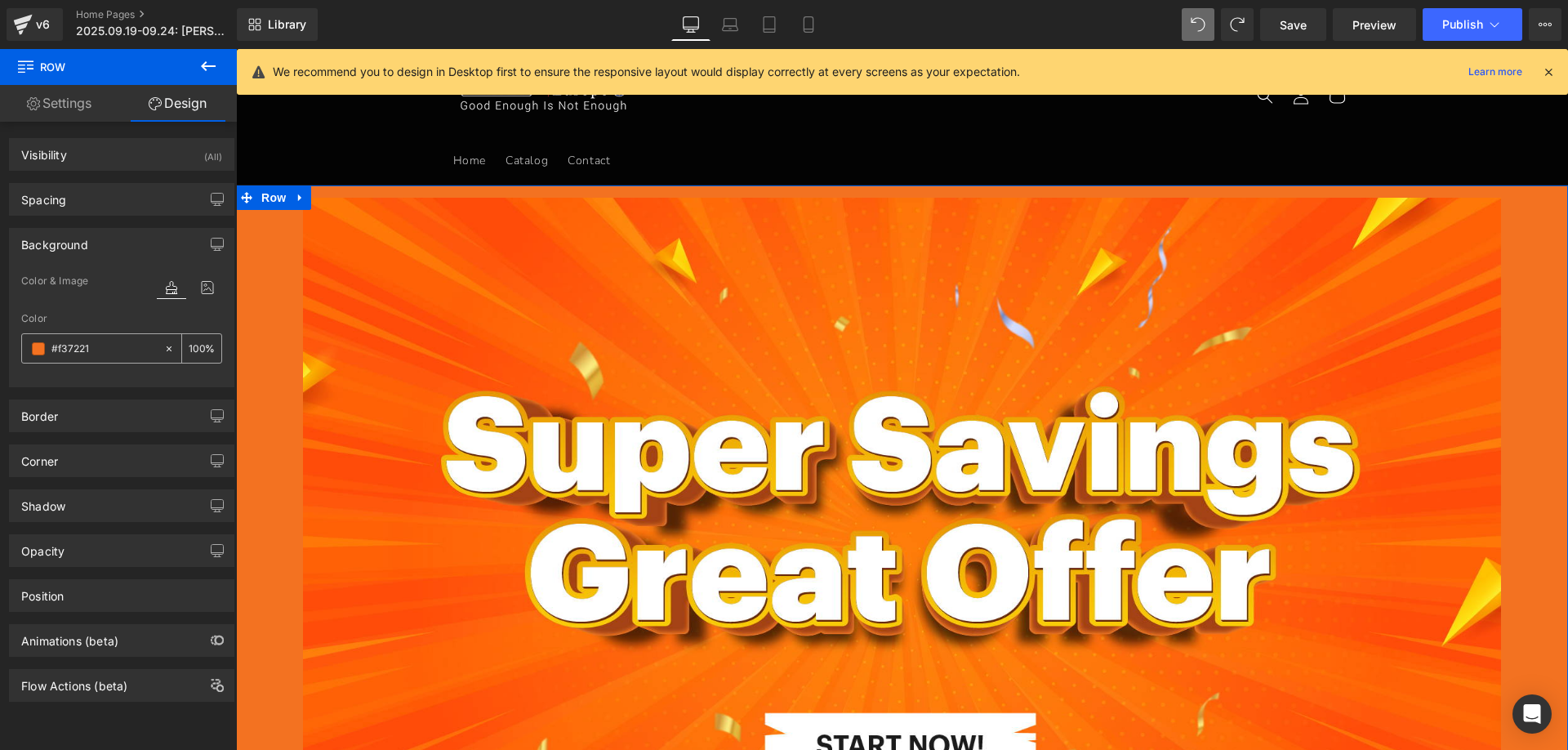
click at [105, 346] on input "#f37221" at bounding box center [104, 349] width 104 height 18
paste input "000000"
type input "000000"
click at [273, 197] on span "Row" at bounding box center [274, 197] width 33 height 25
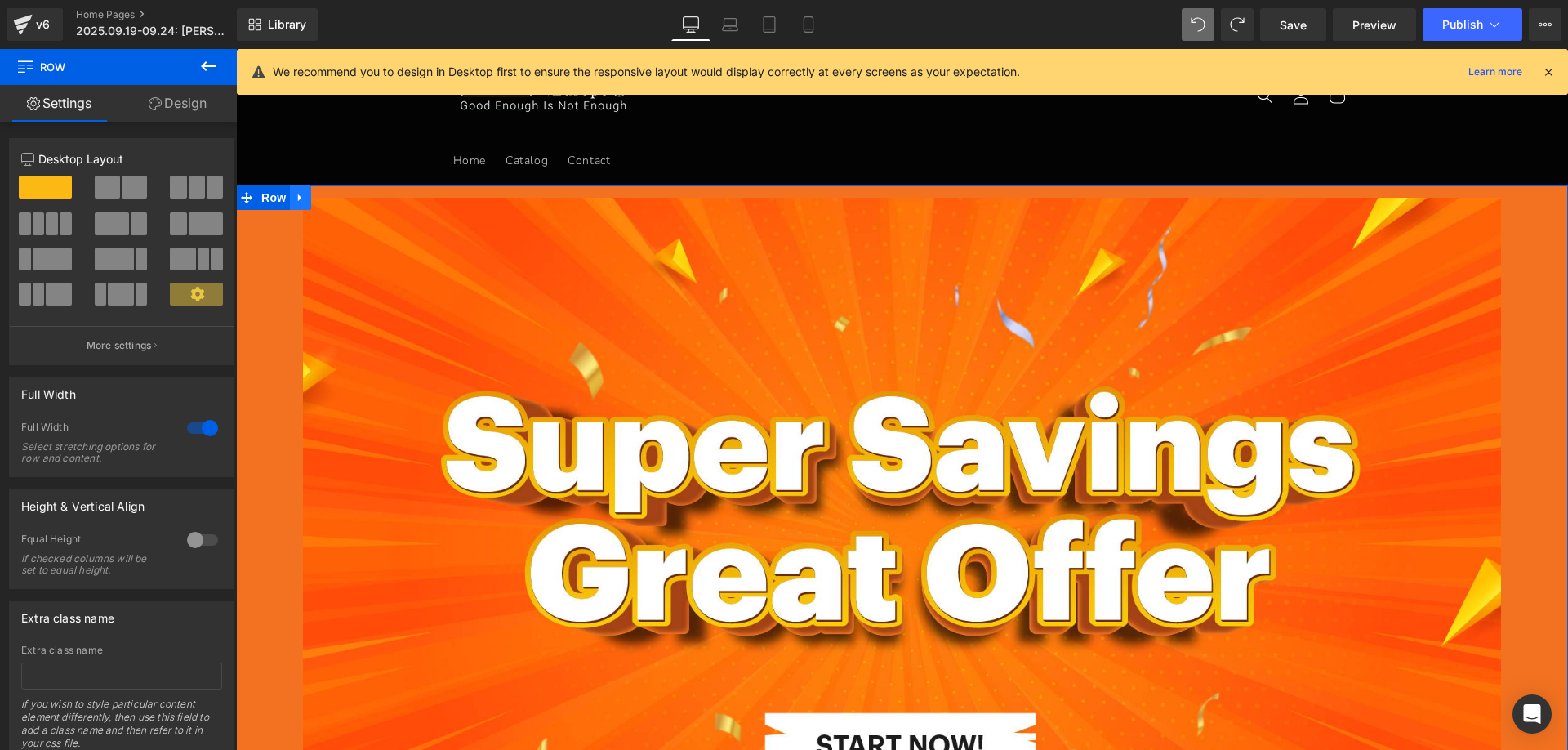
click at [290, 192] on link at bounding box center [300, 197] width 21 height 25
click at [273, 197] on span "Row" at bounding box center [274, 197] width 33 height 25
click at [175, 105] on link "Design" at bounding box center [177, 104] width 118 height 37
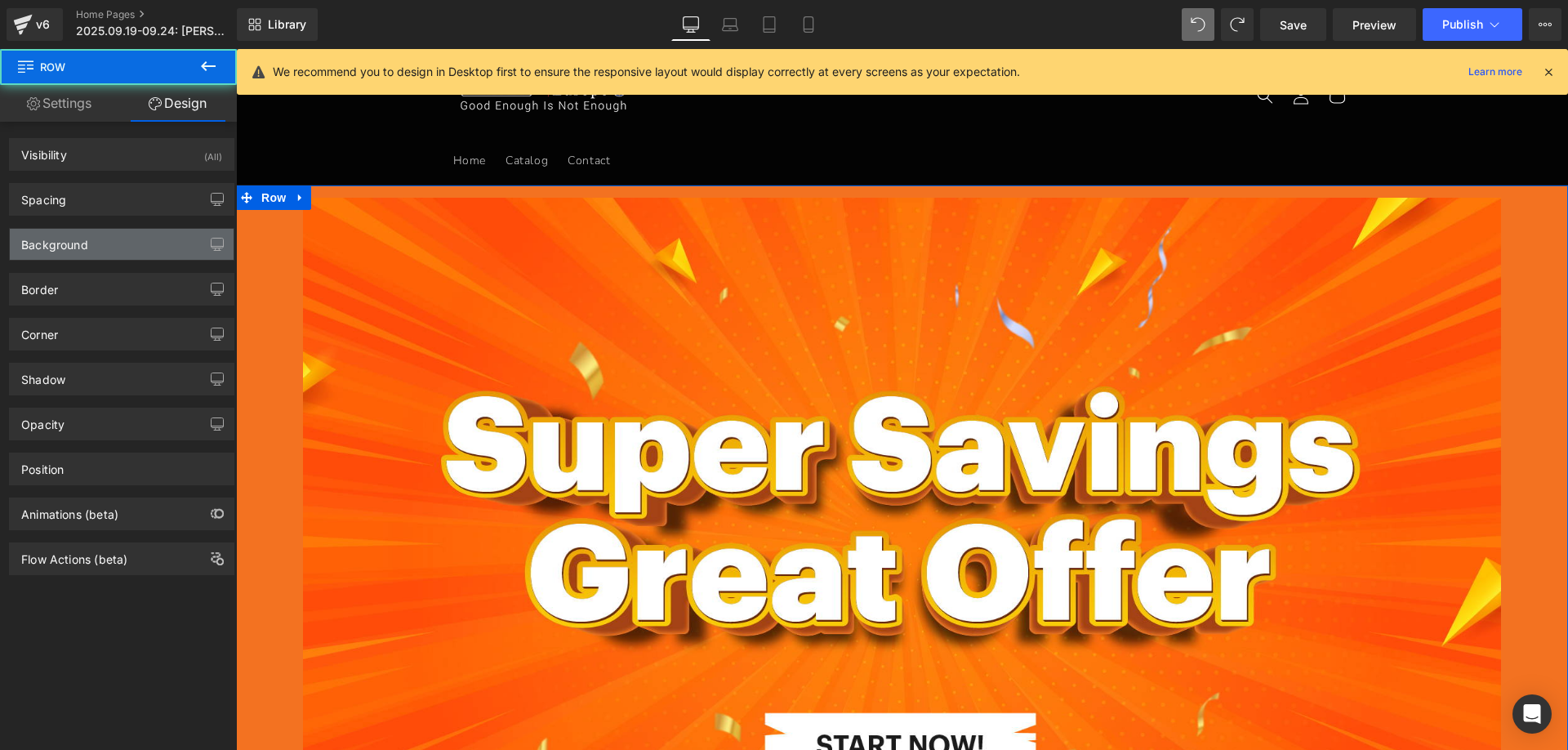
click at [88, 249] on div "Background" at bounding box center [122, 244] width 224 height 31
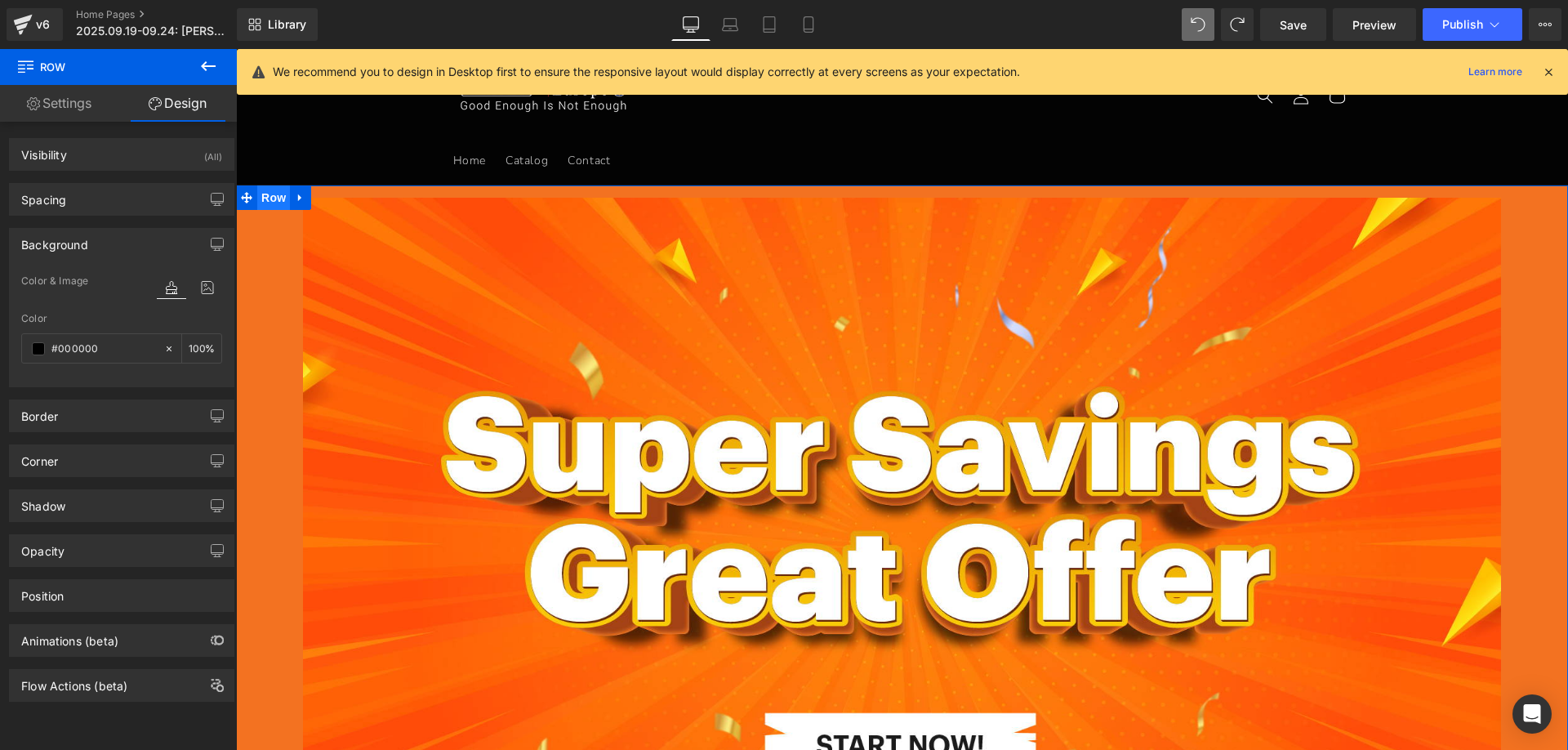
click at [267, 199] on span "Row" at bounding box center [274, 197] width 33 height 25
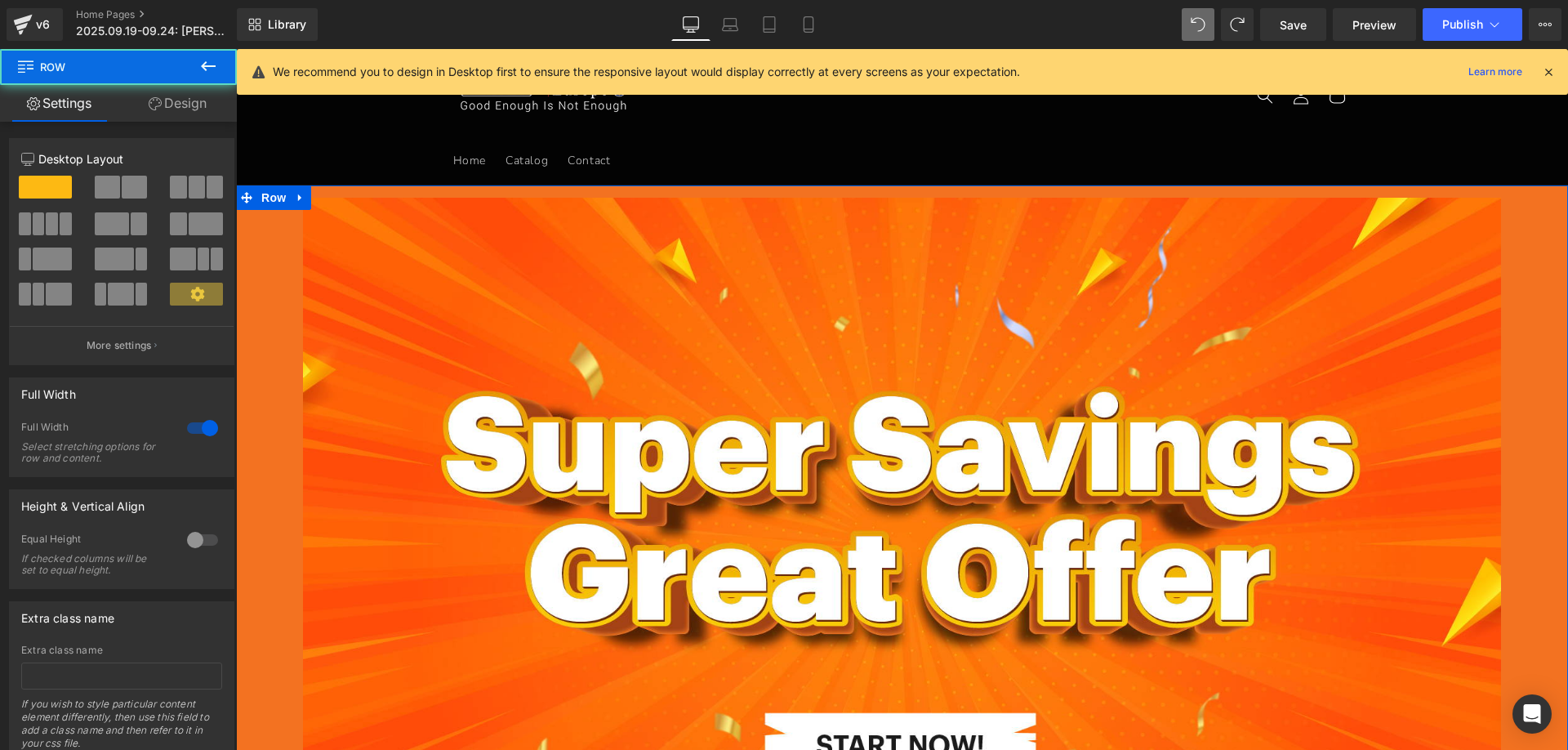
click at [184, 105] on link "Design" at bounding box center [177, 104] width 118 height 37
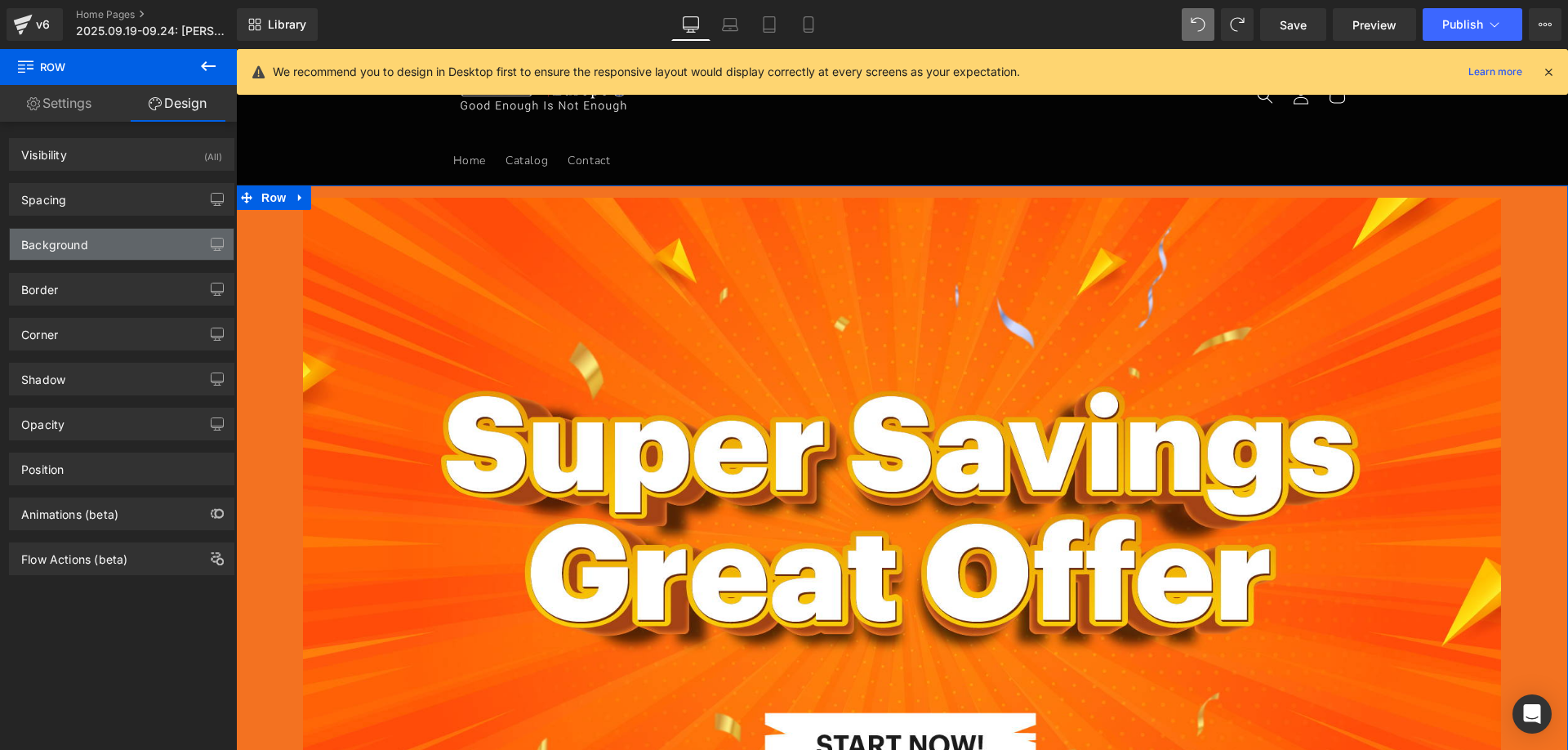
click at [80, 251] on div "Background" at bounding box center [54, 239] width 67 height 23
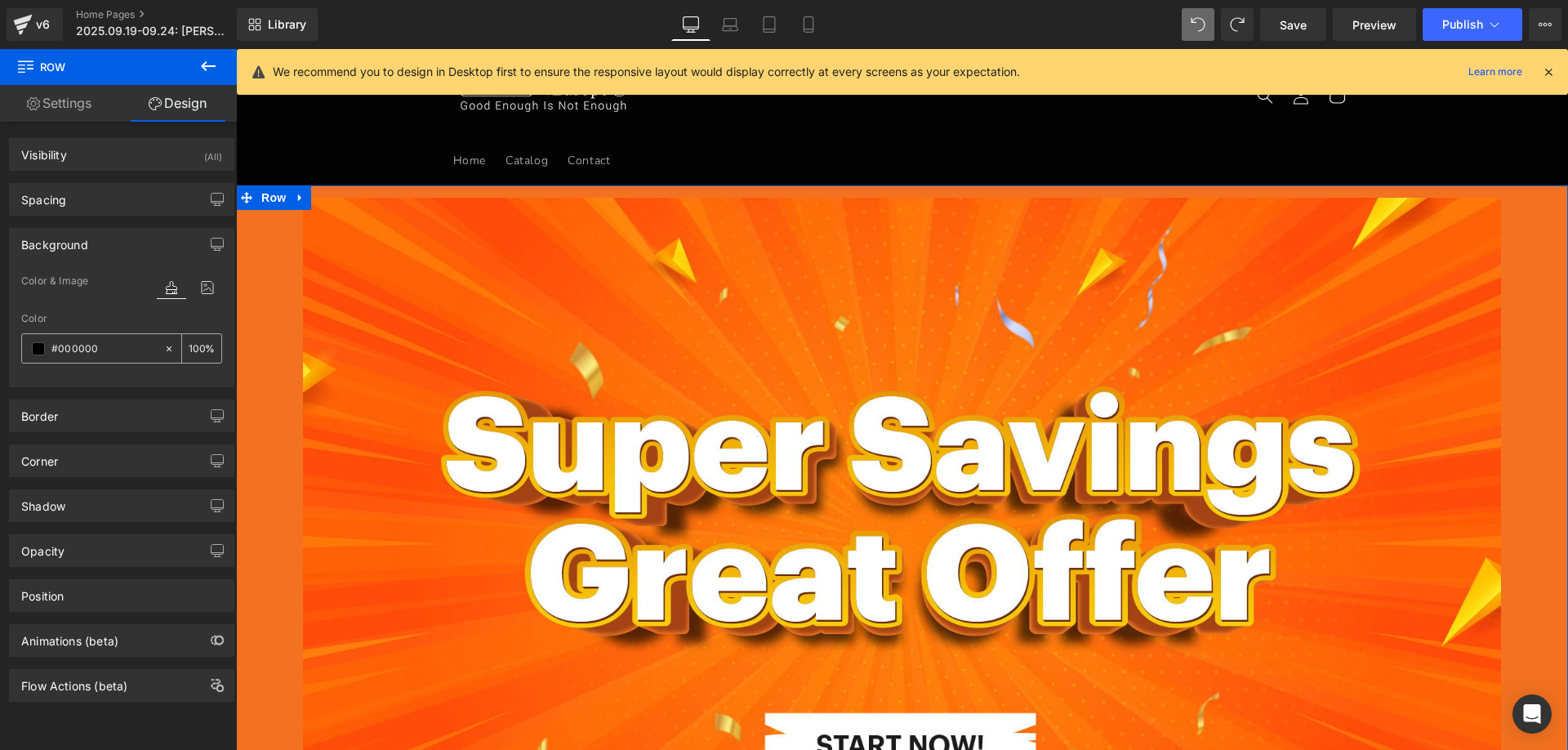
click at [34, 345] on span at bounding box center [38, 348] width 13 height 13
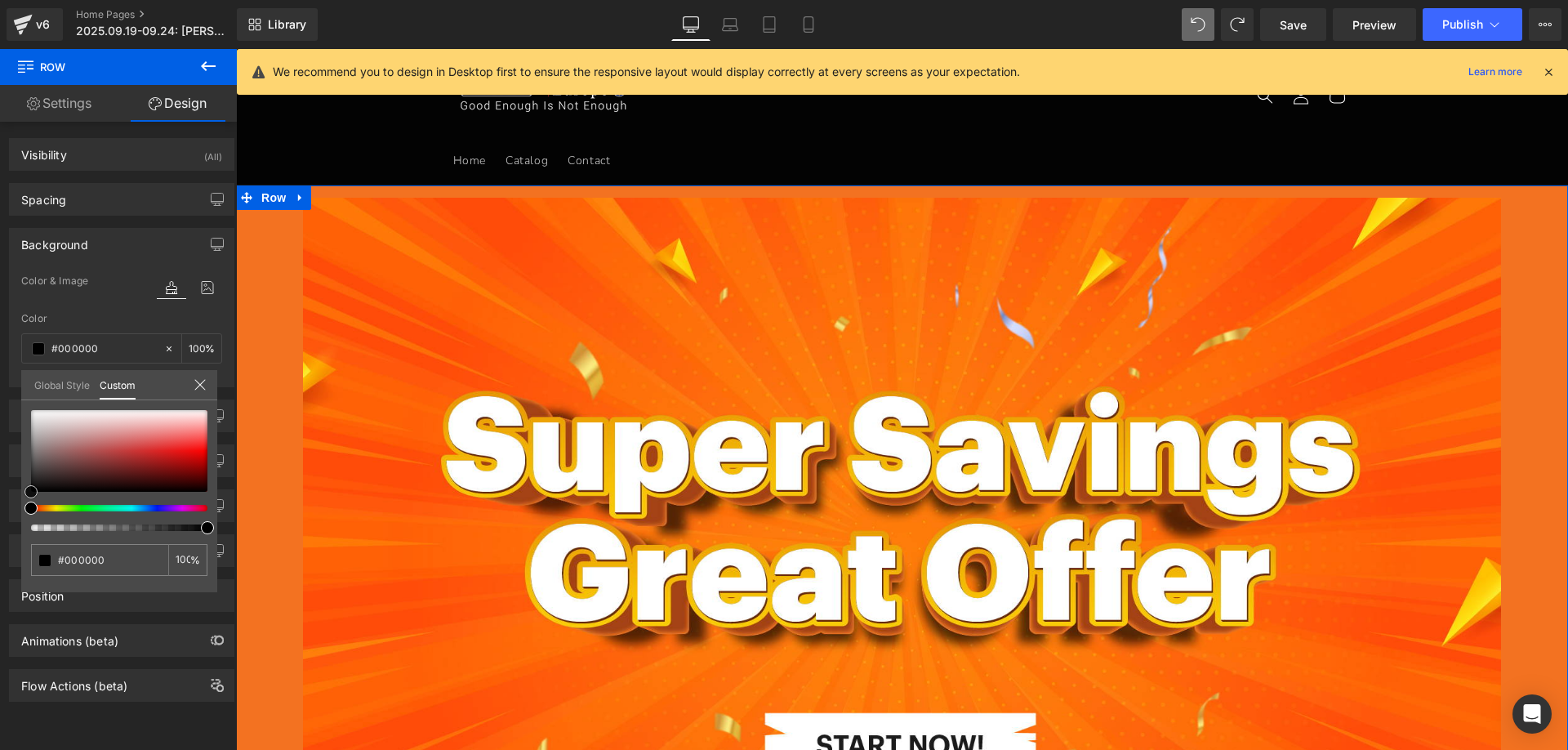
drag, startPoint x: 34, startPoint y: 491, endPoint x: 27, endPoint y: 522, distance: 31.8
click at [18, 387] on div "Background Color & Image color Color % Image Replace Image Upload image or Brow…" at bounding box center [122, 301] width 244 height 171
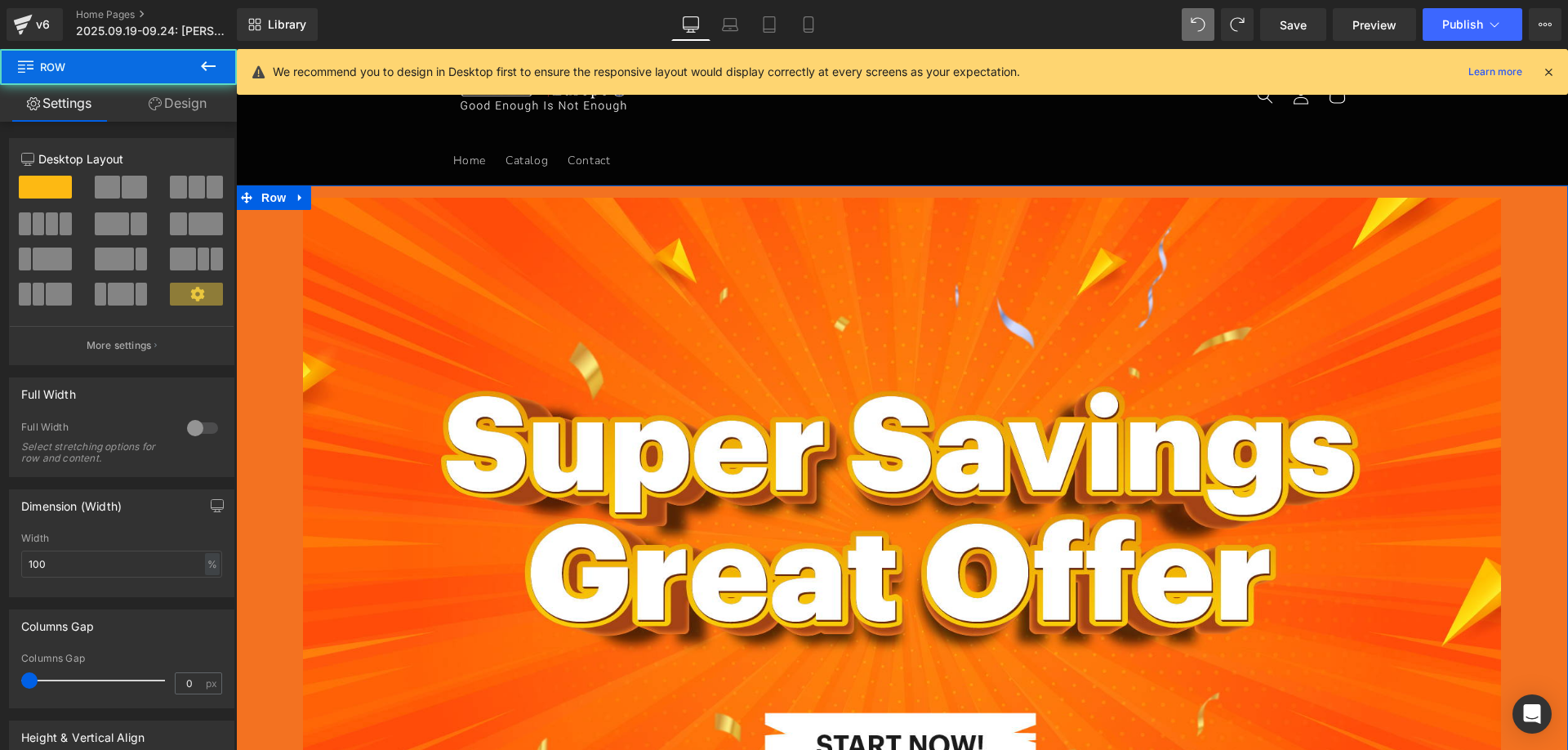
drag, startPoint x: 192, startPoint y: 106, endPoint x: 93, endPoint y: 233, distance: 161.0
click at [191, 106] on link "Design" at bounding box center [177, 104] width 118 height 37
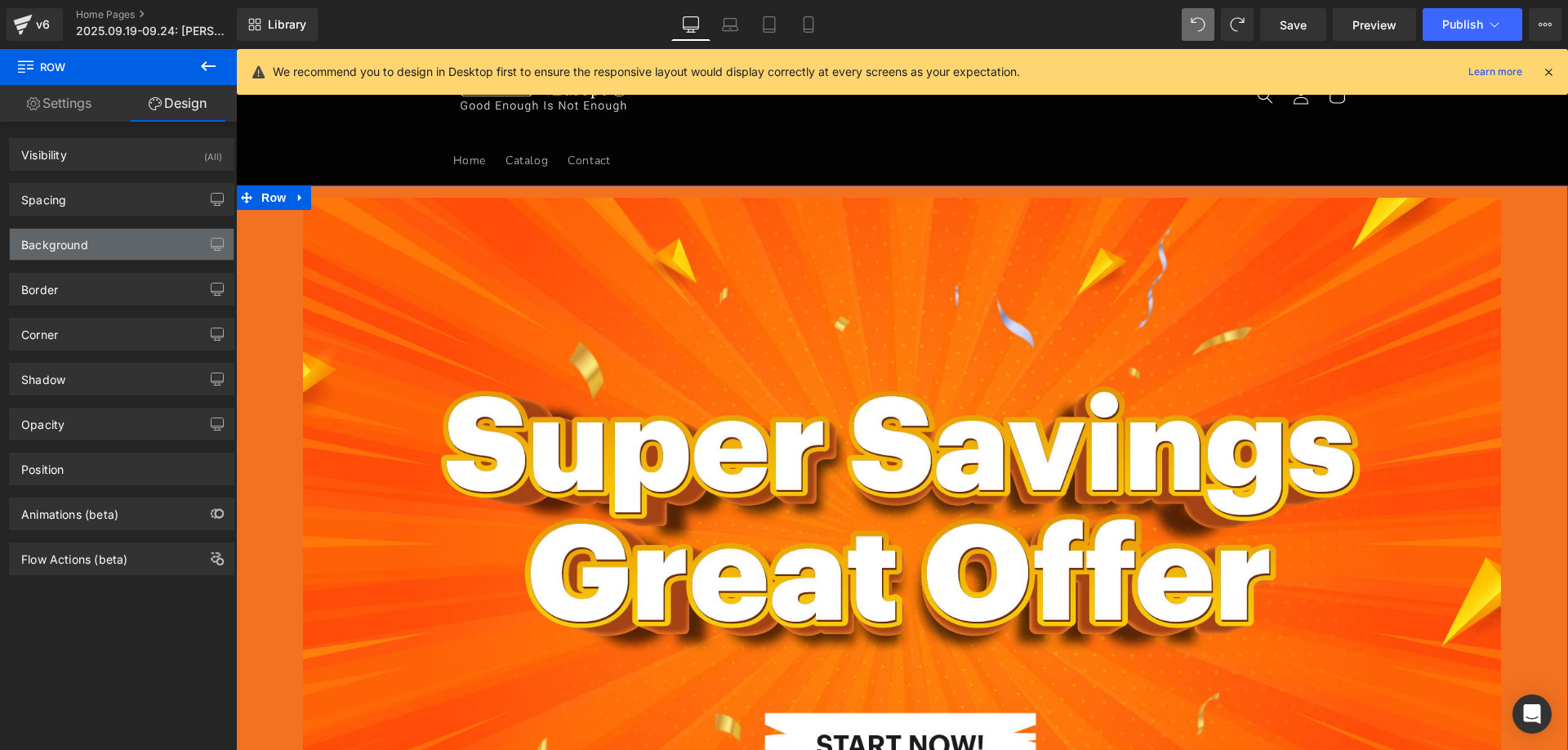
click at [89, 244] on div "Background" at bounding box center [122, 244] width 224 height 31
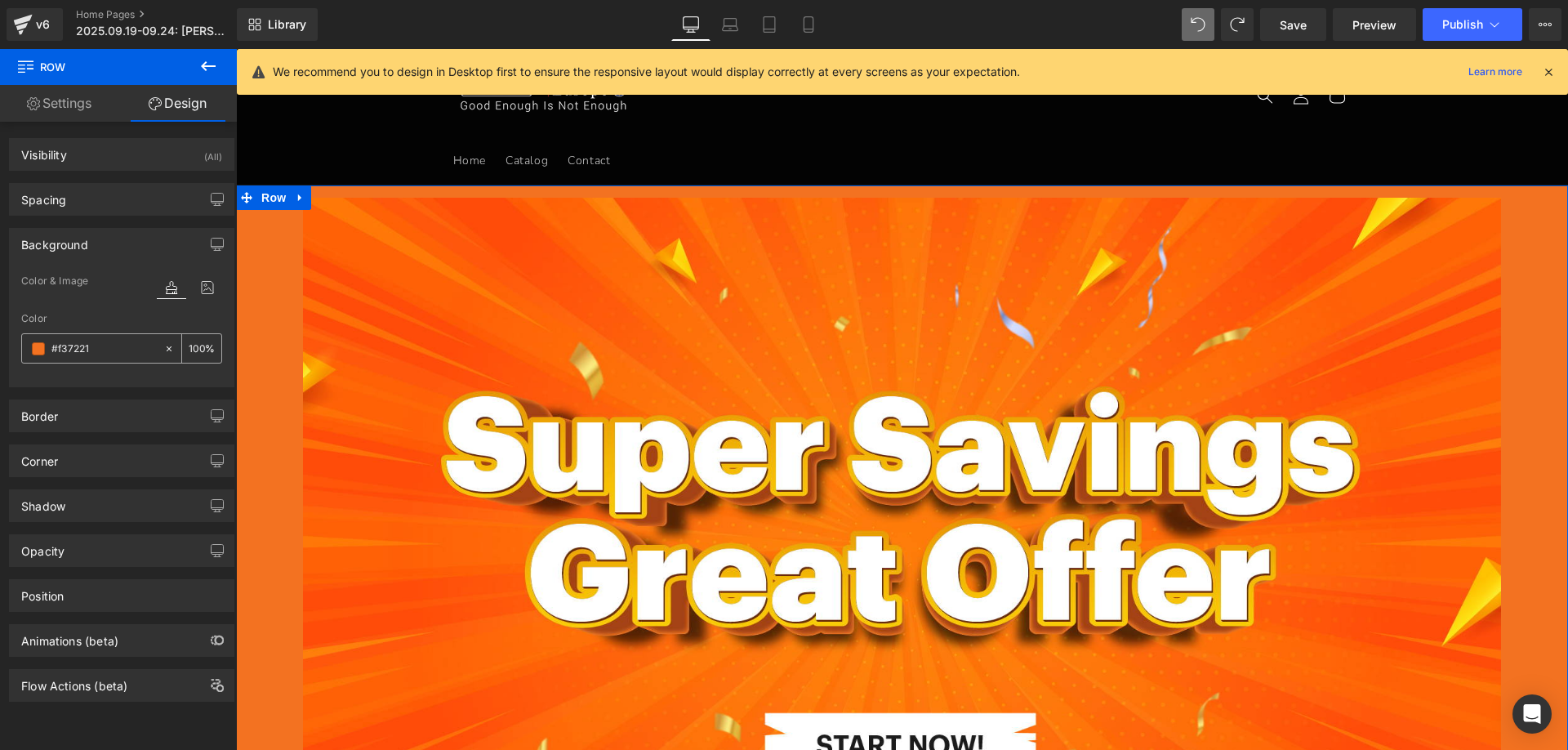
paste input "000000"
type input "000000"
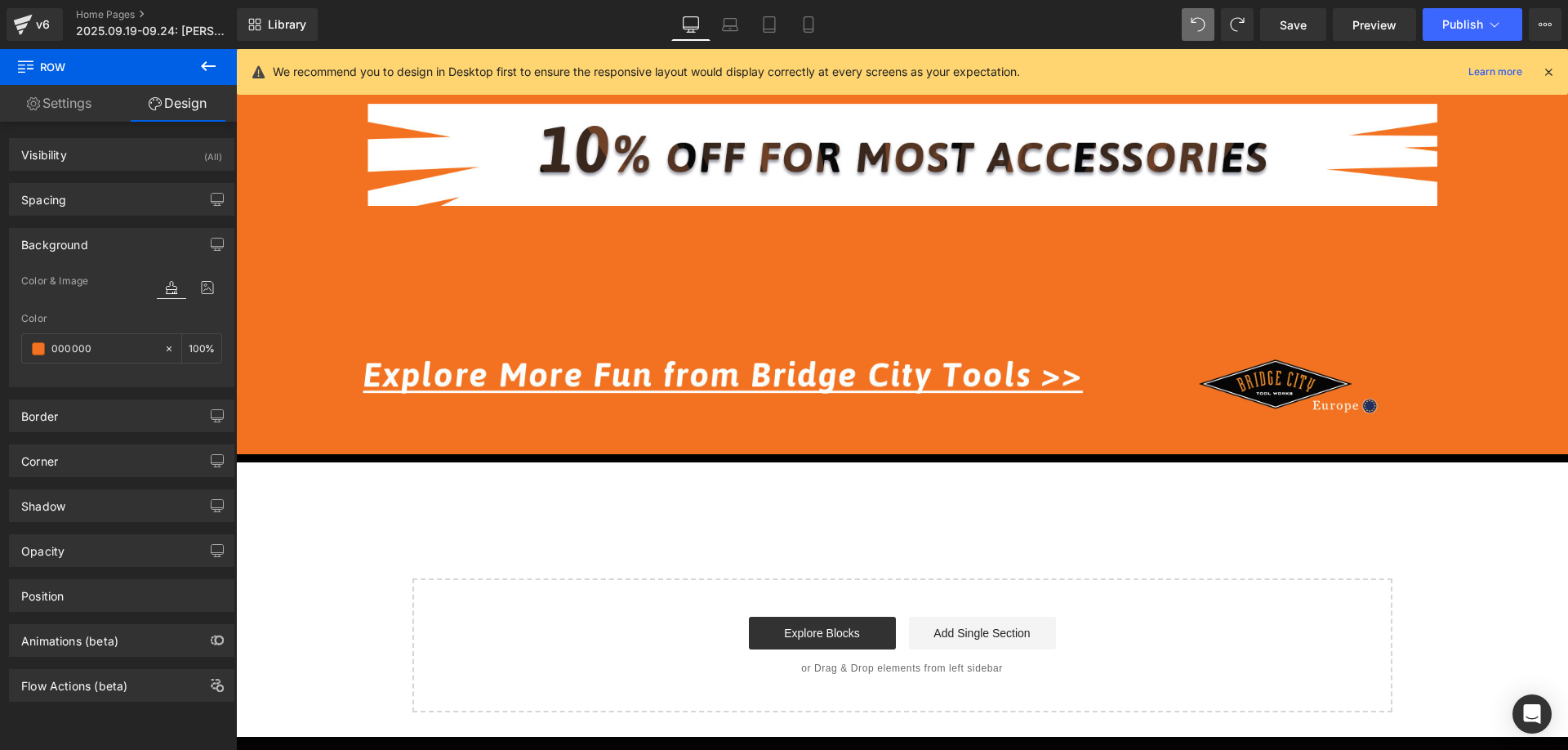
scroll to position [2304, 0]
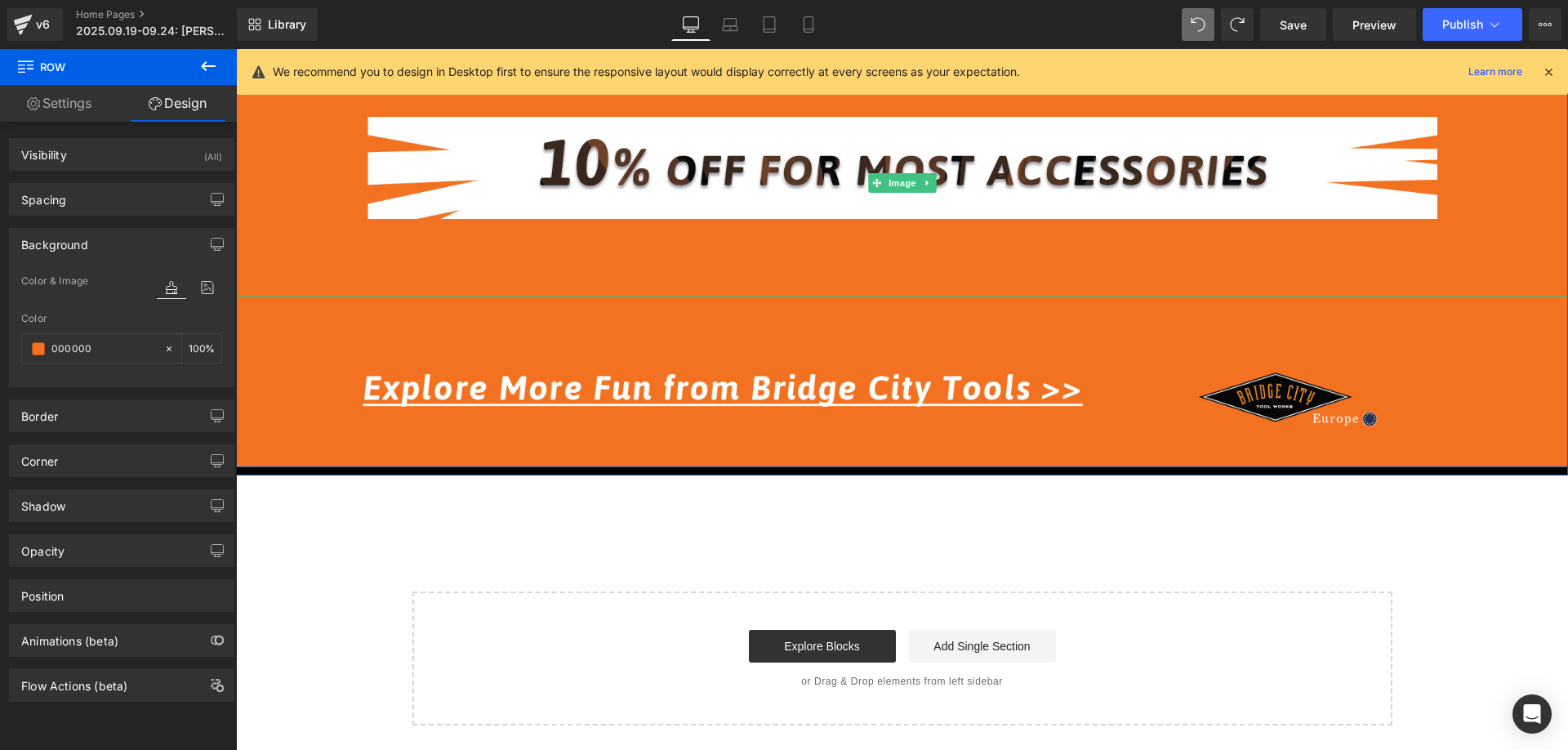
click at [264, 221] on div at bounding box center [902, 183] width 1332 height 227
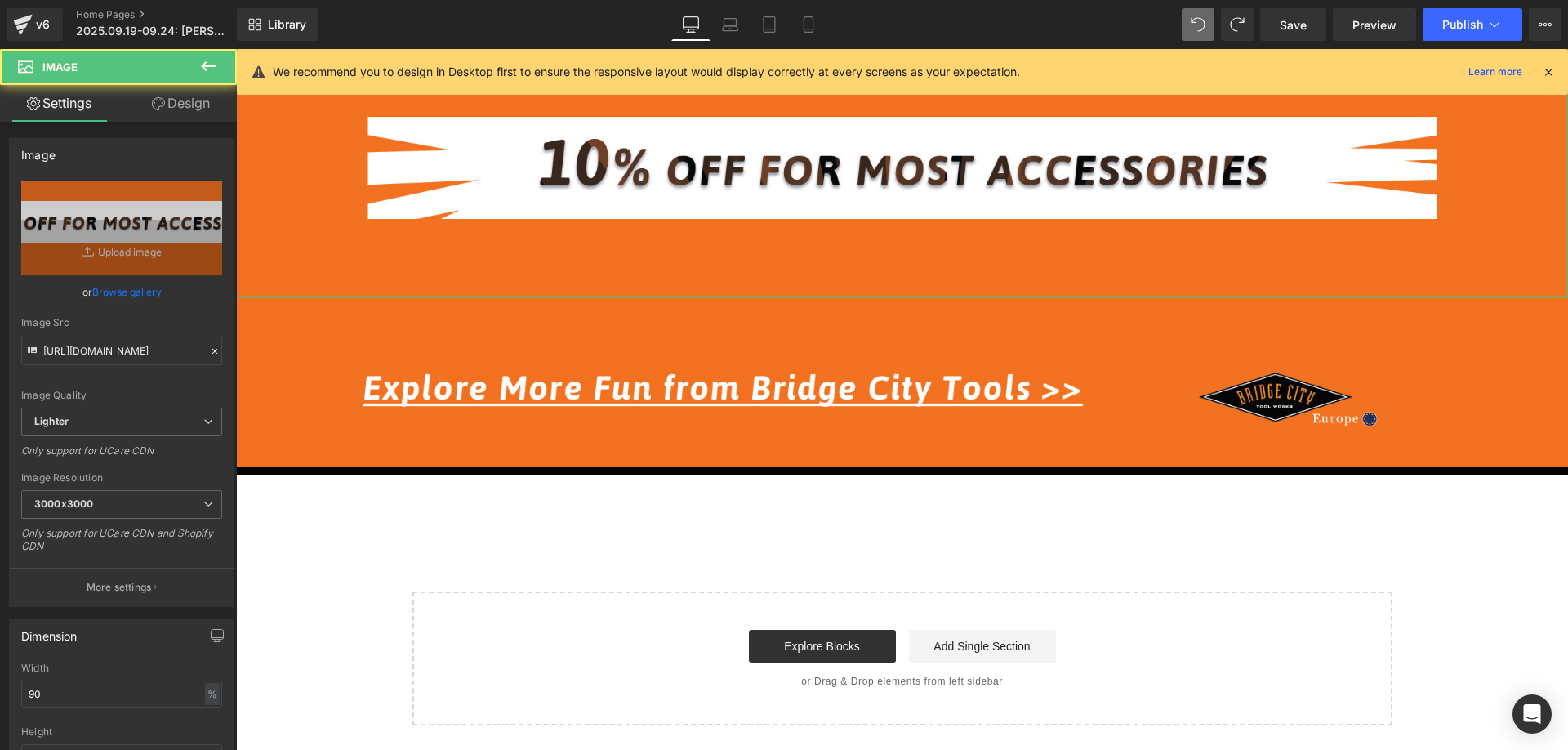
click at [194, 106] on link "Design" at bounding box center [181, 104] width 118 height 37
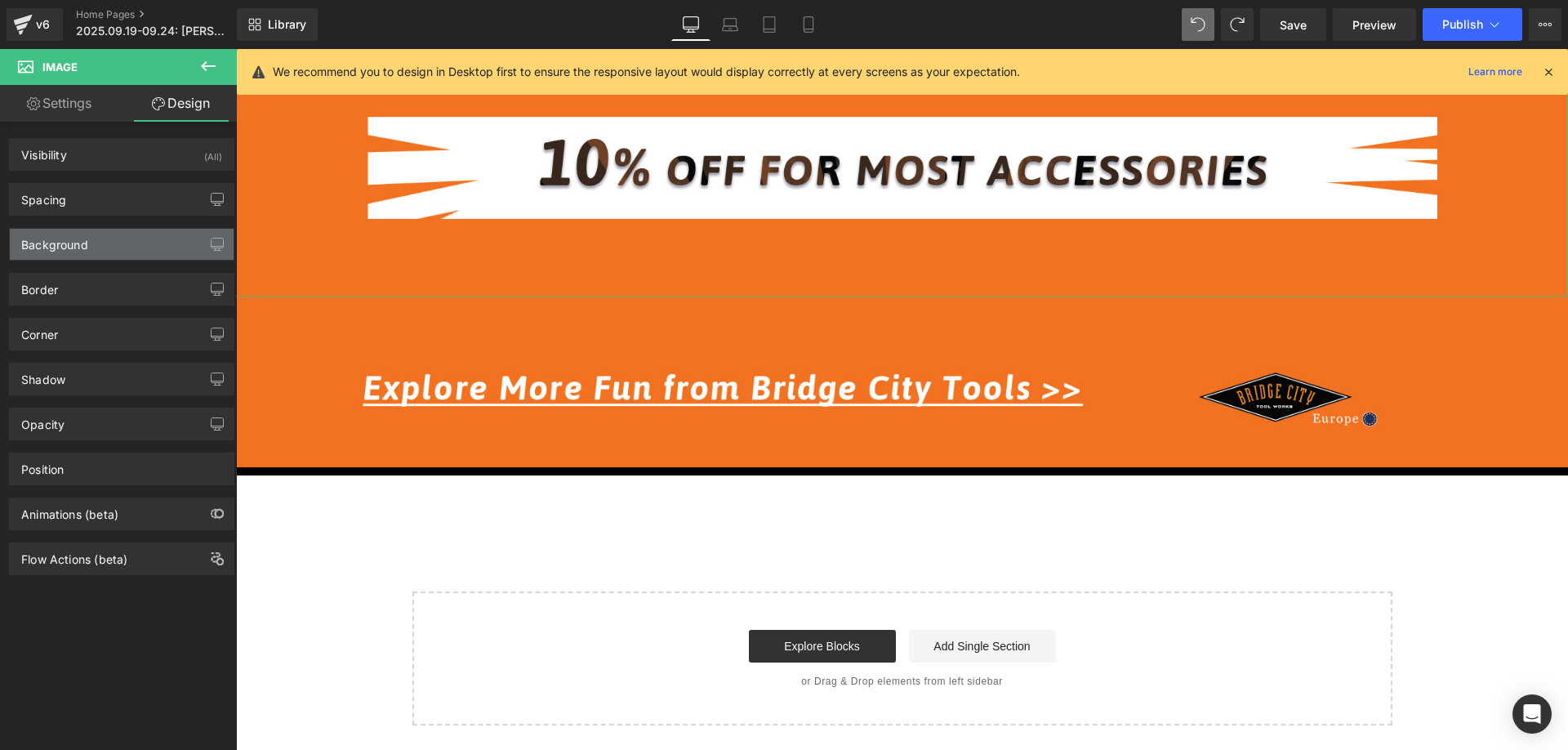
click at [91, 244] on div "Background" at bounding box center [122, 244] width 224 height 31
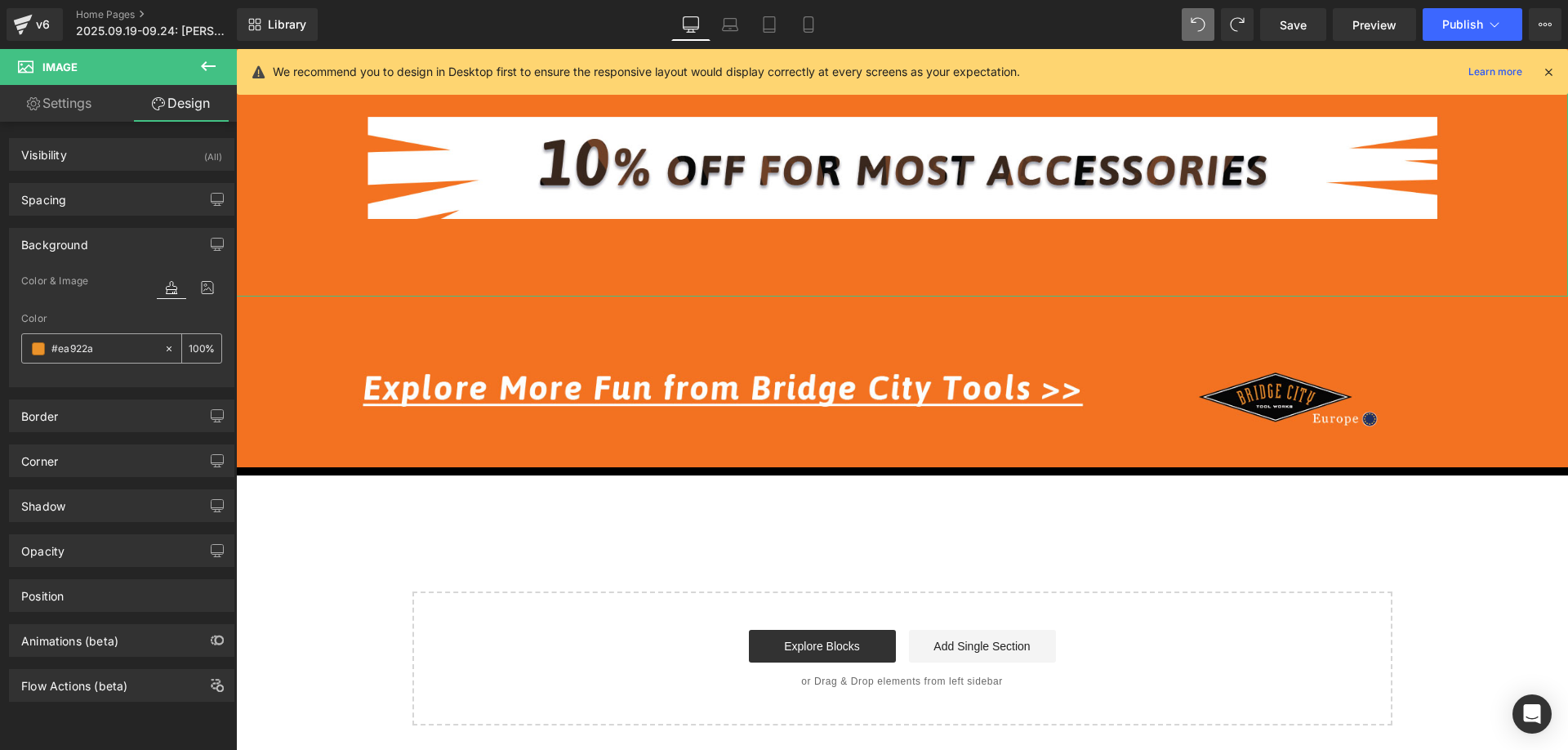
click at [101, 345] on input "#ea922a" at bounding box center [104, 349] width 104 height 18
paste input "000000"
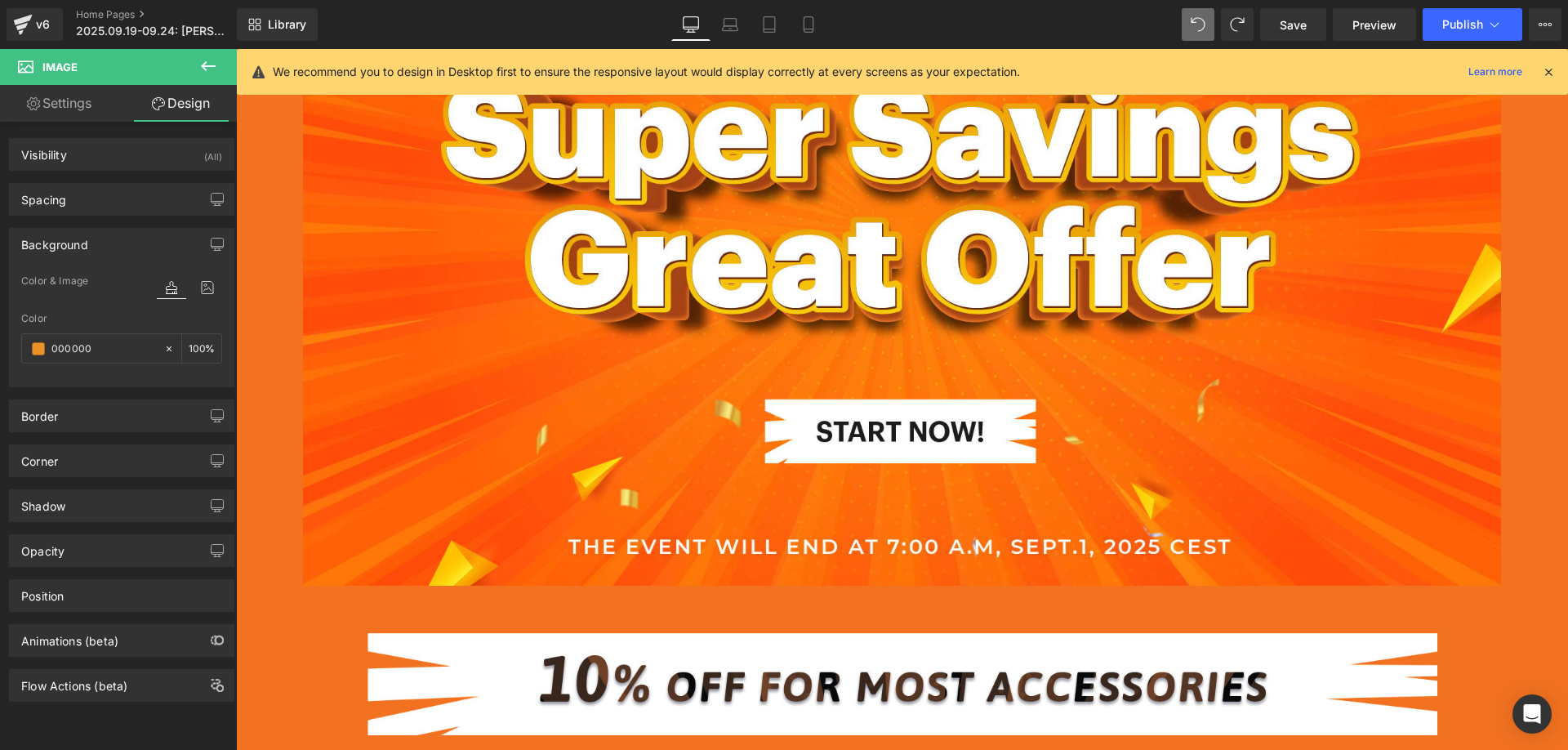
scroll to position [326, 0]
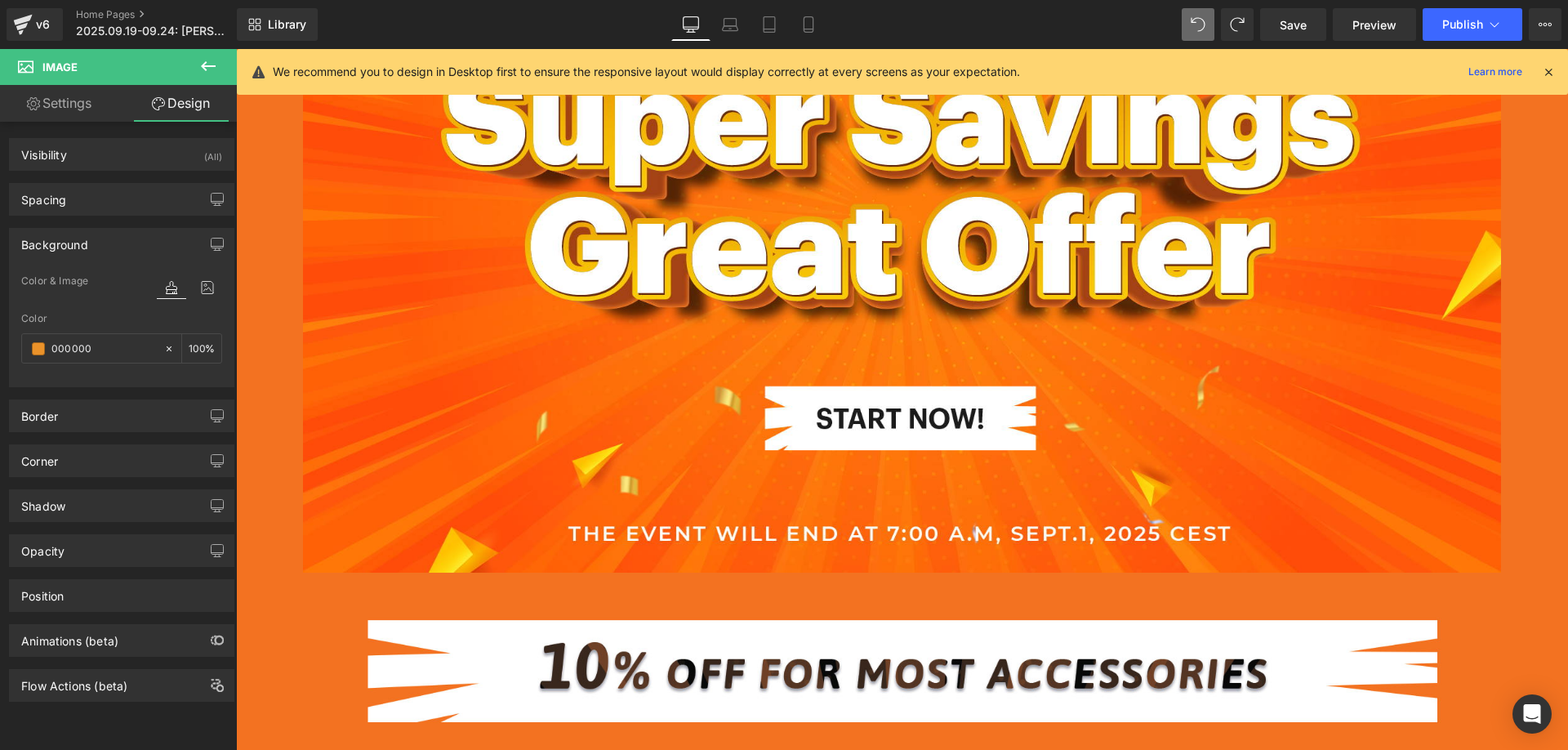
type input "000000"
click at [212, 70] on icon at bounding box center [208, 65] width 19 height 19
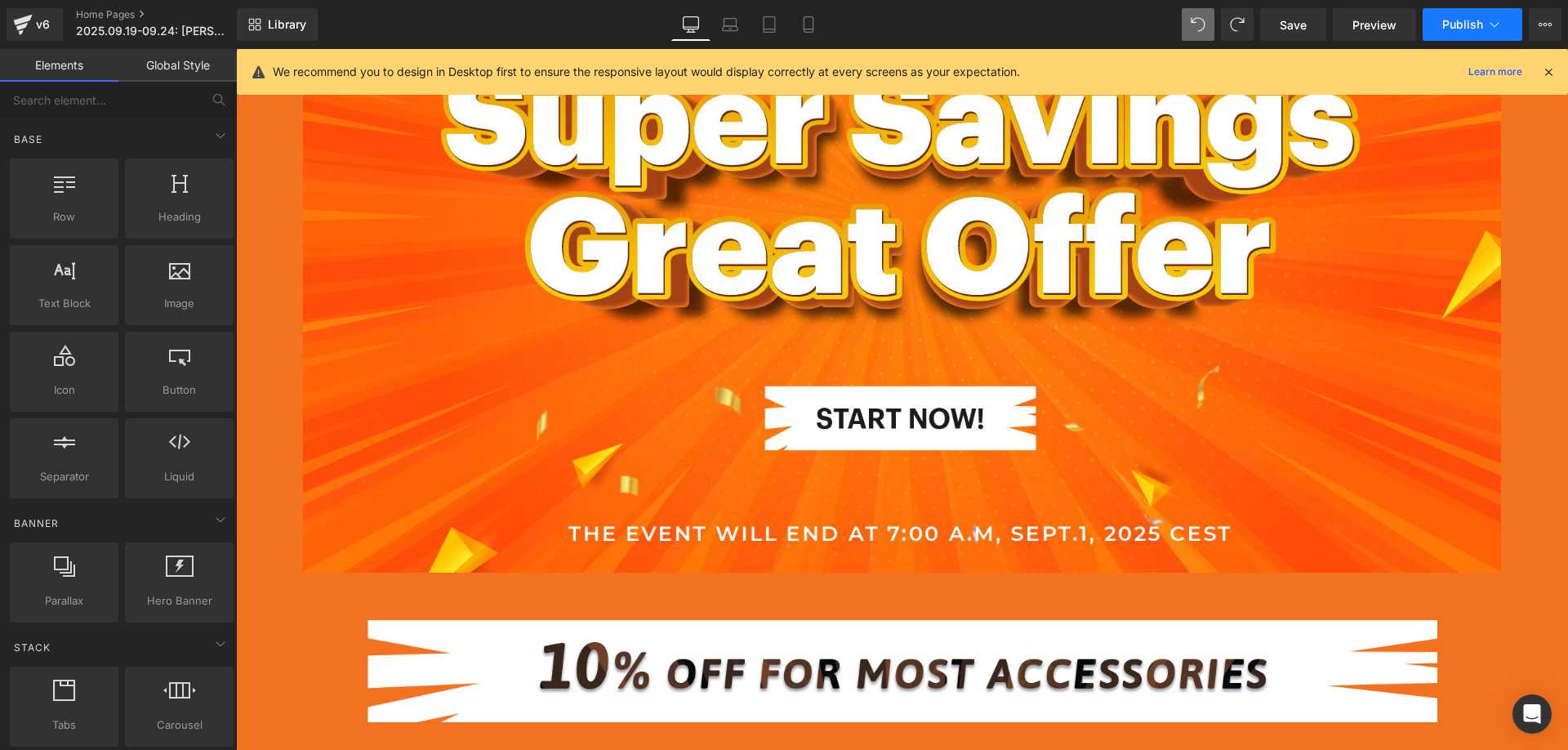
click at [1470, 30] on span "Publish" at bounding box center [1463, 25] width 41 height 13
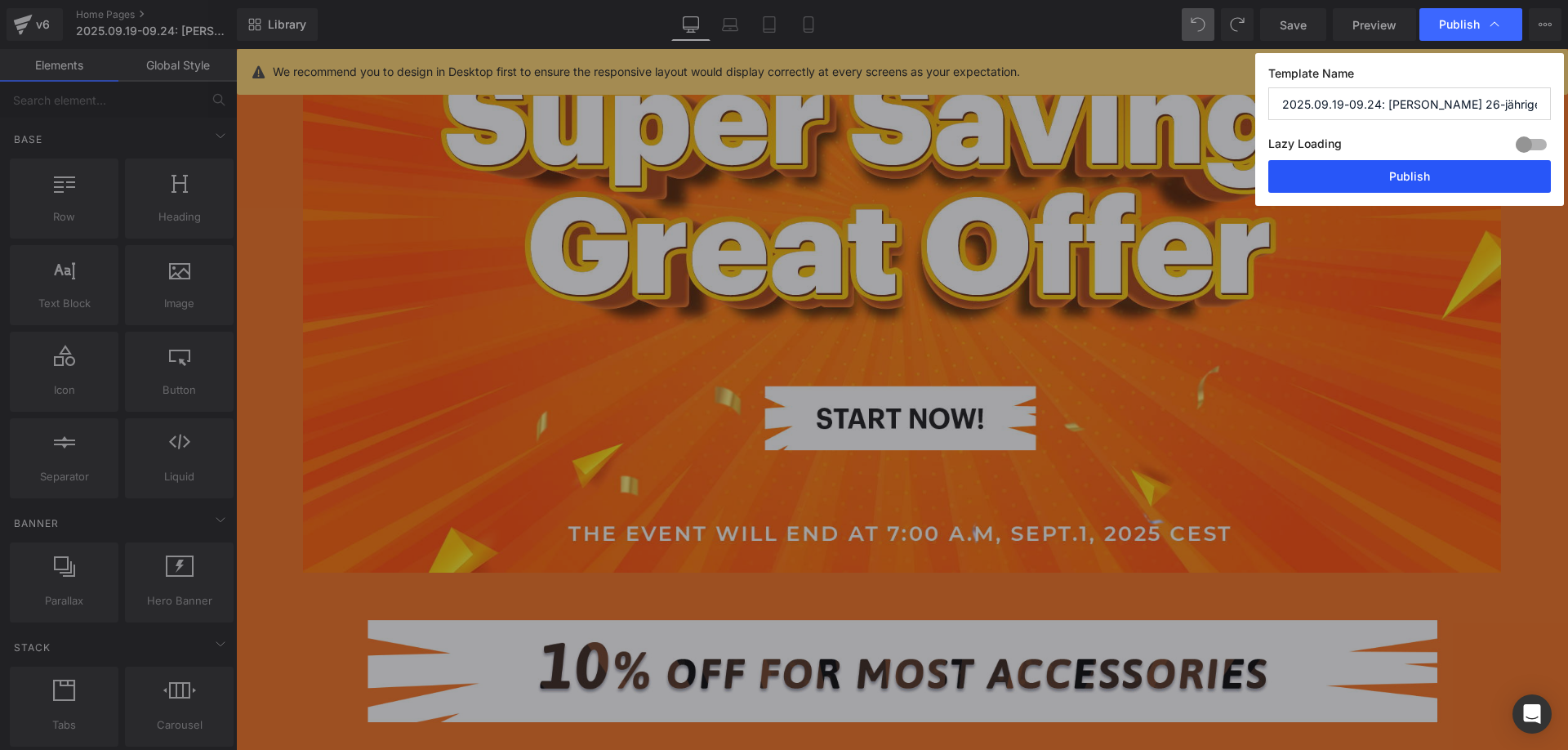
click at [1377, 181] on button "Publish" at bounding box center [1409, 177] width 282 height 33
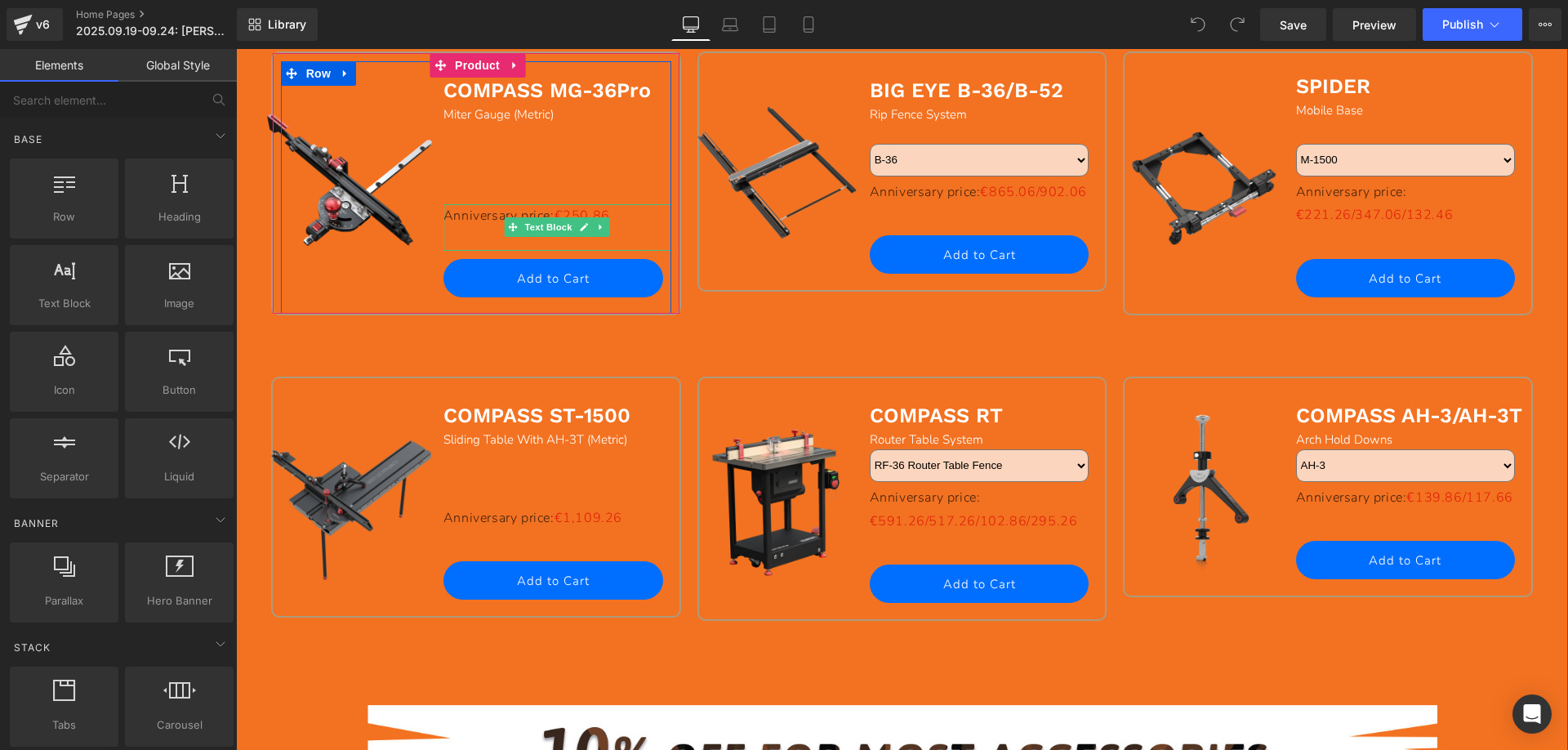
drag, startPoint x: 588, startPoint y: 228, endPoint x: 599, endPoint y: 231, distance: 11.4
click at [593, 228] on link at bounding box center [601, 226] width 17 height 19
click at [605, 228] on icon at bounding box center [609, 227] width 9 height 9
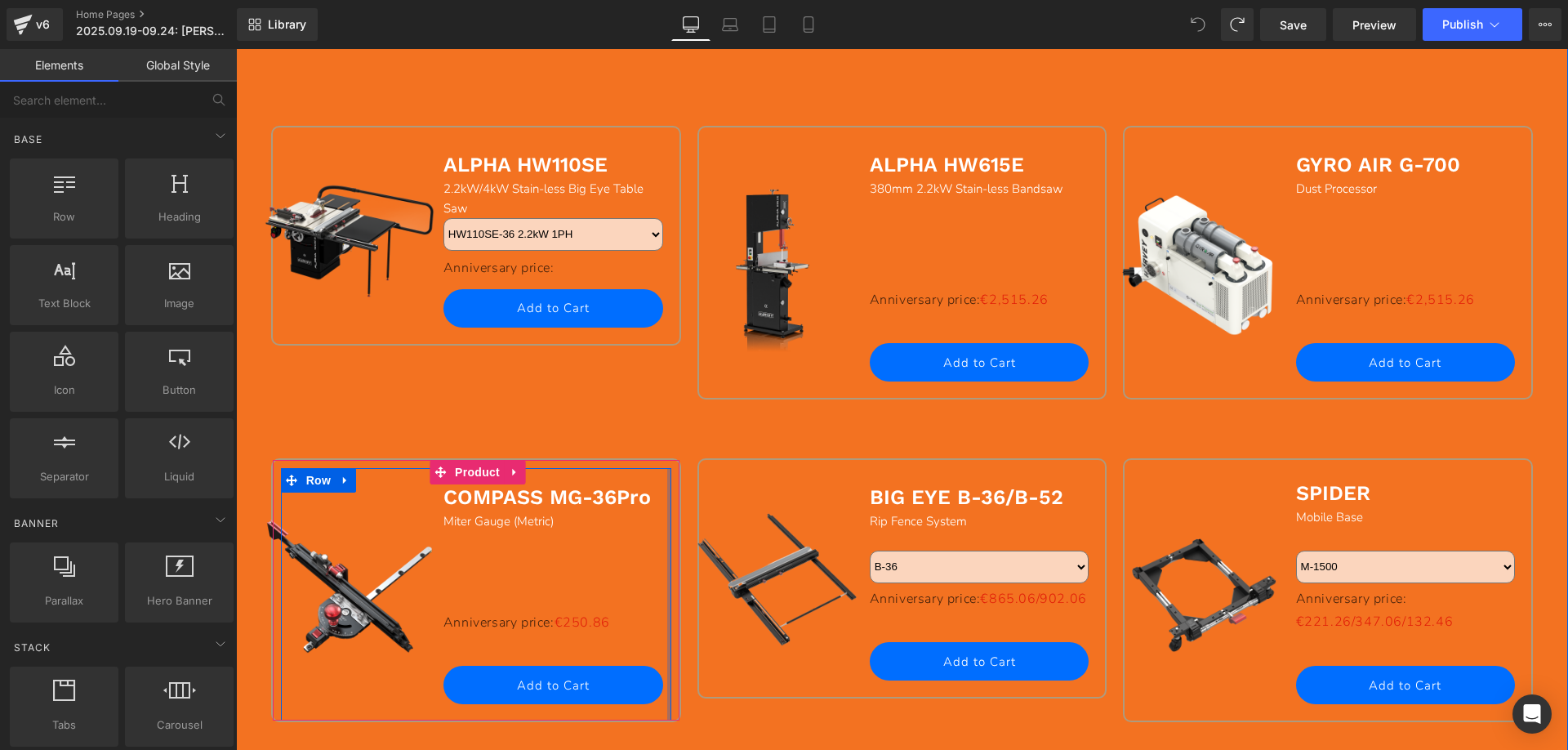
scroll to position [1307, 0]
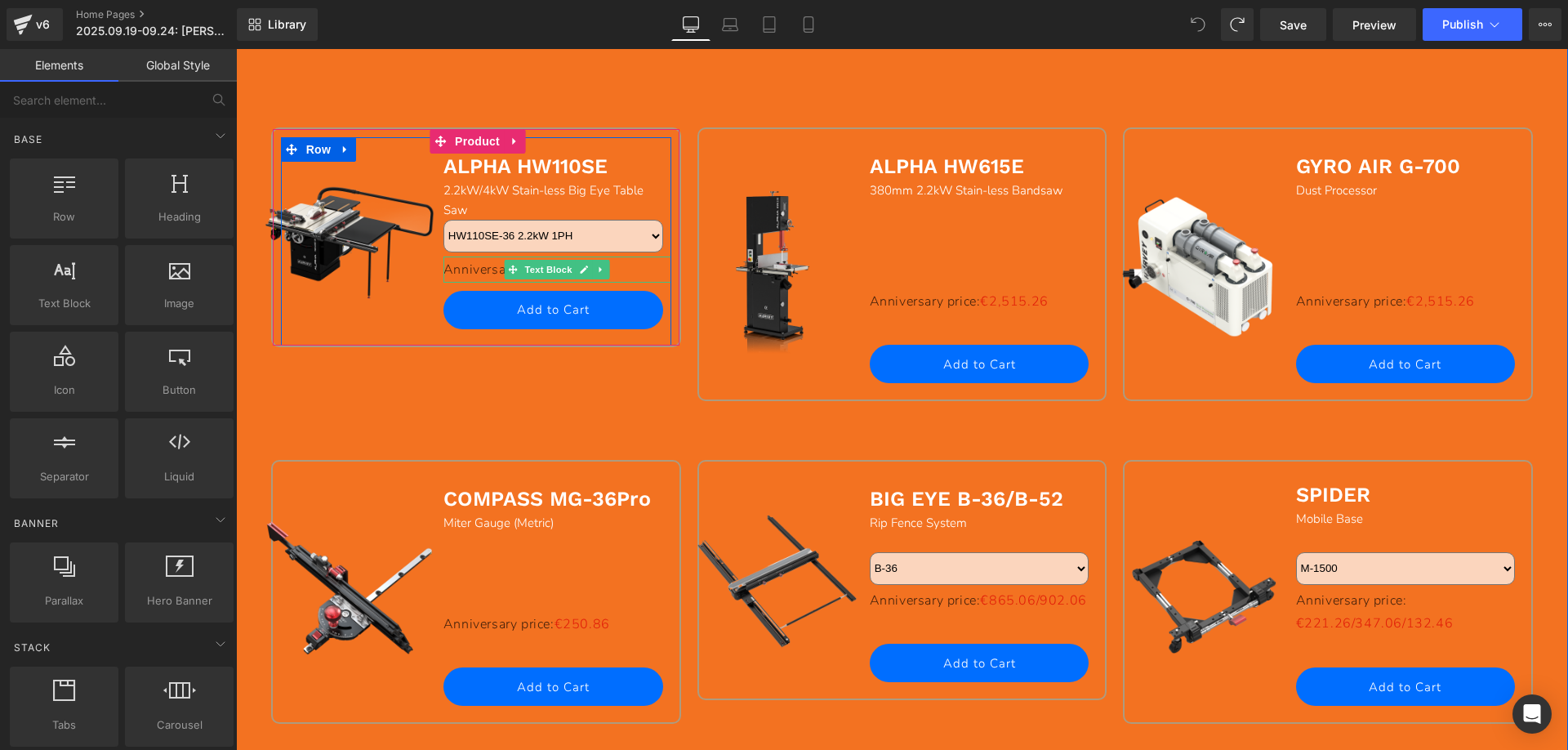
click at [593, 270] on link at bounding box center [601, 269] width 17 height 19
click at [601, 271] on link at bounding box center [609, 269] width 17 height 19
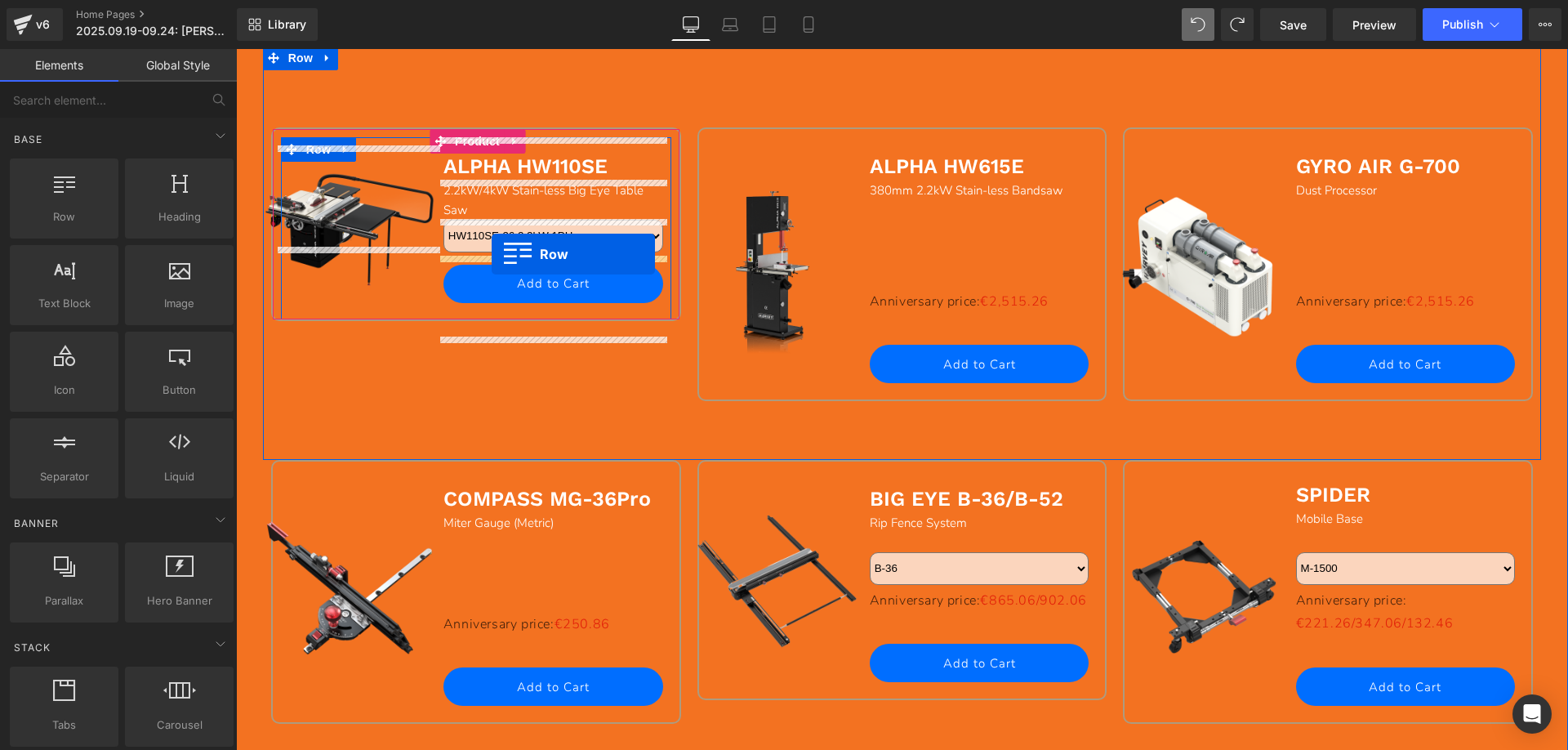
drag, startPoint x: 307, startPoint y: 266, endPoint x: 491, endPoint y: 254, distance: 184.4
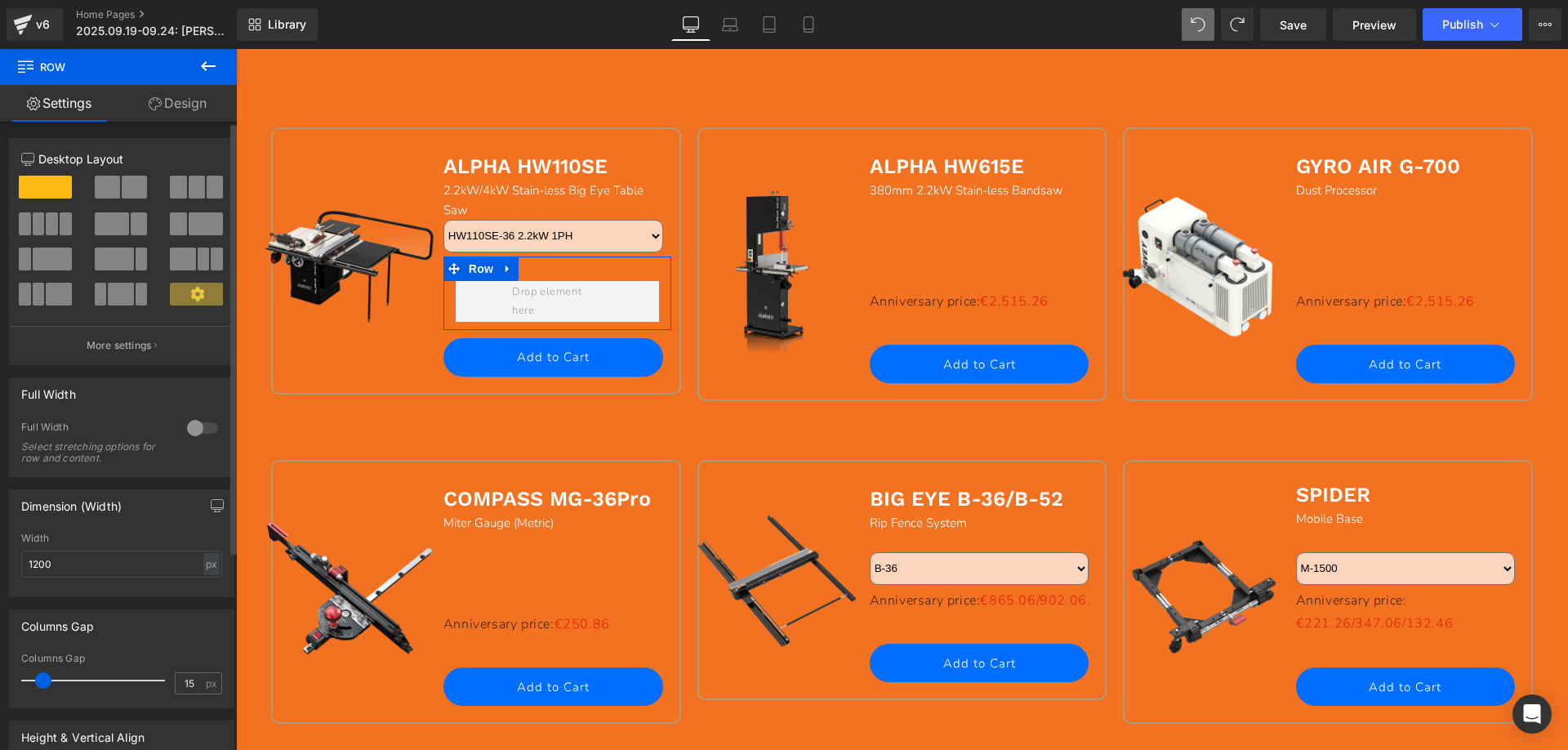
click at [132, 183] on span at bounding box center [135, 187] width 26 height 23
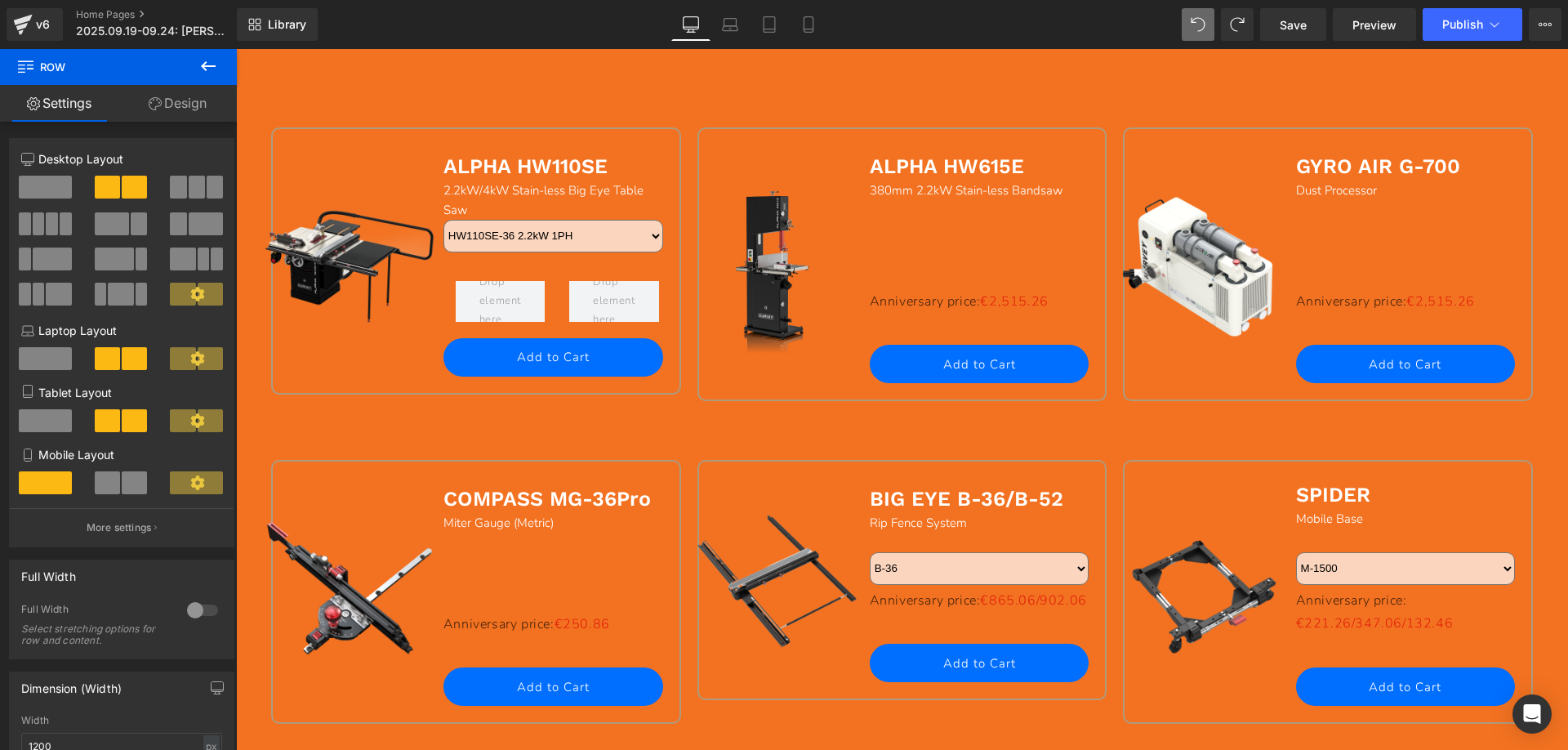
click at [192, 72] on button at bounding box center [208, 66] width 57 height 36
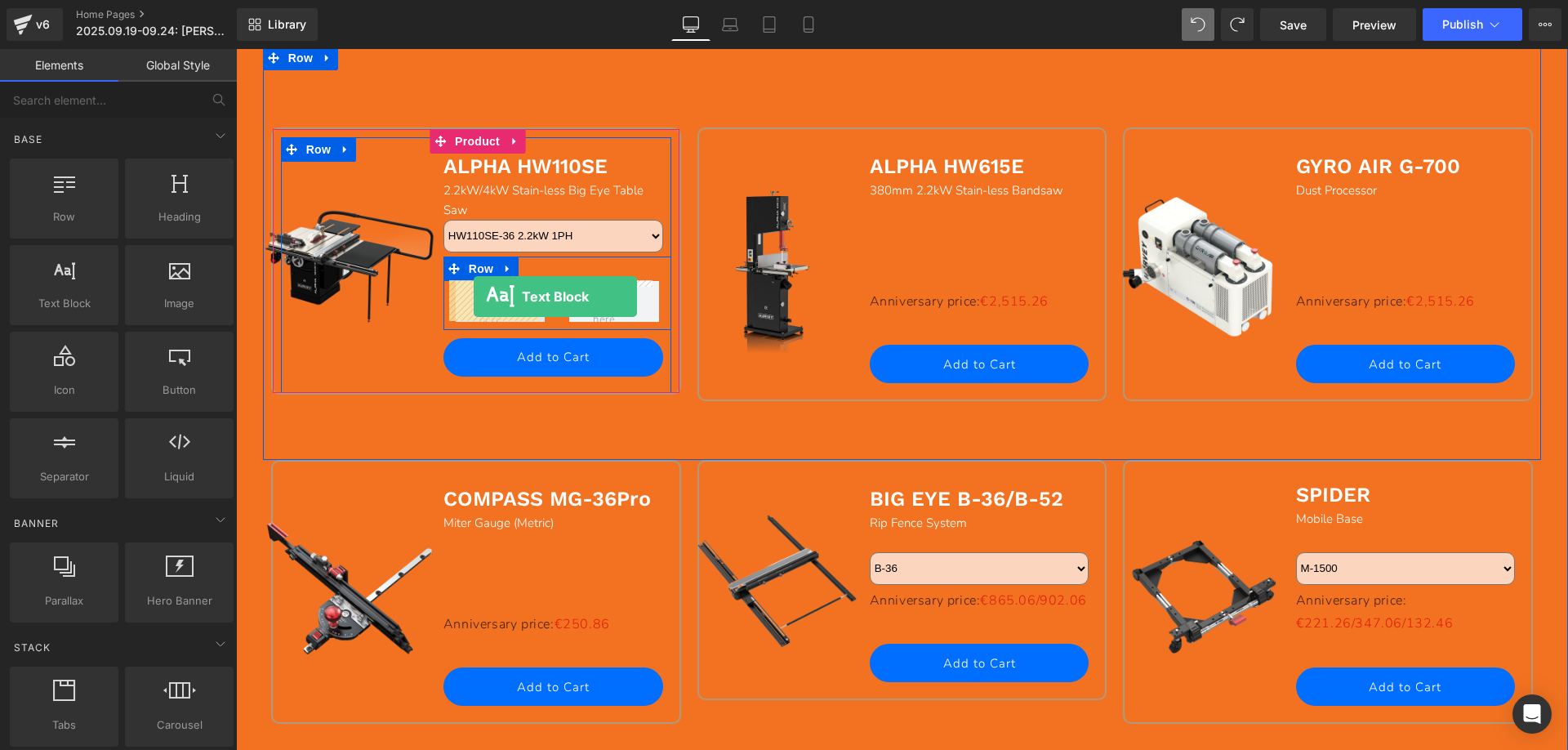
drag, startPoint x: 305, startPoint y: 341, endPoint x: 474, endPoint y: 297, distance: 174.6
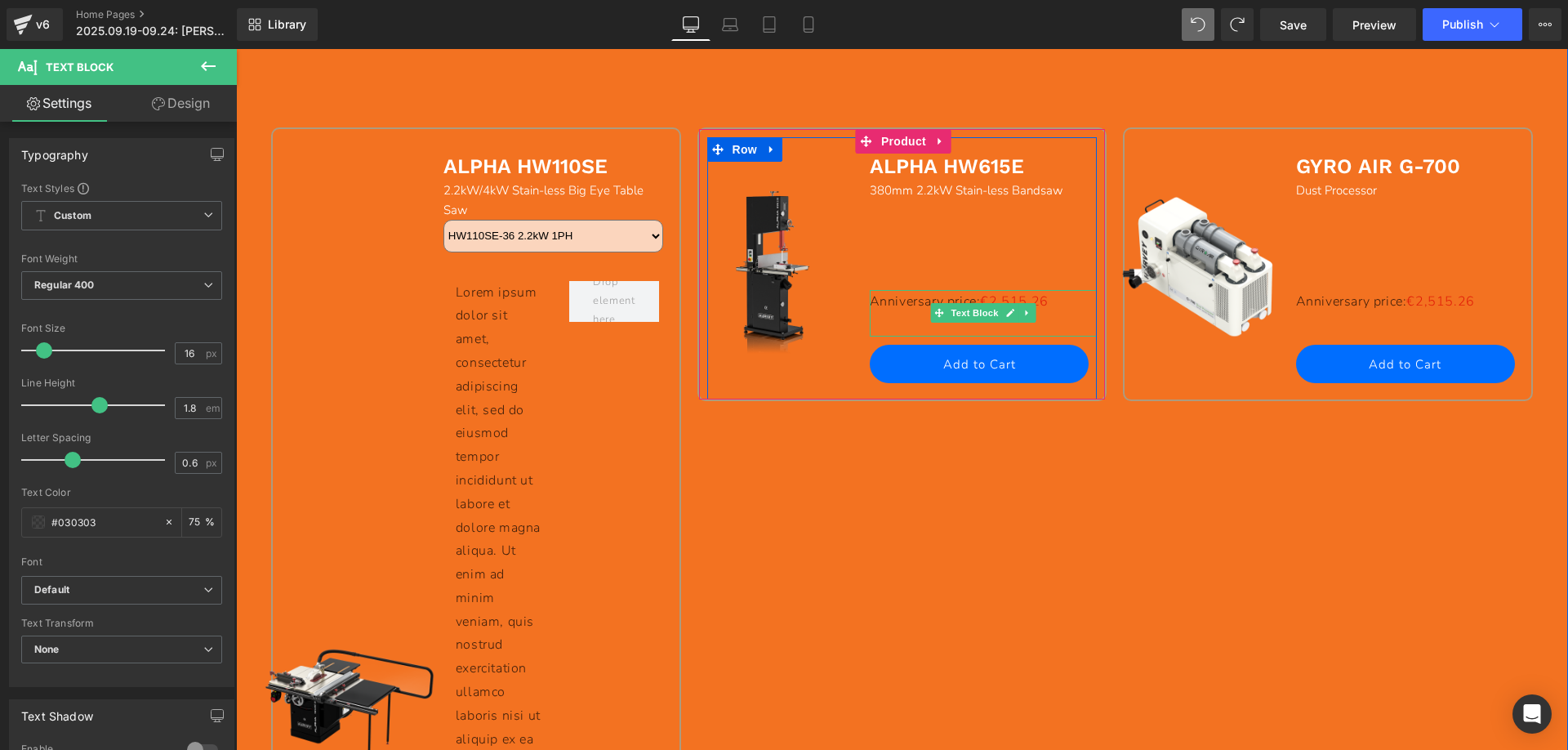
click at [884, 304] on p "Anniversary price: €2,515.26" at bounding box center [983, 302] width 228 height 24
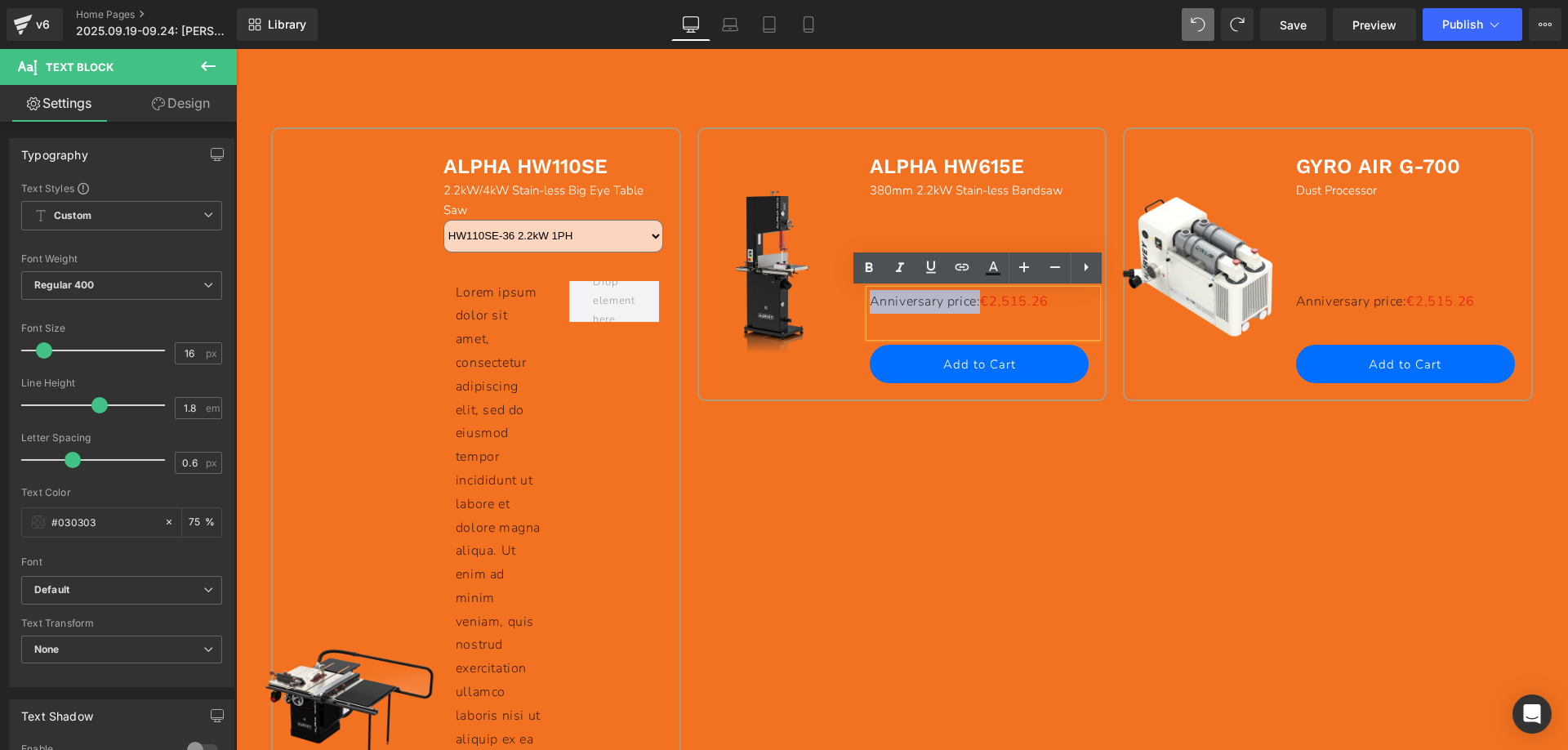
drag, startPoint x: 864, startPoint y: 300, endPoint x: 985, endPoint y: 303, distance: 121.0
click at [985, 303] on p "Anniversary price: €2,515.26" at bounding box center [983, 302] width 228 height 24
copy p "Anniversary price:"
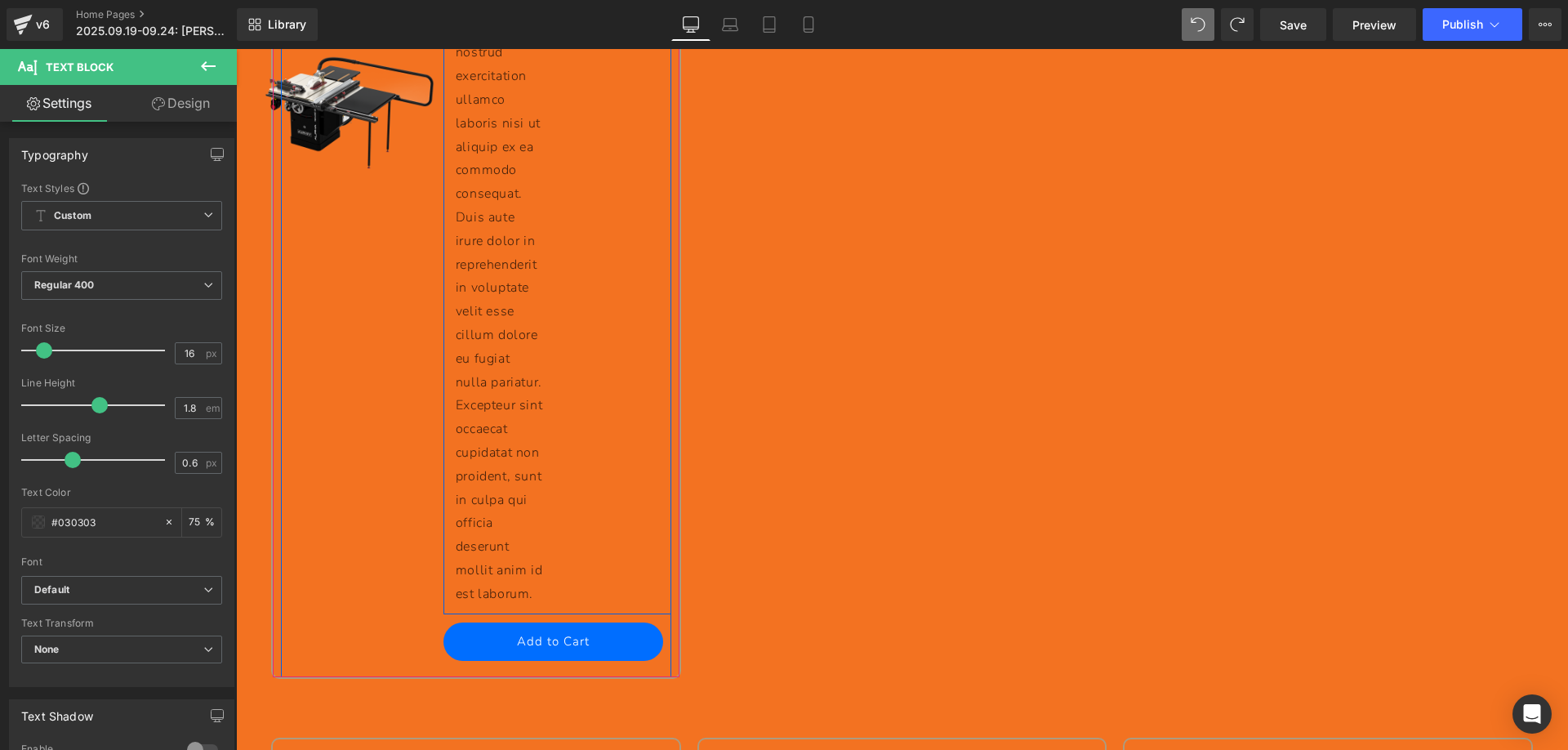
scroll to position [2124, 0]
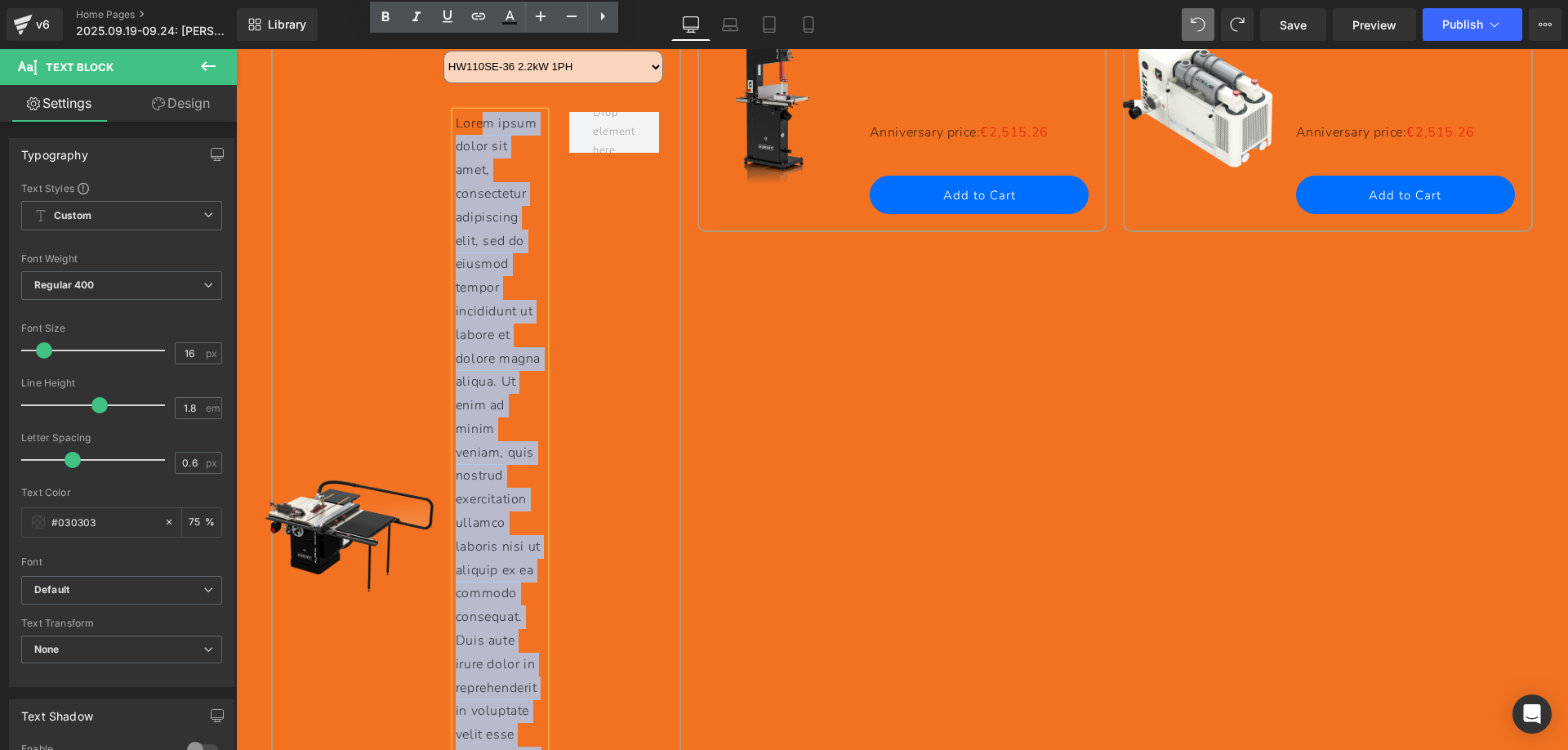
scroll to position [1143, 0]
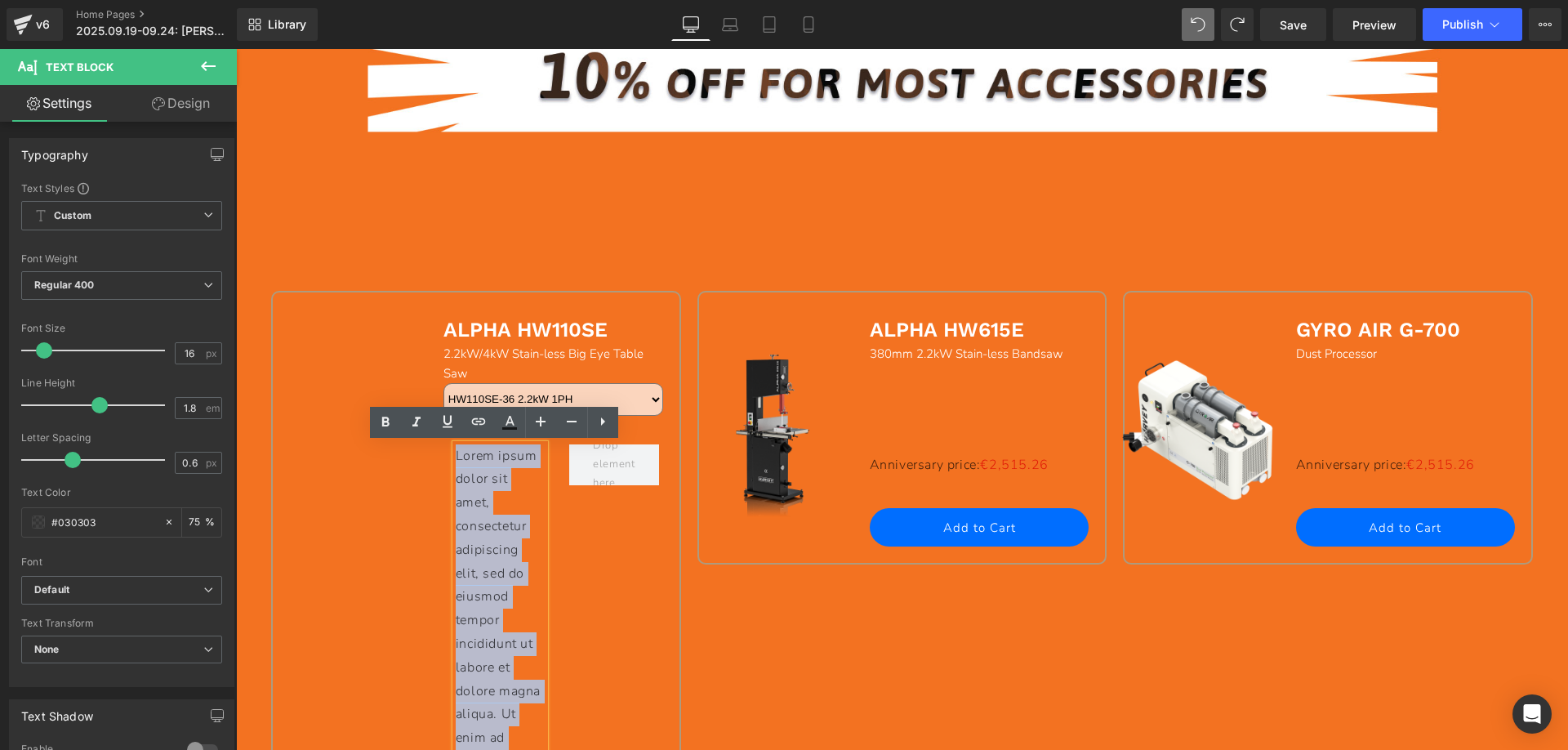
drag, startPoint x: 531, startPoint y: 370, endPoint x: 451, endPoint y: 453, distance: 115.3
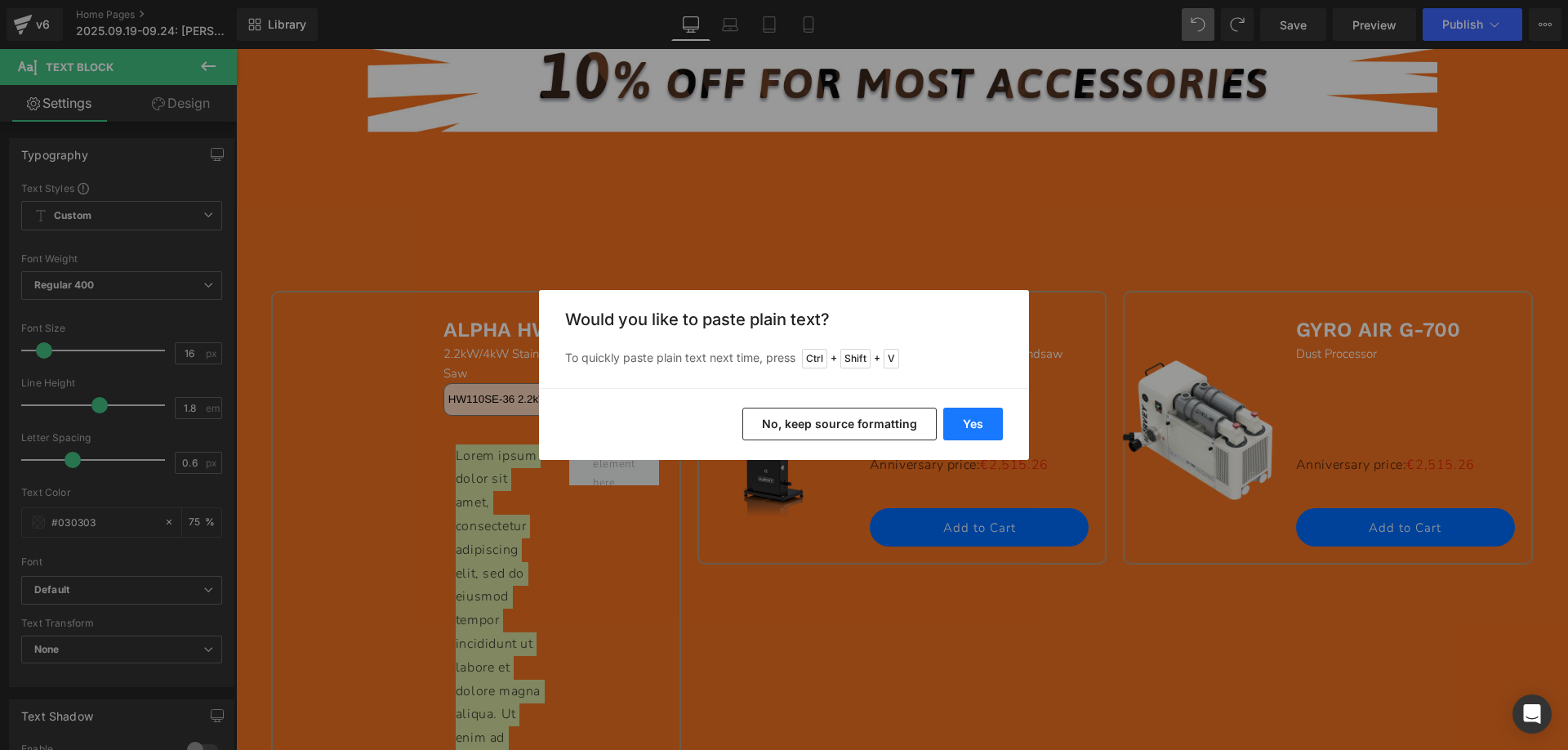
click at [955, 418] on button "Yes" at bounding box center [972, 425] width 60 height 33
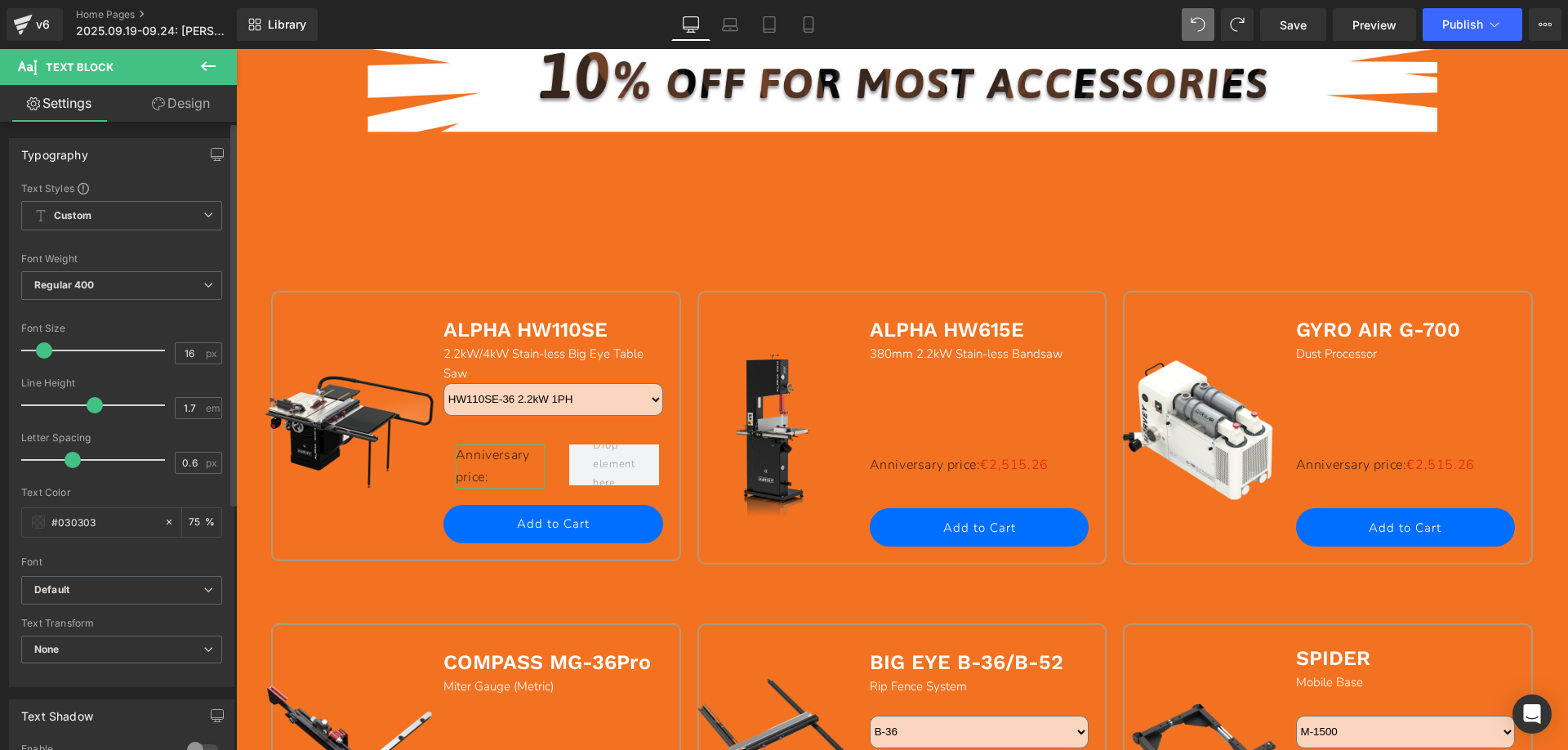
type input "1.6"
drag, startPoint x: 97, startPoint y: 406, endPoint x: 88, endPoint y: 404, distance: 9.2
click at [88, 404] on span at bounding box center [89, 405] width 16 height 17
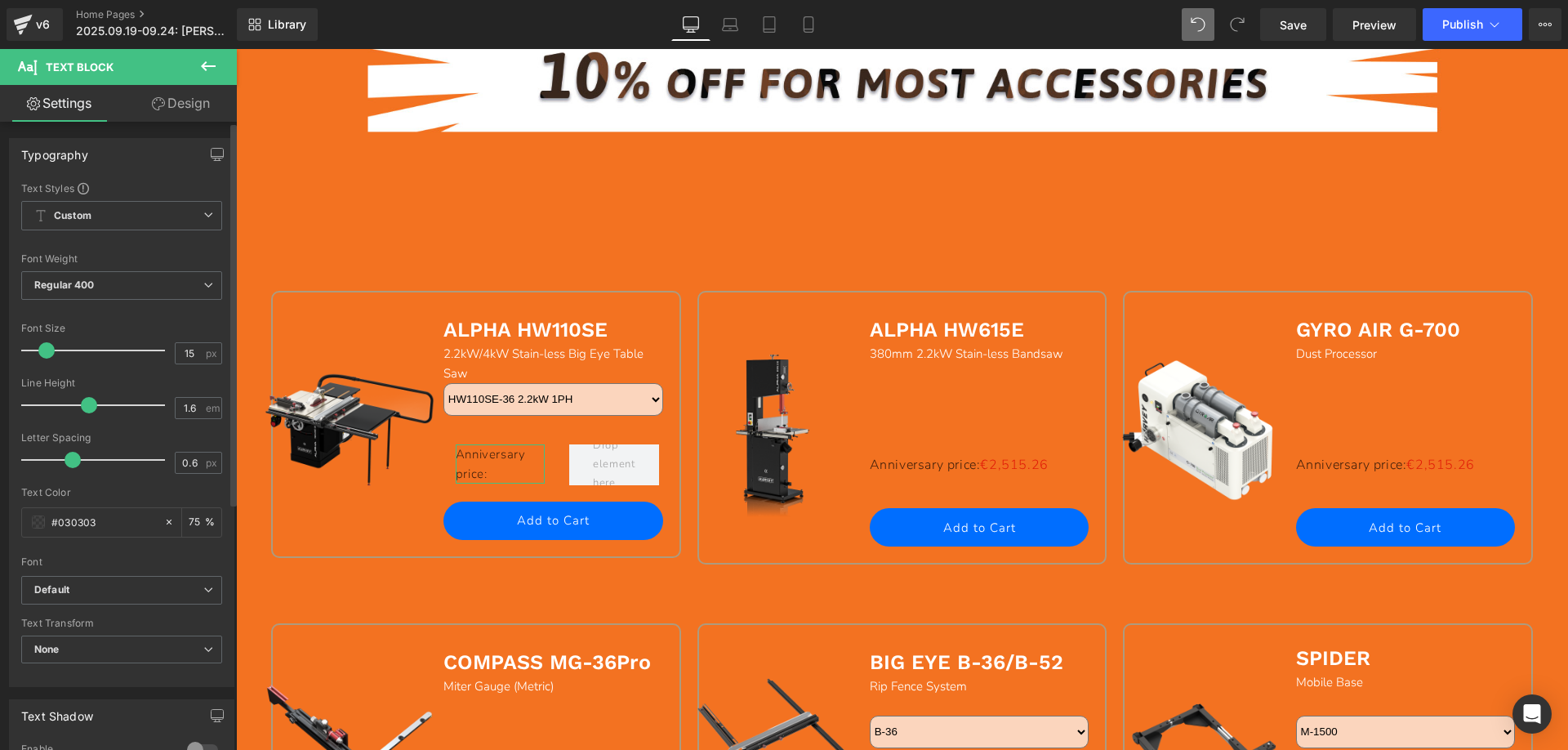
type input "14"
click at [41, 348] on span at bounding box center [41, 350] width 16 height 17
type input "0.7"
click at [71, 455] on span at bounding box center [75, 460] width 16 height 17
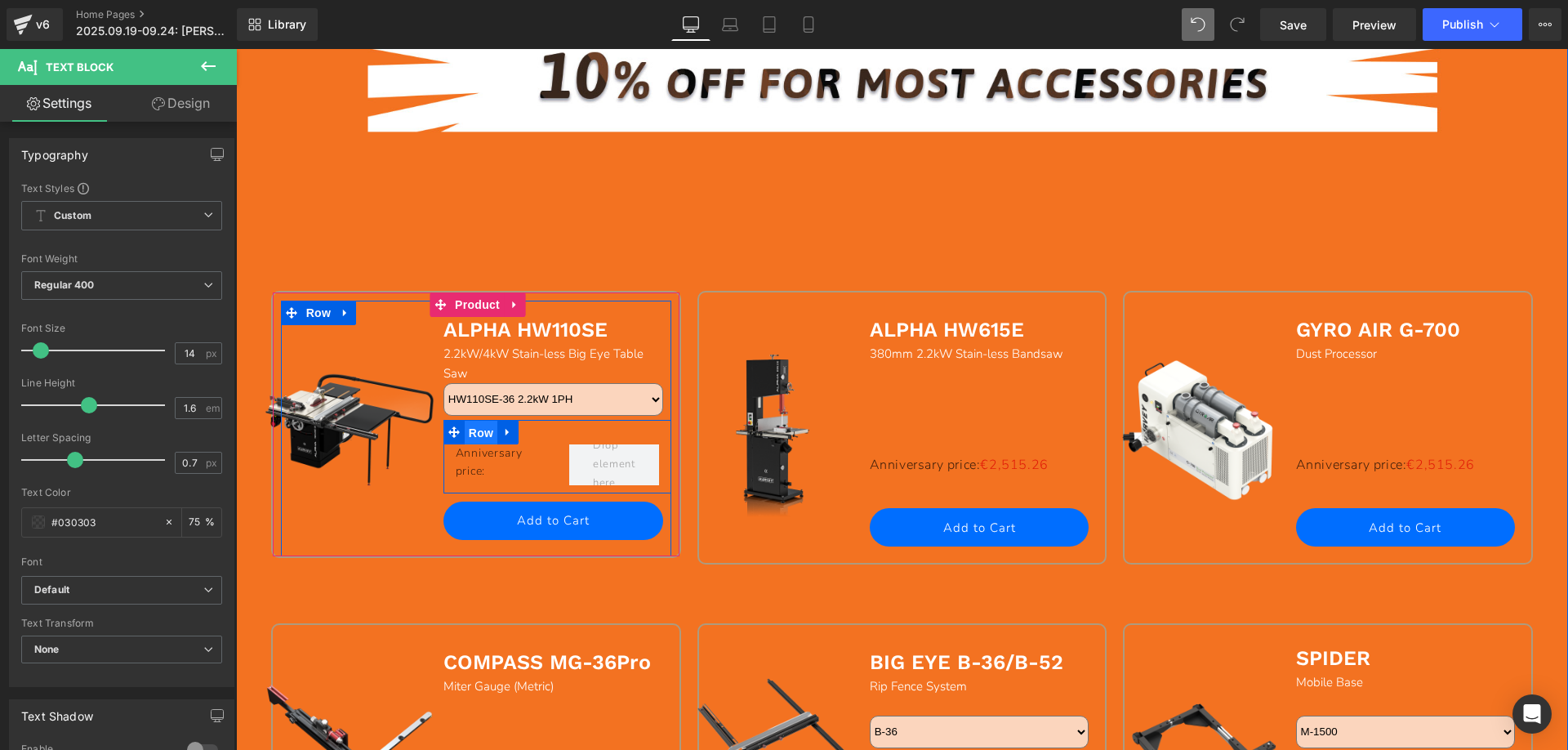
click at [468, 427] on span "Row" at bounding box center [481, 433] width 33 height 25
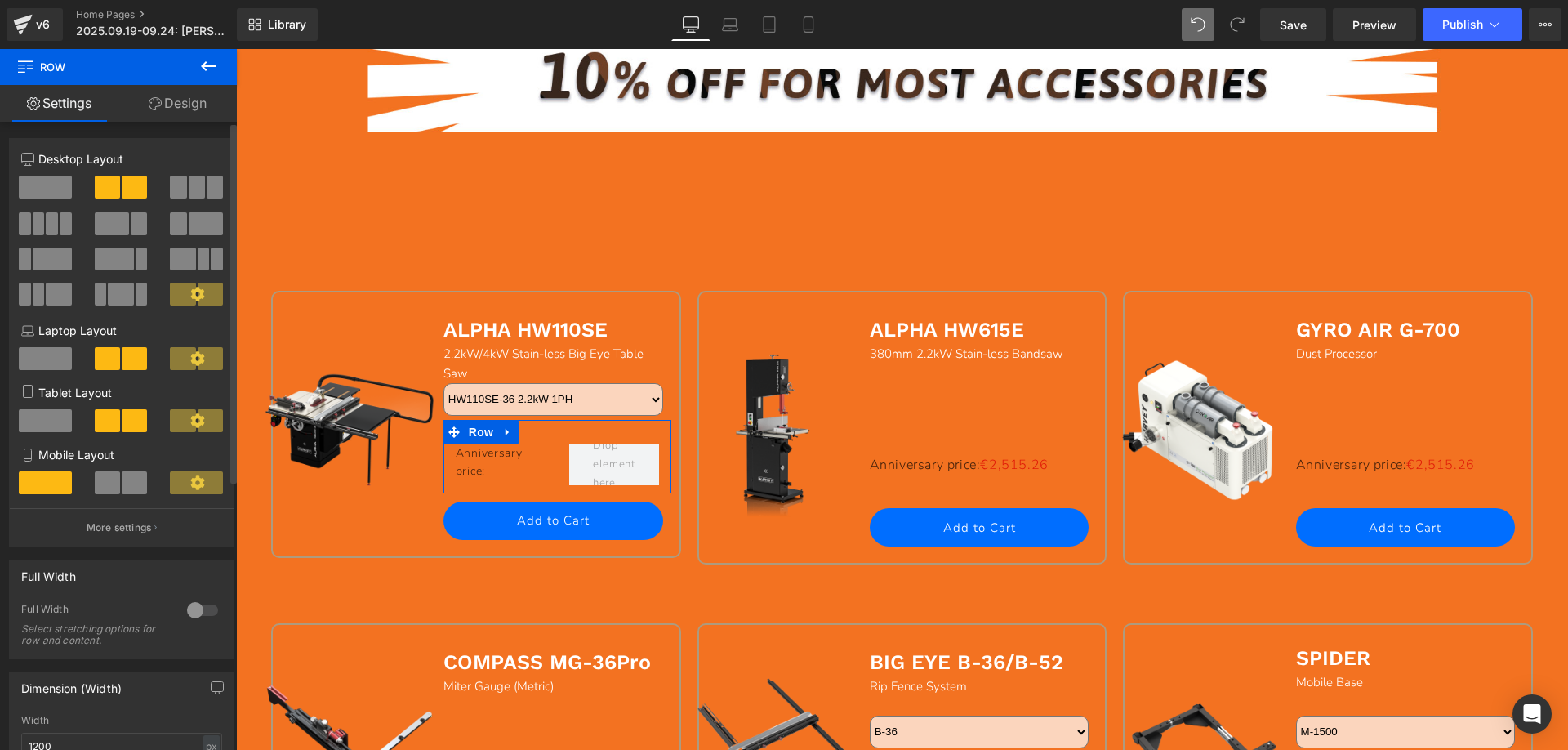
click at [116, 224] on span at bounding box center [111, 224] width 34 height 23
click at [116, 189] on span at bounding box center [107, 187] width 26 height 23
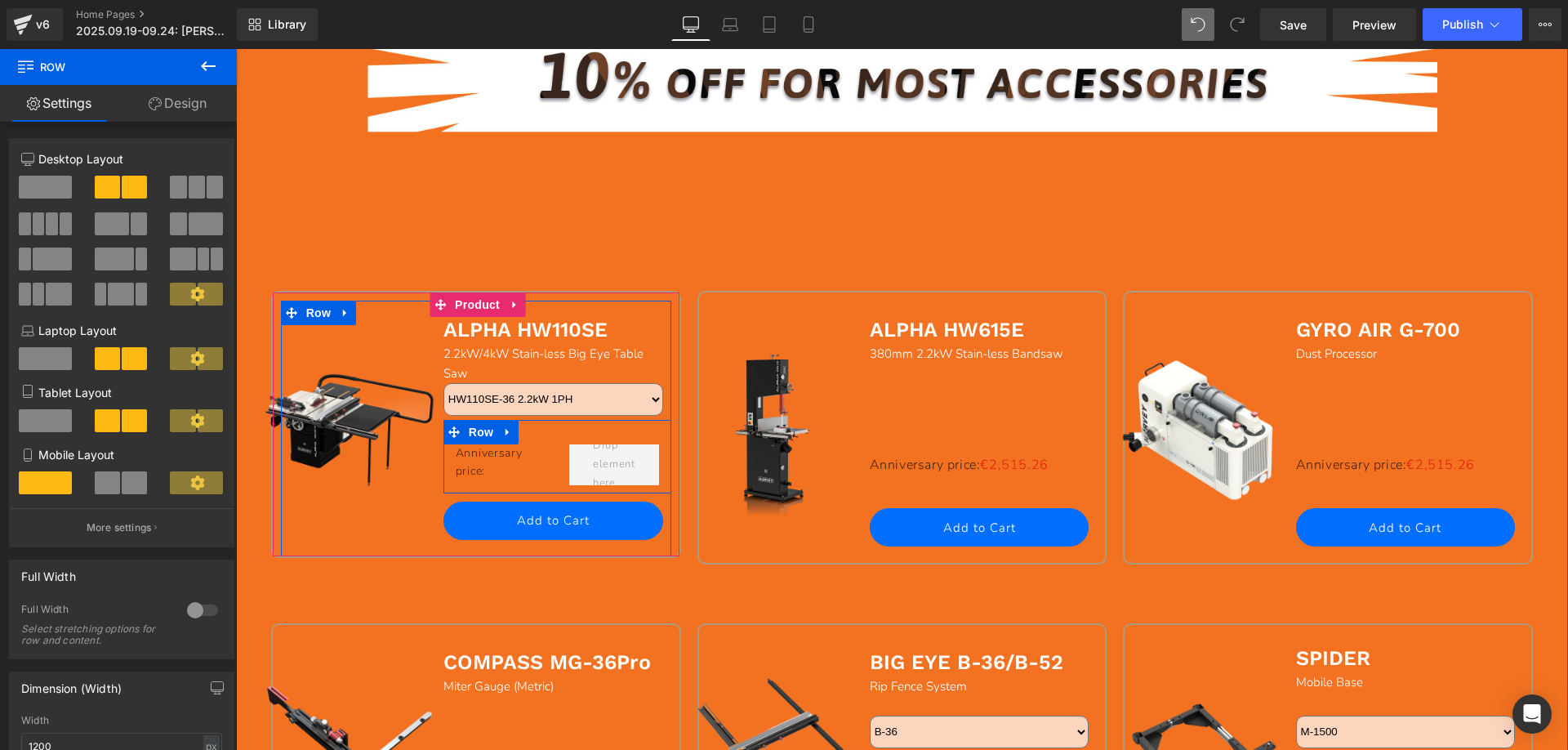
click at [502, 436] on icon at bounding box center [508, 431] width 11 height 12
click at [544, 431] on icon at bounding box center [550, 431] width 11 height 12
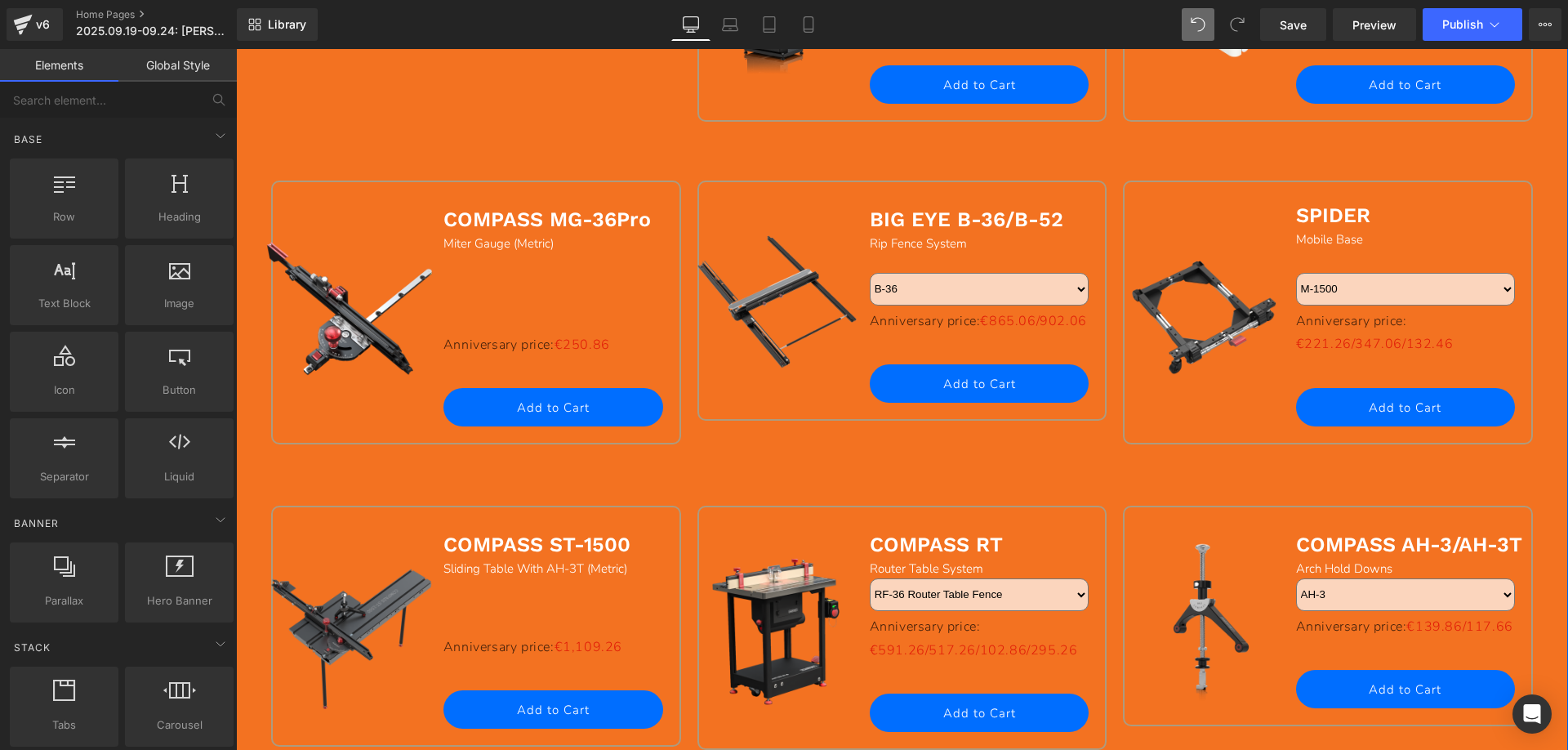
scroll to position [1634, 0]
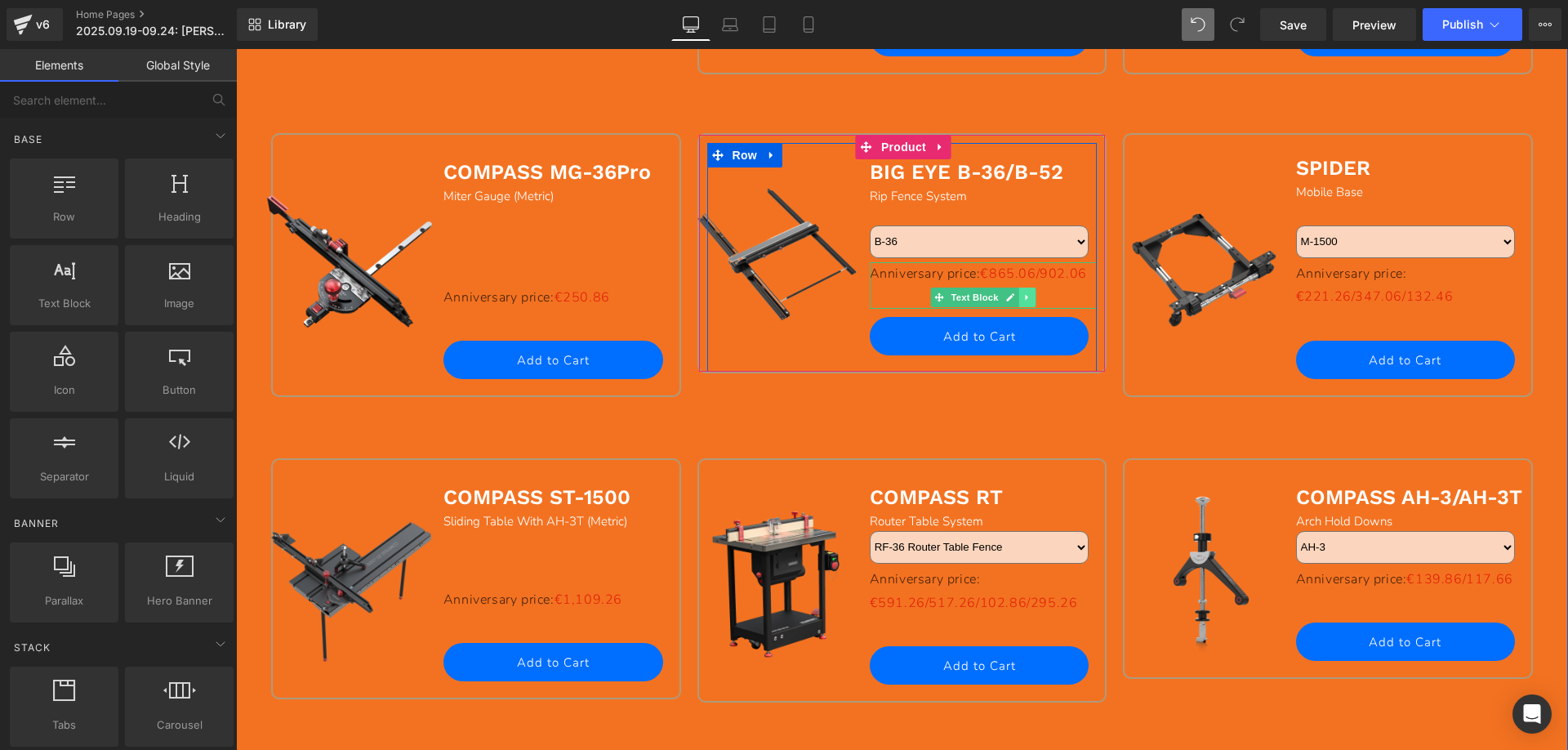
click at [1023, 299] on icon at bounding box center [1027, 297] width 9 height 10
click at [1014, 301] on icon at bounding box center [1019, 297] width 9 height 9
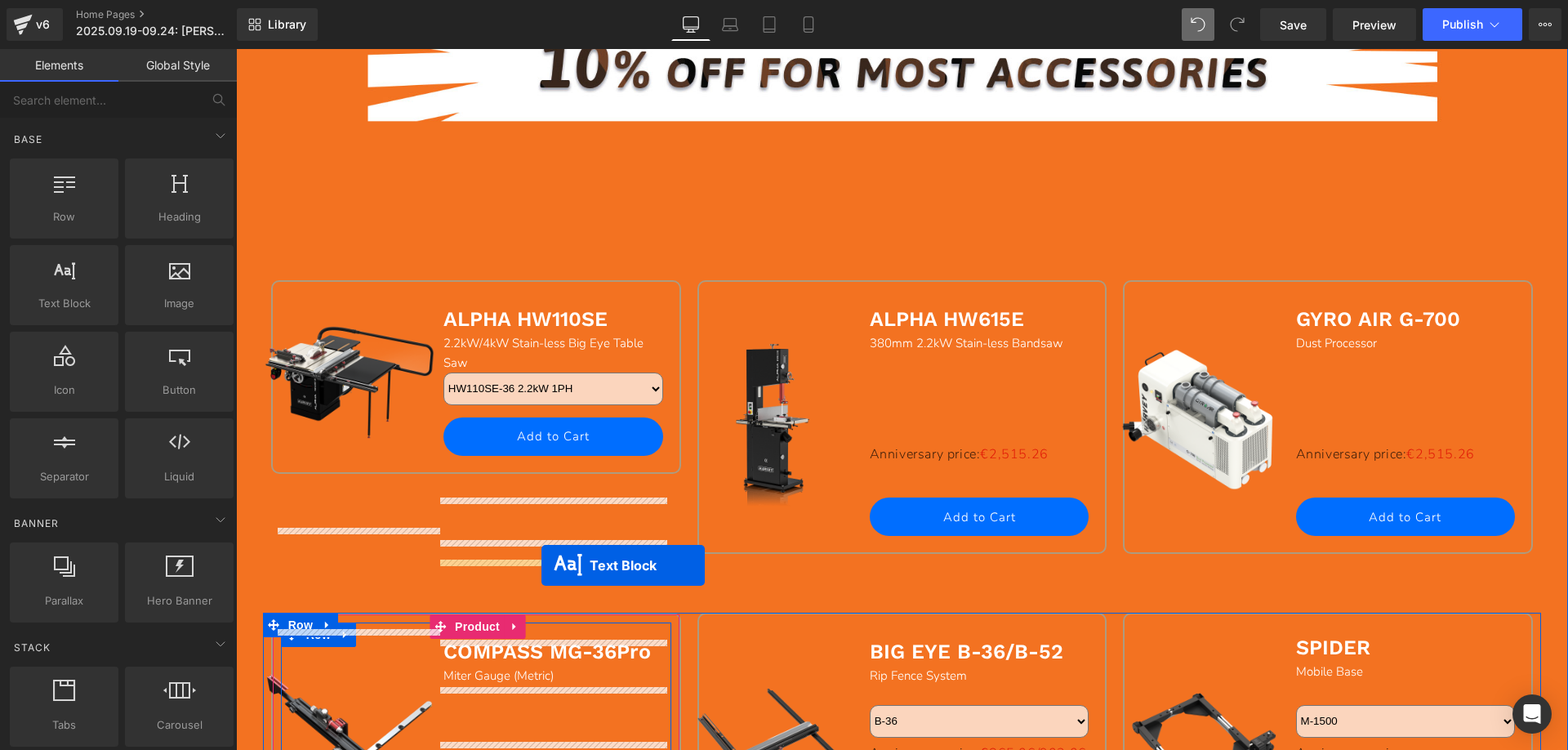
scroll to position [1143, 0]
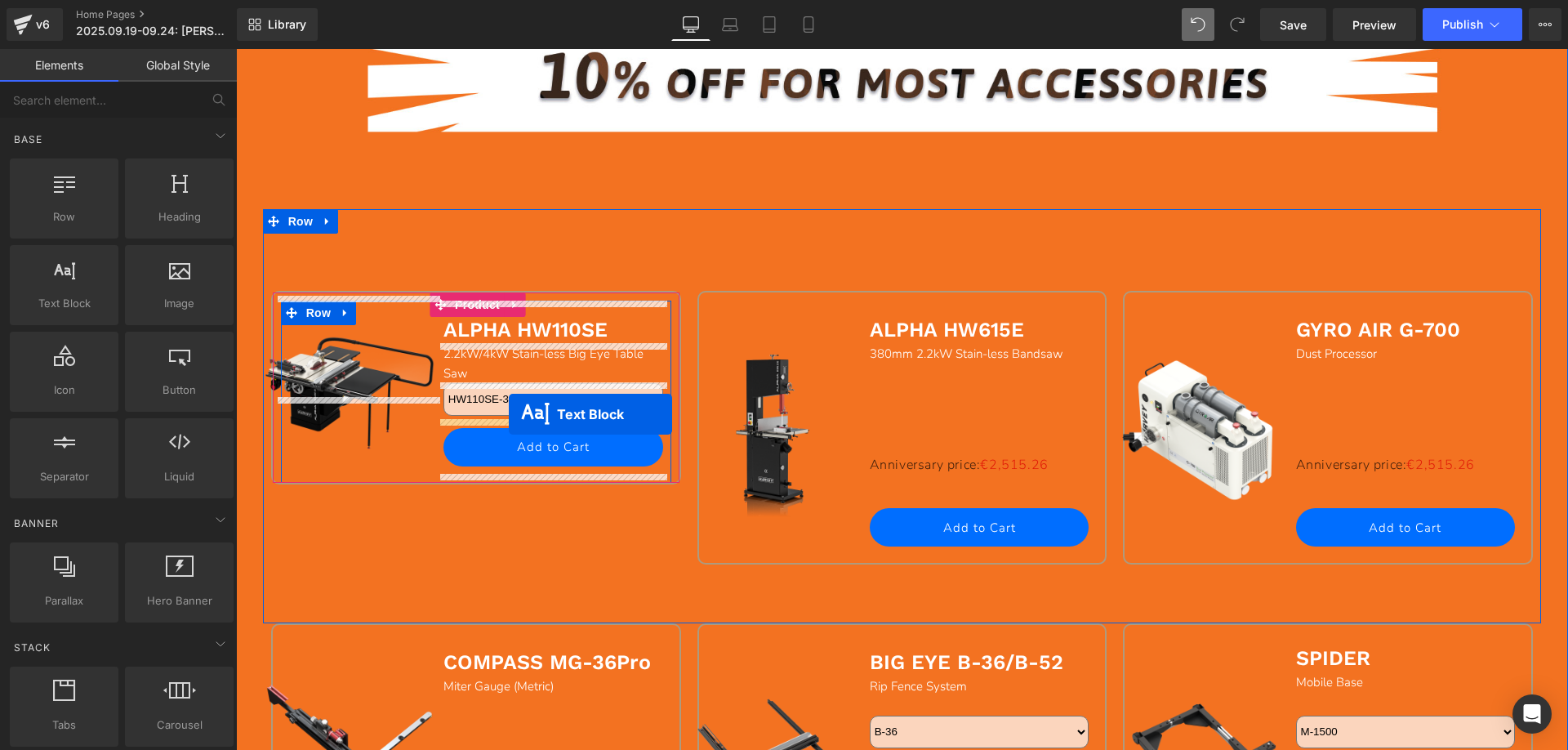
drag, startPoint x: 827, startPoint y: 326, endPoint x: 509, endPoint y: 414, distance: 330.0
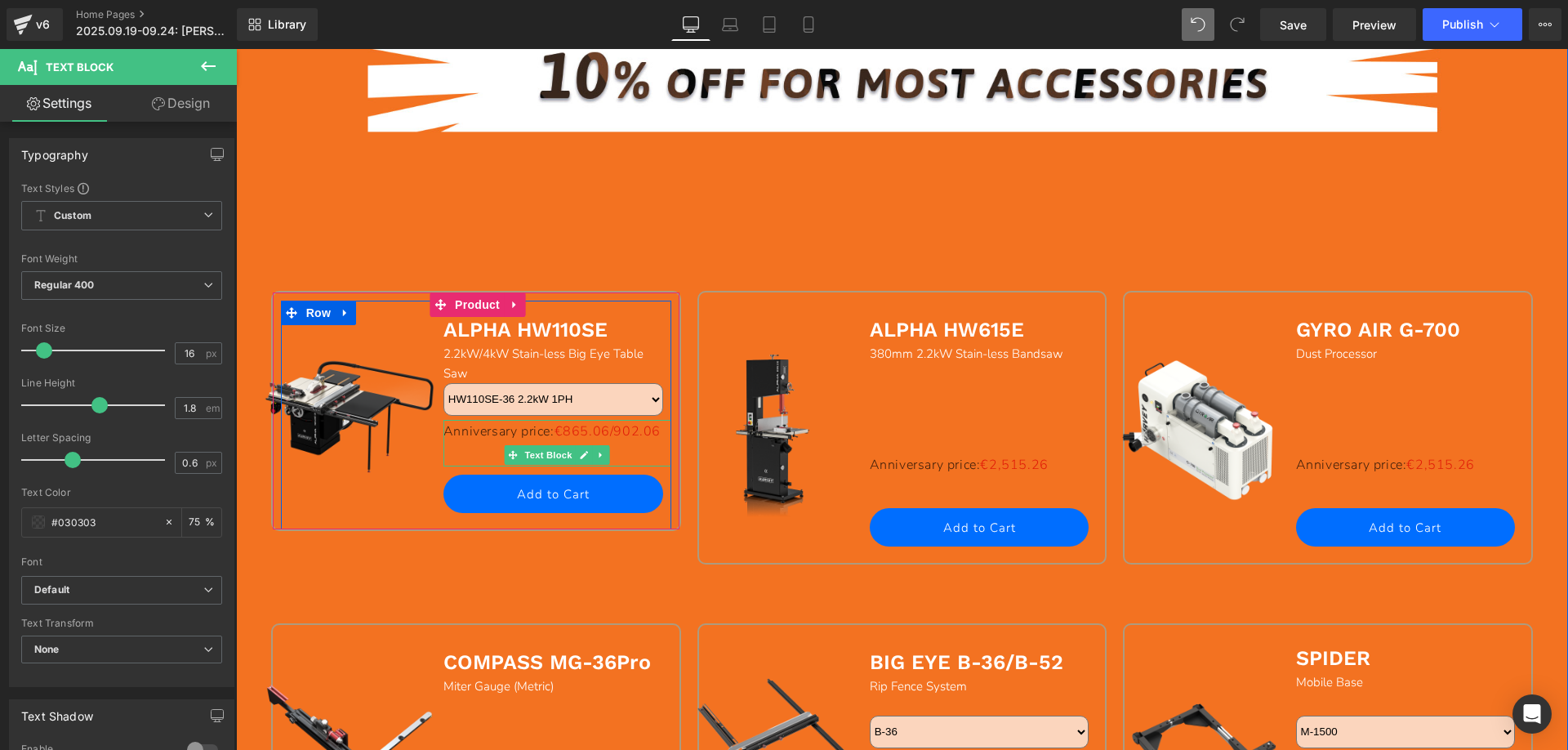
click at [554, 440] on span "€865.06/902.06" at bounding box center [608, 432] width 106 height 18
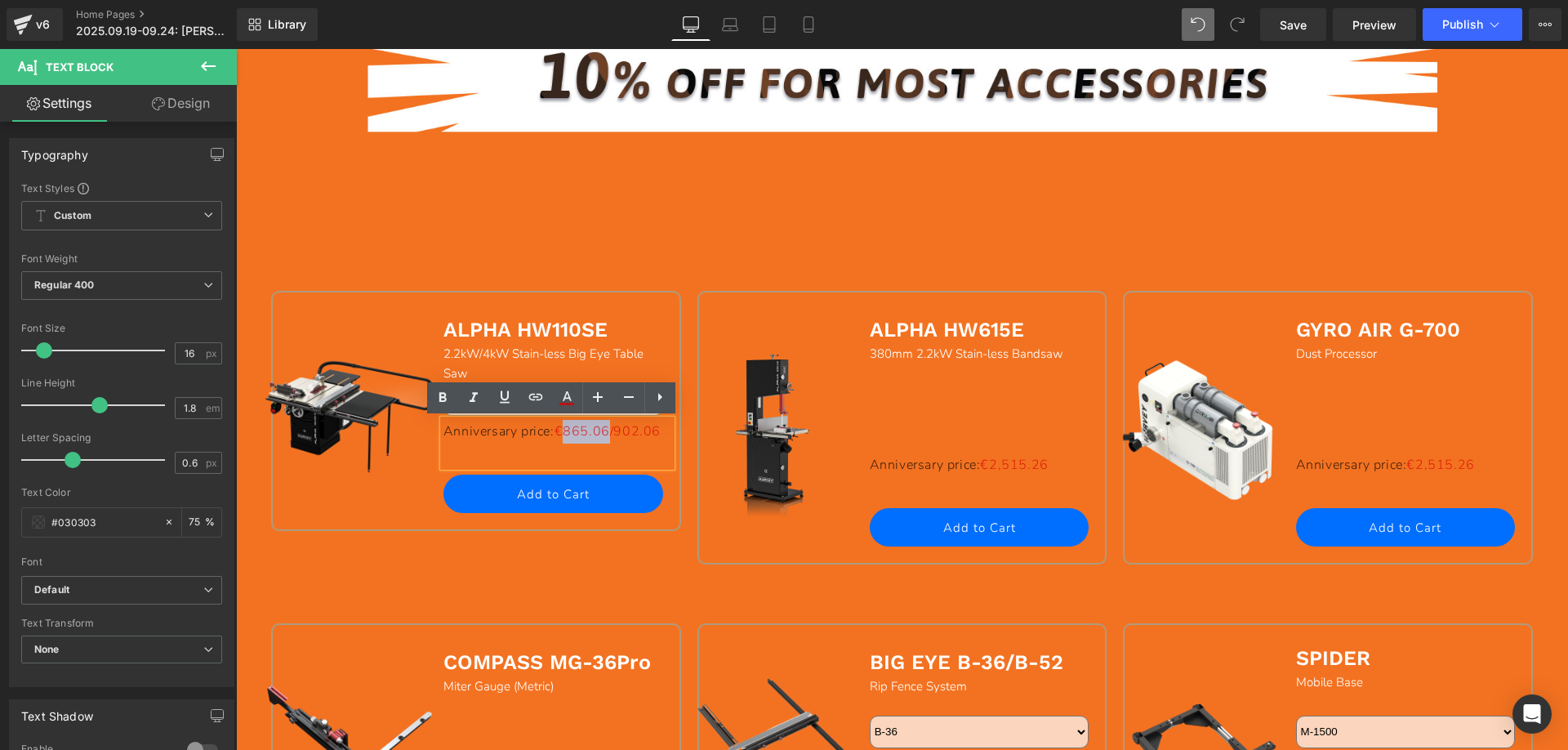
drag, startPoint x: 446, startPoint y: 453, endPoint x: 487, endPoint y: 453, distance: 41.0
click at [554, 440] on span "€865.06/902.06" at bounding box center [608, 432] width 106 height 18
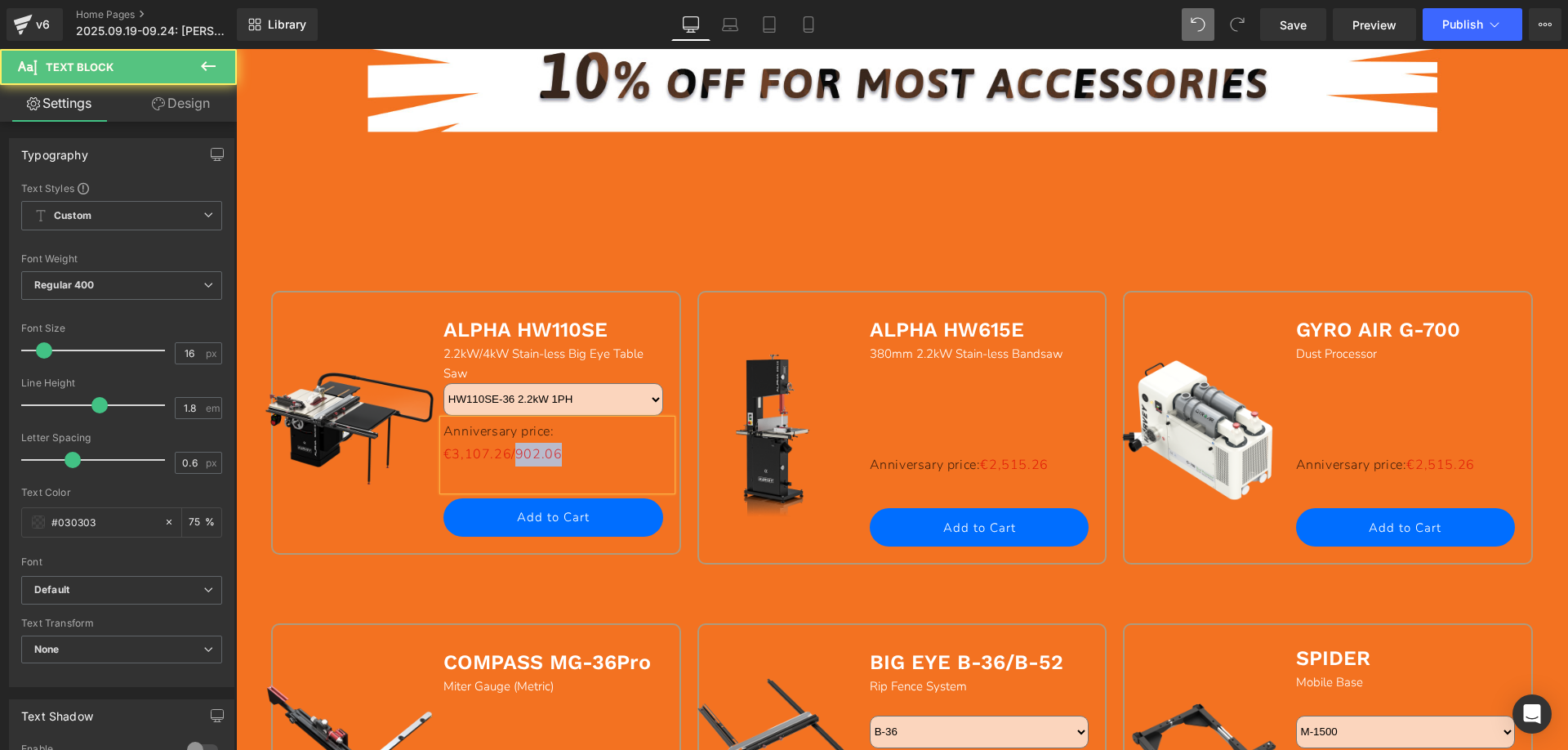
drag, startPoint x: 510, startPoint y: 452, endPoint x: 551, endPoint y: 456, distance: 41.2
click at [553, 456] on p "Anniversary price: €3,107.26/902.06" at bounding box center [557, 444] width 228 height 48
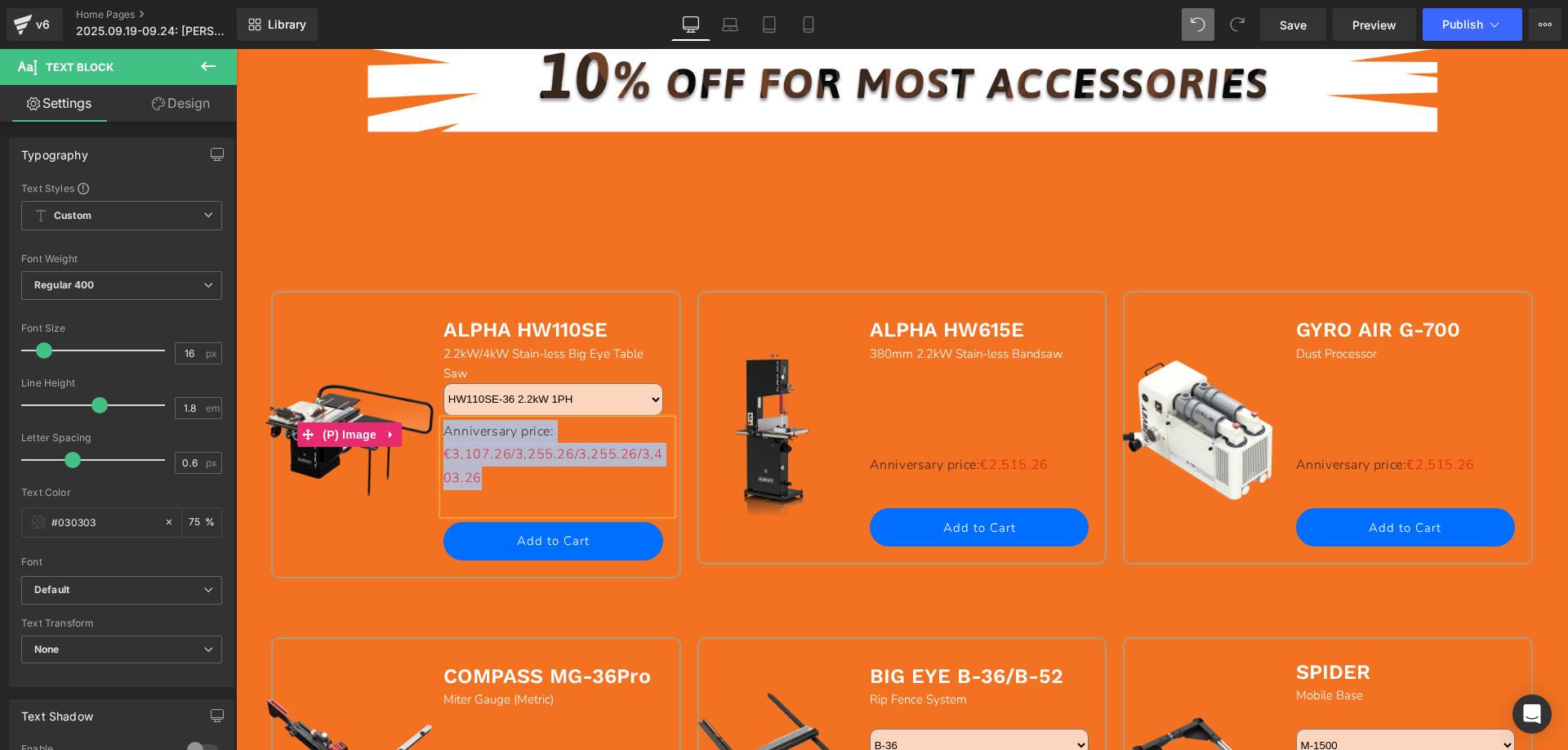
drag, startPoint x: 496, startPoint y: 489, endPoint x: 431, endPoint y: 438, distance: 82.6
click at [431, 438] on div "Sale Off (P) Image ALPHA HW110SE Text Block 2.2kW/4kW Stain-less Big Eye Table …" at bounding box center [477, 438] width 390 height 276
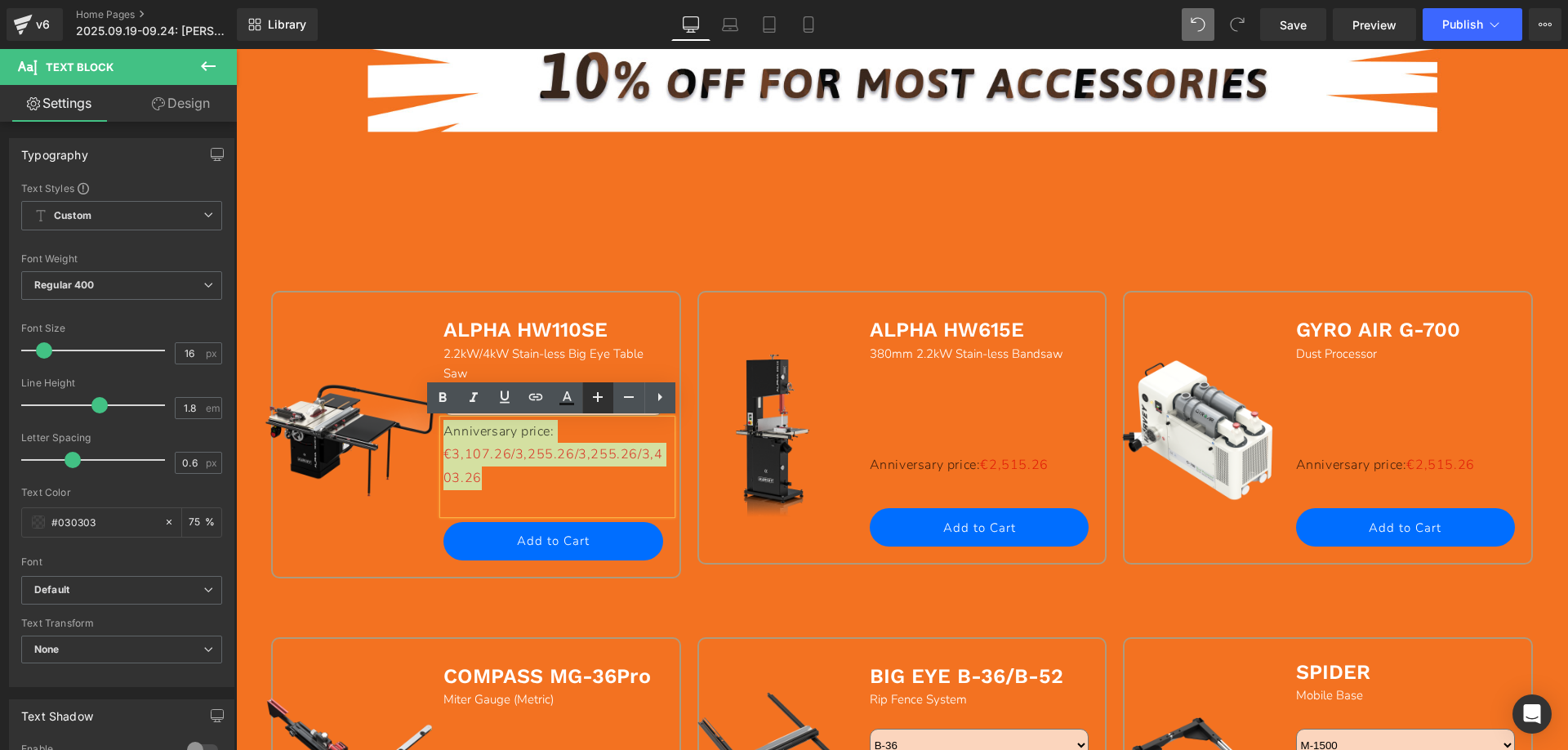
click at [600, 395] on icon at bounding box center [598, 396] width 19 height 19
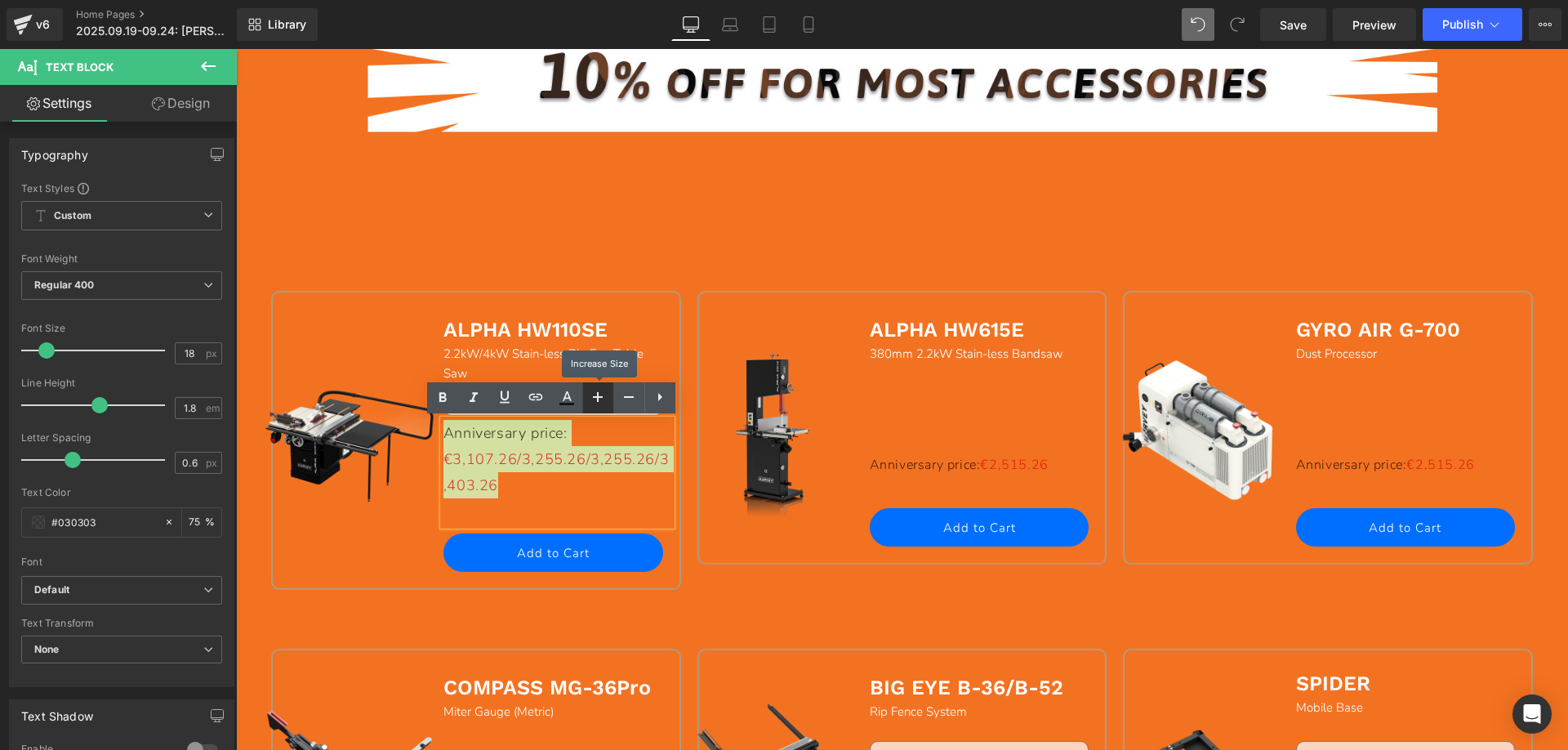
click at [600, 395] on icon at bounding box center [598, 396] width 19 height 19
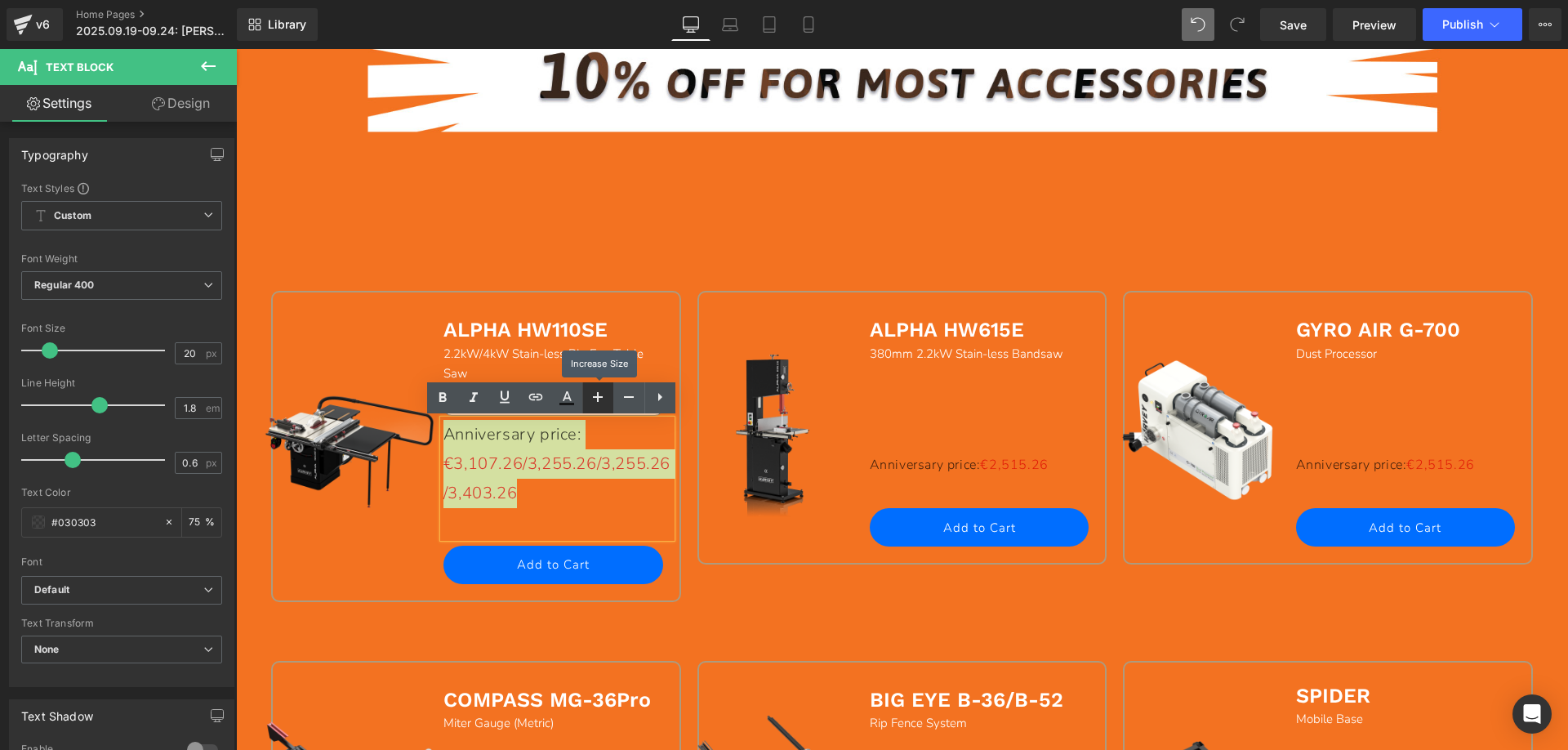
click at [600, 395] on icon at bounding box center [598, 396] width 19 height 19
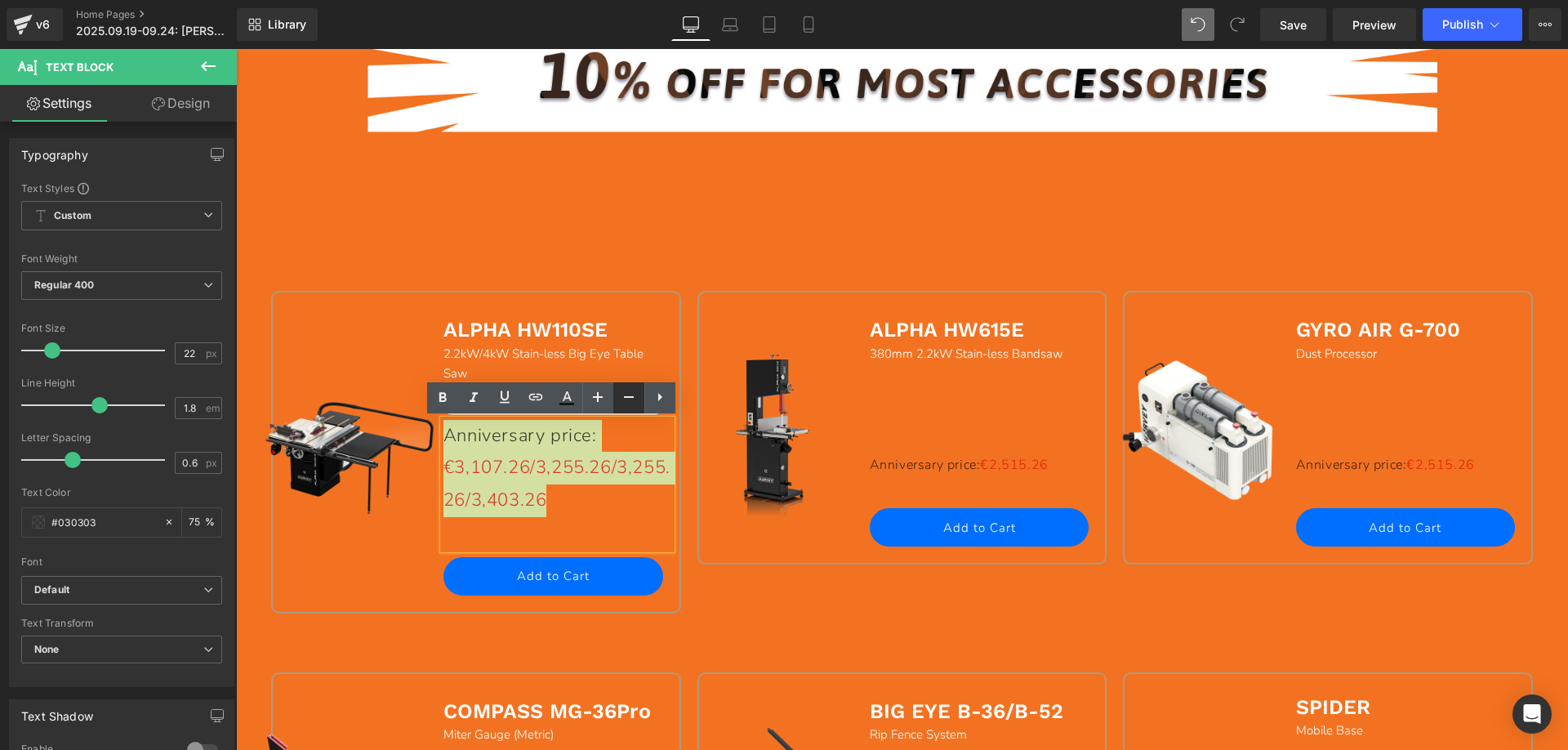
click at [627, 399] on icon at bounding box center [628, 396] width 19 height 19
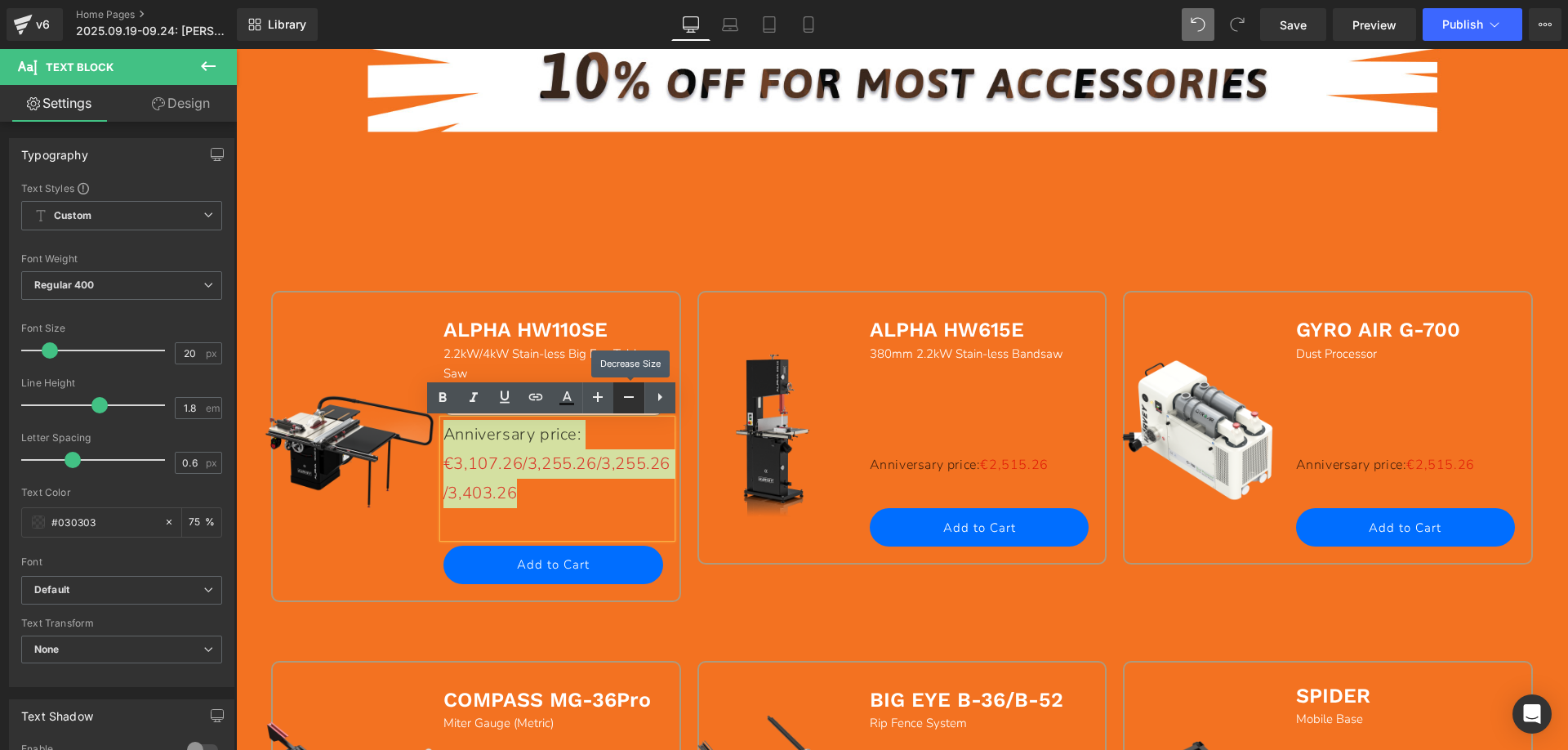
click at [627, 399] on icon at bounding box center [628, 396] width 19 height 19
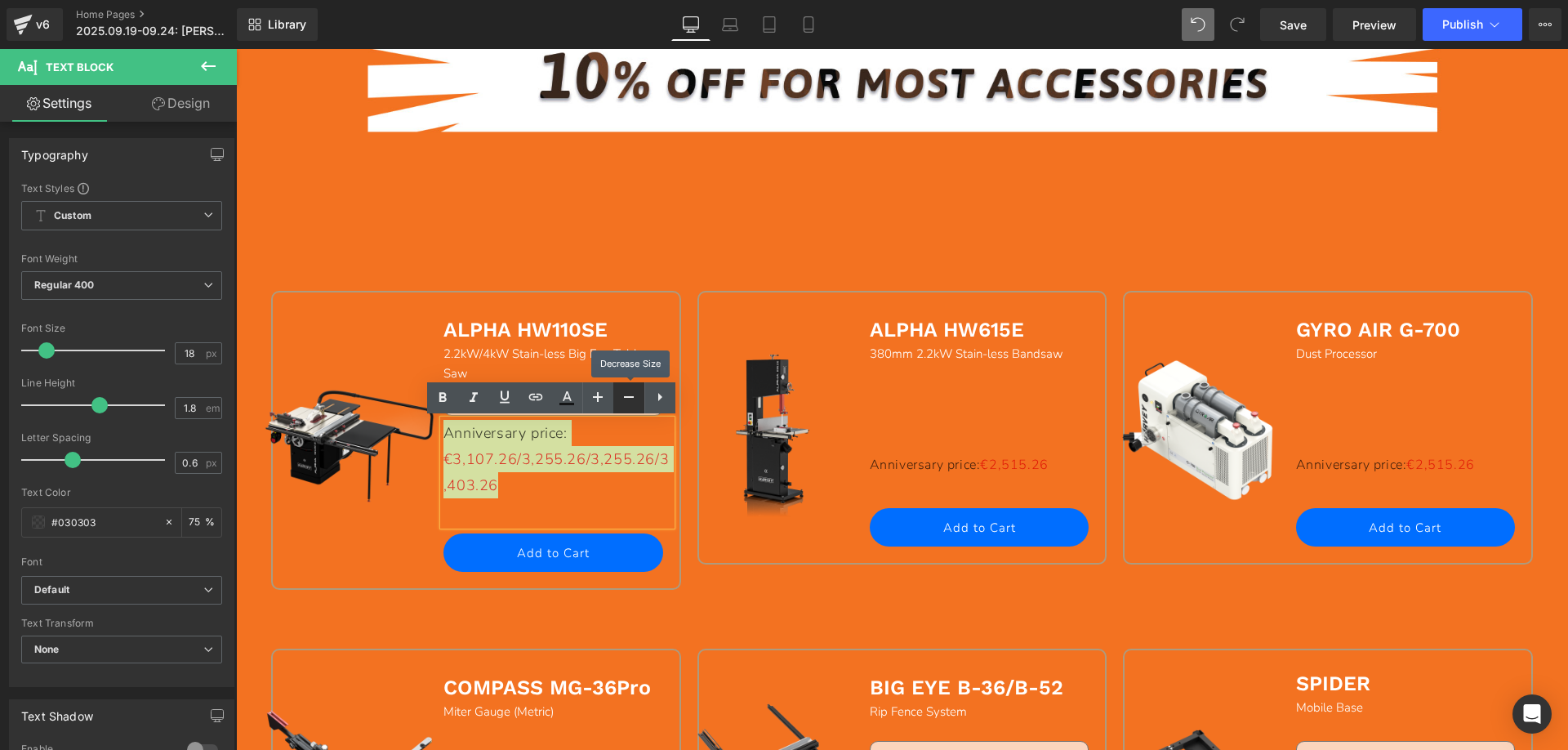
click at [627, 399] on icon at bounding box center [628, 396] width 19 height 19
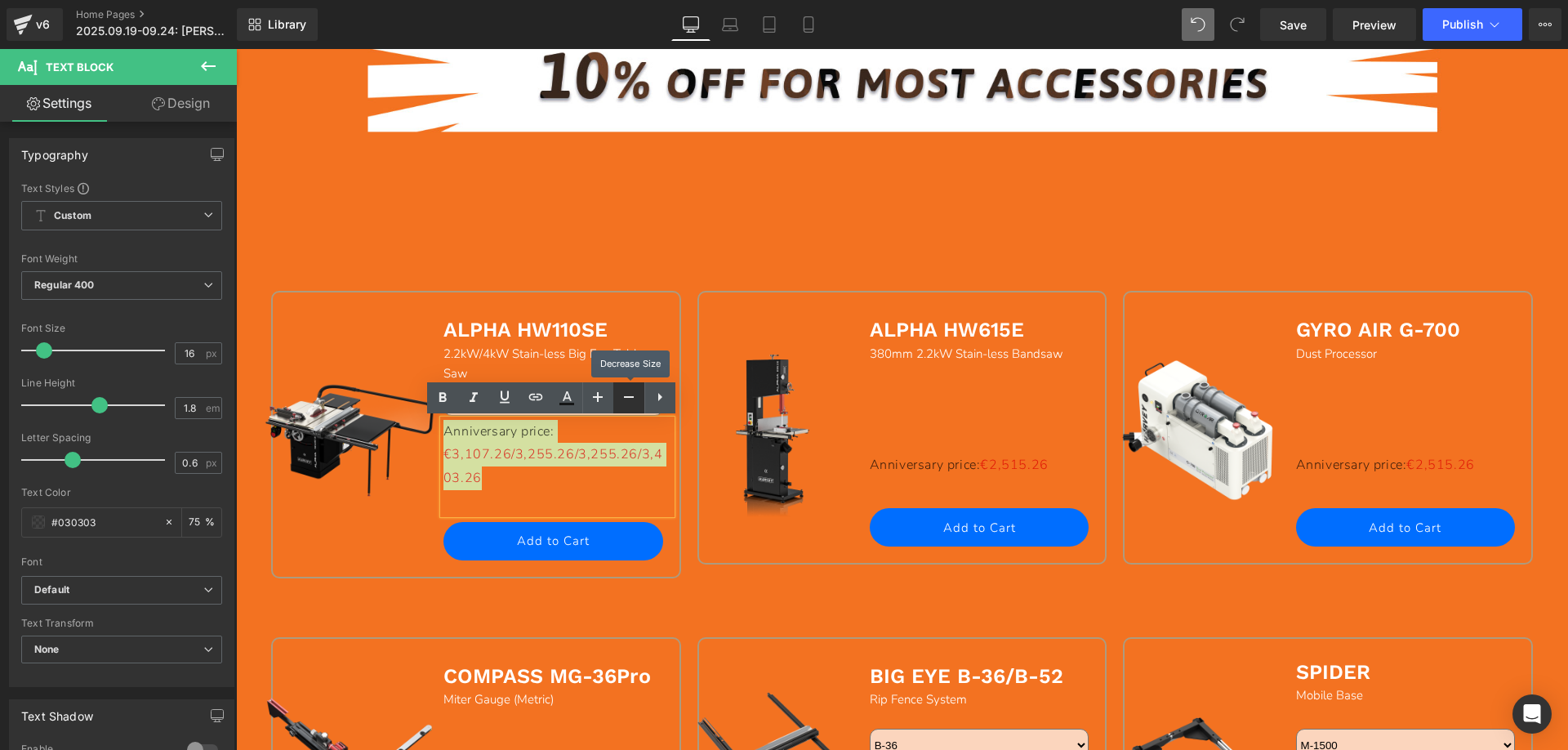
click at [627, 399] on icon at bounding box center [628, 396] width 19 height 19
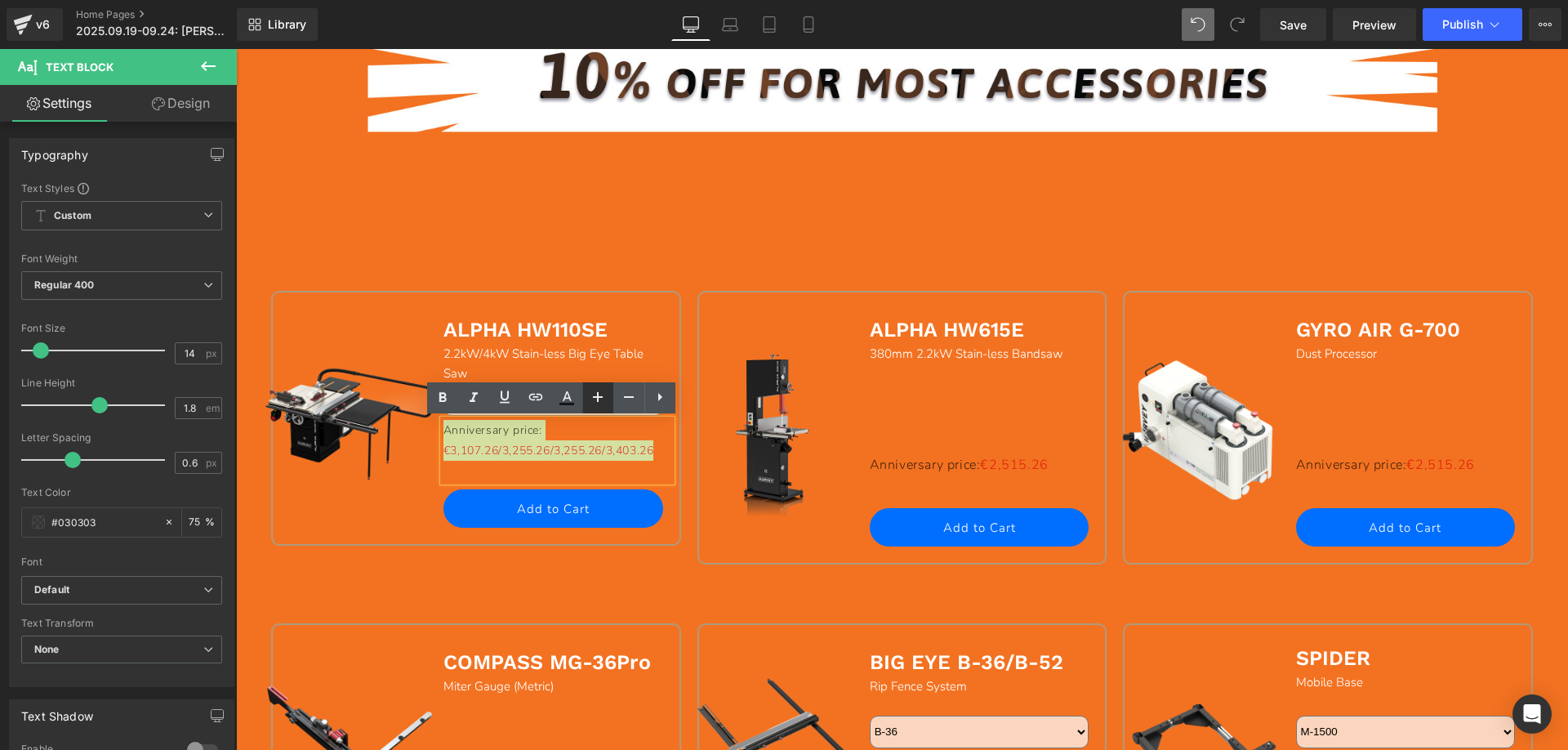
click at [604, 398] on icon at bounding box center [598, 396] width 19 height 19
type input "16"
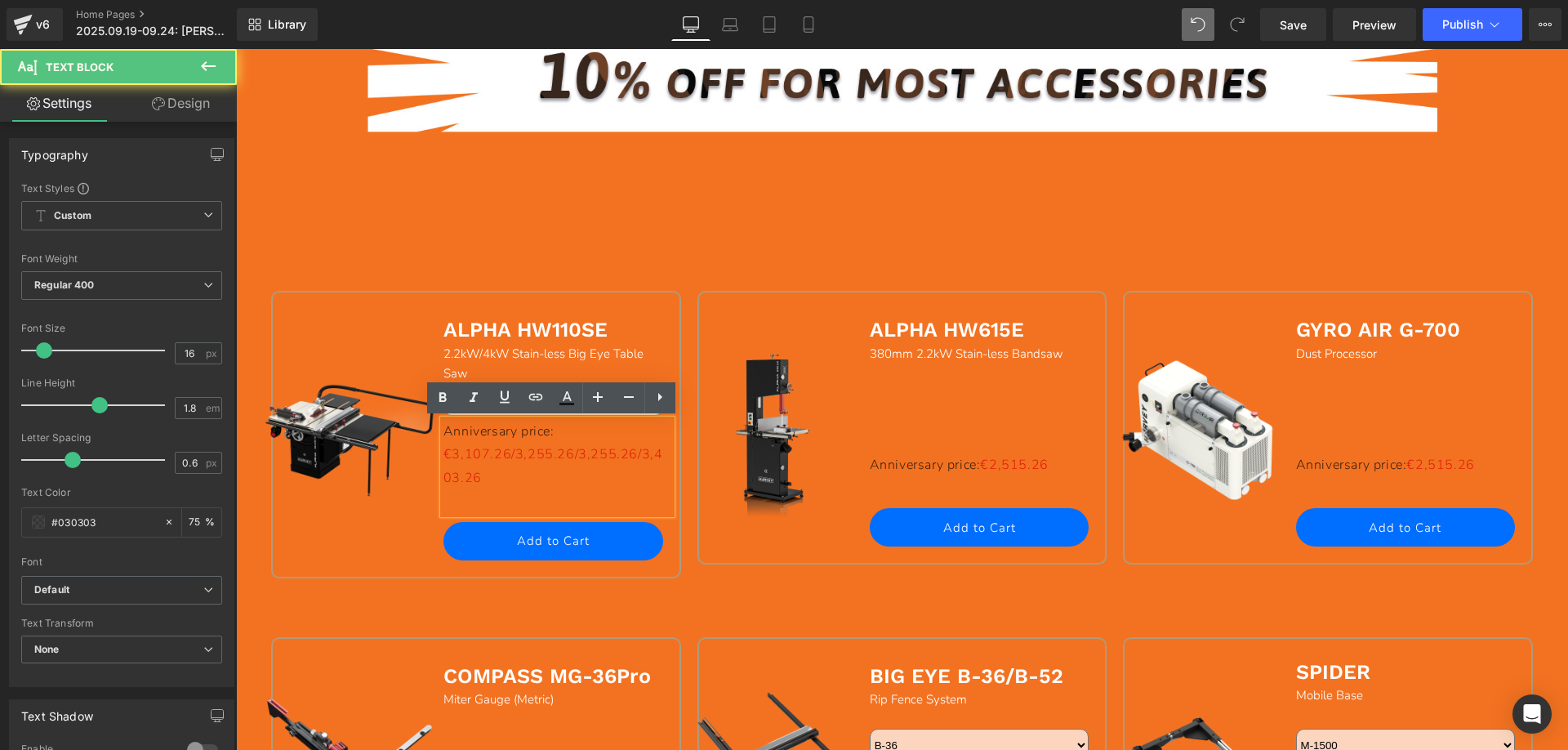
click at [579, 494] on p at bounding box center [557, 502] width 228 height 24
click at [572, 458] on span "€3,107.26/3,255.26/3,255.26/3,403.26" at bounding box center [554, 466] width 220 height 41
drag, startPoint x: 532, startPoint y: 434, endPoint x: 492, endPoint y: 434, distance: 40.0
click at [492, 434] on p "Anniversary price: €3,107.26/3,255.26/" at bounding box center [557, 444] width 228 height 48
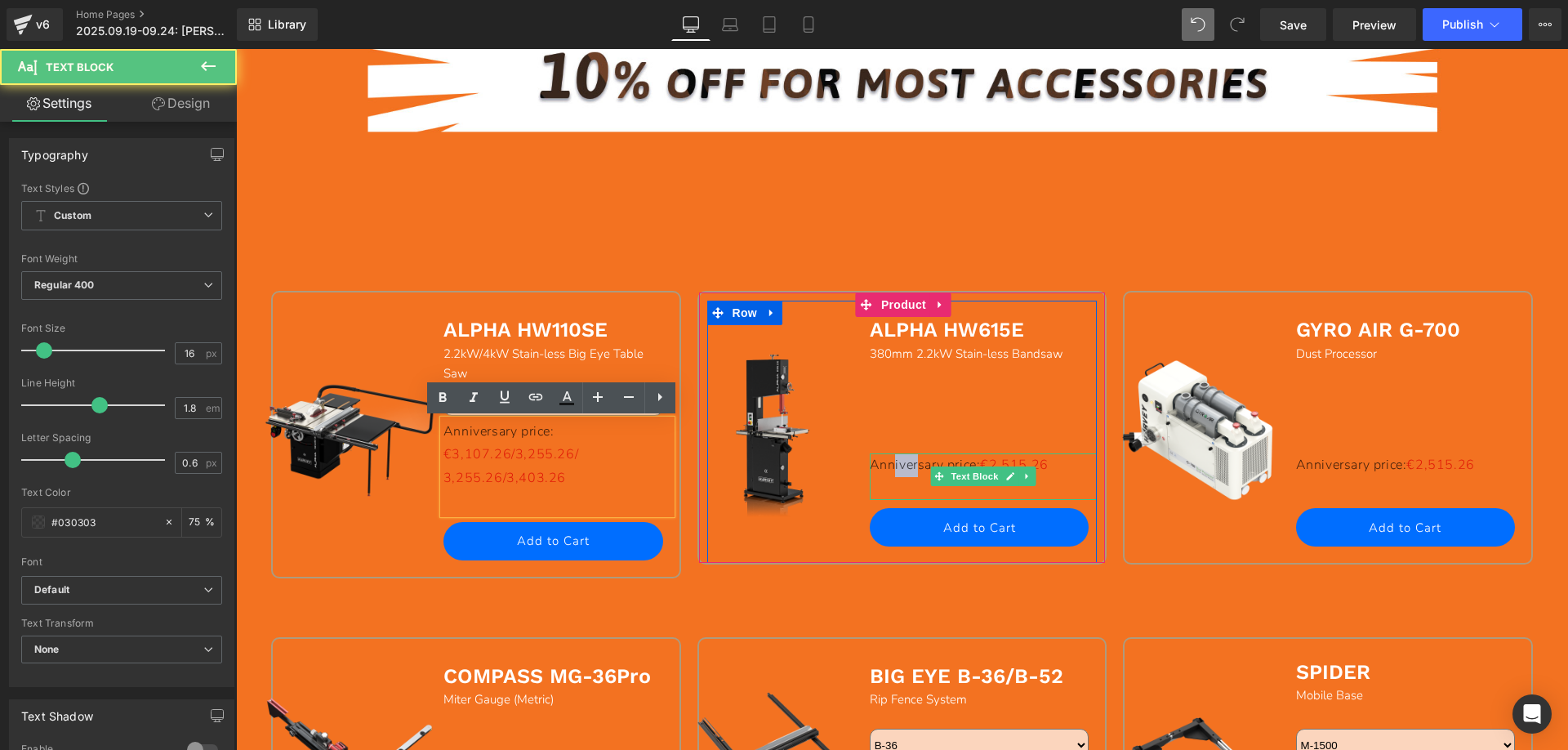
drag, startPoint x: 915, startPoint y: 465, endPoint x: 889, endPoint y: 465, distance: 26.0
click at [889, 465] on p "Anniversary price: €2,515.26" at bounding box center [983, 466] width 228 height 24
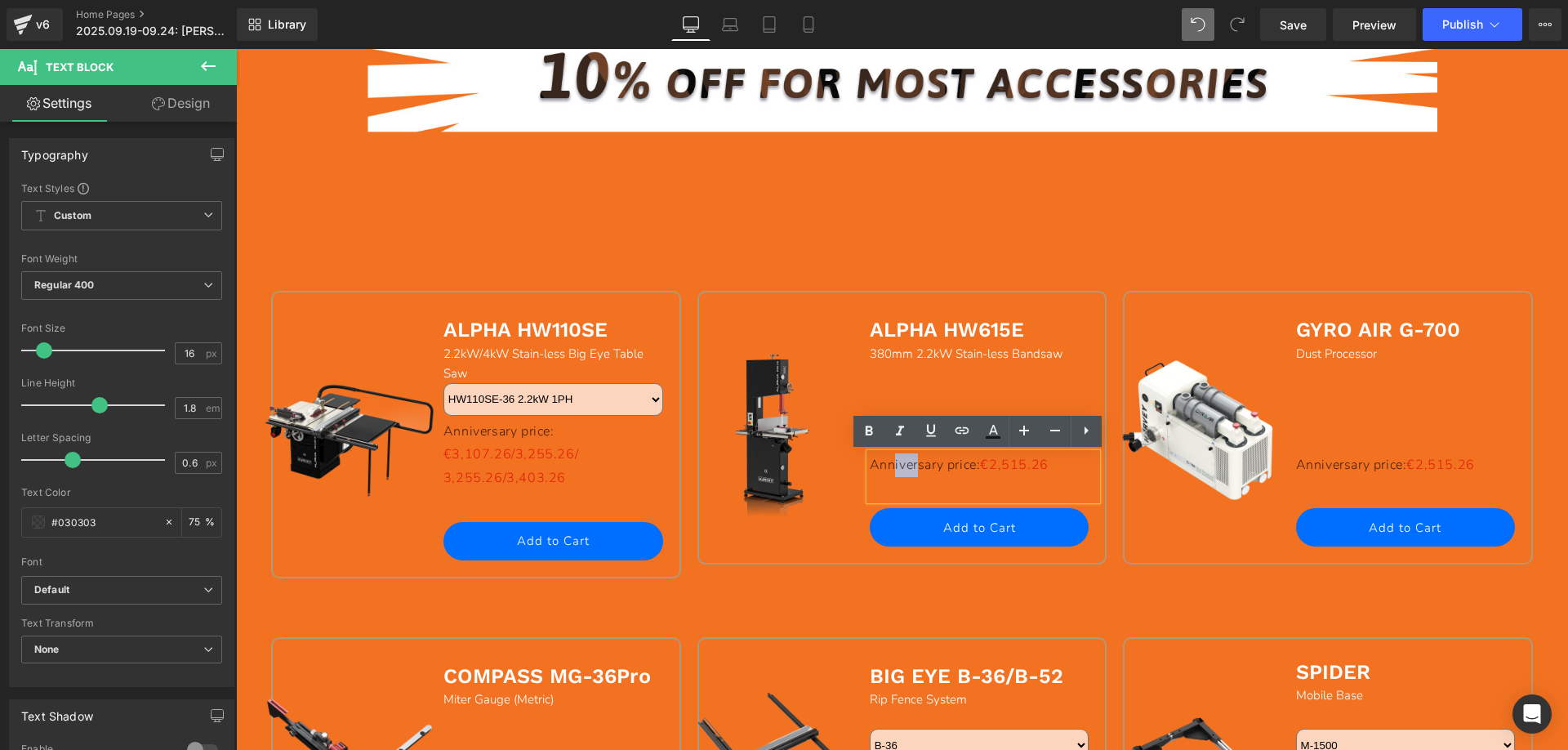
click at [616, 226] on div "Sale Off (P) Image ALPHA HW110SE Text Block 2.2kW/4kW Stain-less Big Eye Table …" at bounding box center [902, 423] width 1278 height 428
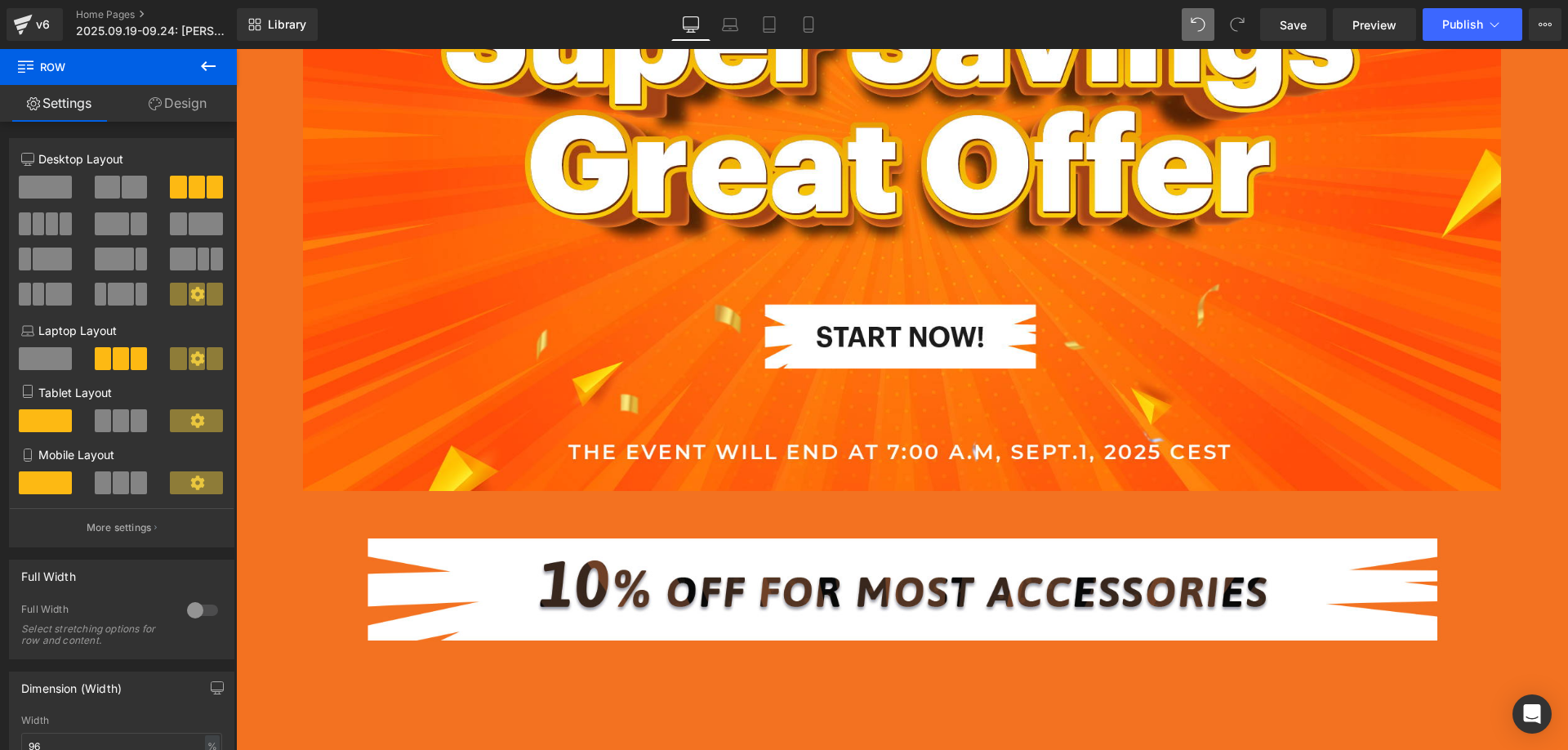
scroll to position [0, 0]
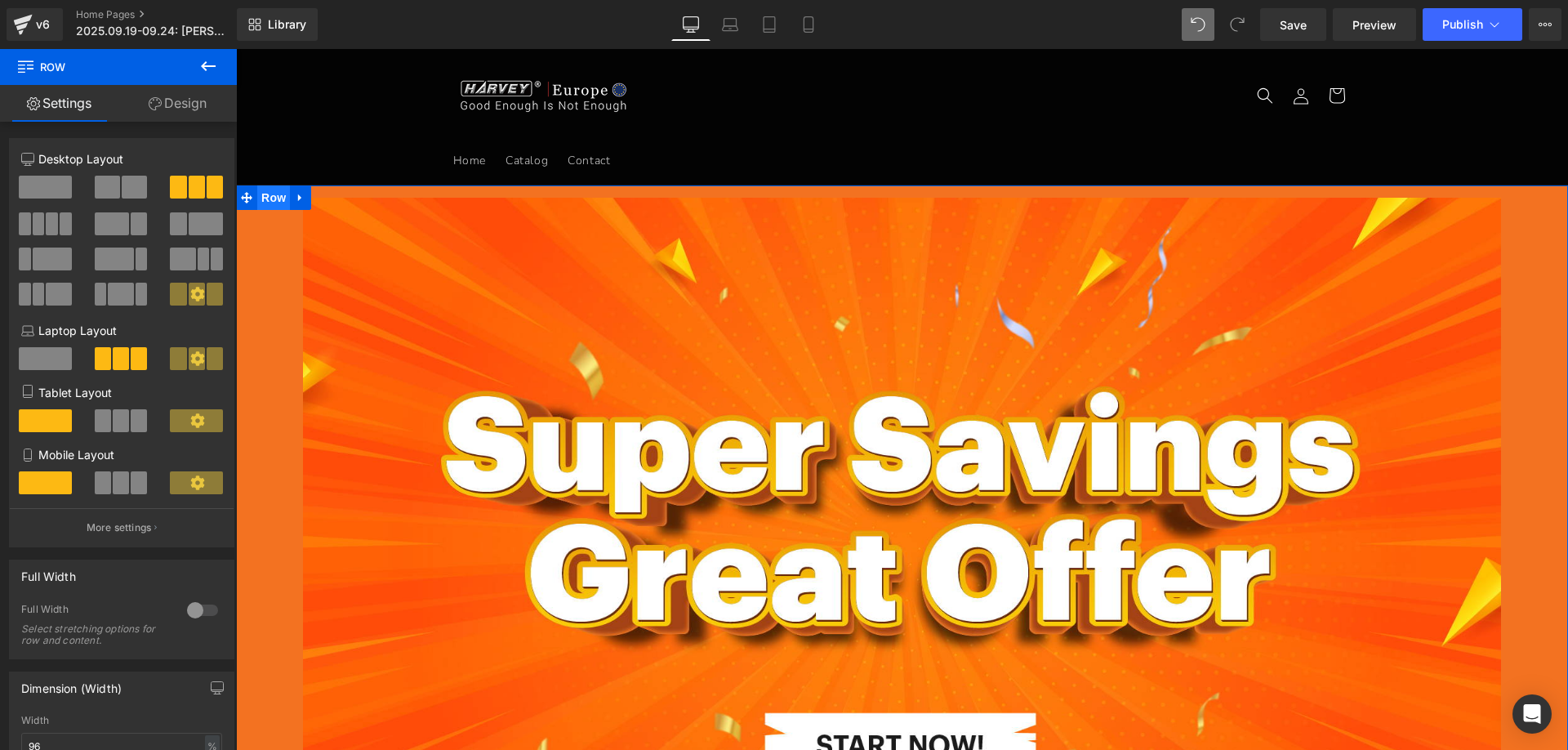
click at [259, 197] on span "Row" at bounding box center [274, 197] width 33 height 25
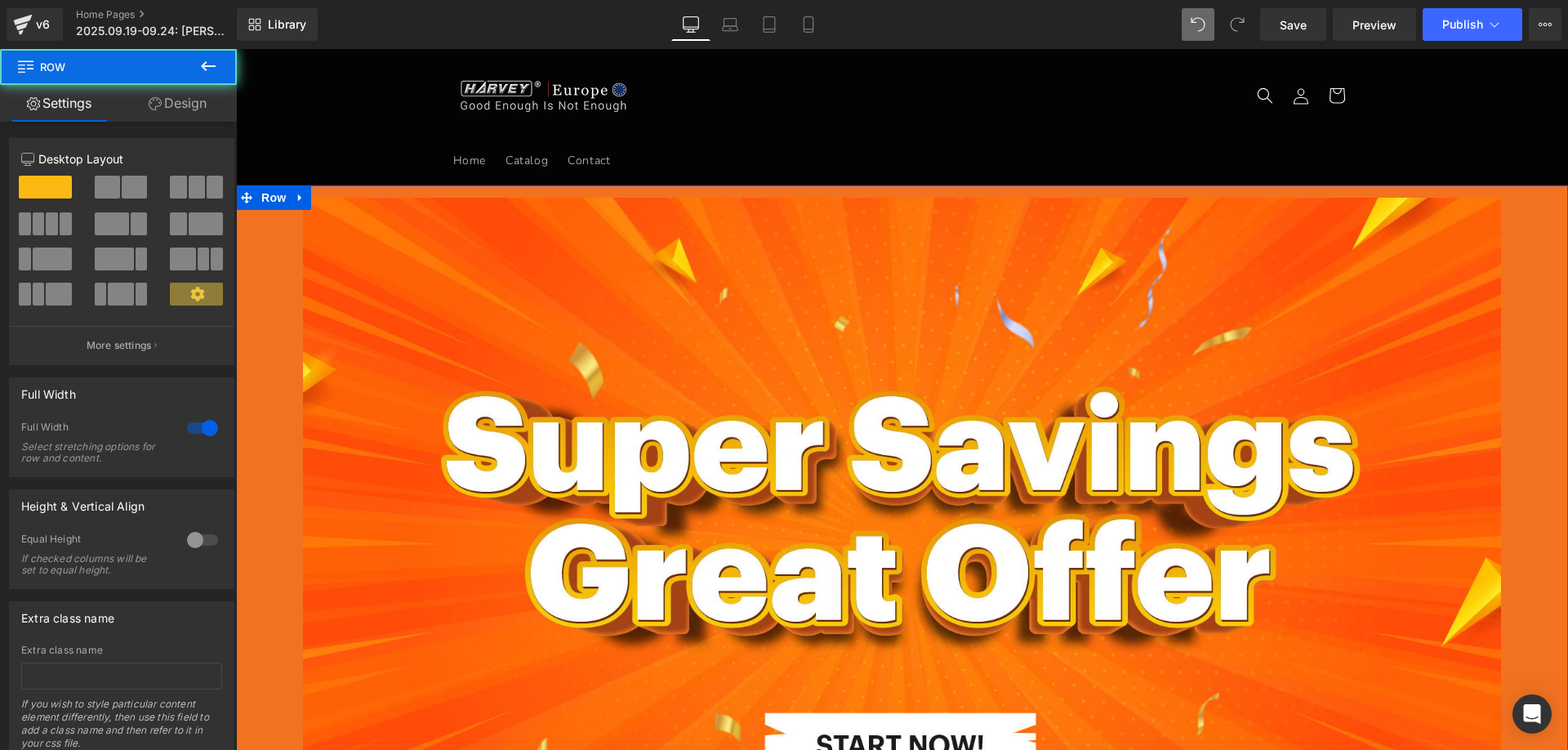
click at [192, 106] on link "Design" at bounding box center [177, 104] width 118 height 37
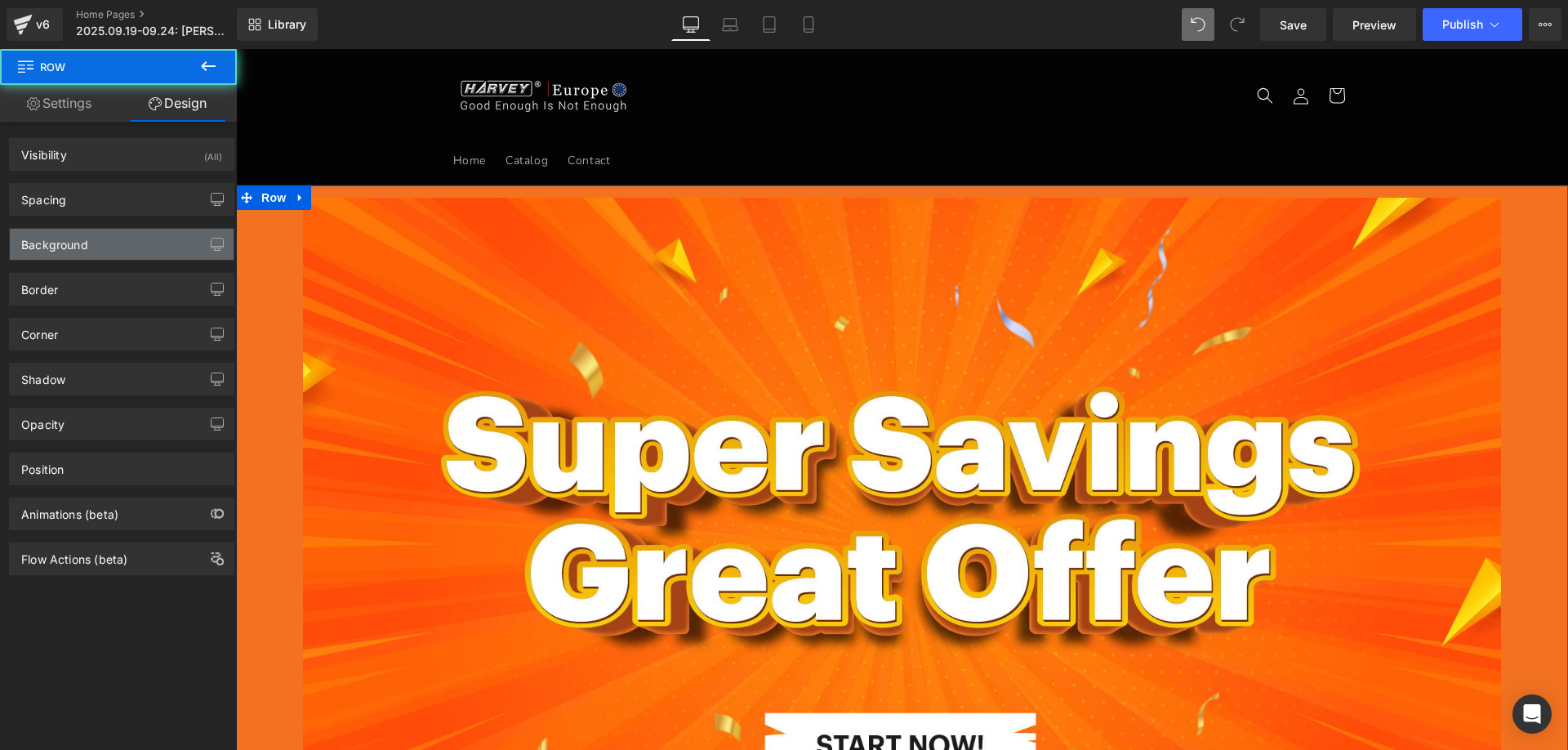
type input "#000000"
type input "100"
click at [109, 244] on div "Background" at bounding box center [122, 244] width 224 height 31
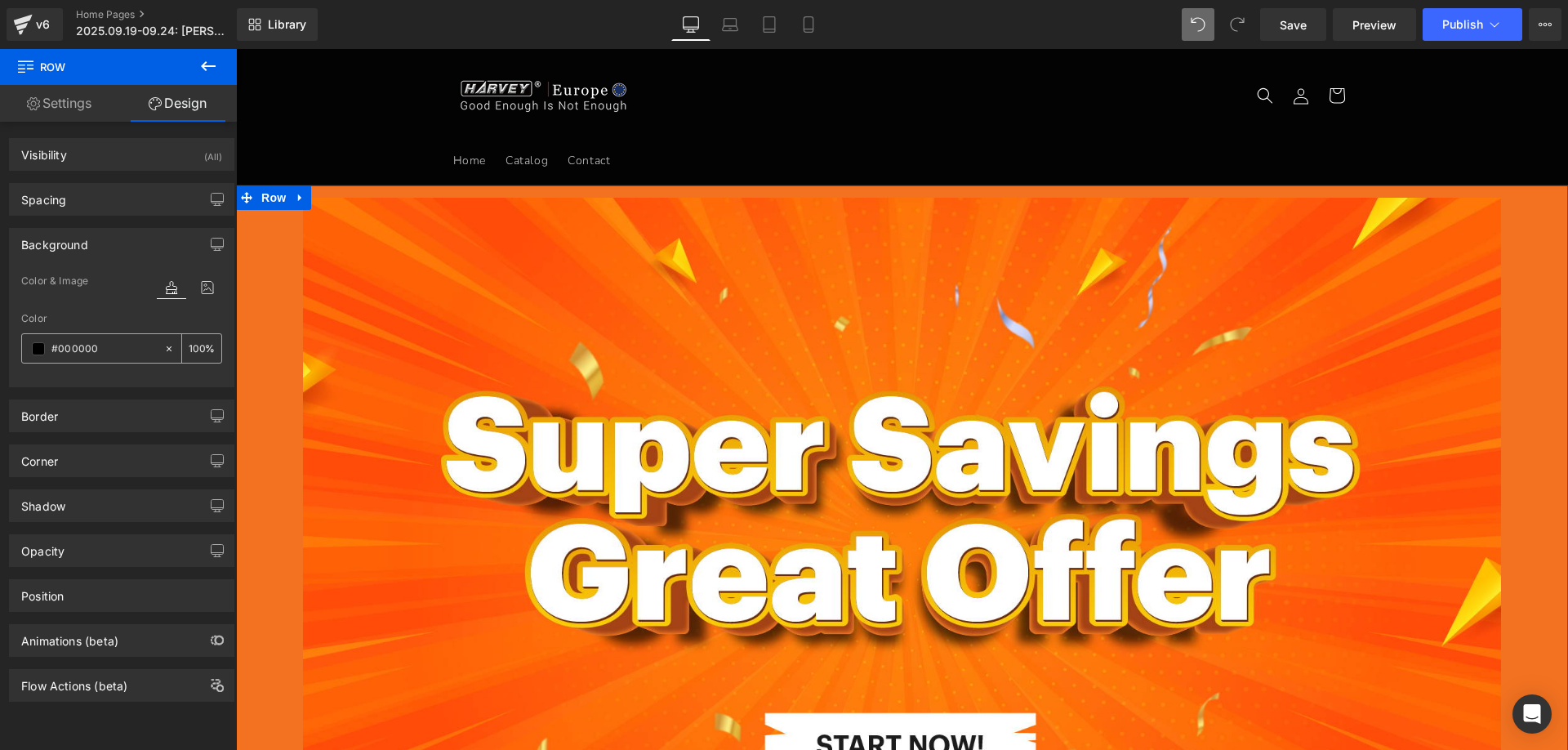
click at [114, 351] on input "#000000" at bounding box center [104, 349] width 104 height 18
paste input "14131"
type input "#141310"
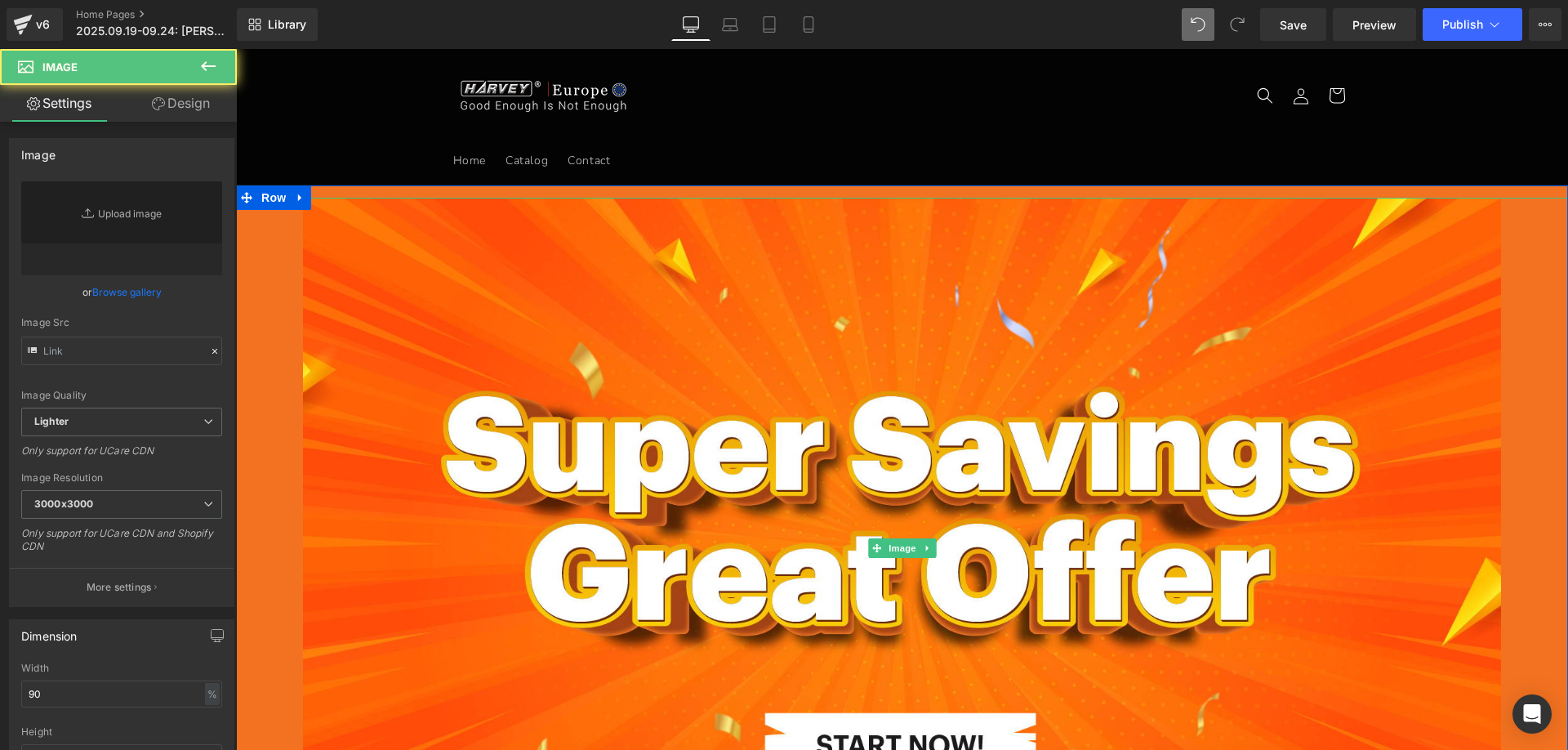
click at [293, 226] on div at bounding box center [902, 548] width 1332 height 701
type input "[URL][DOMAIN_NAME]"
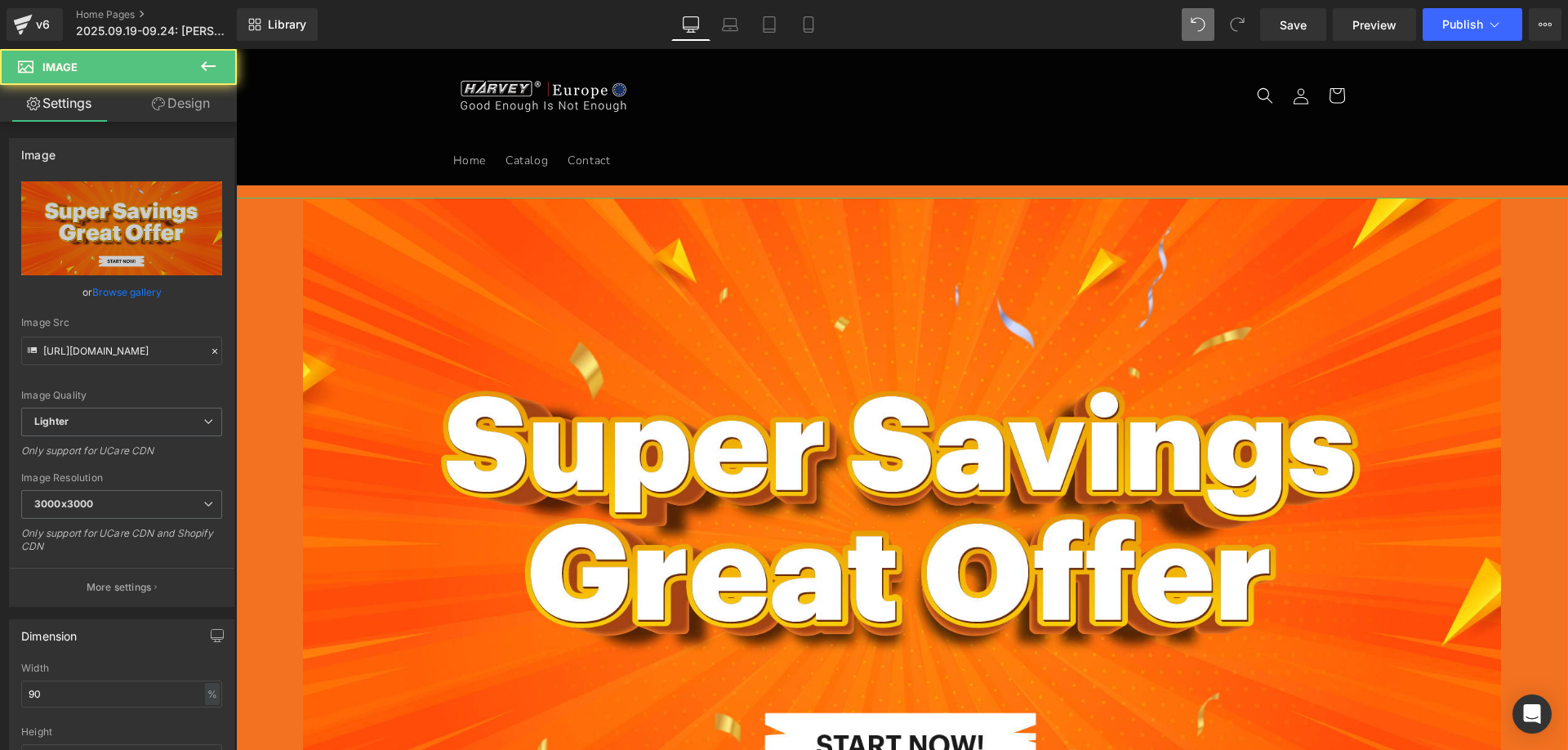
click at [175, 100] on link "Design" at bounding box center [181, 104] width 118 height 37
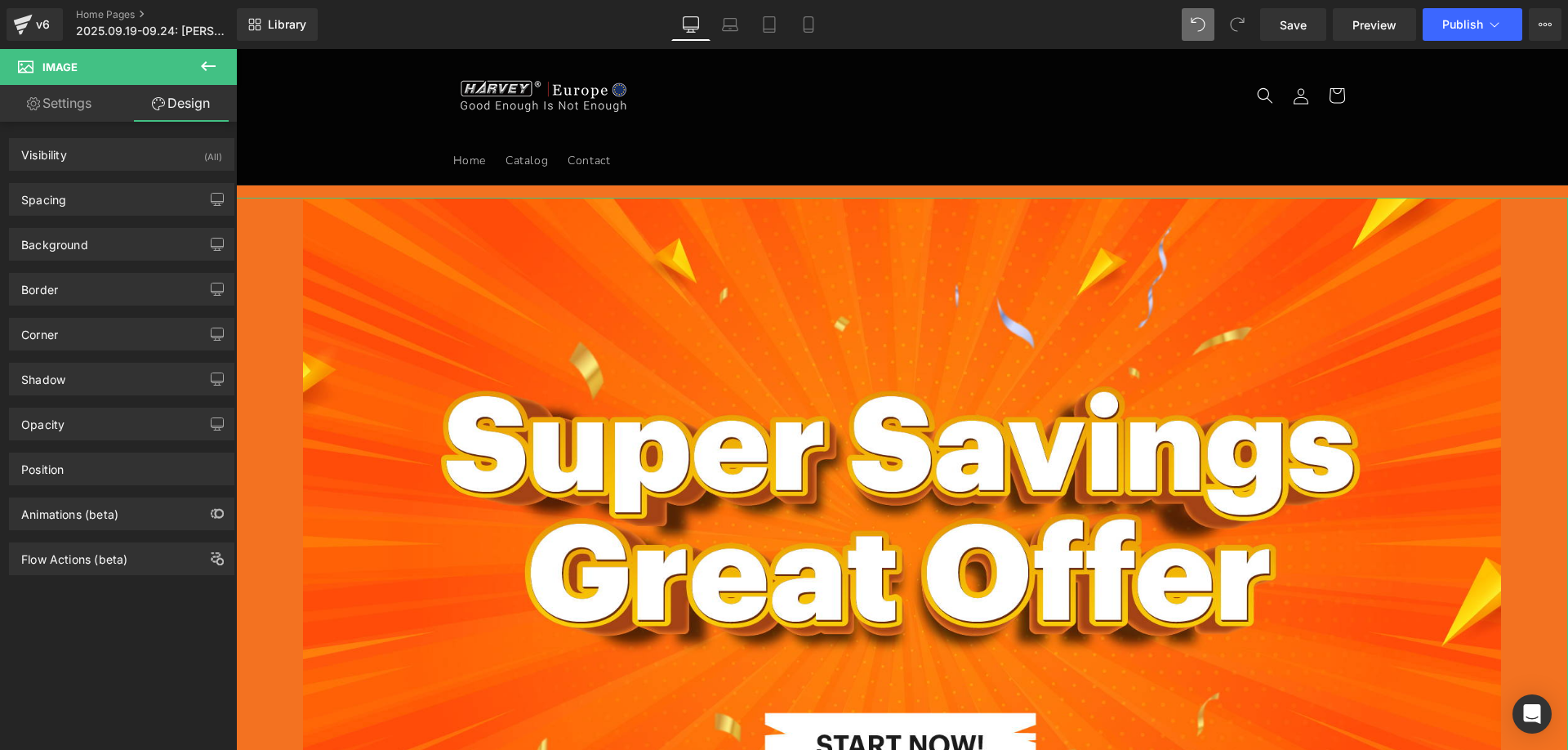
drag, startPoint x: 50, startPoint y: 246, endPoint x: 75, endPoint y: 301, distance: 60.4
click at [50, 247] on div "Background" at bounding box center [54, 239] width 67 height 23
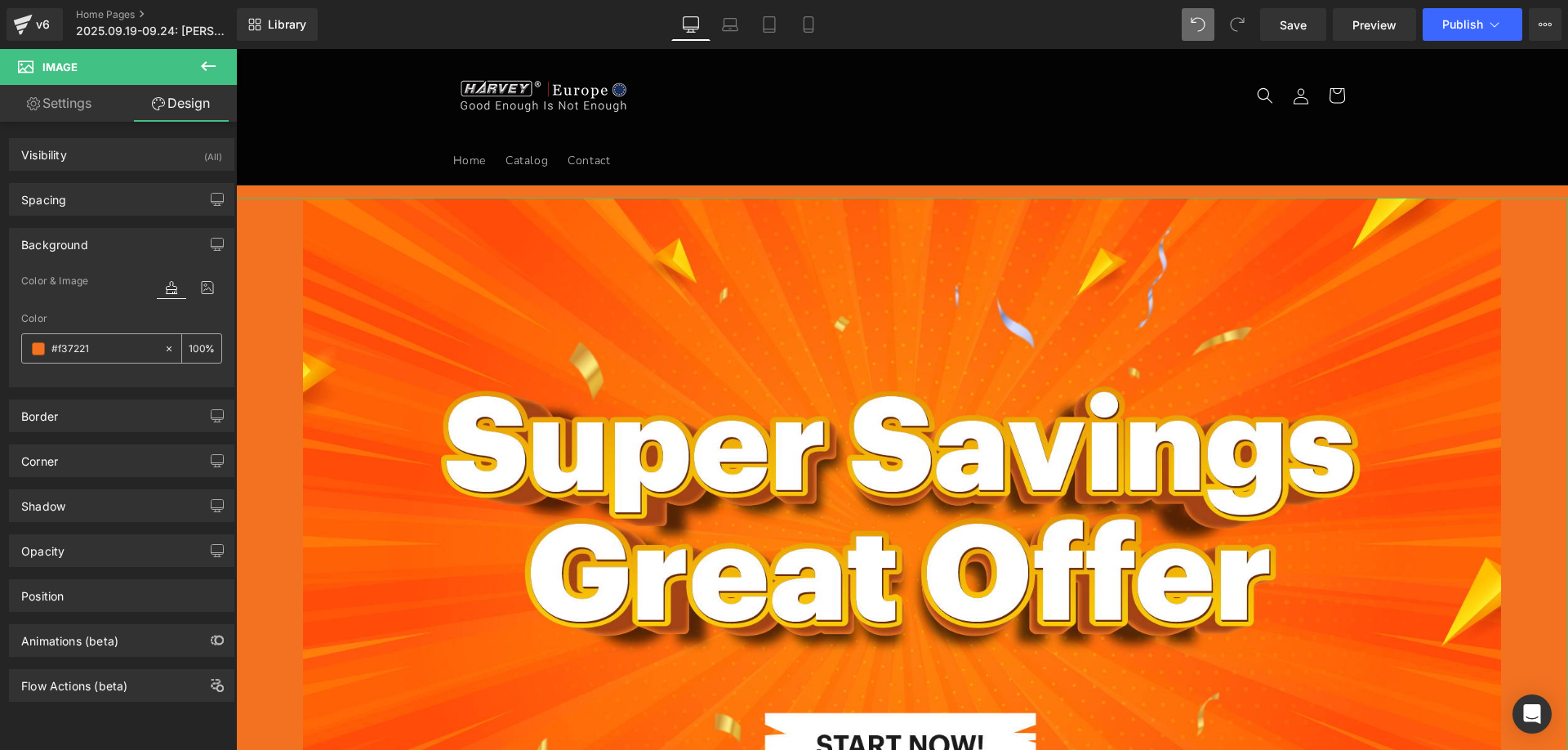
click at [101, 343] on input "#f37221" at bounding box center [104, 349] width 104 height 18
paste input "141310"
type input "#141310"
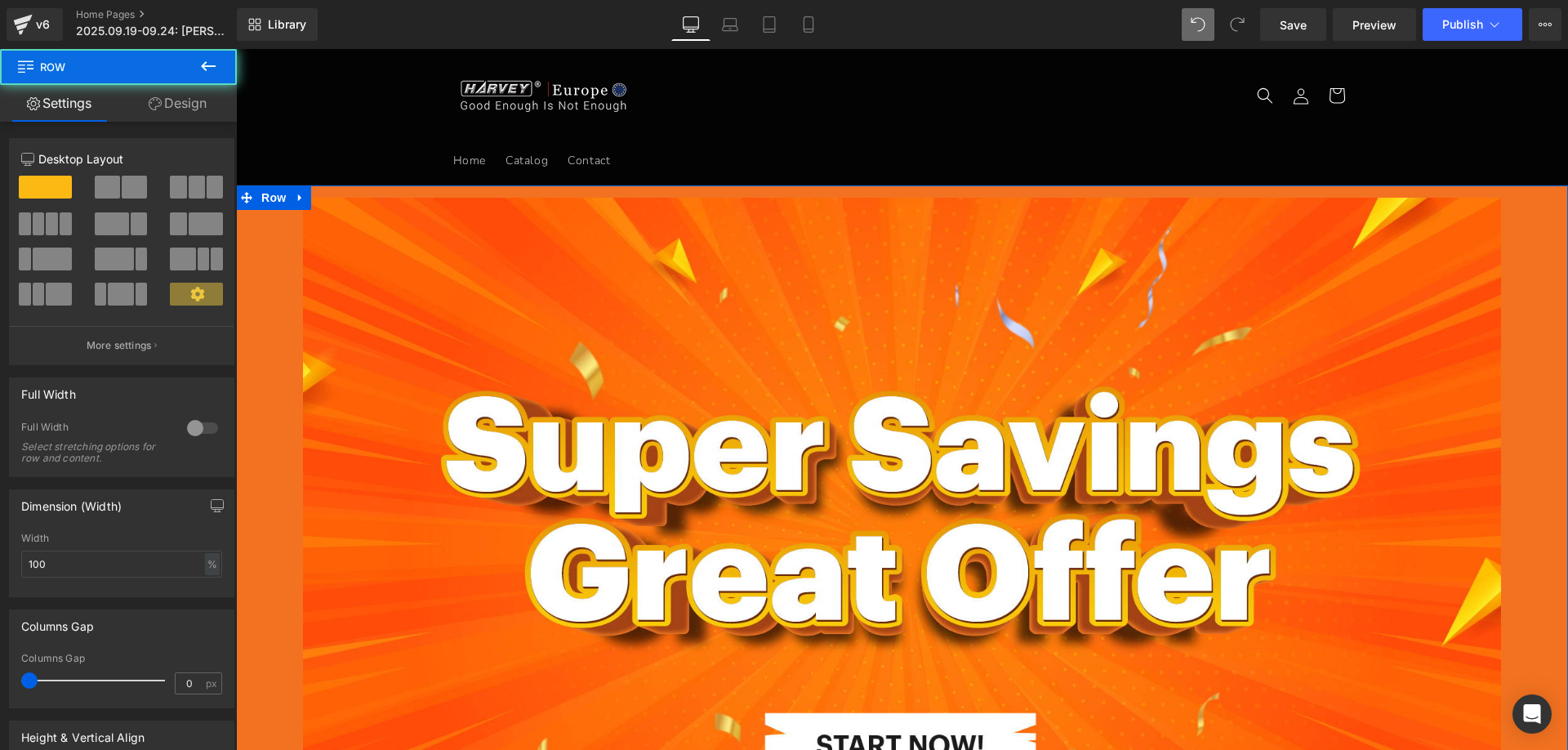
click at [192, 95] on link "Design" at bounding box center [177, 104] width 118 height 37
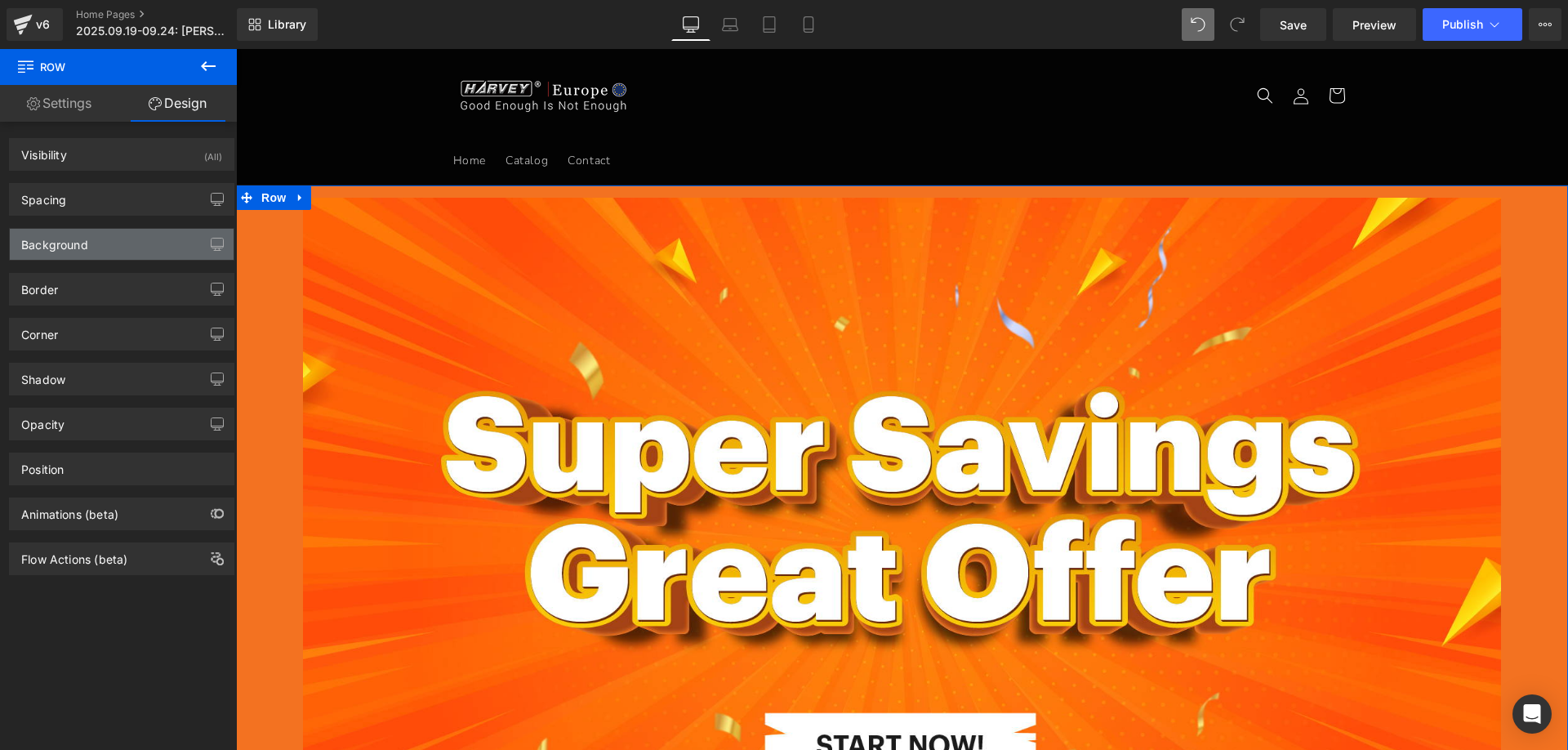
click at [76, 237] on div "Background" at bounding box center [54, 239] width 67 height 23
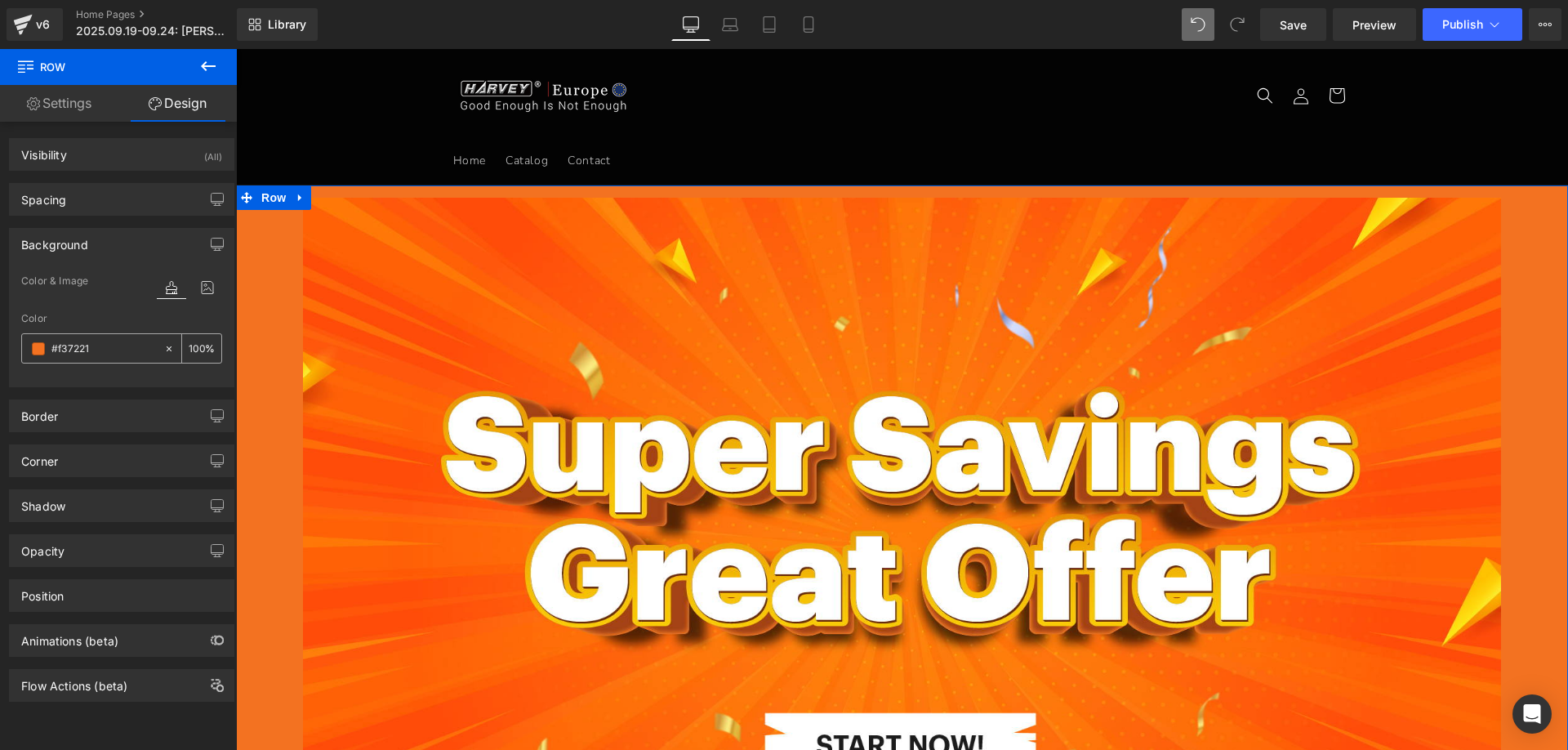
click at [119, 343] on input "#f37221" at bounding box center [104, 349] width 104 height 18
paste input "141310"
type input "#141310"
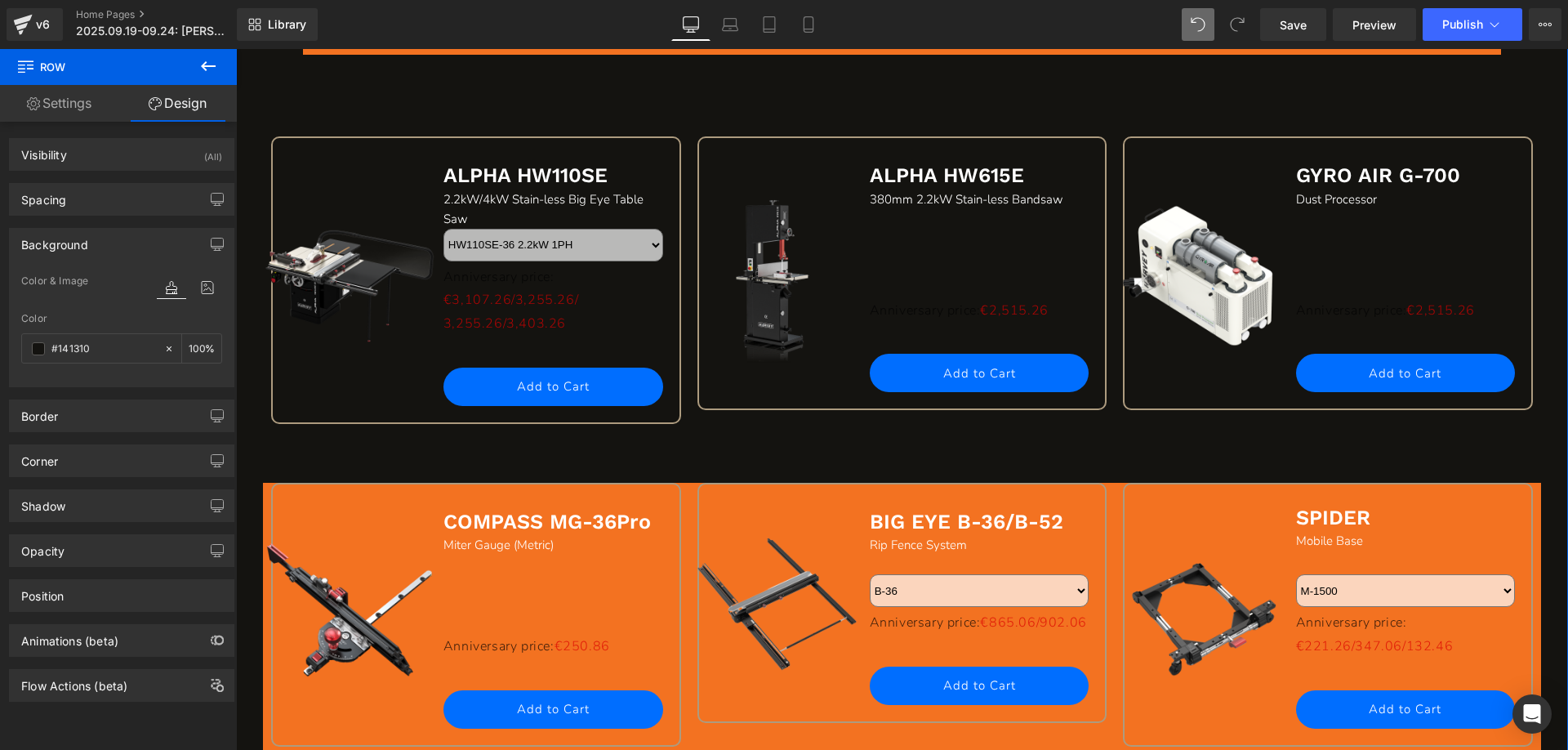
scroll to position [1307, 0]
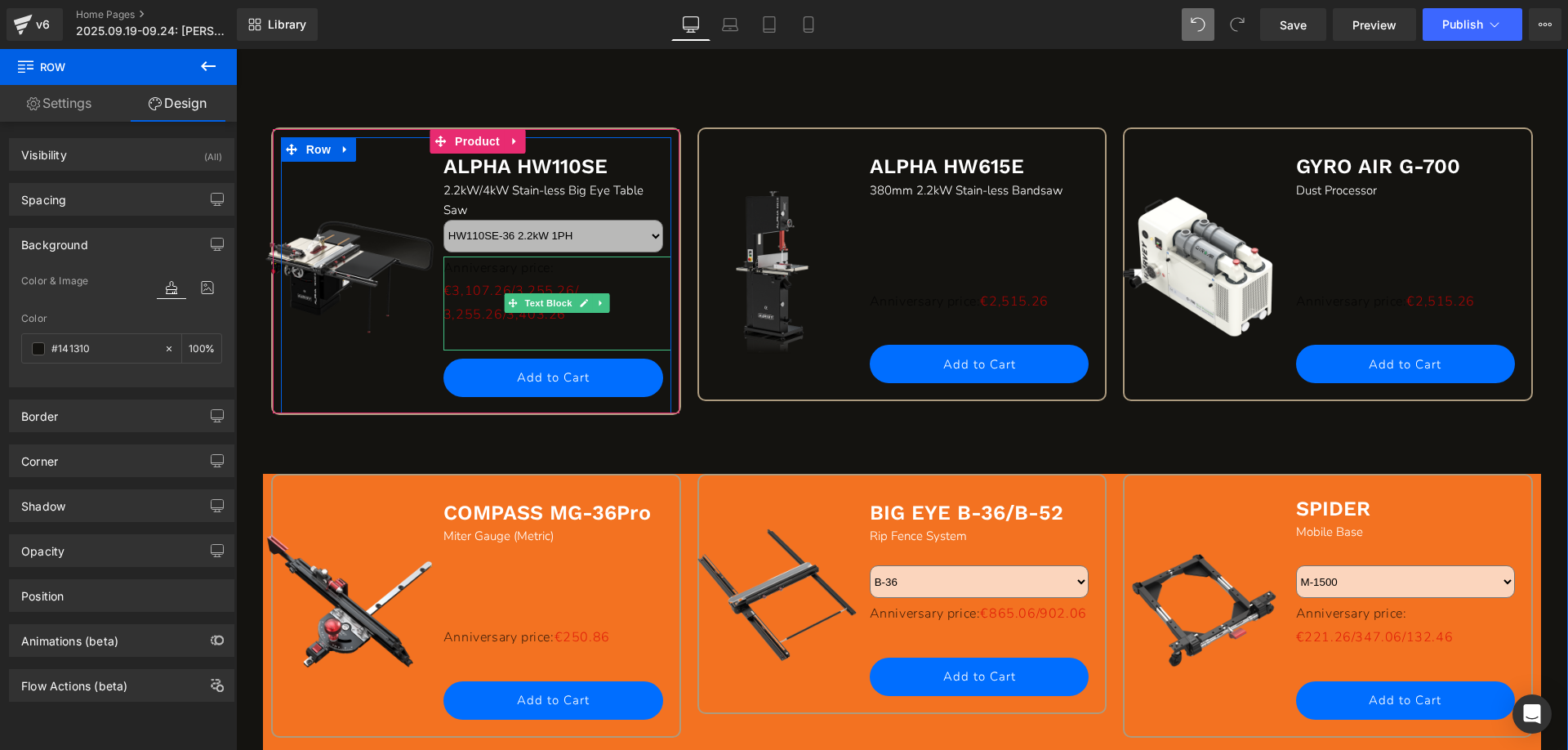
click at [457, 270] on p "Anniversary price: €3,107.26/3,255.26/" at bounding box center [557, 281] width 228 height 48
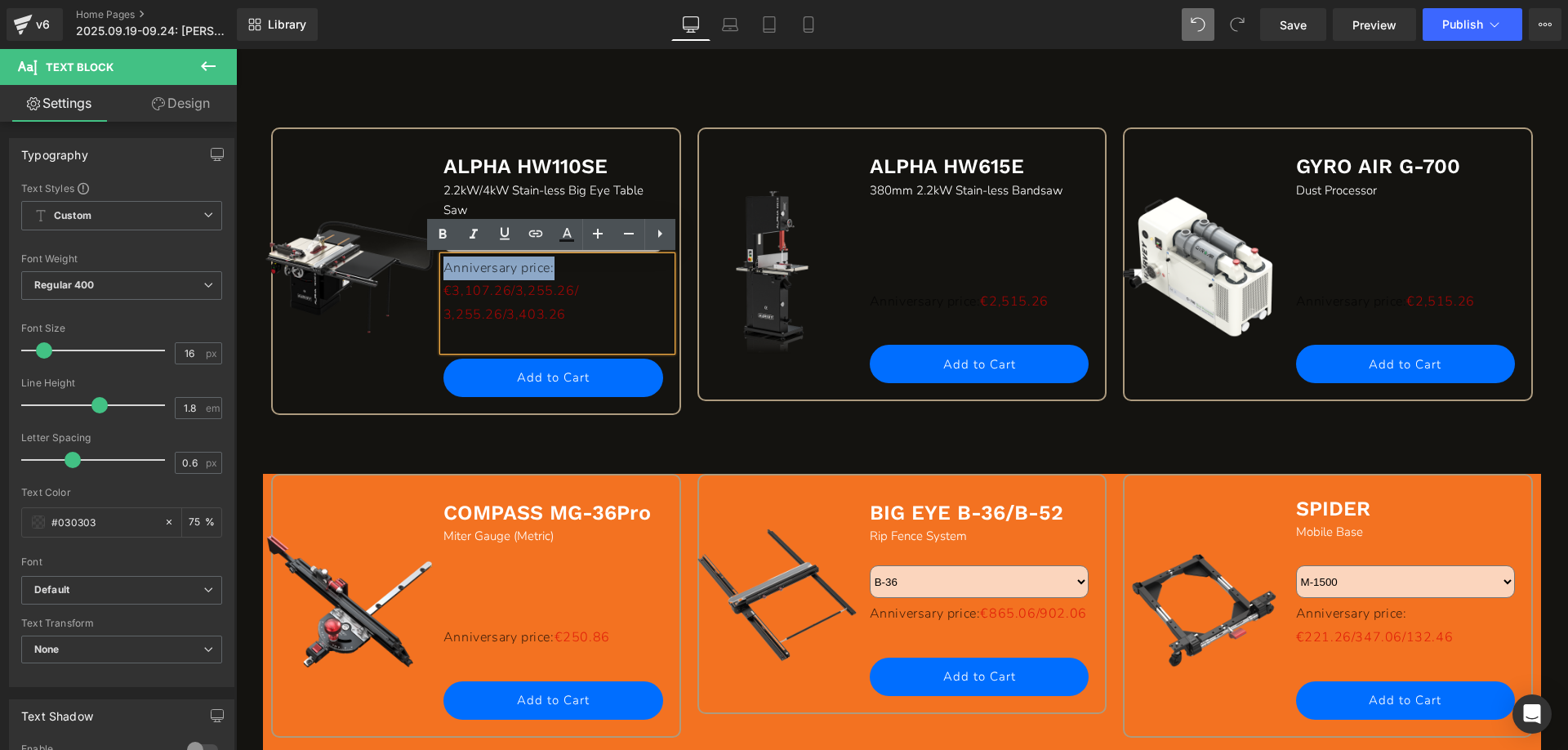
drag, startPoint x: 594, startPoint y: 268, endPoint x: 438, endPoint y: 270, distance: 156.0
click at [444, 270] on p "Anniversary price: €3,107.26/3,255.26/" at bounding box center [557, 281] width 228 height 48
click at [574, 233] on icon at bounding box center [566, 234] width 19 height 19
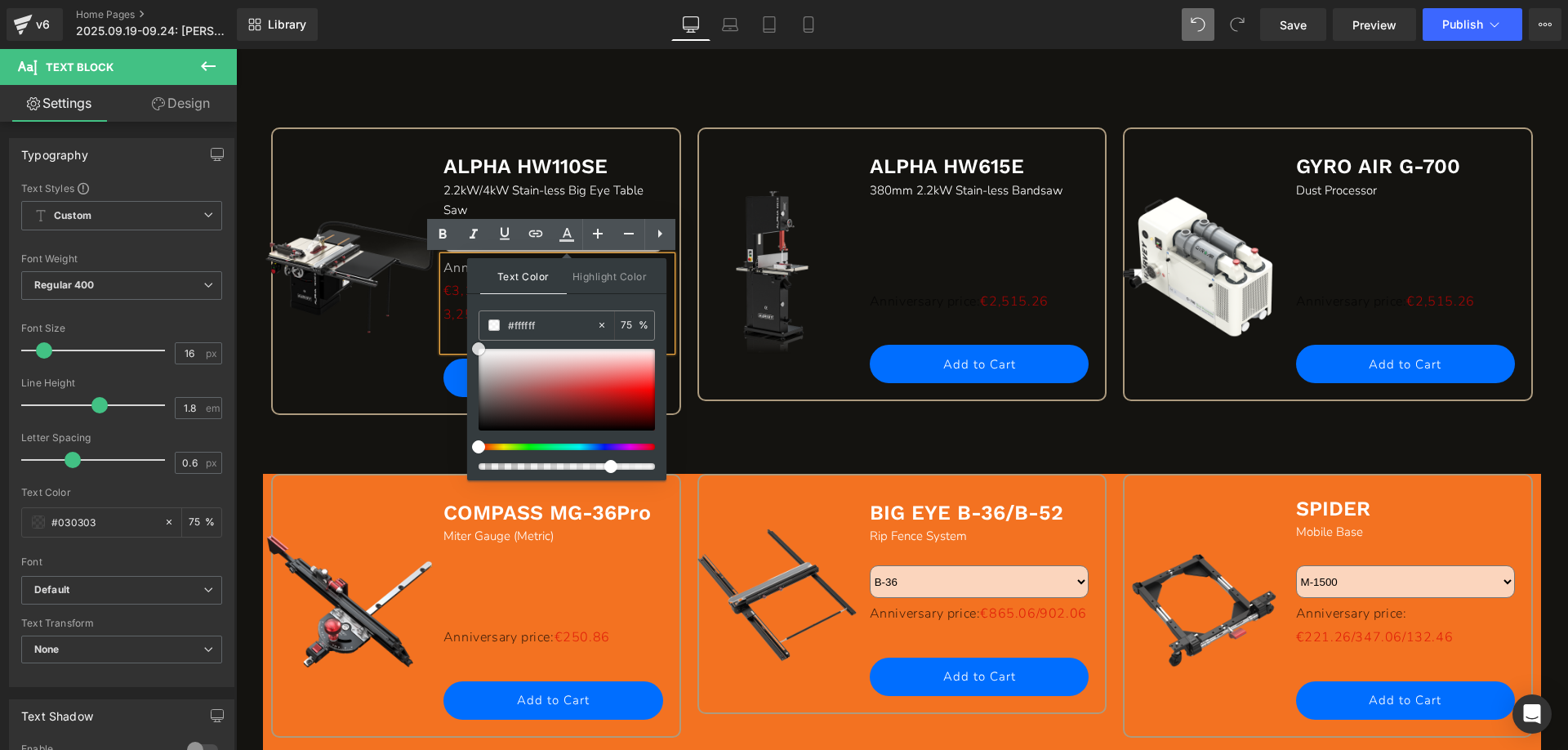
drag, startPoint x: 714, startPoint y: 474, endPoint x: 465, endPoint y: 322, distance: 291.7
click at [765, 88] on div "Sale Off (P) Image ALPHA HW110SE Text Block 2.2kW/4kW Stain-less Big Eye Table …" at bounding box center [902, 259] width 1278 height 428
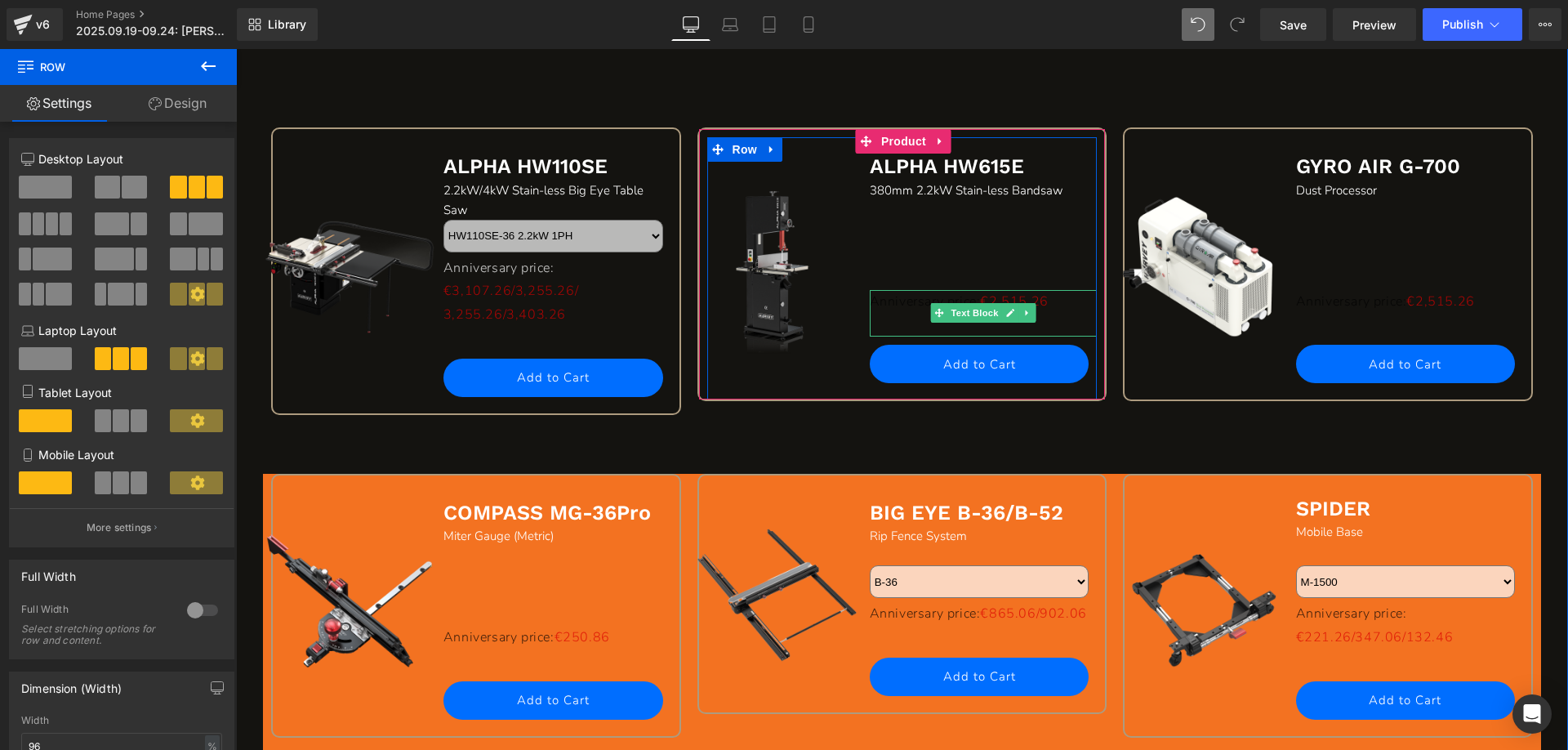
click at [870, 303] on p "Anniversary price: €2,515.26" at bounding box center [983, 302] width 228 height 24
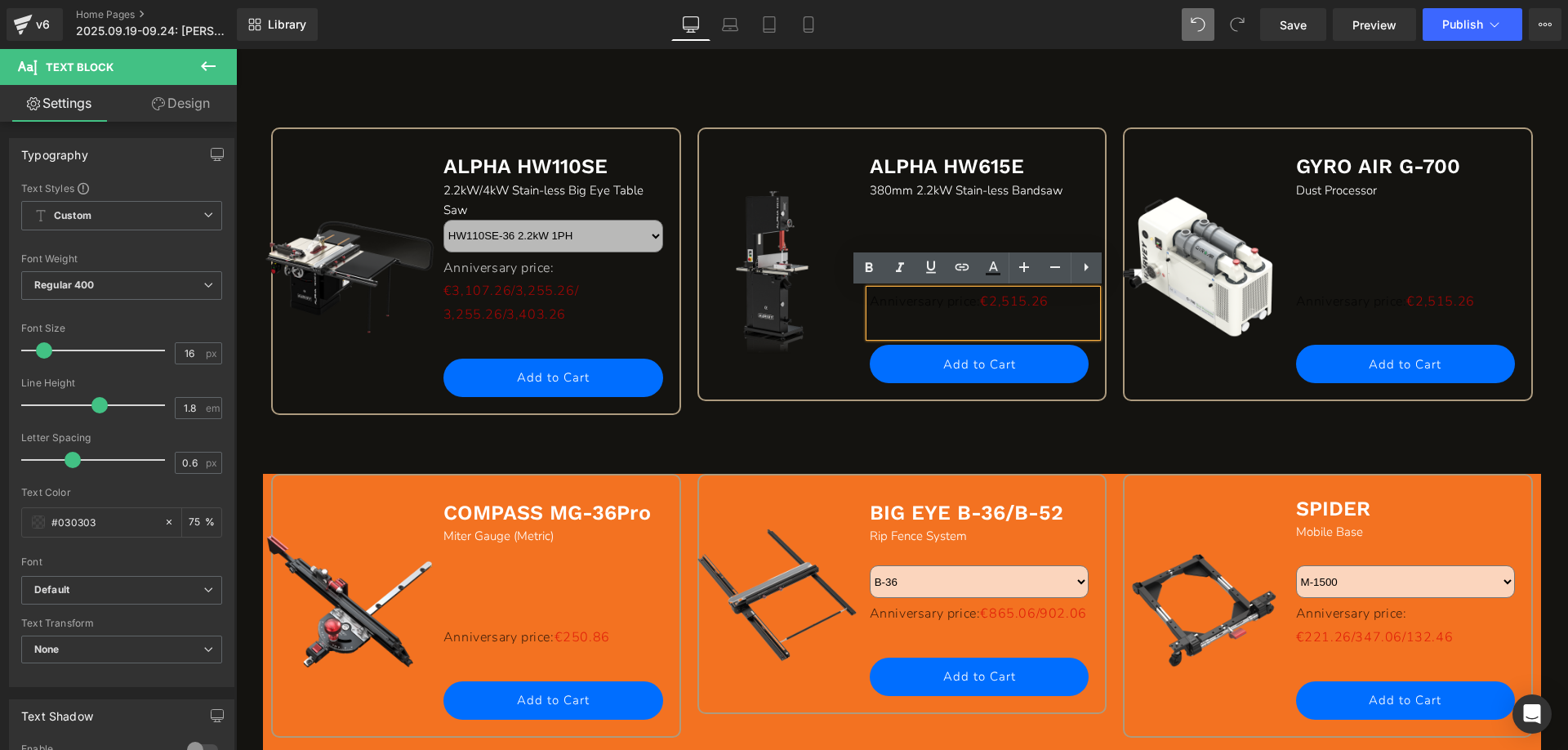
drag, startPoint x: 866, startPoint y: 301, endPoint x: 987, endPoint y: 300, distance: 121.0
click at [987, 300] on p "Anniversary price: €2,515.26" at bounding box center [983, 302] width 228 height 24
click at [991, 270] on icon at bounding box center [992, 268] width 19 height 19
type input "#030303"
type input "75"
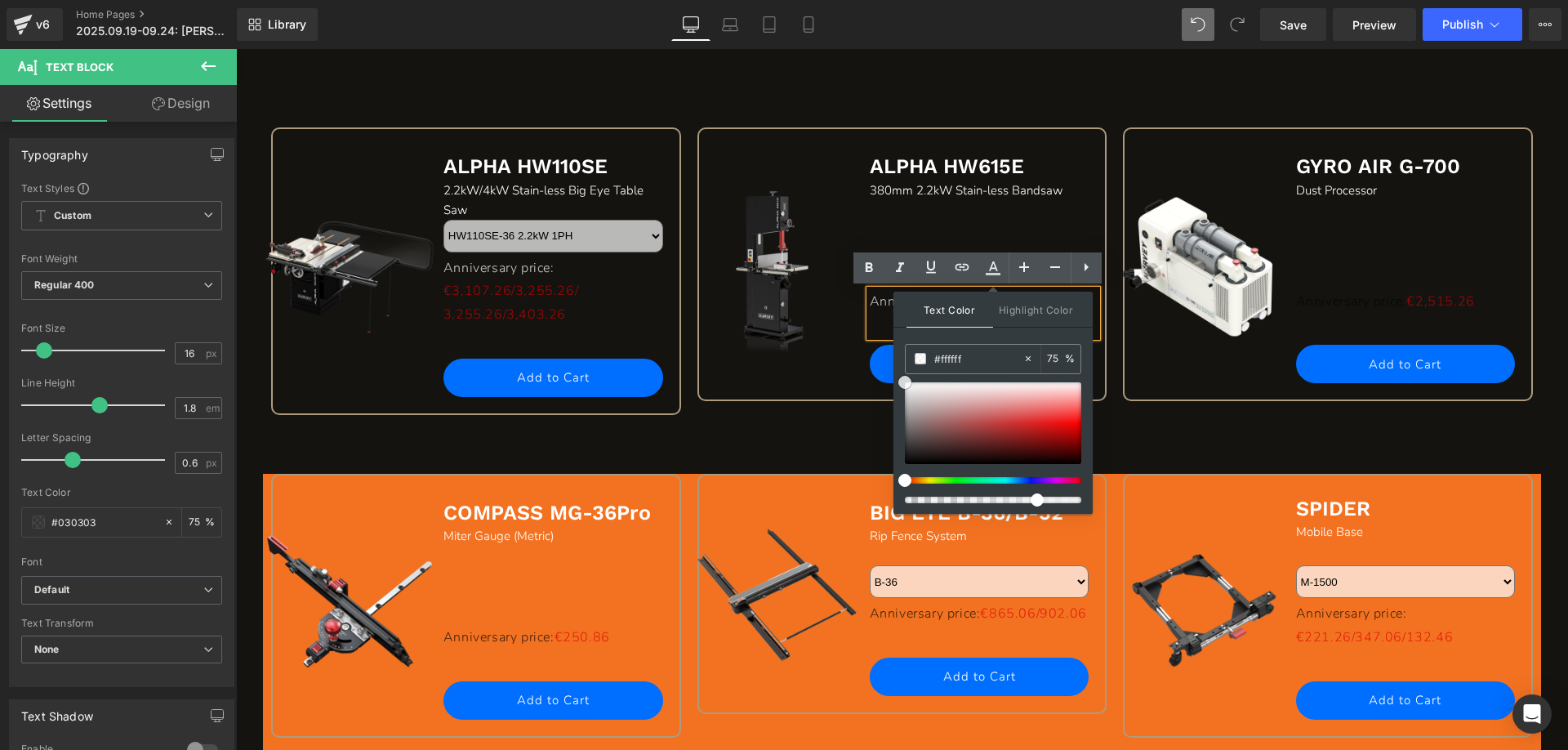
drag, startPoint x: 1144, startPoint y: 509, endPoint x: 1261, endPoint y: 420, distance: 147.0
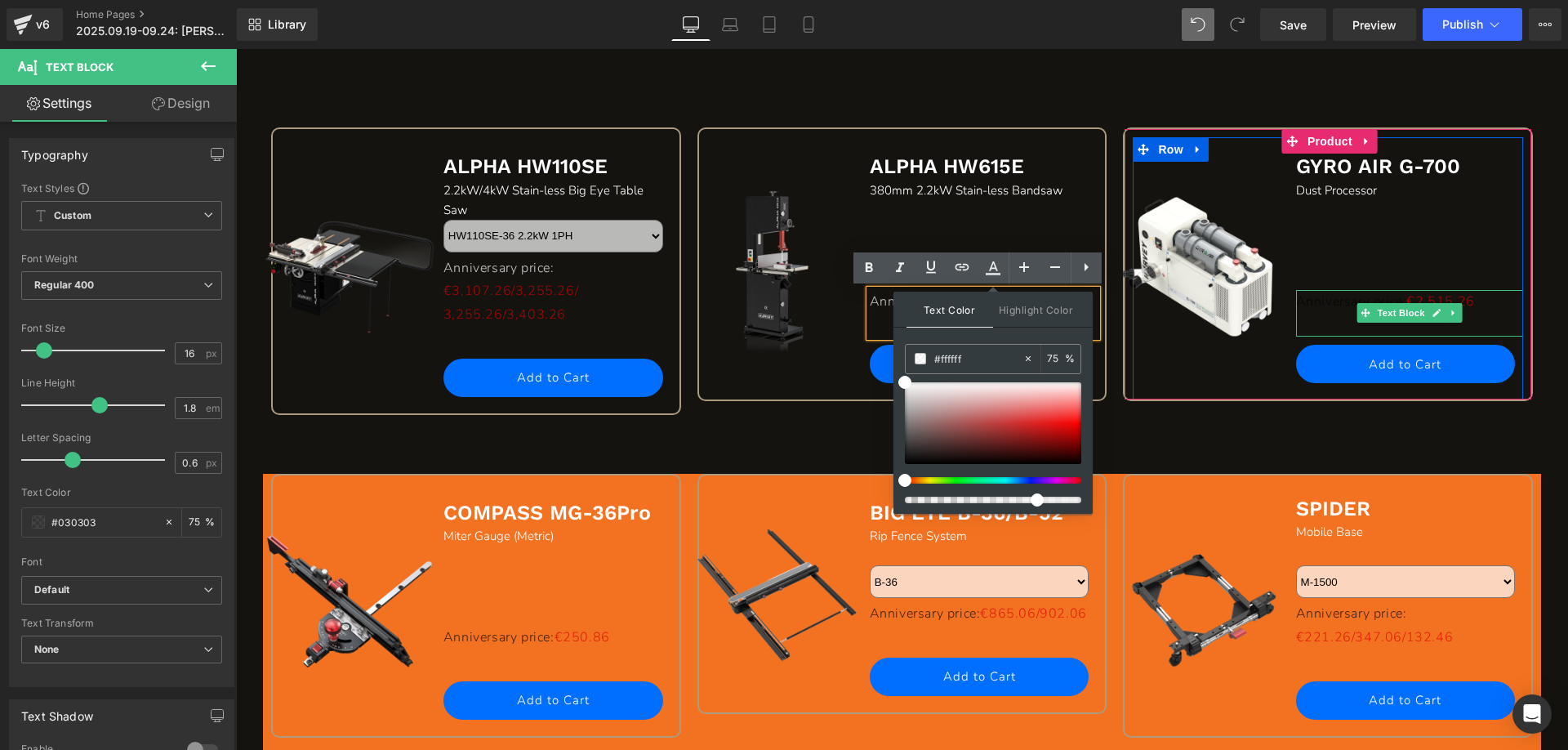
click at [1325, 302] on p "Anniversary price: €2,515.26" at bounding box center [1409, 302] width 228 height 24
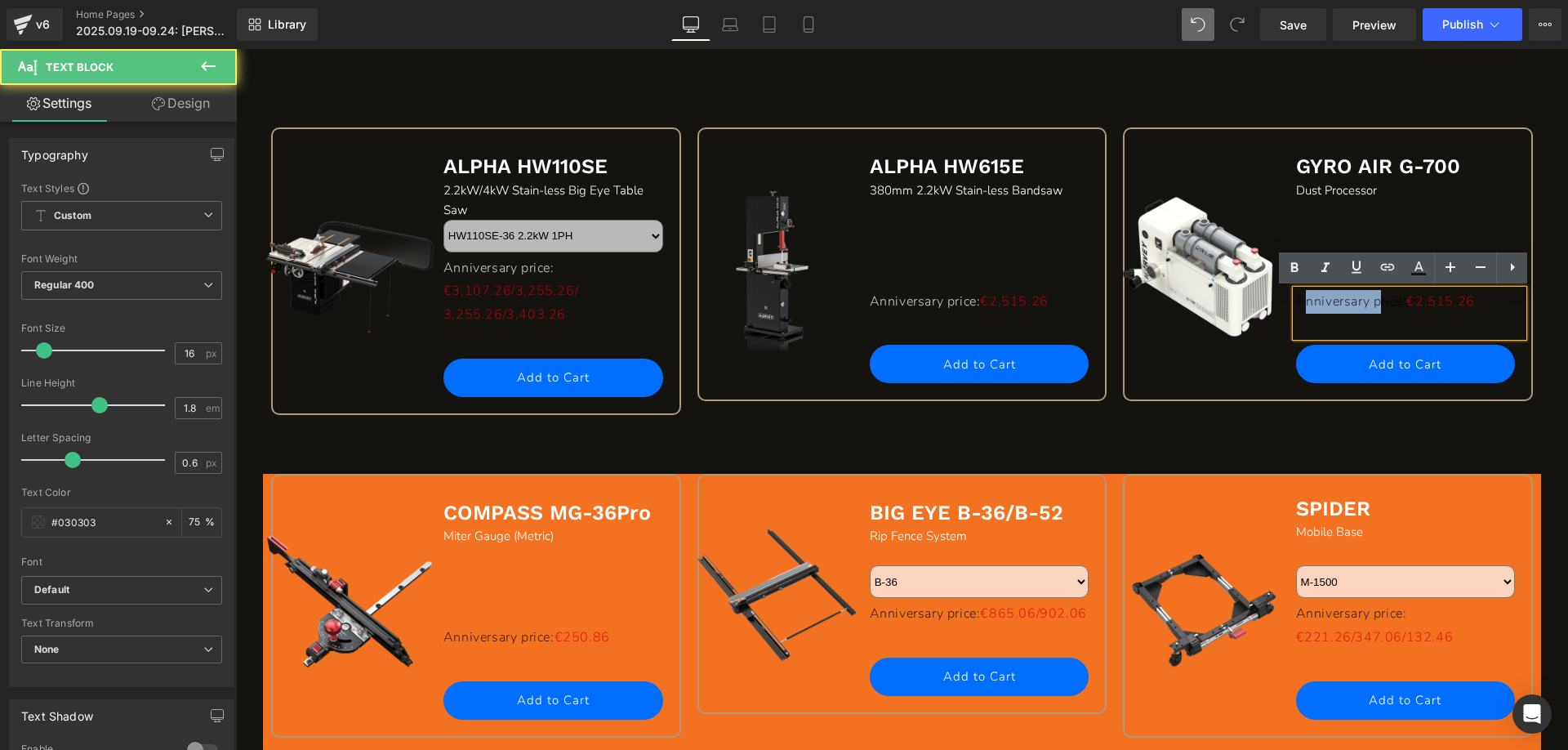
drag, startPoint x: 1294, startPoint y: 300, endPoint x: 1376, endPoint y: 300, distance: 82.0
click at [1376, 300] on p "Anniversary price: €2,515.26" at bounding box center [1409, 302] width 228 height 24
drag, startPoint x: 1402, startPoint y: 303, endPoint x: 1292, endPoint y: 303, distance: 110.0
click at [1296, 303] on p "Anniversary price: €2,515.26" at bounding box center [1409, 302] width 228 height 24
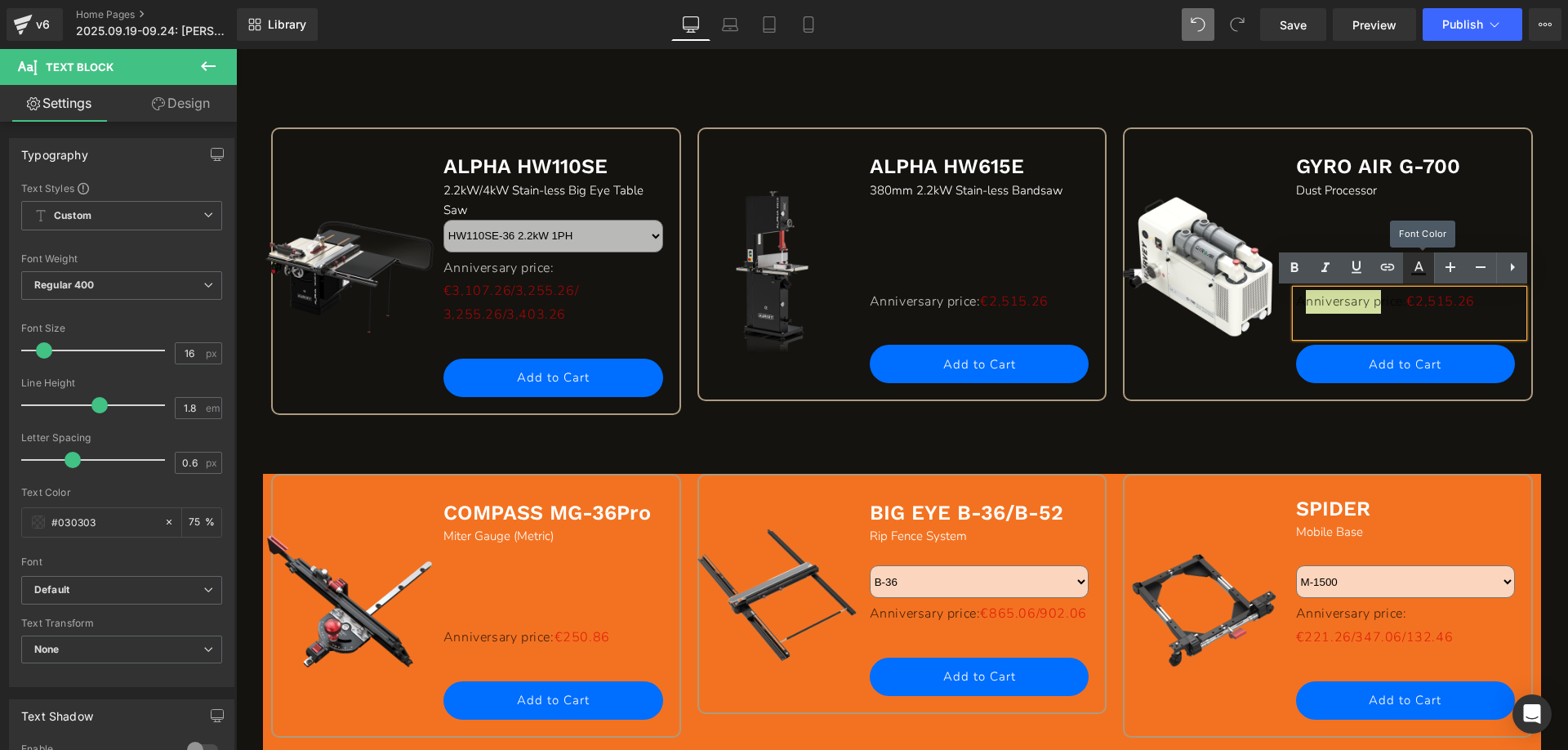
click at [1420, 268] on icon at bounding box center [1419, 266] width 9 height 10
type input "#030303"
type input "75"
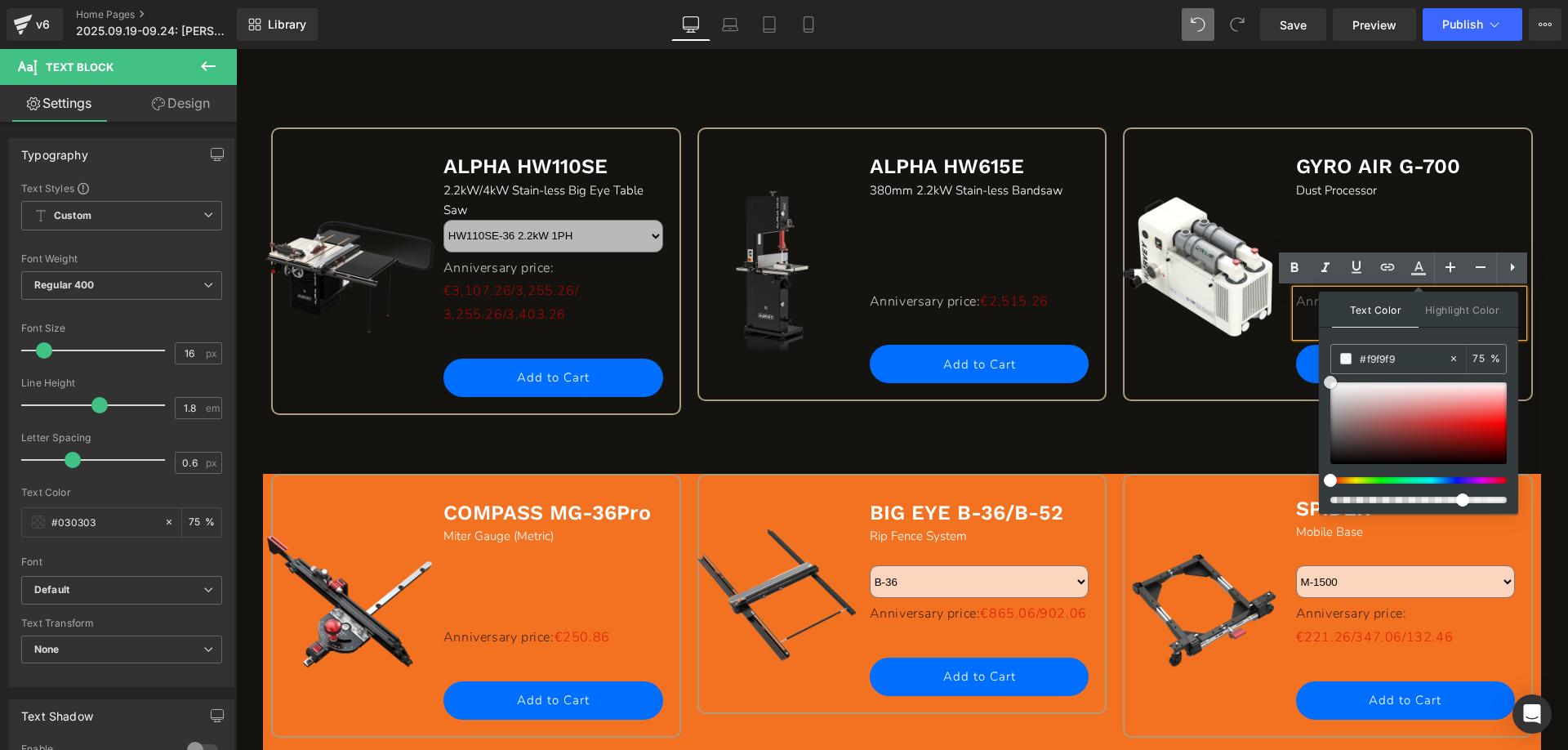
type input "#ffffff"
drag, startPoint x: 1332, startPoint y: 458, endPoint x: 1325, endPoint y: 352, distance: 106.2
click at [1325, 352] on div "Text Color Highlight Color rgba(255, 255, 255, 0.75) #ffffff 75 % transparent t…" at bounding box center [1418, 403] width 199 height 222
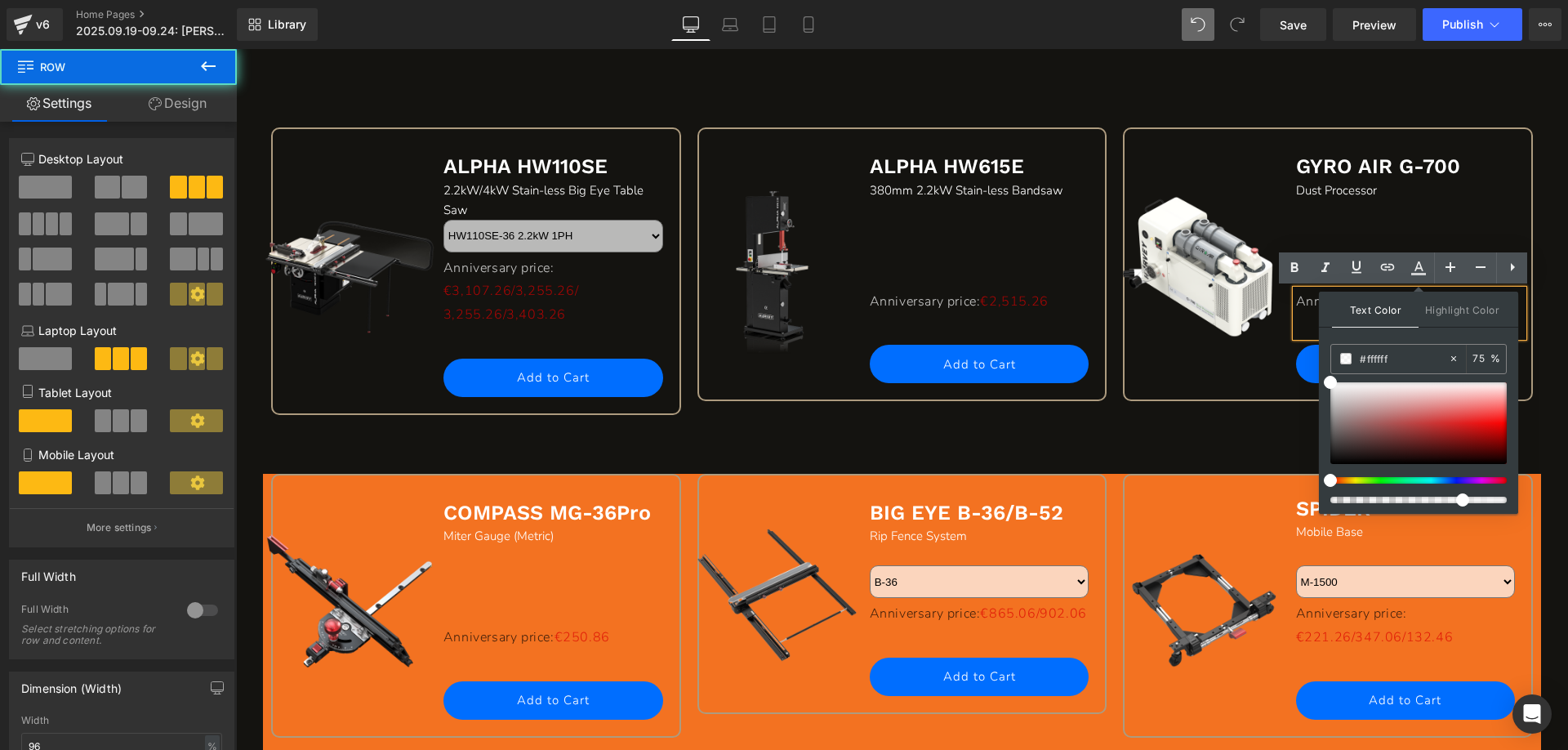
click at [630, 452] on div "Sale Off (P) Image ALPHA HW110SE Text Block 2.2kW/4kW Stain-less Big Eye Table …" at bounding box center [902, 259] width 1278 height 428
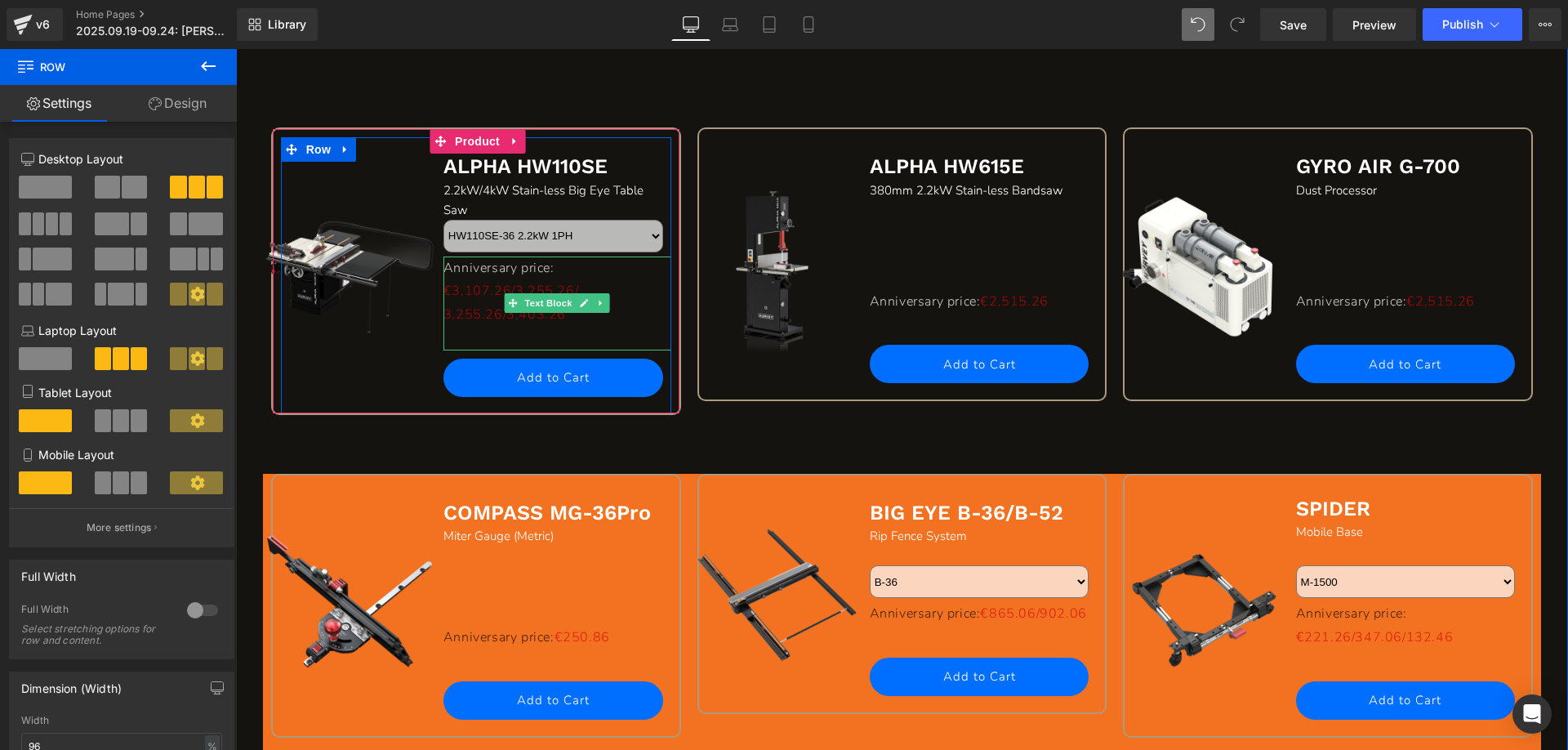
click at [531, 341] on p at bounding box center [557, 338] width 228 height 24
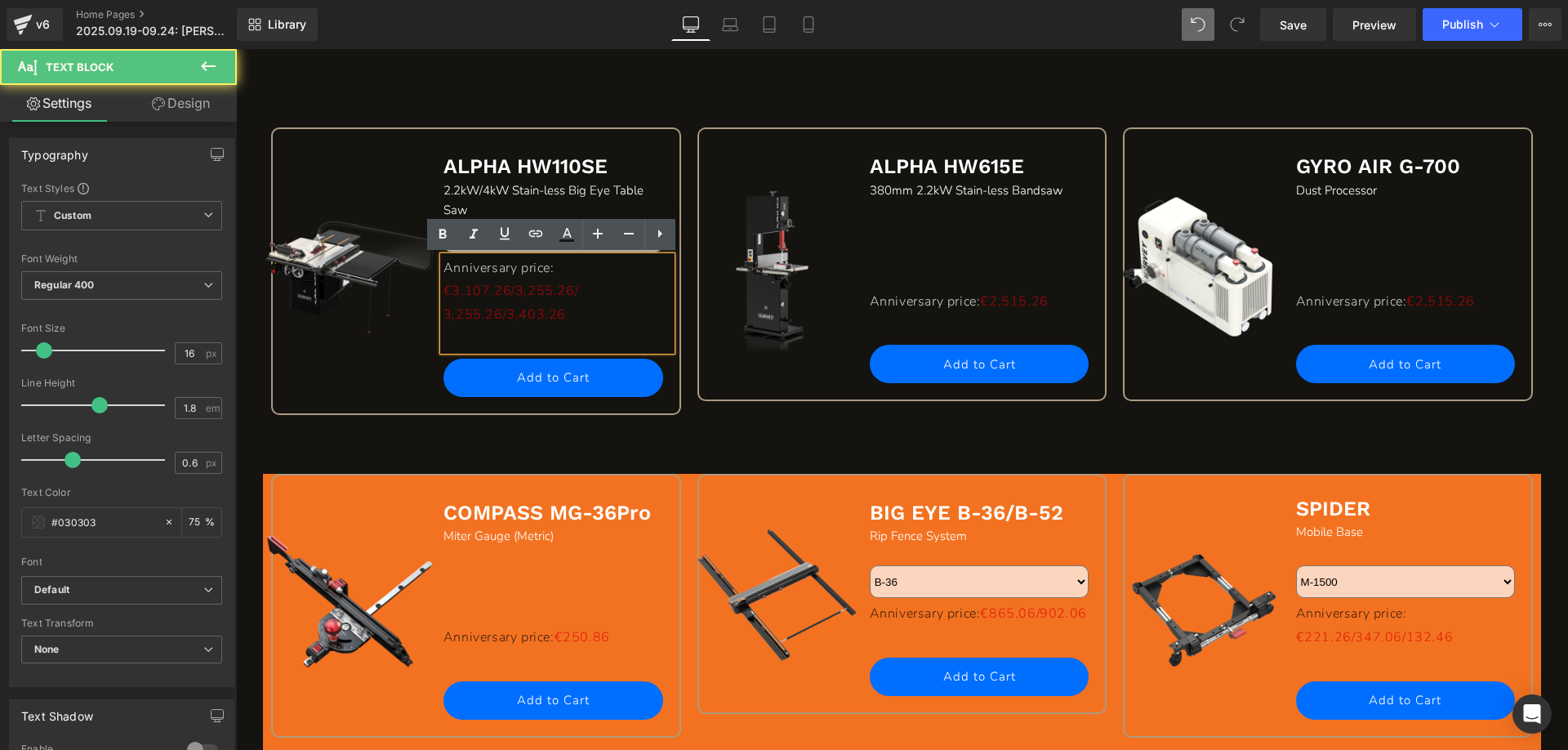
click at [531, 335] on p at bounding box center [557, 338] width 228 height 24
click at [451, 336] on p at bounding box center [557, 338] width 228 height 24
click at [521, 321] on span "3,255.26/3,403.26" at bounding box center [505, 314] width 123 height 18
click at [507, 337] on p at bounding box center [557, 338] width 228 height 24
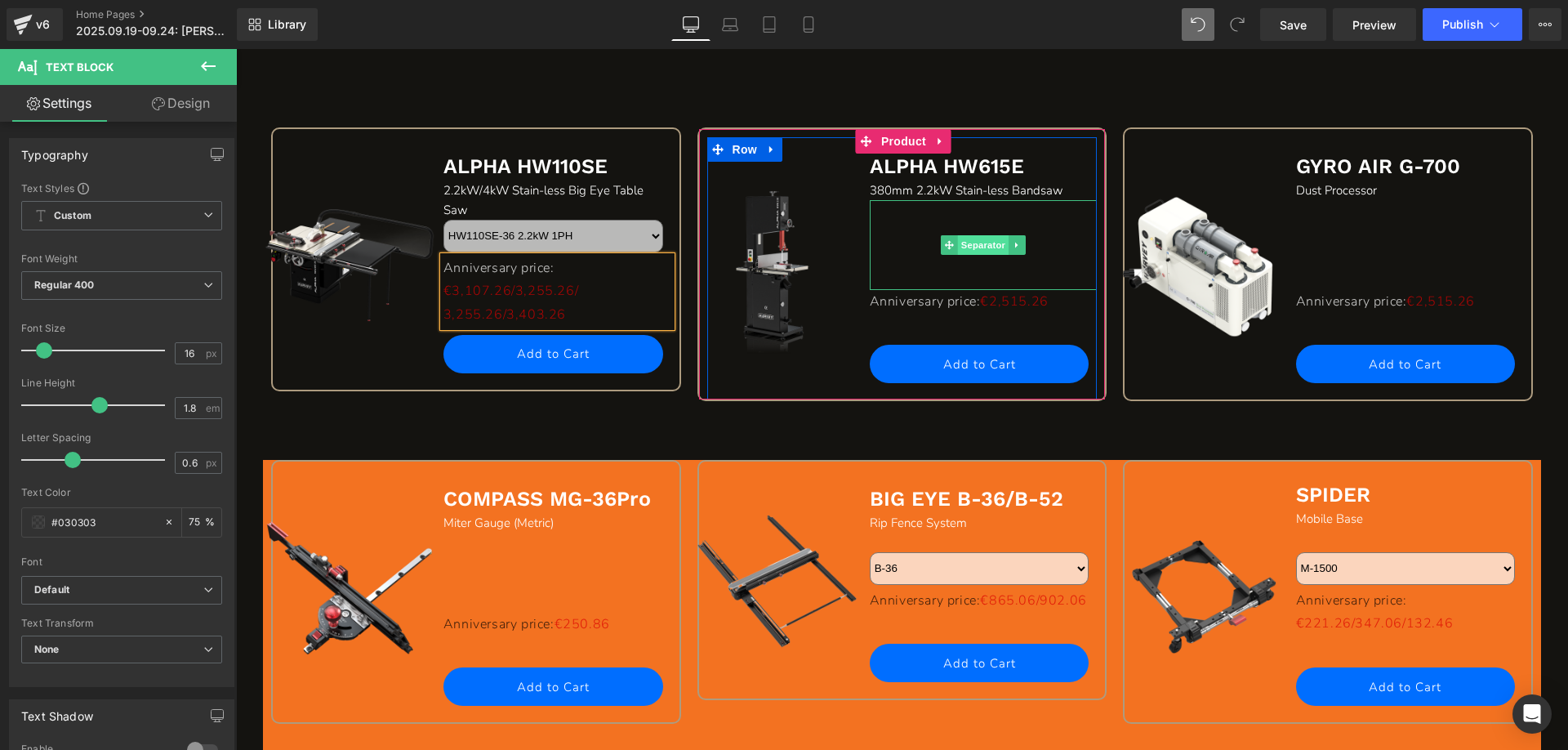
click at [959, 244] on span "Separator" at bounding box center [982, 245] width 50 height 19
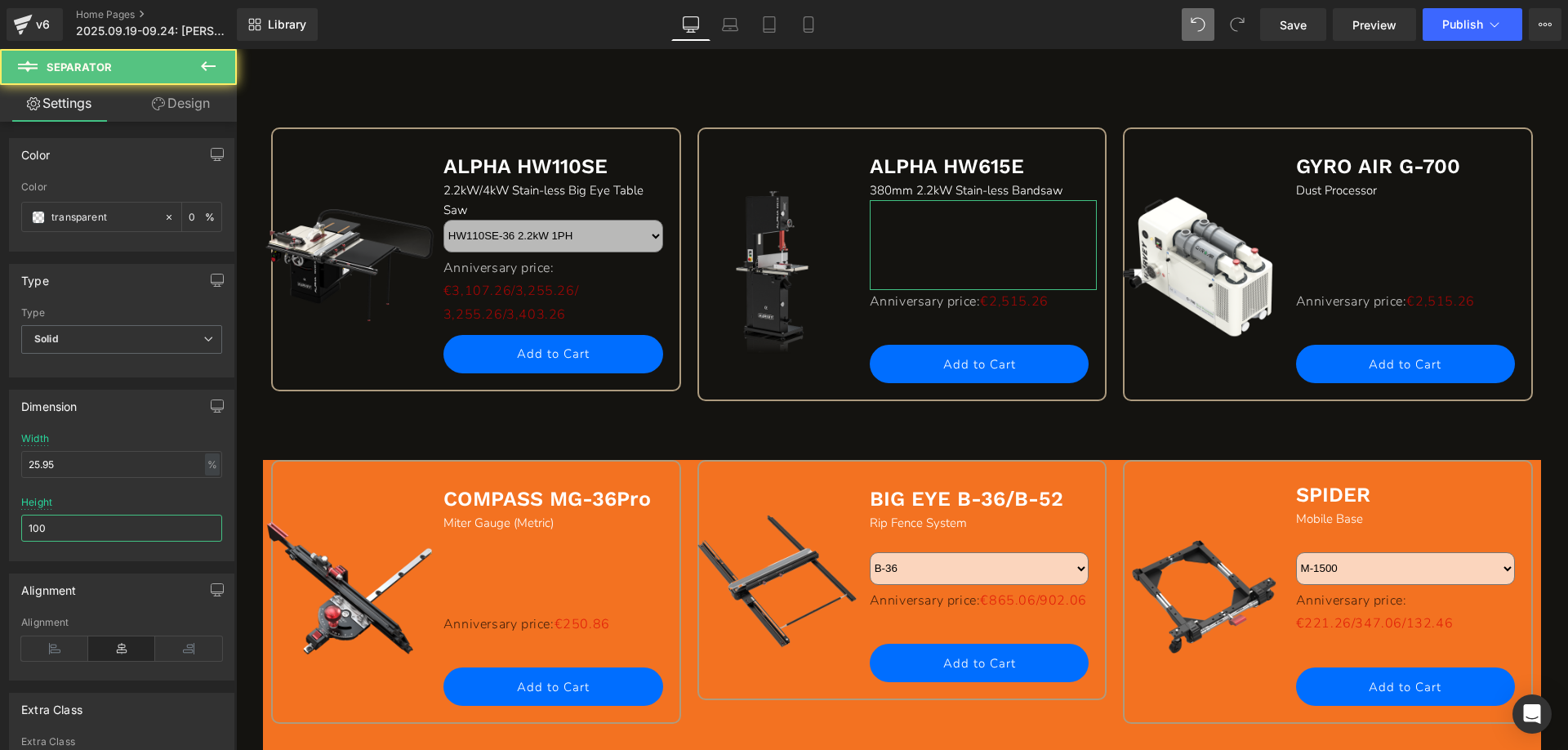
drag, startPoint x: 25, startPoint y: 524, endPoint x: -32, endPoint y: 524, distance: 57.0
click at [0, 524] on html "Separator You are previewing how the will restyle your page. You can not edit E…" at bounding box center [784, 375] width 1568 height 750
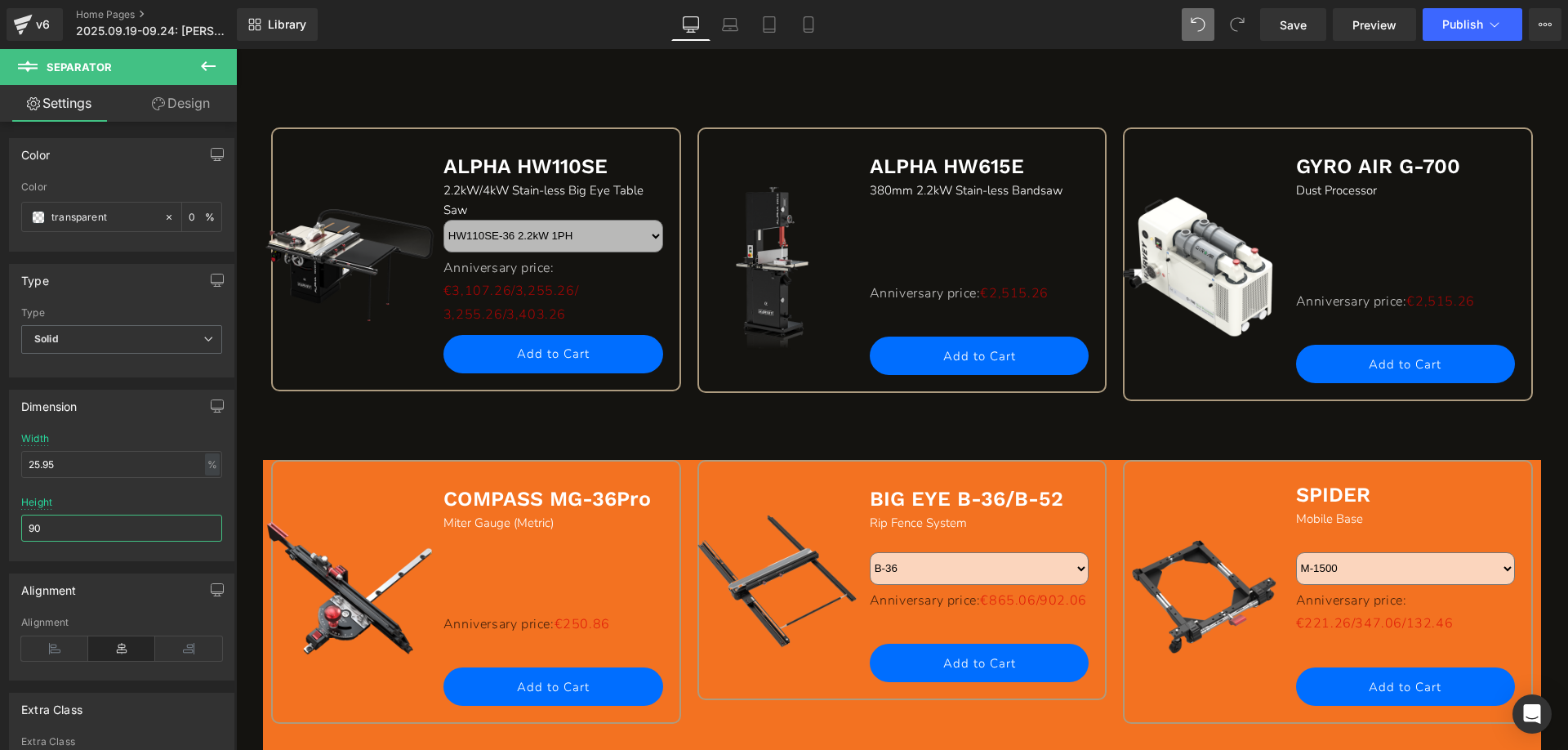
type input "9"
type input "88"
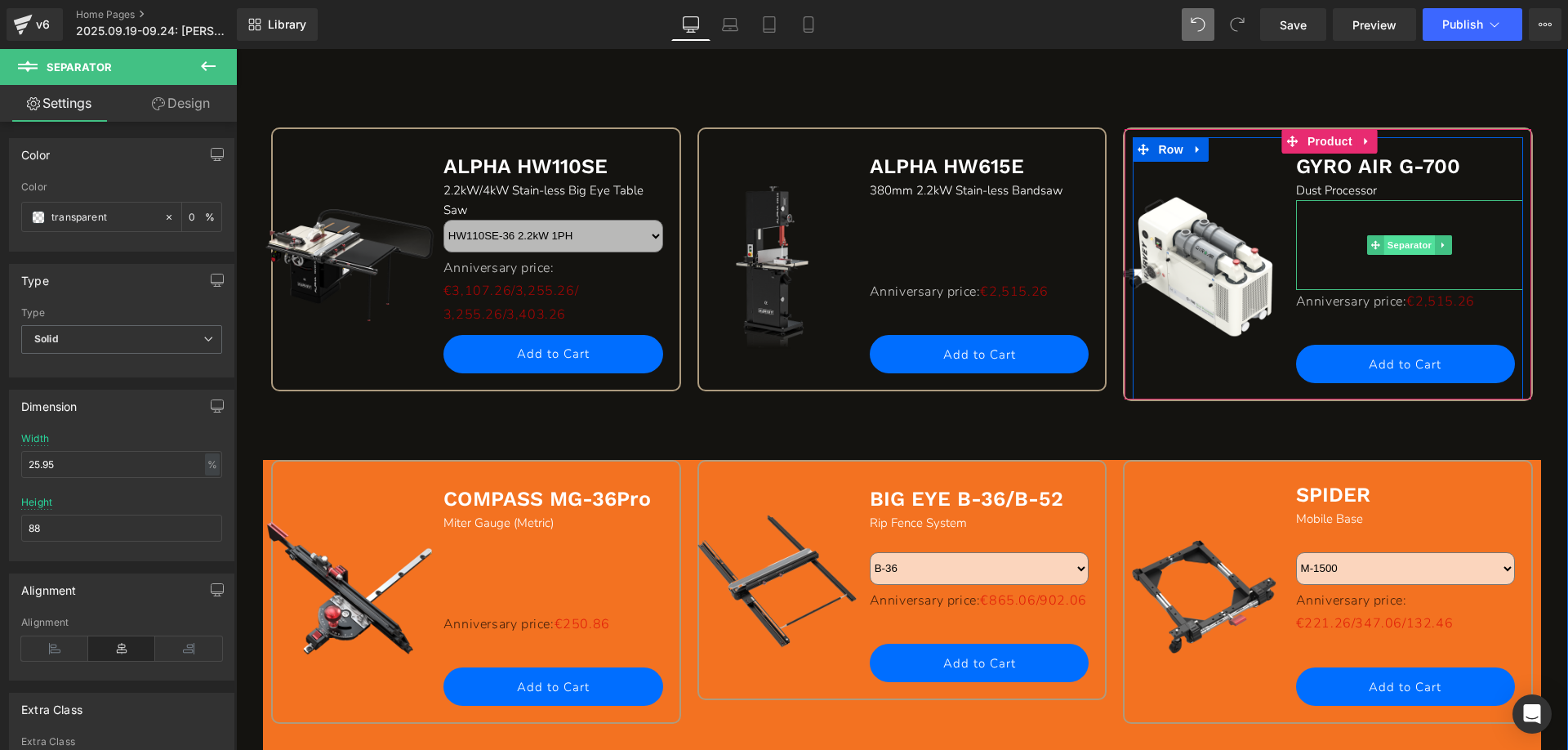
click at [1396, 245] on span "Separator" at bounding box center [1409, 245] width 50 height 19
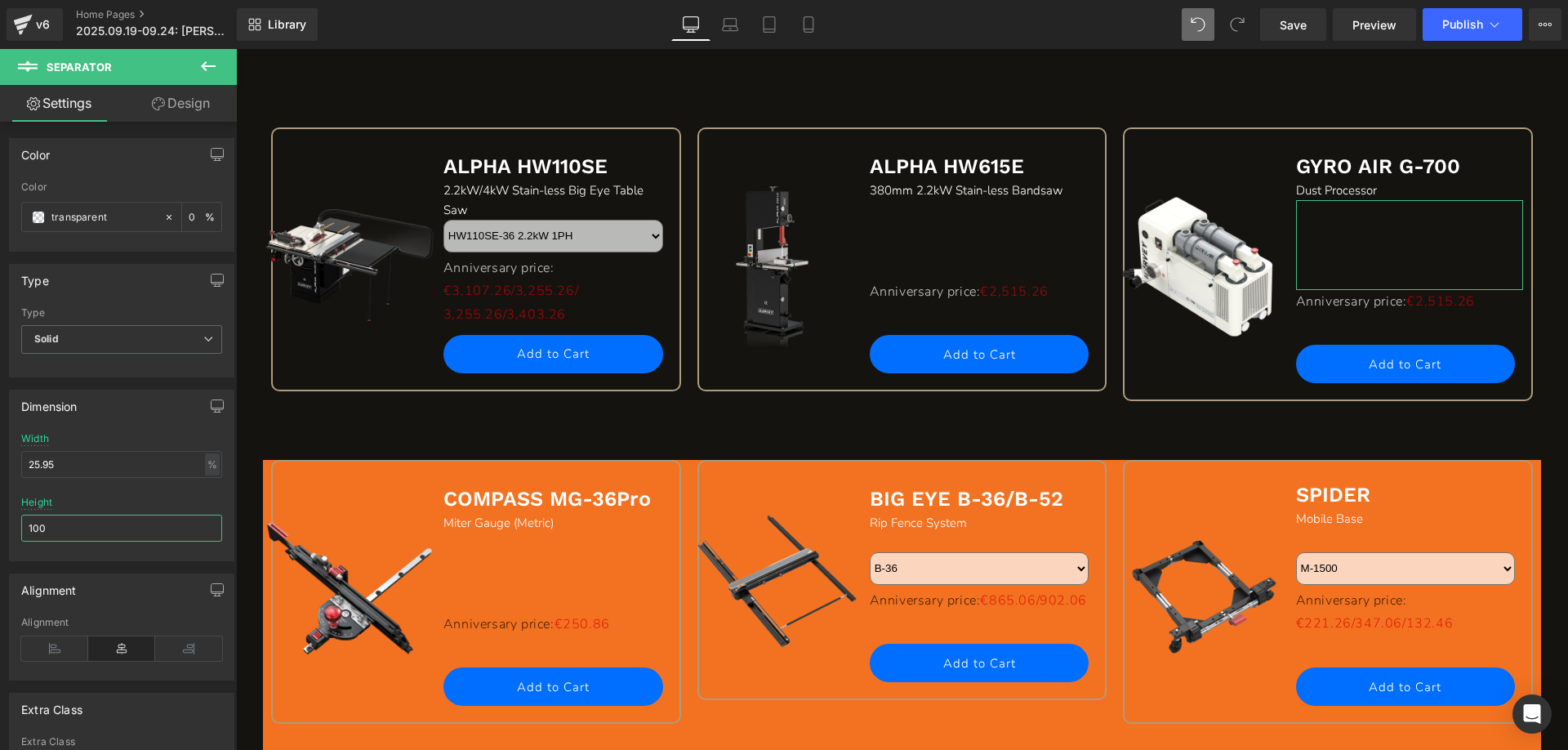
drag, startPoint x: 74, startPoint y: 533, endPoint x: -11, endPoint y: 525, distance: 85.4
click at [0, 525] on html "Separator You are previewing how the will restyle your page. You can not edit E…" at bounding box center [784, 375] width 1568 height 750
type input "90"
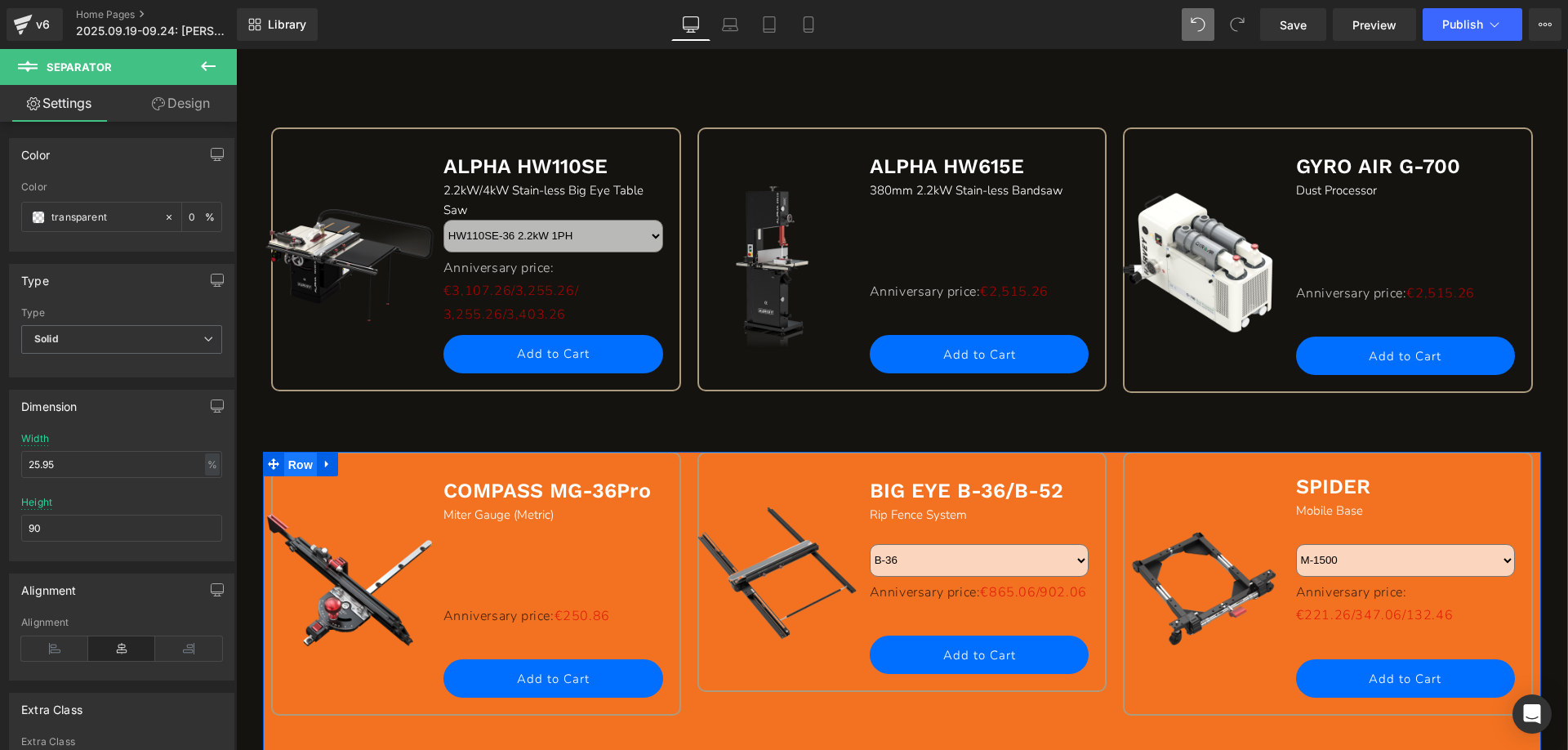
click at [296, 461] on span "Row" at bounding box center [301, 465] width 33 height 25
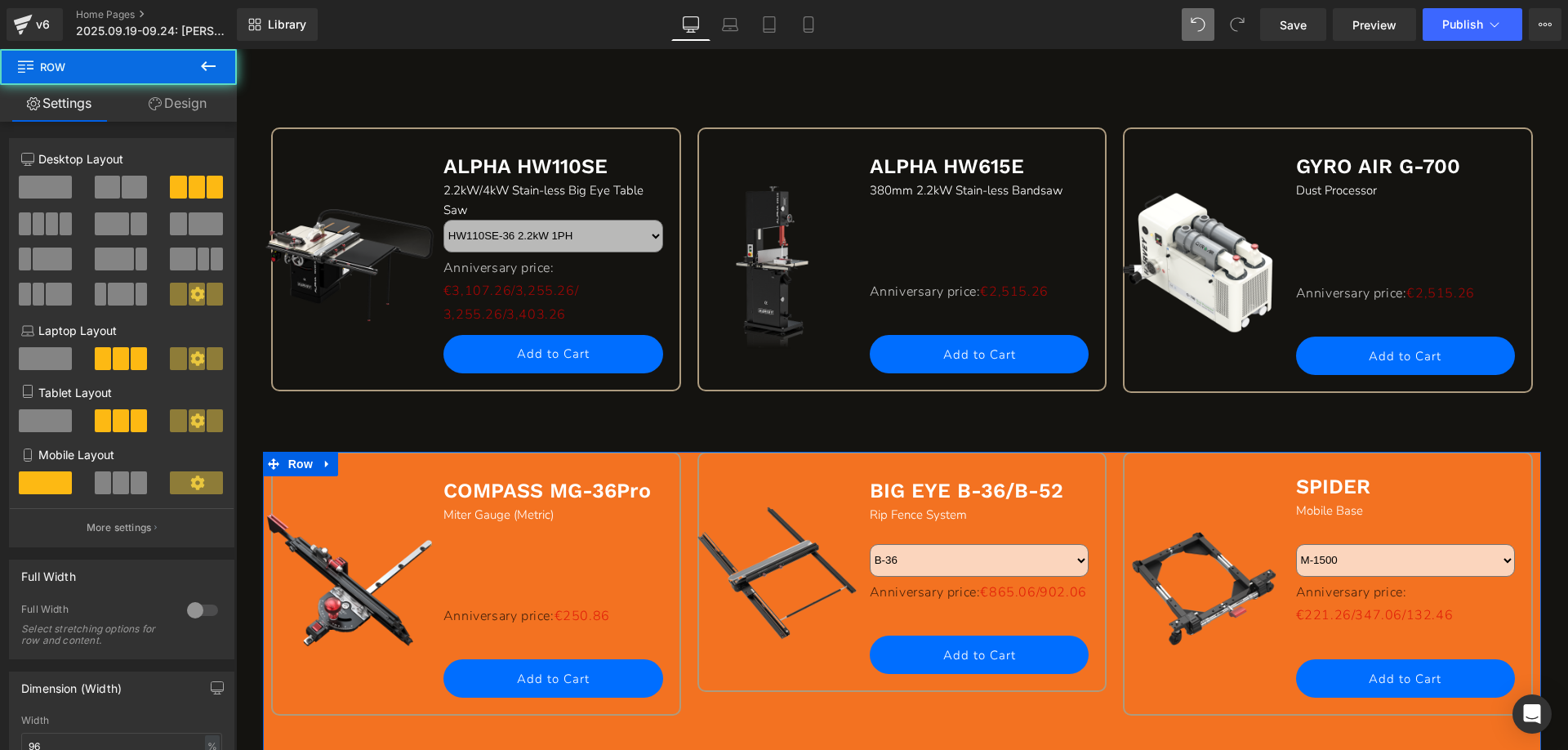
click at [177, 104] on link "Design" at bounding box center [177, 104] width 118 height 37
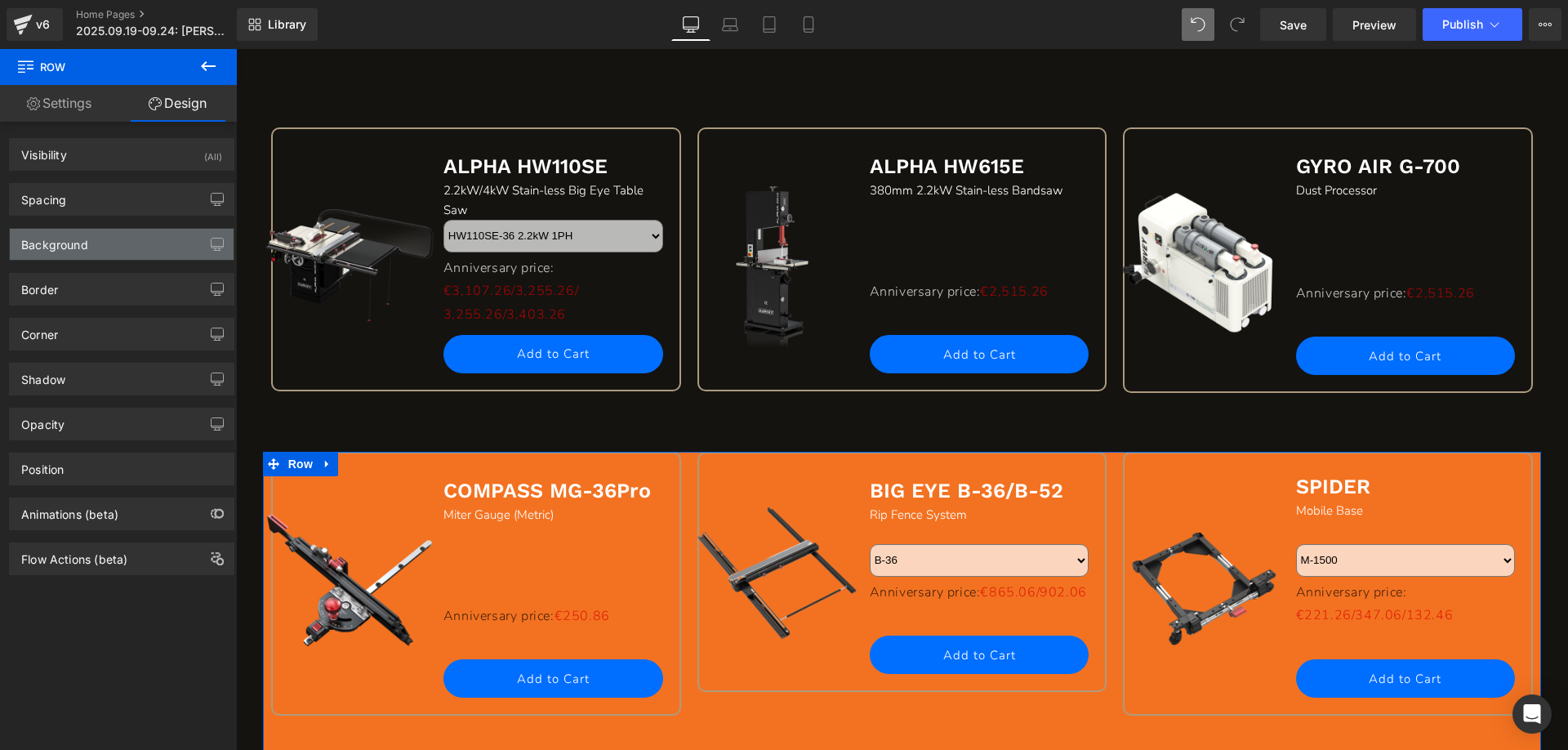
click at [73, 245] on div "Background" at bounding box center [54, 239] width 67 height 23
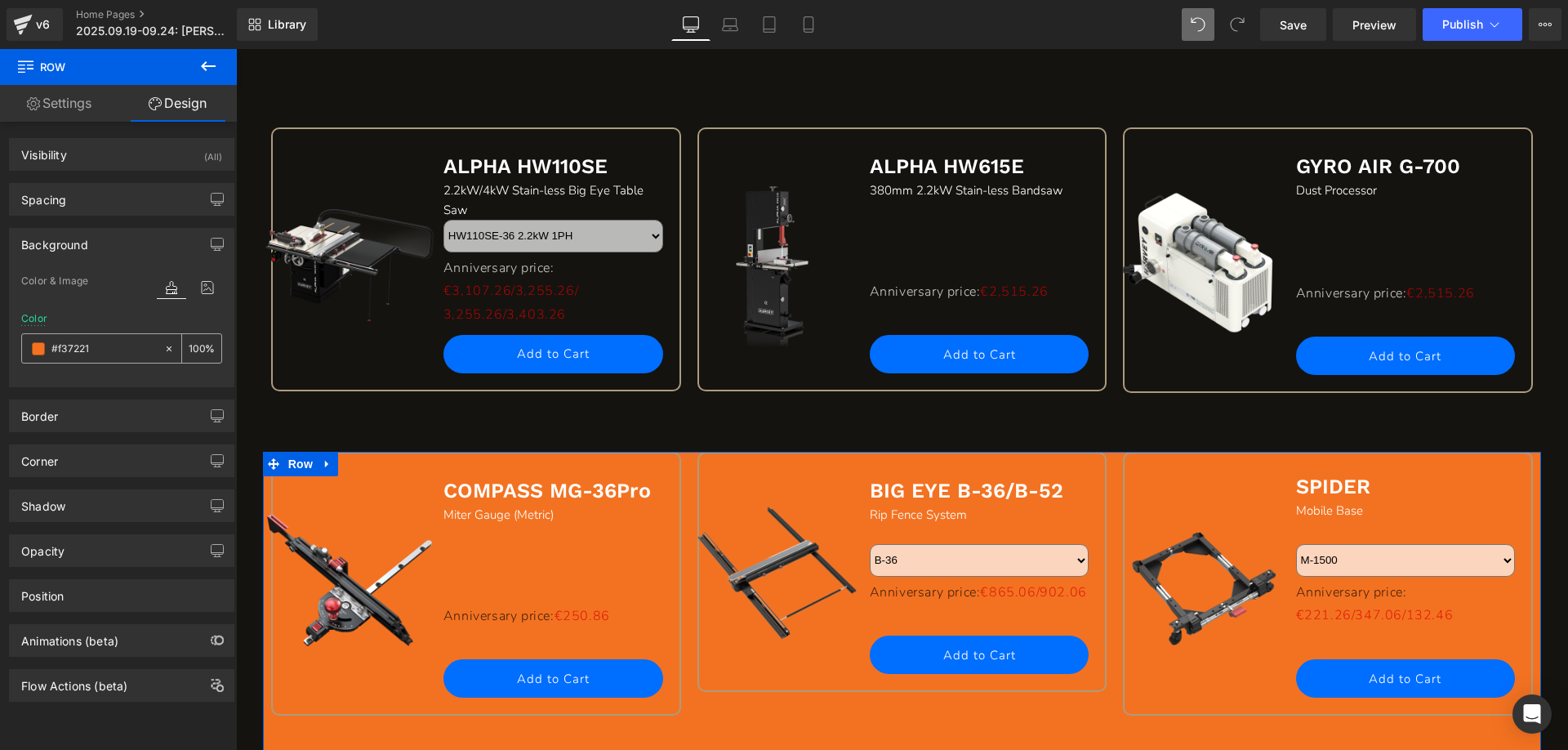
click at [108, 350] on input "#f37221" at bounding box center [104, 349] width 104 height 18
paste input "141310"
type input "#141310"
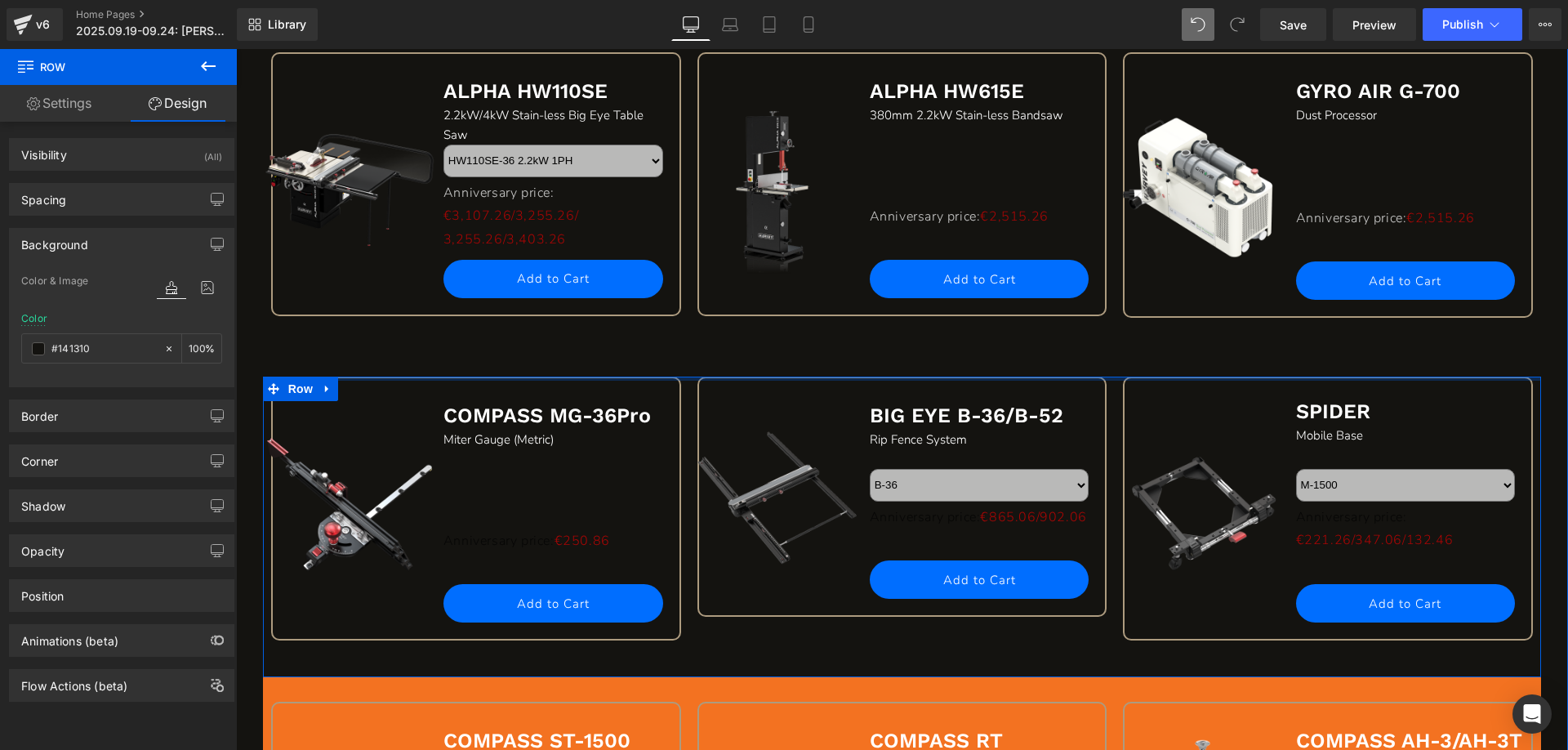
scroll to position [1471, 0]
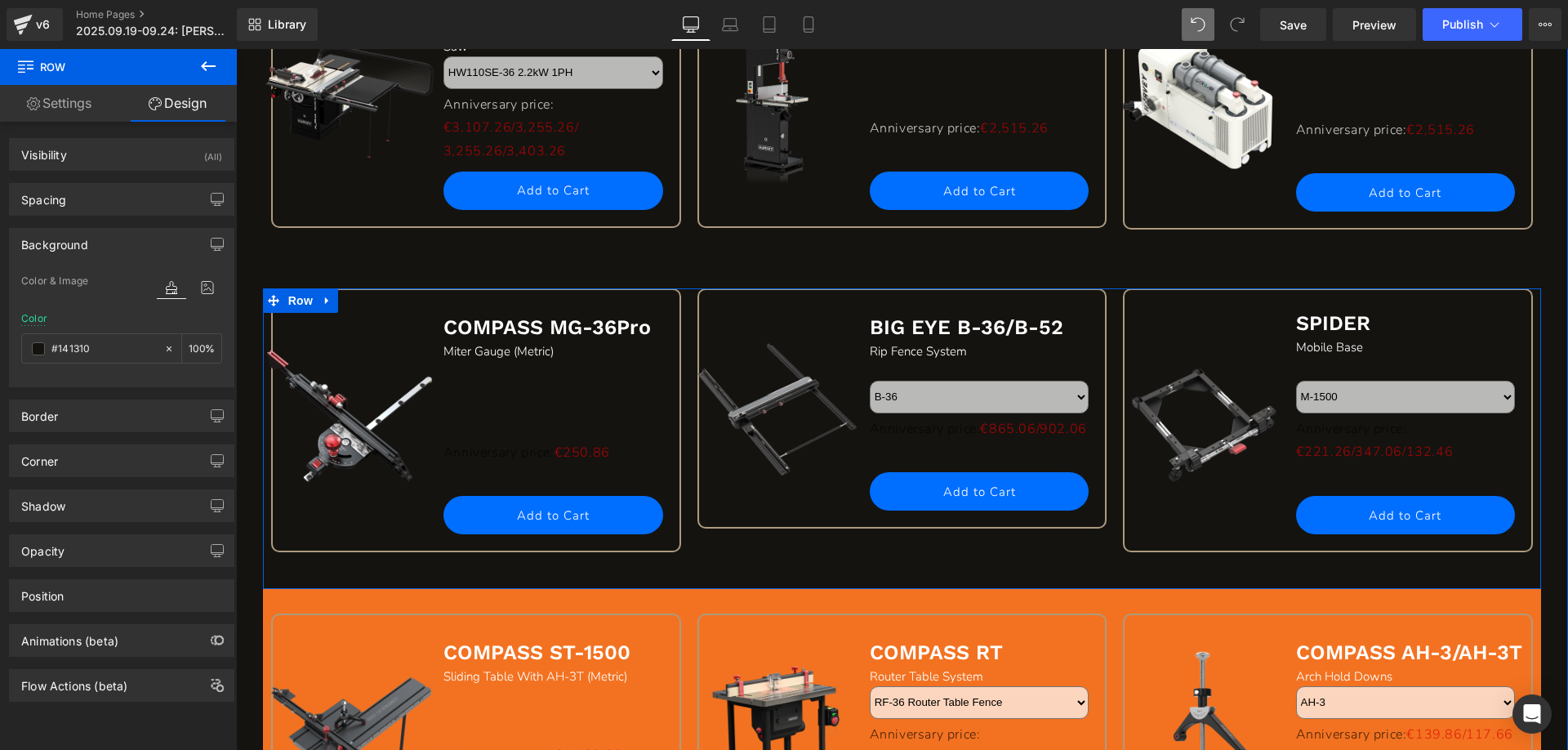
click at [480, 452] on p "Anniversary price: €250.86" at bounding box center [557, 453] width 228 height 24
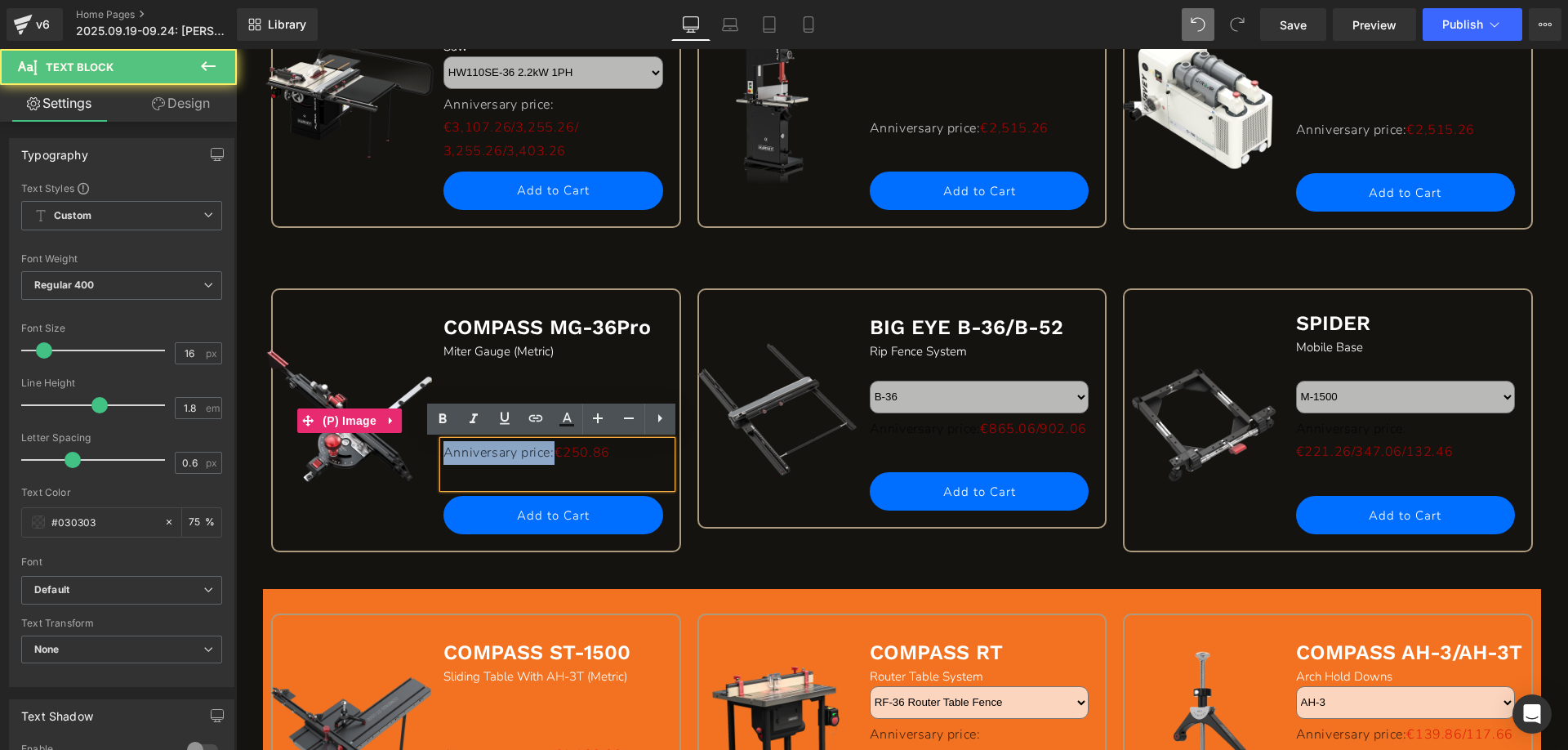
drag, startPoint x: 559, startPoint y: 453, endPoint x: 425, endPoint y: 453, distance: 134.0
click at [425, 453] on div "Sale Off (P) Image COMPASS MG-36Pro Text Block Miter Gauge (Metric) Text Block …" at bounding box center [477, 424] width 390 height 252
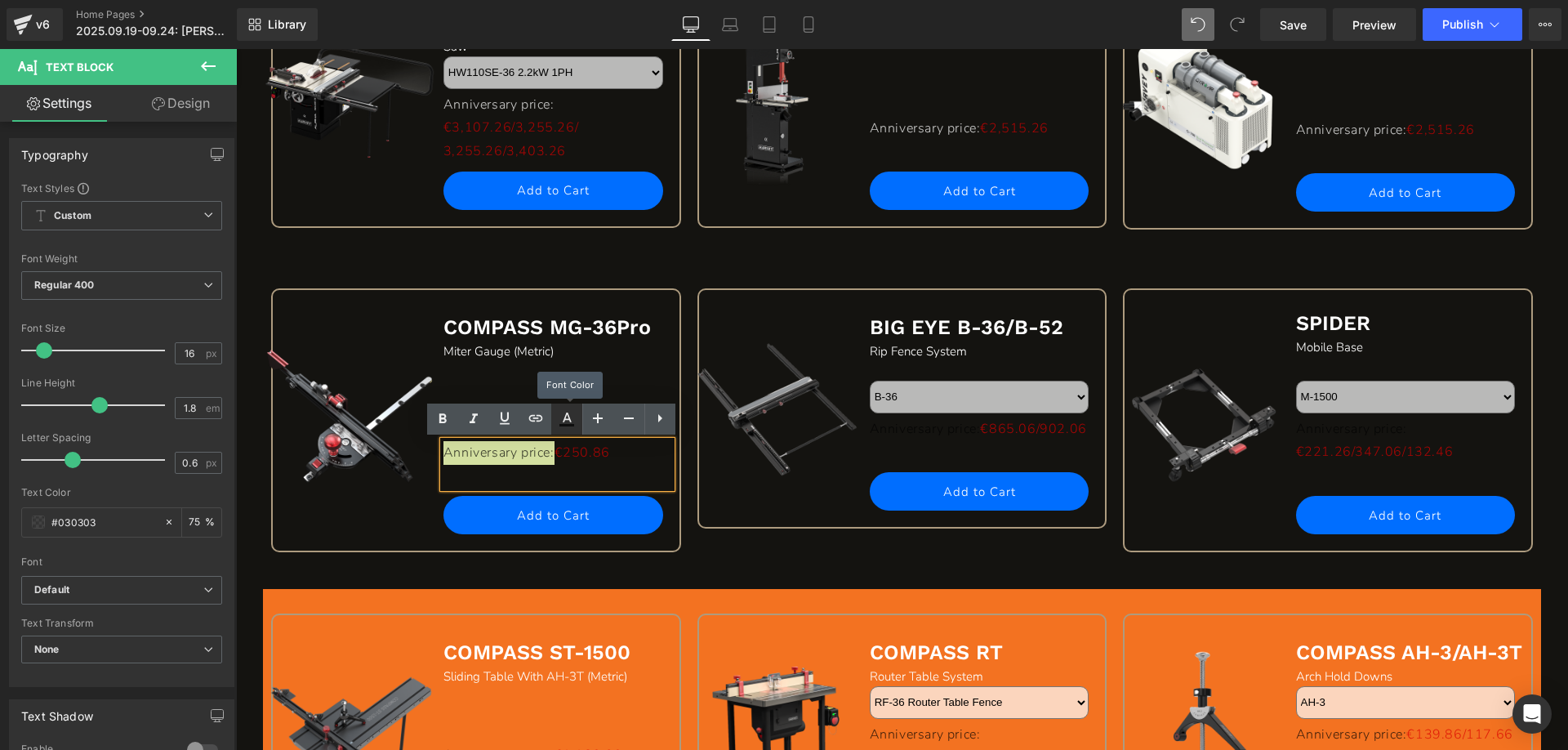
click at [565, 424] on icon at bounding box center [566, 425] width 15 height 3
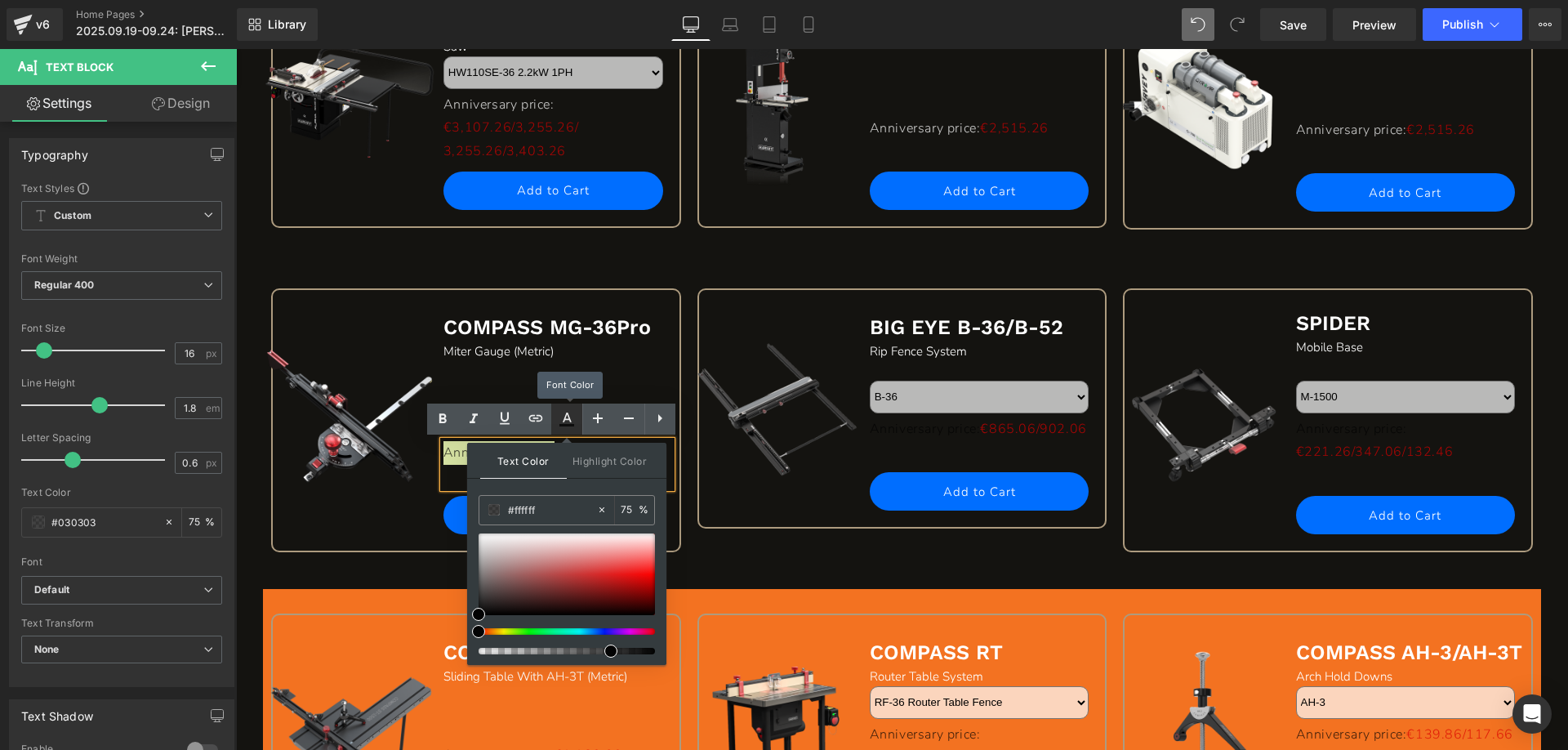
type input "#030303"
type input "75"
drag, startPoint x: 481, startPoint y: 611, endPoint x: 470, endPoint y: 526, distance: 85.7
click at [470, 526] on div "Text Color Highlight Color rgba(255, 255, 255, 0.75) #ffffff 75 % transparent t…" at bounding box center [566, 554] width 199 height 222
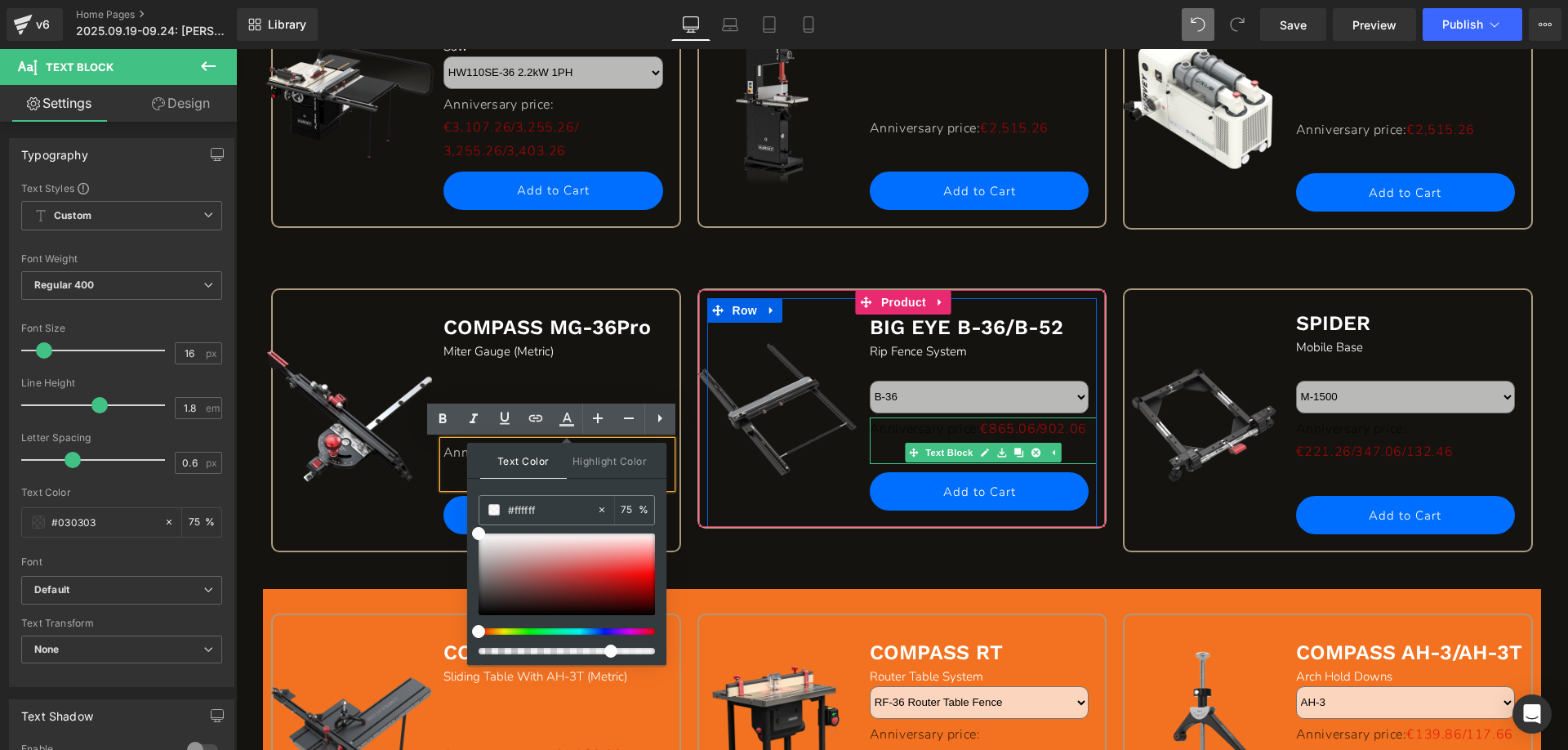
click at [874, 436] on p "Anniversary price: €865.06/902.06" at bounding box center [983, 429] width 228 height 24
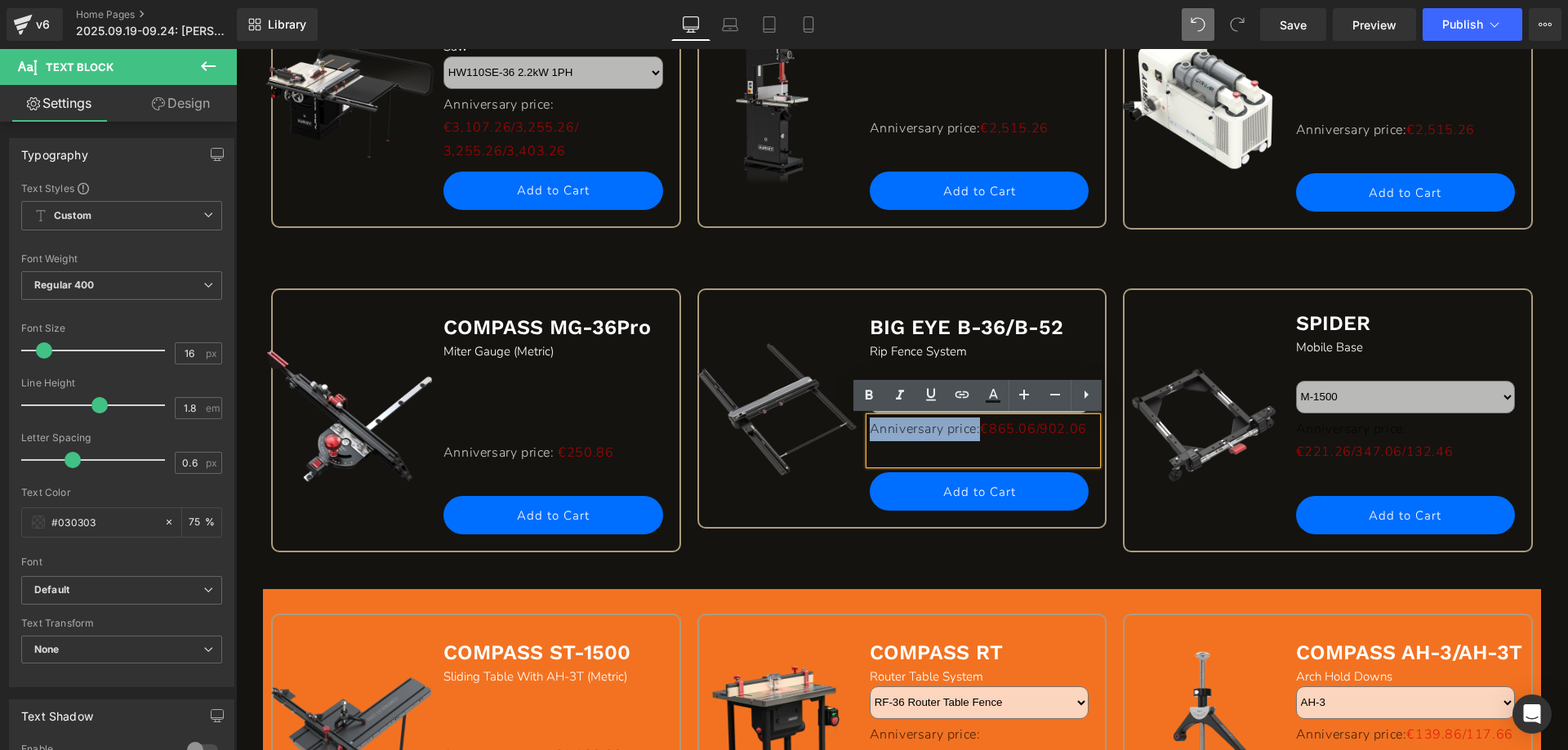
drag, startPoint x: 866, startPoint y: 429, endPoint x: 992, endPoint y: 427, distance: 126.0
click at [992, 427] on p "Anniversary price: €865.06/902.06" at bounding box center [983, 429] width 228 height 24
click at [993, 399] on icon at bounding box center [992, 395] width 19 height 19
type input "#030303"
type input "75"
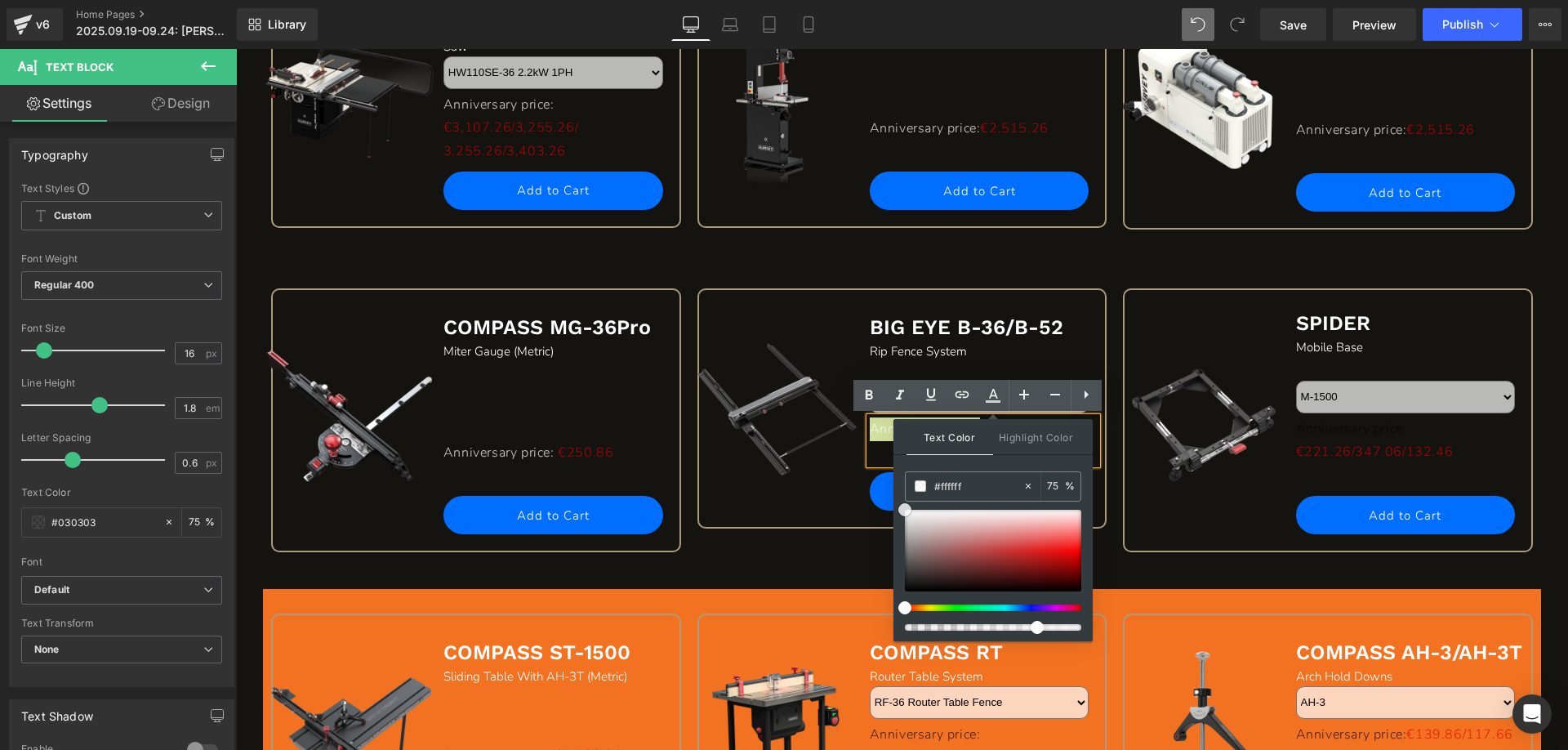
drag, startPoint x: 905, startPoint y: 588, endPoint x: 873, endPoint y: 426, distance: 165.1
click at [899, 494] on div "Text Color Highlight Color rgba(255, 255, 255, 0.75) #ffffff 75 % transparent t…" at bounding box center [992, 530] width 199 height 222
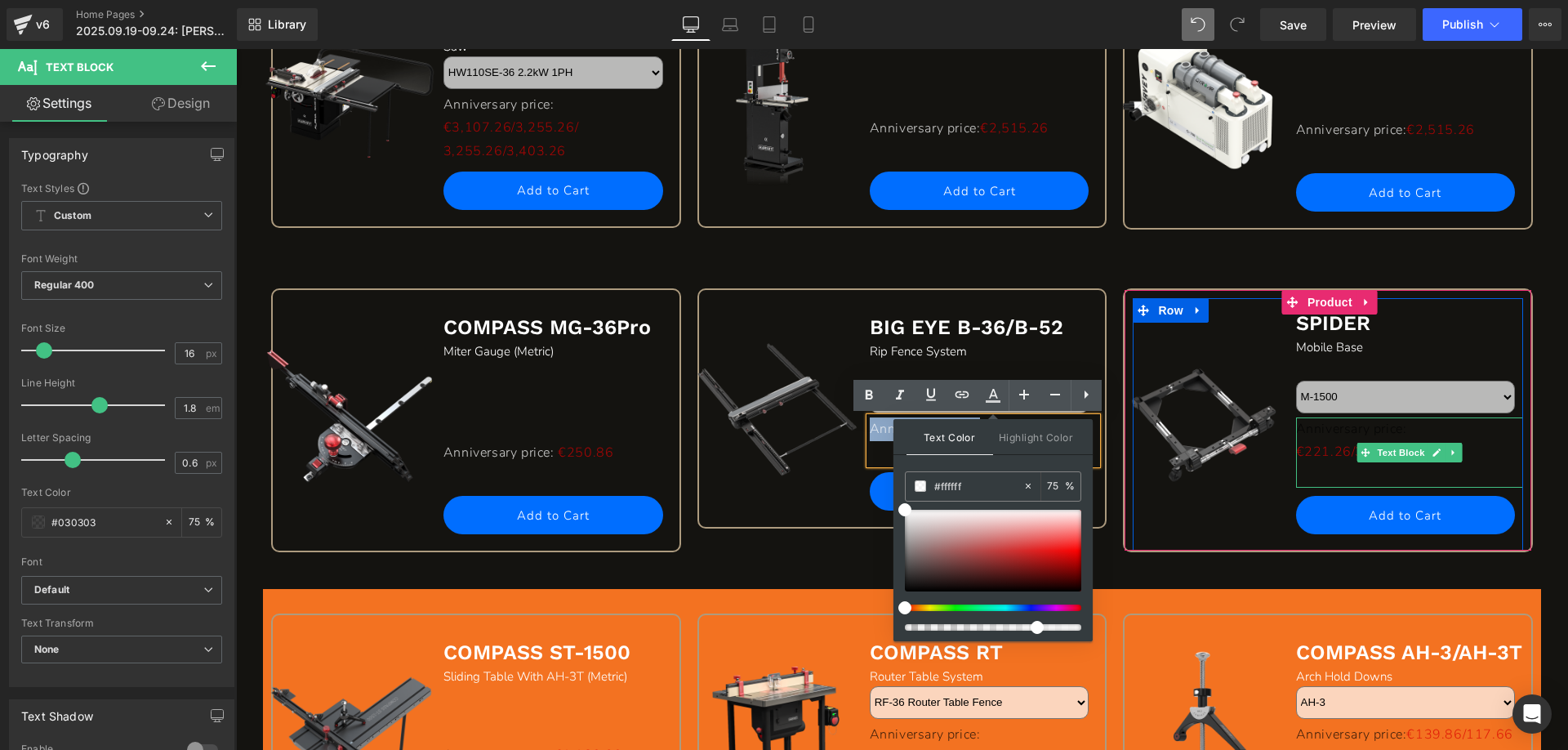
click at [1302, 426] on p "Anniversary price: €221.26/347.06/132.46" at bounding box center [1409, 441] width 228 height 48
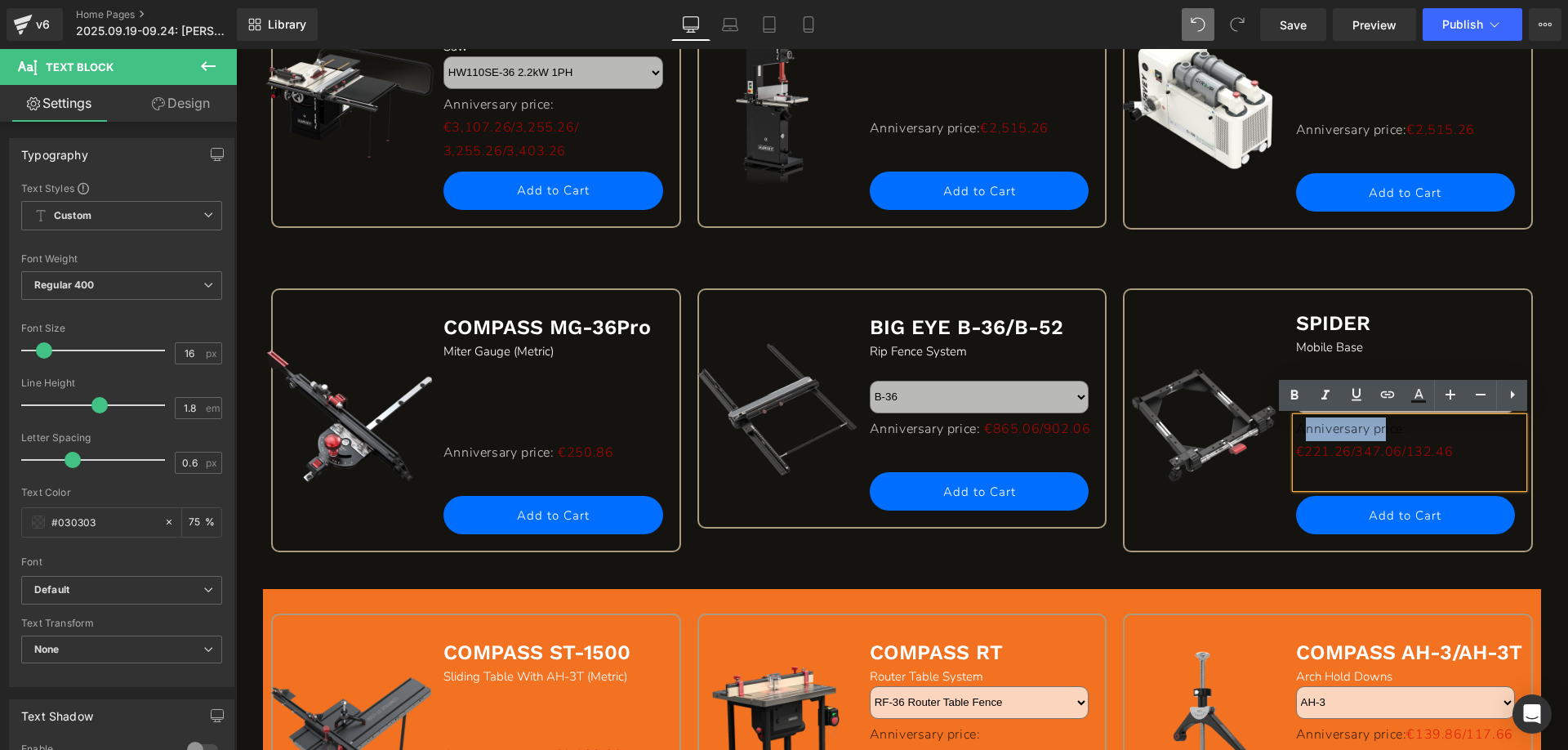
drag, startPoint x: 1295, startPoint y: 428, endPoint x: 1400, endPoint y: 437, distance: 105.4
click at [1389, 426] on p "Anniversary price: €221.26/347.06/132.46" at bounding box center [1409, 441] width 228 height 48
drag, startPoint x: 1434, startPoint y: 432, endPoint x: 1293, endPoint y: 432, distance: 141.0
click at [1296, 432] on p "Anniversary price: €221.26/347.06/132.46" at bounding box center [1409, 441] width 228 height 48
click at [1422, 391] on icon at bounding box center [1418, 395] width 19 height 19
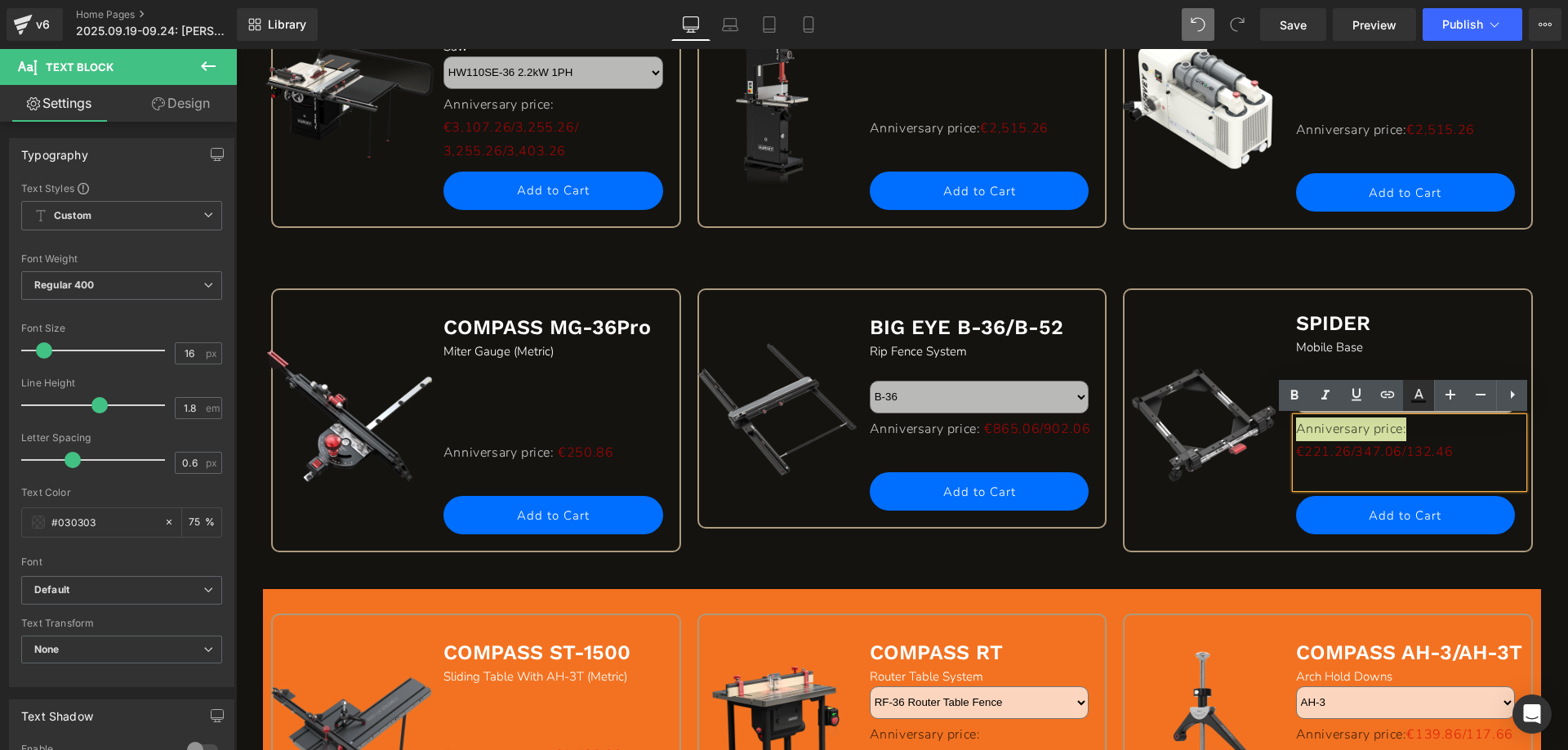
type input "#030303"
type input "75"
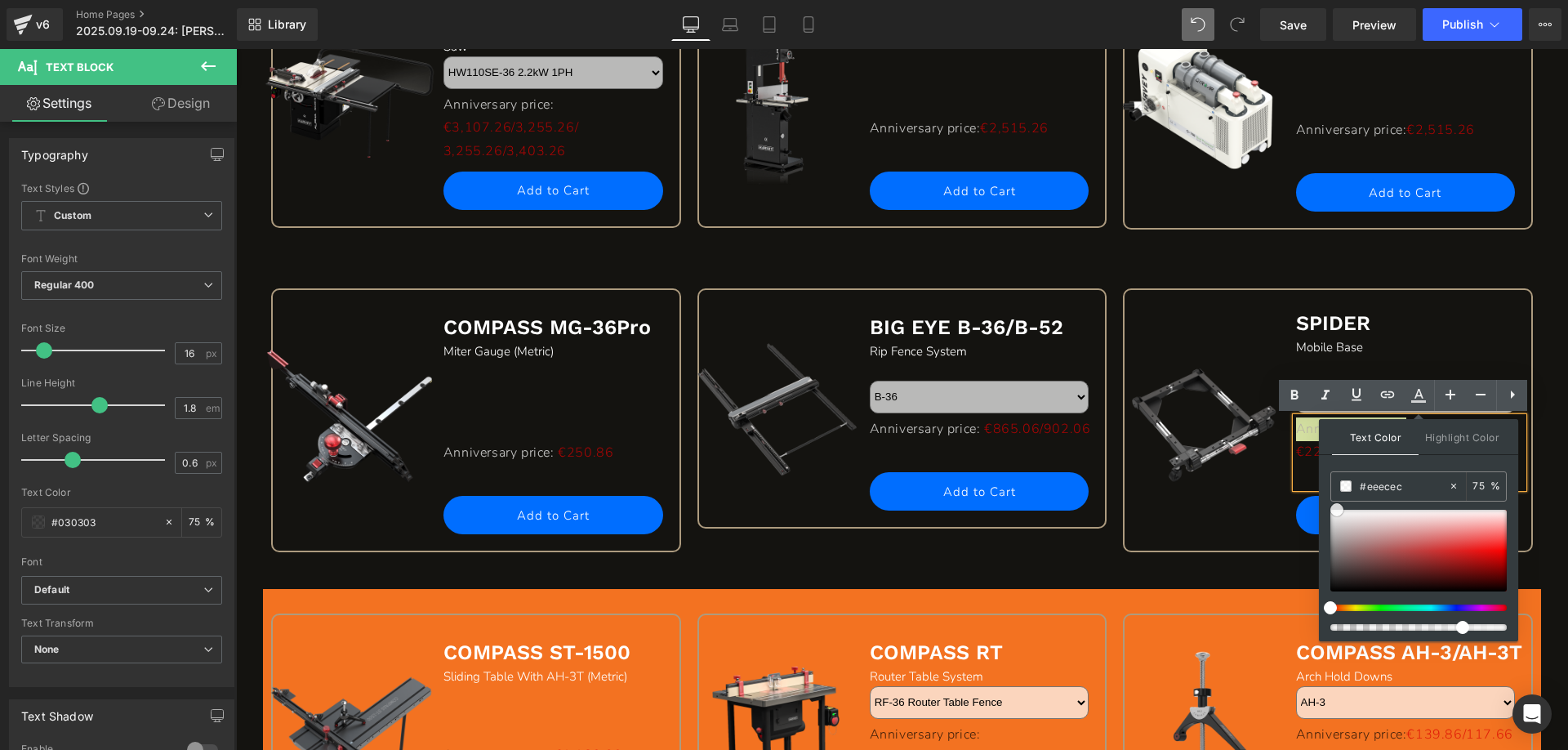
type input "#ffffff"
drag, startPoint x: 1563, startPoint y: 636, endPoint x: 1299, endPoint y: 491, distance: 301.2
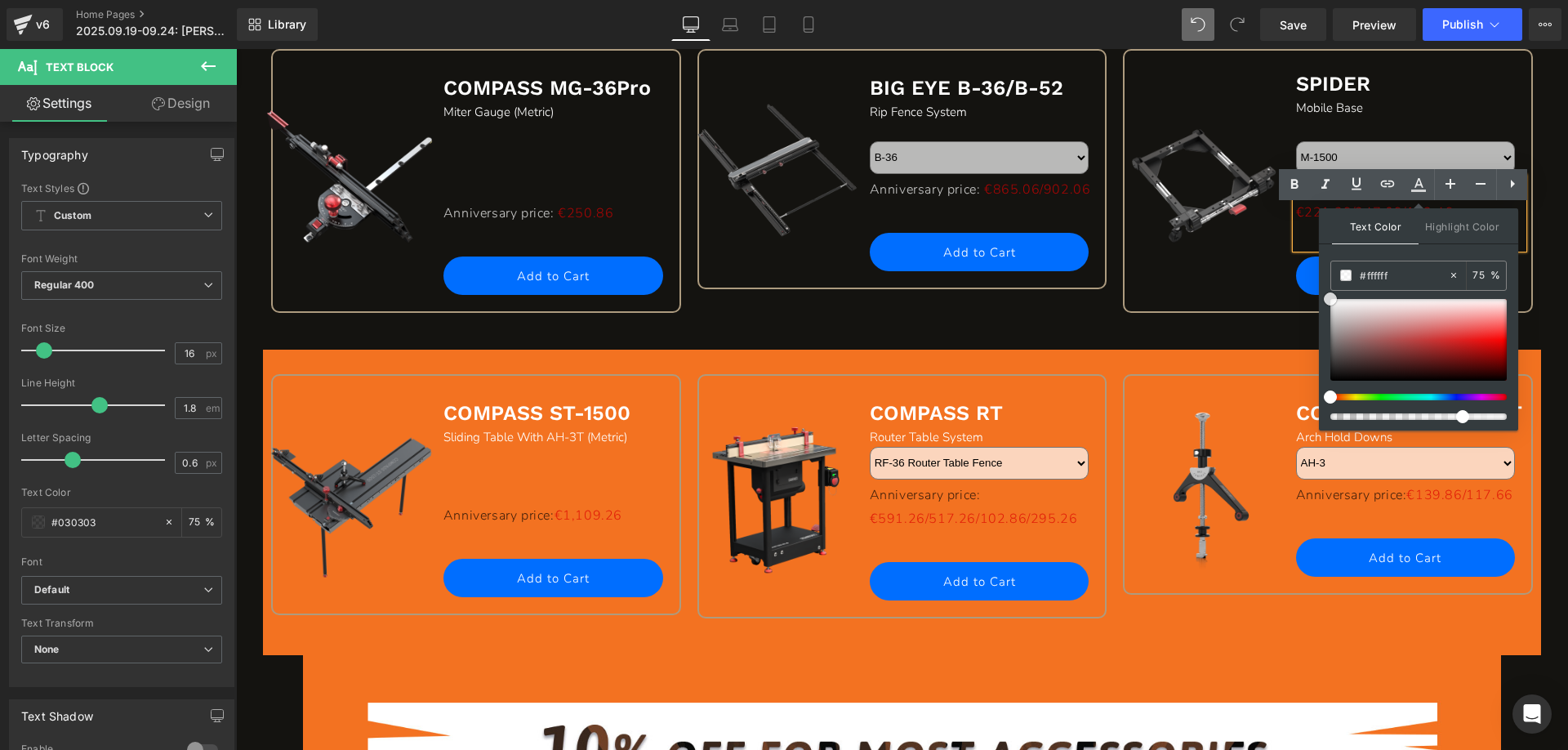
scroll to position [1715, 0]
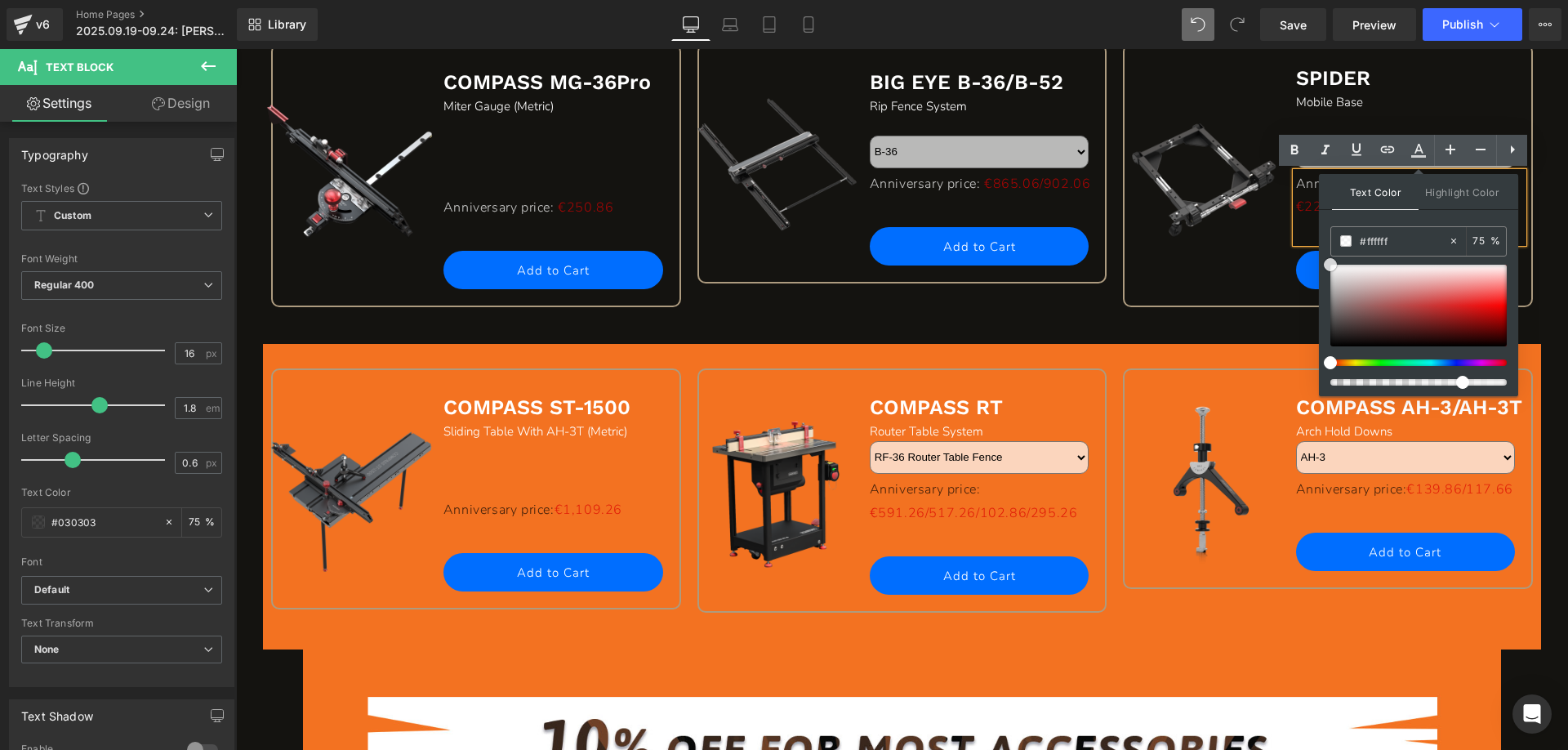
click at [288, 347] on span "Row" at bounding box center [301, 356] width 27 height 19
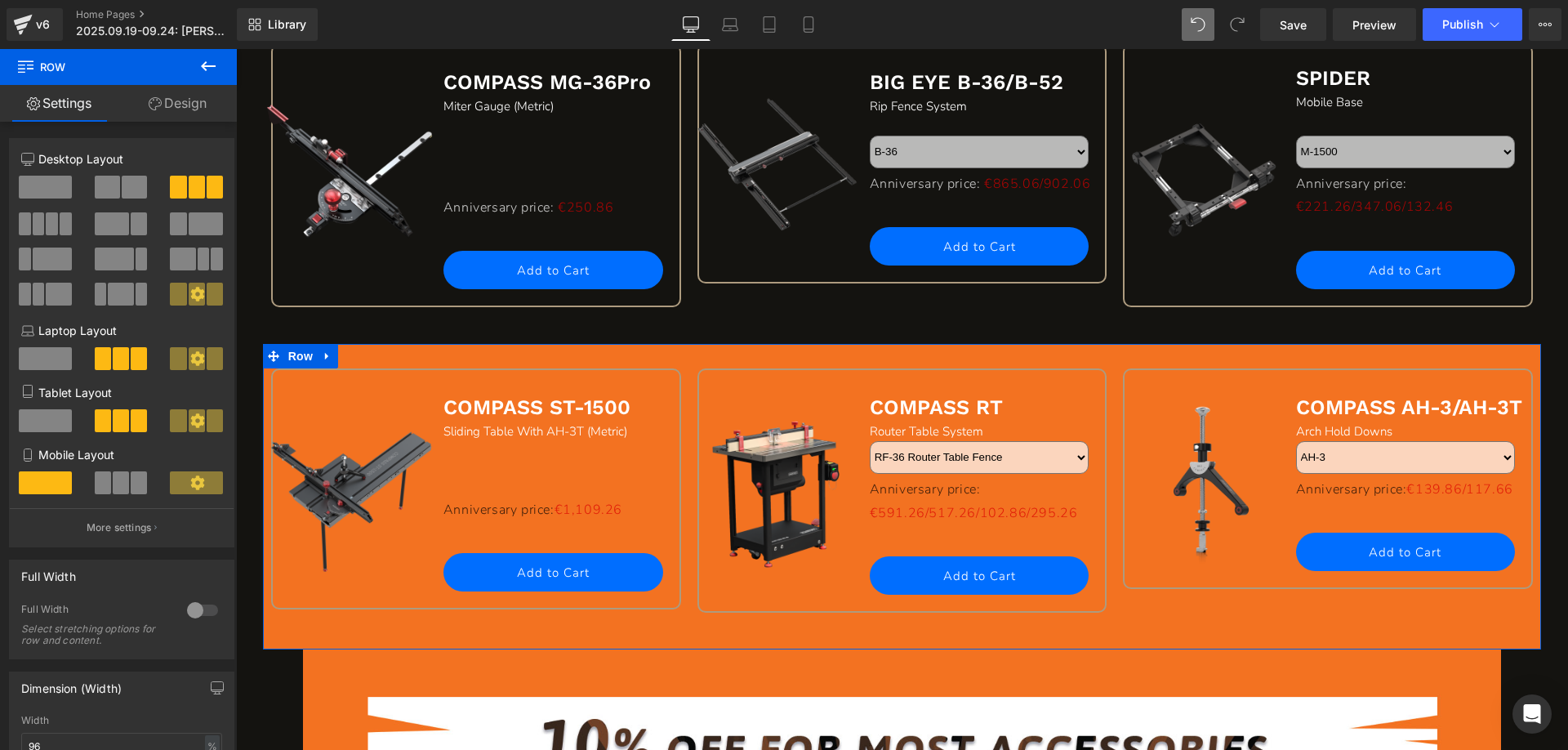
click at [178, 103] on link "Design" at bounding box center [177, 104] width 118 height 37
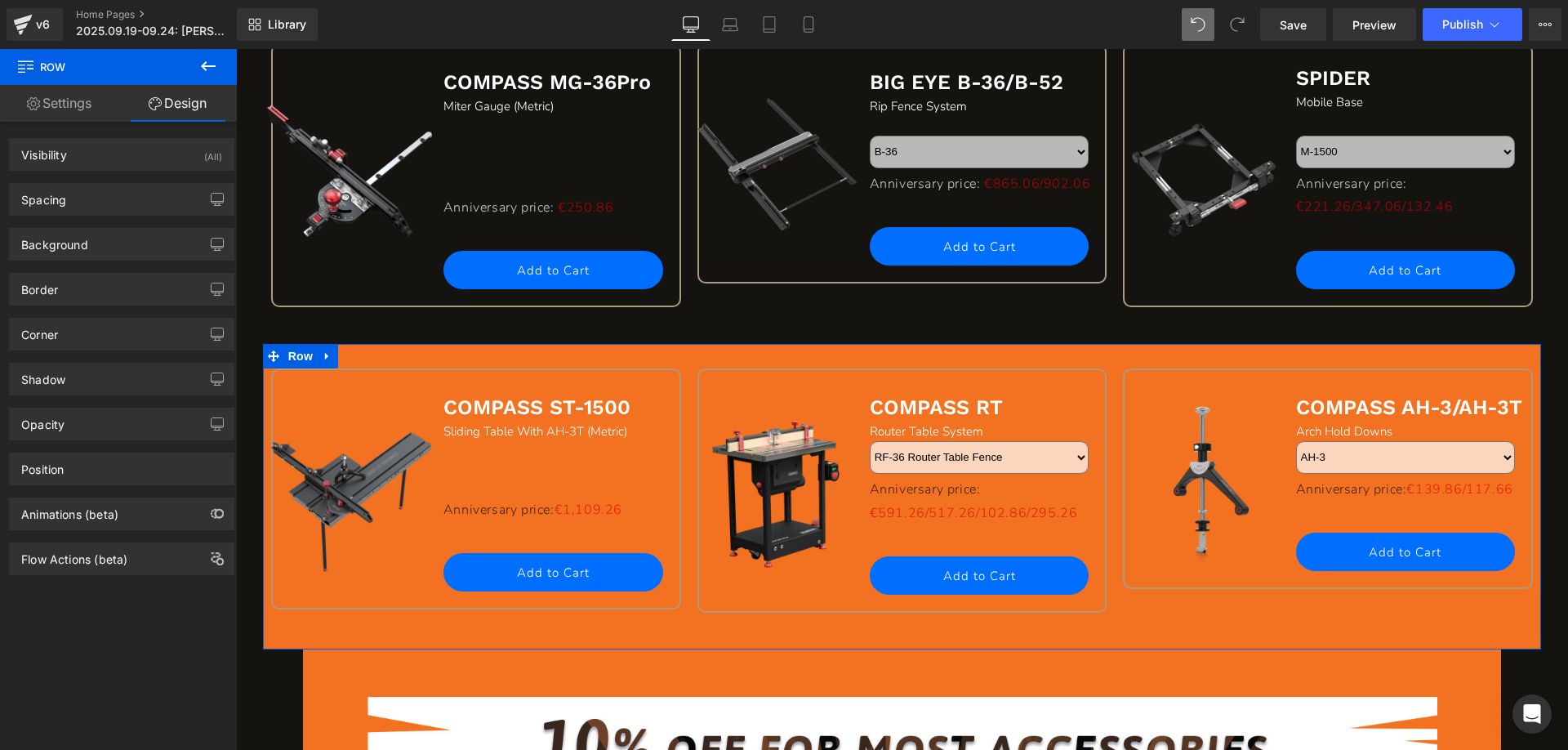
drag, startPoint x: 79, startPoint y: 250, endPoint x: 93, endPoint y: 313, distance: 64.5
click at [79, 248] on div "Background" at bounding box center [54, 239] width 67 height 23
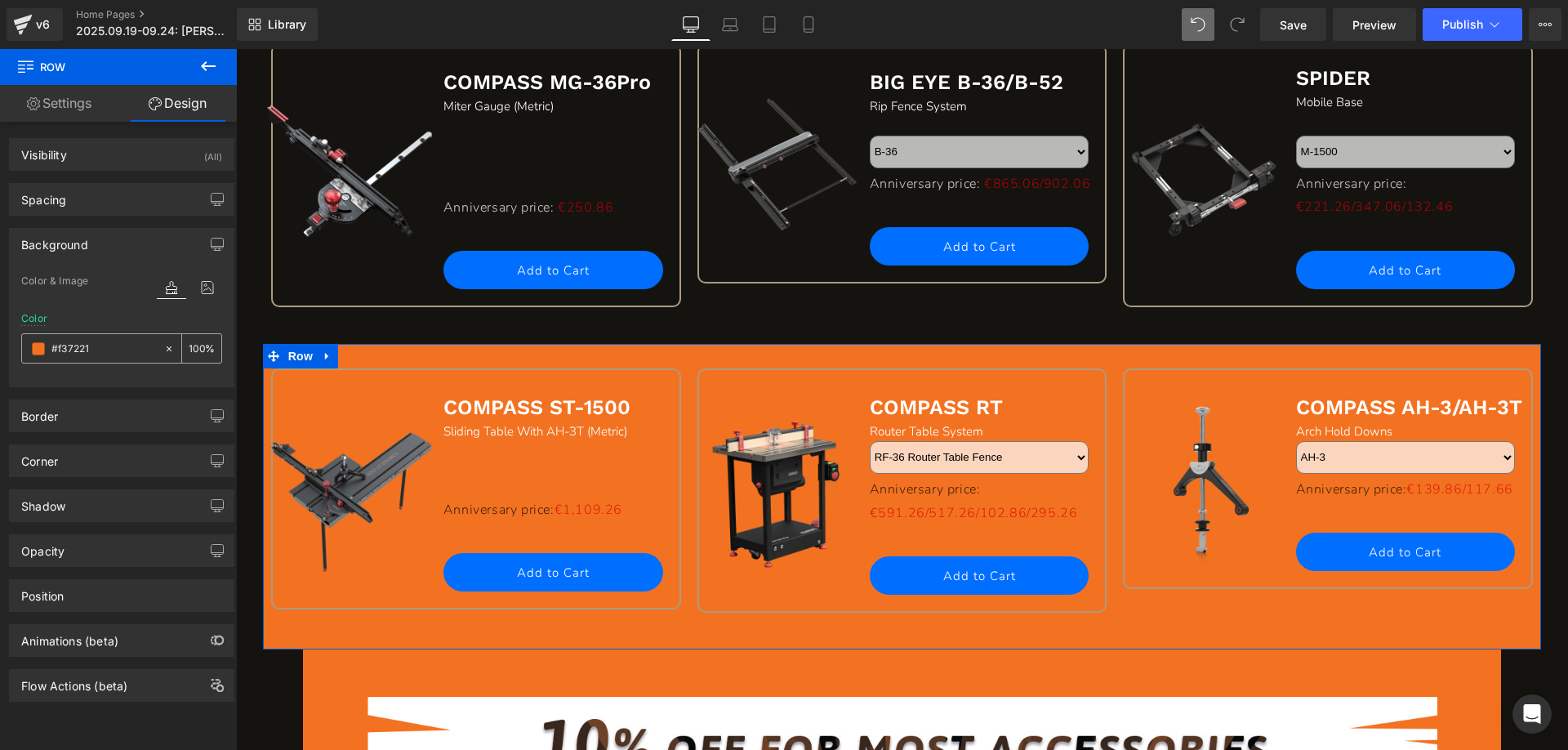
click at [108, 347] on input "#f37221" at bounding box center [104, 349] width 104 height 18
paste input "141310"
type input "#141310"
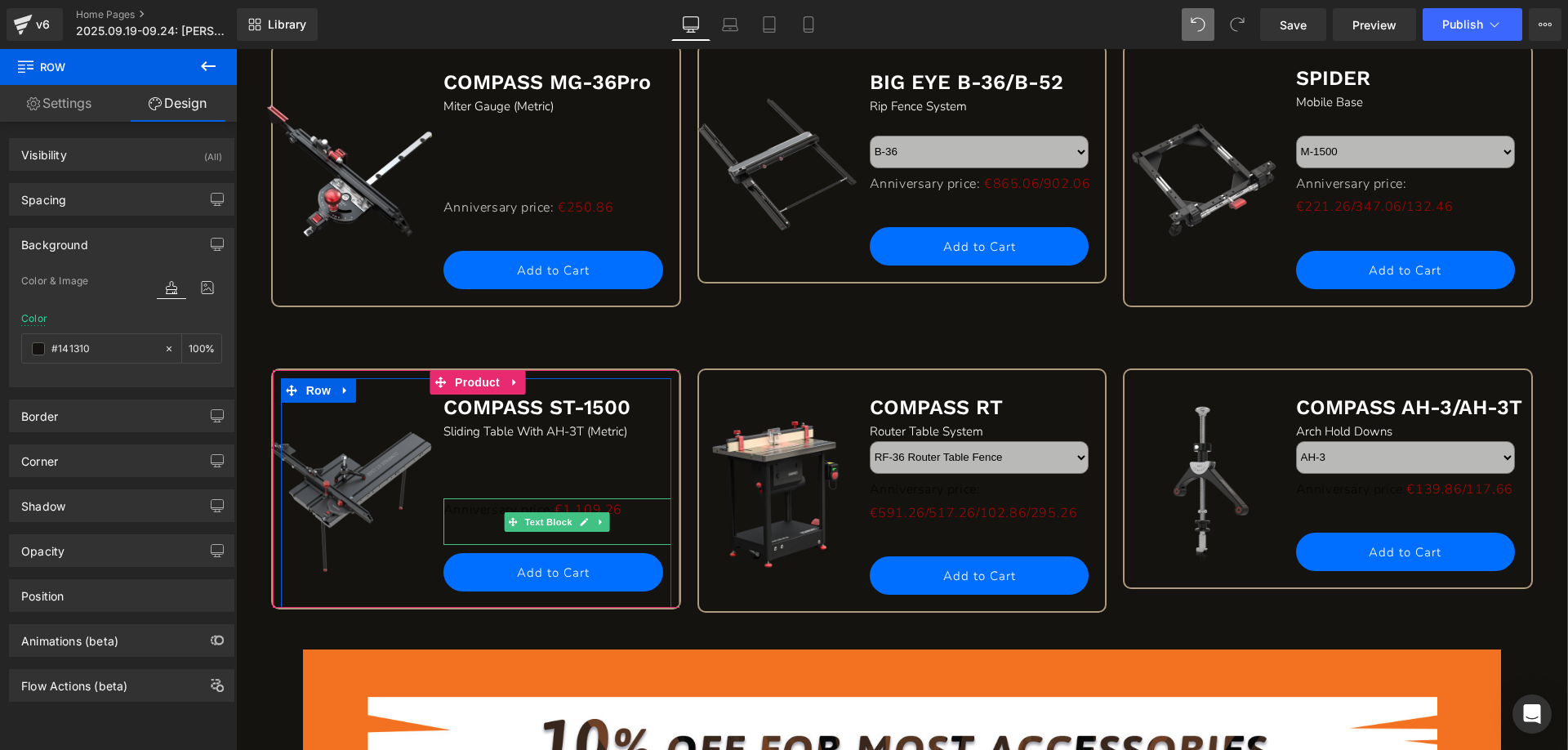
click at [459, 506] on p "Anniversary price: €1,109.26" at bounding box center [557, 511] width 228 height 24
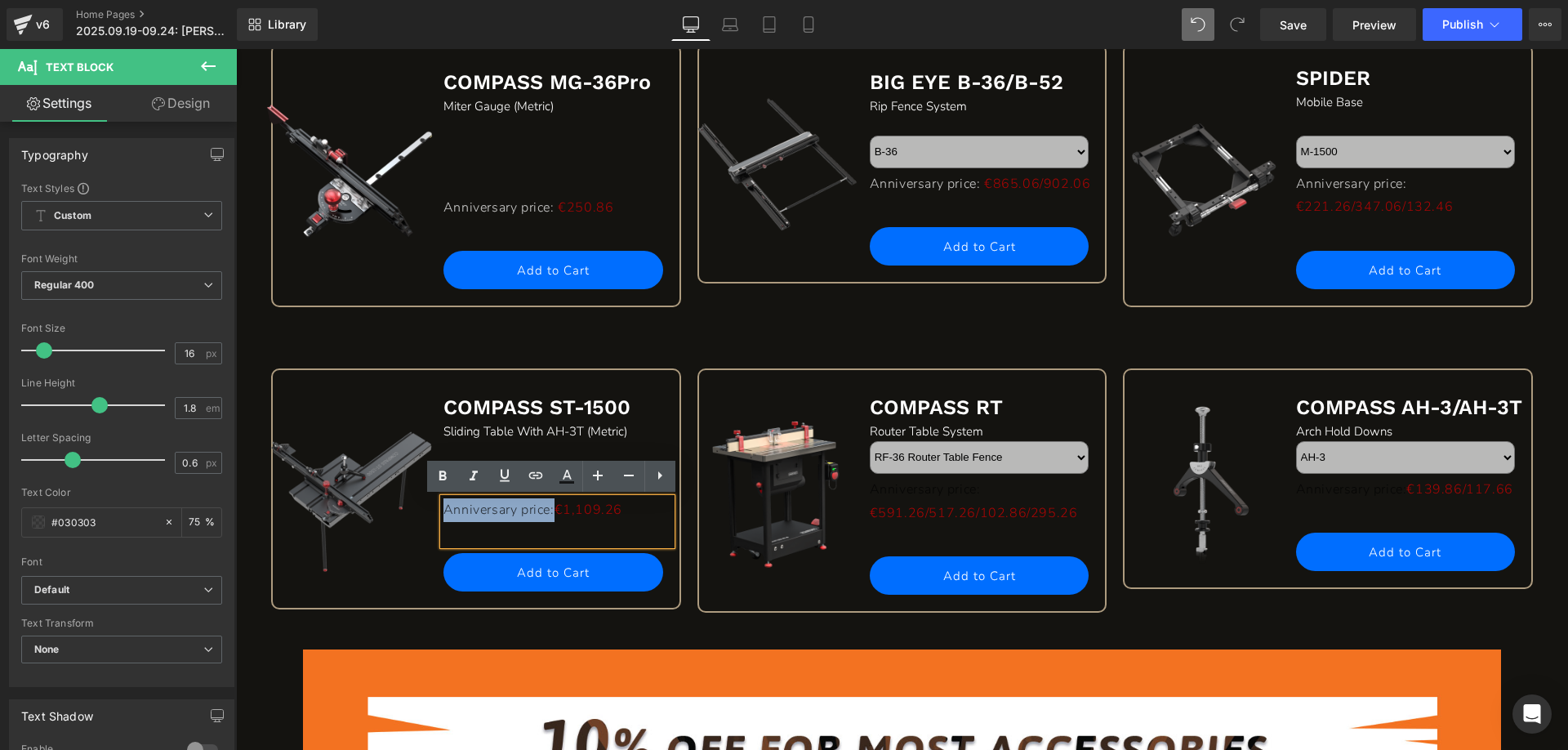
drag, startPoint x: 439, startPoint y: 509, endPoint x: 558, endPoint y: 503, distance: 119.2
click at [558, 503] on p "Anniversary price: €1,109.26" at bounding box center [557, 511] width 228 height 24
click at [565, 482] on icon at bounding box center [566, 482] width 15 height 3
type input "#030303"
type input "75"
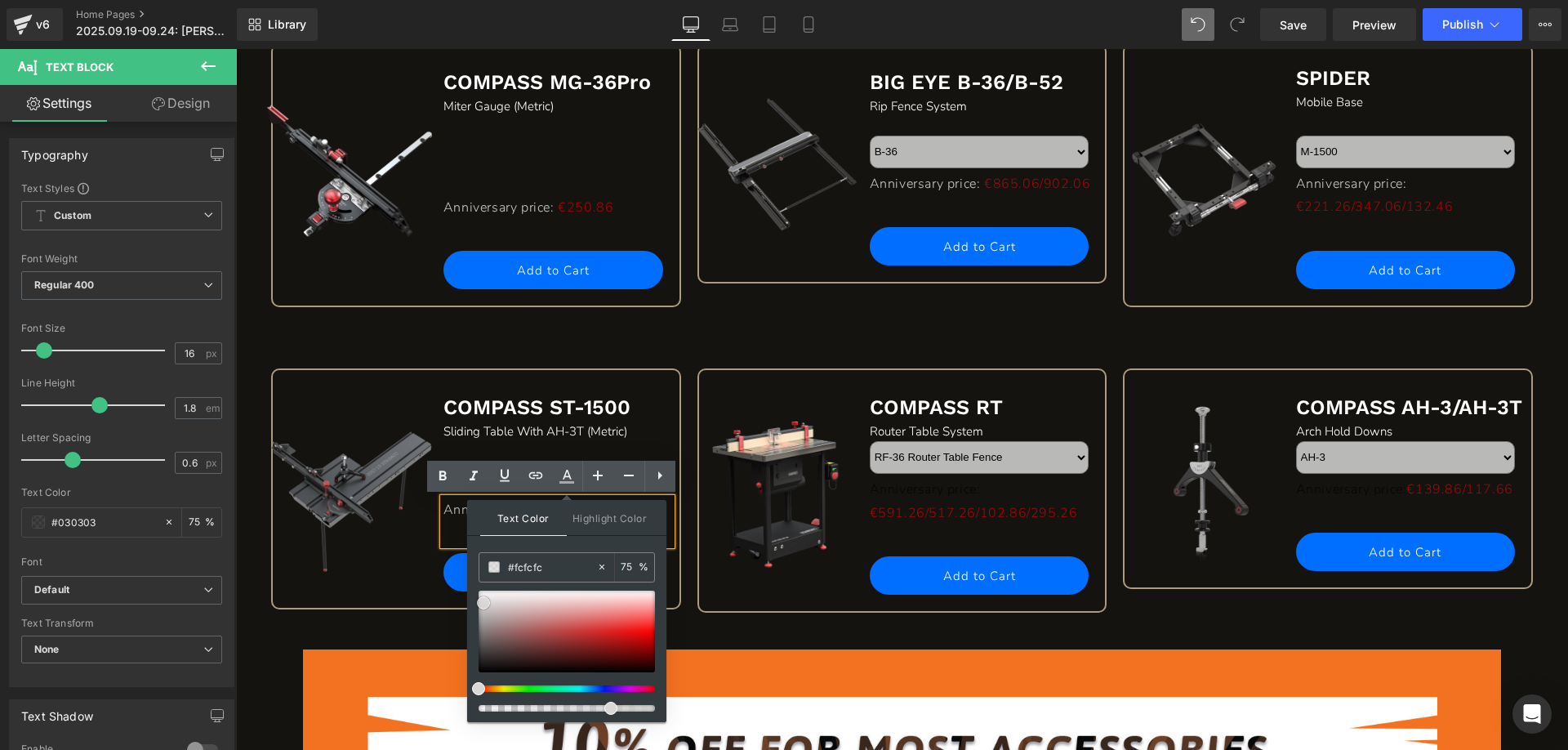
type input "#ffffff"
drag, startPoint x: 715, startPoint y: 716, endPoint x: 461, endPoint y: 578, distance: 289.1
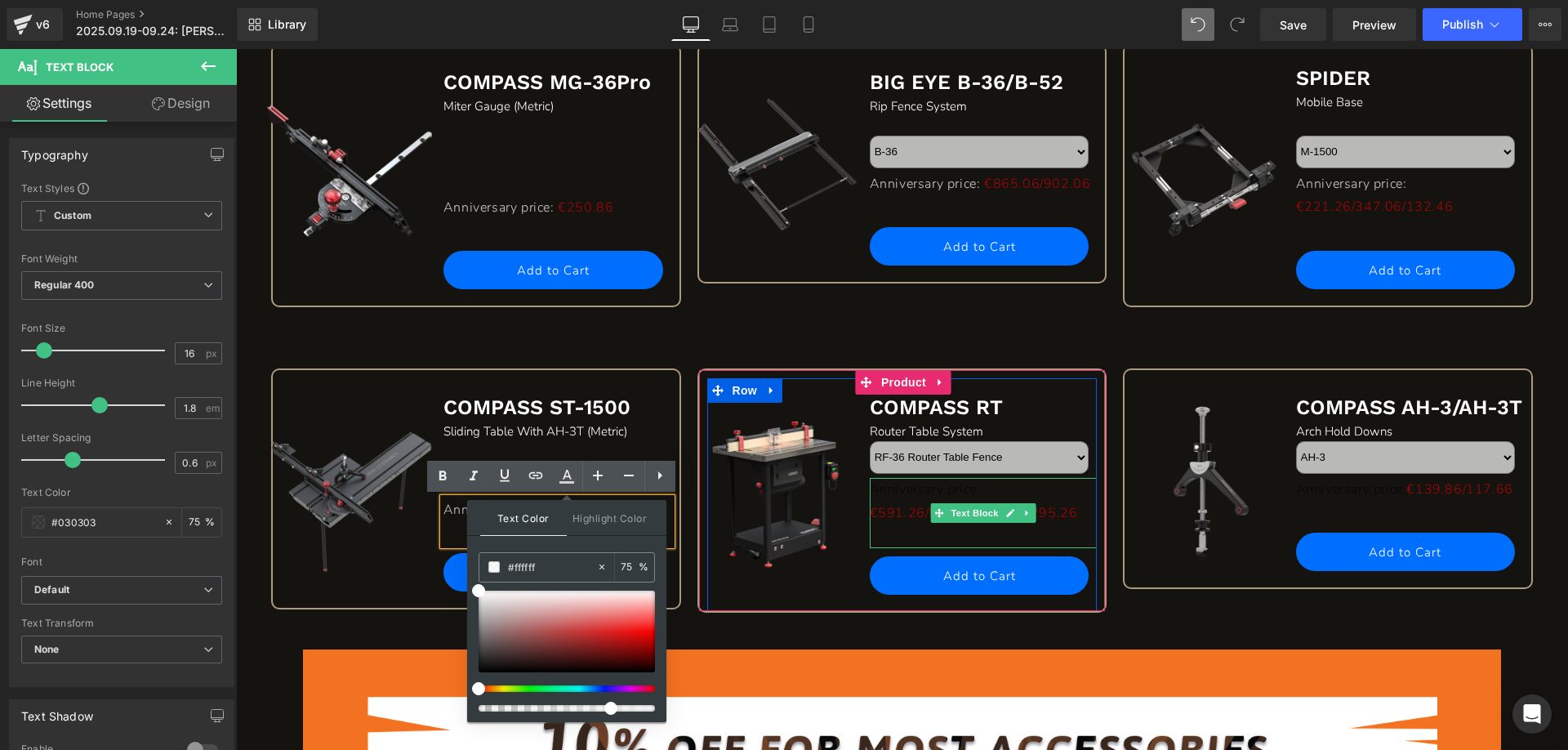
click at [898, 491] on p "Anniversary price: €591.26/517.26/102.86/295.26" at bounding box center [983, 502] width 228 height 48
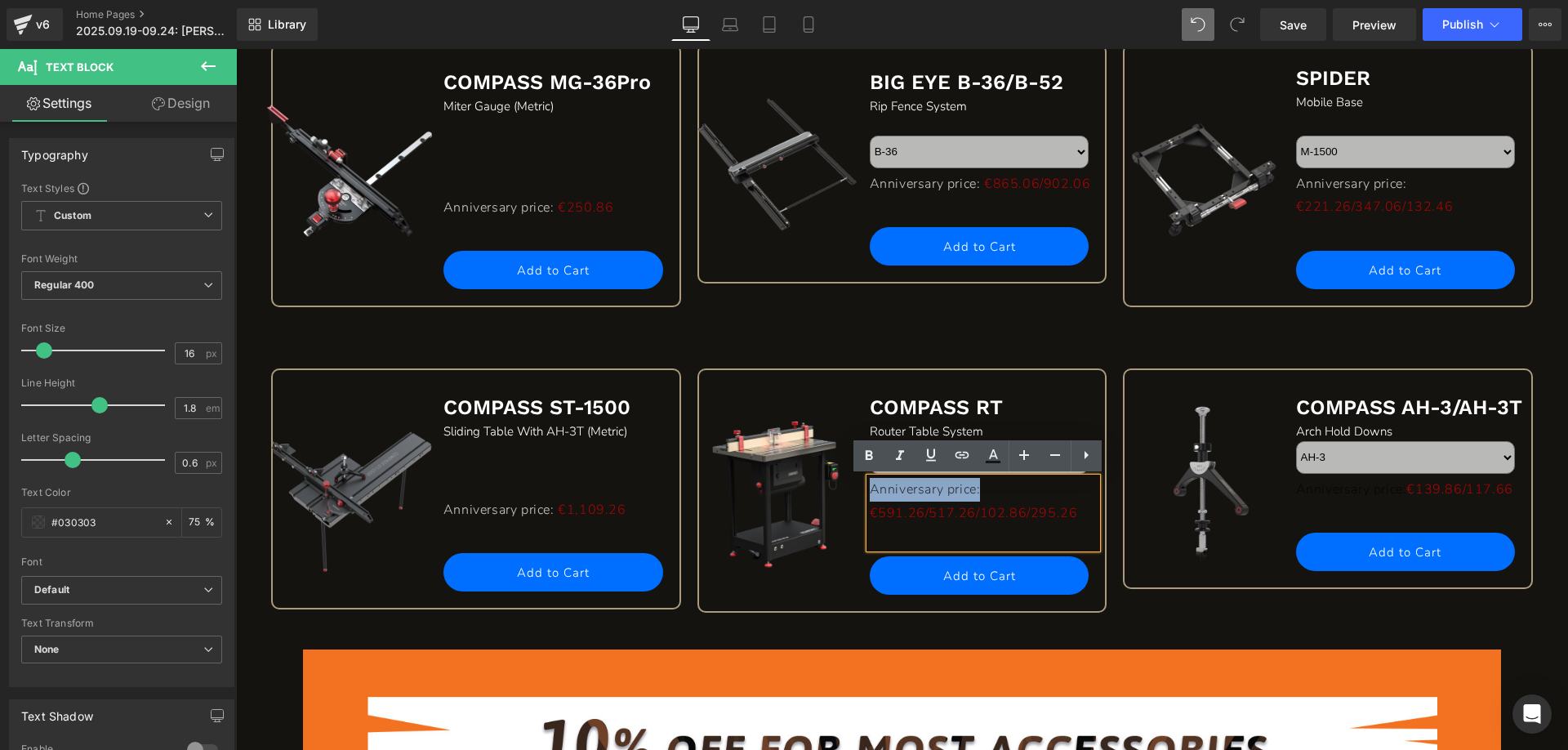
drag, startPoint x: 867, startPoint y: 489, endPoint x: 1027, endPoint y: 487, distance: 160.0
click at [1027, 487] on p "Anniversary price: €591.26/517.26/102.86/295.26" at bounding box center [983, 502] width 228 height 48
click at [993, 456] on icon at bounding box center [993, 454] width 9 height 10
type input "#030303"
type input "75"
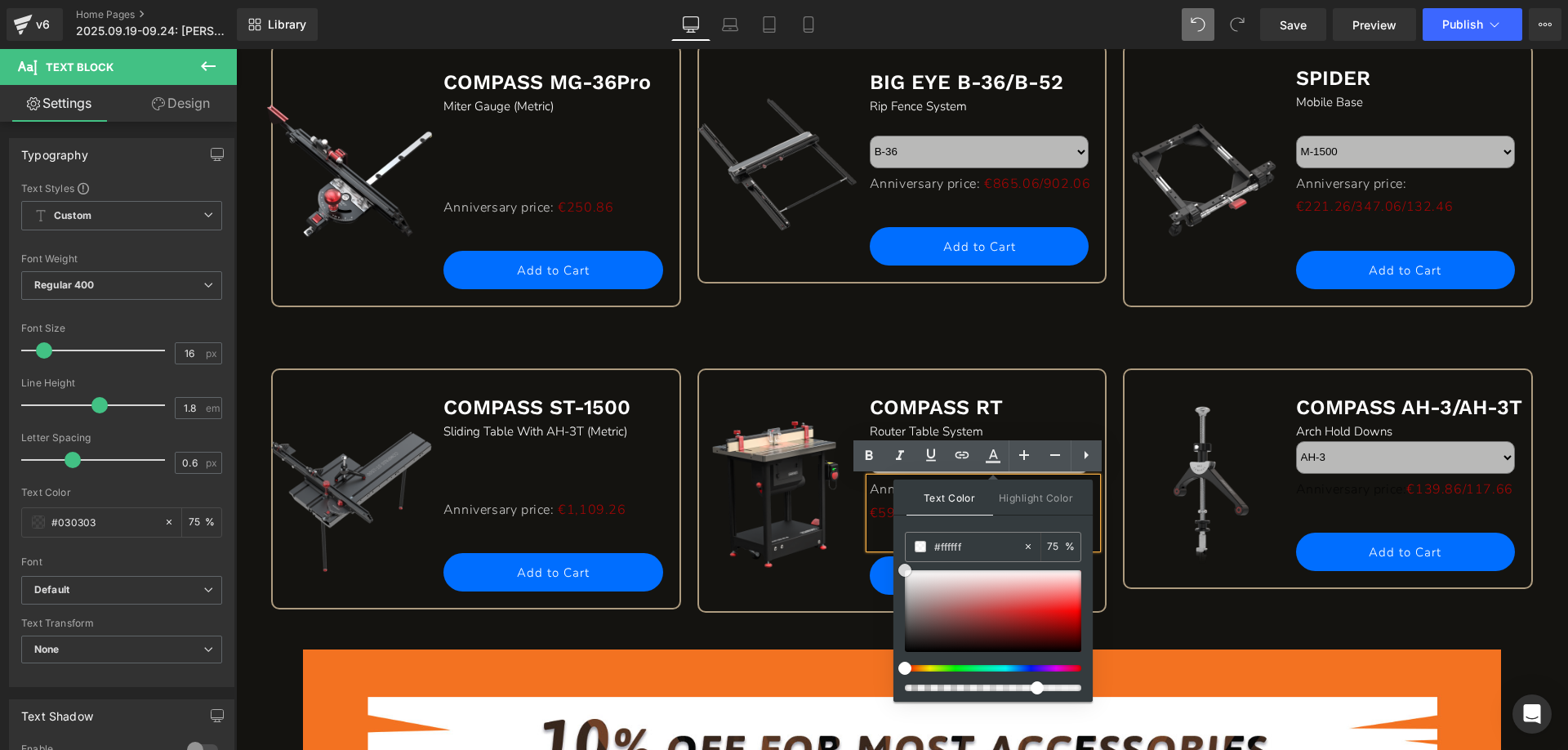
drag, startPoint x: 904, startPoint y: 647, endPoint x: 898, endPoint y: 555, distance: 92.2
click at [898, 555] on div "Text Color Highlight Color rgba(255, 255, 255, 0.75) #ffffff 75 % transparent t…" at bounding box center [992, 590] width 199 height 222
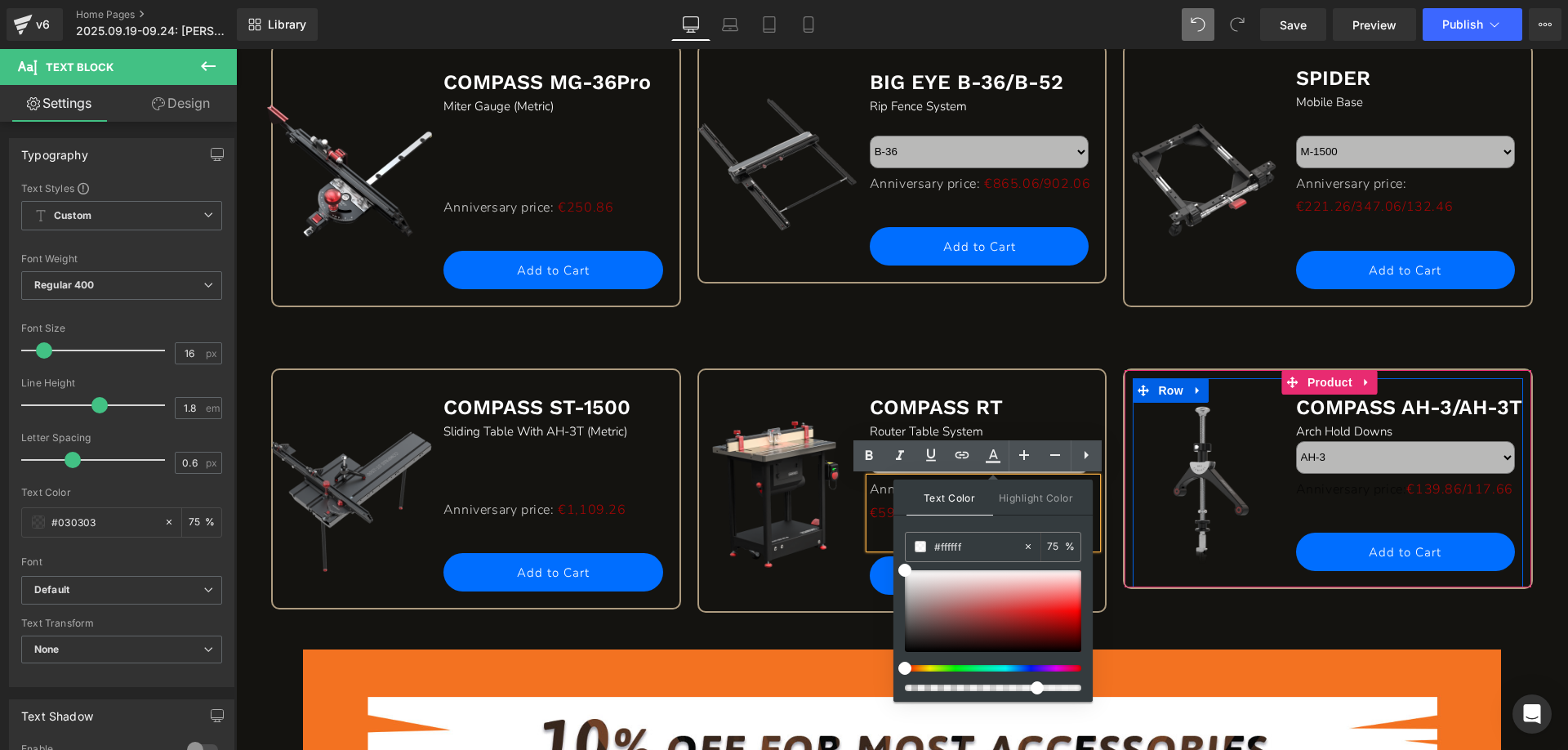
click at [1300, 492] on p "Anniversary price: €139.86/117.66" at bounding box center [1409, 490] width 228 height 24
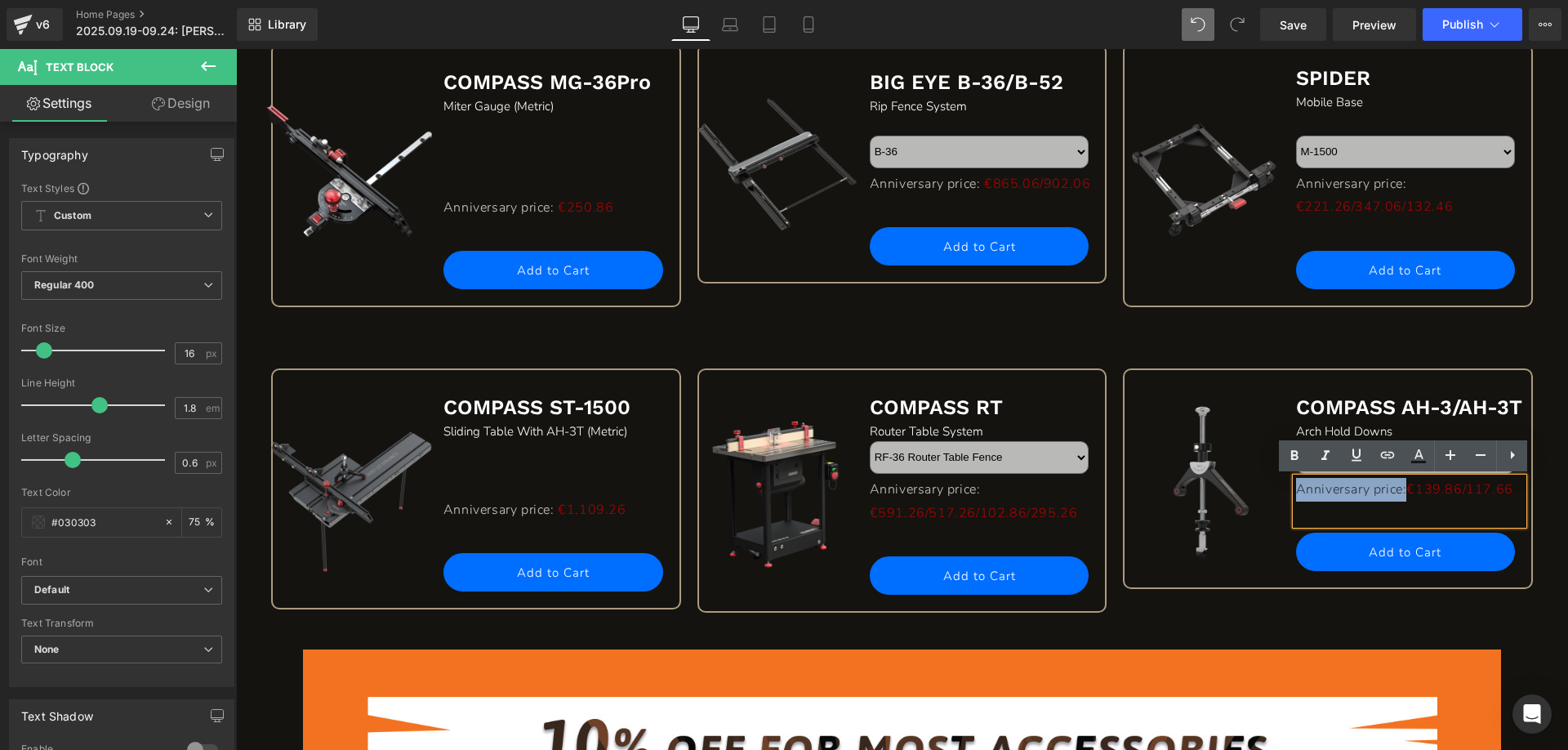
drag, startPoint x: 1293, startPoint y: 488, endPoint x: 1450, endPoint y: 483, distance: 157.1
click at [1450, 483] on p "Anniversary price: €139.86/117.66" at bounding box center [1409, 490] width 228 height 24
click at [1418, 454] on icon at bounding box center [1419, 454] width 9 height 10
type input "#030303"
type input "75"
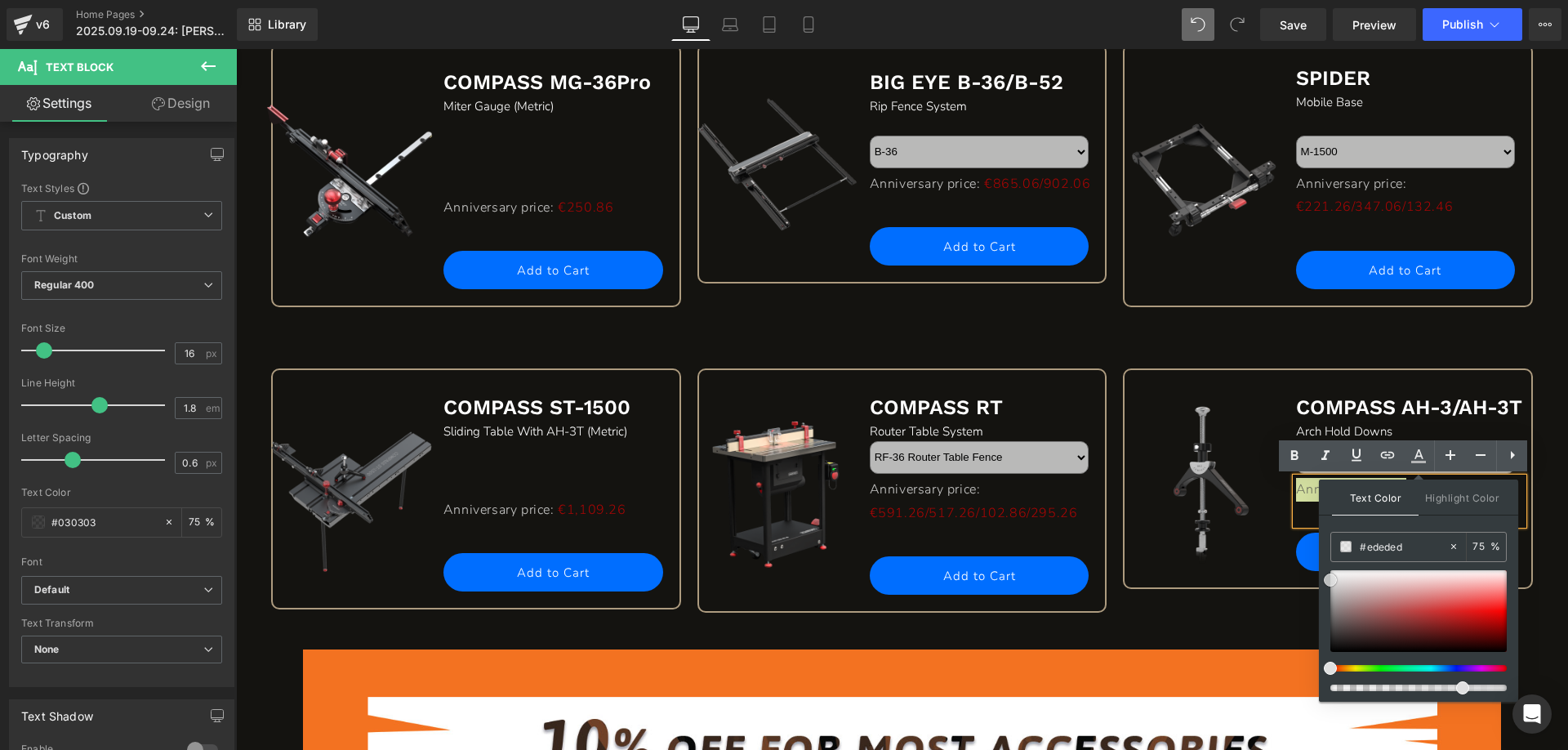
type input "#ffffff"
drag, startPoint x: 1332, startPoint y: 651, endPoint x: 1322, endPoint y: 556, distance: 95.5
click at [1322, 556] on div "Text Color Highlight Color rgba(255, 255, 255, 0.75) #ffffff 75 % transparent t…" at bounding box center [1418, 590] width 199 height 222
click at [448, 341] on div "Sale Off (P) Image COMPASS MG-36Pro Text Block Miter Gauge (Metric) Text Block …" at bounding box center [902, 193] width 1278 height 301
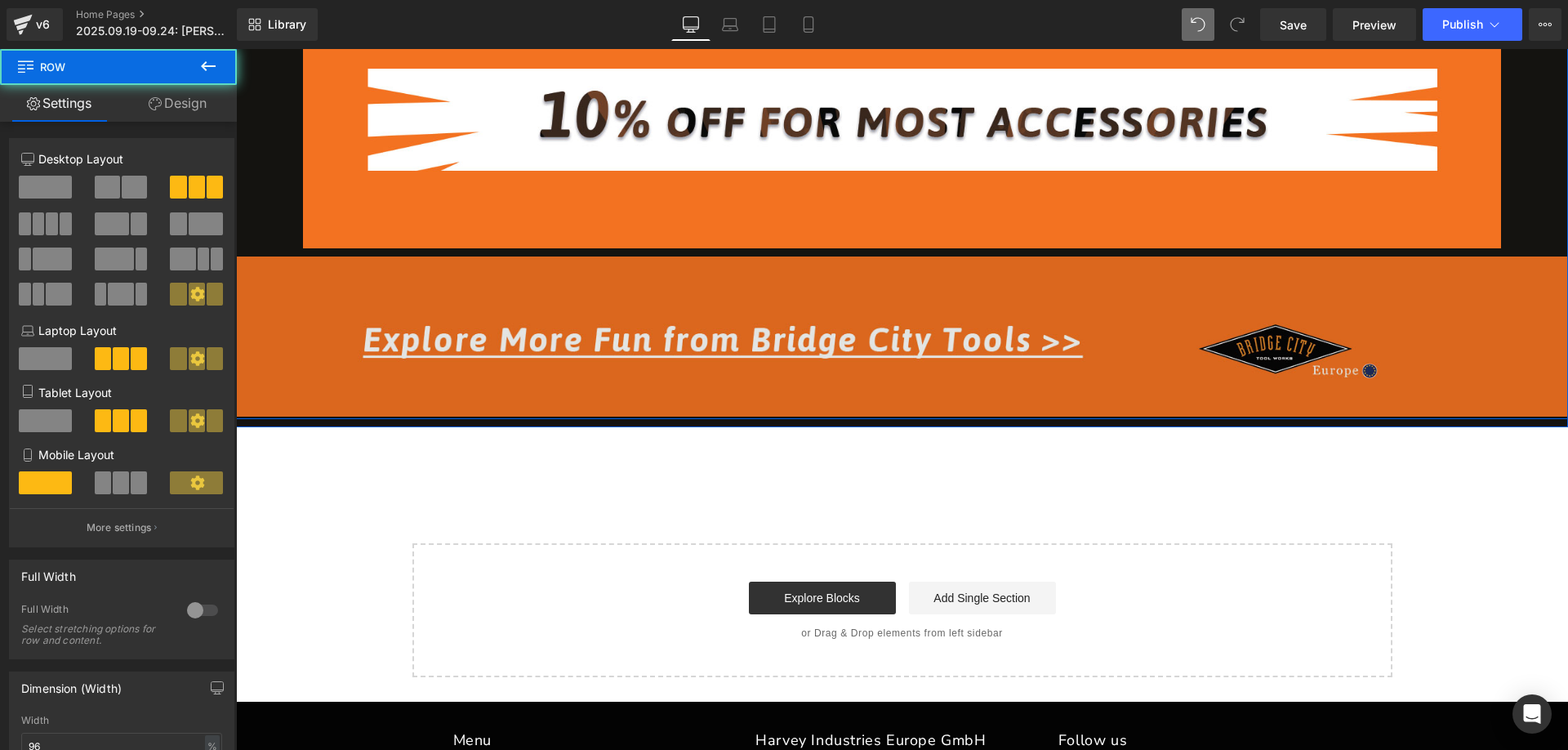
scroll to position [2369, 0]
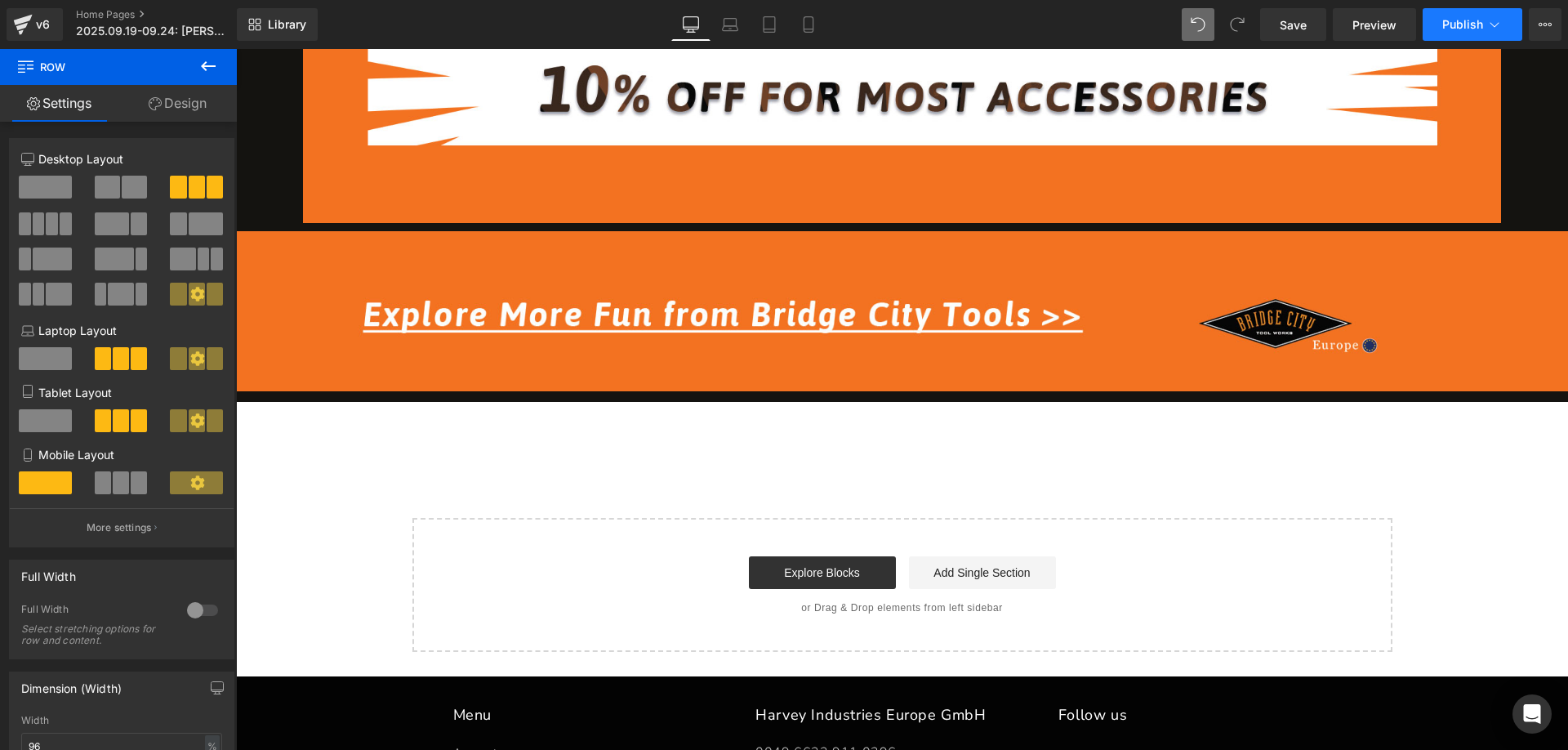
click at [1456, 32] on button "Publish" at bounding box center [1472, 25] width 100 height 33
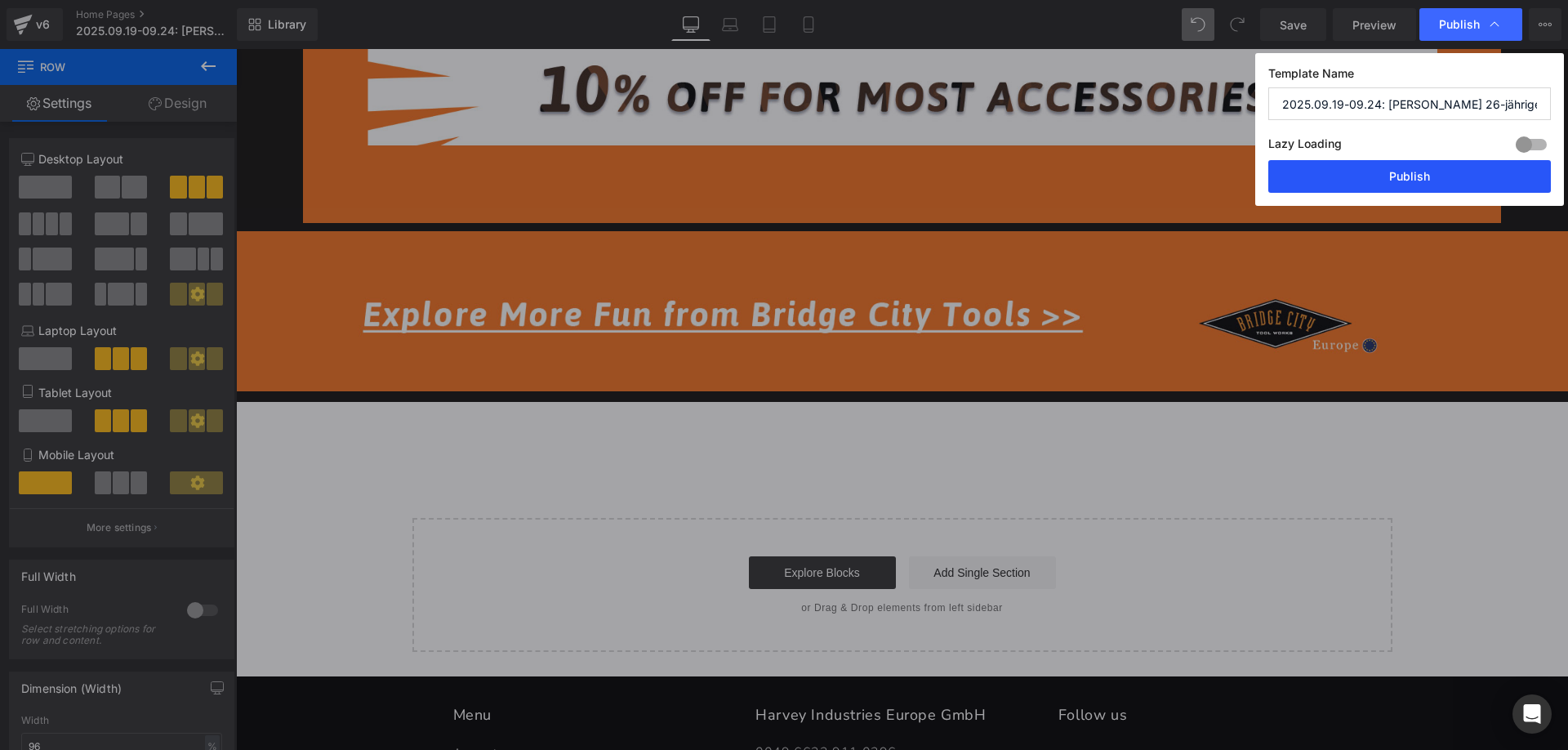
click at [1363, 169] on button "Publish" at bounding box center [1409, 177] width 282 height 33
